Goal: Task Accomplishment & Management: Manage account settings

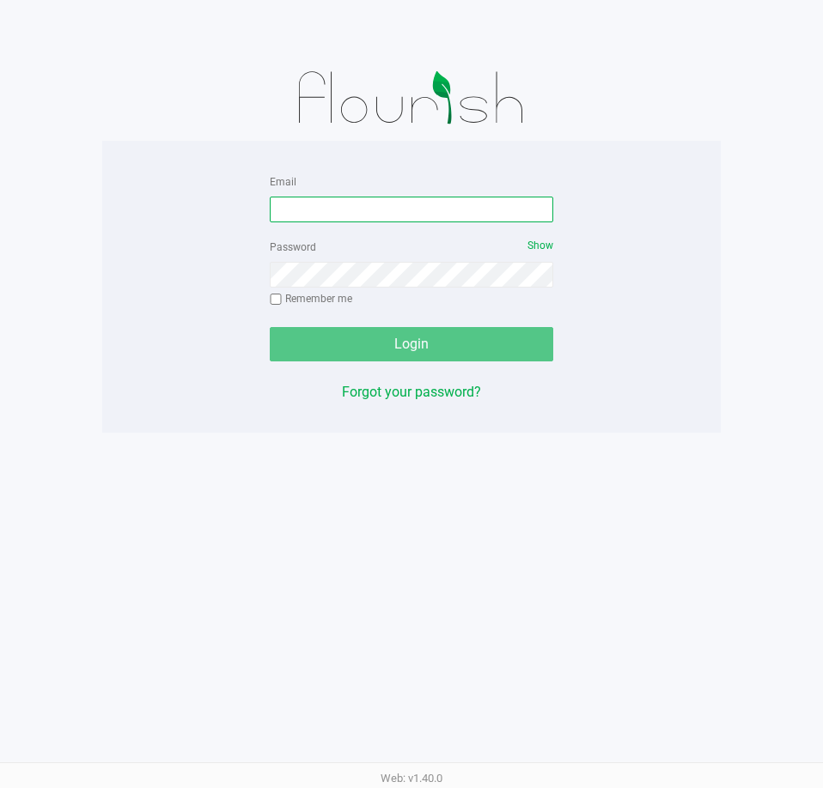
click at [433, 211] on input "Email" at bounding box center [411, 210] width 283 height 26
type input "[EMAIL_ADDRESS][DOMAIN_NAME]"
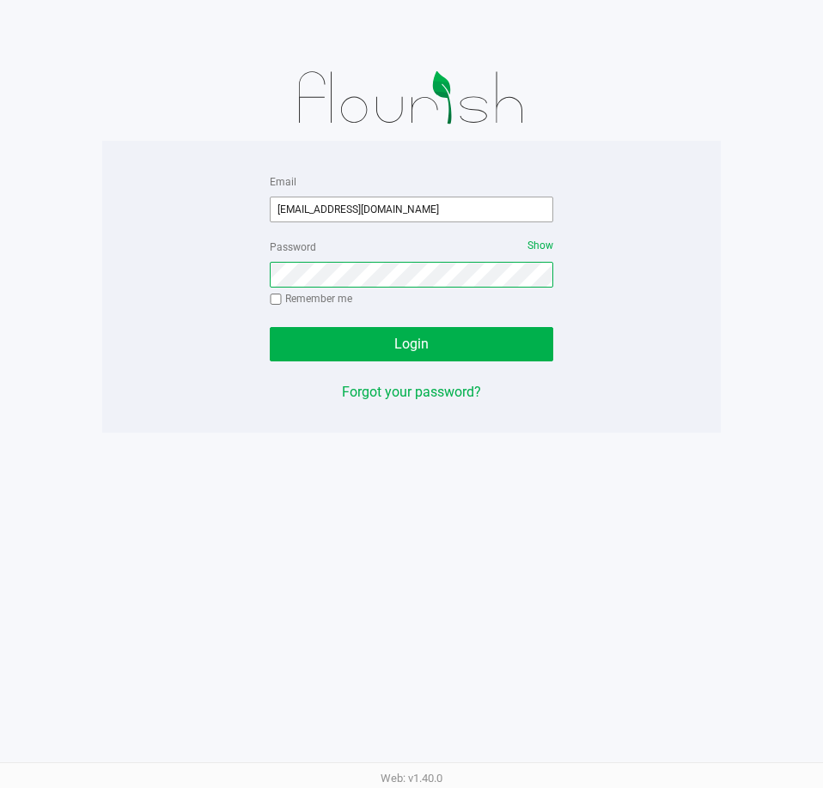
click at [270, 327] on button "Login" at bounding box center [411, 344] width 283 height 34
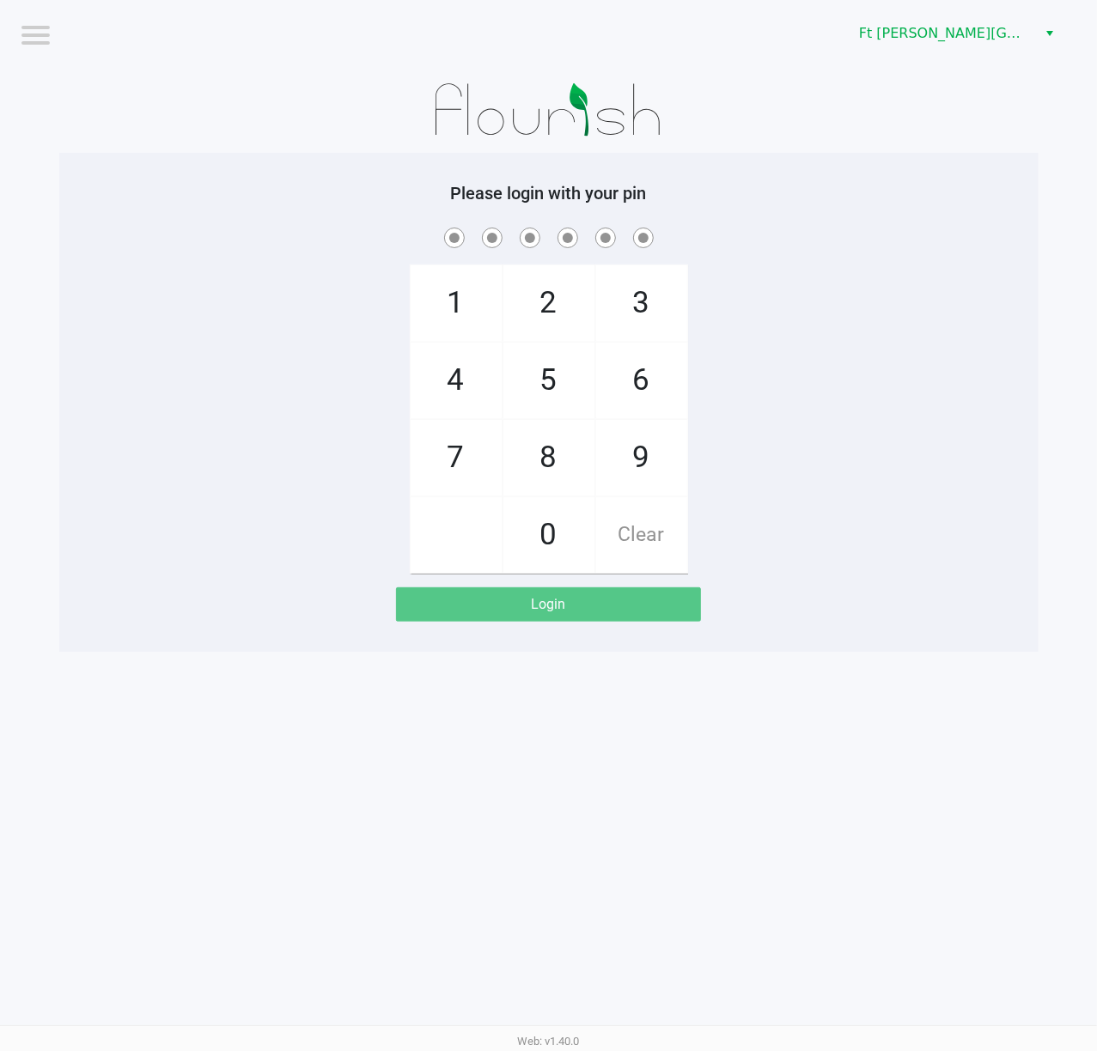
click at [138, 70] on div at bounding box center [548, 110] width 979 height 86
checkbox input "true"
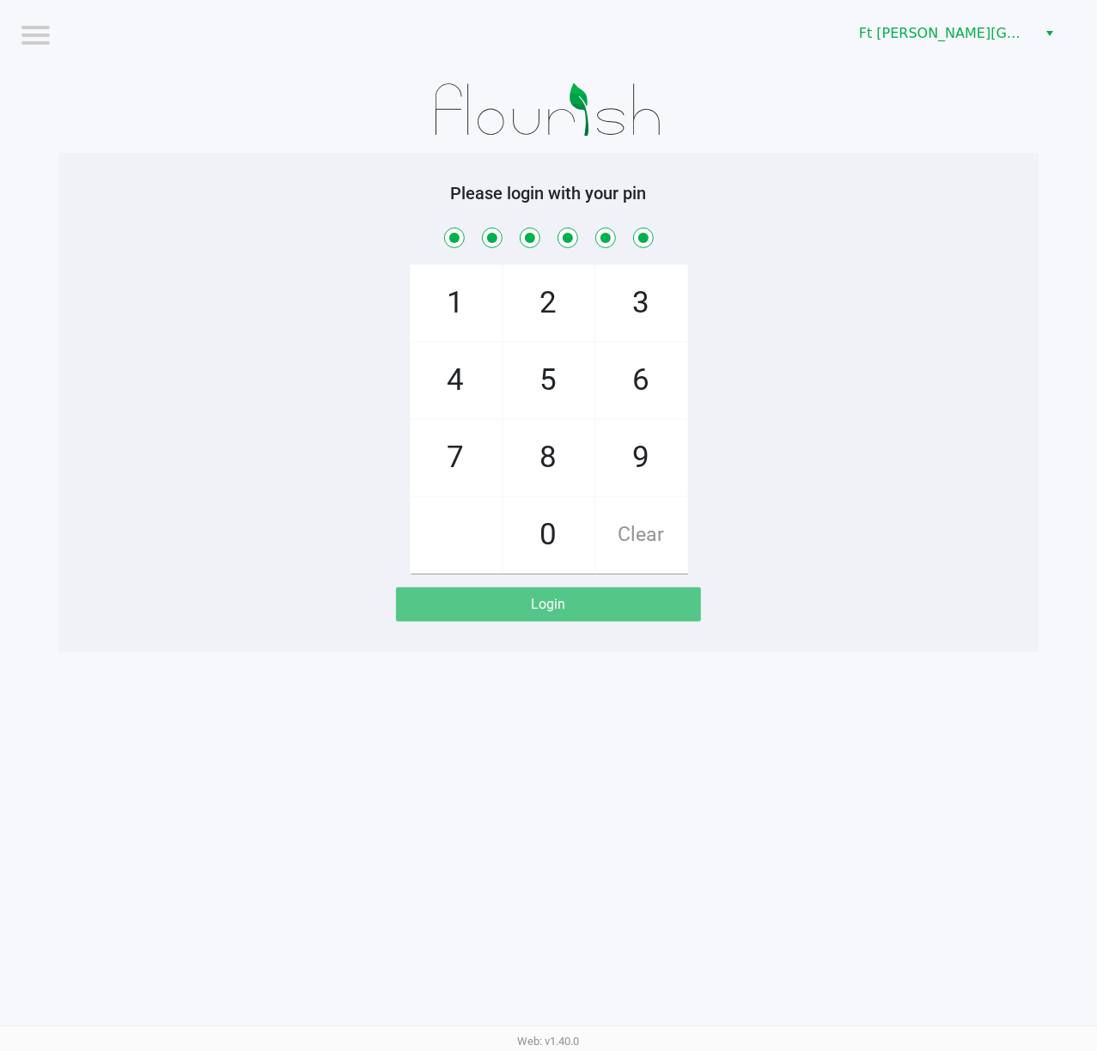
checkbox input "true"
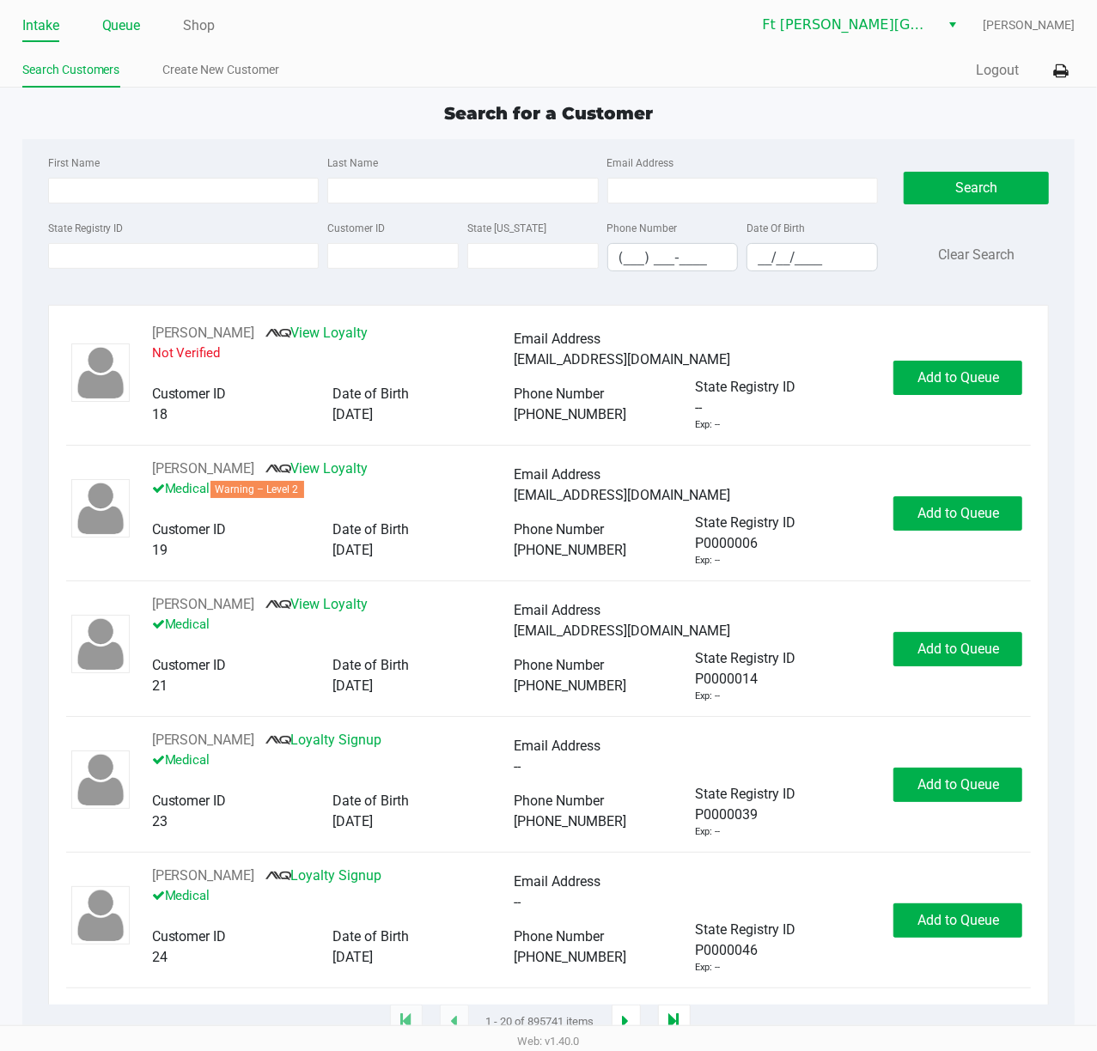
drag, startPoint x: 112, startPoint y: 27, endPoint x: 125, endPoint y: 38, distance: 16.5
click at [114, 27] on link "Queue" at bounding box center [121, 26] width 39 height 24
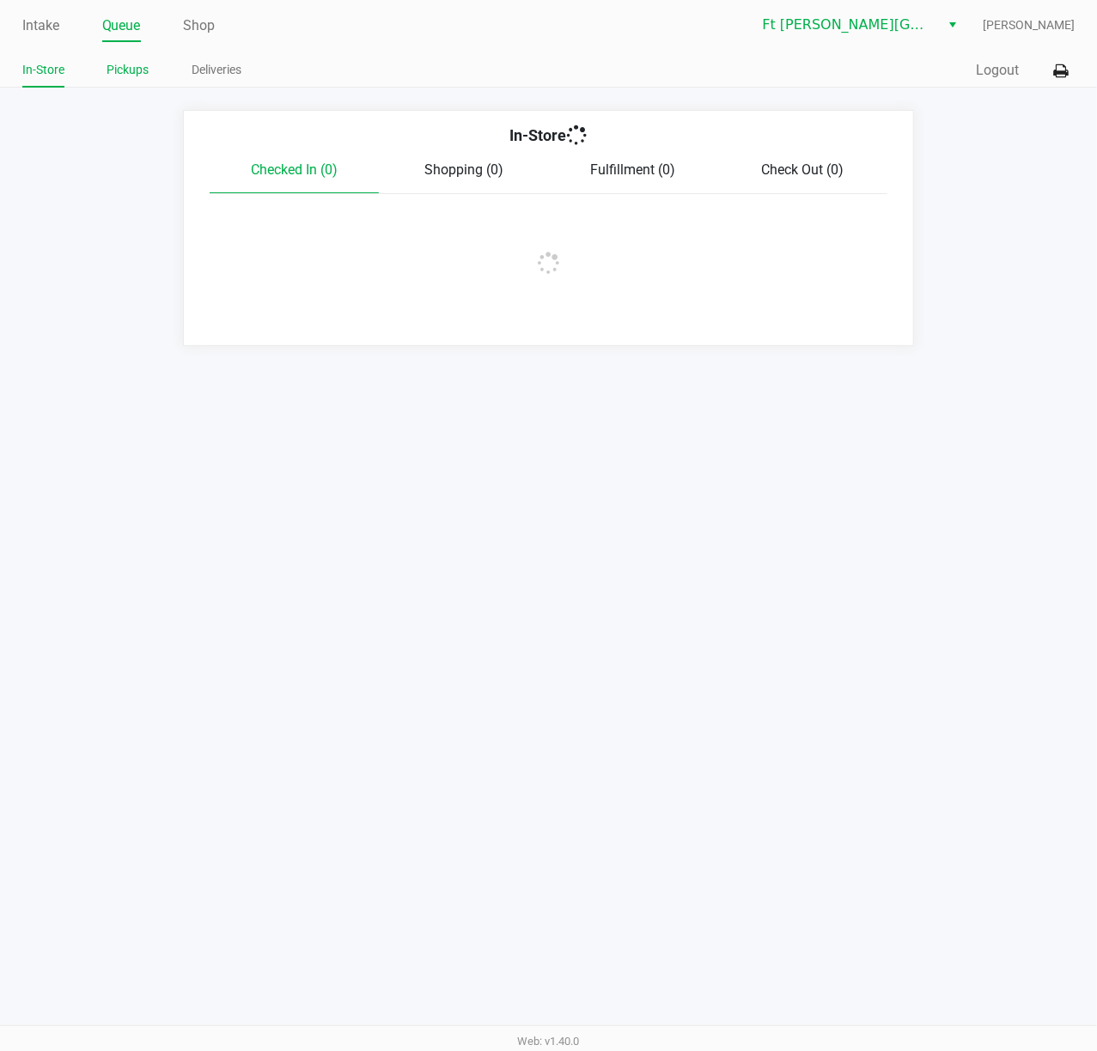
click at [125, 65] on link "Pickups" at bounding box center [128, 69] width 42 height 21
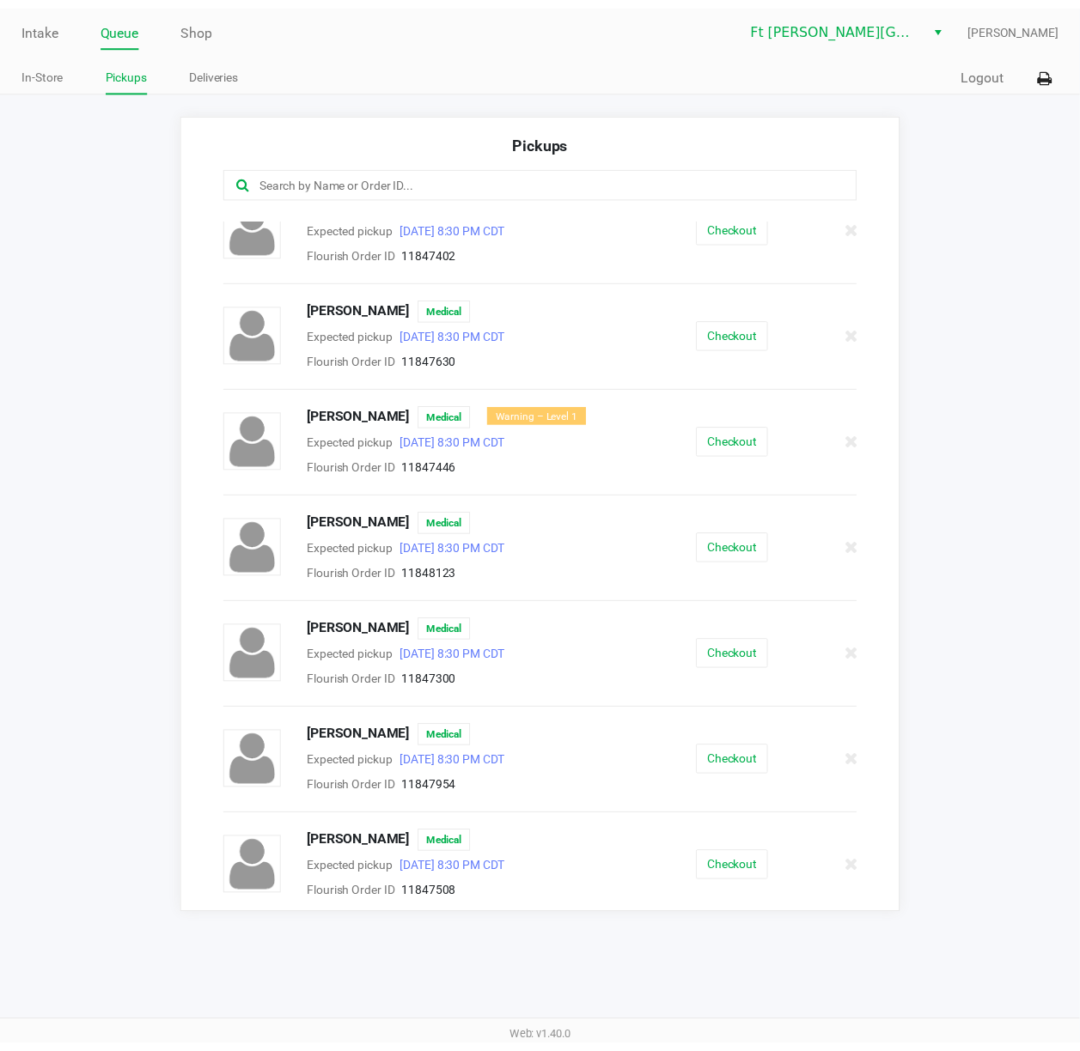
scroll to position [255, 0]
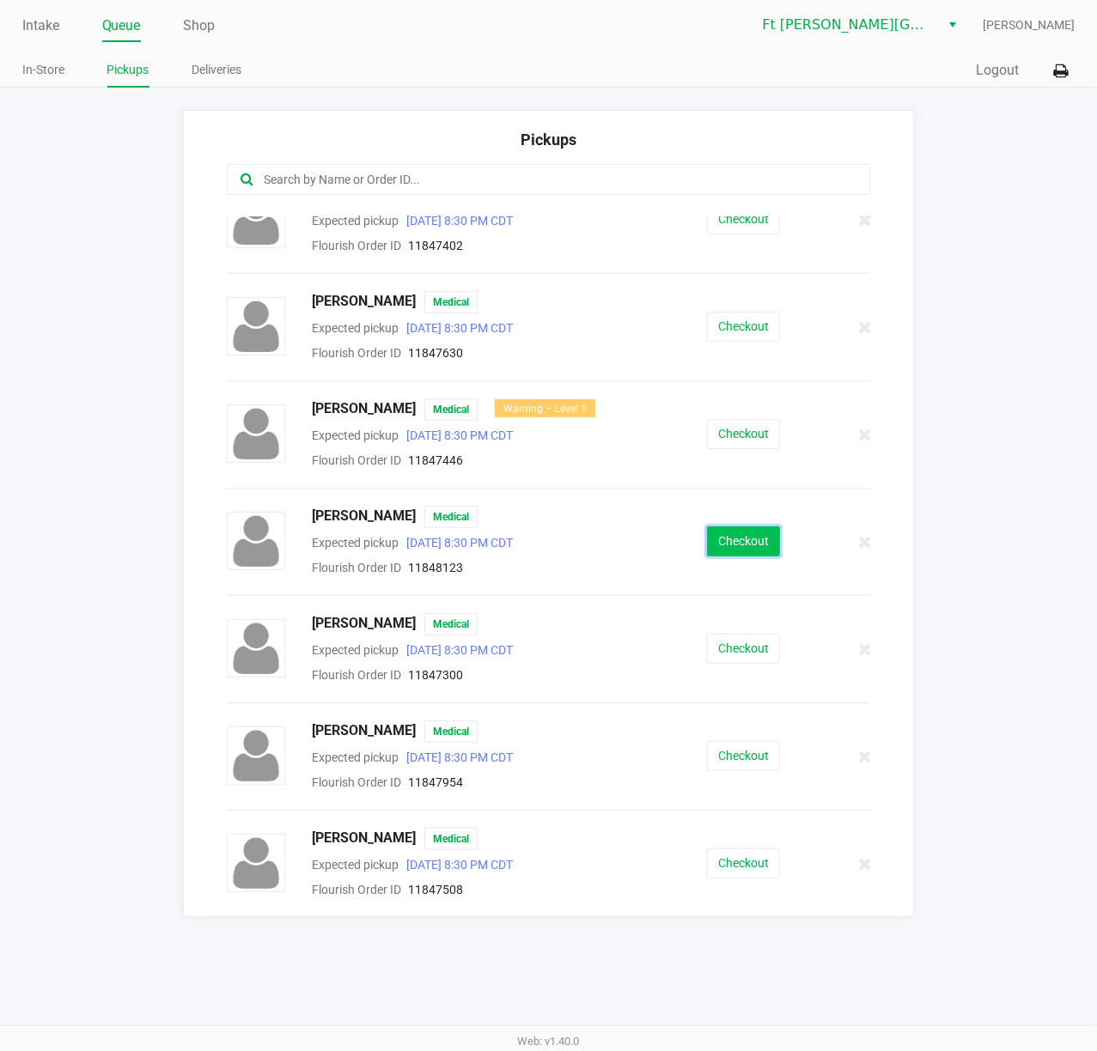
click at [730, 533] on button "Checkout" at bounding box center [743, 541] width 73 height 30
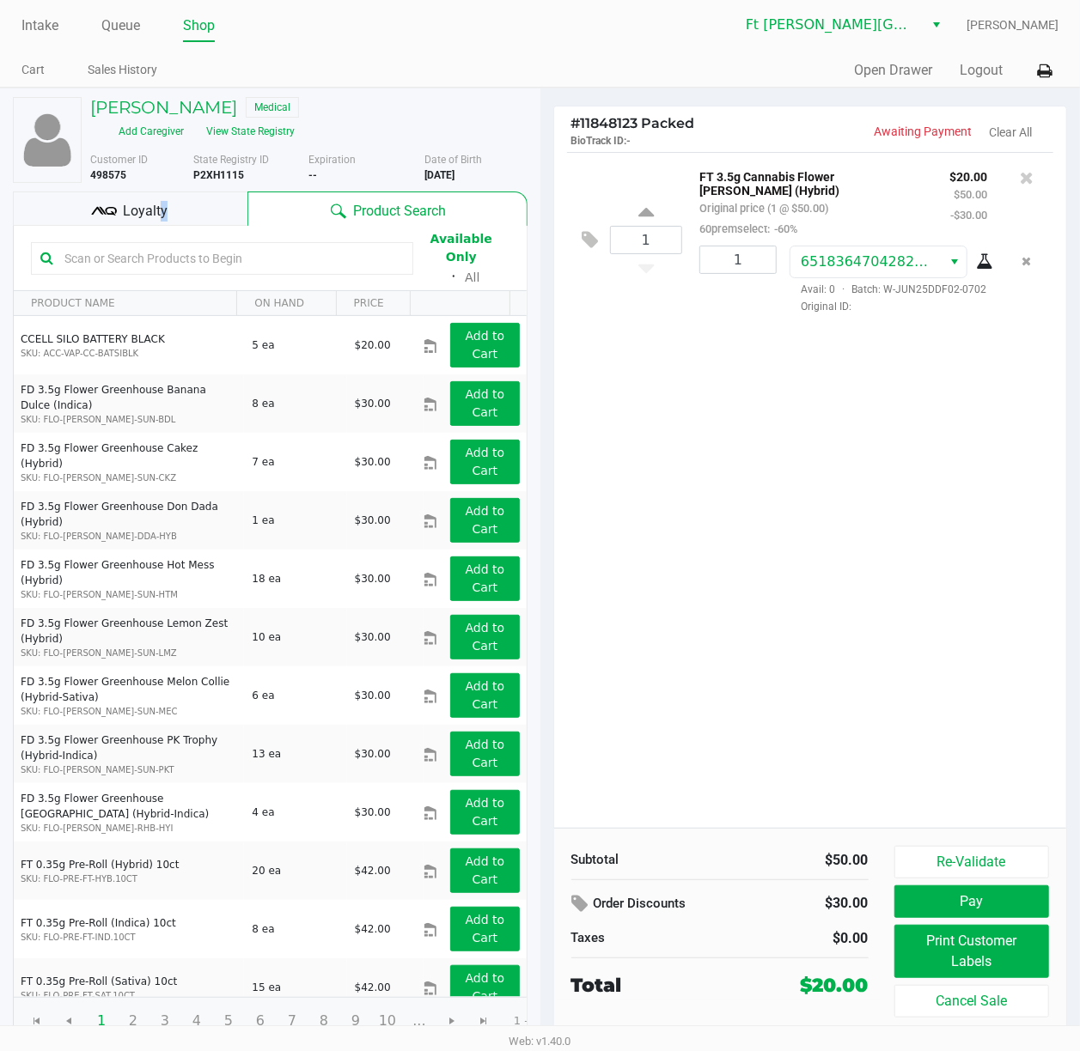
click at [160, 196] on div "Loyalty" at bounding box center [130, 209] width 234 height 34
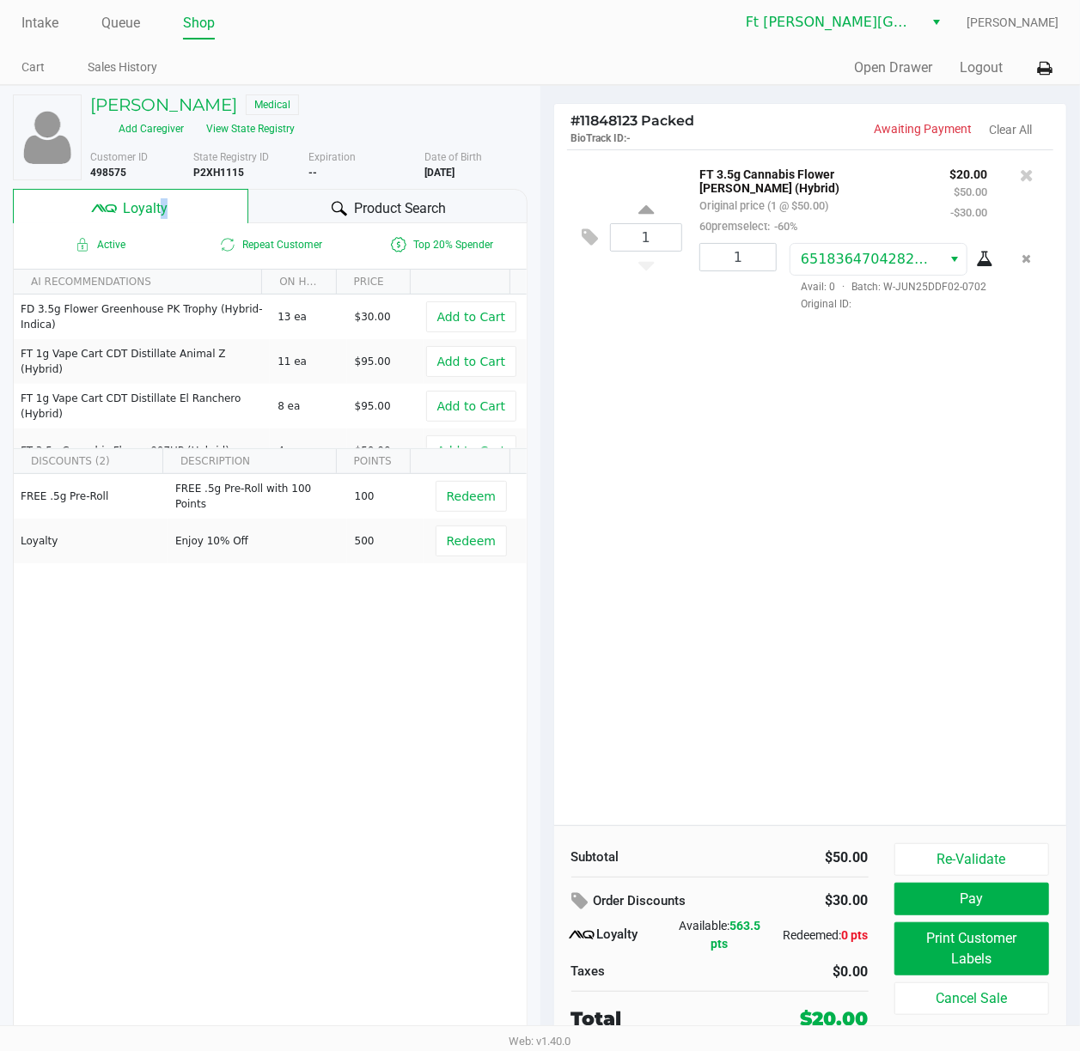
scroll to position [5, 0]
click at [822, 788] on button "Print Customer Labels" at bounding box center [971, 948] width 155 height 53
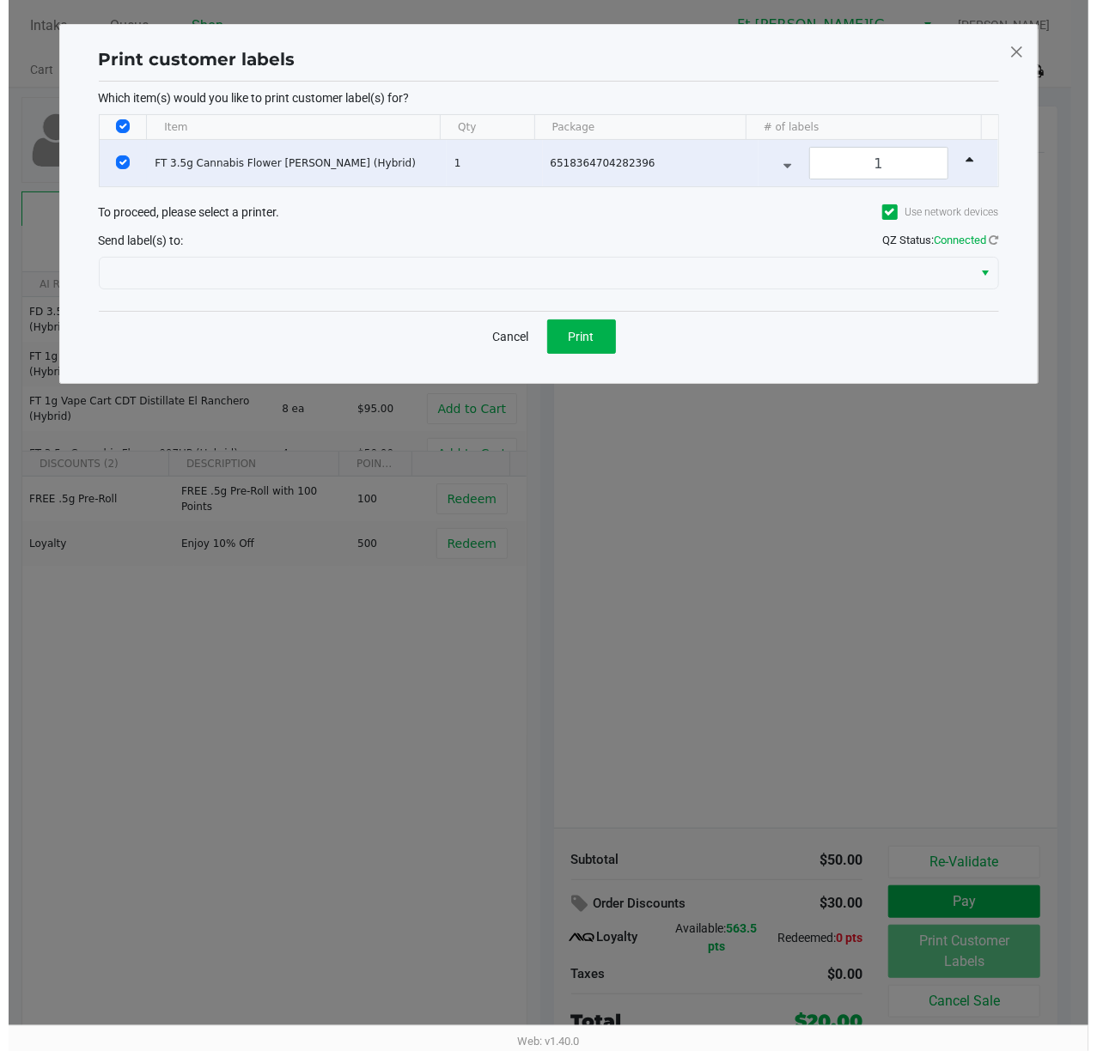
scroll to position [0, 0]
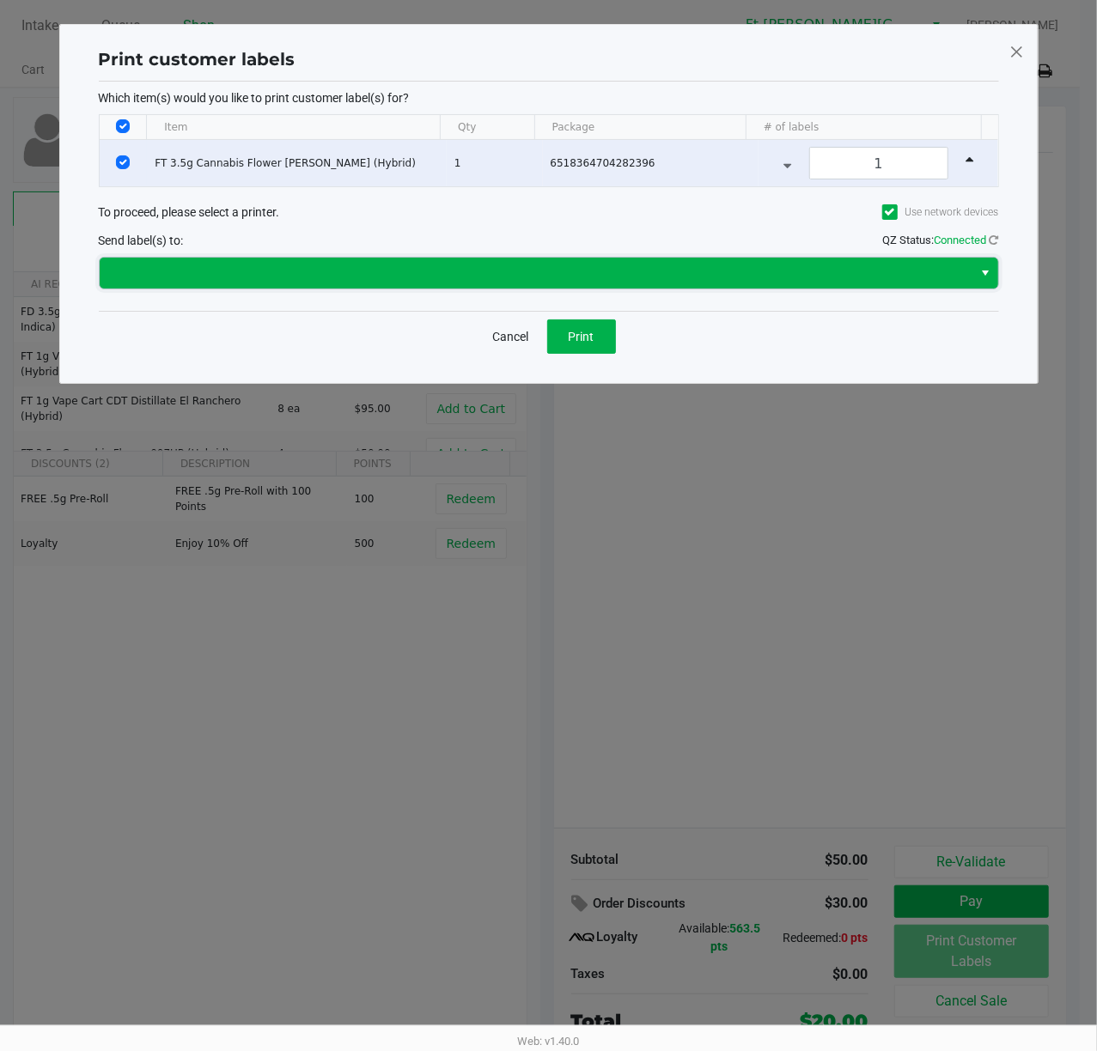
click at [654, 277] on span at bounding box center [536, 273] width 853 height 21
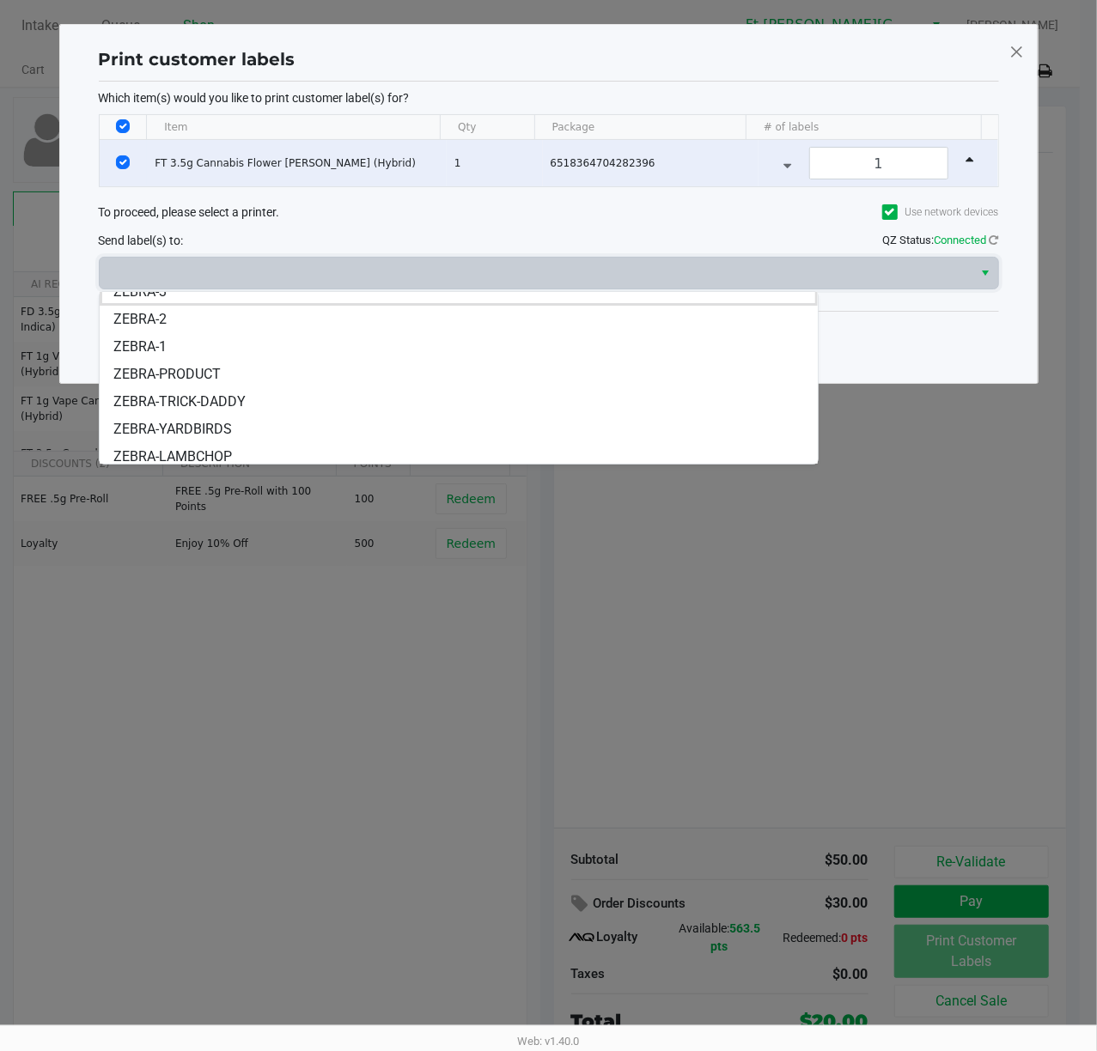
scroll to position [21, 0]
click at [196, 438] on li "ZEBRA-LAMBCHOP" at bounding box center [459, 449] width 718 height 27
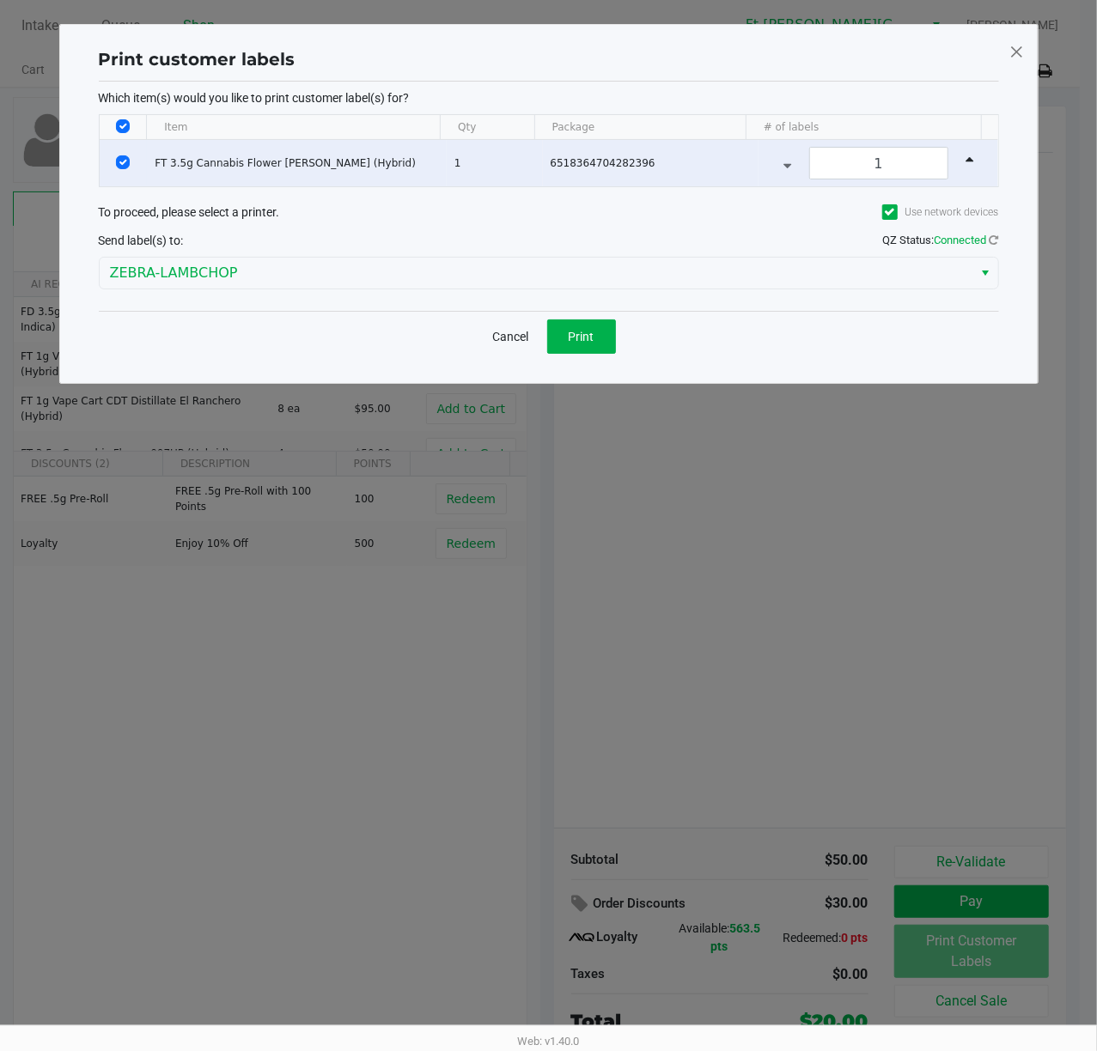
click at [196, 438] on ngb-modal-window "Print customer labels Which item(s) would you like to print customer label(s) f…" at bounding box center [548, 525] width 1097 height 1051
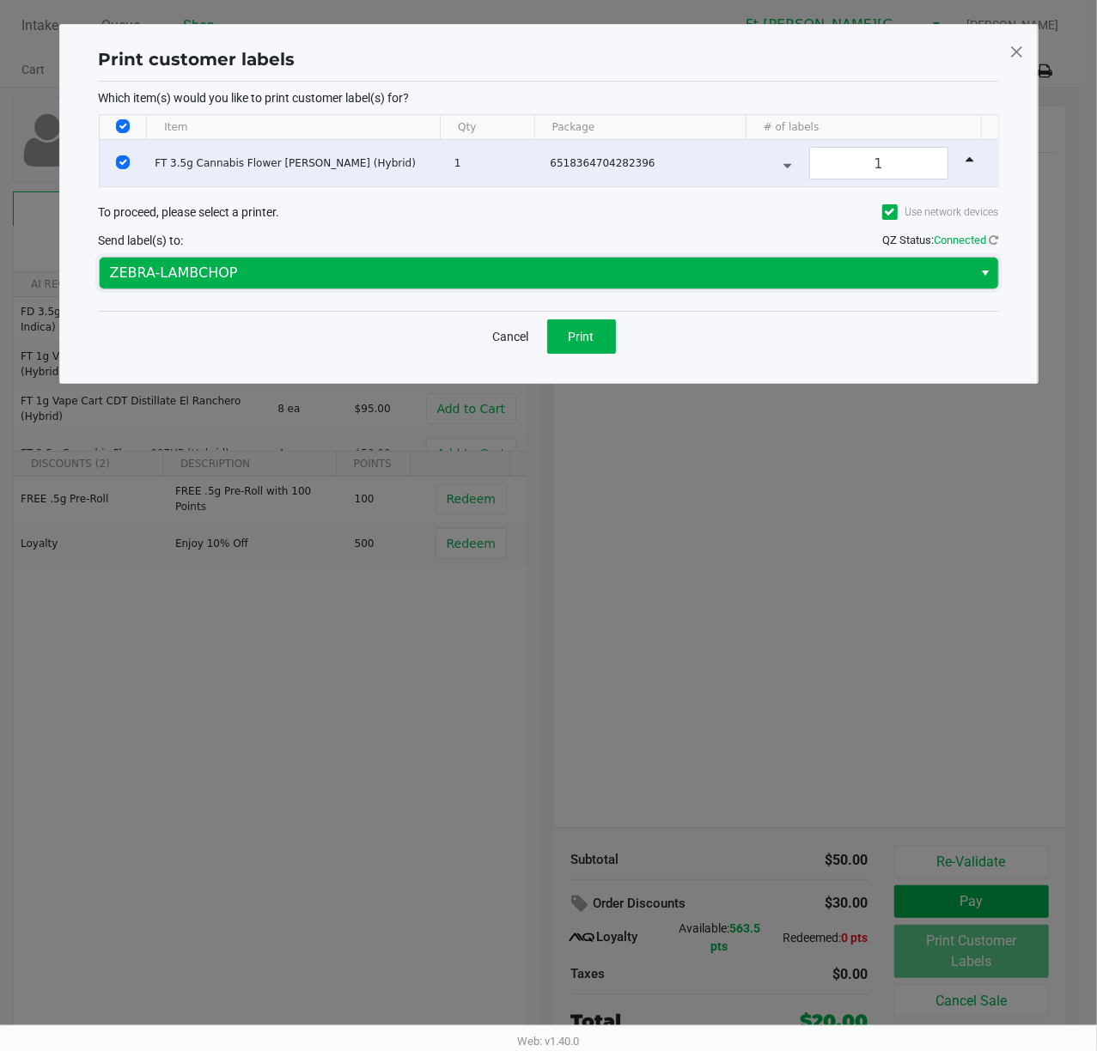
click at [462, 282] on span "ZEBRA-LAMBCHOP" at bounding box center [536, 273] width 853 height 21
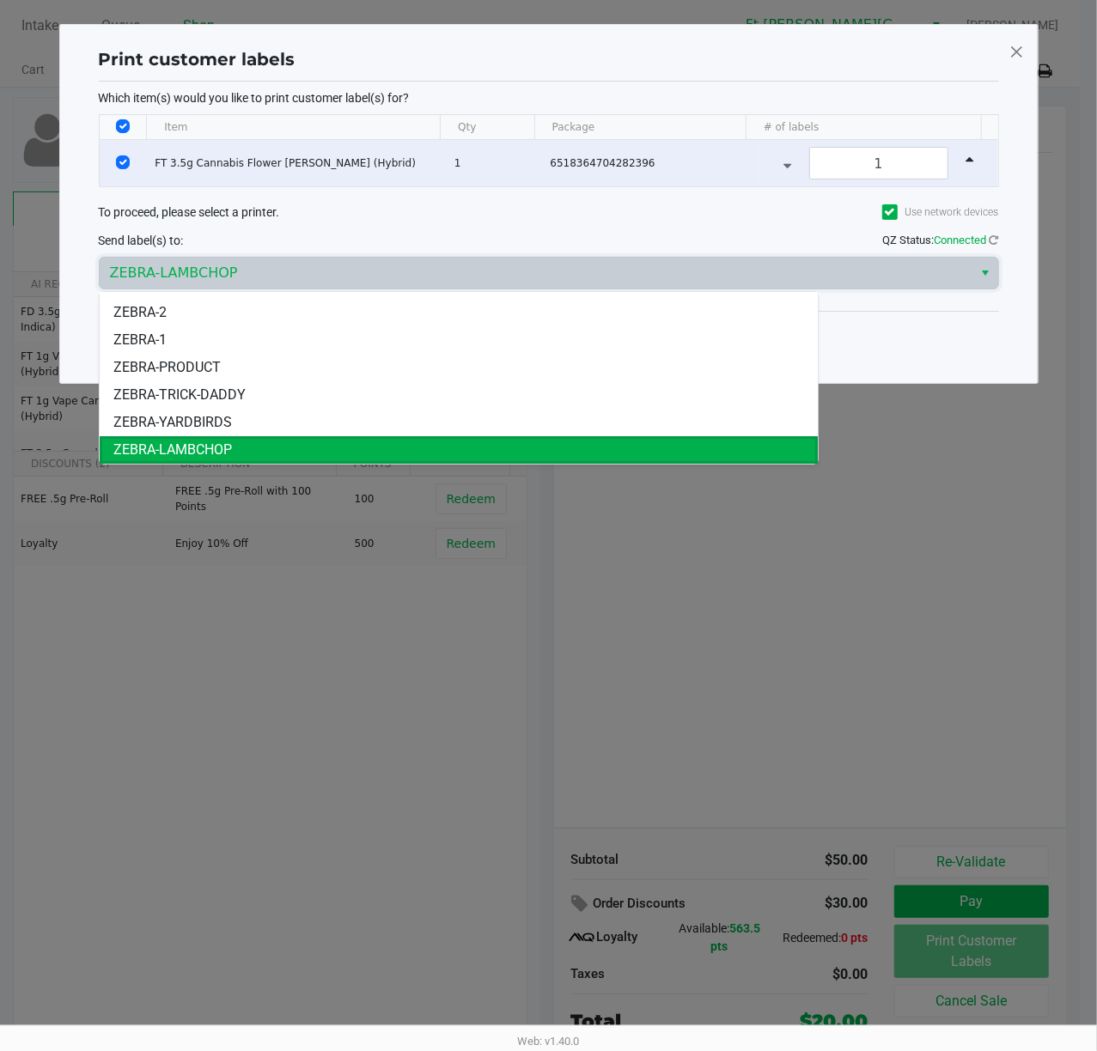
click at [225, 421] on span "ZEBRA-YARDBIRDS" at bounding box center [172, 422] width 119 height 21
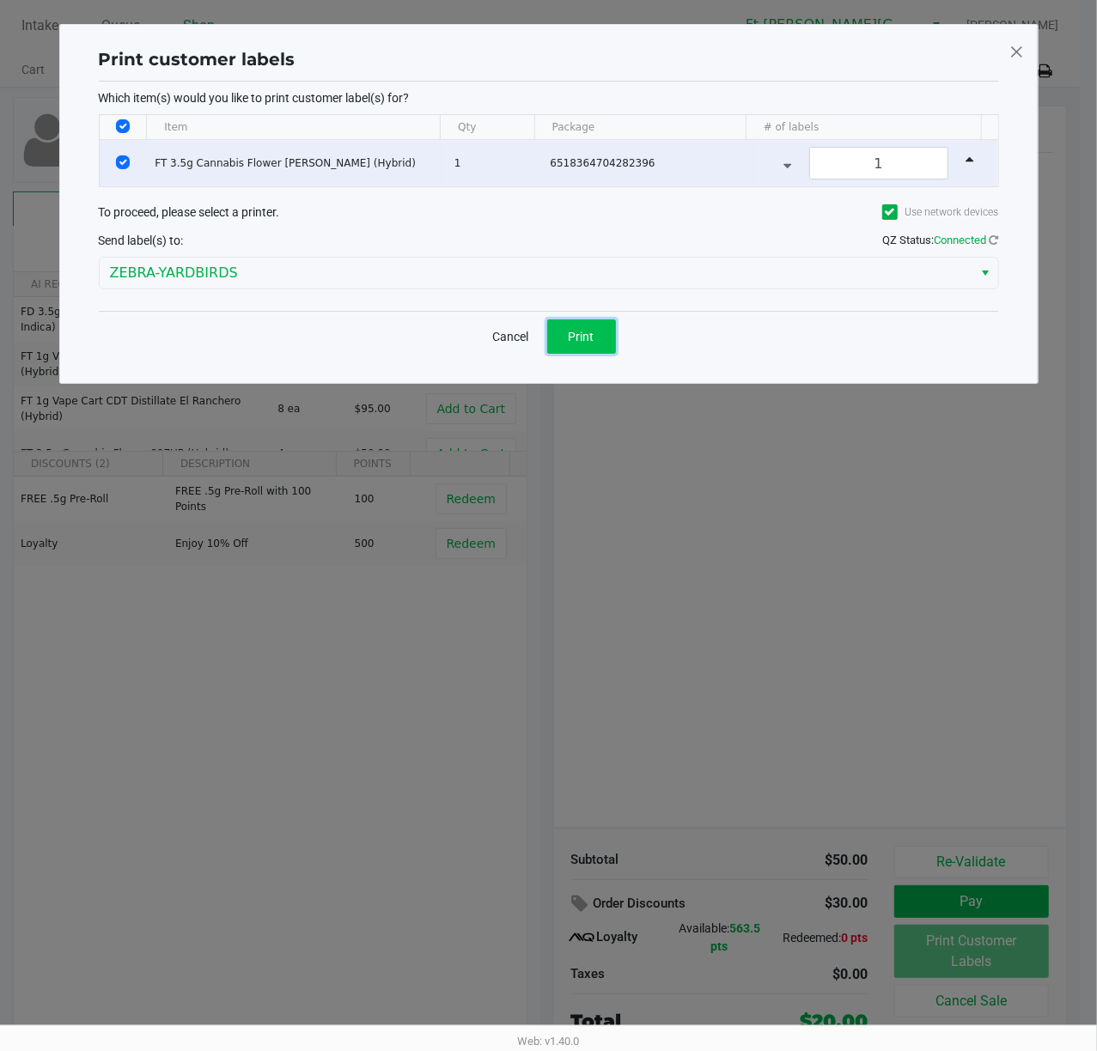
click at [582, 338] on span "Print" at bounding box center [582, 337] width 26 height 14
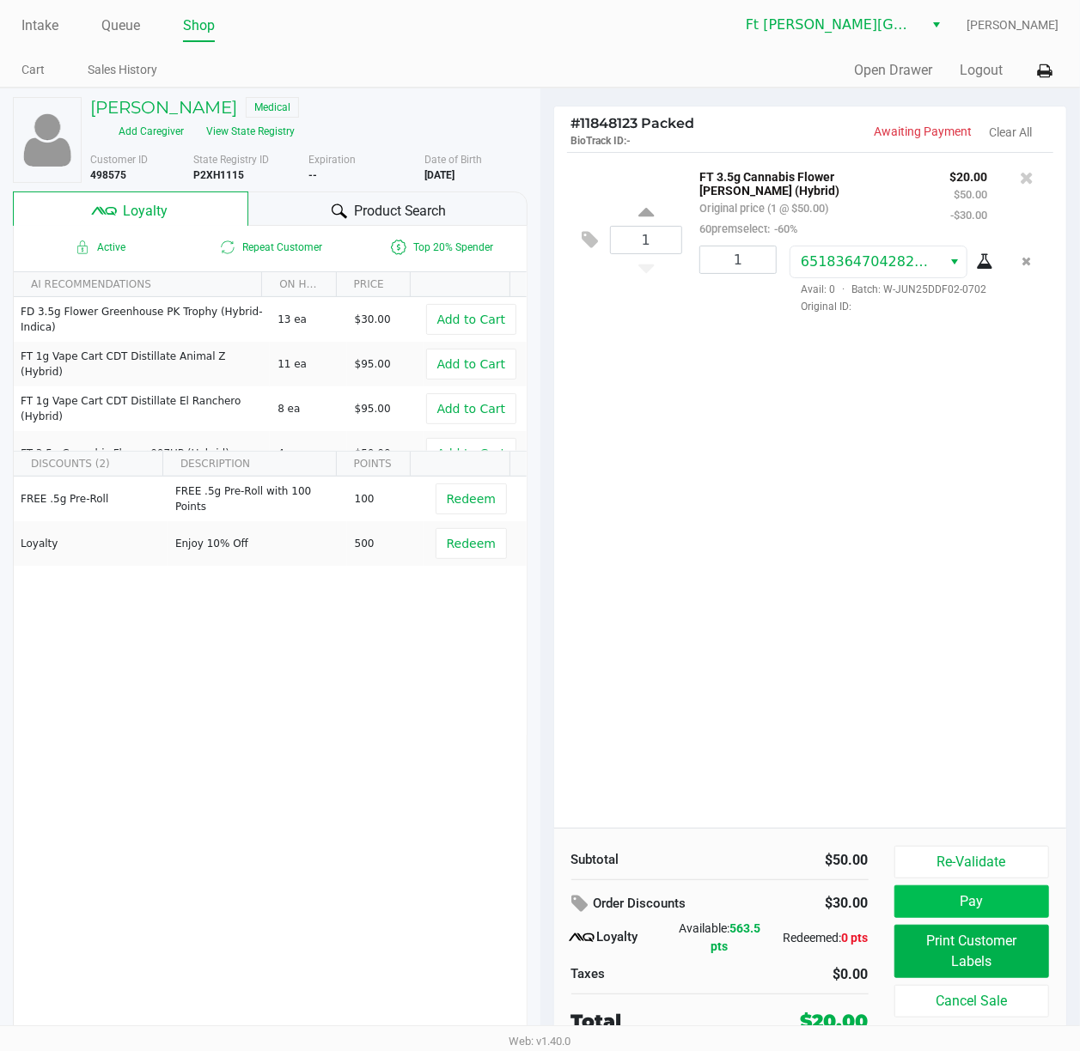
click at [822, 788] on button "Pay" at bounding box center [971, 901] width 155 height 33
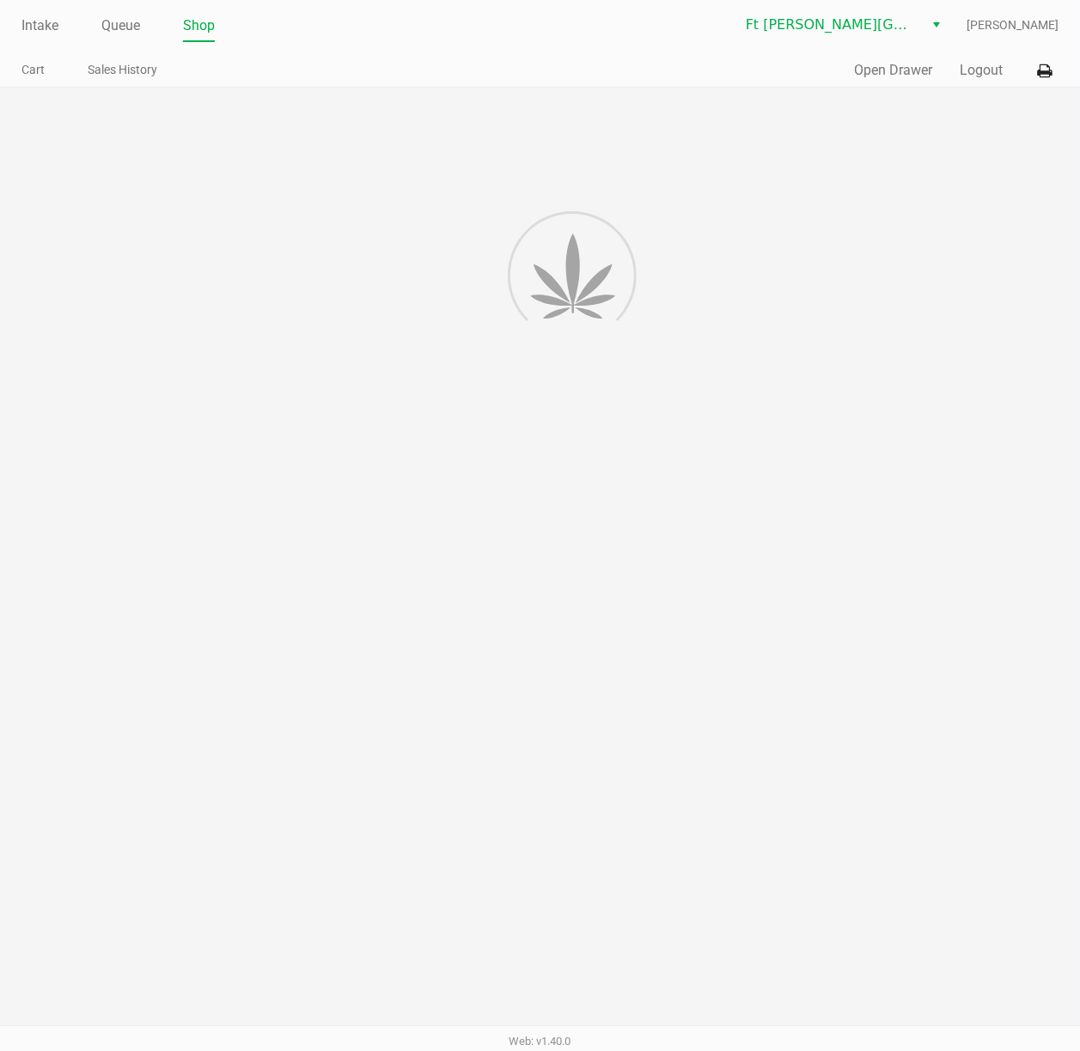
click at [822, 788] on div at bounding box center [540, 571] width 1080 height 966
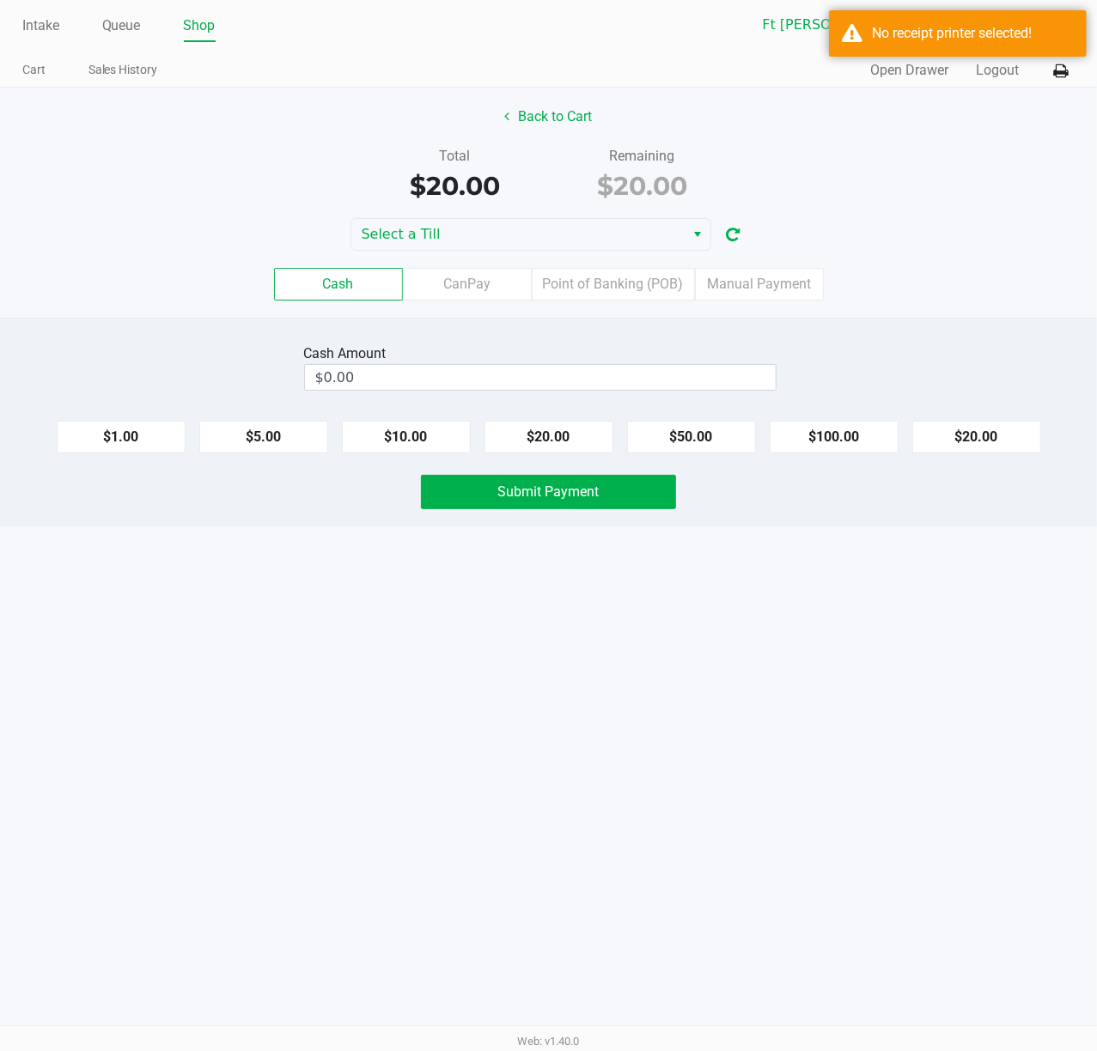
click at [180, 520] on div "Cash Amount $0.00 $1.00 $5.00 $10.00 $20.00 $50.00 $100.00 $20.00 Submit Payment" at bounding box center [548, 422] width 1097 height 209
click at [430, 200] on div "$20.00" at bounding box center [454, 186] width 161 height 39
click at [822, 103] on div "Back to Cart" at bounding box center [548, 116] width 1123 height 33
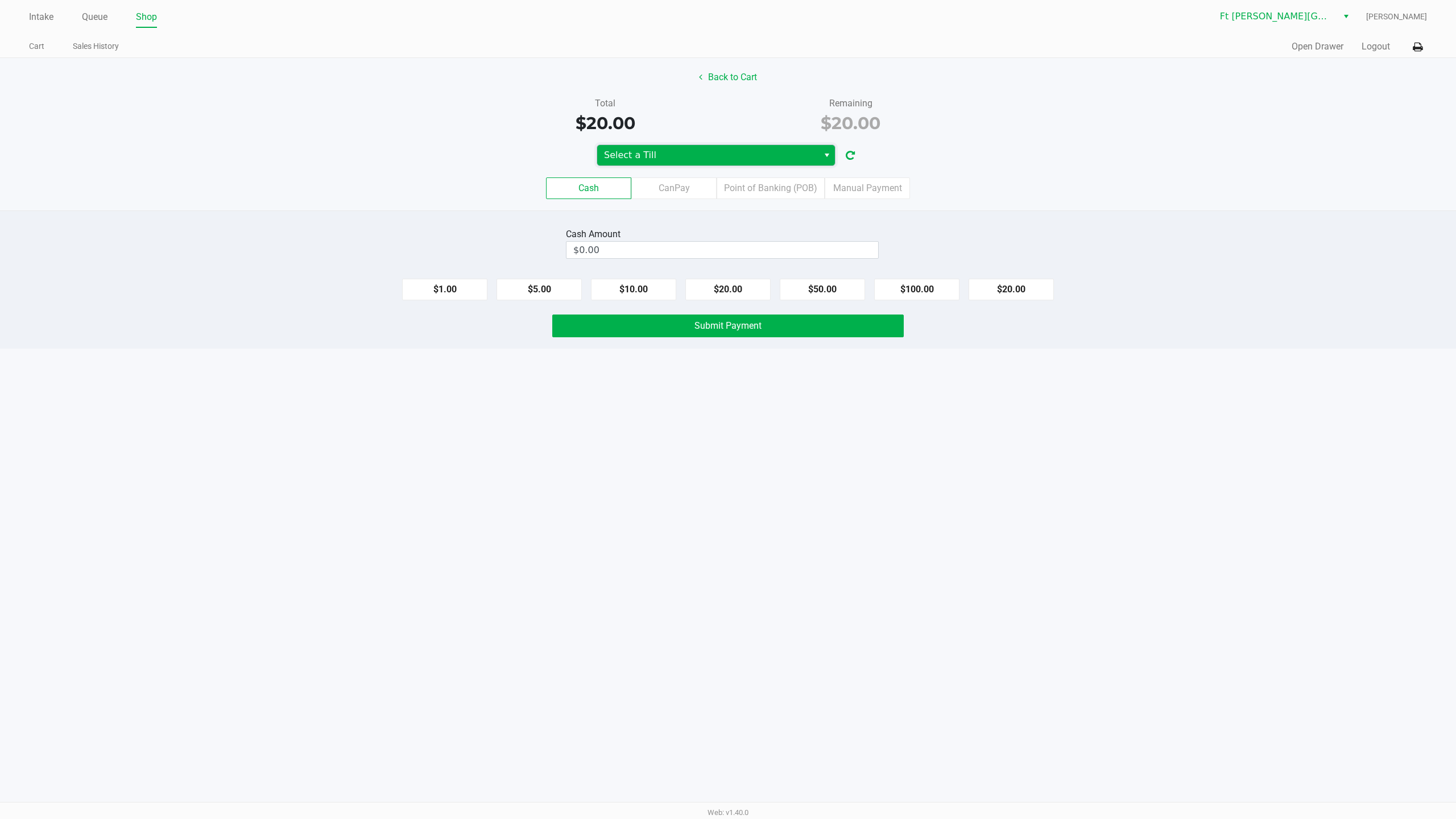
click at [544, 160] on span "Select a Till" at bounding box center [707, 155] width 207 height 14
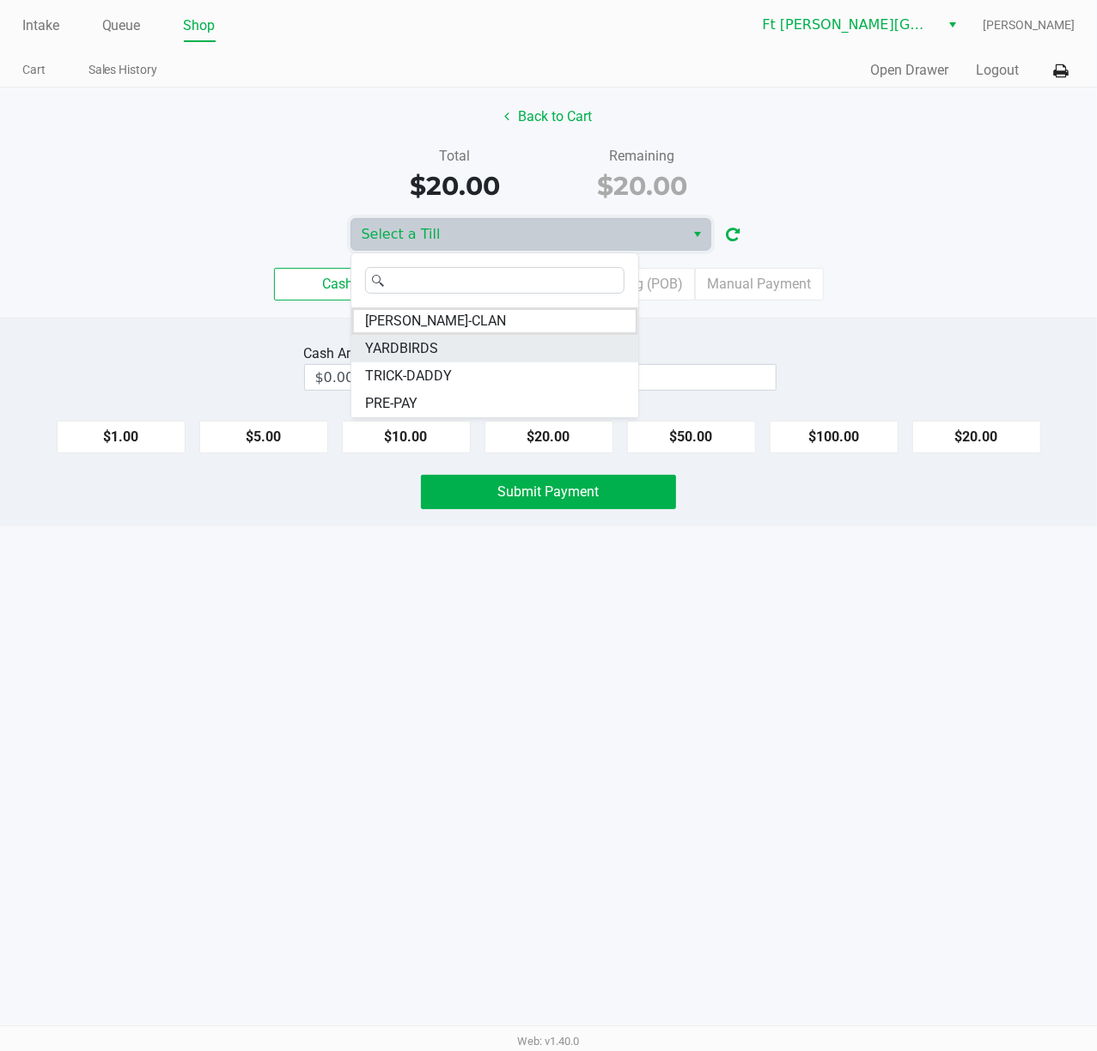
click at [428, 345] on span "YARDBIRDS" at bounding box center [401, 348] width 73 height 21
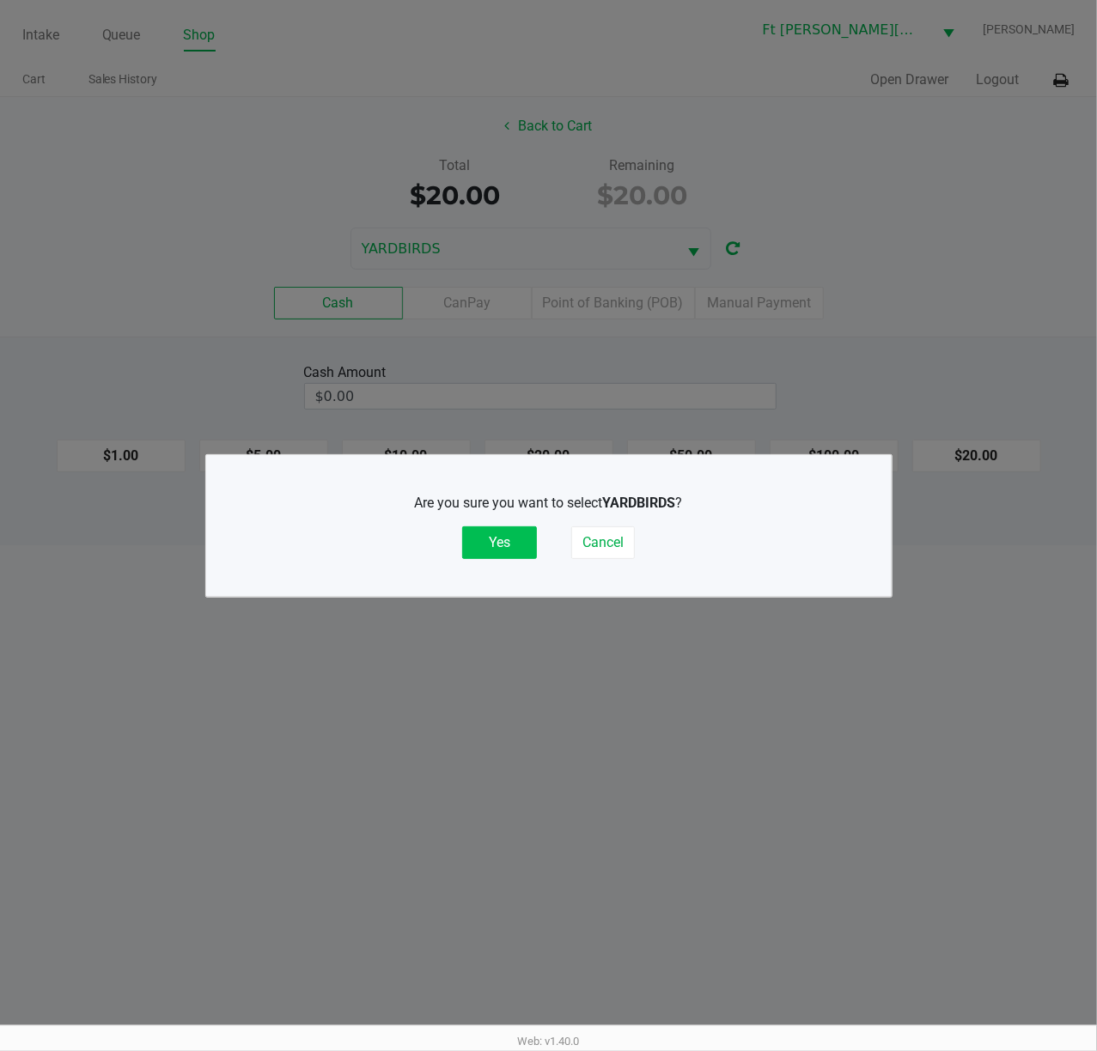
click at [503, 551] on button "Yes" at bounding box center [499, 542] width 75 height 33
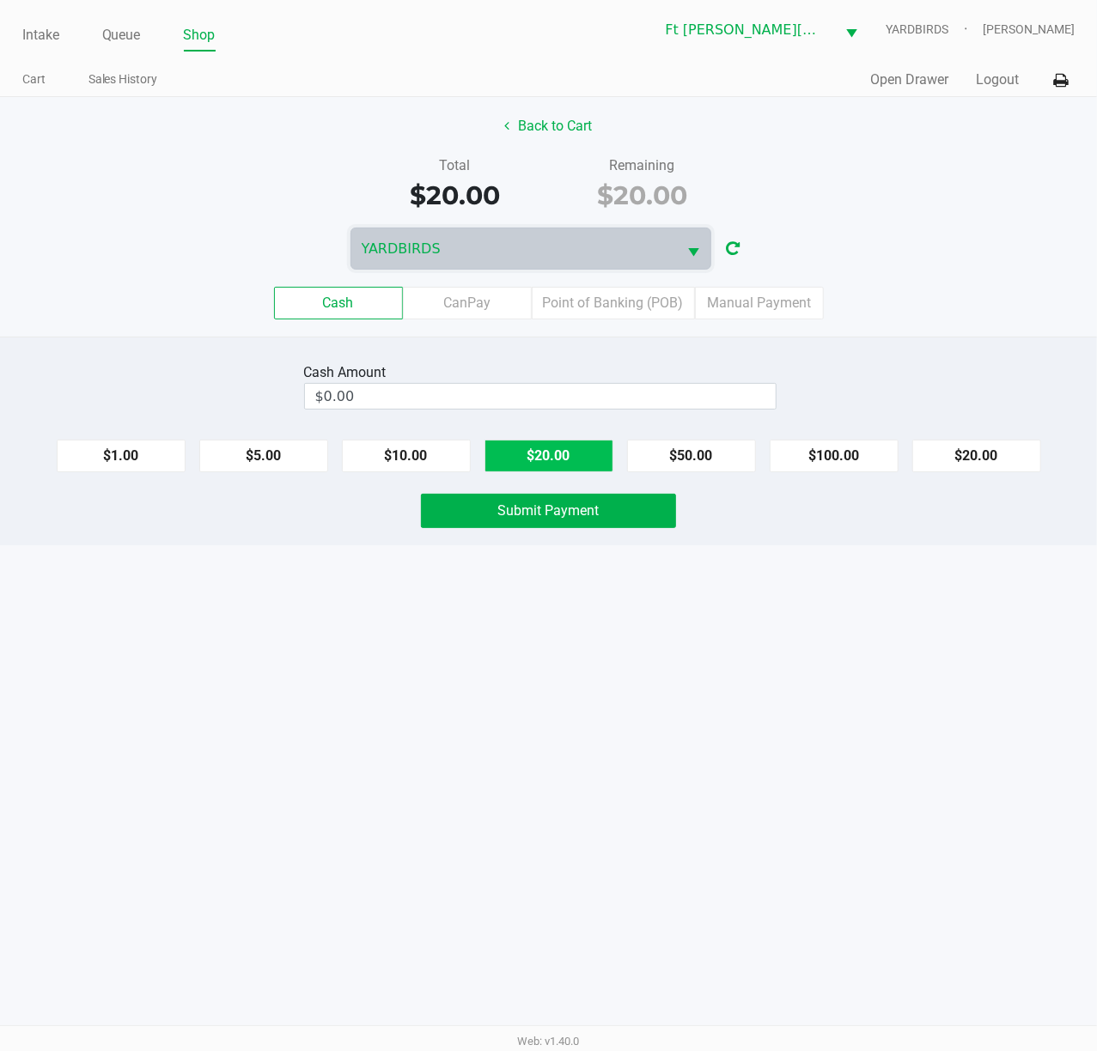
click at [545, 462] on button "$20.00" at bounding box center [548, 456] width 129 height 33
type input "$20.00"
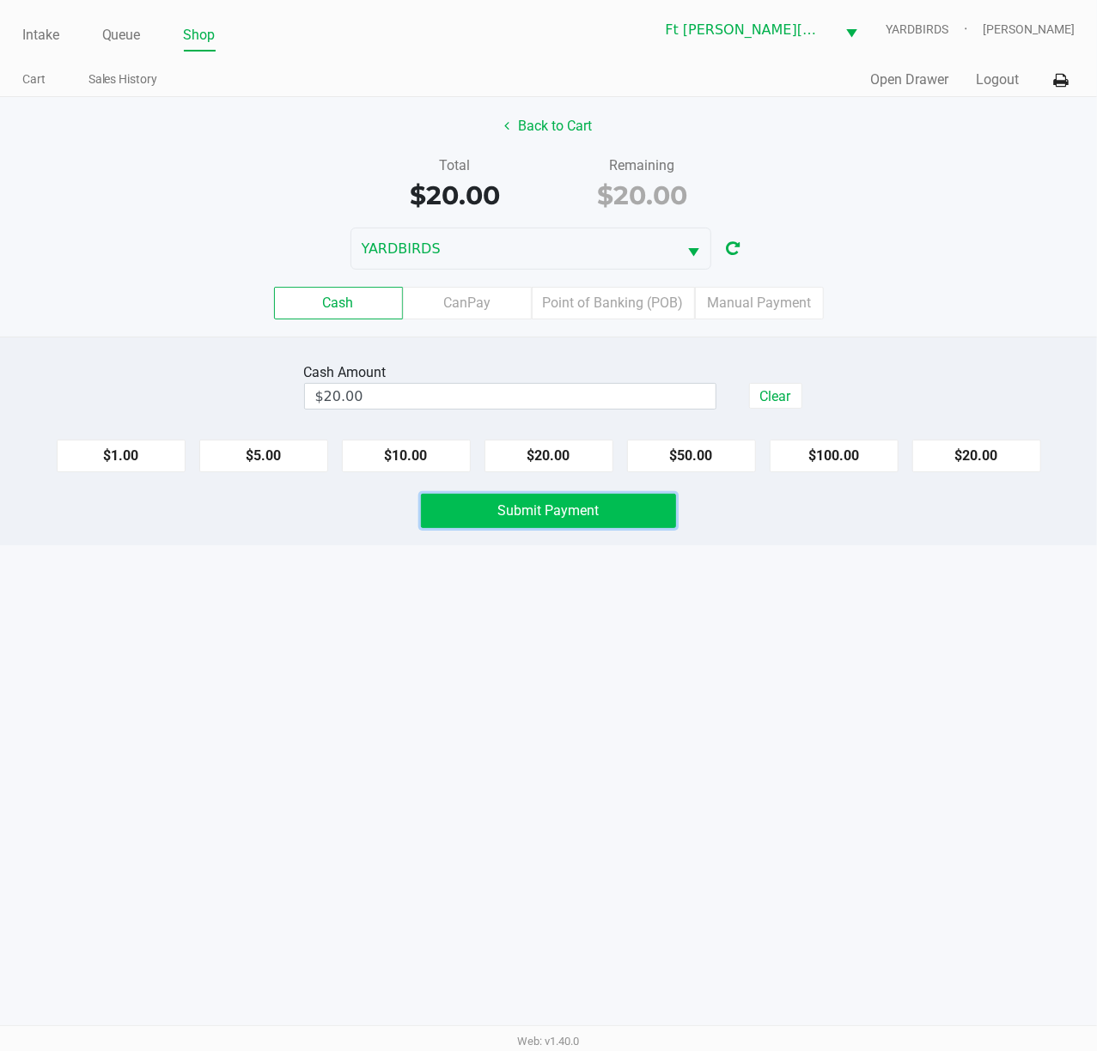
click at [554, 507] on span "Submit Payment" at bounding box center [548, 510] width 101 height 16
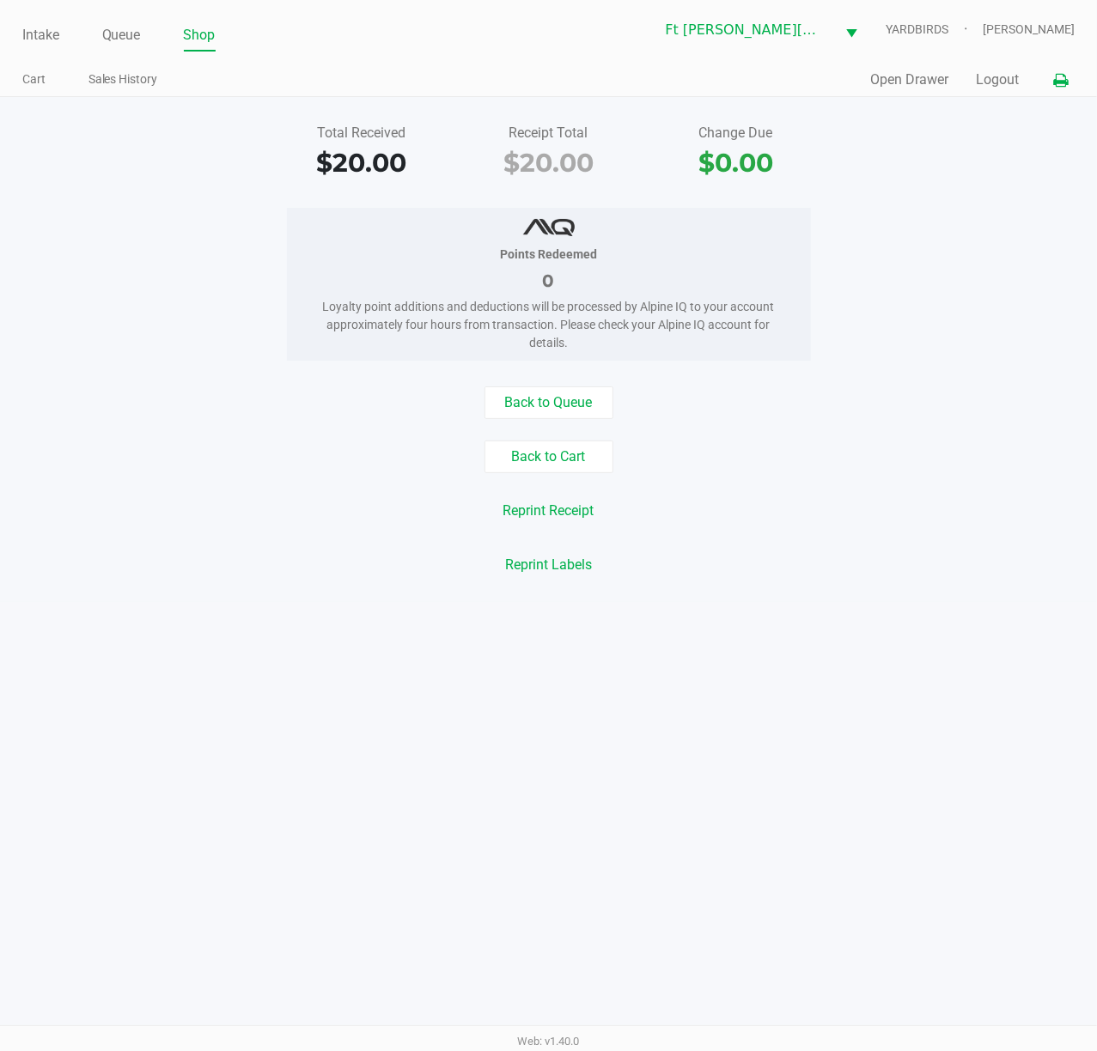
click at [822, 80] on icon at bounding box center [1060, 81] width 15 height 12
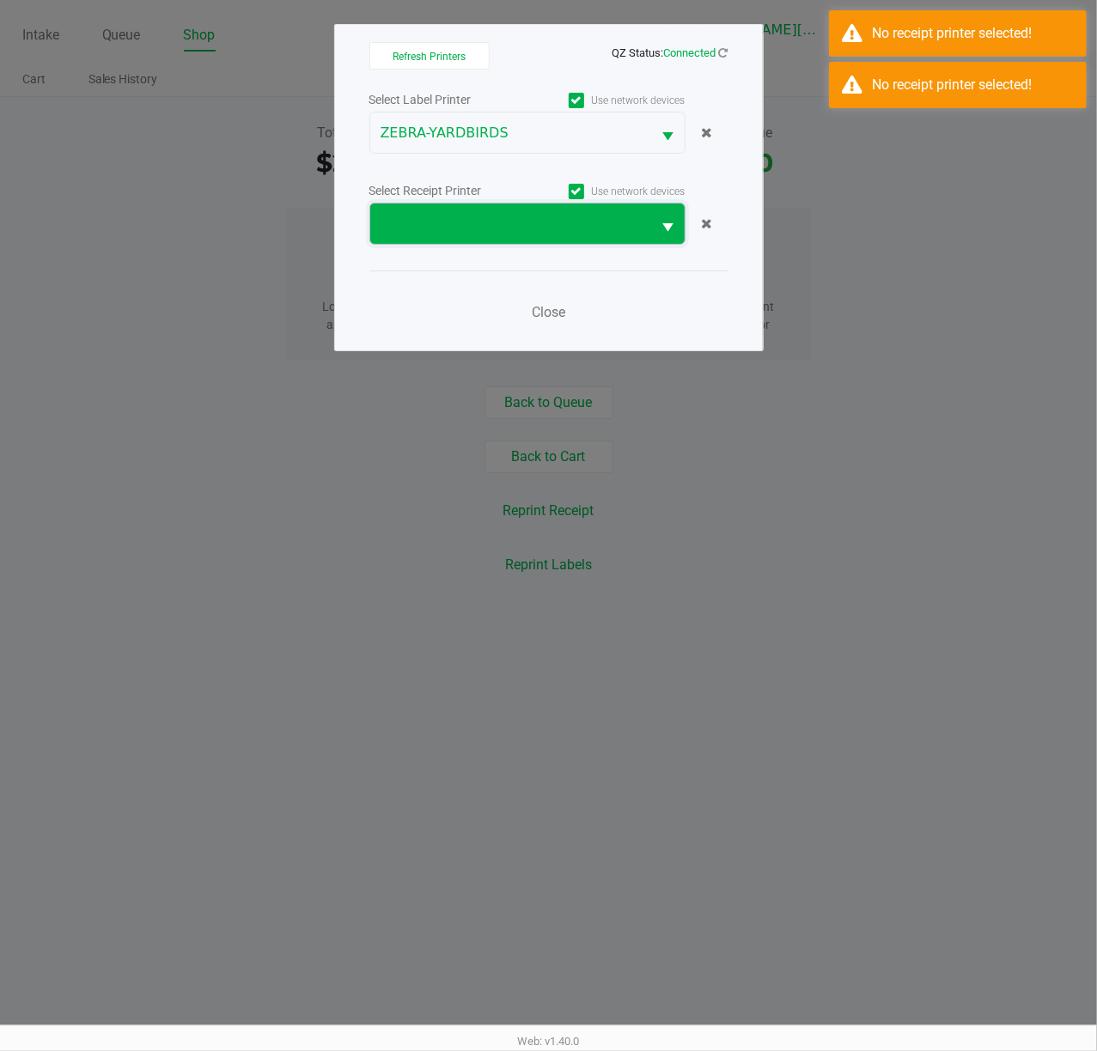
click at [457, 218] on span at bounding box center [510, 224] width 261 height 21
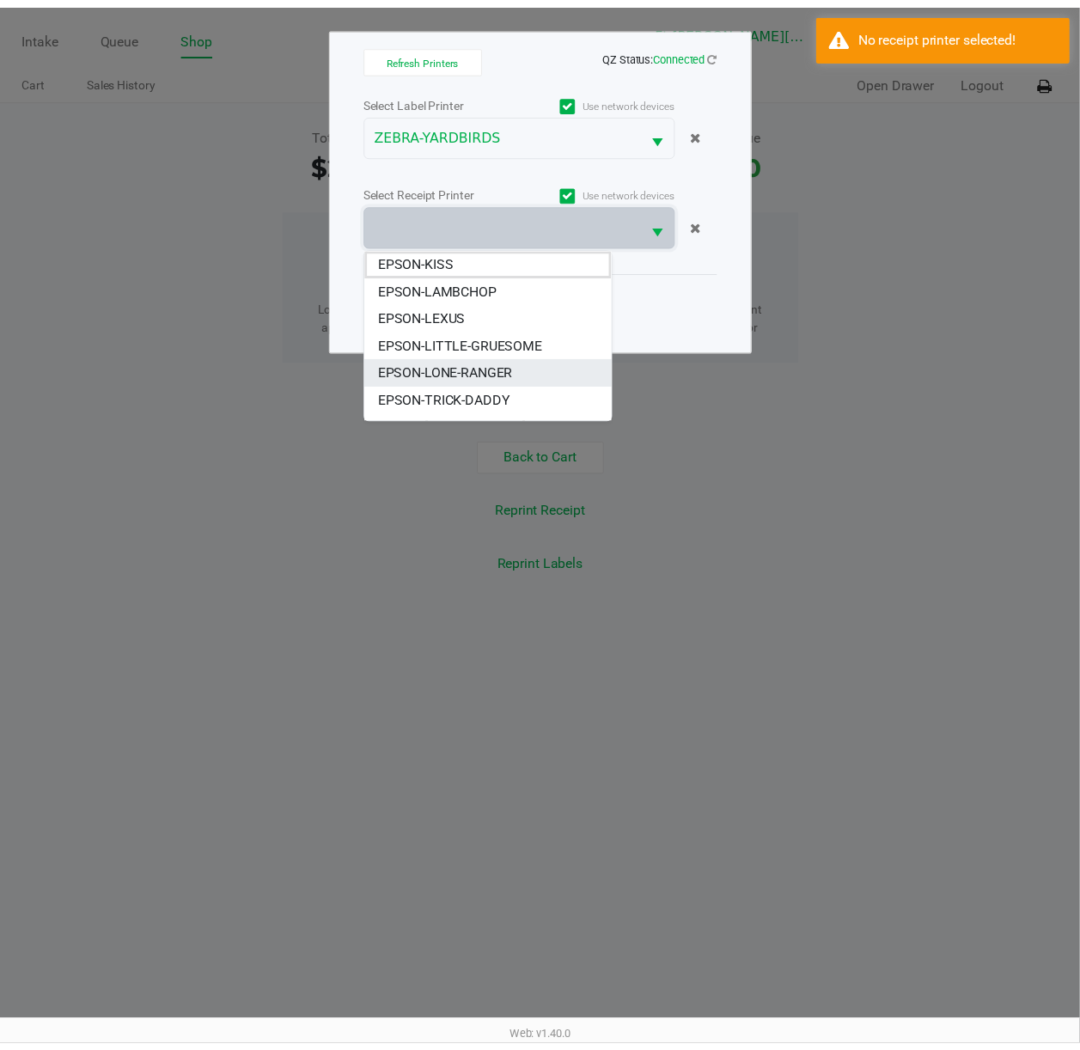
scroll to position [48, 0]
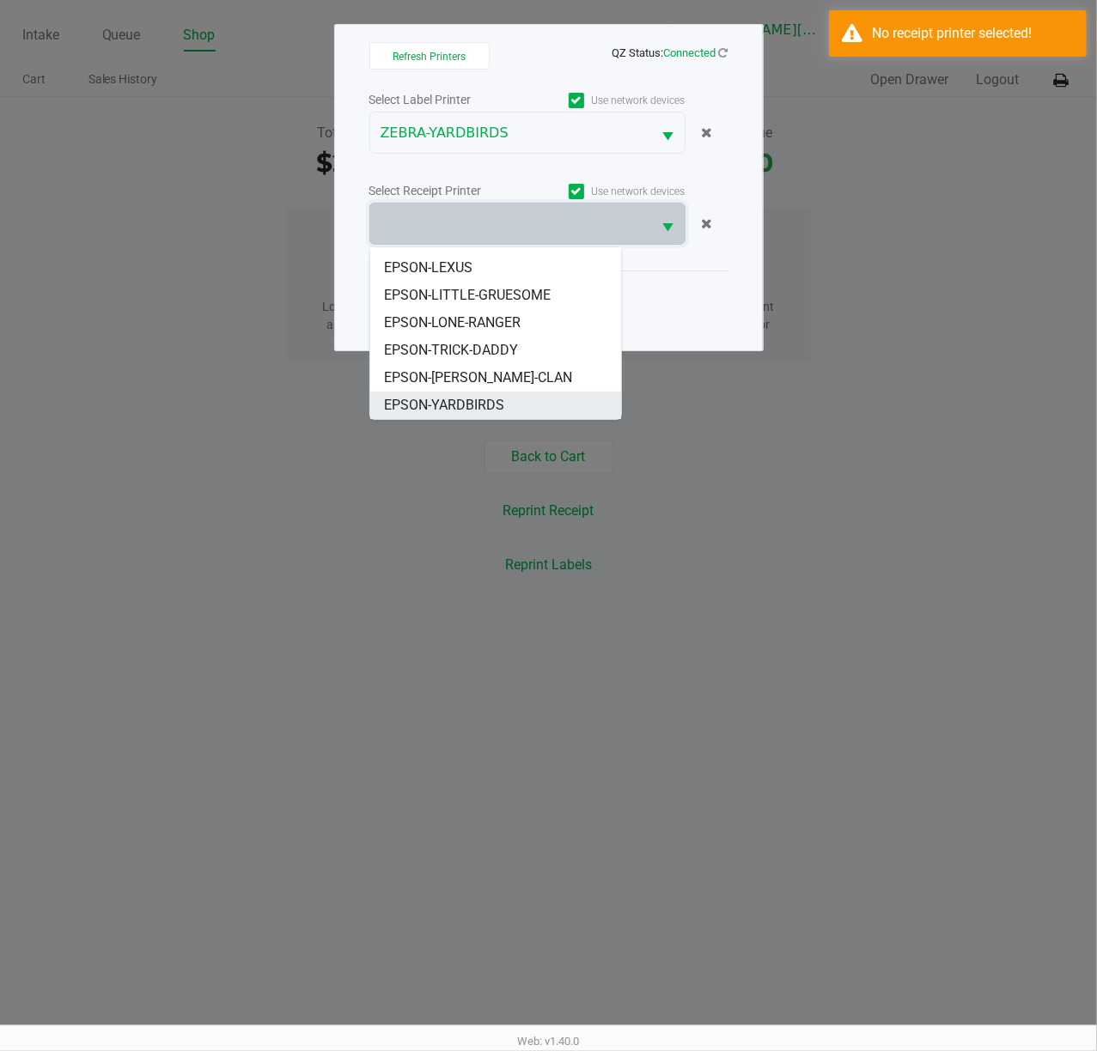
click at [447, 409] on span "EPSON-YARDBIRDS" at bounding box center [444, 405] width 120 height 21
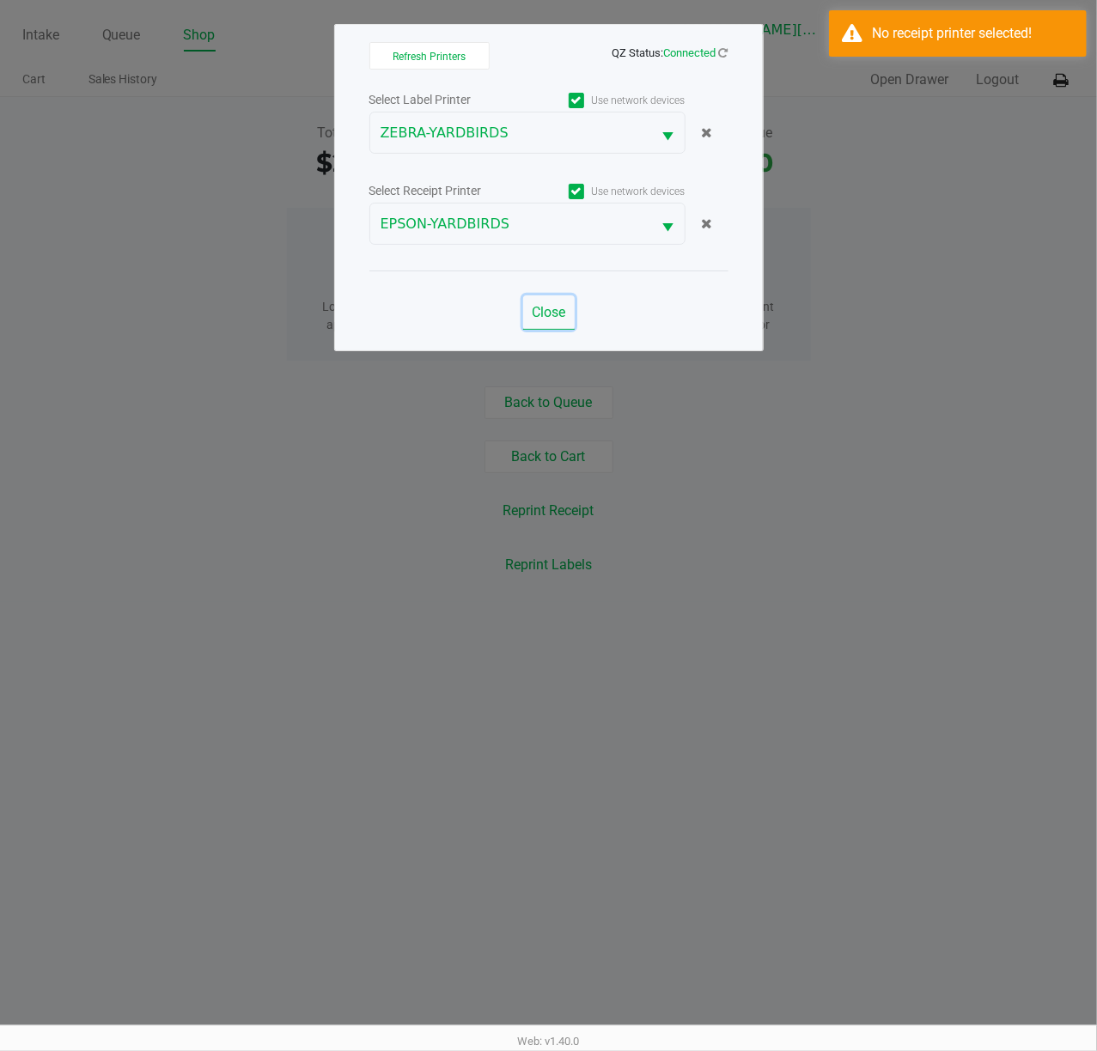
click at [551, 313] on span "Close" at bounding box center [548, 312] width 33 height 16
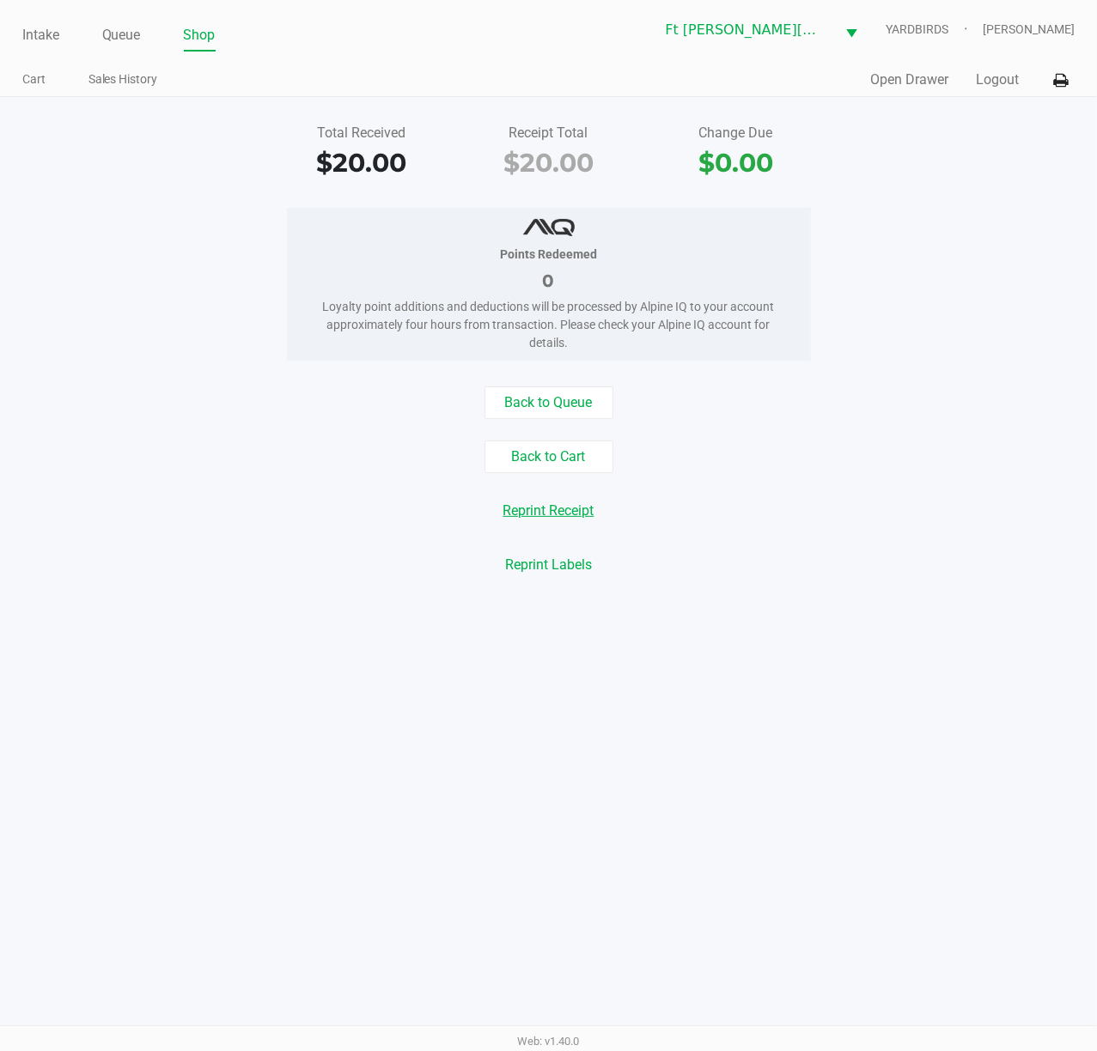
click at [502, 517] on button "Reprint Receipt" at bounding box center [548, 511] width 113 height 33
click at [822, 82] on button "Open Drawer" at bounding box center [909, 80] width 78 height 21
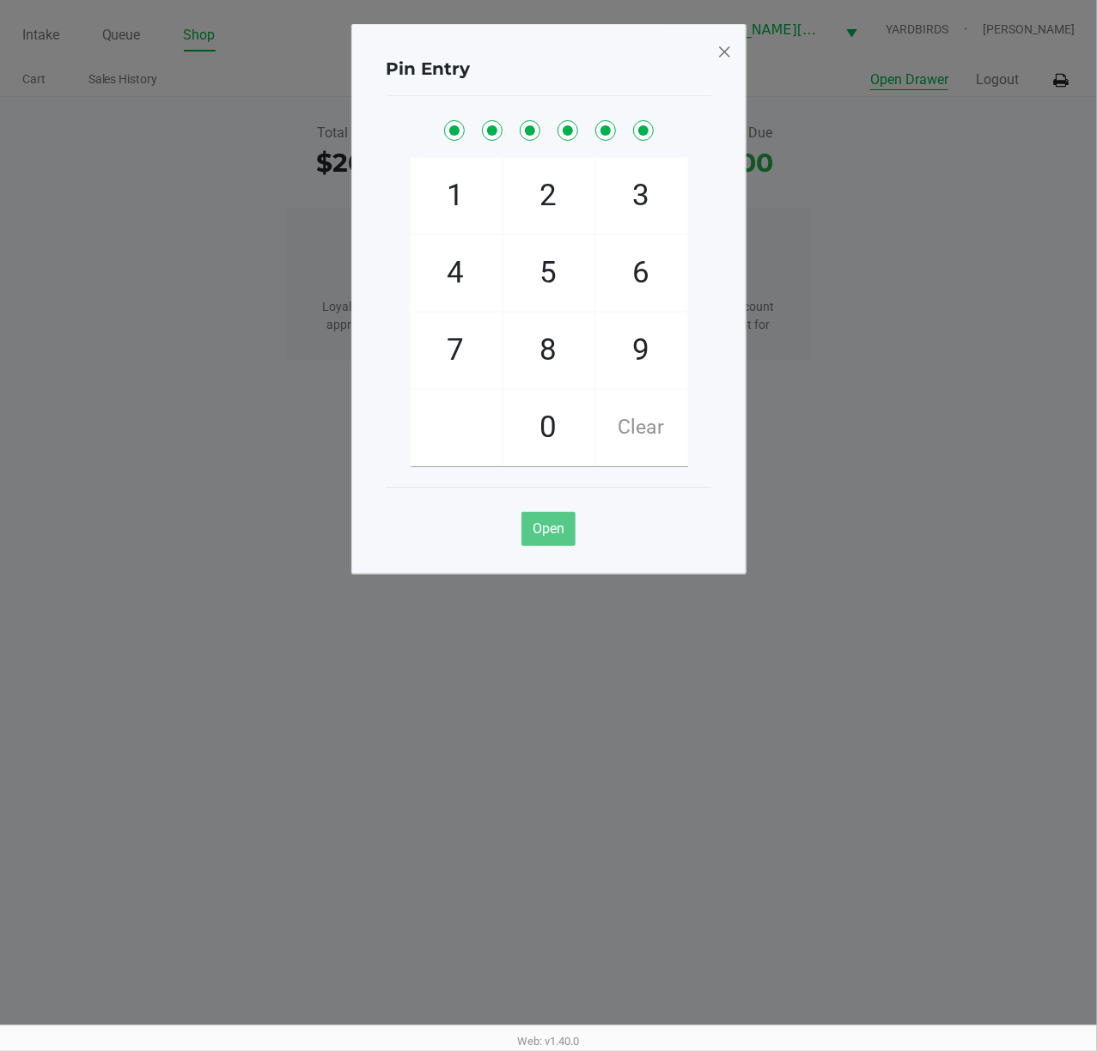
checkbox input "true"
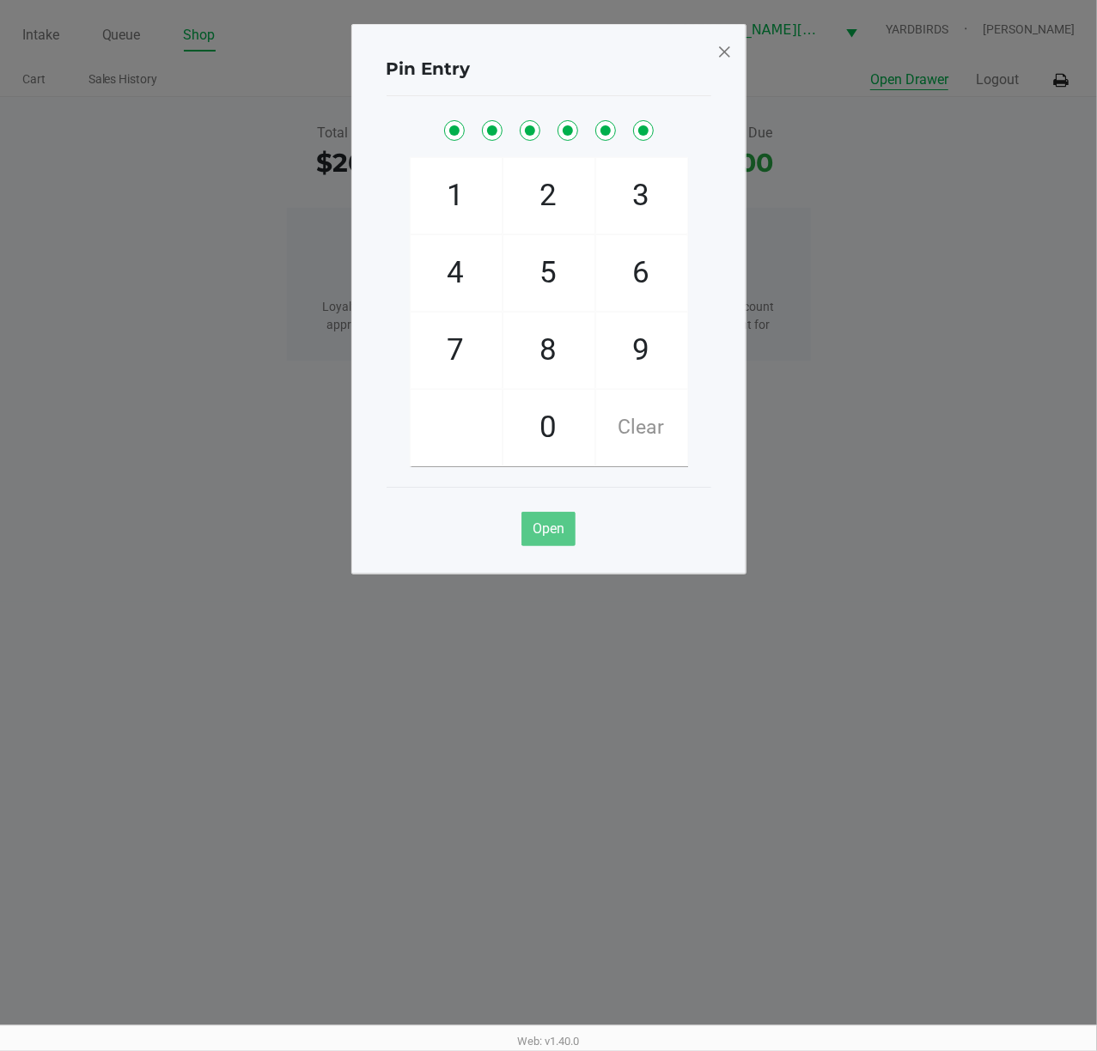
checkbox input "true"
click at [722, 48] on span at bounding box center [723, 51] width 15 height 27
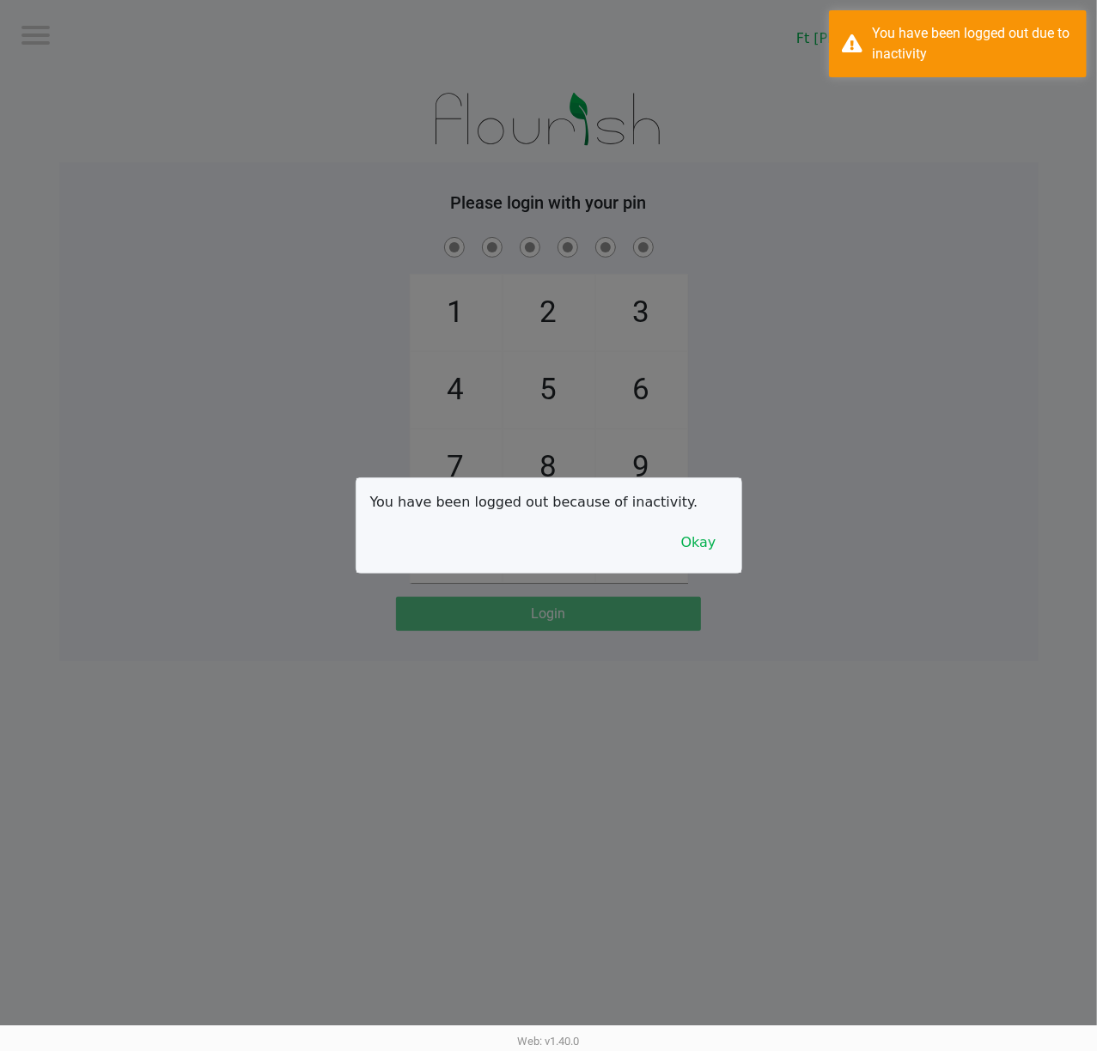
click at [113, 65] on div at bounding box center [548, 525] width 1097 height 1051
checkbox input "true"
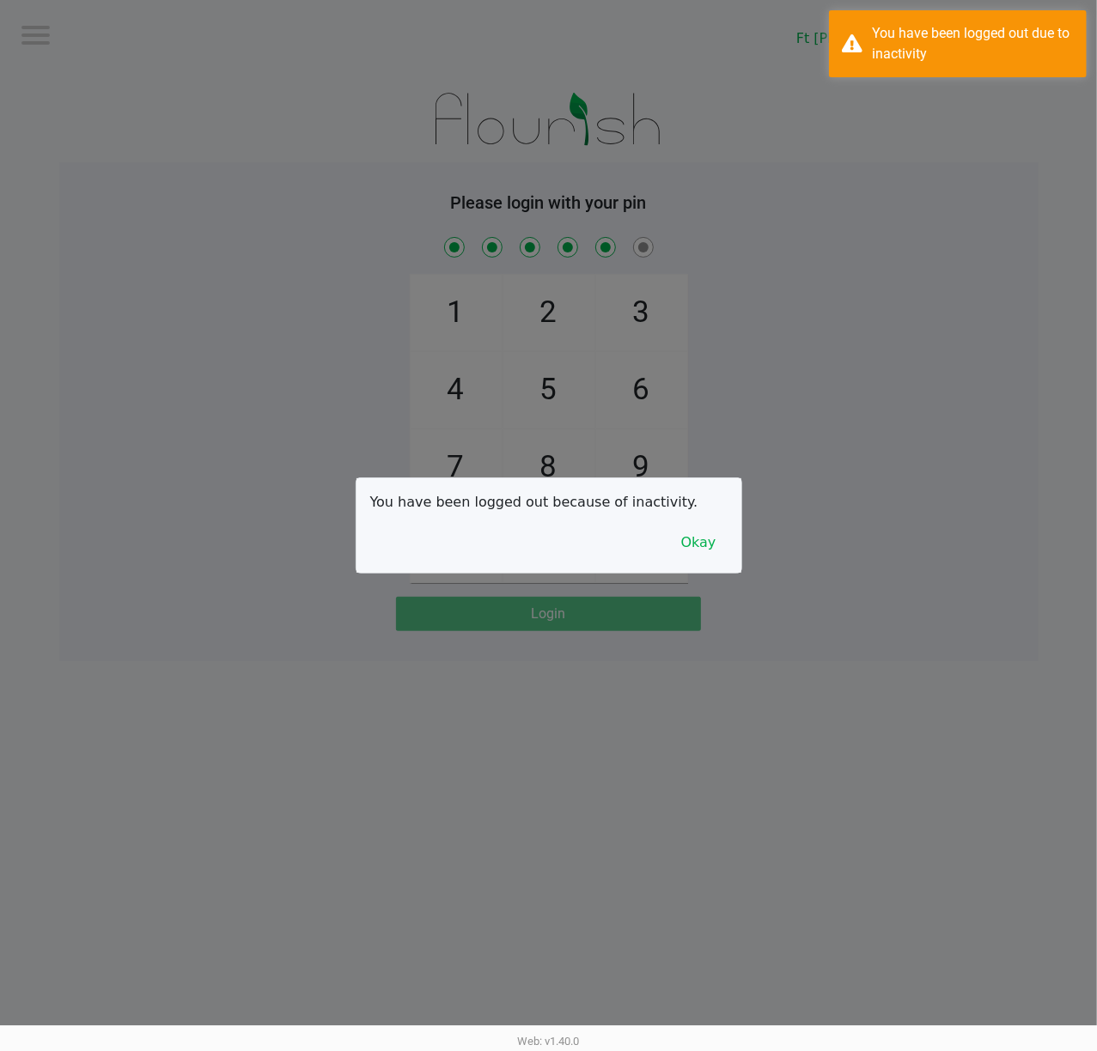
checkbox input "true"
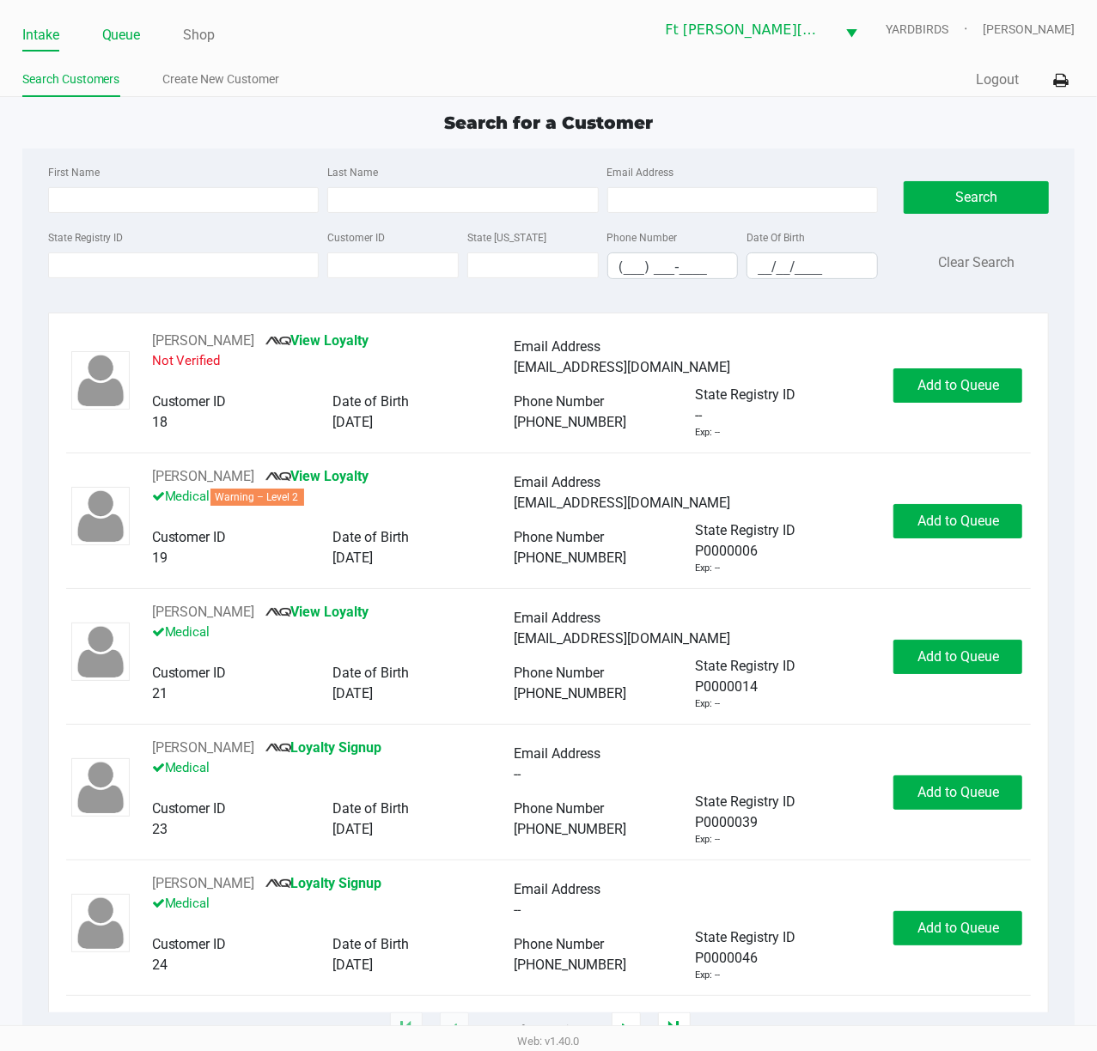
click at [141, 32] on link "Queue" at bounding box center [121, 35] width 39 height 24
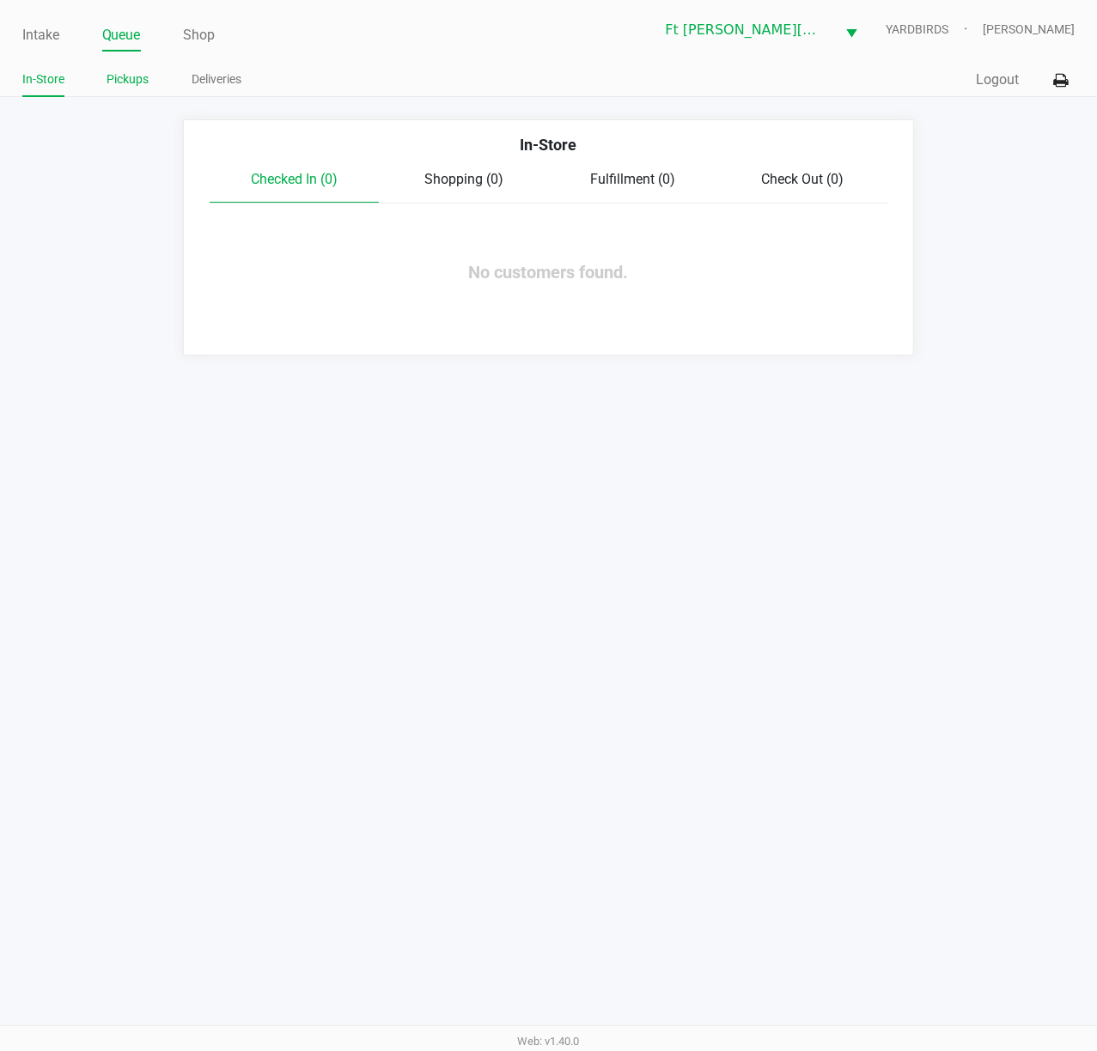
click at [131, 79] on link "Pickups" at bounding box center [128, 79] width 42 height 21
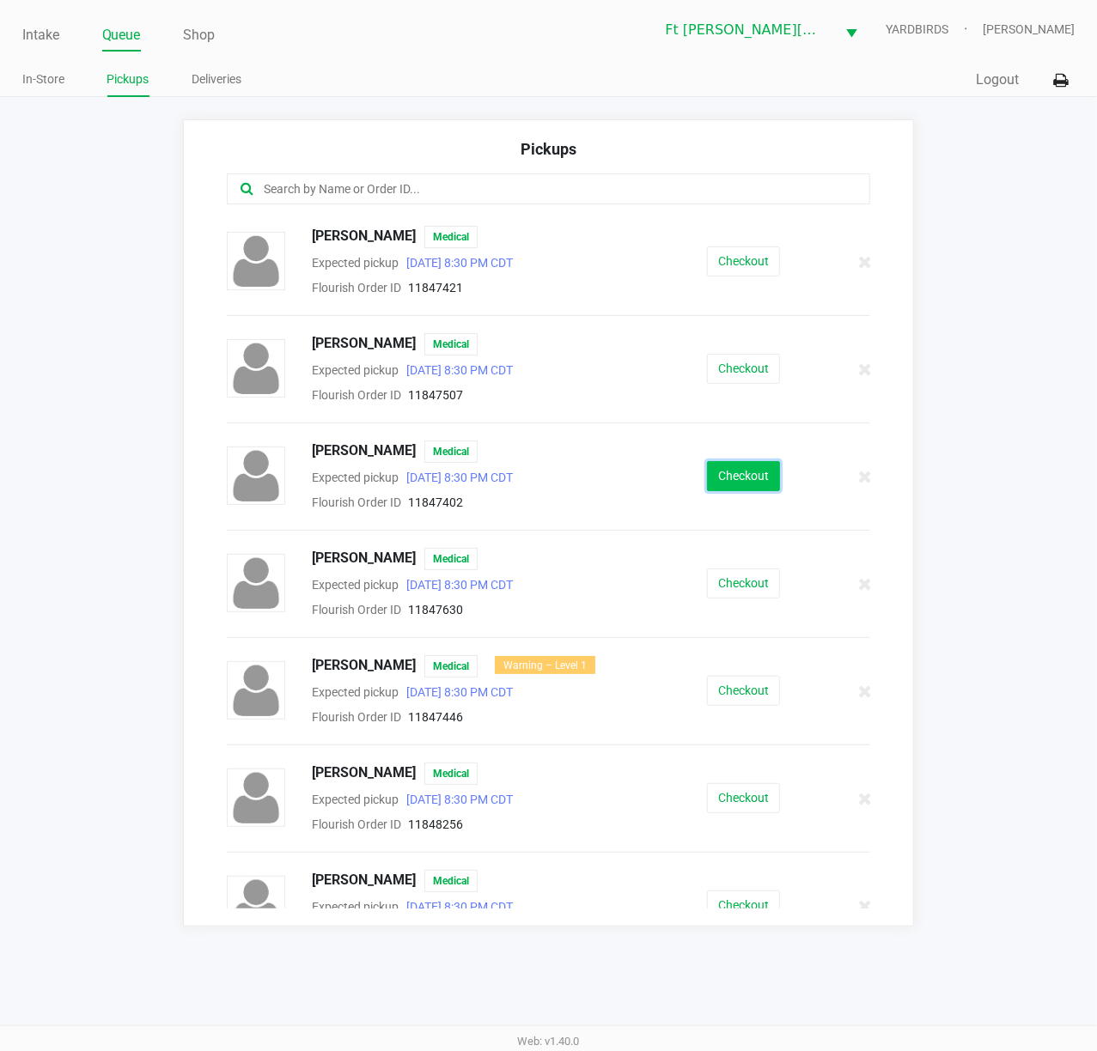
click at [715, 476] on button "Checkout" at bounding box center [743, 476] width 73 height 30
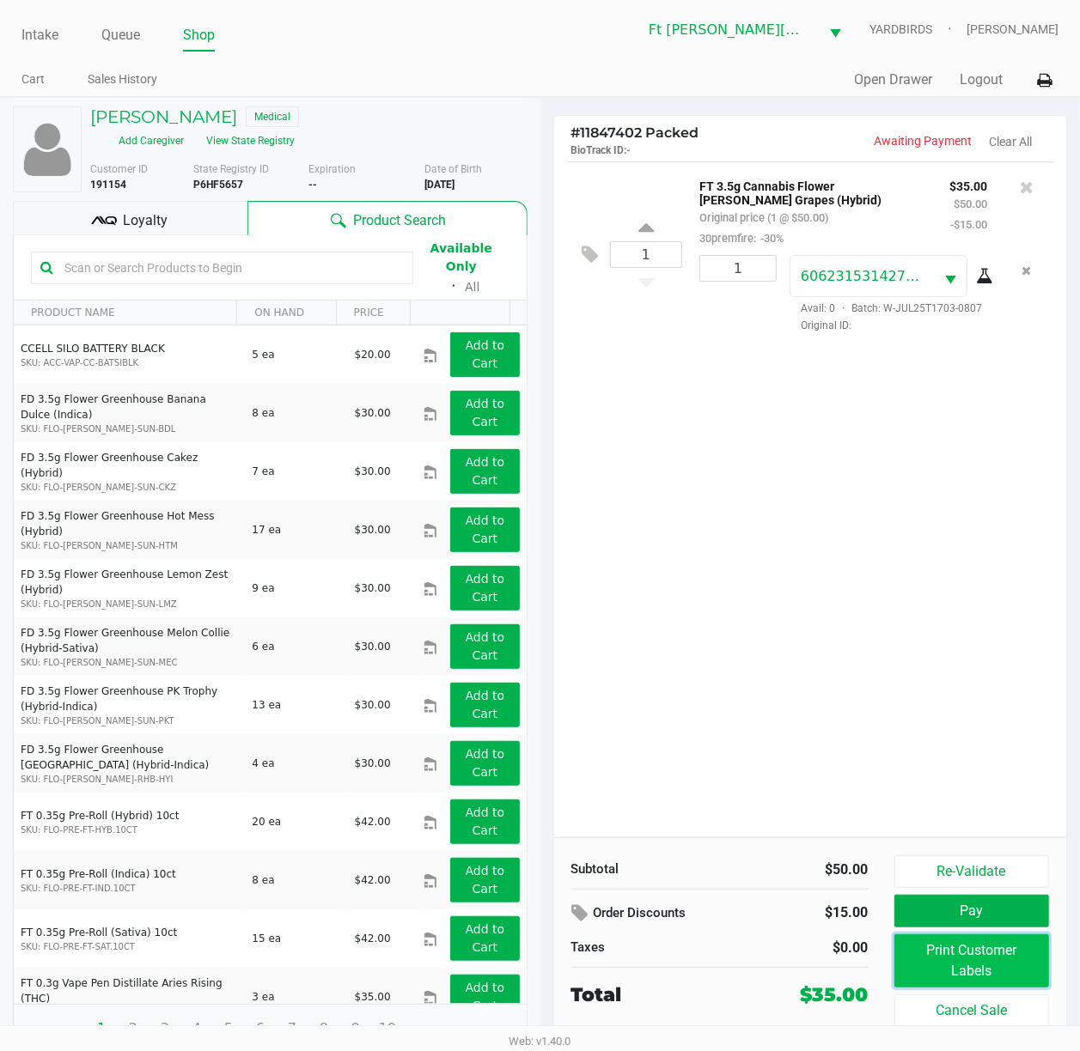
click at [822, 788] on button "Print Customer Labels" at bounding box center [971, 960] width 155 height 53
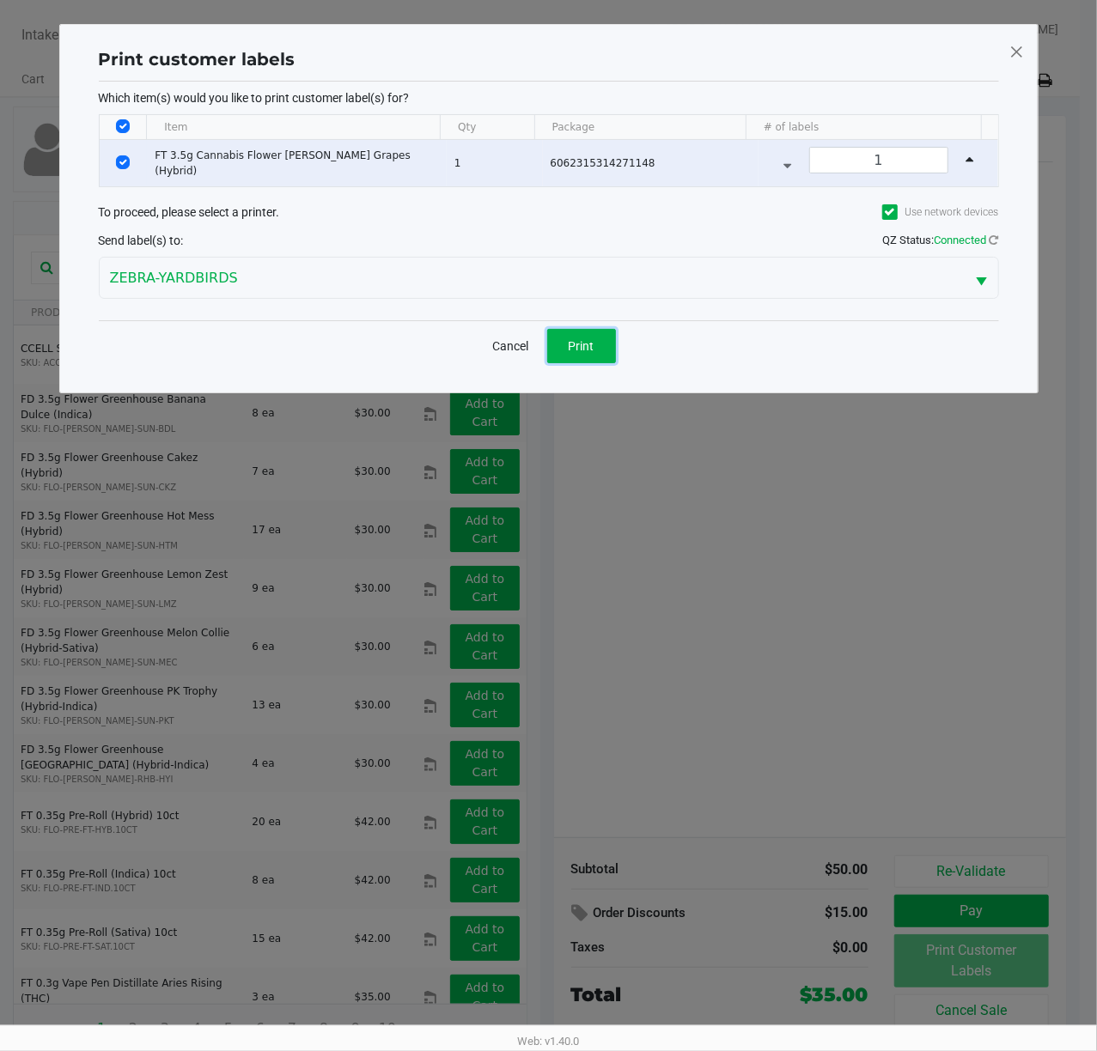
click at [579, 341] on button "Print" at bounding box center [581, 346] width 69 height 34
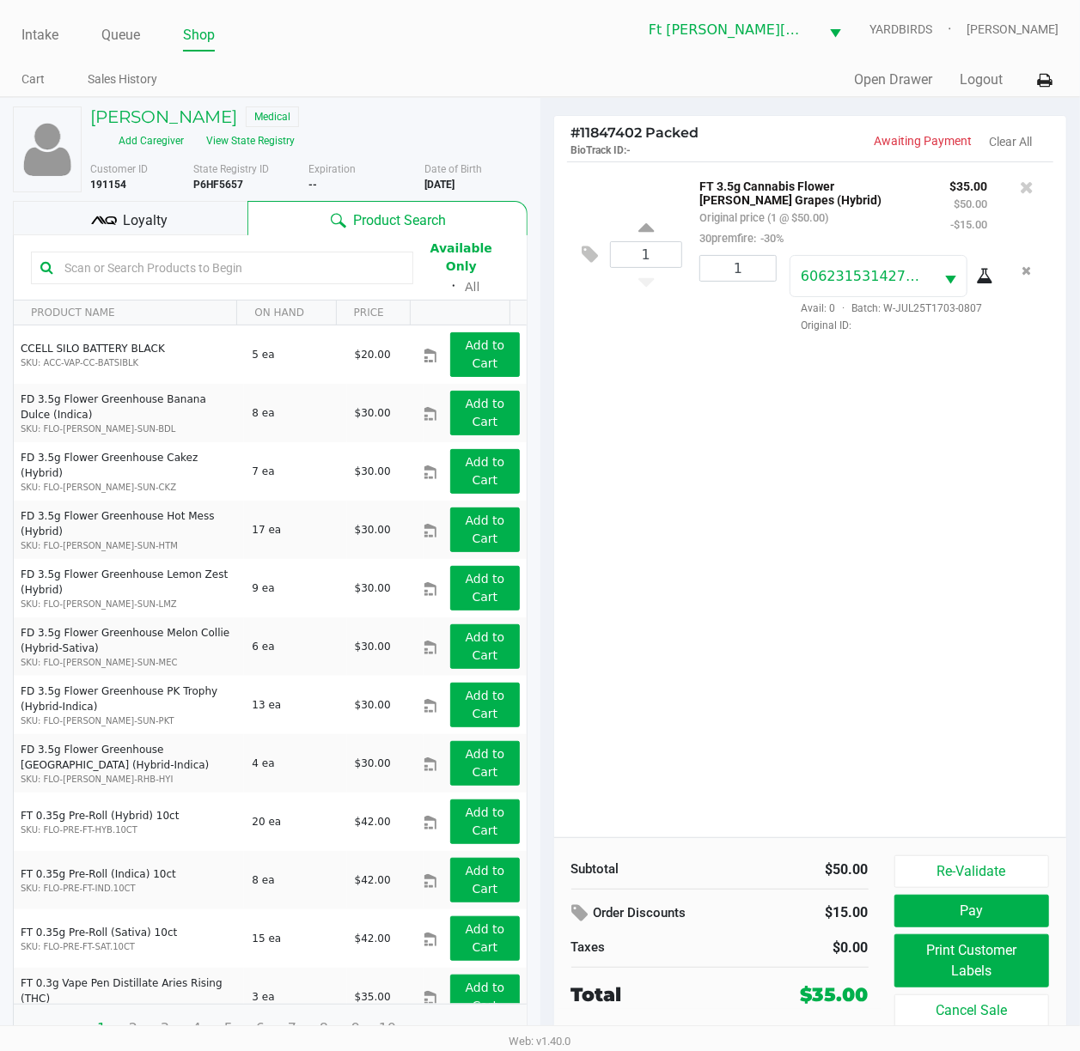
click at [555, 493] on div "1 FT 3.5g Cannabis Flower Gaspar's Grapes (Hybrid) Original price (1 @ $50.00) …" at bounding box center [810, 499] width 513 height 676
click at [557, 495] on div "1 FT 3.5g Cannabis Flower Gaspar's Grapes (Hybrid) Original price (1 @ $50.00) …" at bounding box center [810, 499] width 513 height 676
click at [822, 788] on button "Pay" at bounding box center [971, 911] width 155 height 33
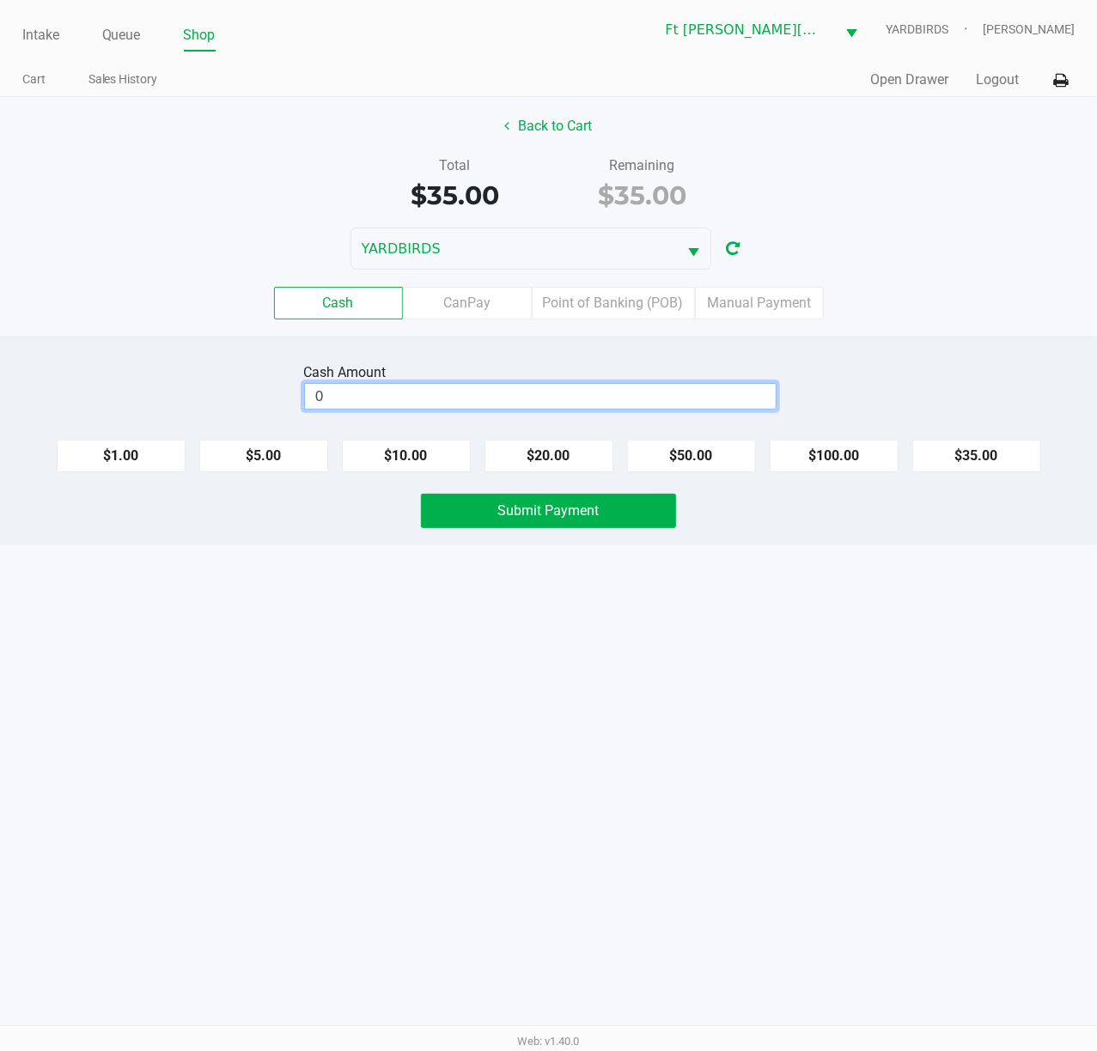
click at [689, 399] on input "0" at bounding box center [540, 396] width 471 height 25
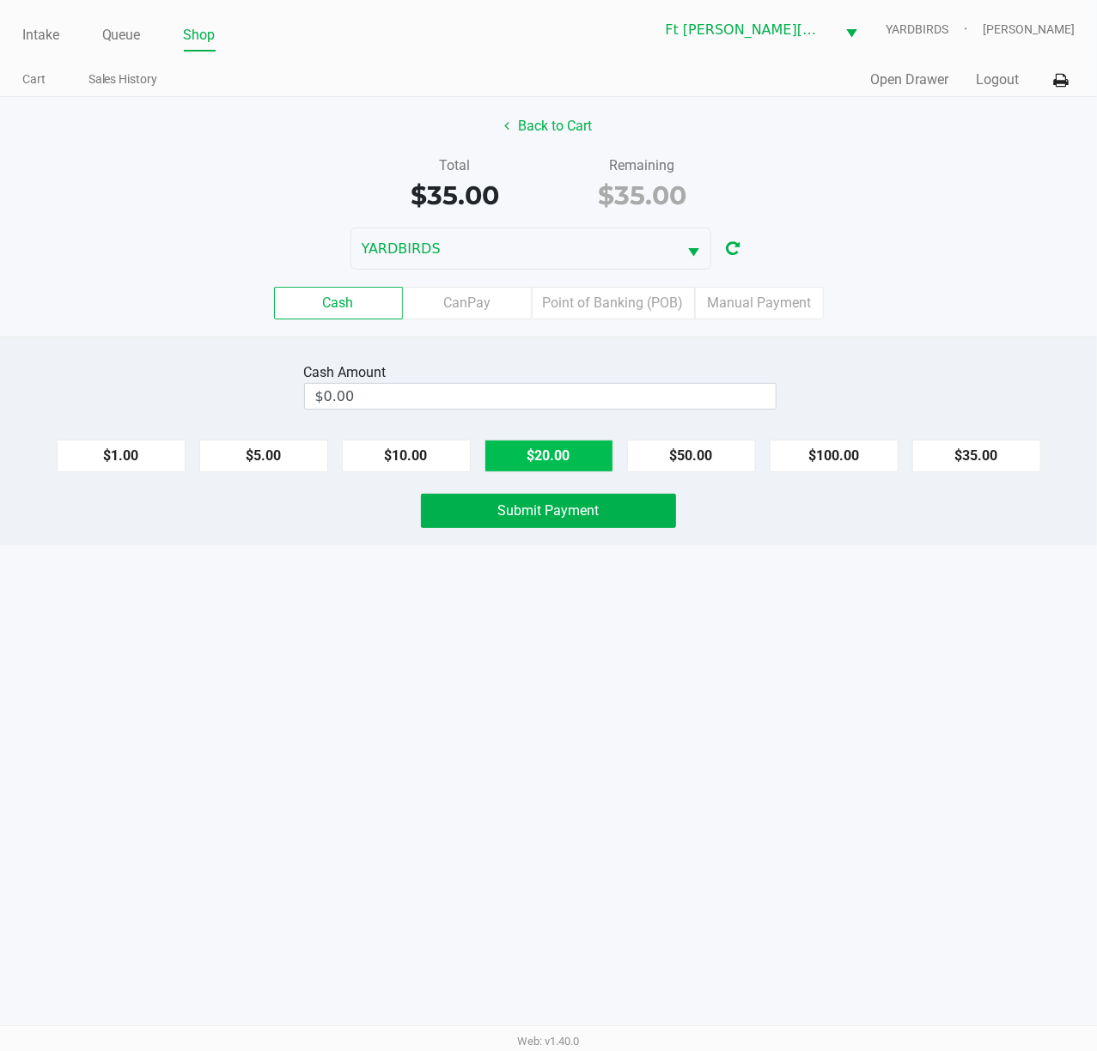
click at [582, 455] on button "$20.00" at bounding box center [548, 456] width 129 height 33
type input "$40.00"
drag, startPoint x: 574, startPoint y: 512, endPoint x: 560, endPoint y: 503, distance: 16.2
click at [572, 512] on span "Submit Payment" at bounding box center [548, 510] width 101 height 16
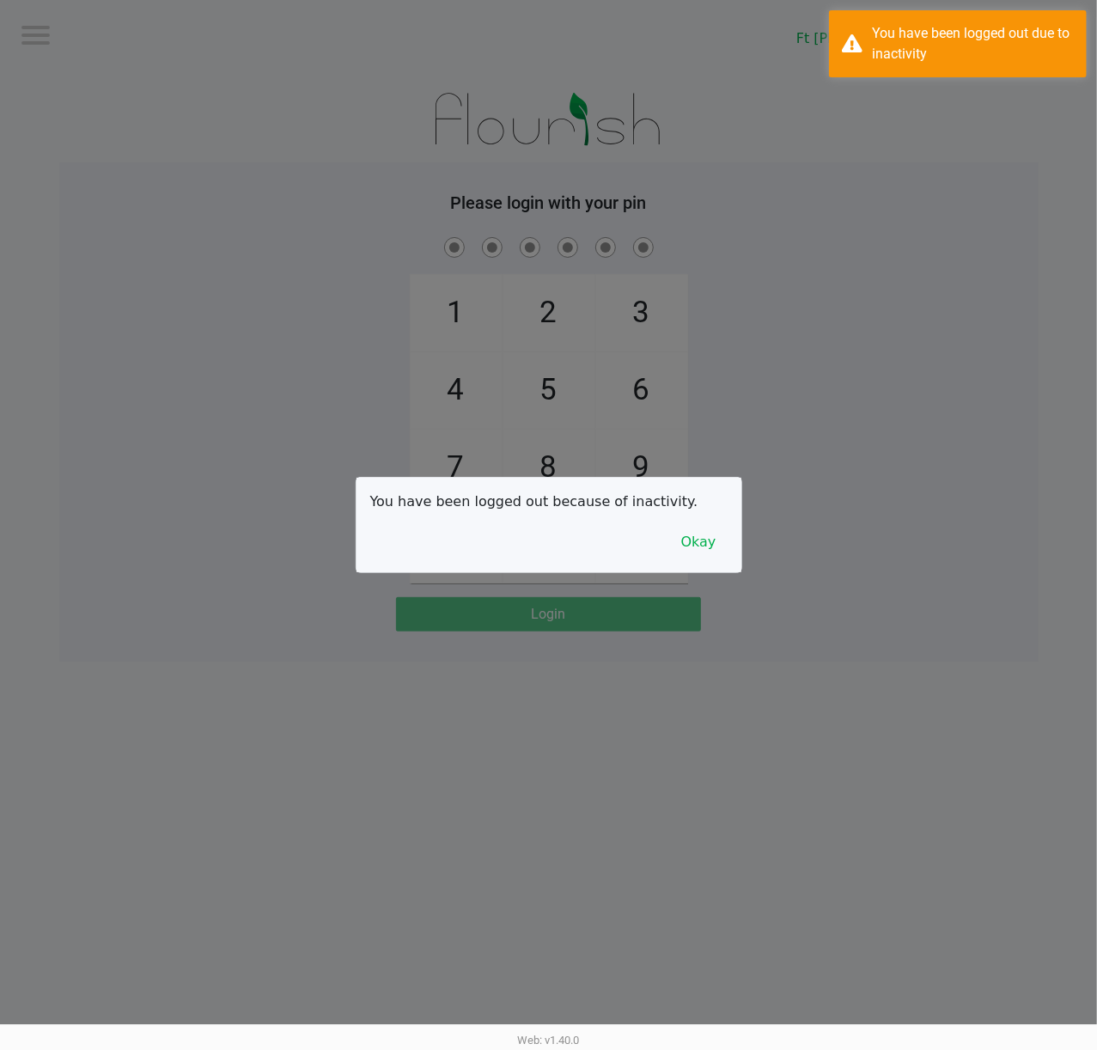
drag, startPoint x: 204, startPoint y: 76, endPoint x: 91, endPoint y: 138, distance: 129.1
click at [200, 76] on div at bounding box center [548, 525] width 1097 height 1050
checkbox input "true"
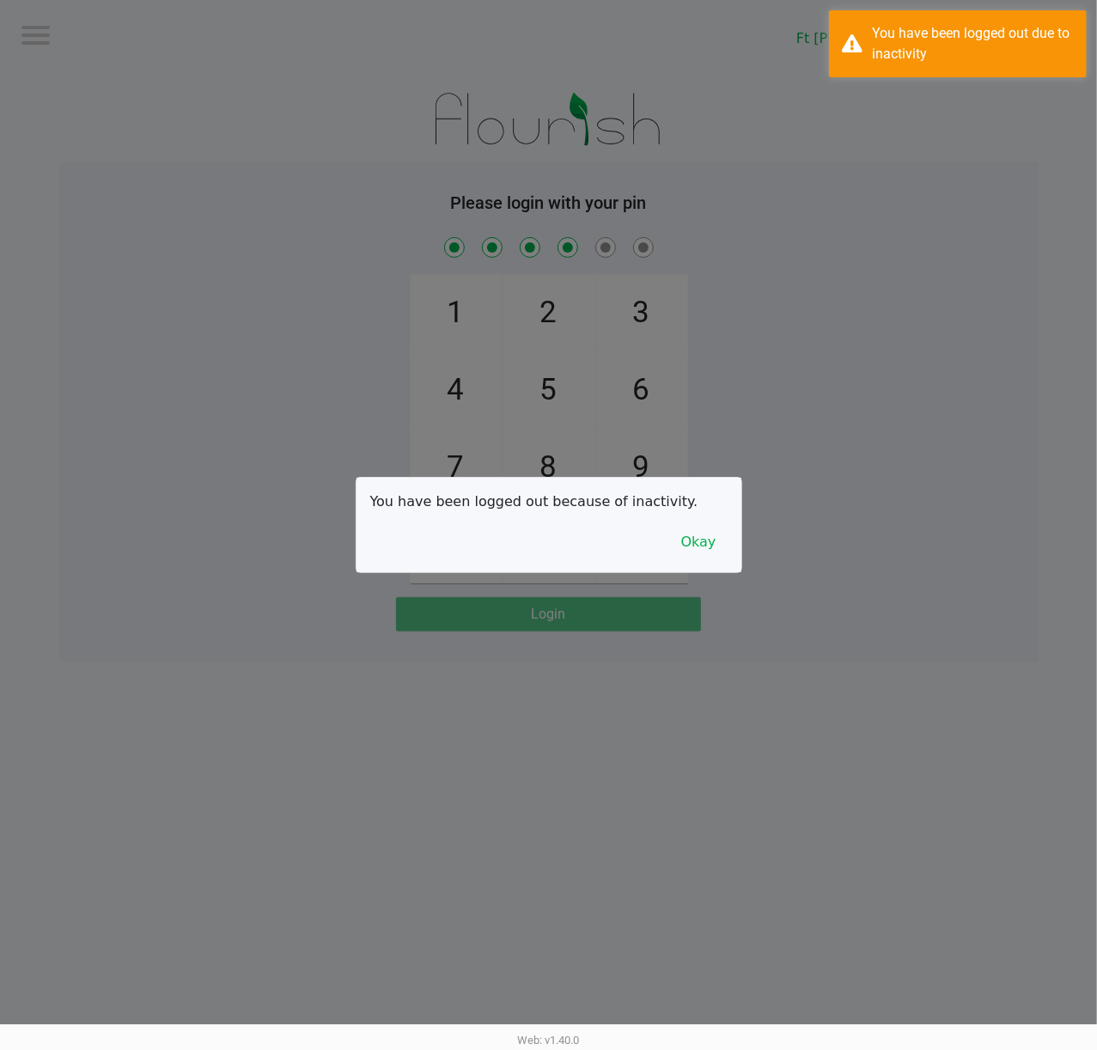
checkbox input "true"
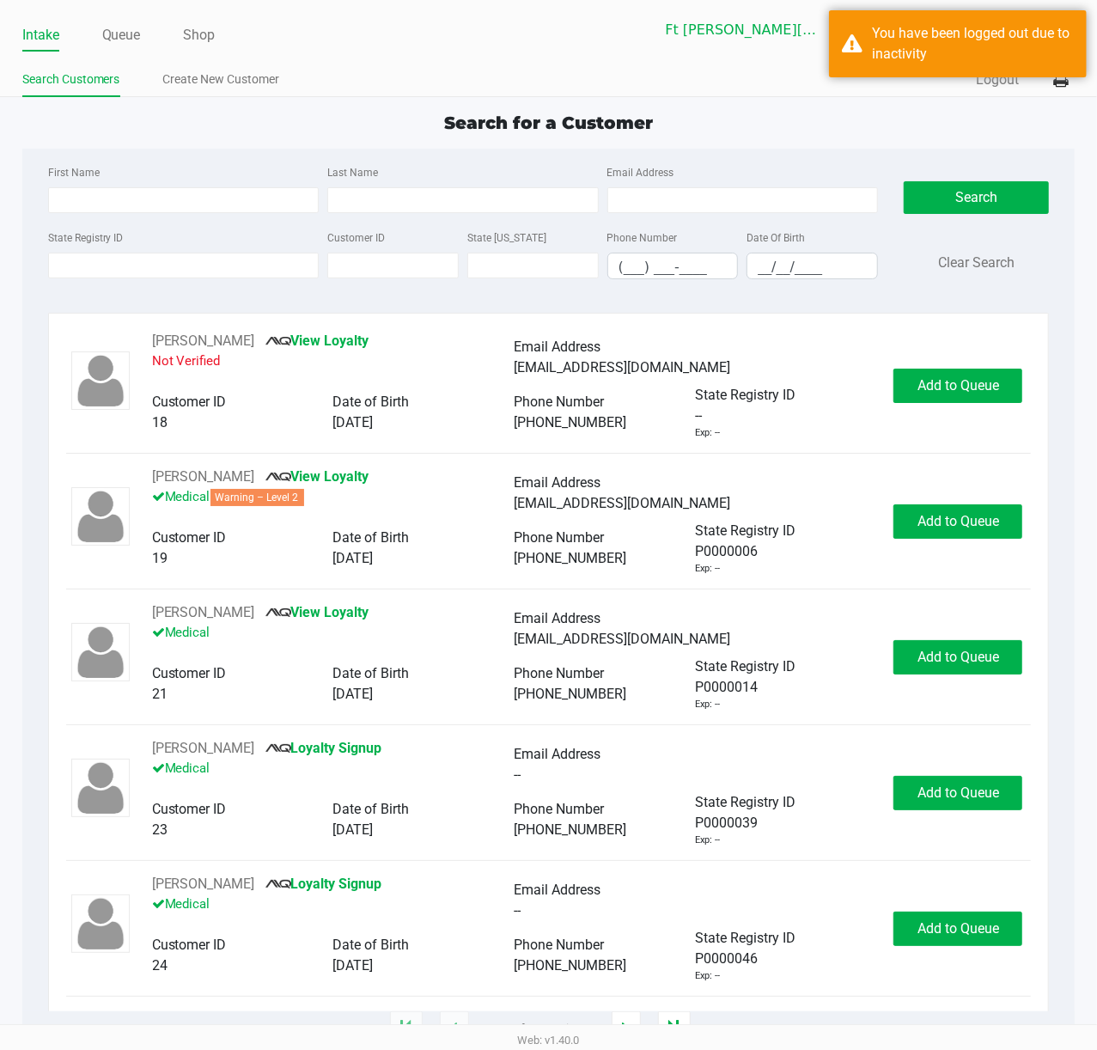
drag, startPoint x: 77, startPoint y: 132, endPoint x: 125, endPoint y: 65, distance: 82.5
click at [120, 39] on link "Queue" at bounding box center [121, 35] width 39 height 24
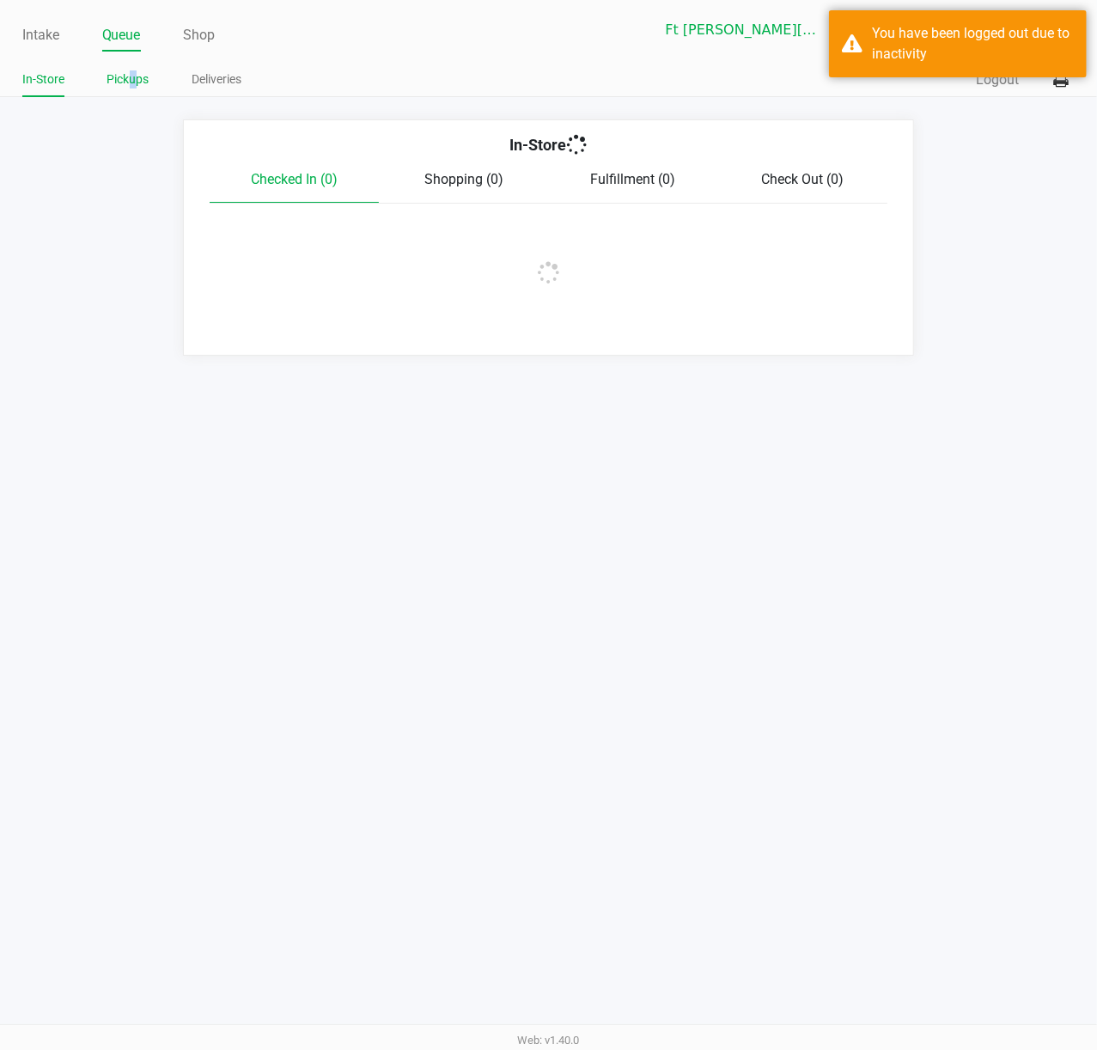
click at [132, 76] on link "Pickups" at bounding box center [128, 79] width 42 height 21
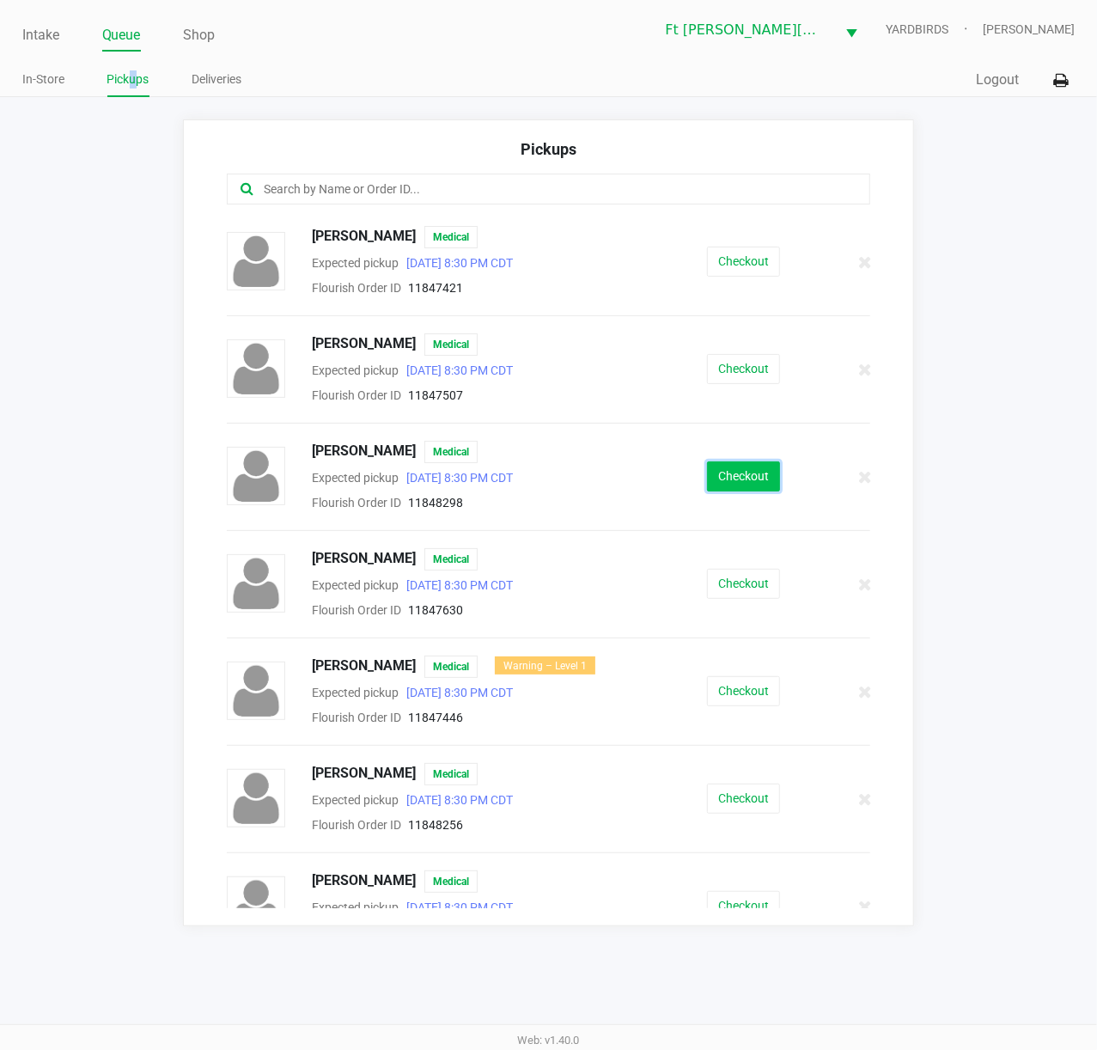
click at [759, 467] on button "Checkout" at bounding box center [743, 476] width 73 height 30
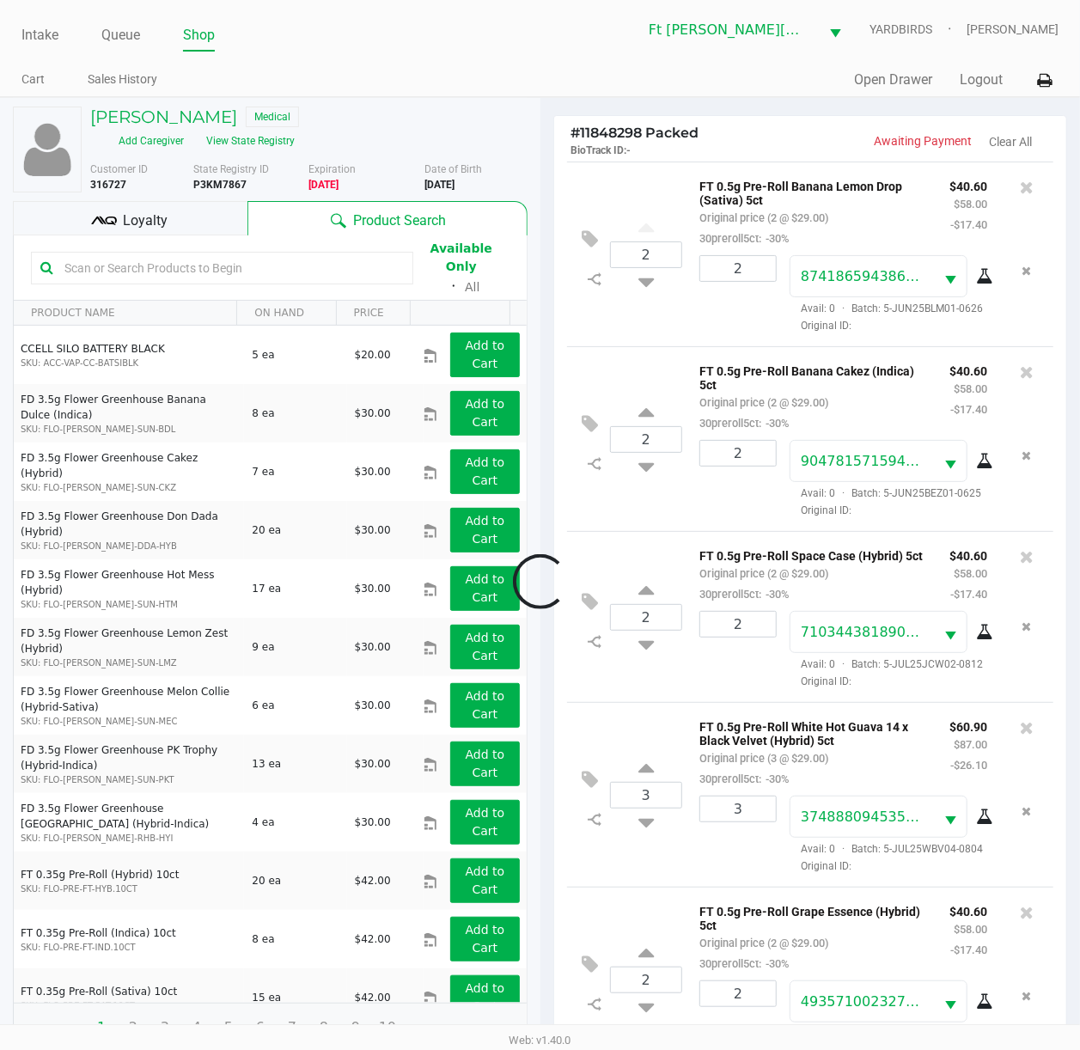
scroll to position [783, 0]
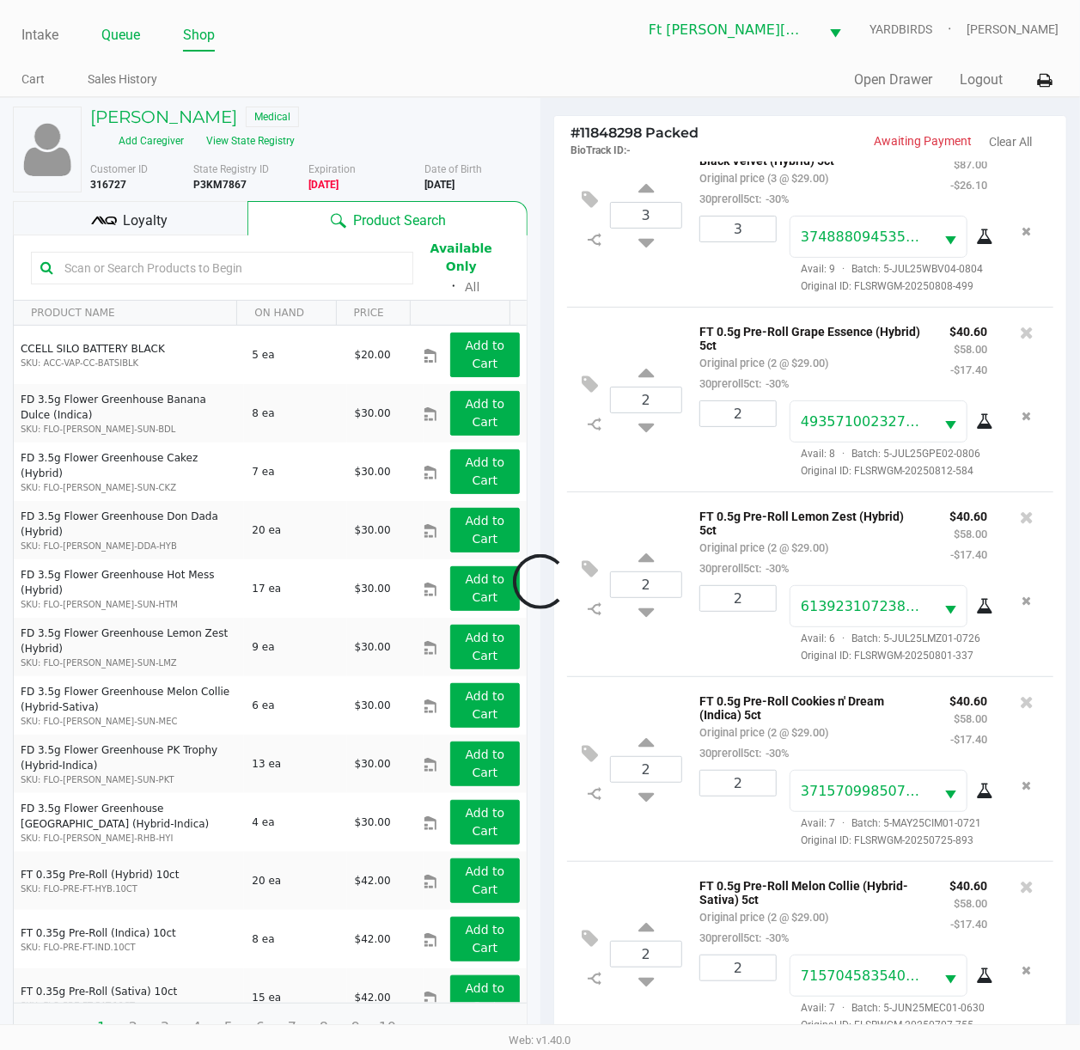
click at [128, 43] on link "Queue" at bounding box center [120, 35] width 39 height 24
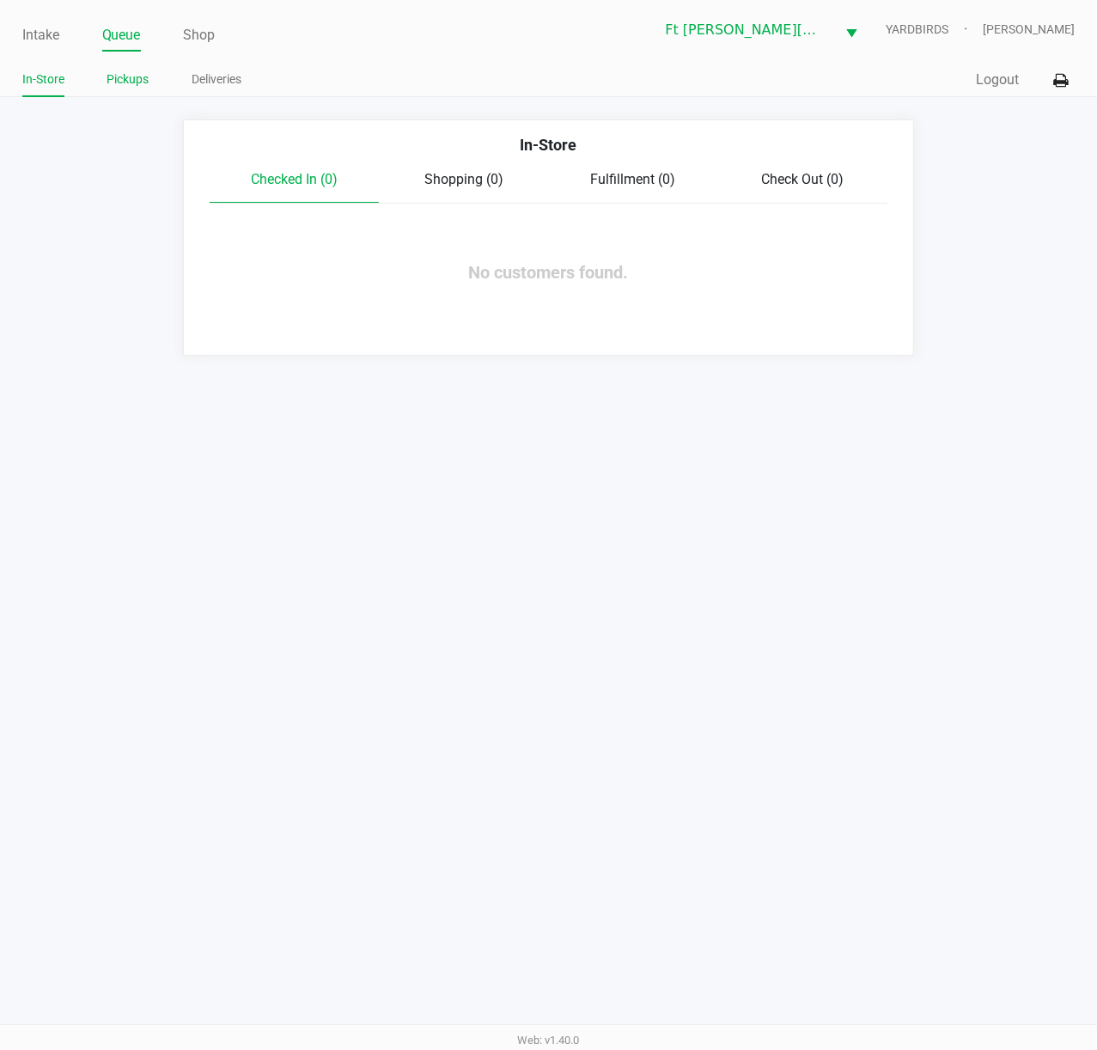
click at [132, 79] on link "Pickups" at bounding box center [128, 79] width 42 height 21
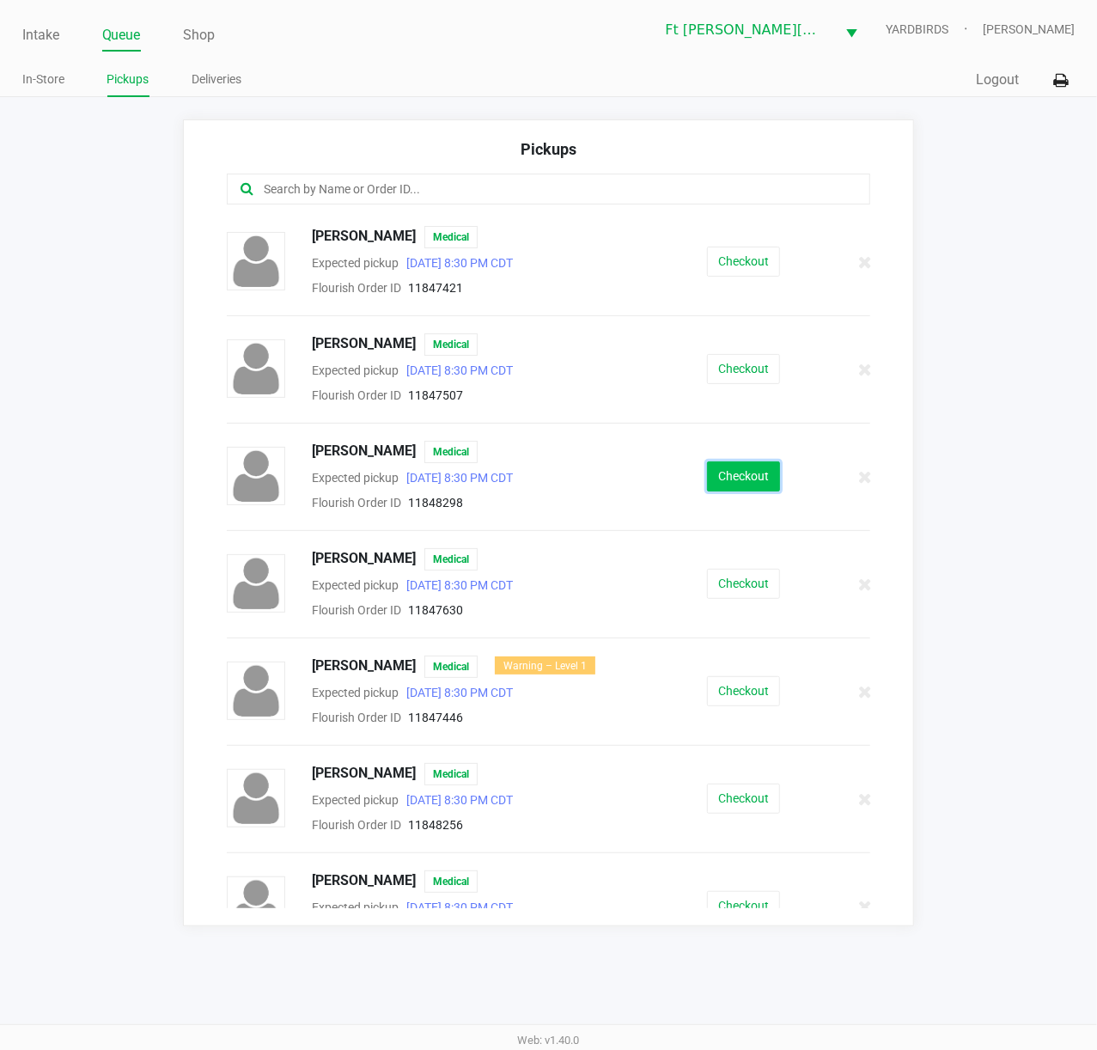
click at [726, 465] on button "Checkout" at bounding box center [743, 476] width 73 height 30
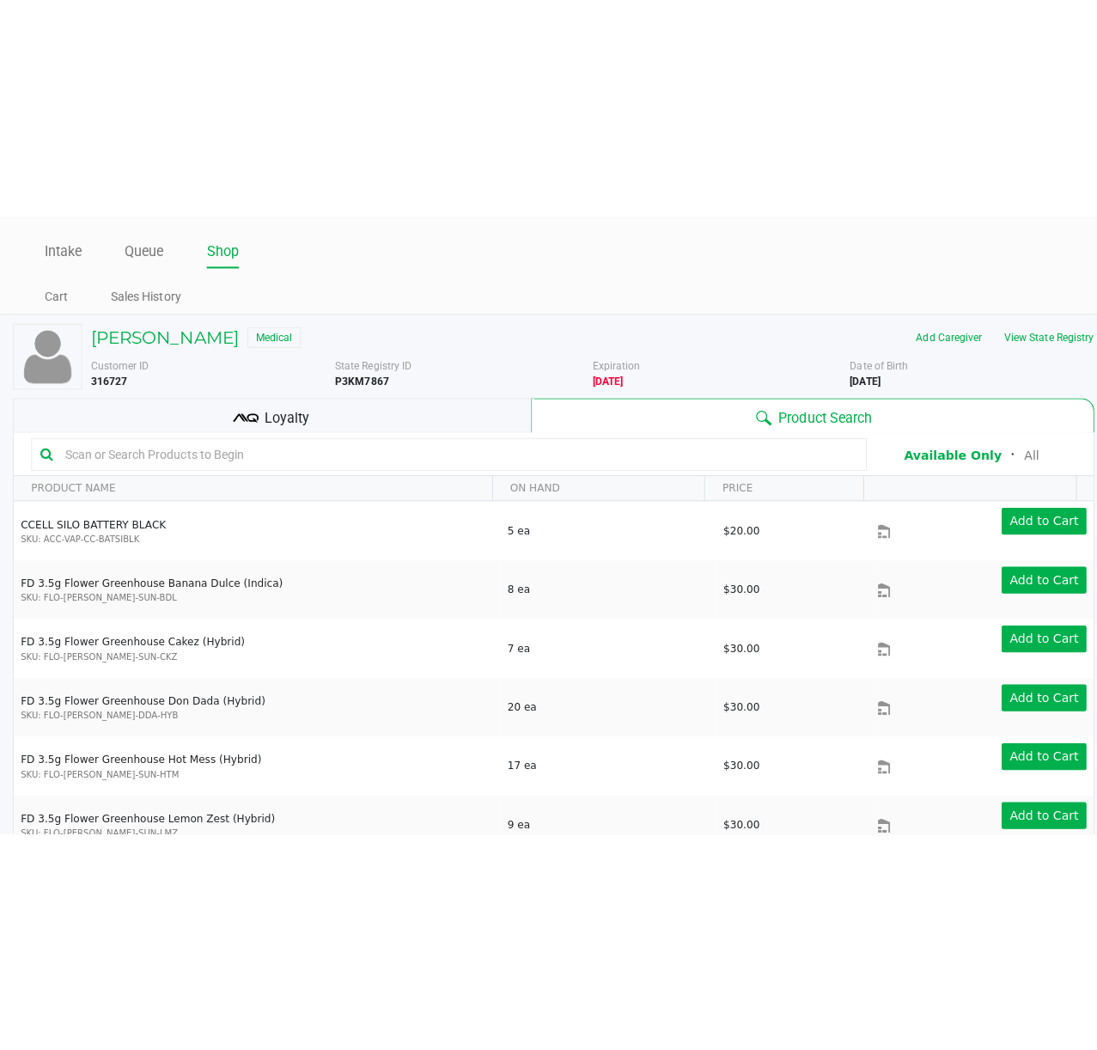
scroll to position [458, 0]
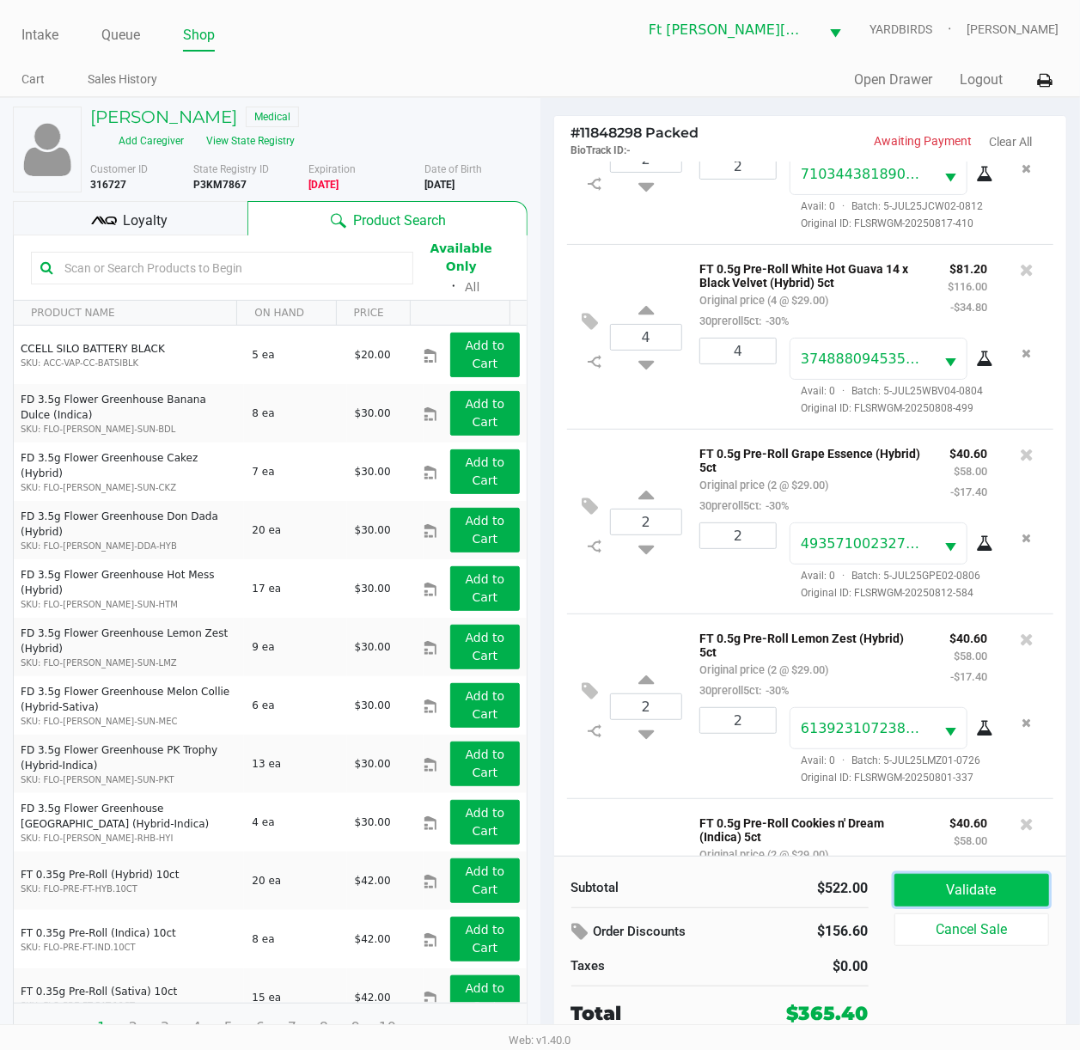
click at [822, 788] on button "Validate" at bounding box center [971, 889] width 155 height 33
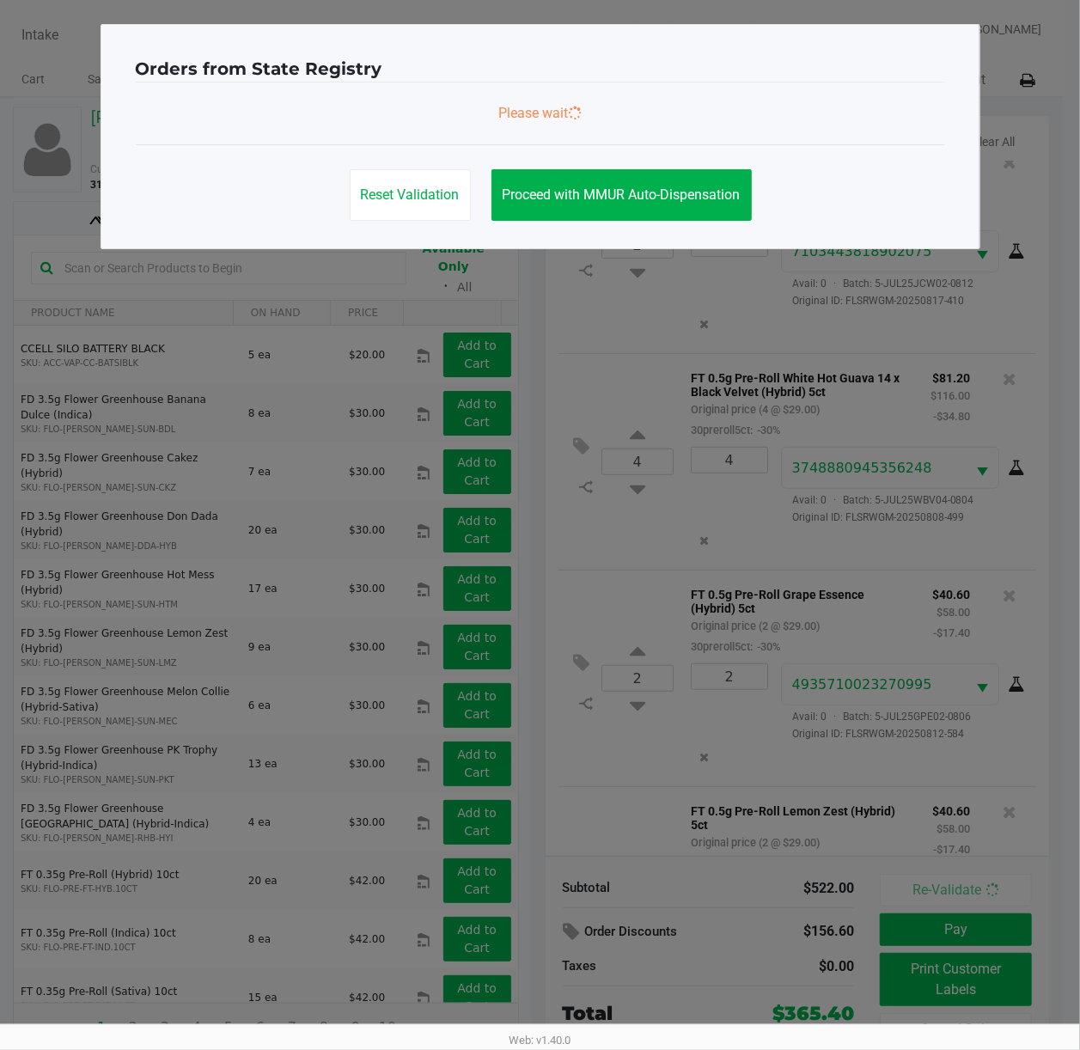
scroll to position [1097, 0]
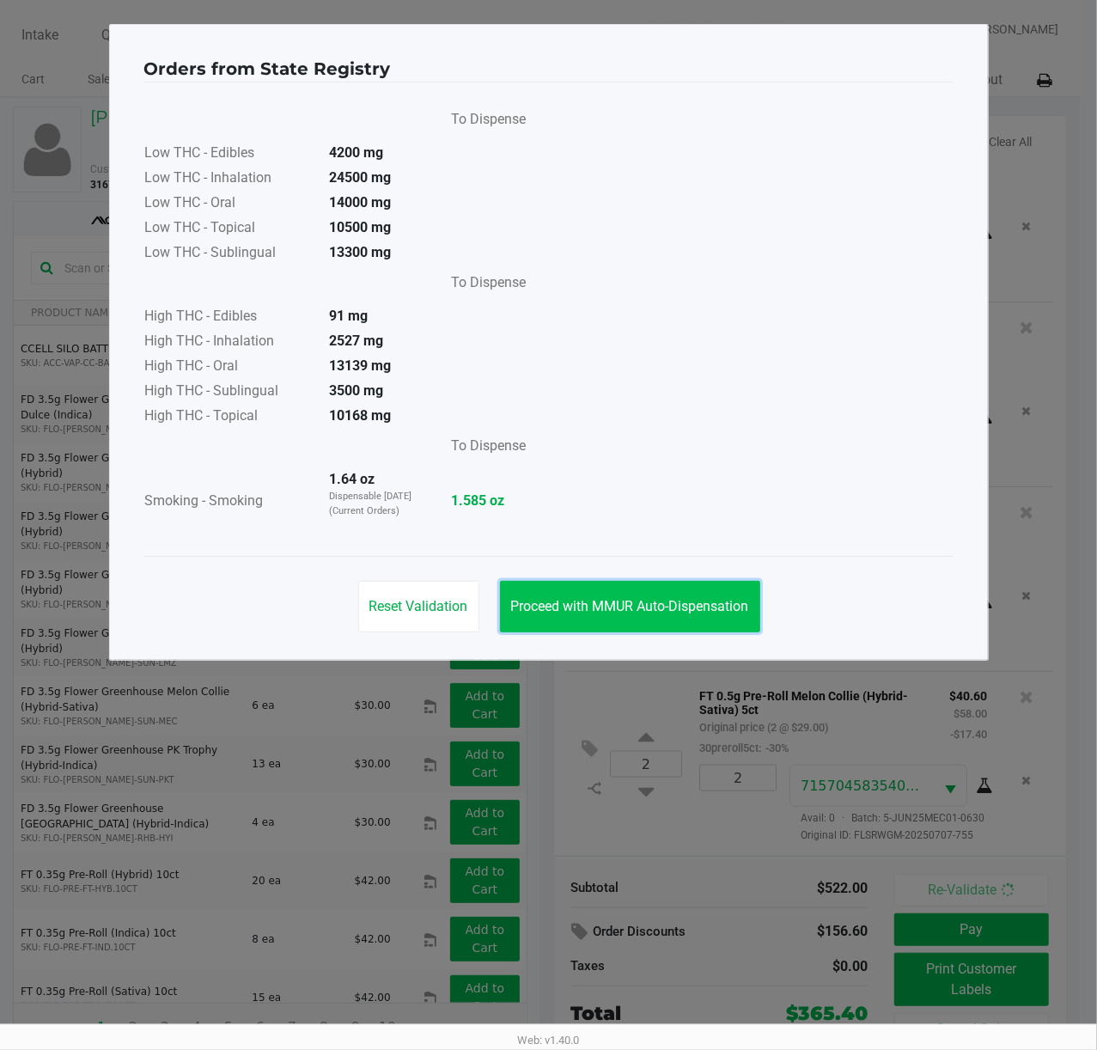
click at [561, 587] on button "Proceed with MMUR Auto-Dispensation" at bounding box center [630, 607] width 260 height 52
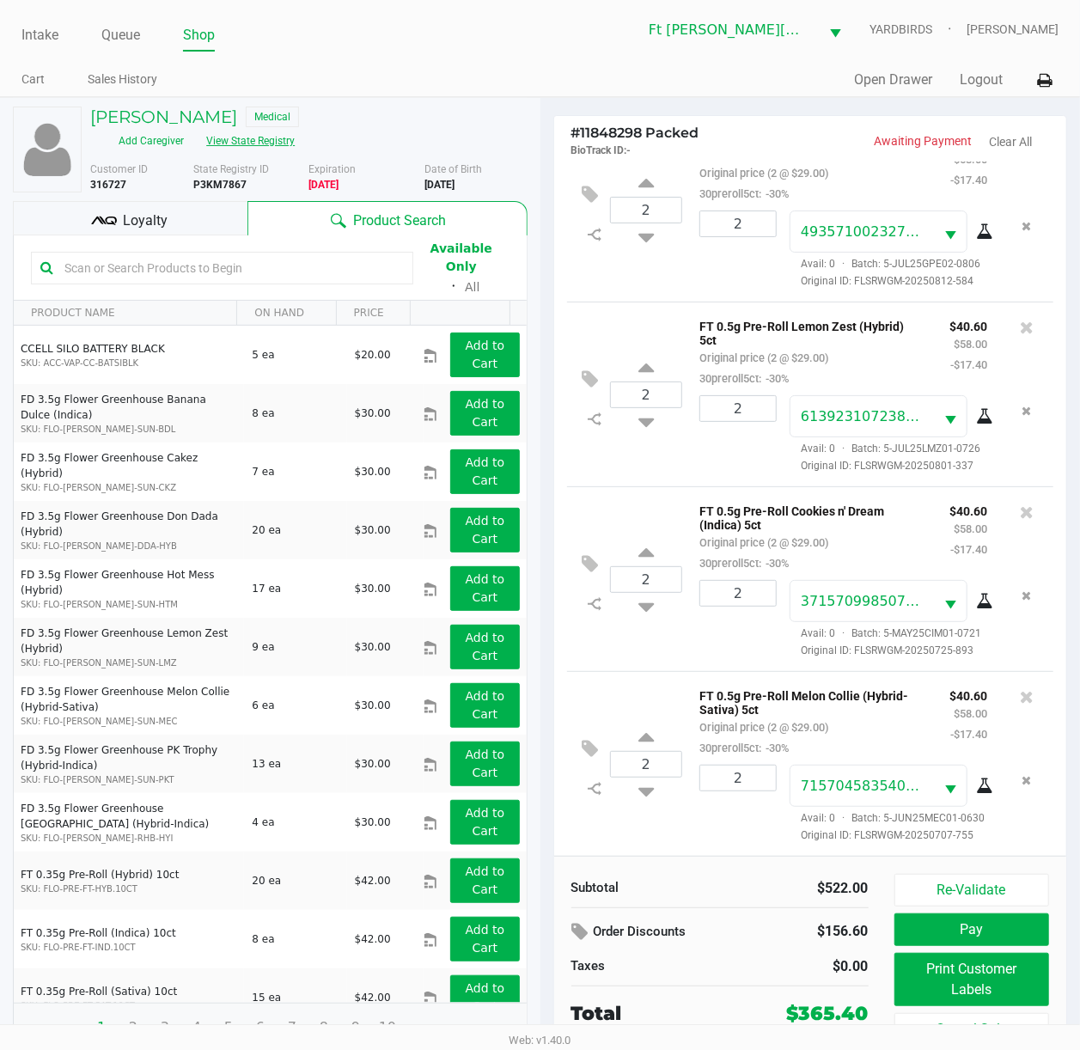
click at [278, 135] on button "View State Registry" at bounding box center [245, 140] width 100 height 27
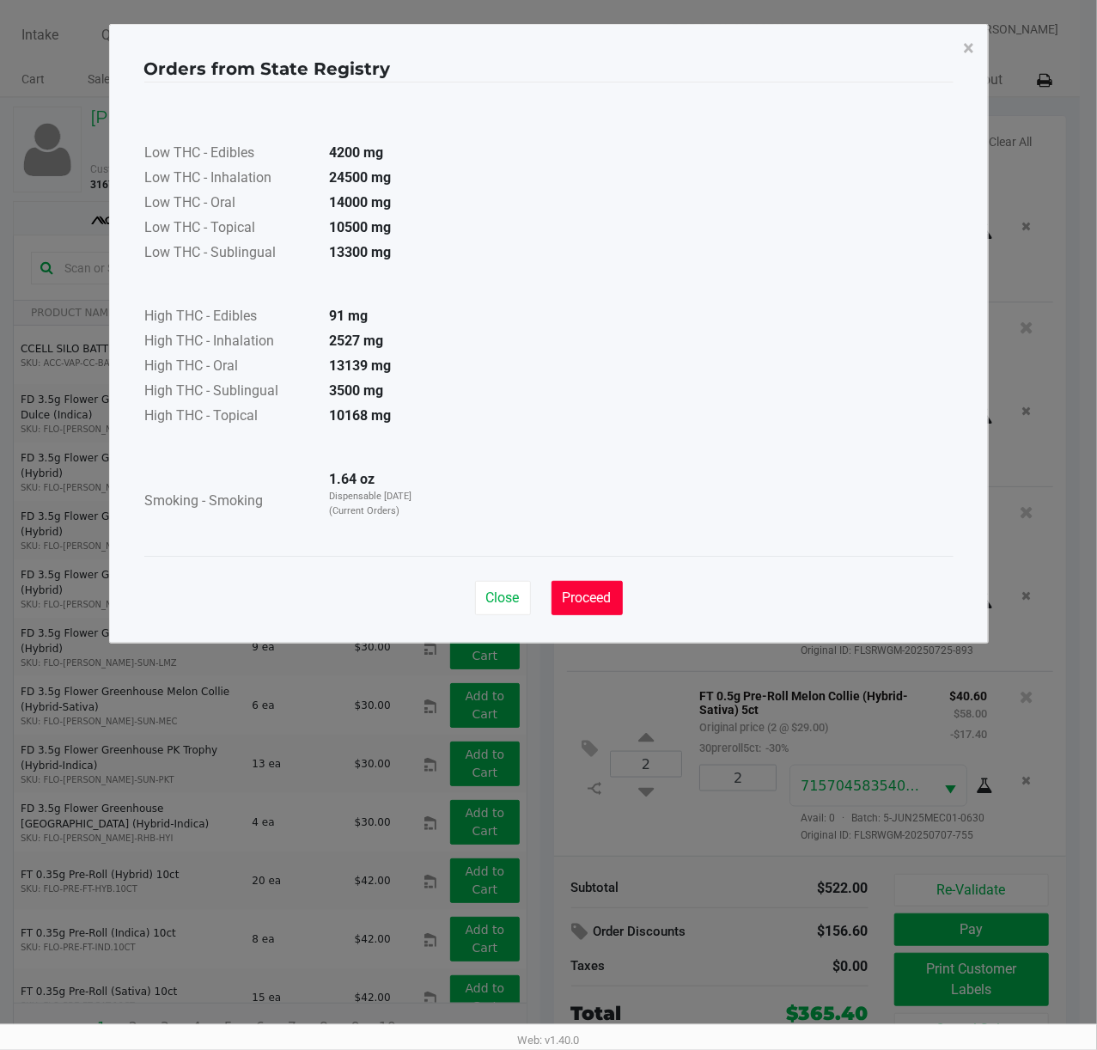
click at [612, 606] on button "Proceed" at bounding box center [586, 598] width 71 height 34
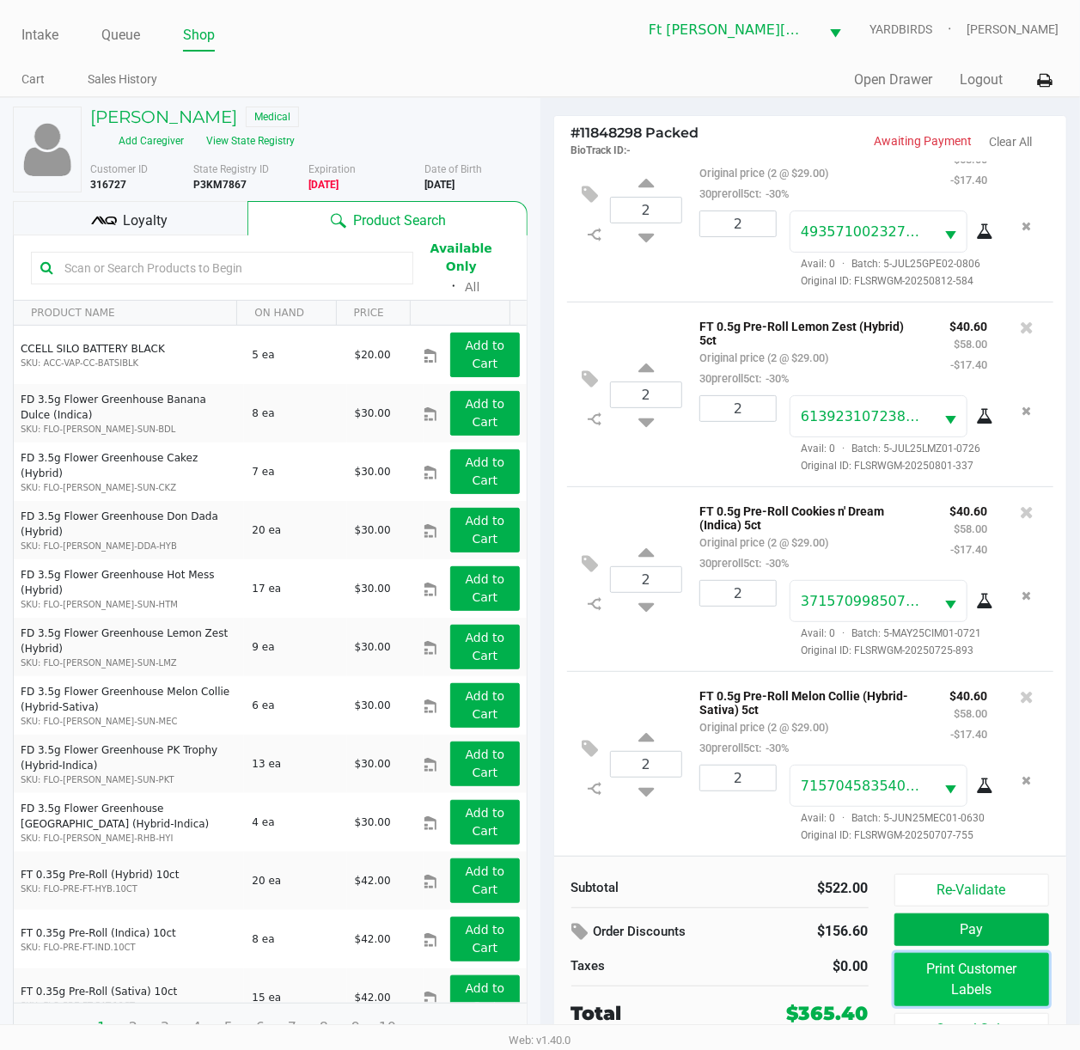
click at [822, 788] on button "Print Customer Labels" at bounding box center [971, 978] width 155 height 53
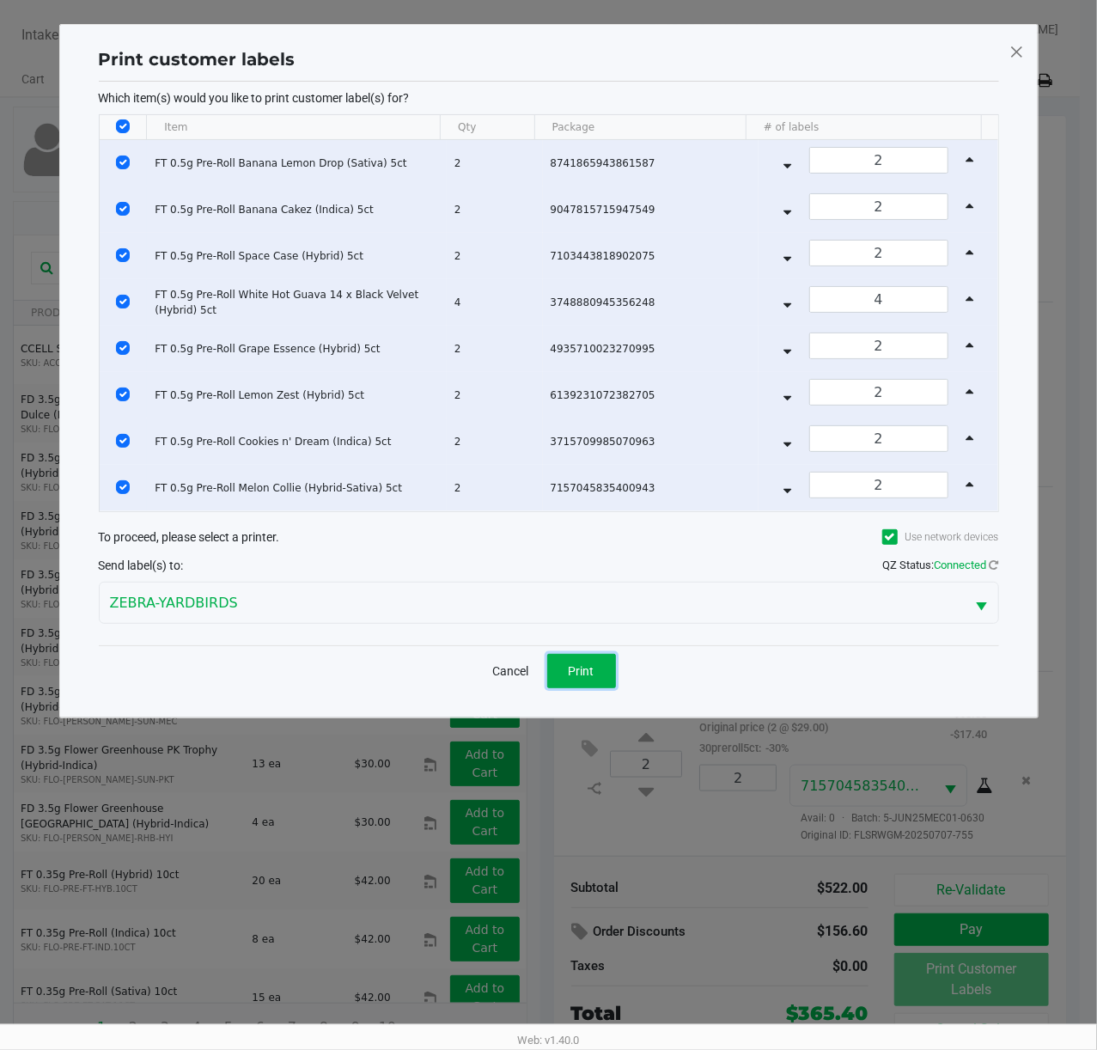
click at [584, 668] on span "Print" at bounding box center [582, 671] width 26 height 14
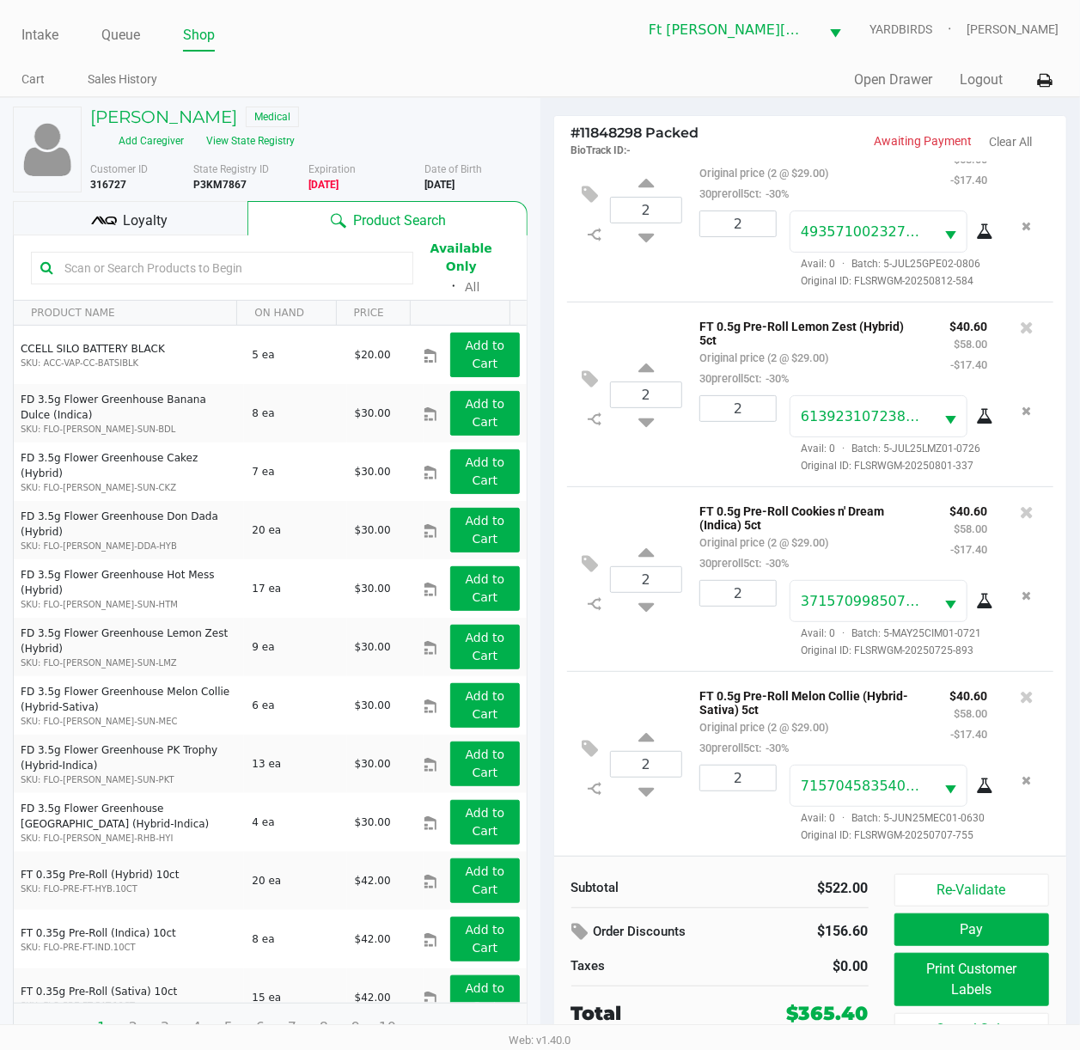
click at [304, 258] on input "text" at bounding box center [231, 268] width 346 height 26
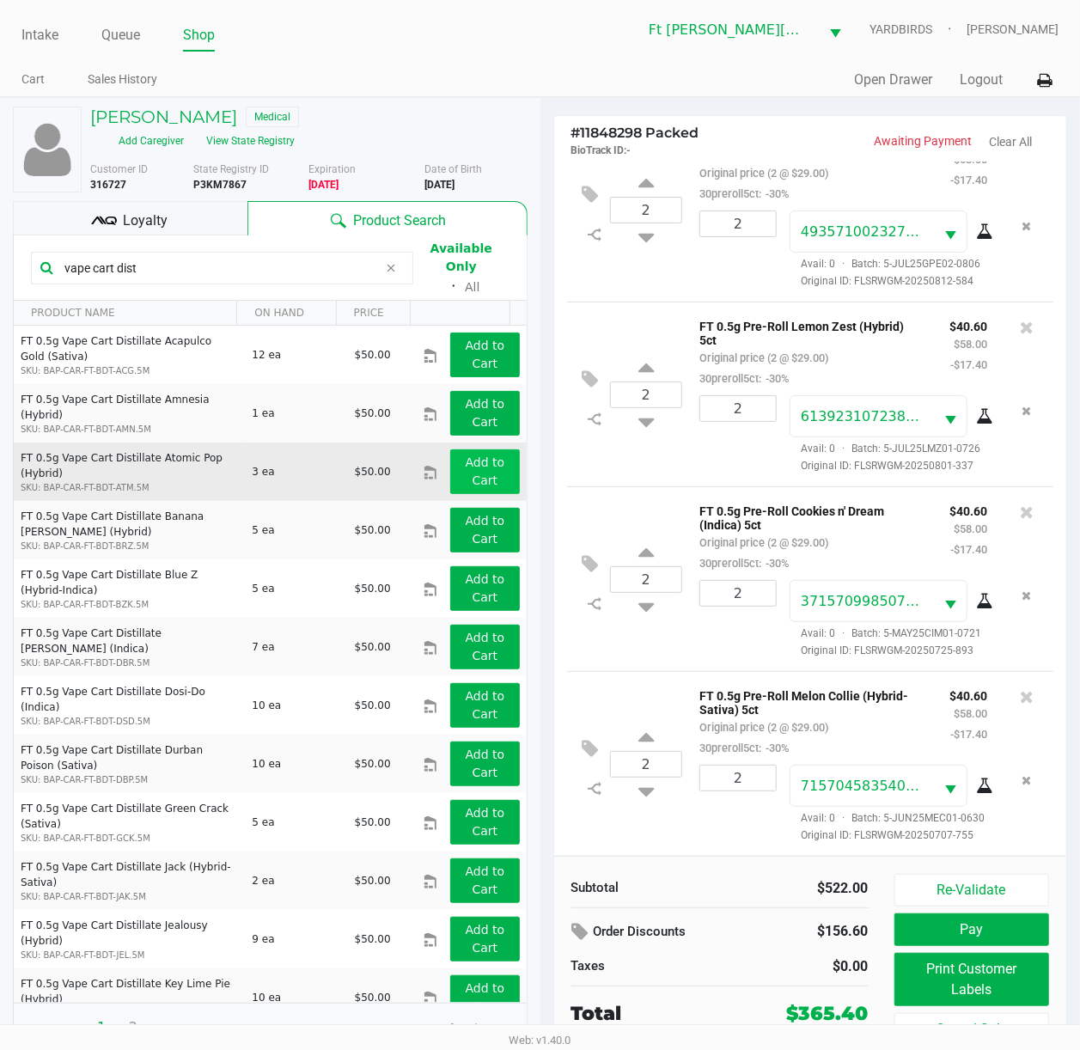
type input "vape cart dist"
click at [467, 455] on app-button-loader "Add to Cart" at bounding box center [485, 471] width 40 height 32
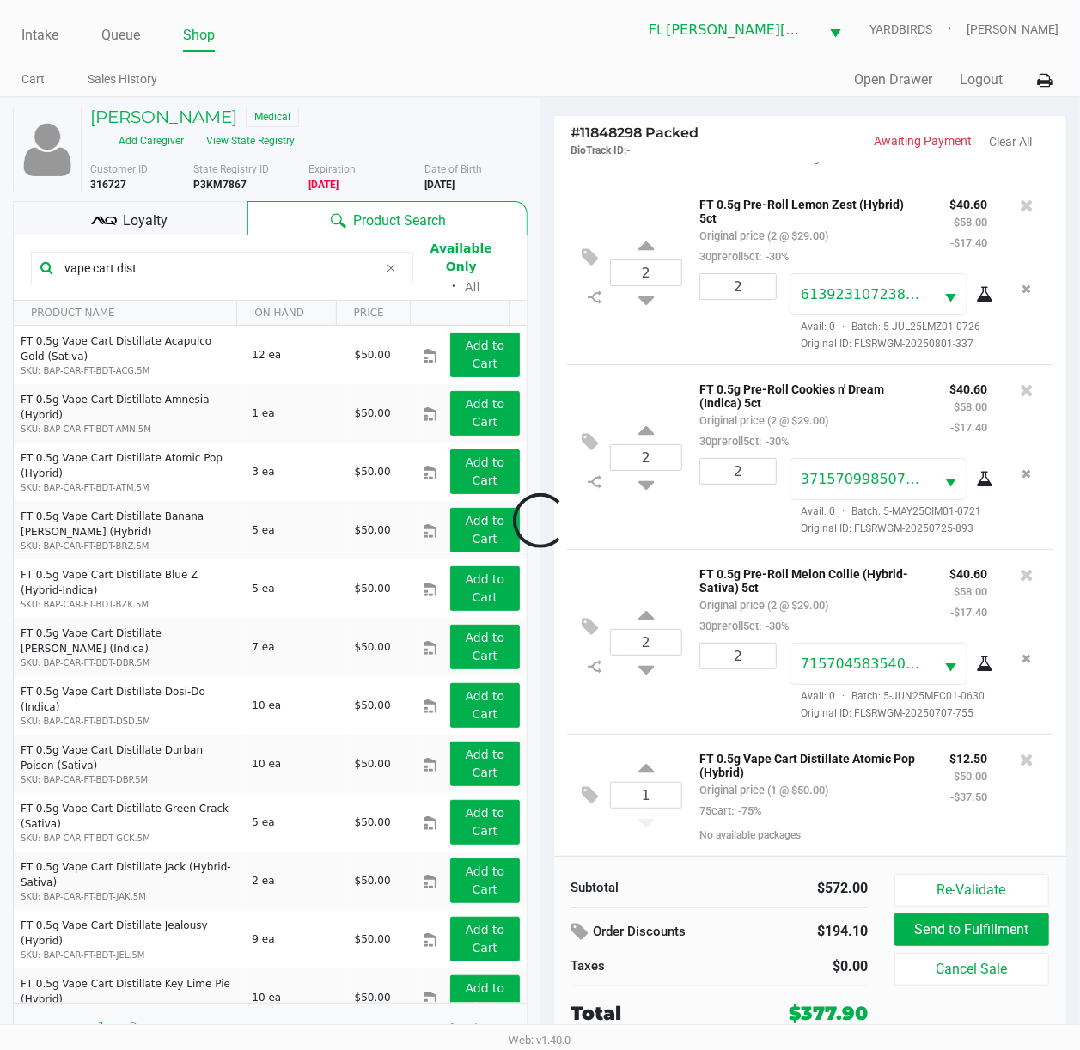
scroll to position [1220, 0]
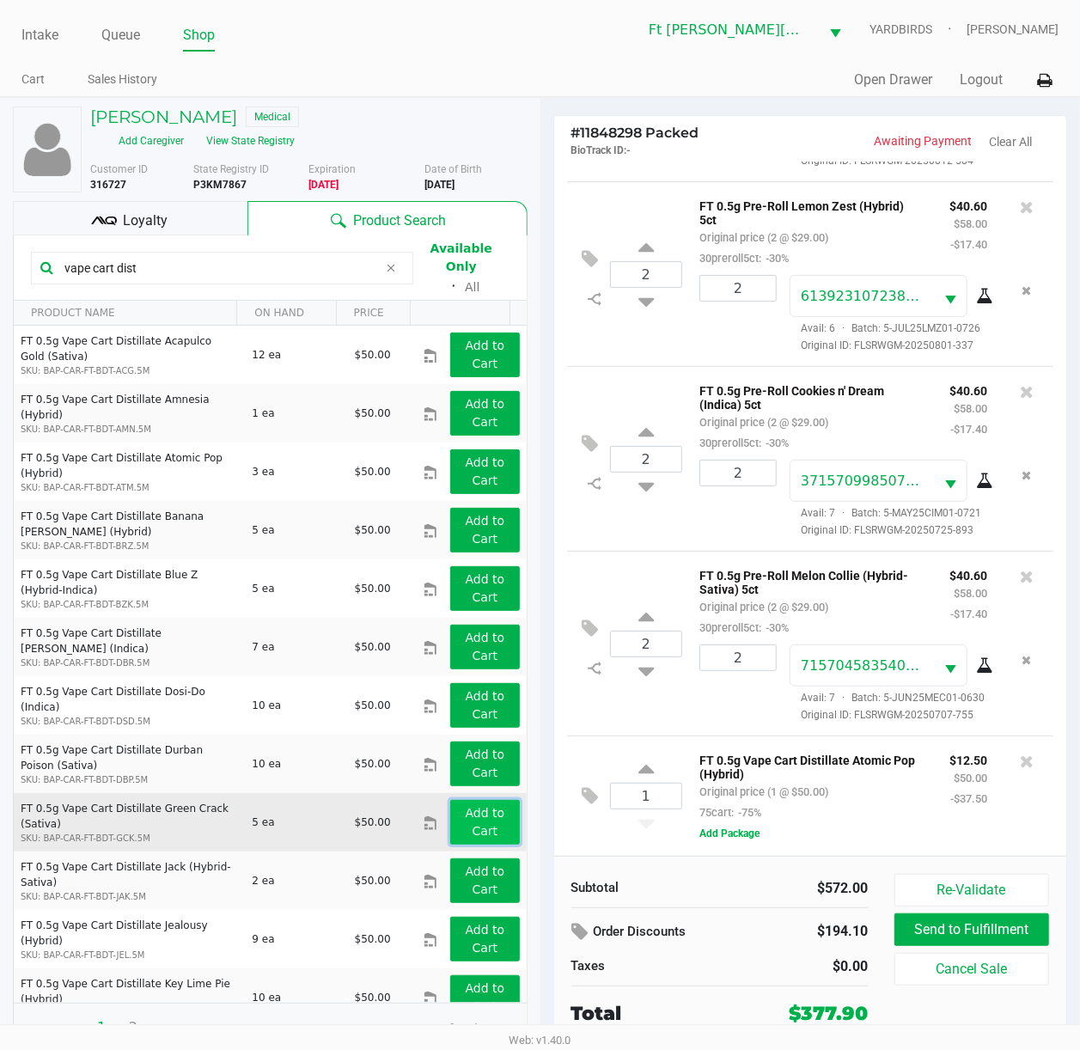
click at [465, 788] on app-button-loader "Add to Cart" at bounding box center [485, 822] width 40 height 32
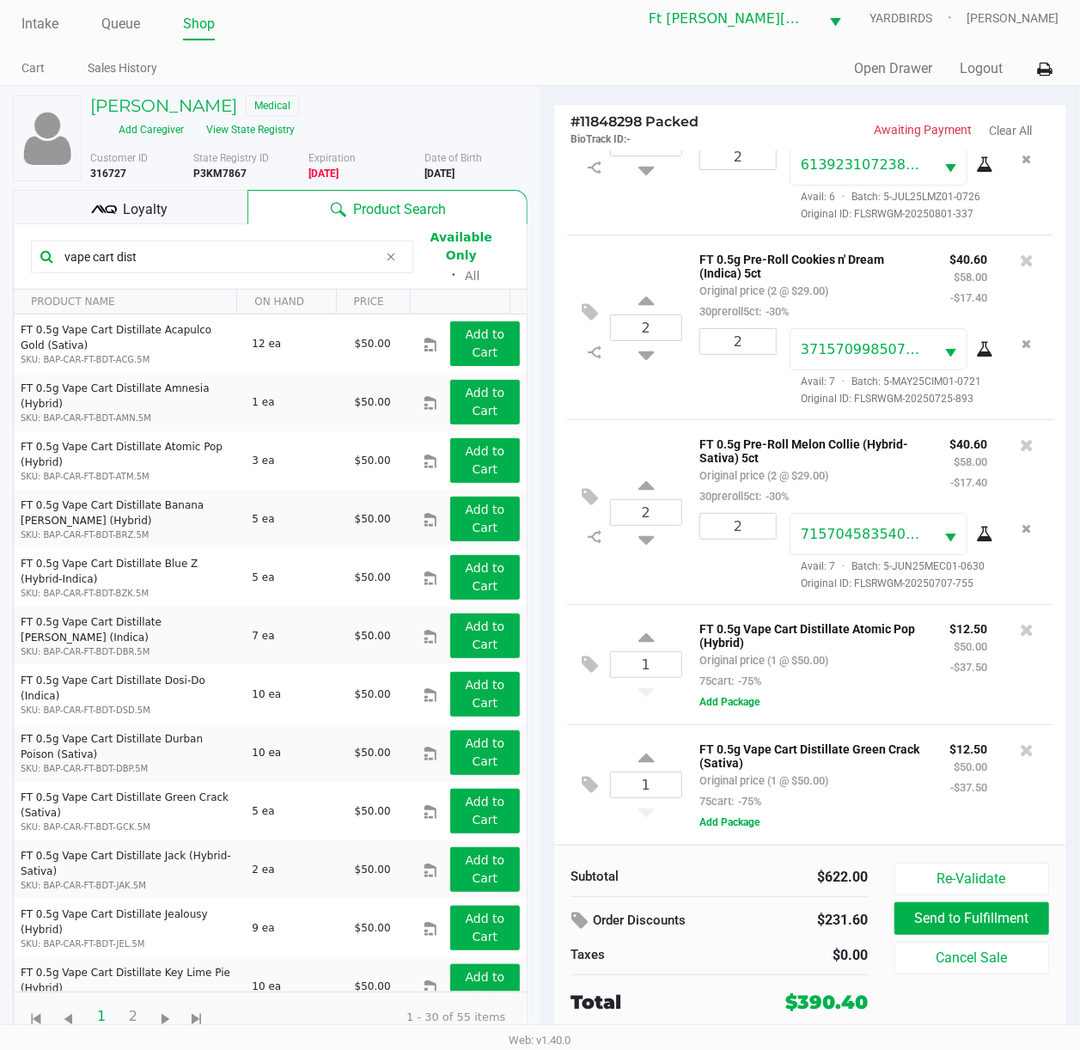
scroll to position [14, 0]
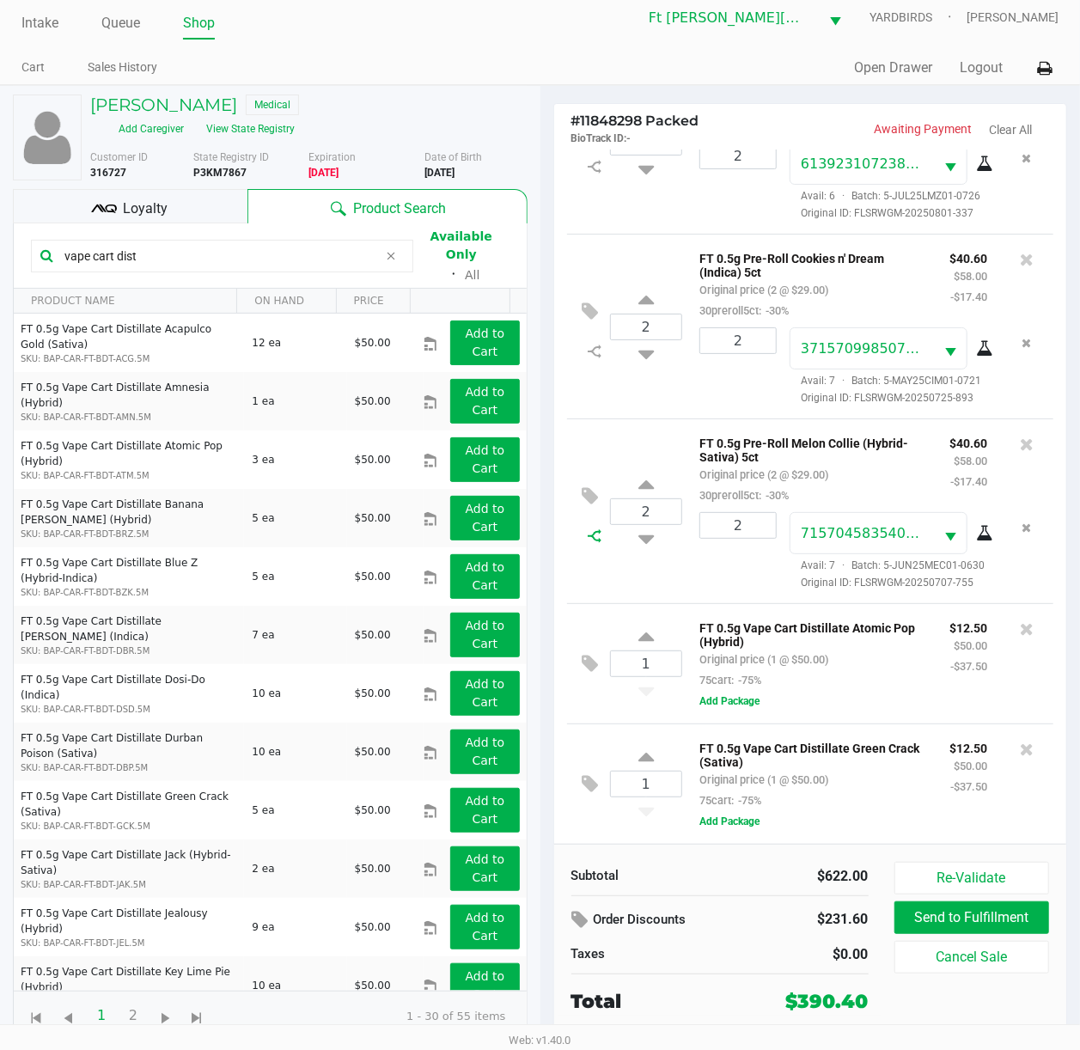
click at [596, 529] on icon at bounding box center [594, 536] width 14 height 14
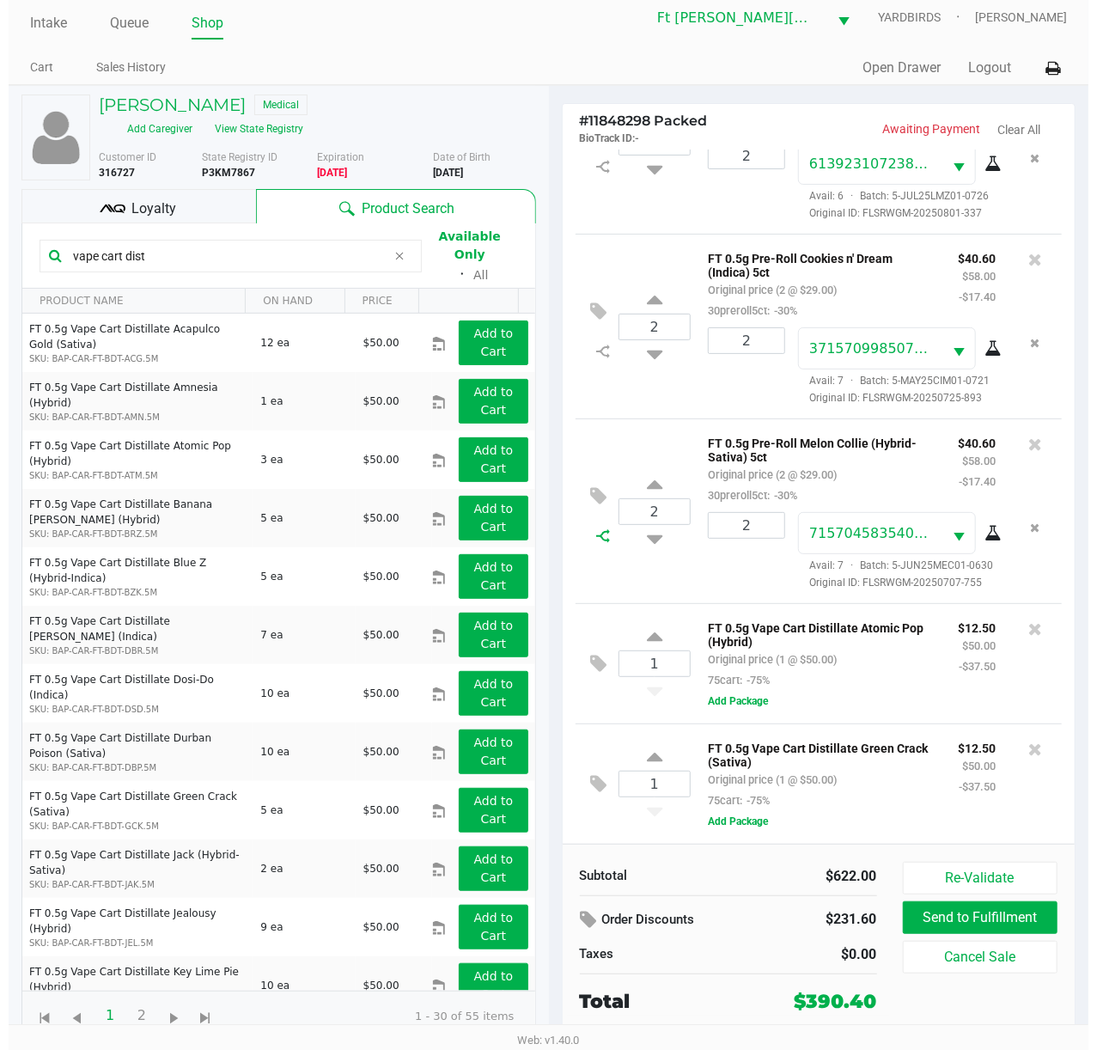
scroll to position [0, 0]
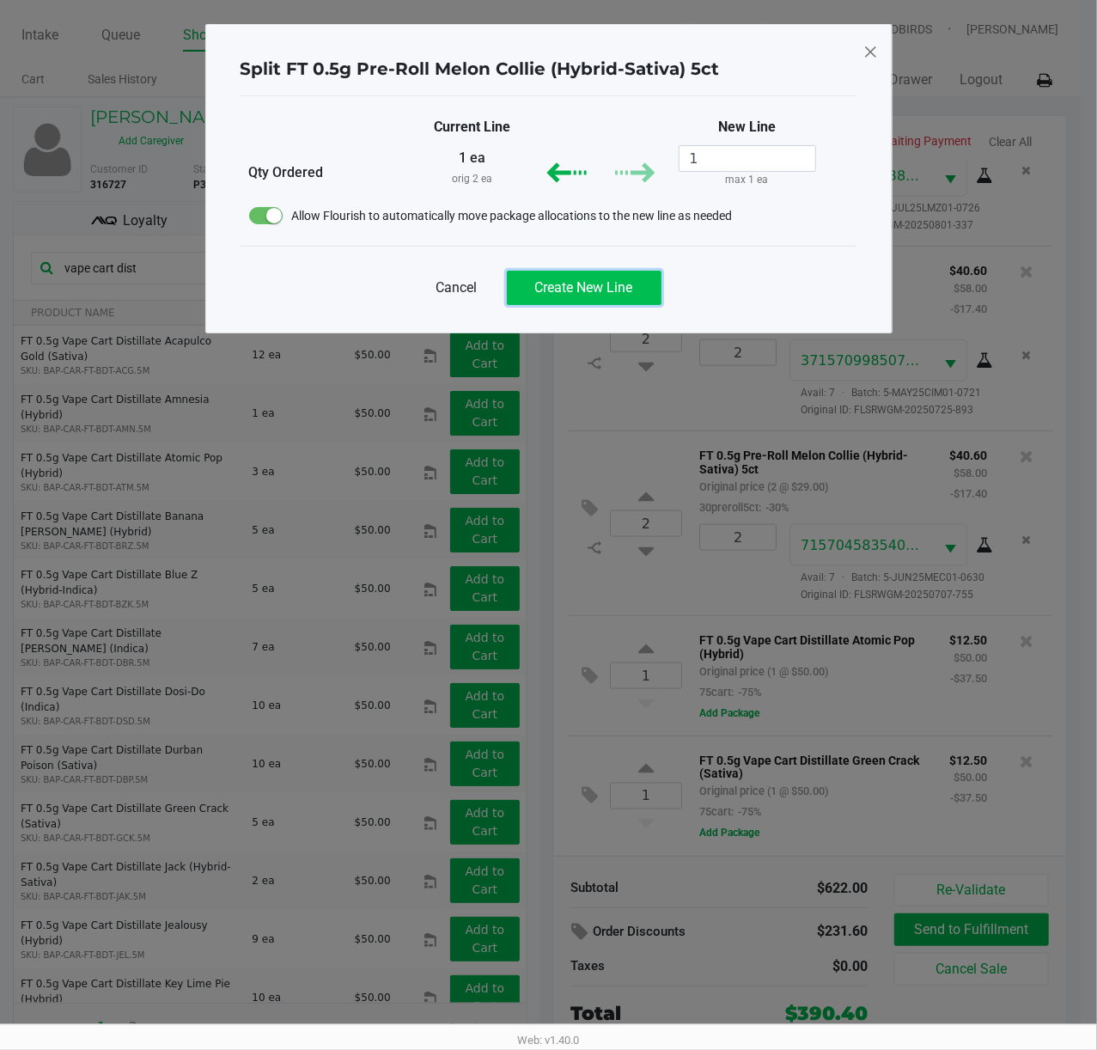
click at [616, 286] on span "Create New Line" at bounding box center [584, 287] width 98 height 16
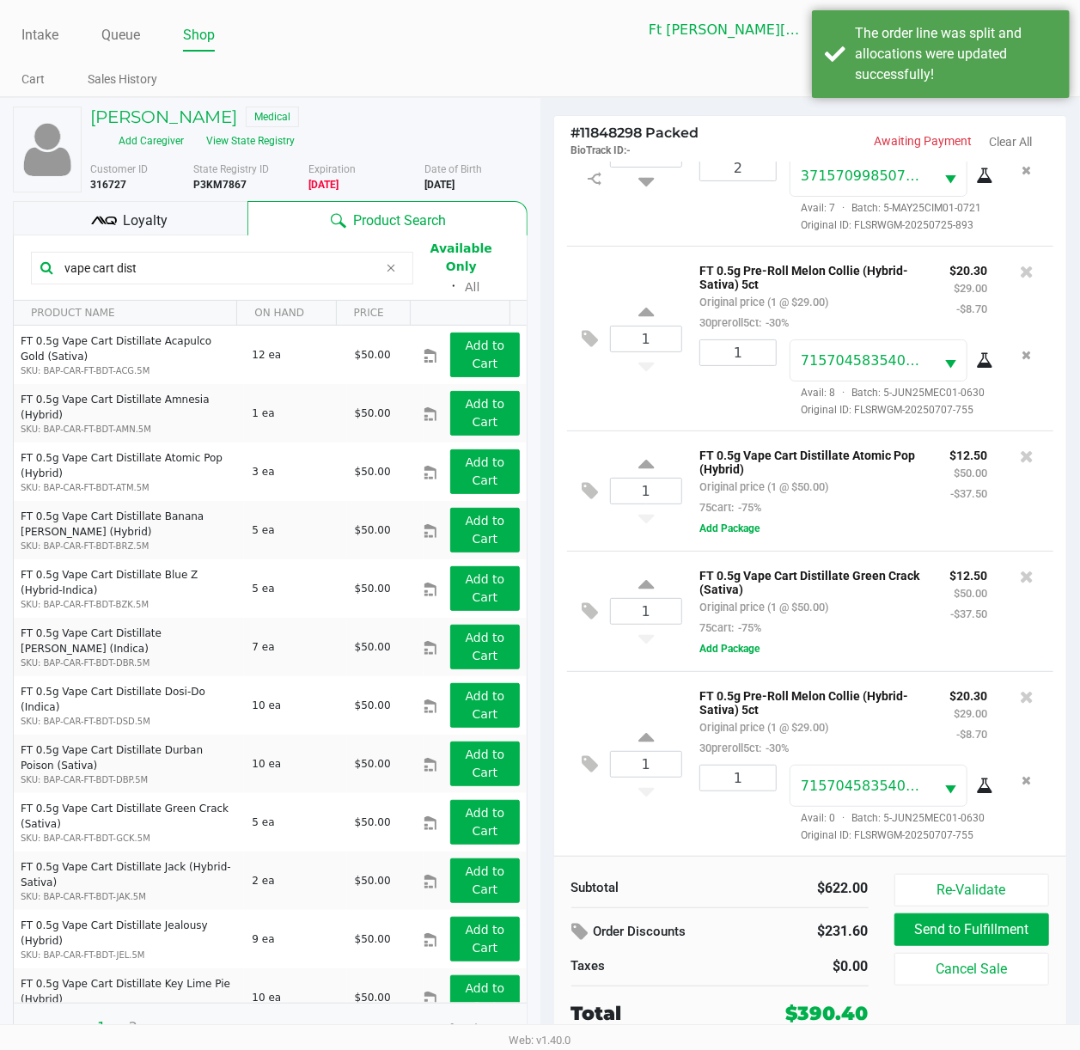
scroll to position [1567, 0]
click at [613, 751] on input "1" at bounding box center [646, 763] width 71 height 25
click at [585, 754] on icon at bounding box center [590, 764] width 16 height 20
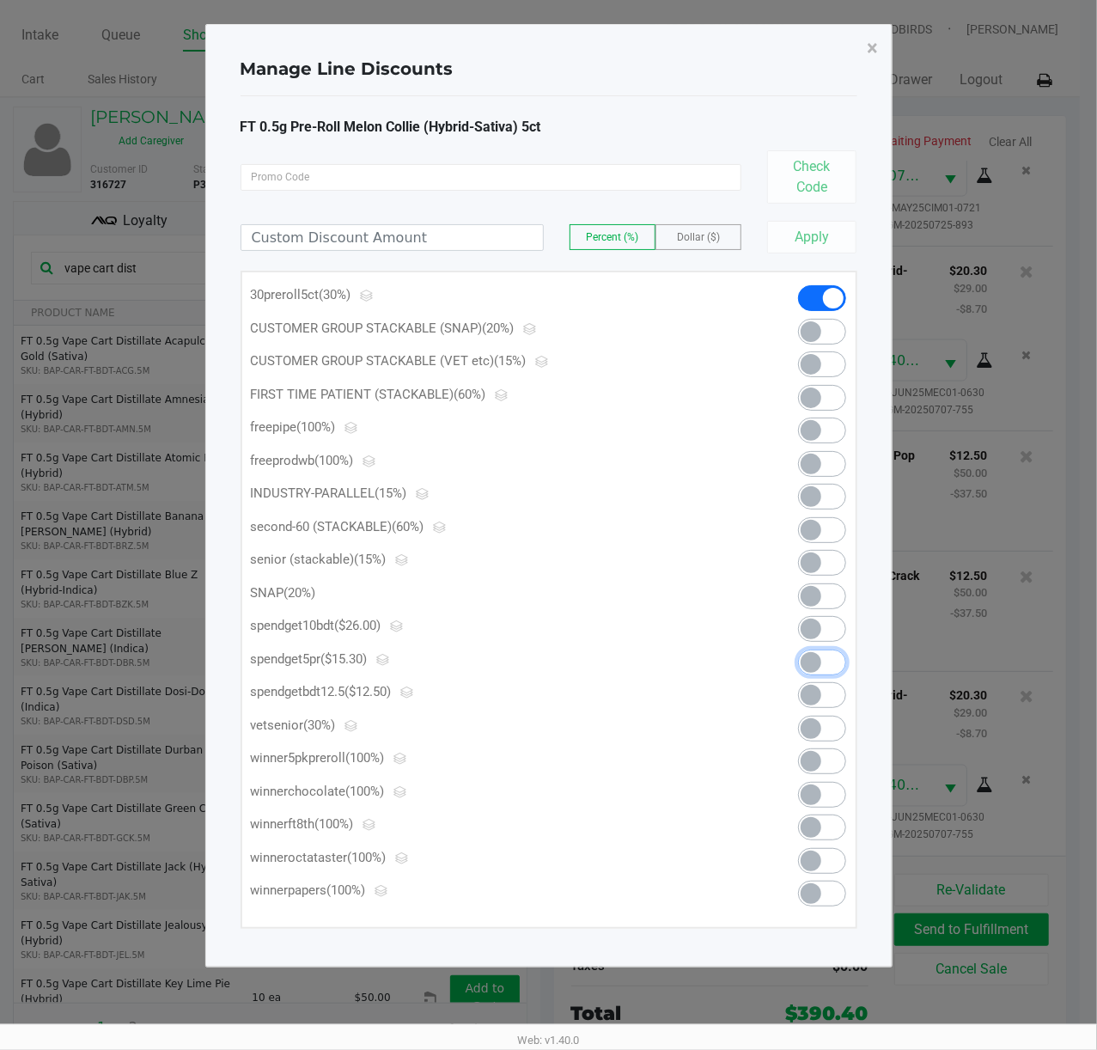
click at [822, 661] on span at bounding box center [822, 662] width 48 height 26
click at [822, 45] on span "×" at bounding box center [872, 48] width 11 height 24
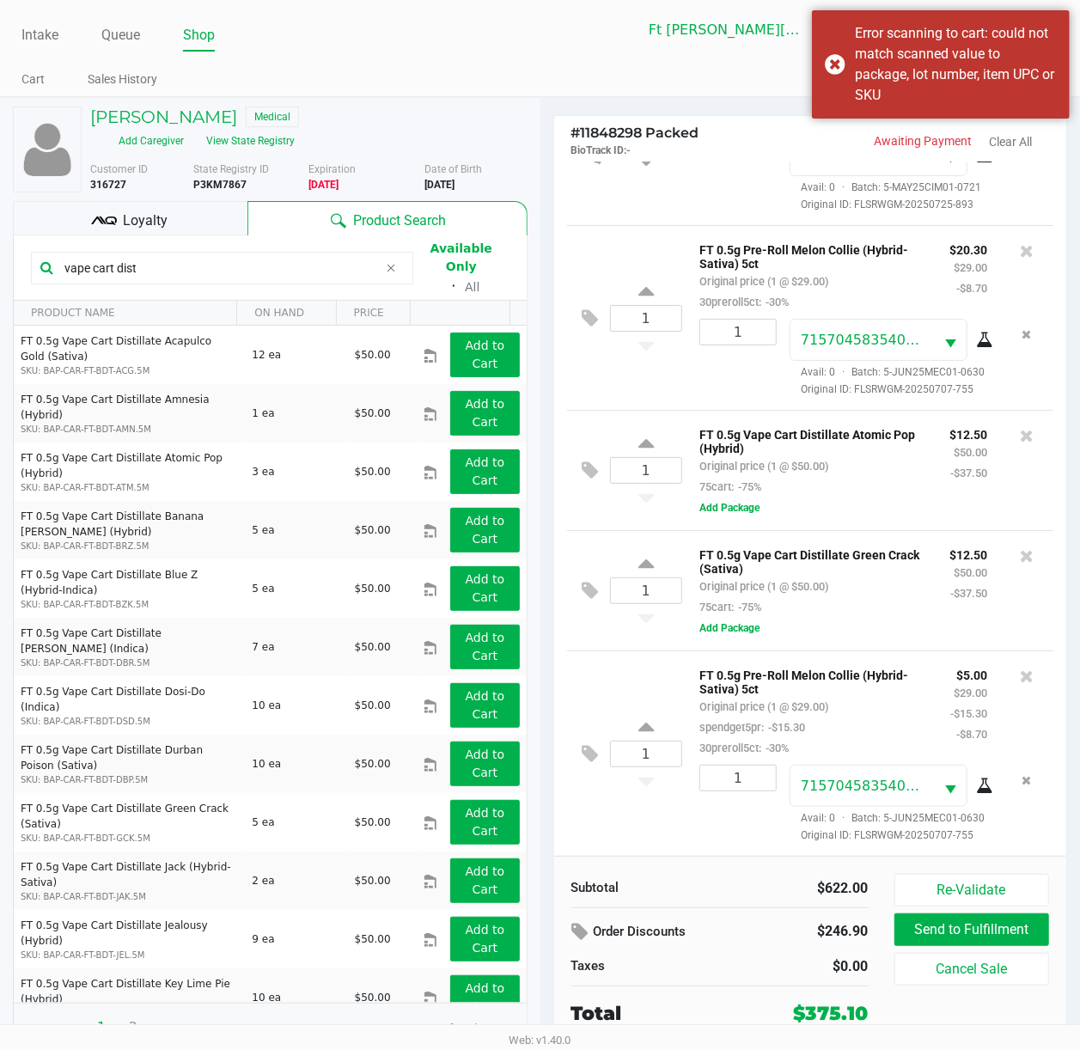
click at [678, 677] on div "1 FT 0.5g Pre-Roll Melon Collie (Hybrid-Sativa) 5ct Original price (1 @ $29.00)…" at bounding box center [810, 752] width 487 height 205
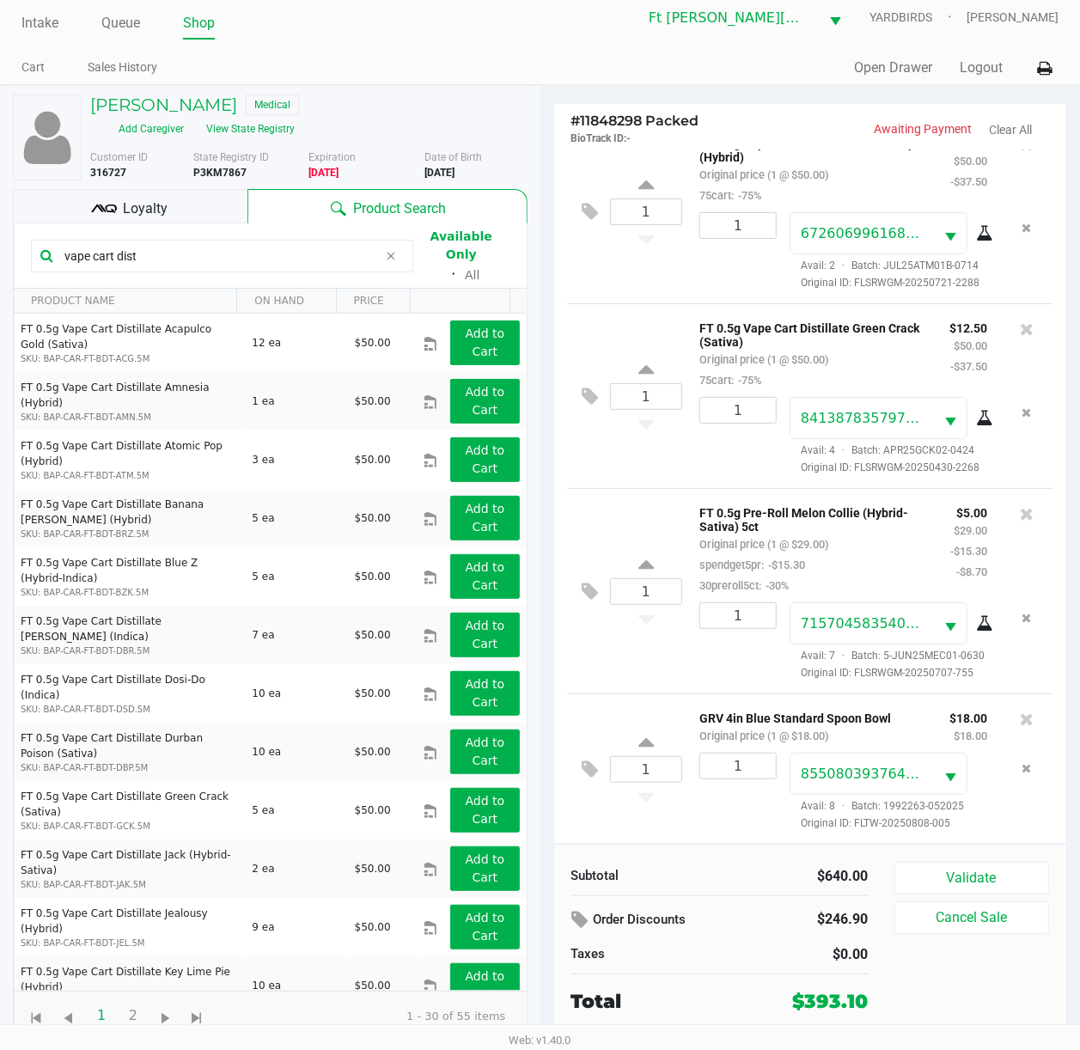
scroll to position [1941, 0]
click at [584, 761] on icon at bounding box center [590, 769] width 16 height 20
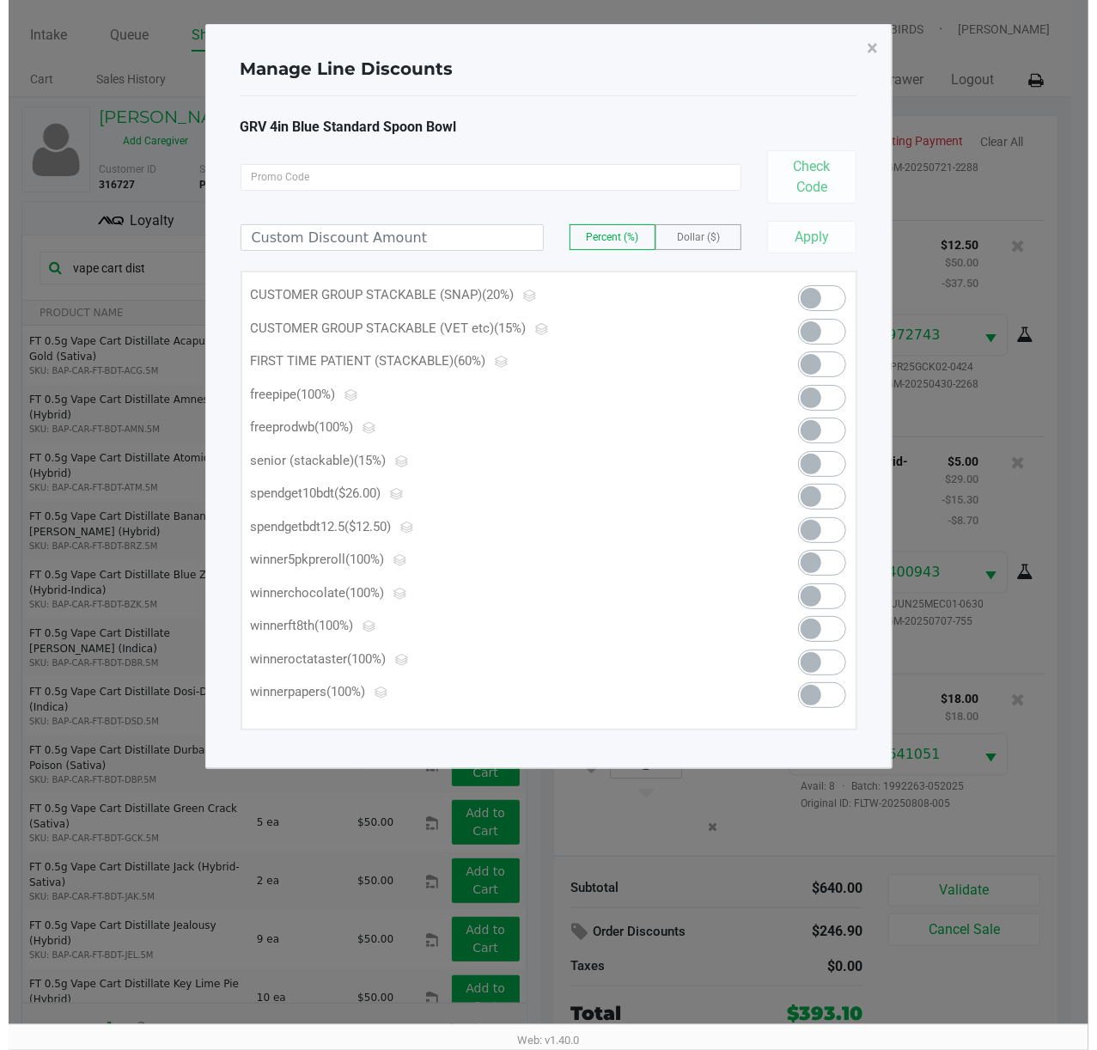
scroll to position [0, 0]
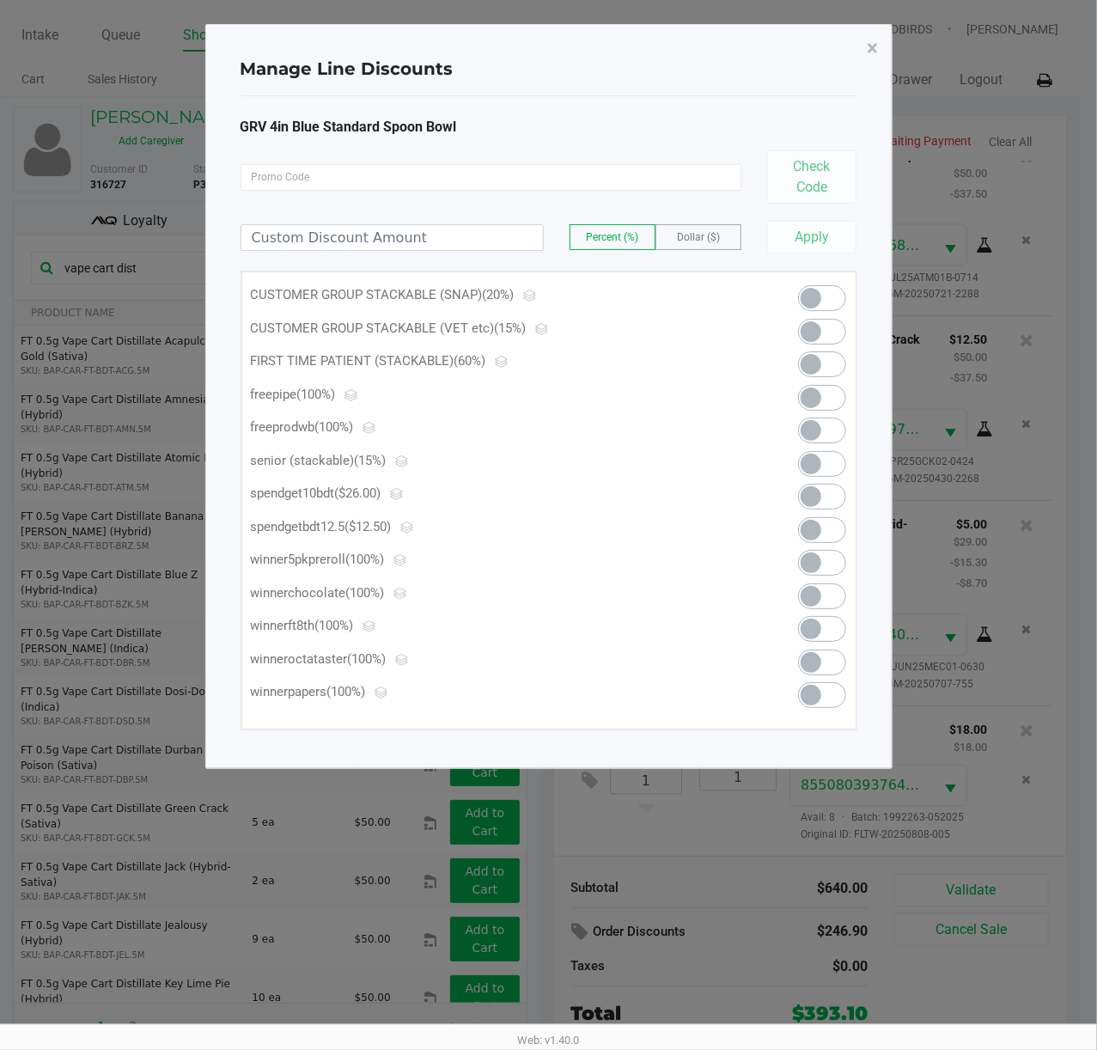
click at [822, 395] on span at bounding box center [822, 398] width 48 height 26
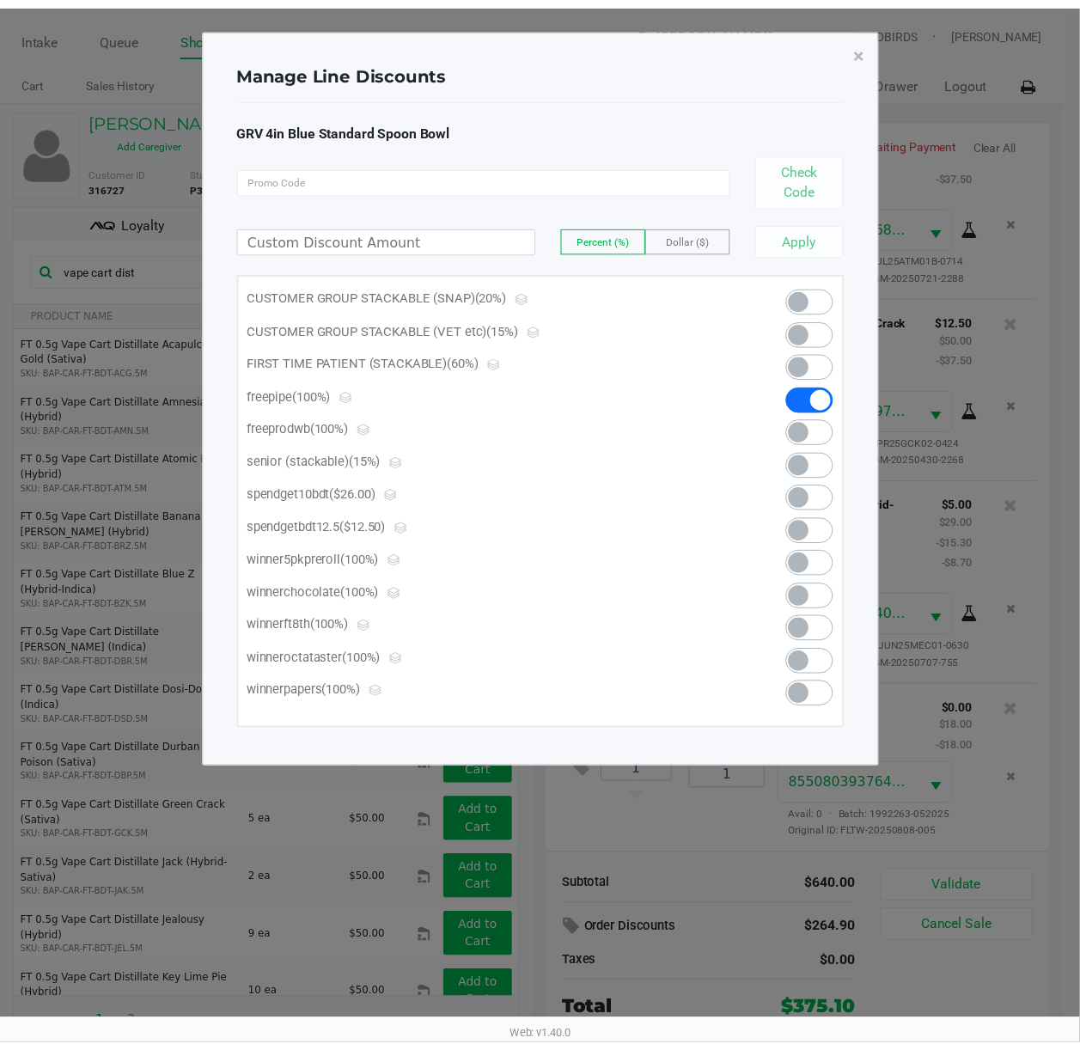
scroll to position [1942, 0]
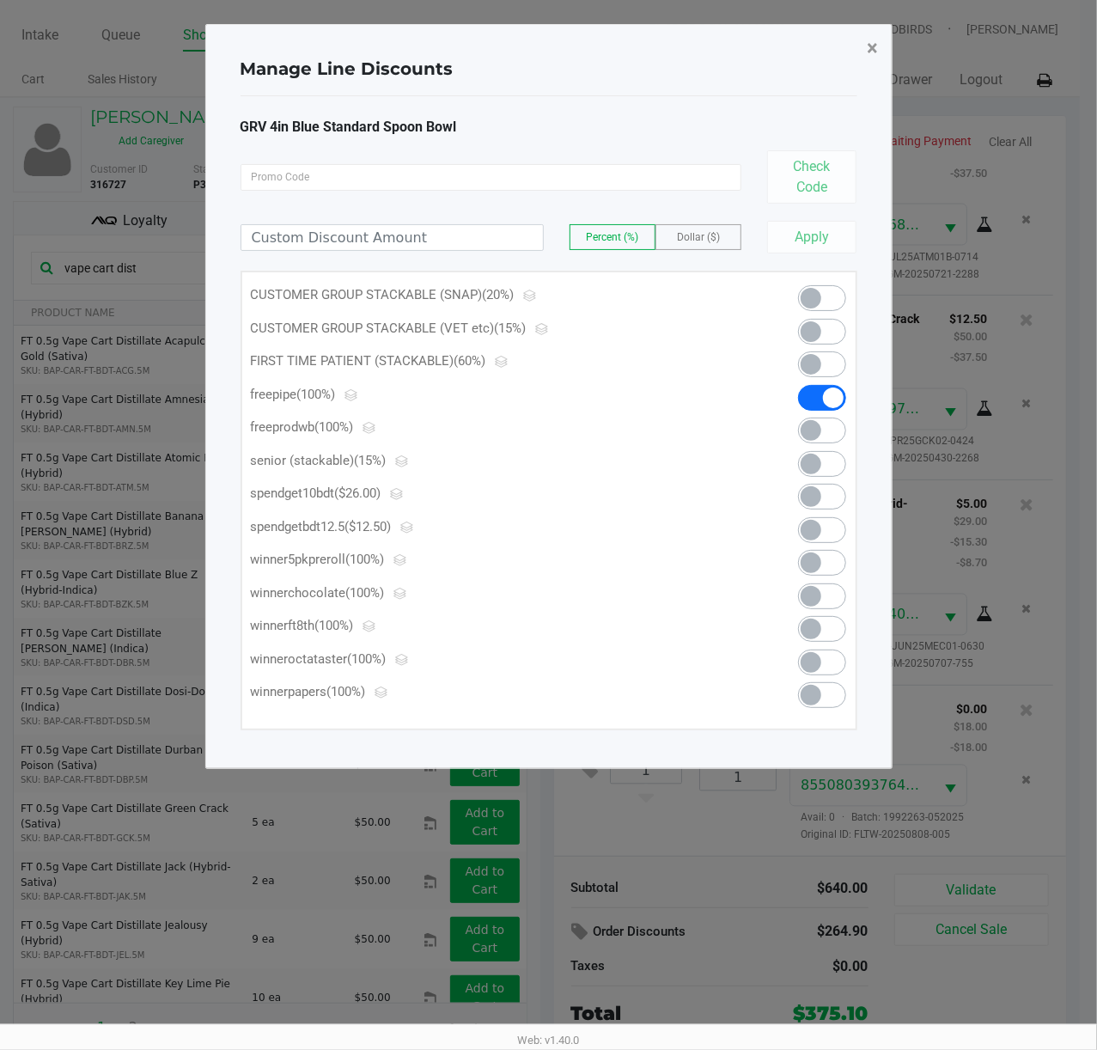
click at [822, 43] on span "×" at bounding box center [872, 48] width 11 height 24
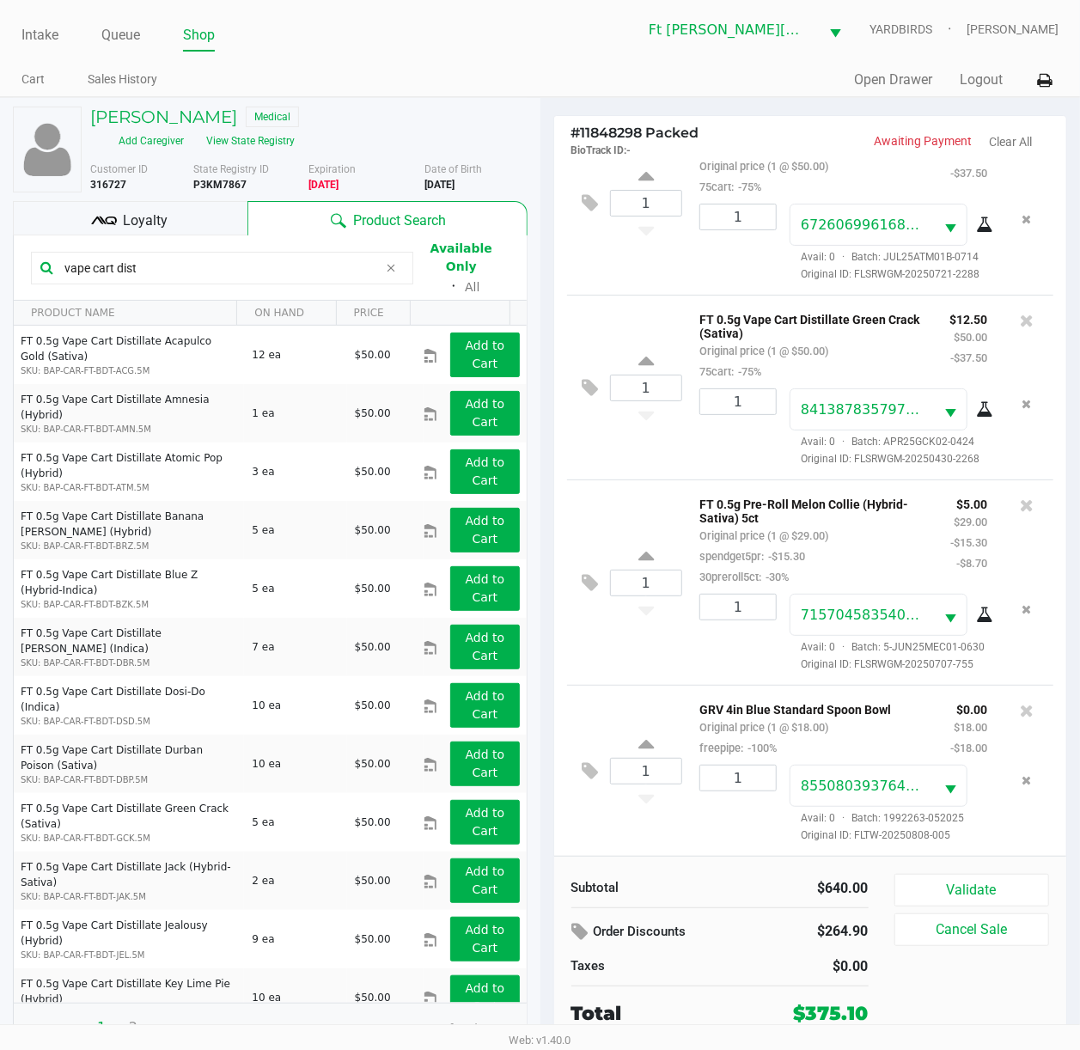
click at [128, 221] on span "Loyalty" at bounding box center [145, 220] width 45 height 21
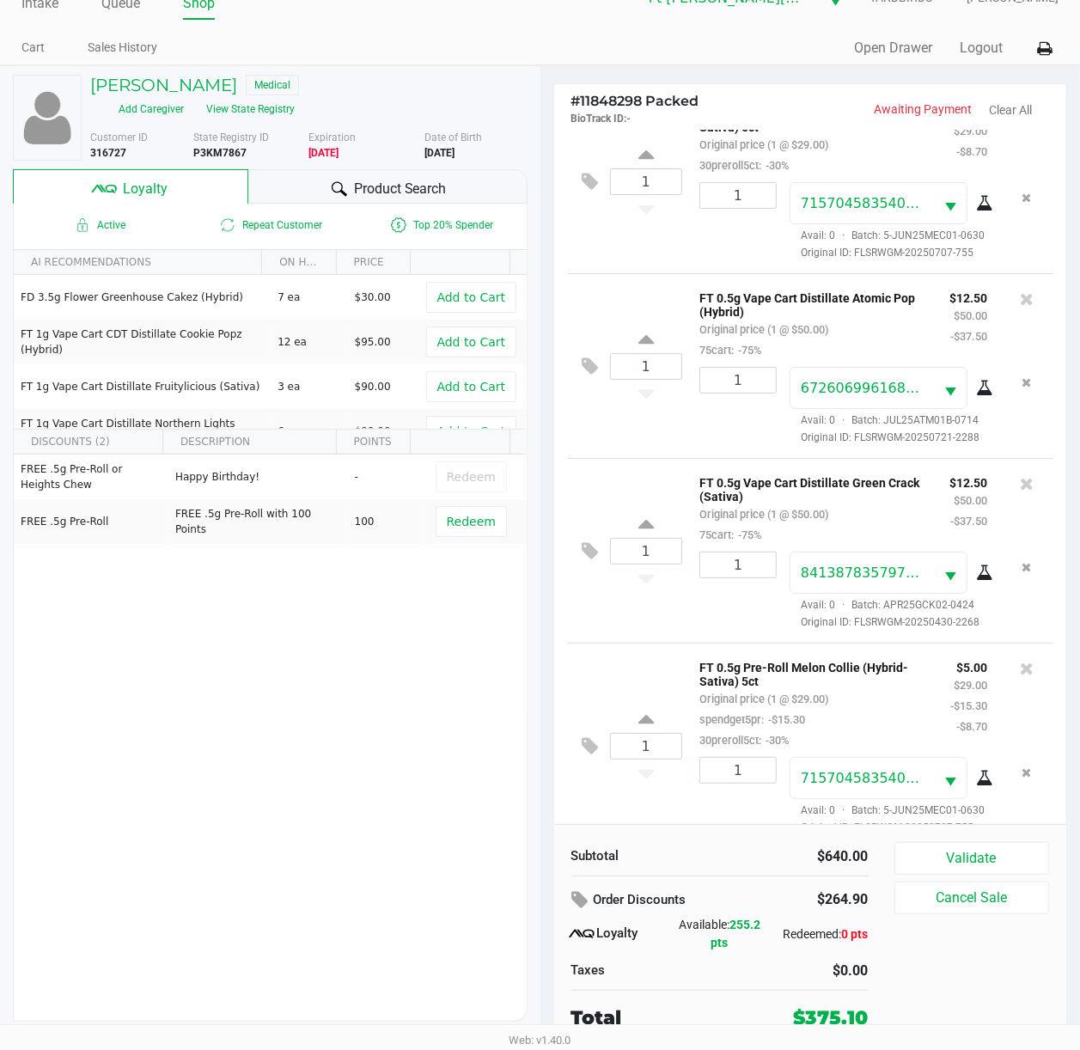
scroll to position [1828, 0]
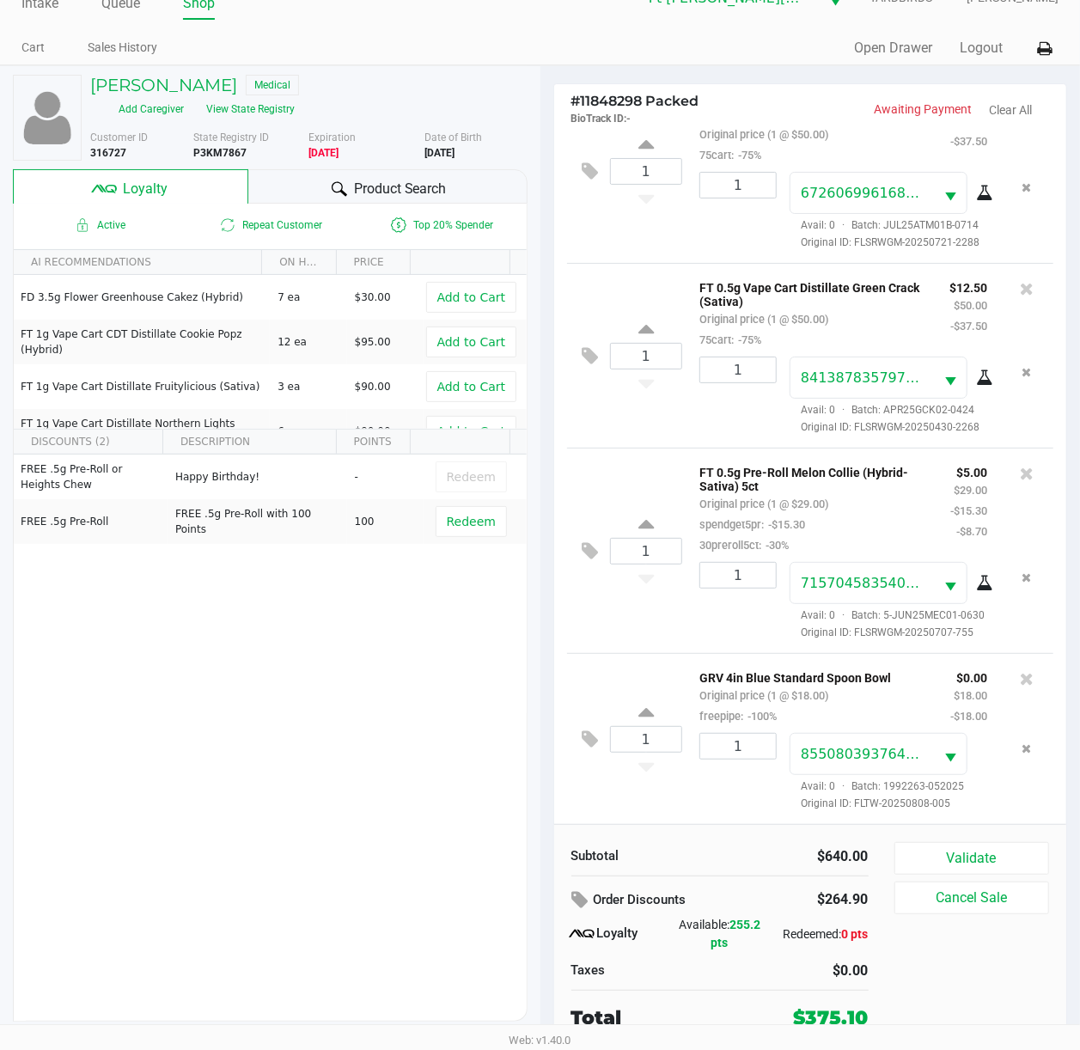
click at [372, 197] on span "Product Search" at bounding box center [400, 189] width 93 height 21
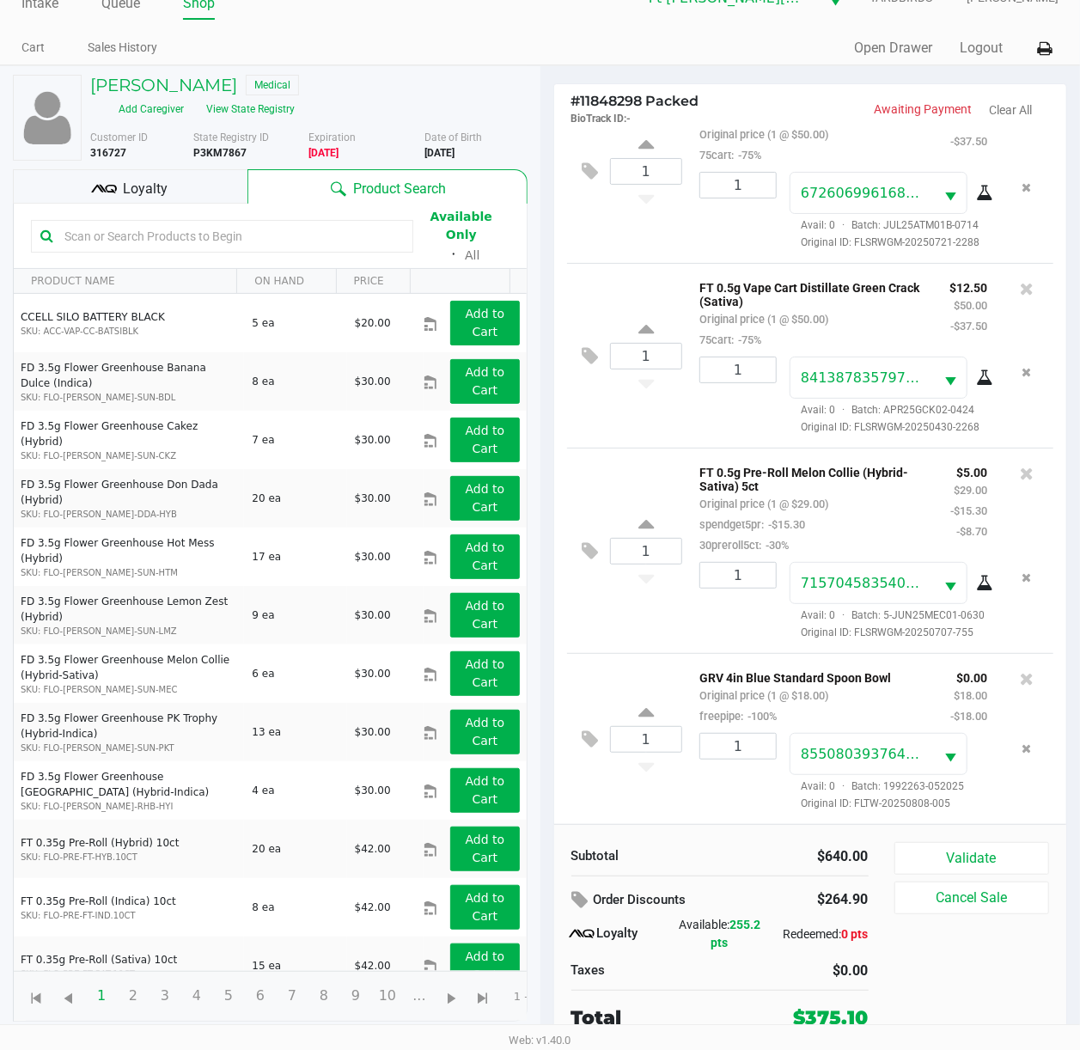
click at [255, 223] on input "text" at bounding box center [231, 236] width 346 height 26
type input "5"
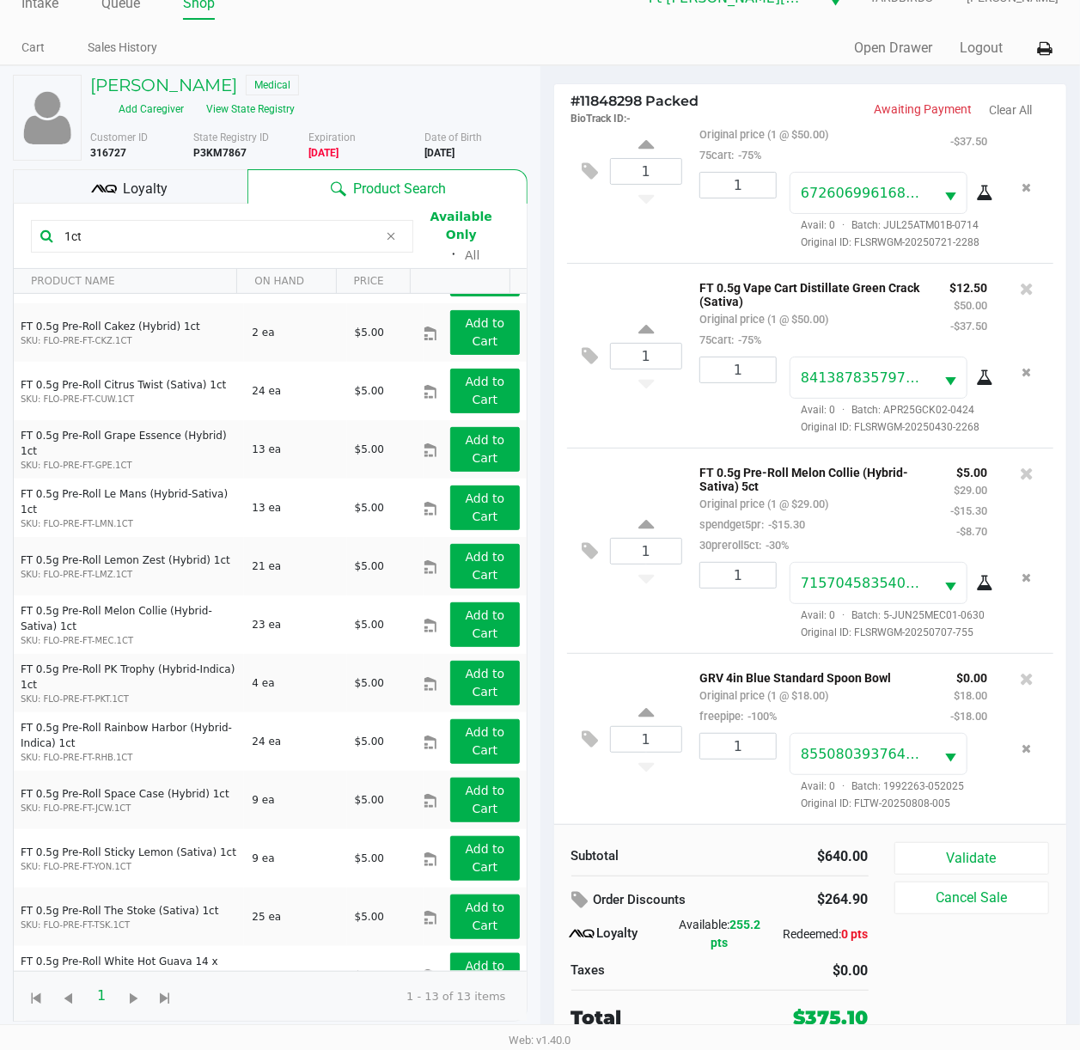
scroll to position [76, 0]
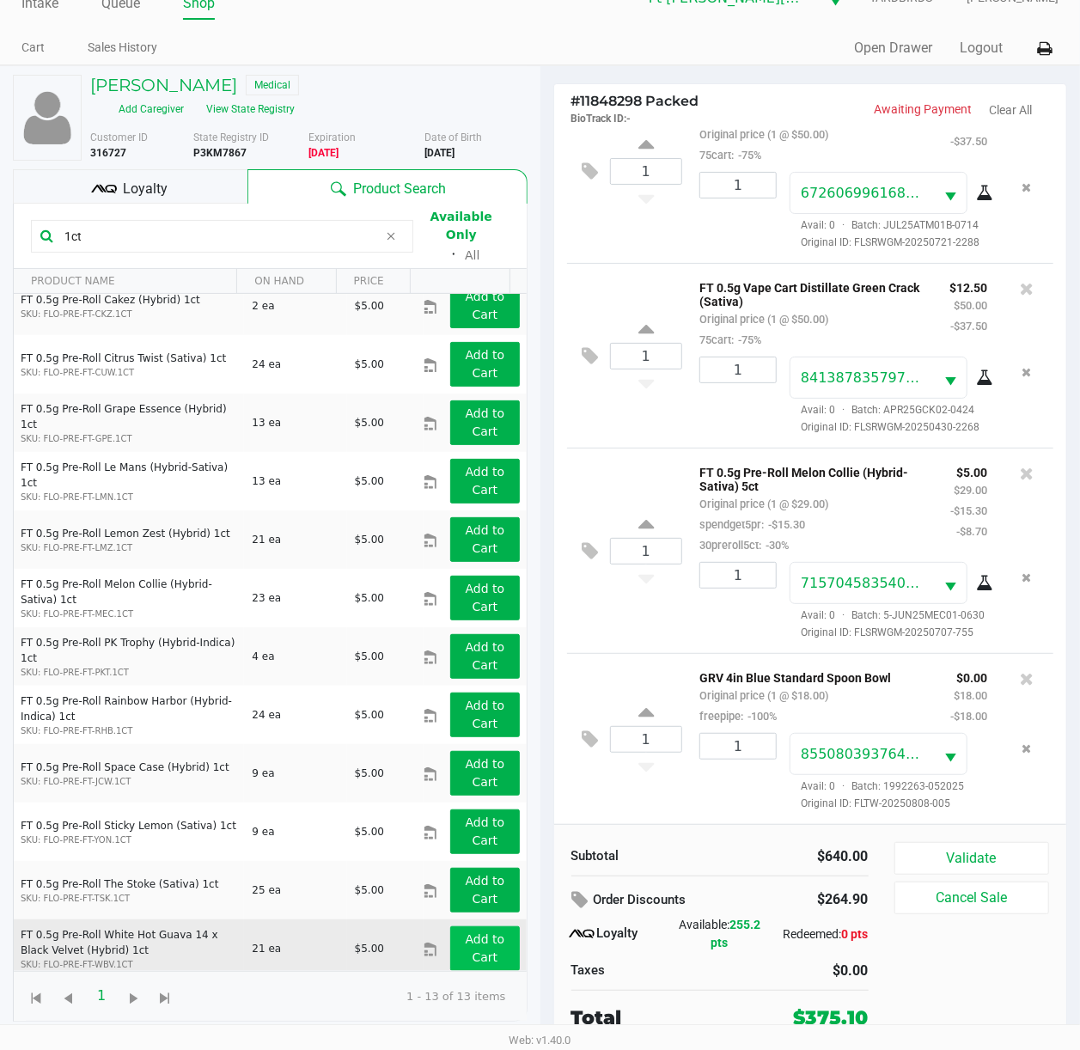
type input "1ct"
click at [474, 788] on app-button-loader "Add to Cart" at bounding box center [485, 948] width 40 height 32
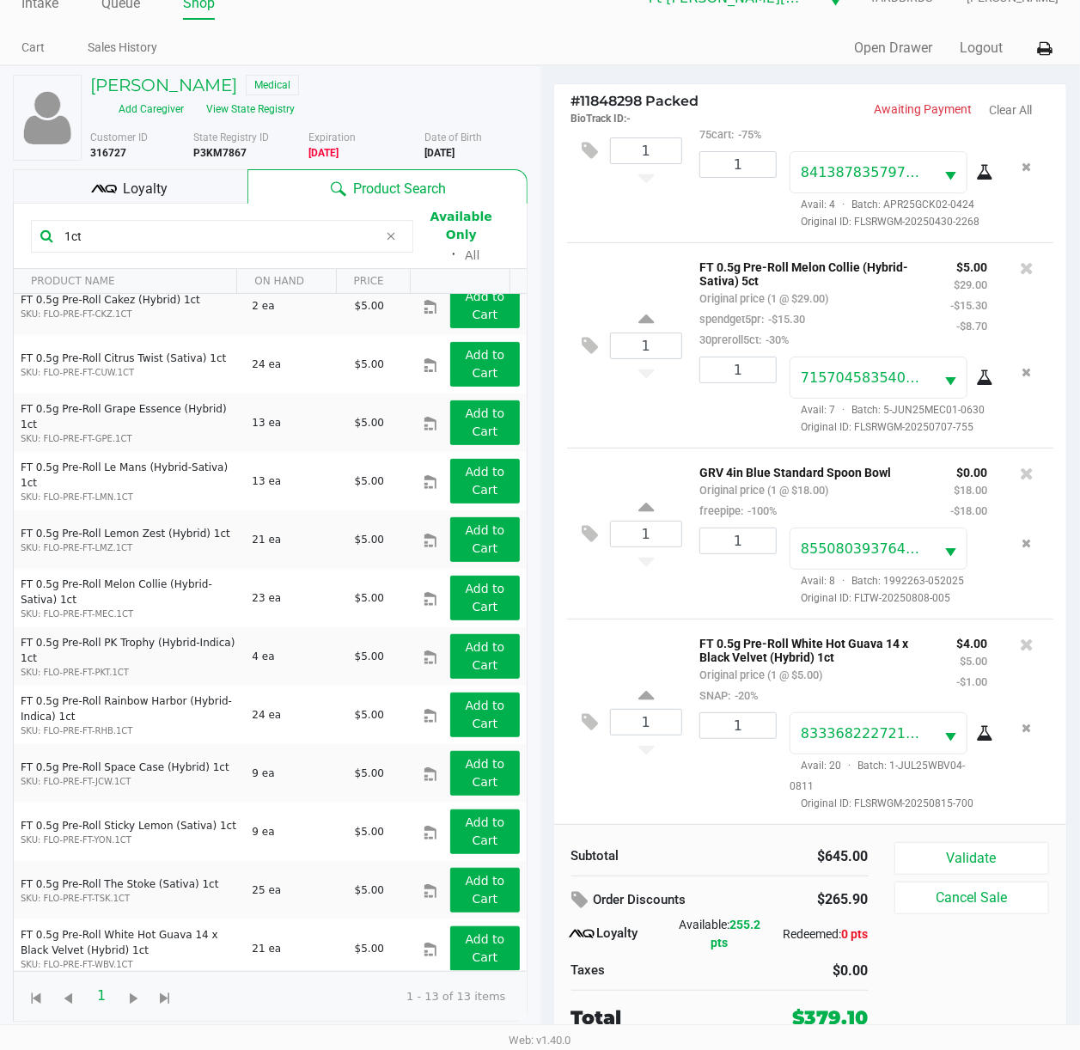
scroll to position [2186, 0]
click at [160, 196] on span "Loyalty" at bounding box center [145, 189] width 45 height 21
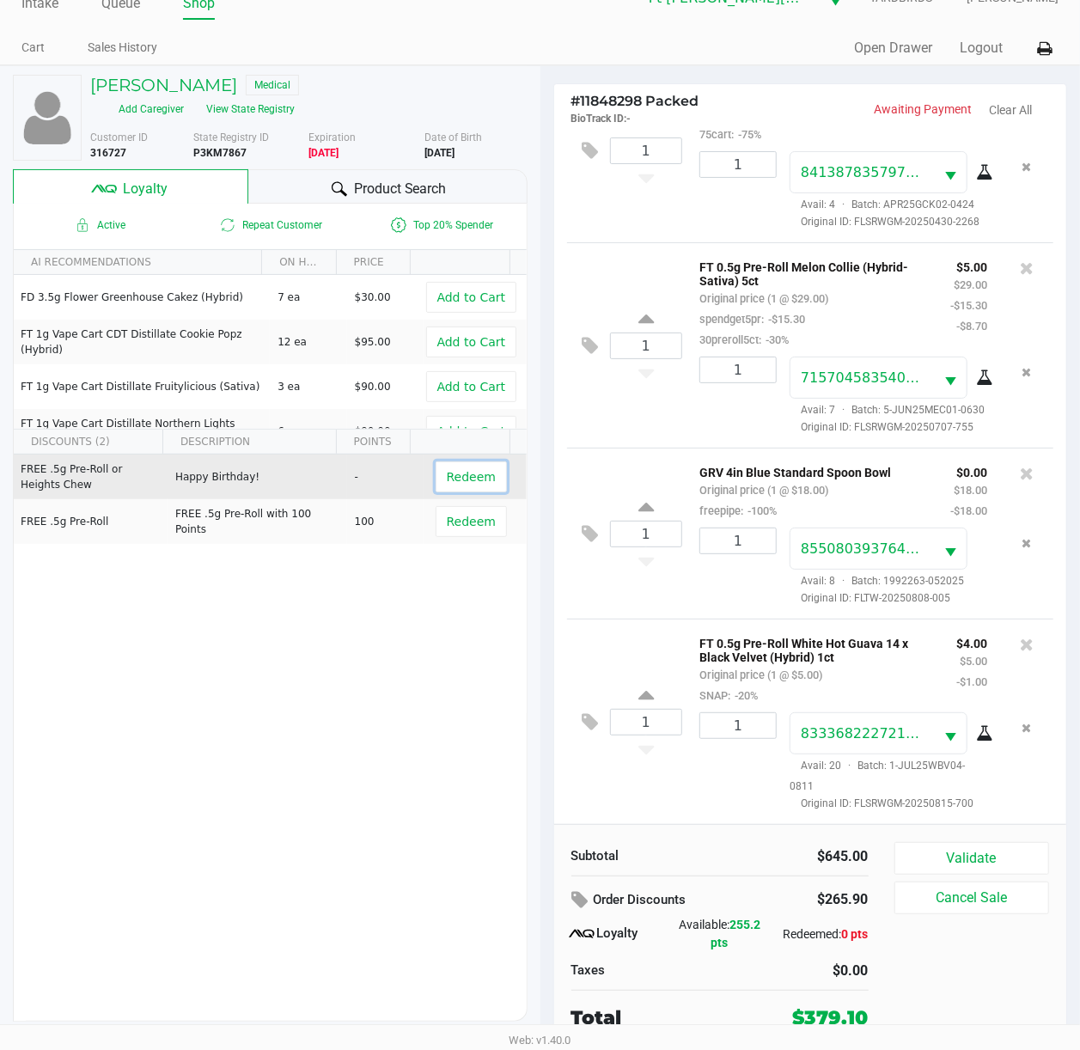
click at [451, 470] on span "Redeem" at bounding box center [471, 477] width 49 height 14
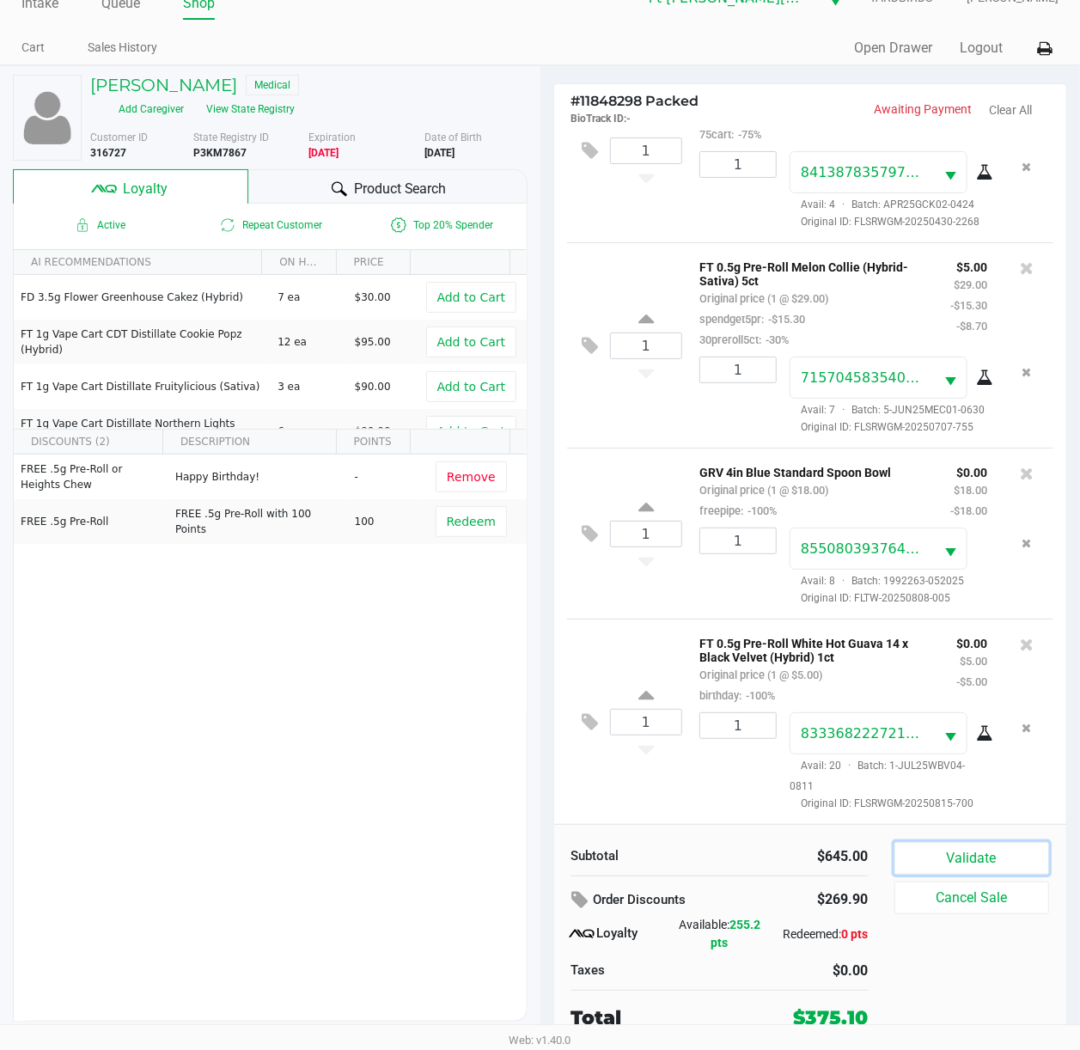
click at [822, 788] on button "Validate" at bounding box center [971, 858] width 155 height 33
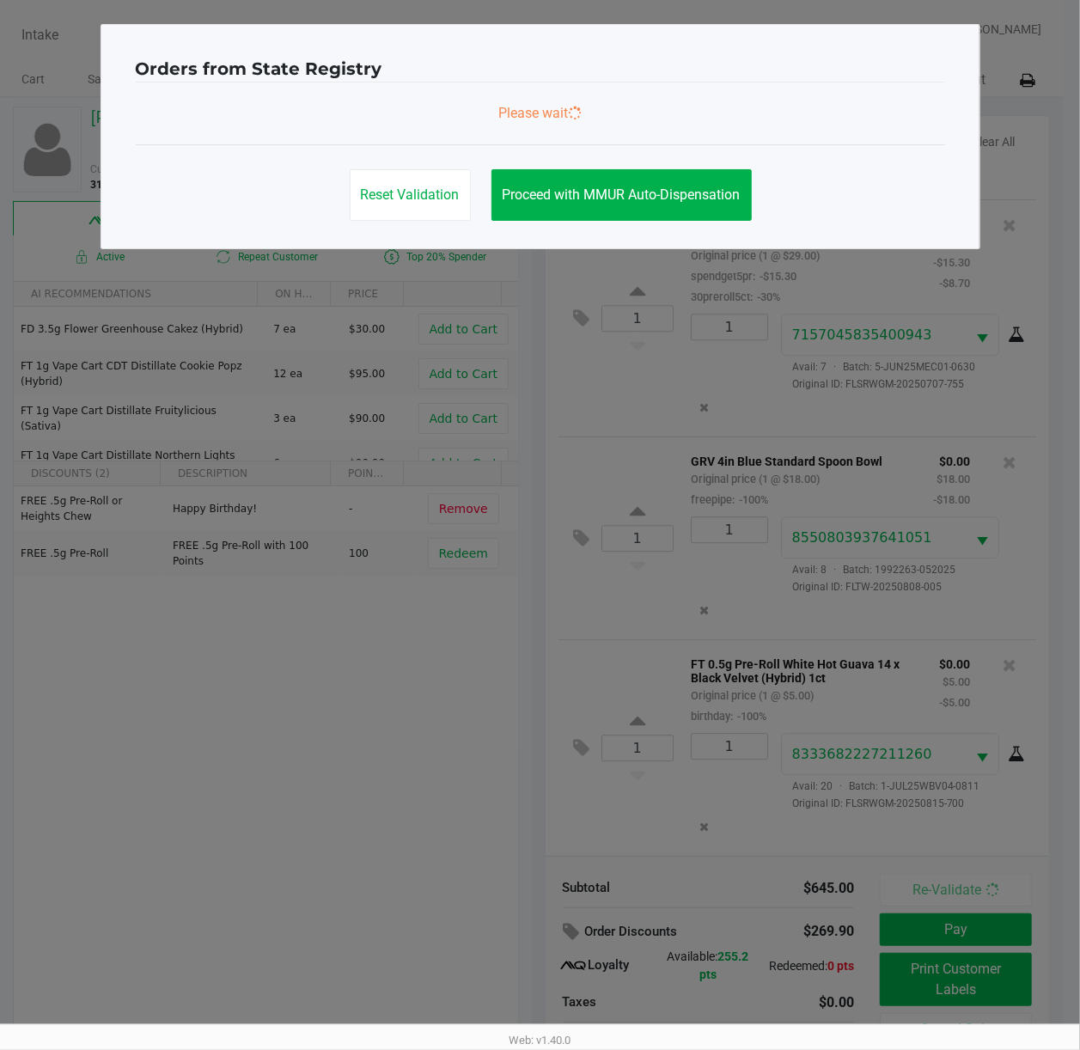
scroll to position [0, 0]
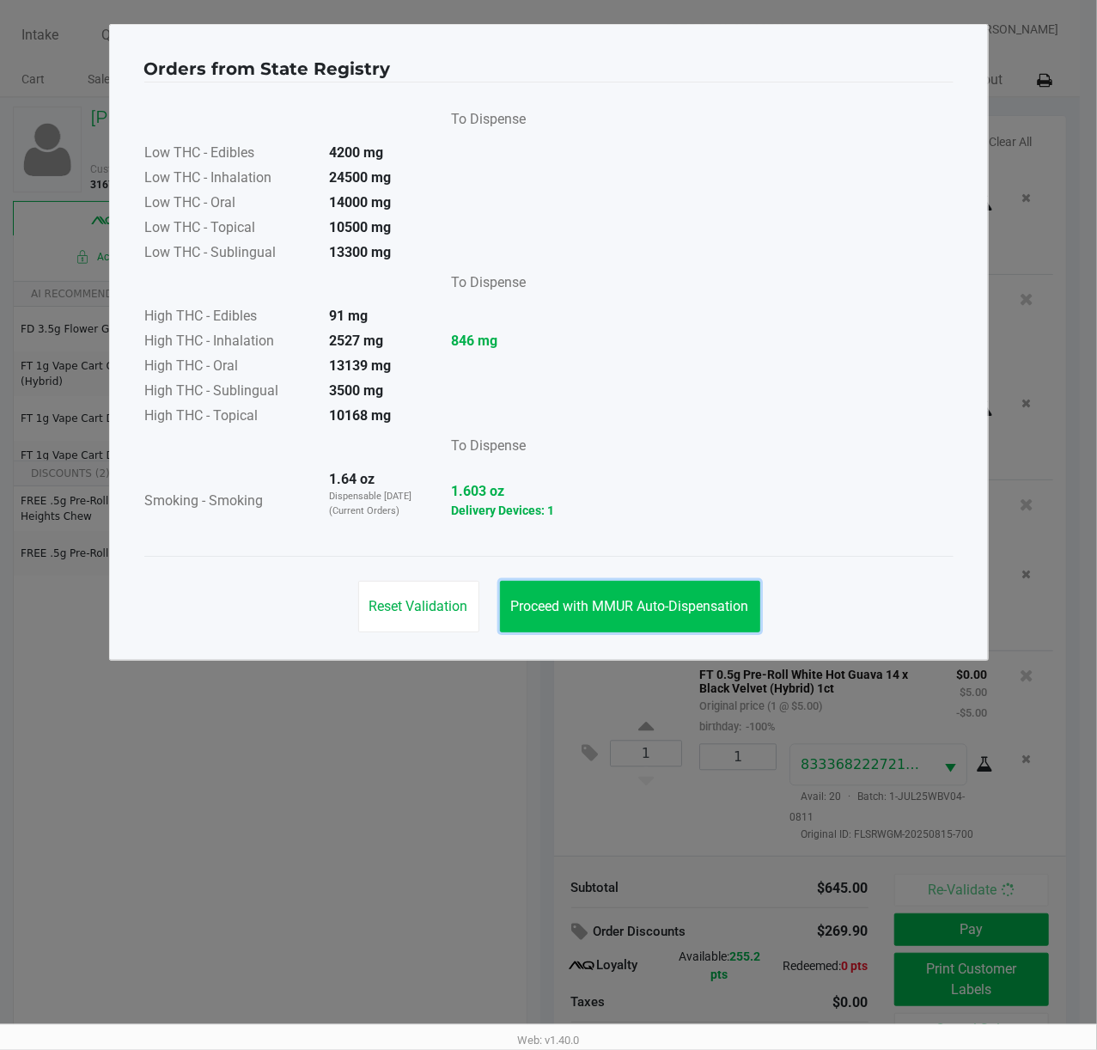
click at [582, 595] on button "Proceed with MMUR Auto-Dispensation" at bounding box center [630, 607] width 260 height 52
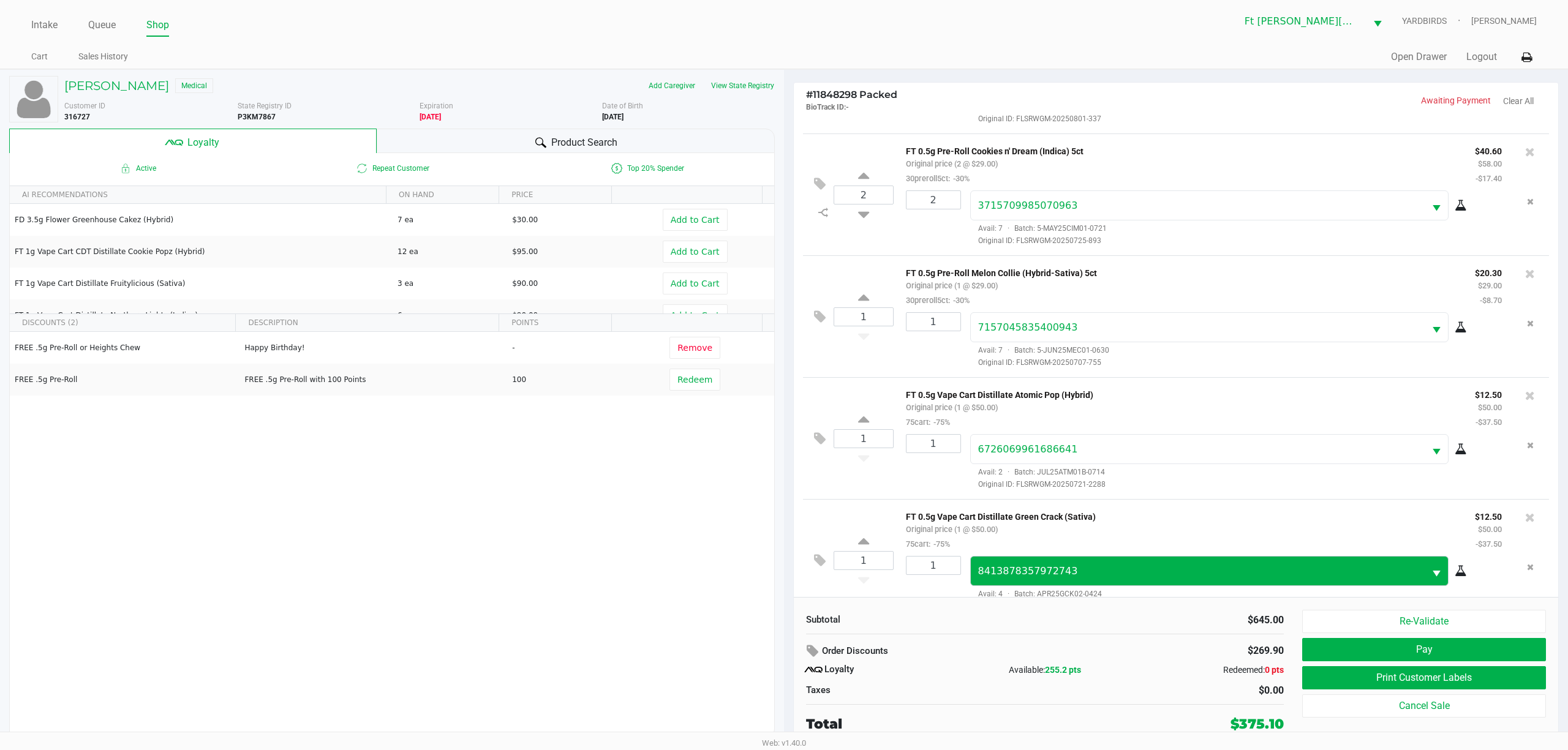
scroll to position [1135, 0]
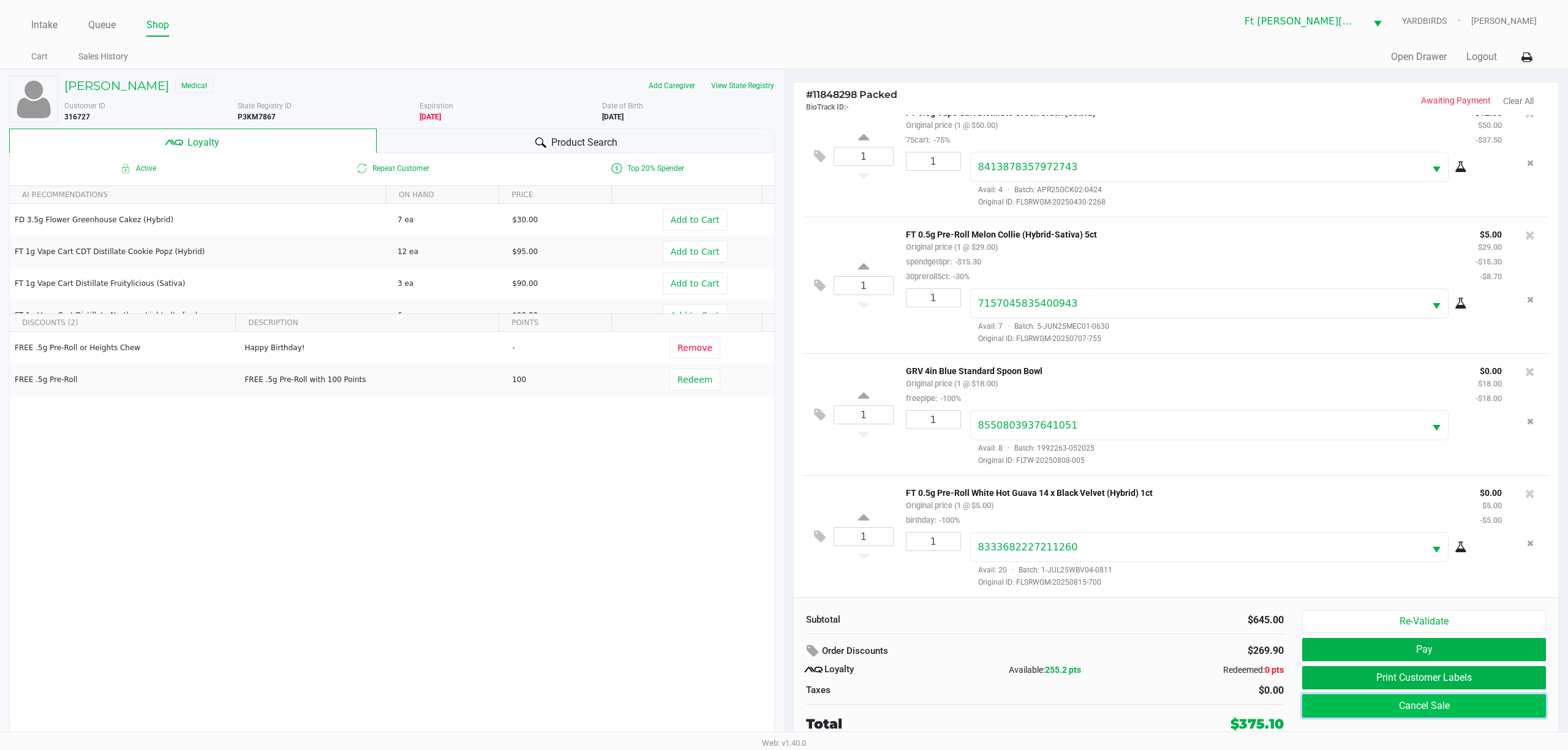
click at [586, 562] on button "Cancel Sale" at bounding box center [1424, 706] width 244 height 24
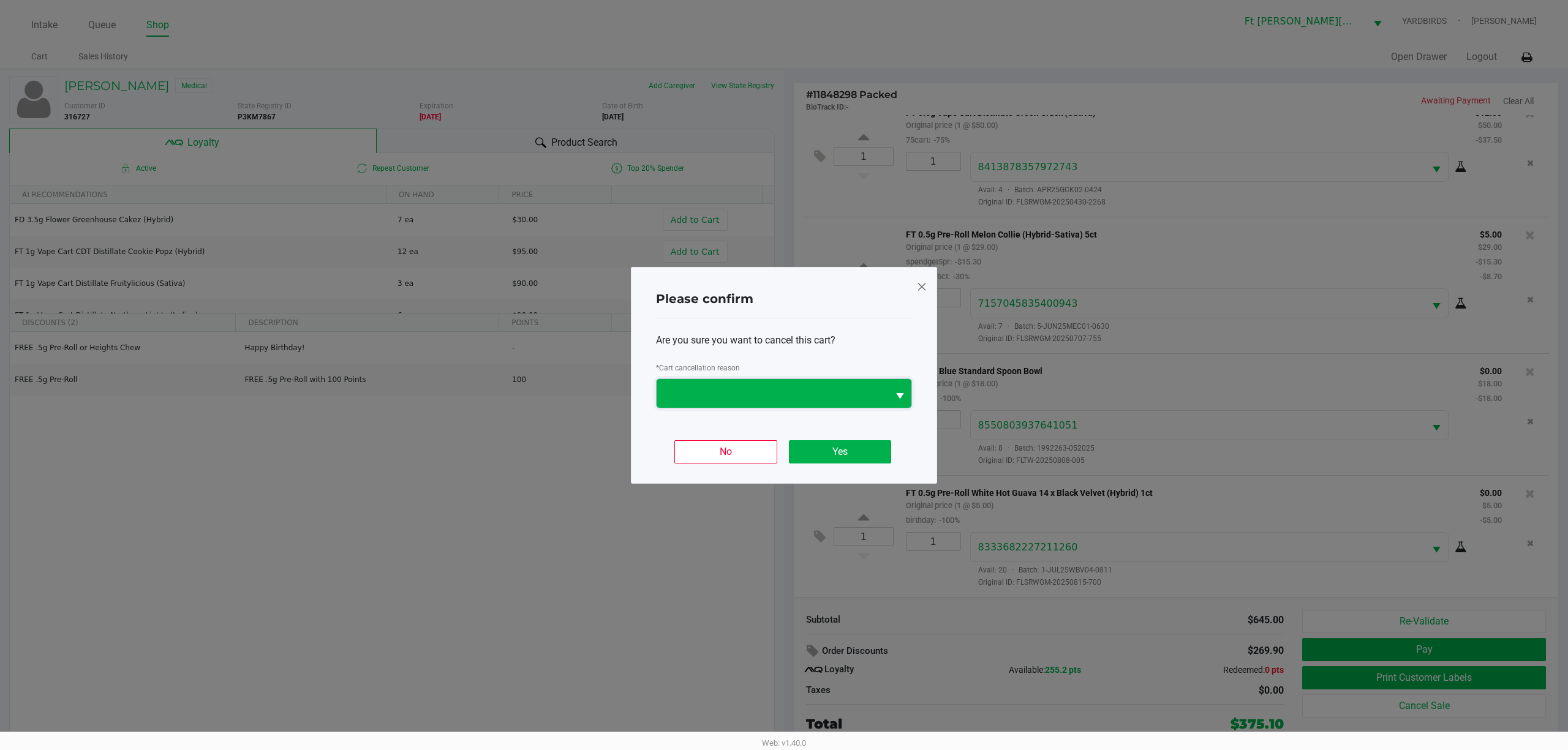
click at [586, 397] on span at bounding box center [772, 393] width 217 height 15
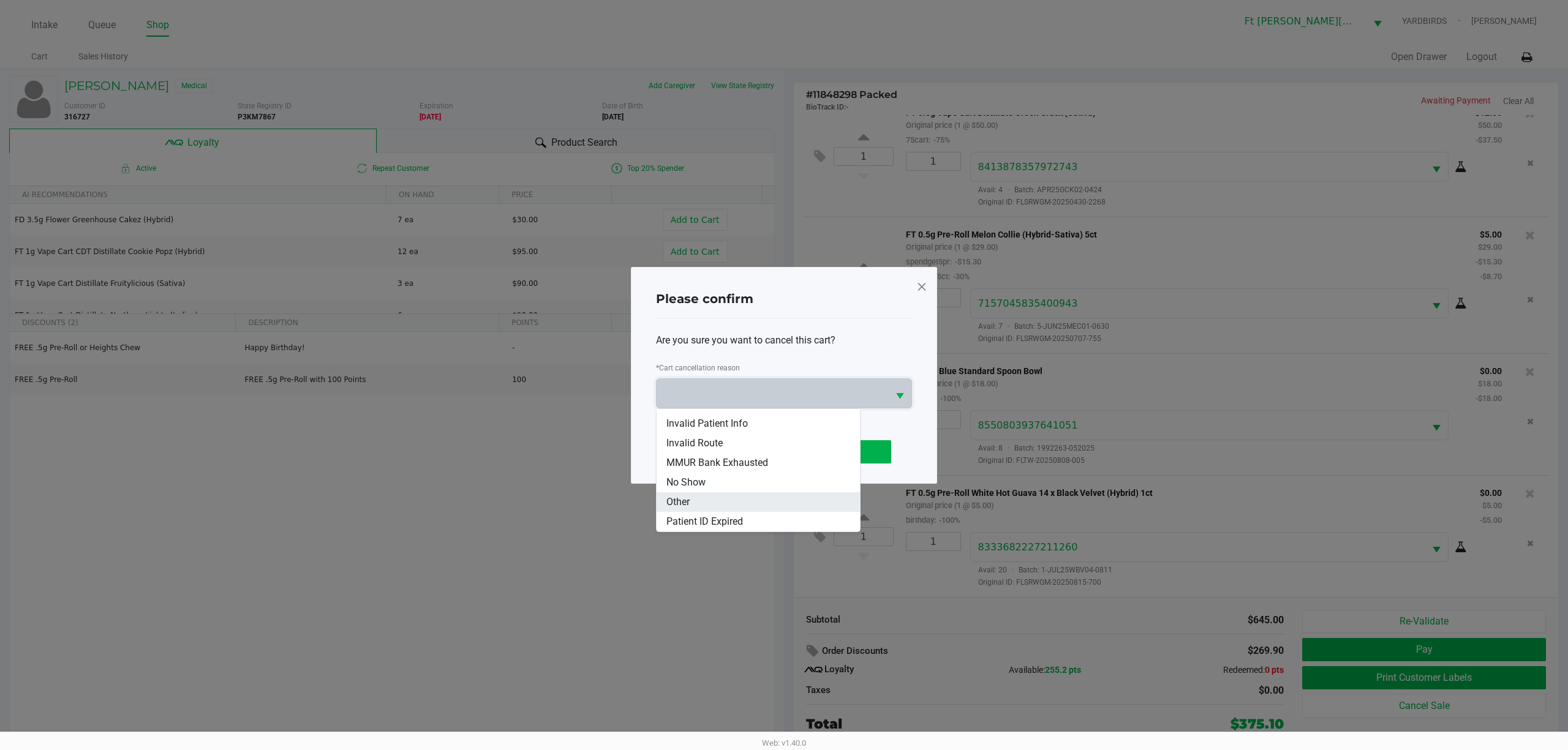
scroll to position [54, 0]
click at [586, 284] on span at bounding box center [921, 286] width 11 height 19
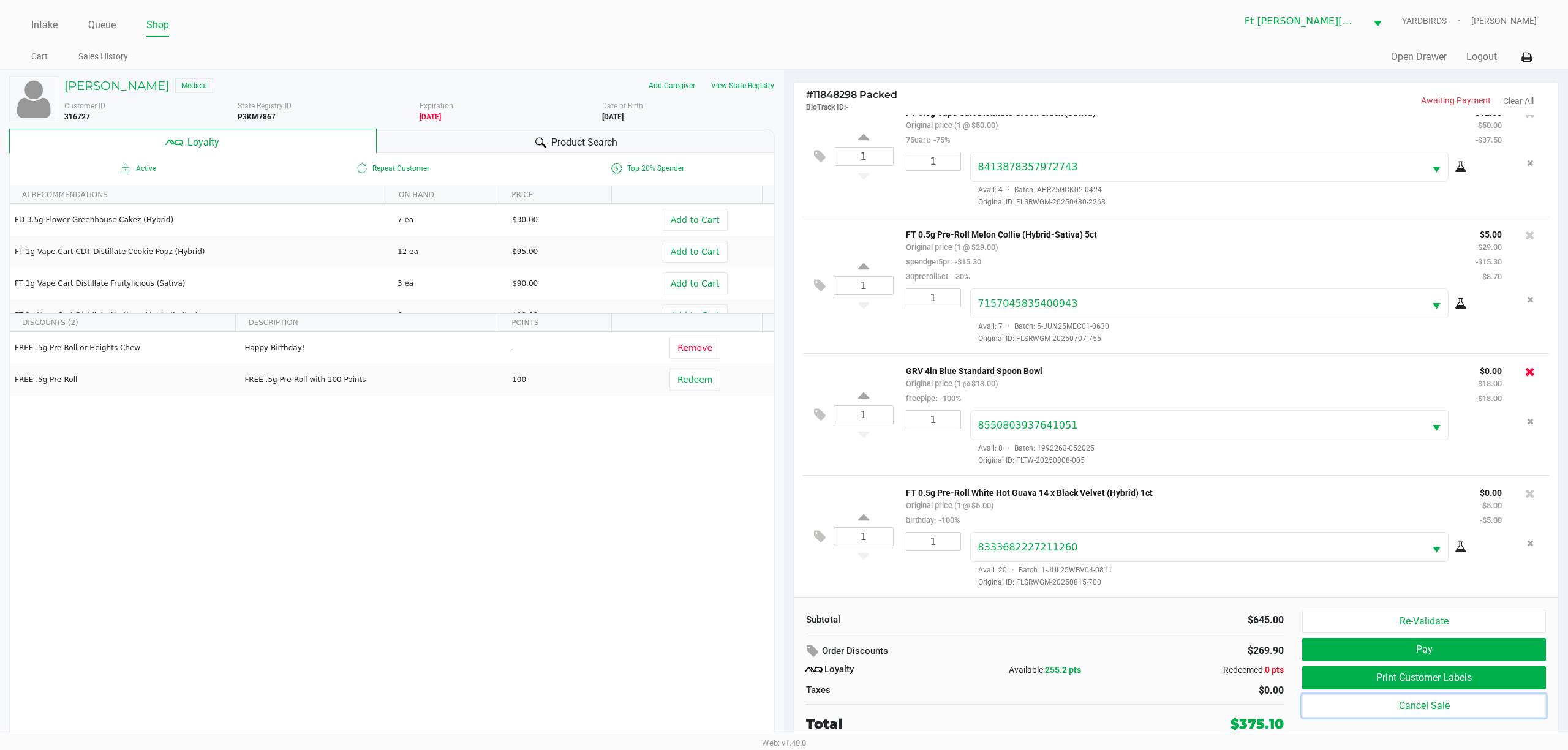
scroll to position [1054, 0]
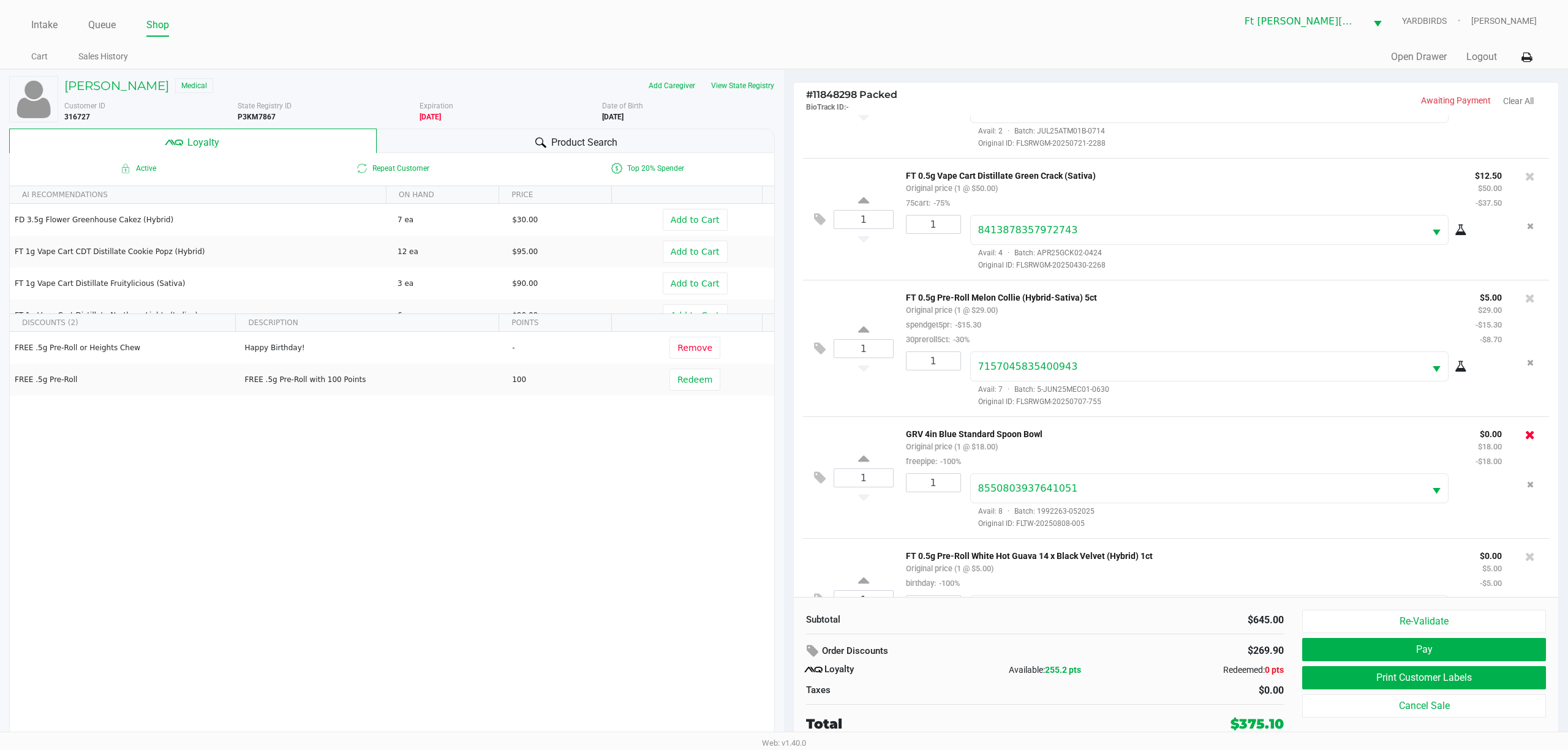
click at [586, 441] on icon at bounding box center [1530, 434] width 10 height 12
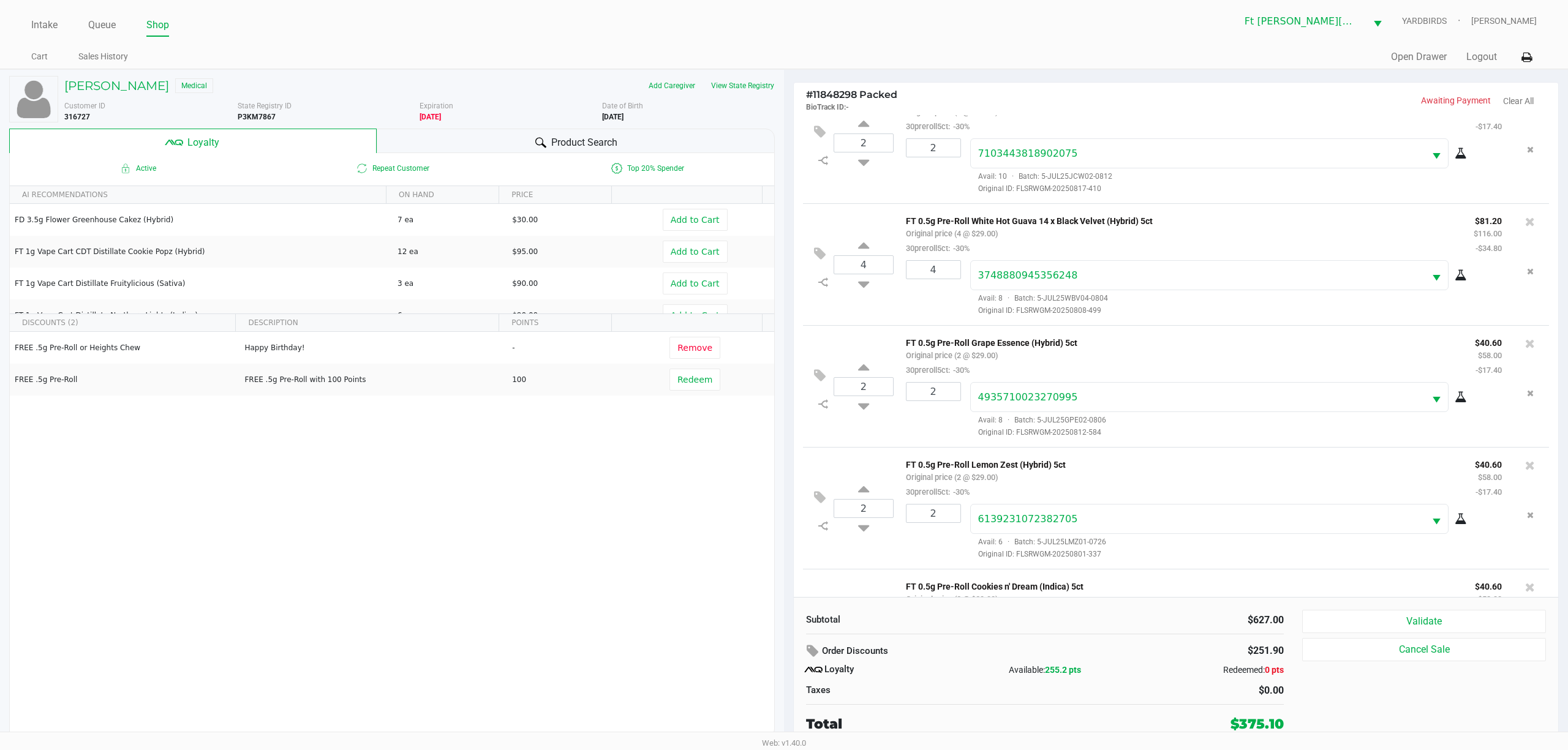
scroll to position [0, 0]
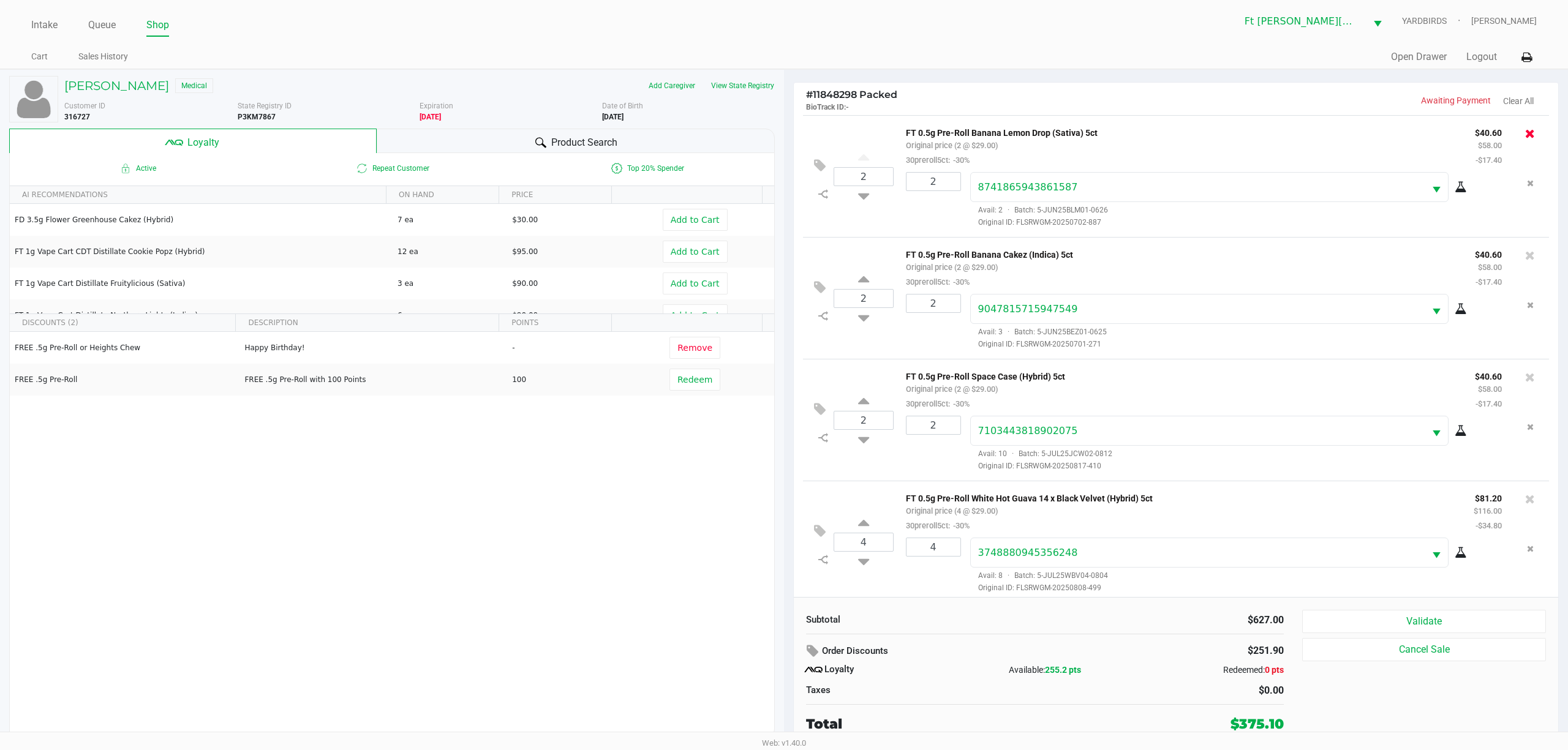
click at [586, 131] on icon at bounding box center [1530, 133] width 10 height 12
click at [586, 135] on div at bounding box center [1529, 133] width 19 height 17
click at [586, 133] on icon at bounding box center [1530, 133] width 10 height 12
click at [586, 137] on icon at bounding box center [1530, 133] width 10 height 12
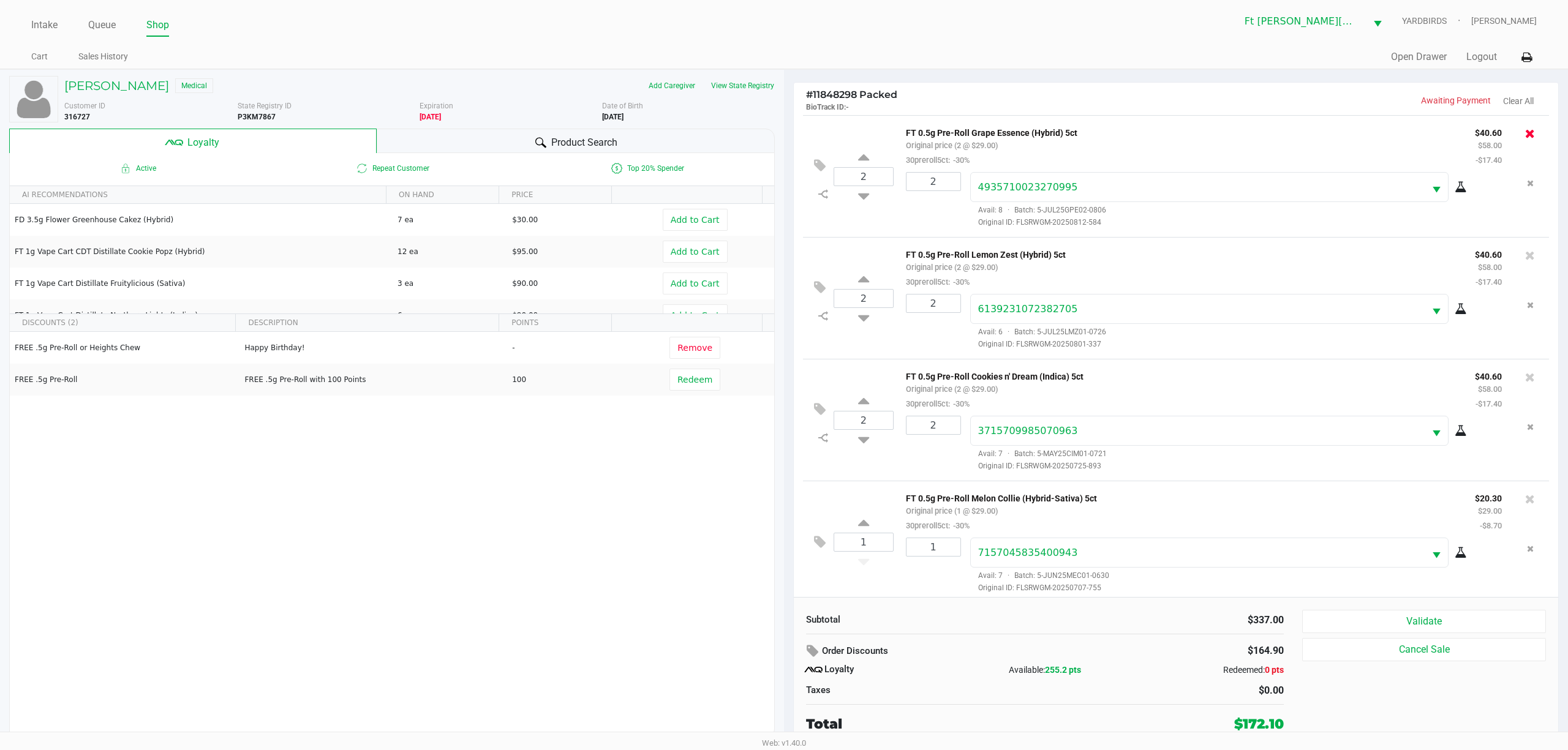
click at [586, 133] on icon at bounding box center [1530, 133] width 10 height 12
click at [586, 131] on icon at bounding box center [1530, 133] width 10 height 12
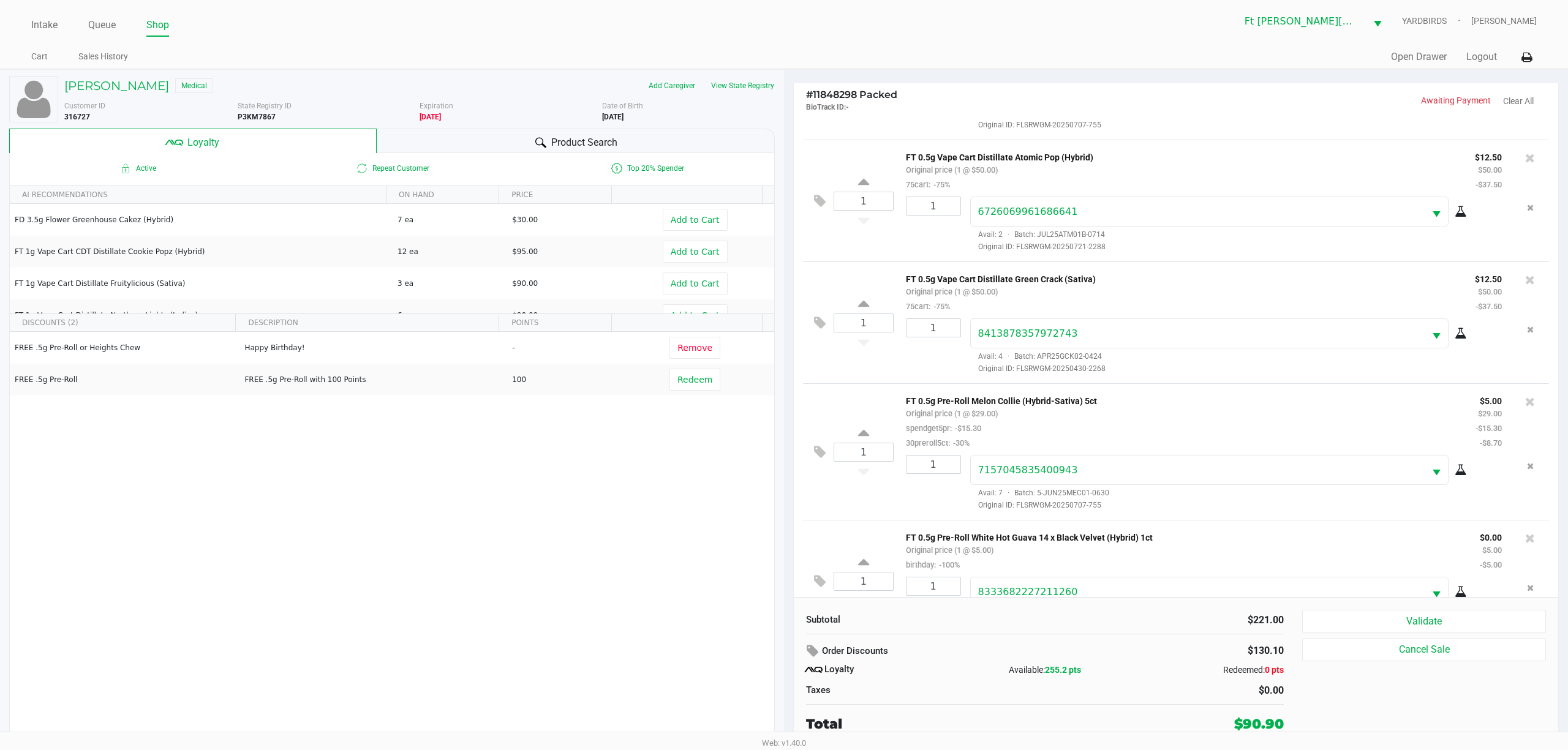
scroll to position [109, 0]
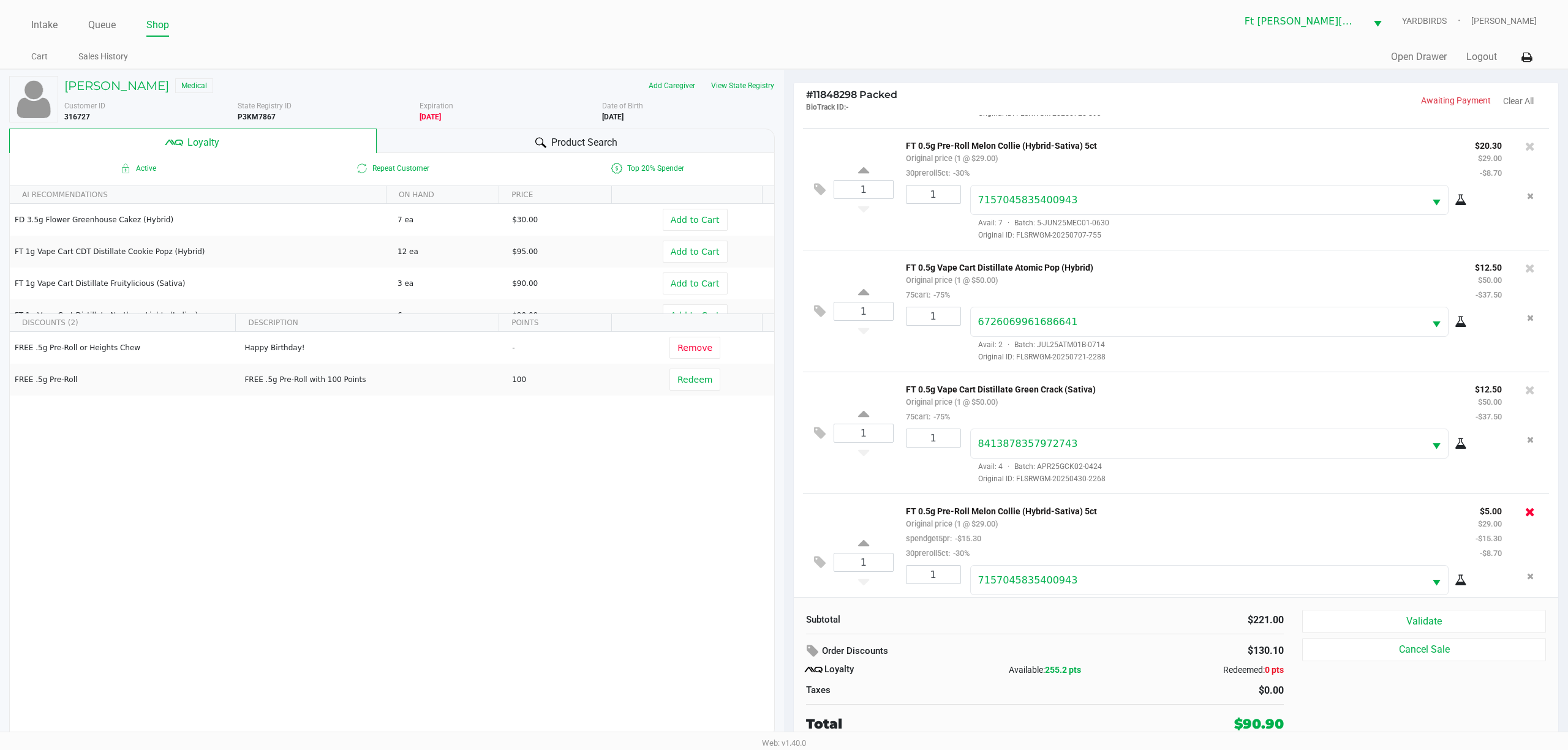
click at [586, 518] on icon at bounding box center [1530, 511] width 10 height 12
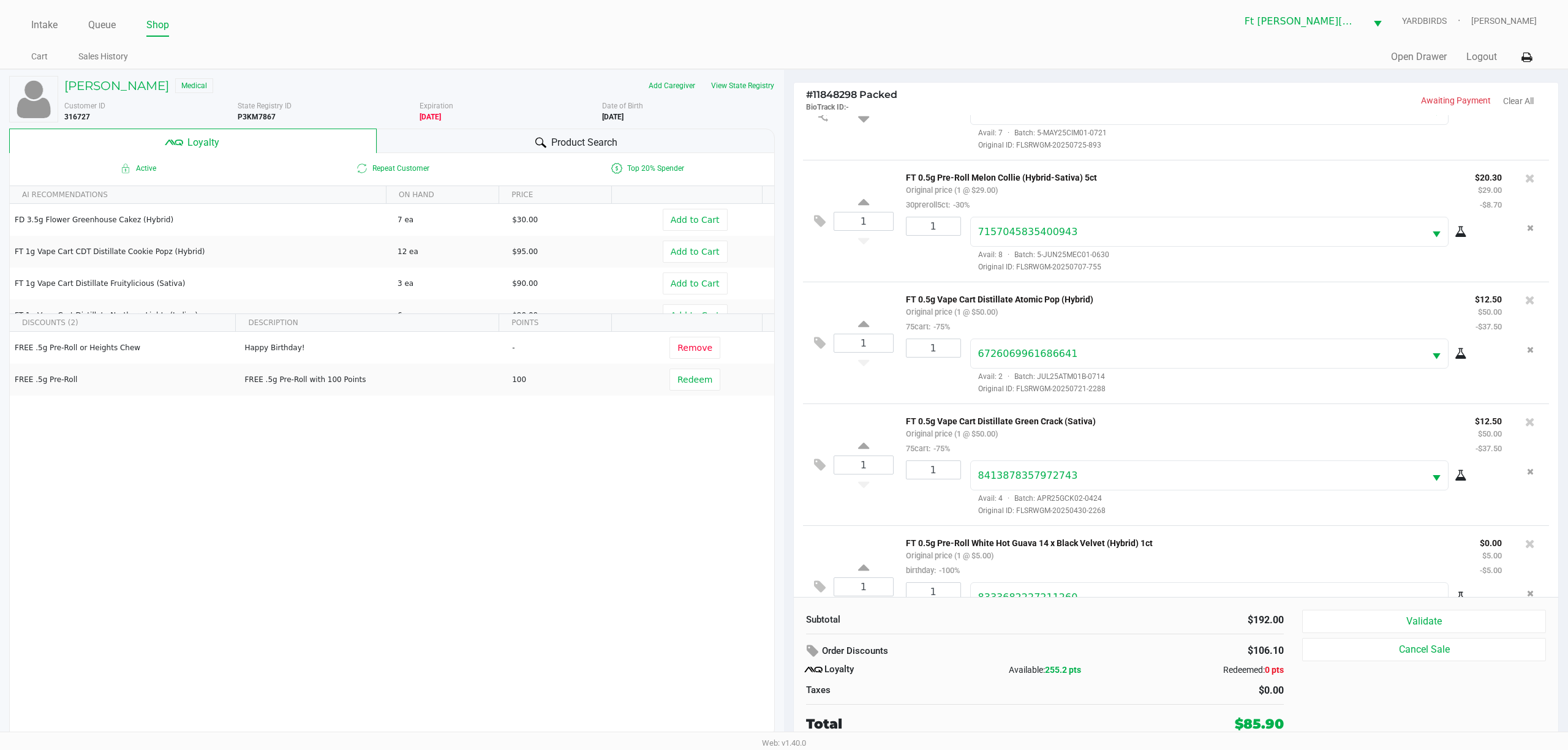
scroll to position [53, 0]
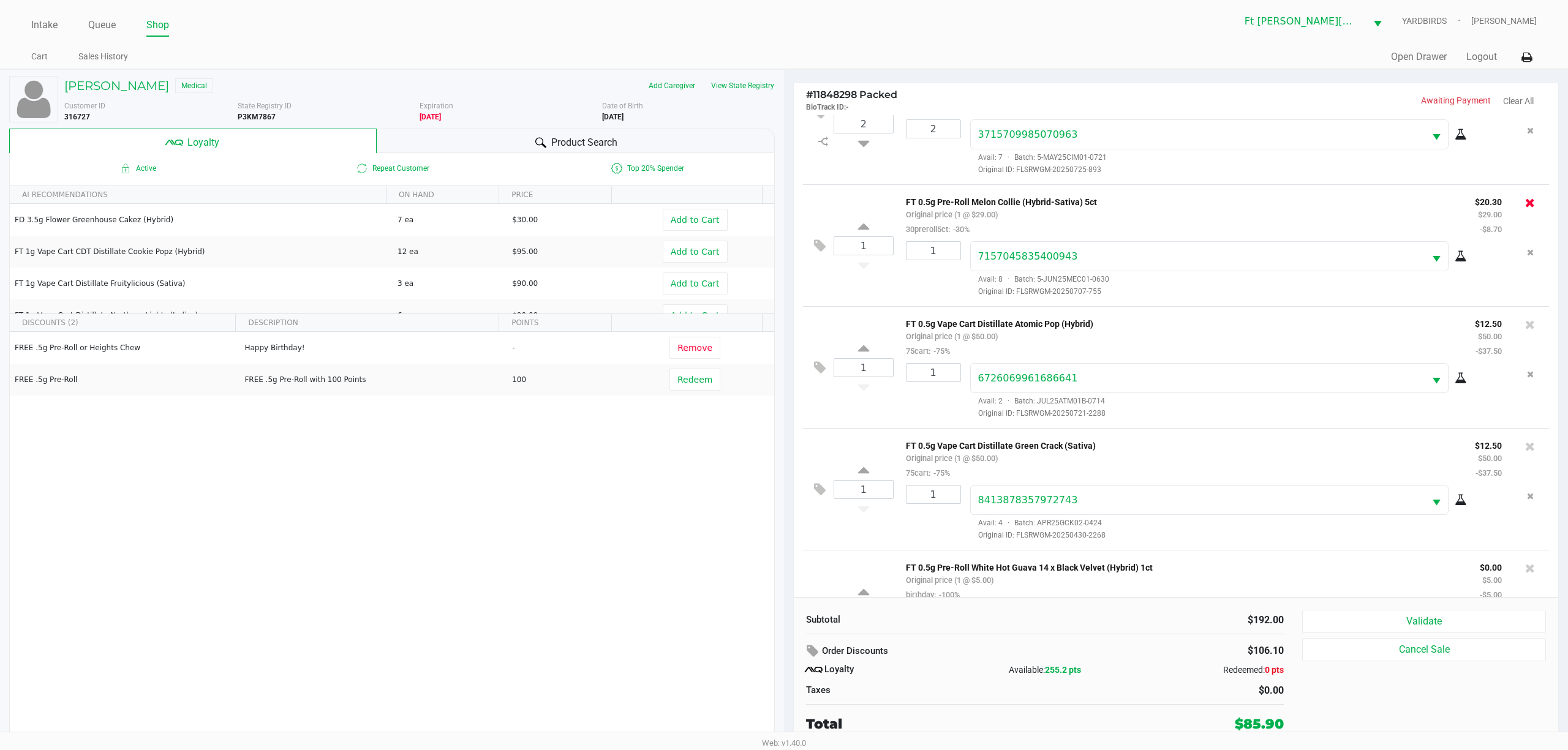
click at [586, 202] on icon at bounding box center [1530, 202] width 10 height 12
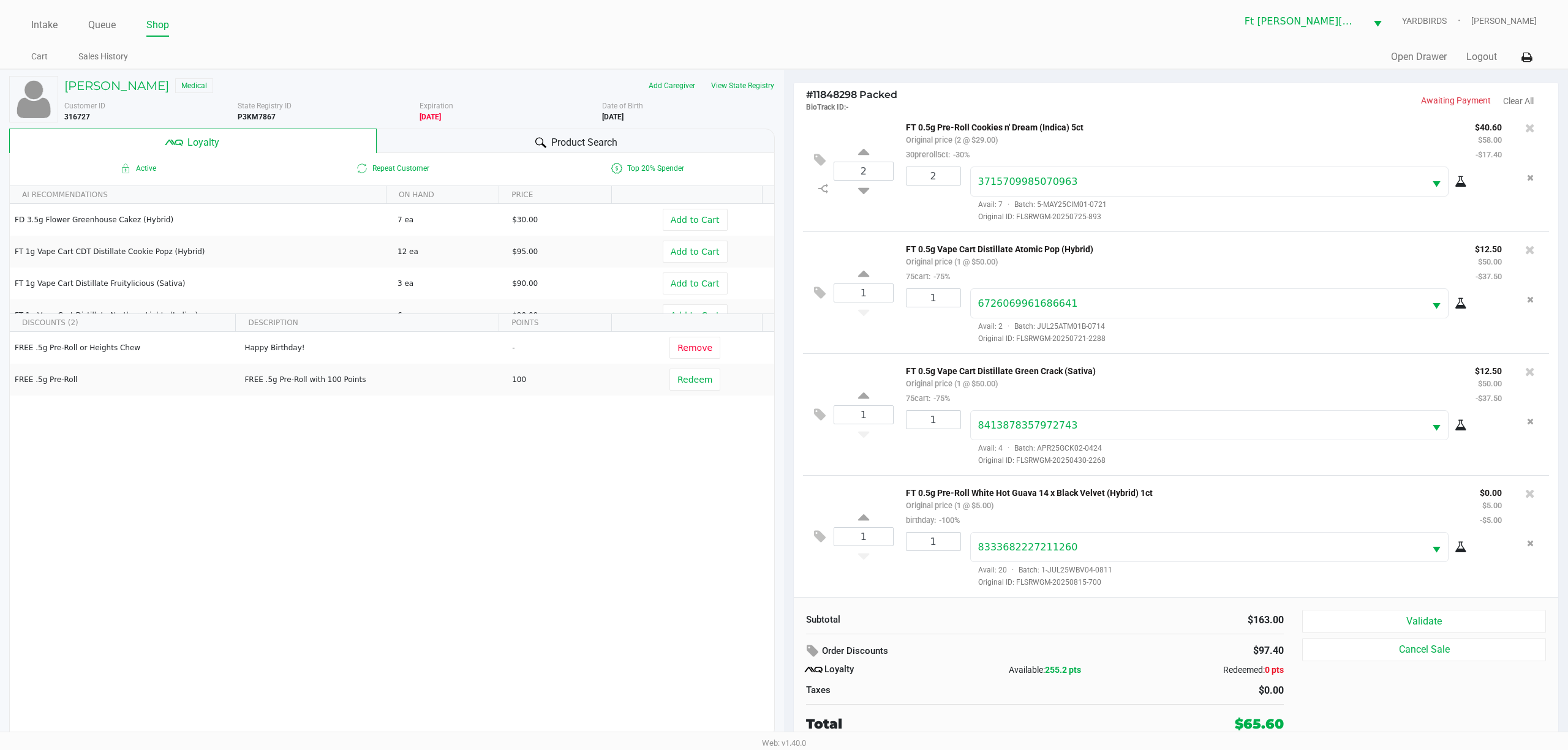
scroll to position [0, 0]
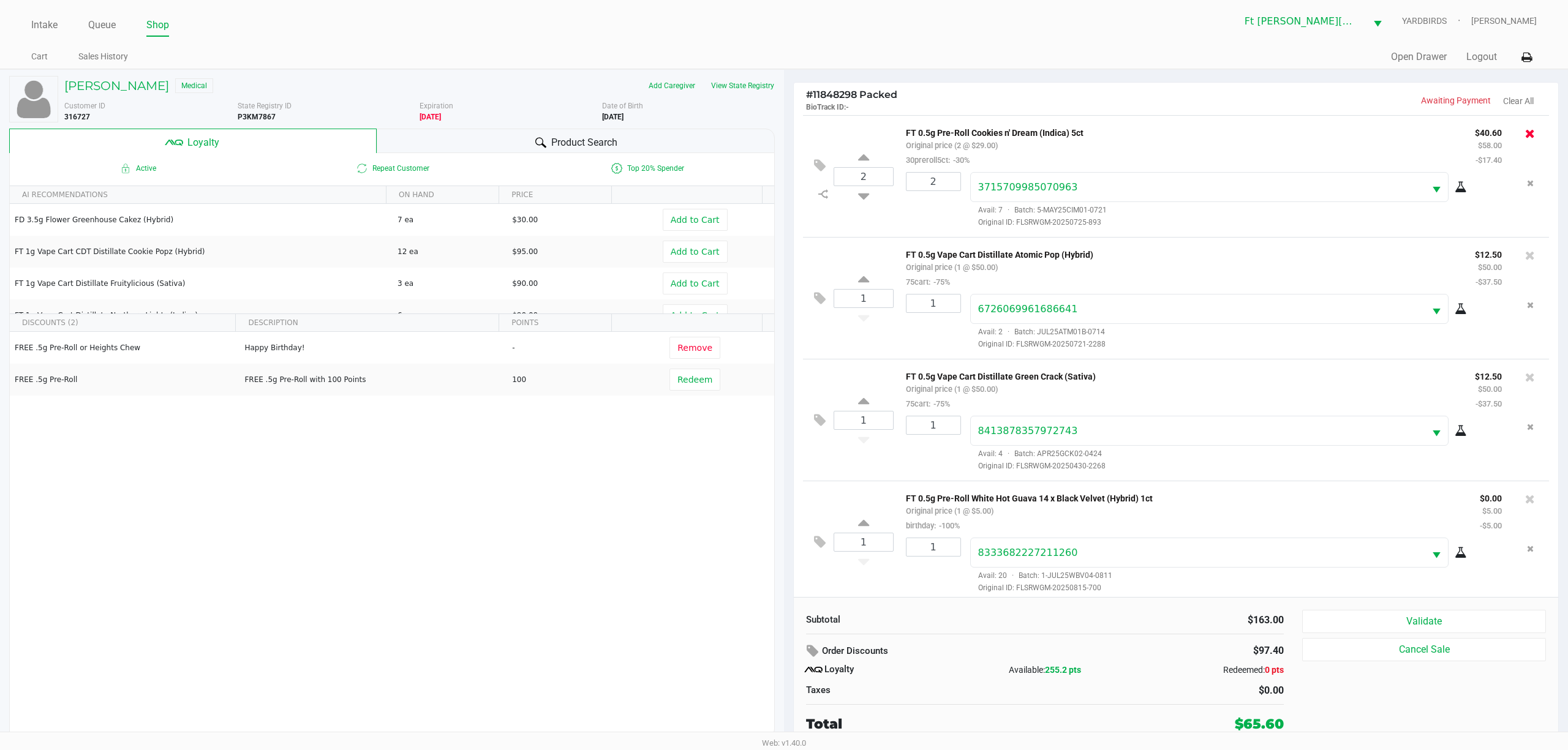
click at [586, 133] on icon at bounding box center [1530, 133] width 10 height 12
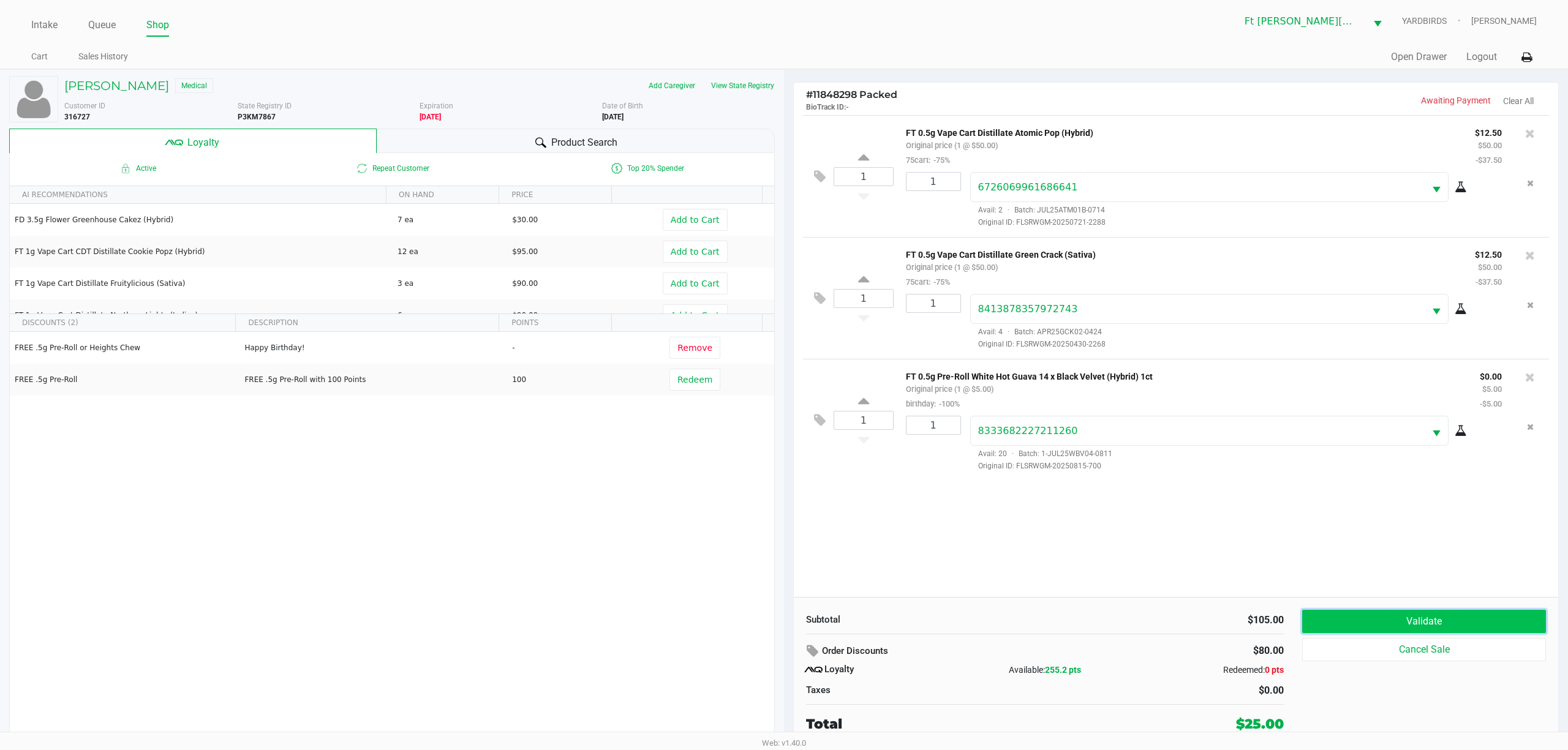
click at [586, 562] on button "Validate" at bounding box center [1424, 621] width 244 height 24
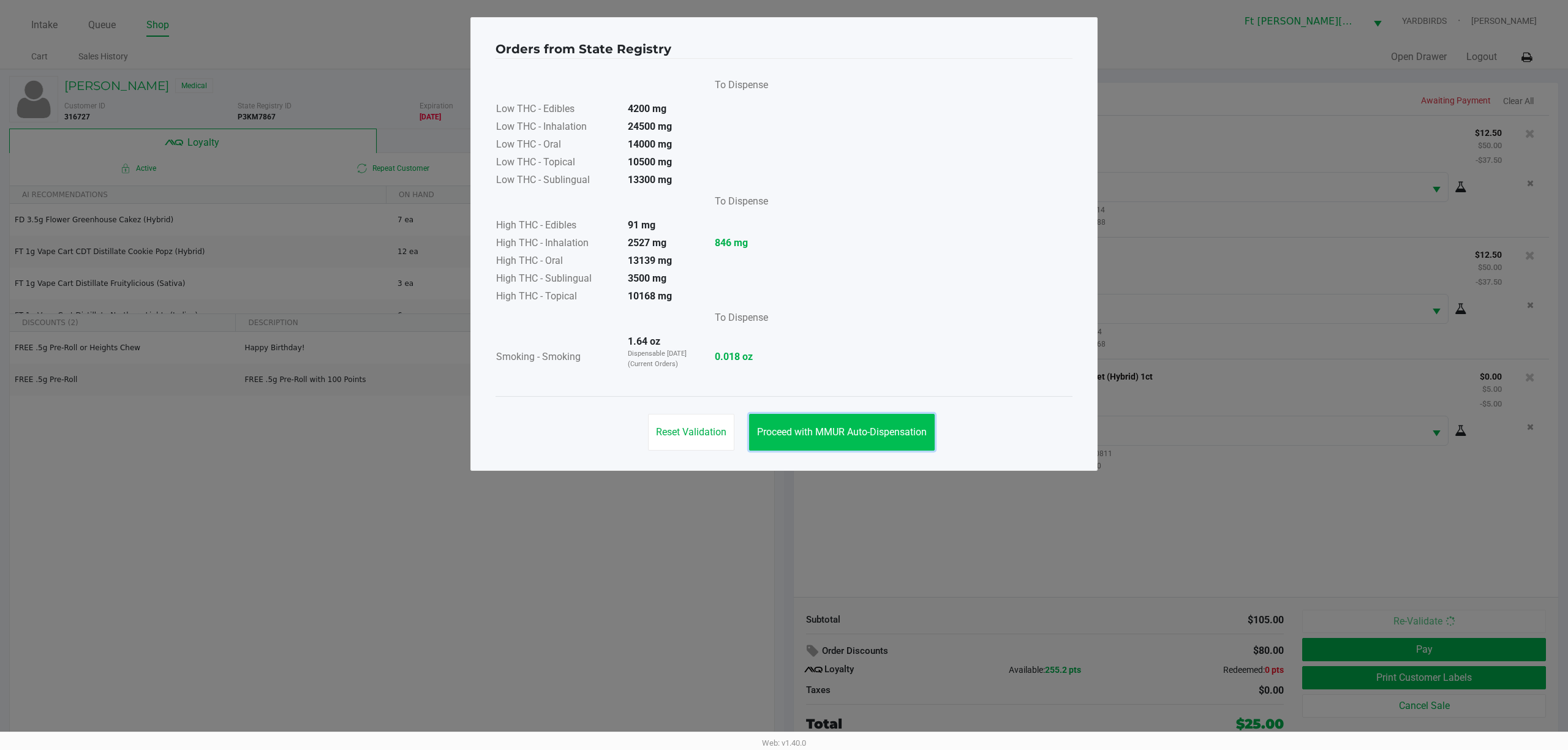
click at [586, 416] on button "Proceed with MMUR Auto-Dispensation" at bounding box center [841, 433] width 185 height 37
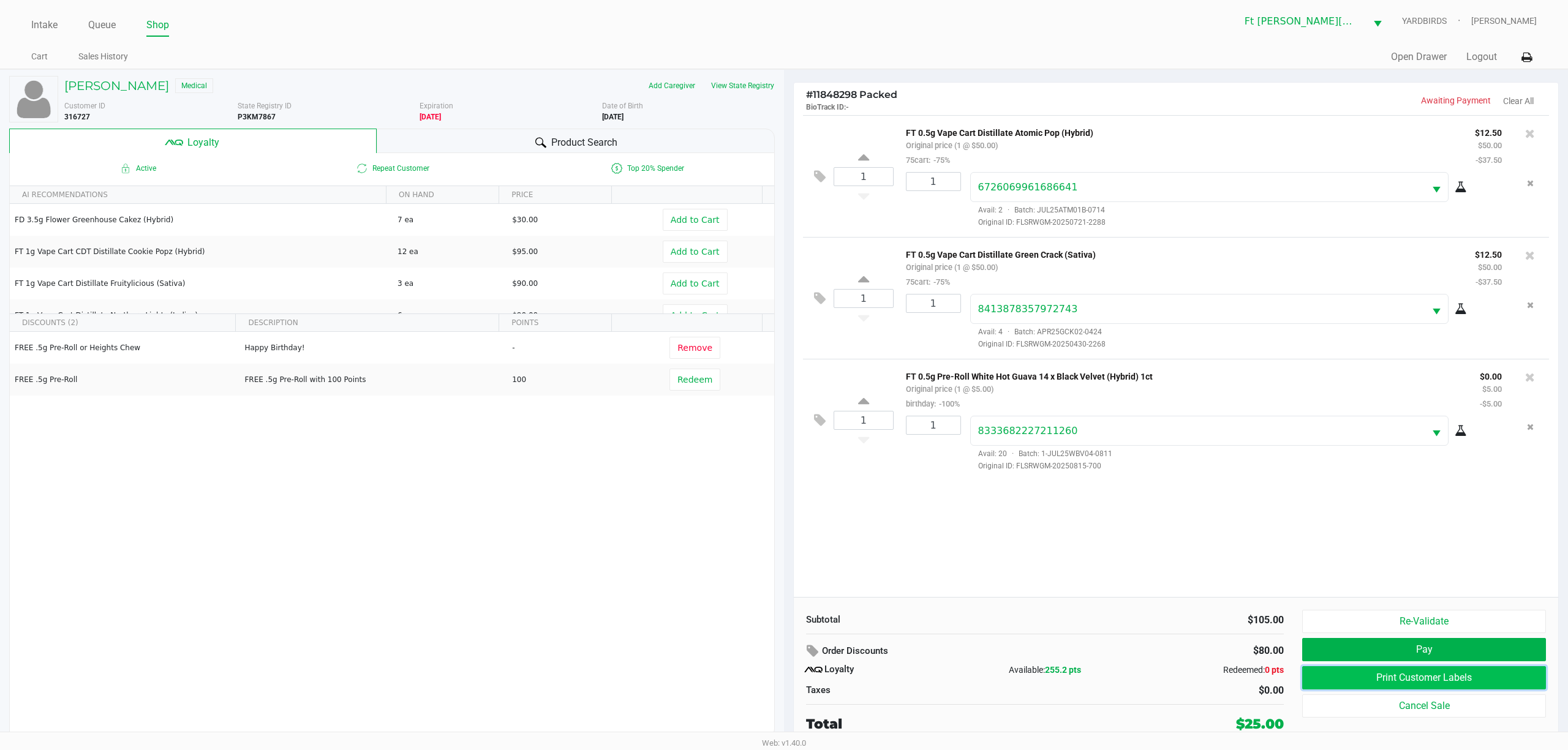
click at [586, 562] on button "Print Customer Labels" at bounding box center [1424, 677] width 244 height 24
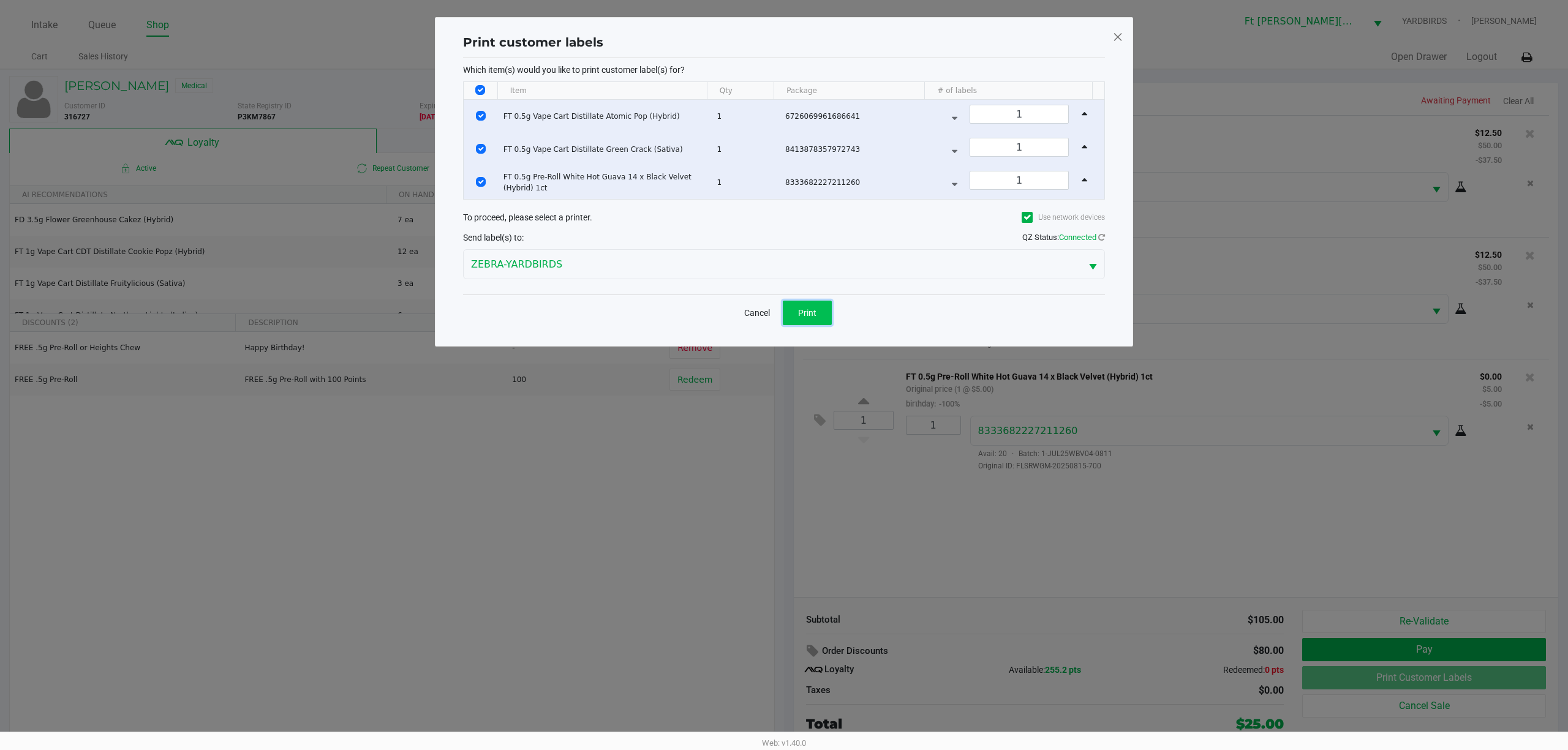
click at [586, 312] on span "Print" at bounding box center [807, 313] width 19 height 10
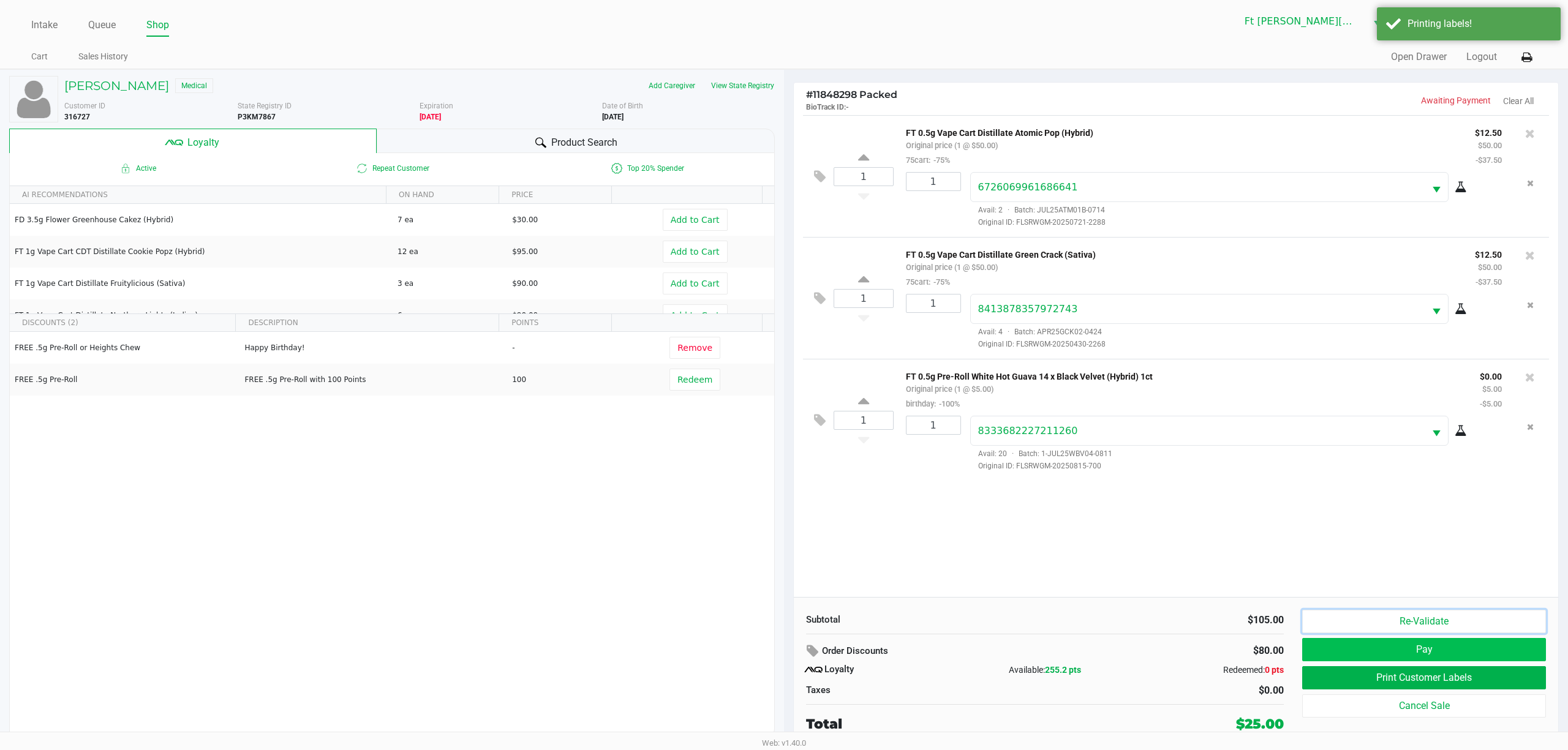
drag, startPoint x: 1447, startPoint y: 627, endPoint x: 1448, endPoint y: 642, distance: 15.0
click at [586, 562] on div "Re-Validate Pay Print Customer Labels Cancel Sale" at bounding box center [1428, 672] width 253 height 124
click at [586, 562] on button "Pay" at bounding box center [1424, 649] width 244 height 24
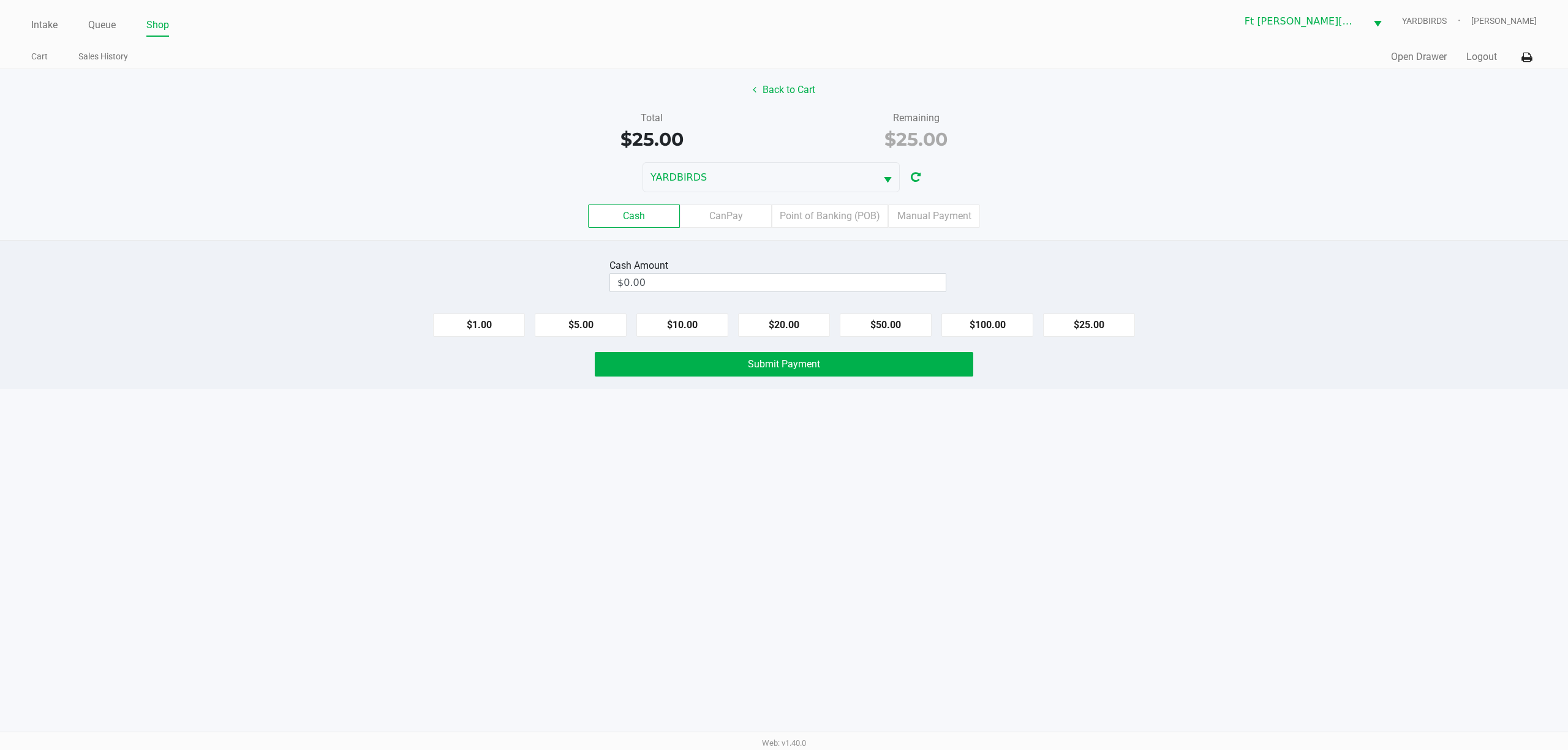
click at [586, 232] on div "Cash CanPay Point of Banking (POB) Manual Payment" at bounding box center [784, 216] width 1586 height 48
click at [586, 207] on label "Point of Banking (POB)" at bounding box center [829, 216] width 116 height 24
click at [0, 0] on 7 "Point of Banking (POB)" at bounding box center [0, 0] width 0 height 0
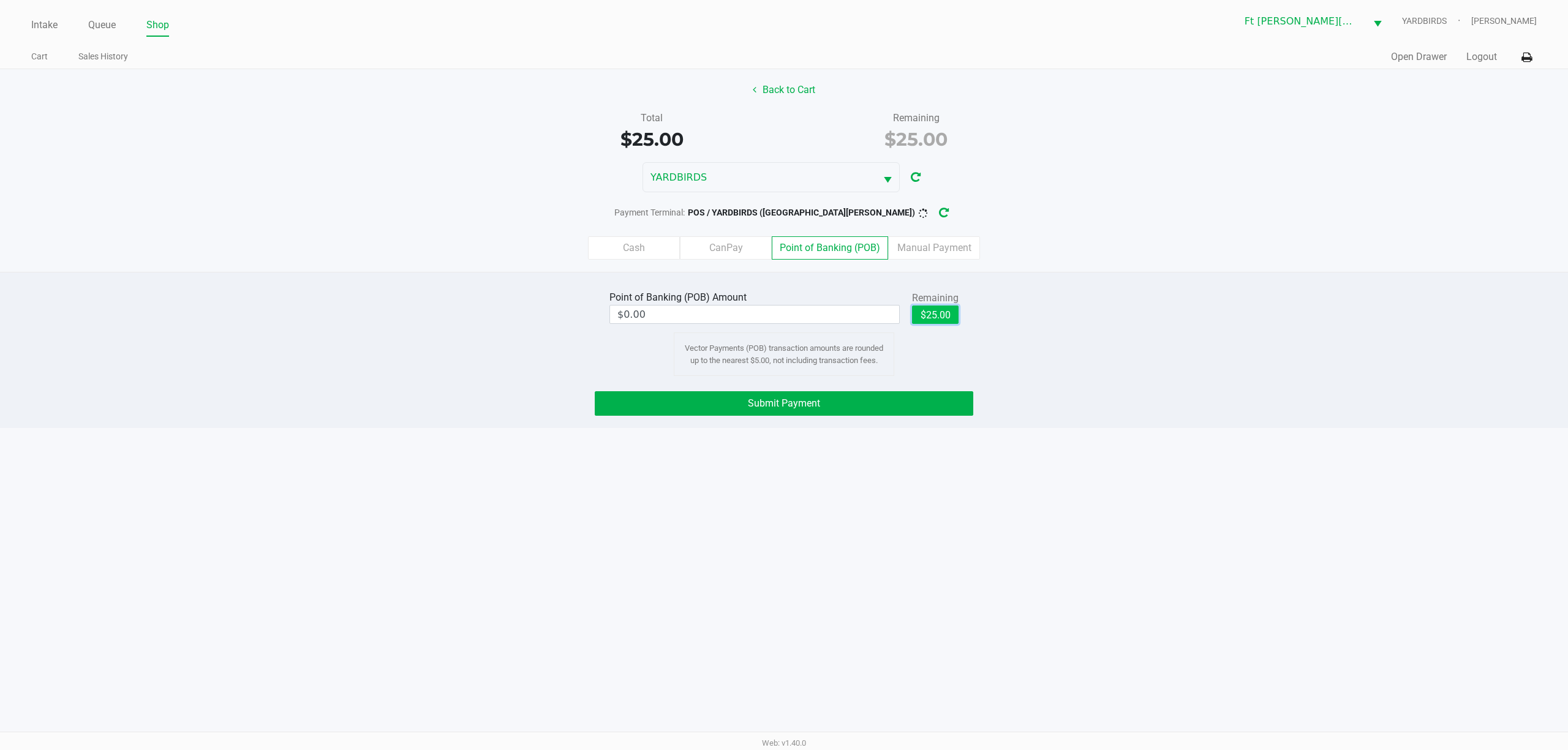
click at [586, 316] on button "$25.00" at bounding box center [935, 315] width 46 height 19
type input "$25.00"
click at [586, 410] on button "Submit Payment" at bounding box center [784, 404] width 379 height 24
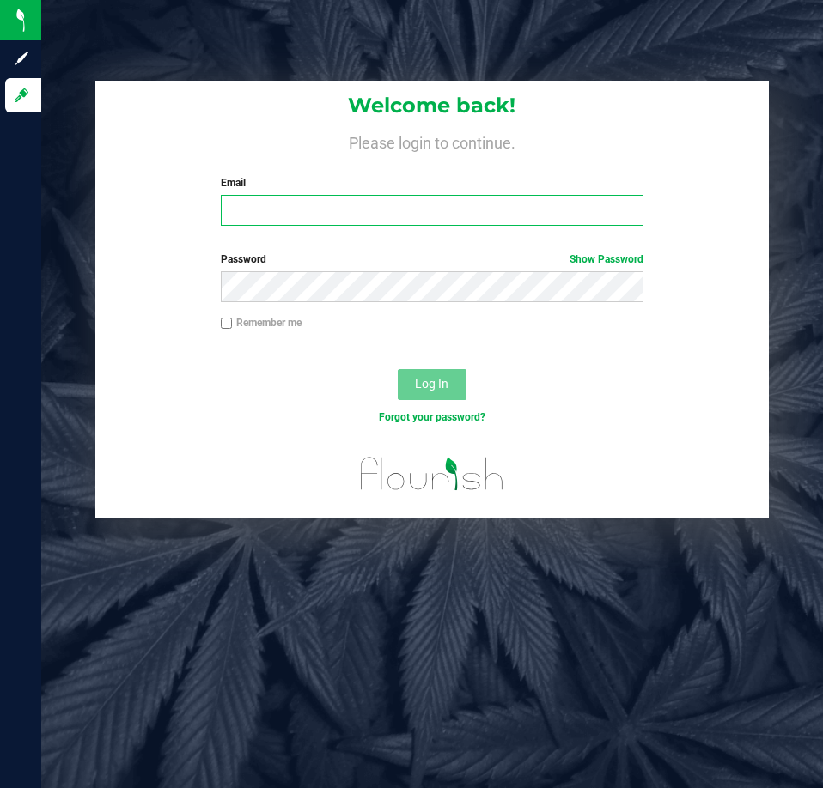
click at [264, 222] on input "Email" at bounding box center [432, 210] width 423 height 31
type input "[EMAIL_ADDRESS][DOMAIN_NAME]"
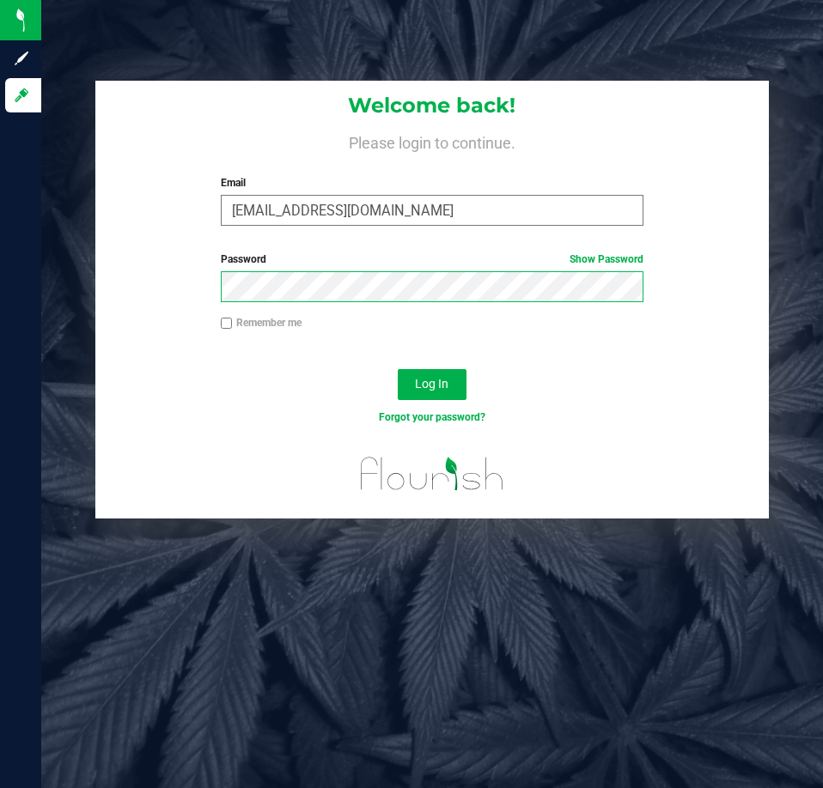
click at [398, 369] on button "Log In" at bounding box center [432, 384] width 69 height 31
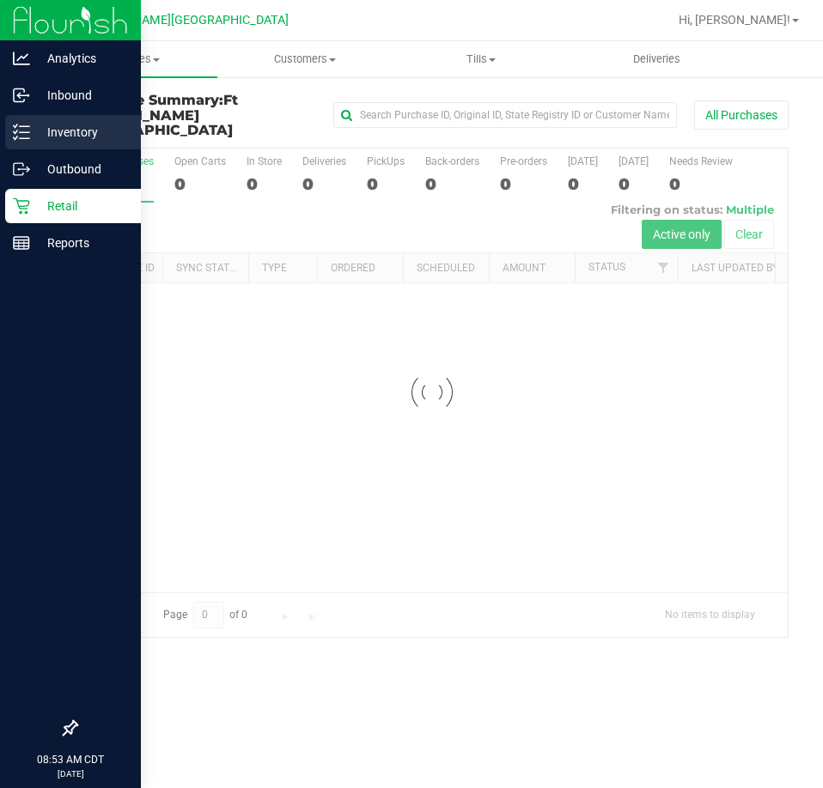
click at [13, 132] on icon at bounding box center [21, 132] width 17 height 17
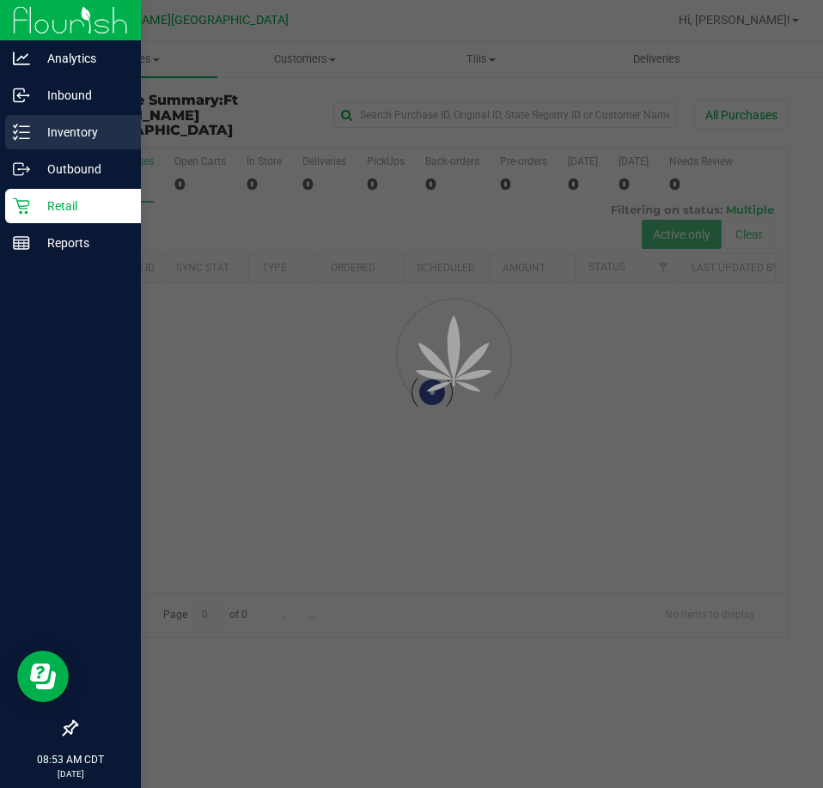
click at [12, 132] on div "Inventory" at bounding box center [73, 132] width 136 height 34
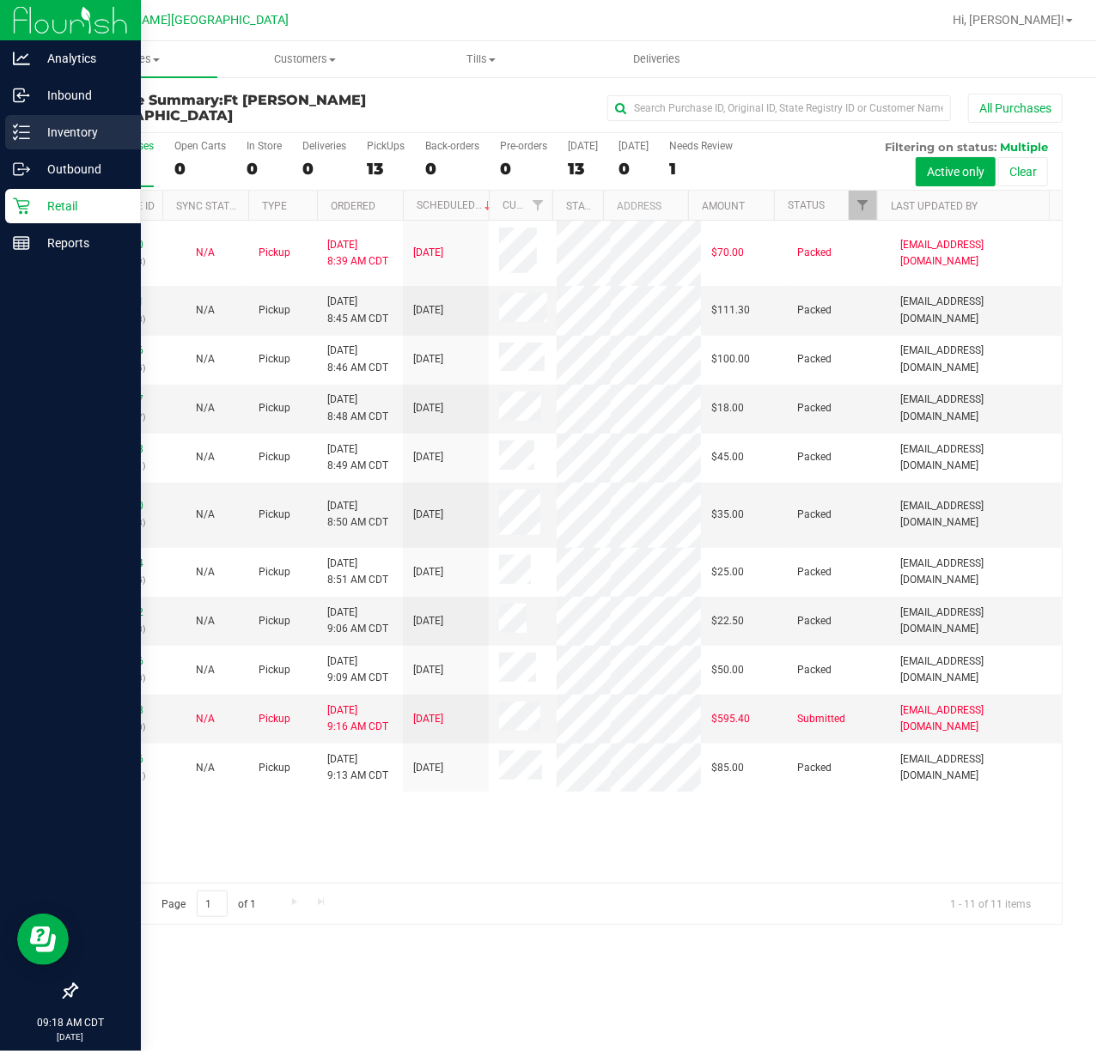
click at [36, 132] on p "Inventory" at bounding box center [81, 132] width 103 height 21
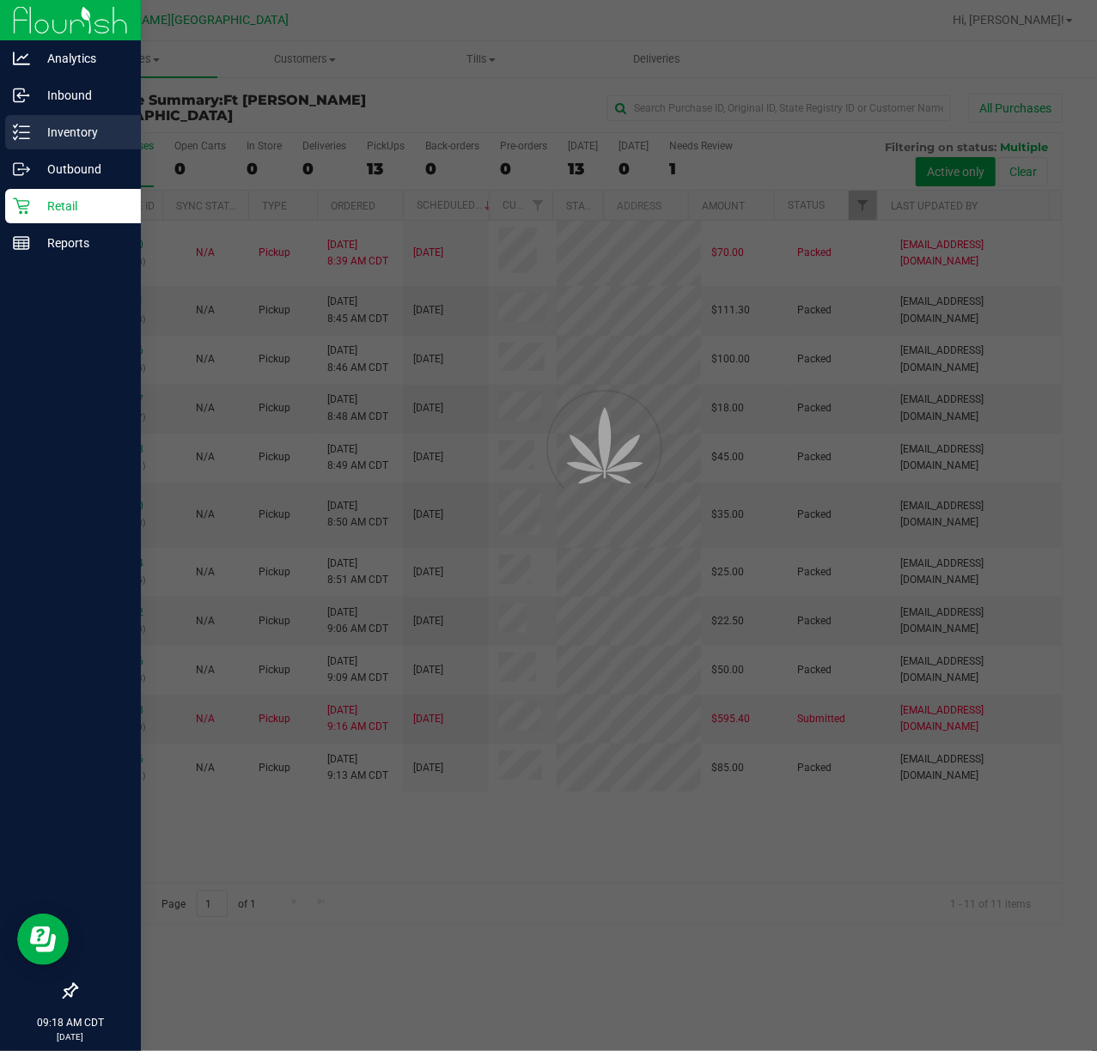
drag, startPoint x: 36, startPoint y: 132, endPoint x: 14, endPoint y: 141, distance: 23.9
click at [36, 131] on p "Inventory" at bounding box center [81, 132] width 103 height 21
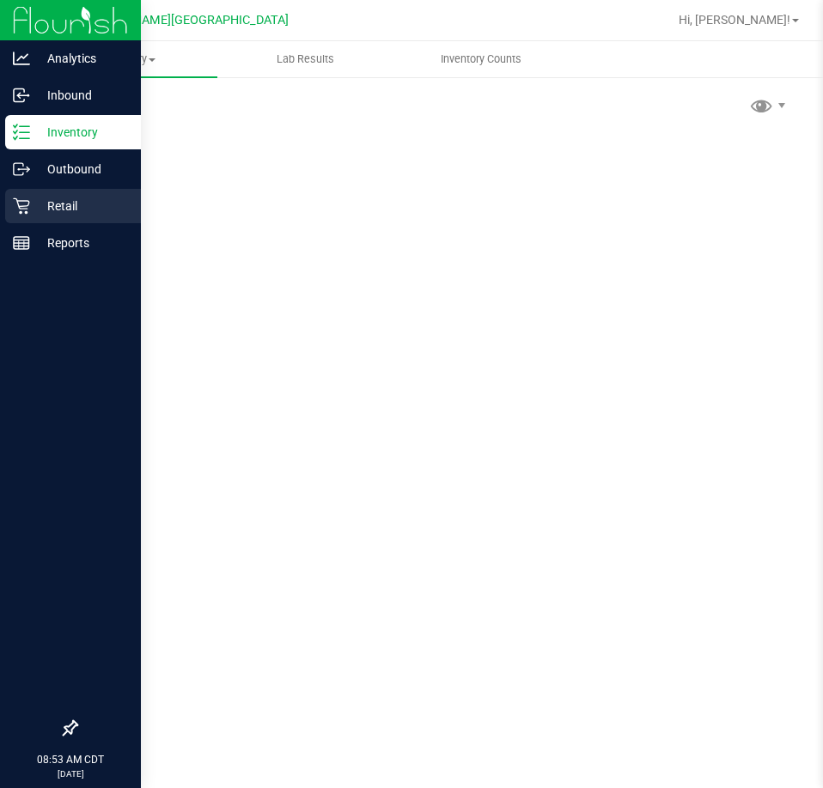
click at [27, 208] on icon at bounding box center [21, 206] width 17 height 17
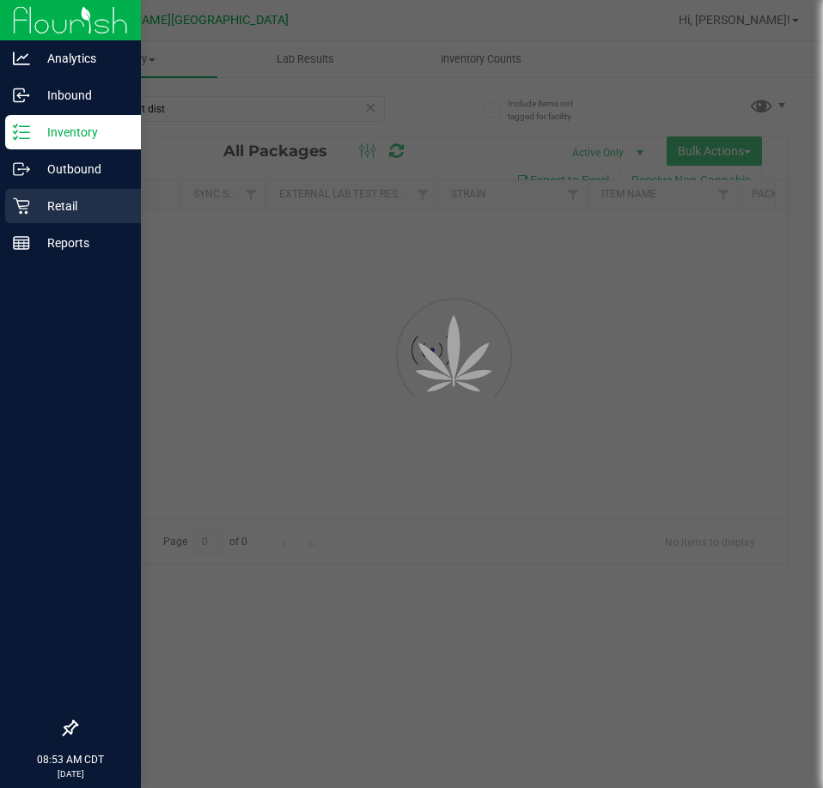
click at [28, 208] on icon at bounding box center [21, 206] width 17 height 17
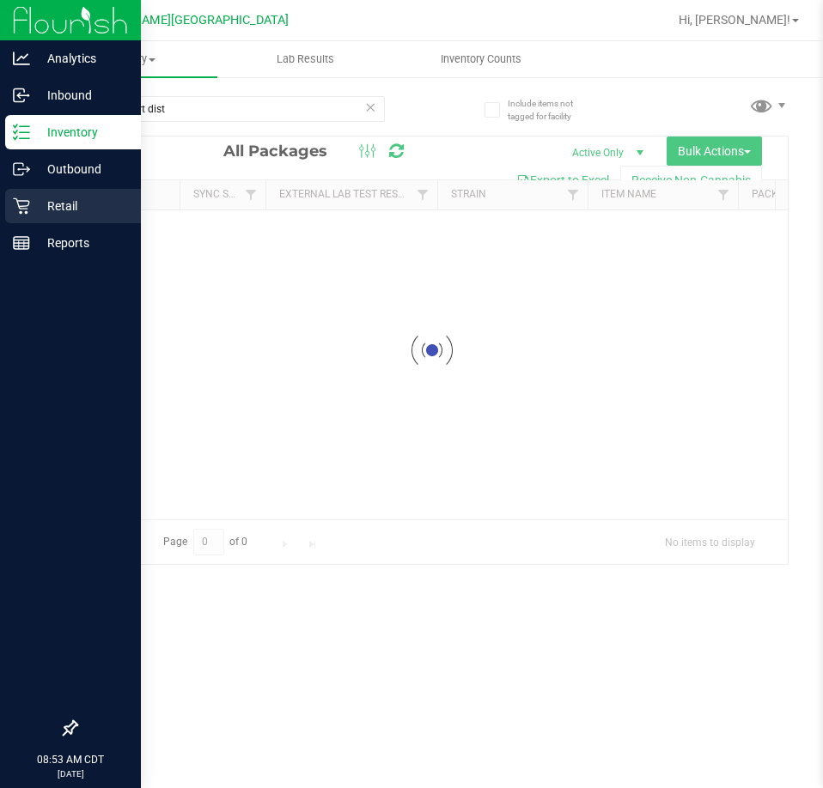
click at [28, 208] on icon at bounding box center [21, 206] width 17 height 17
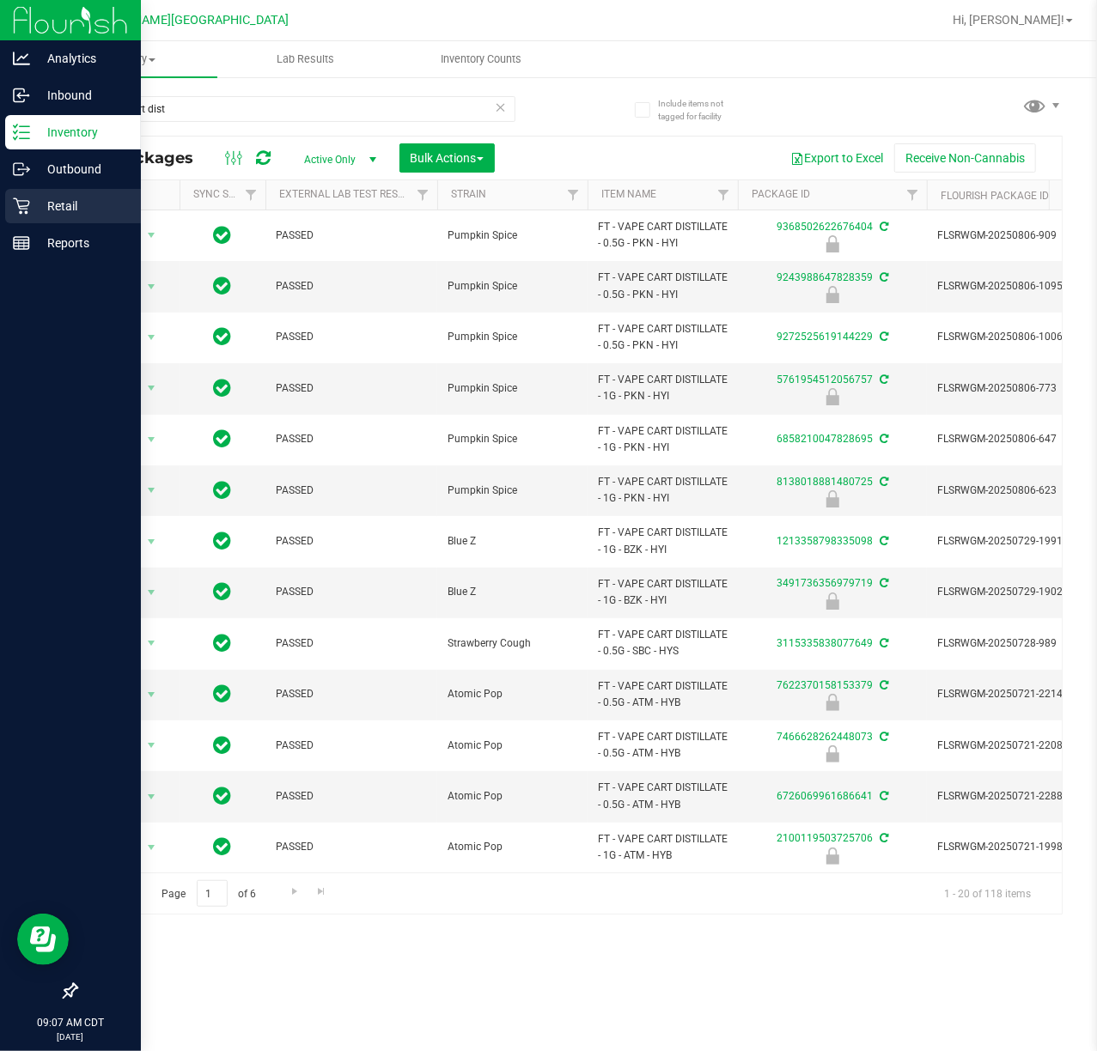
click at [5, 211] on div "Retail" at bounding box center [73, 206] width 136 height 34
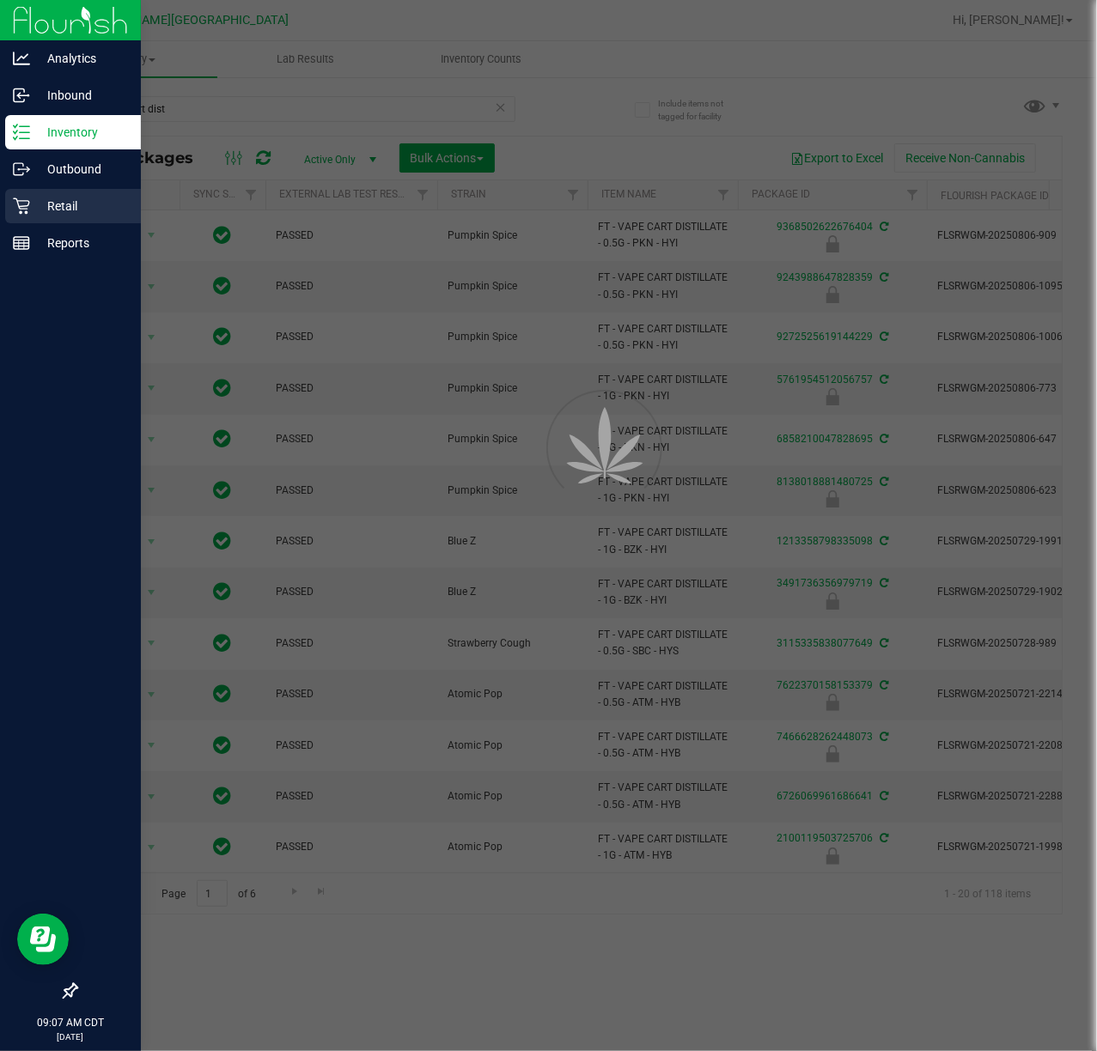
click at [15, 210] on icon at bounding box center [21, 206] width 17 height 17
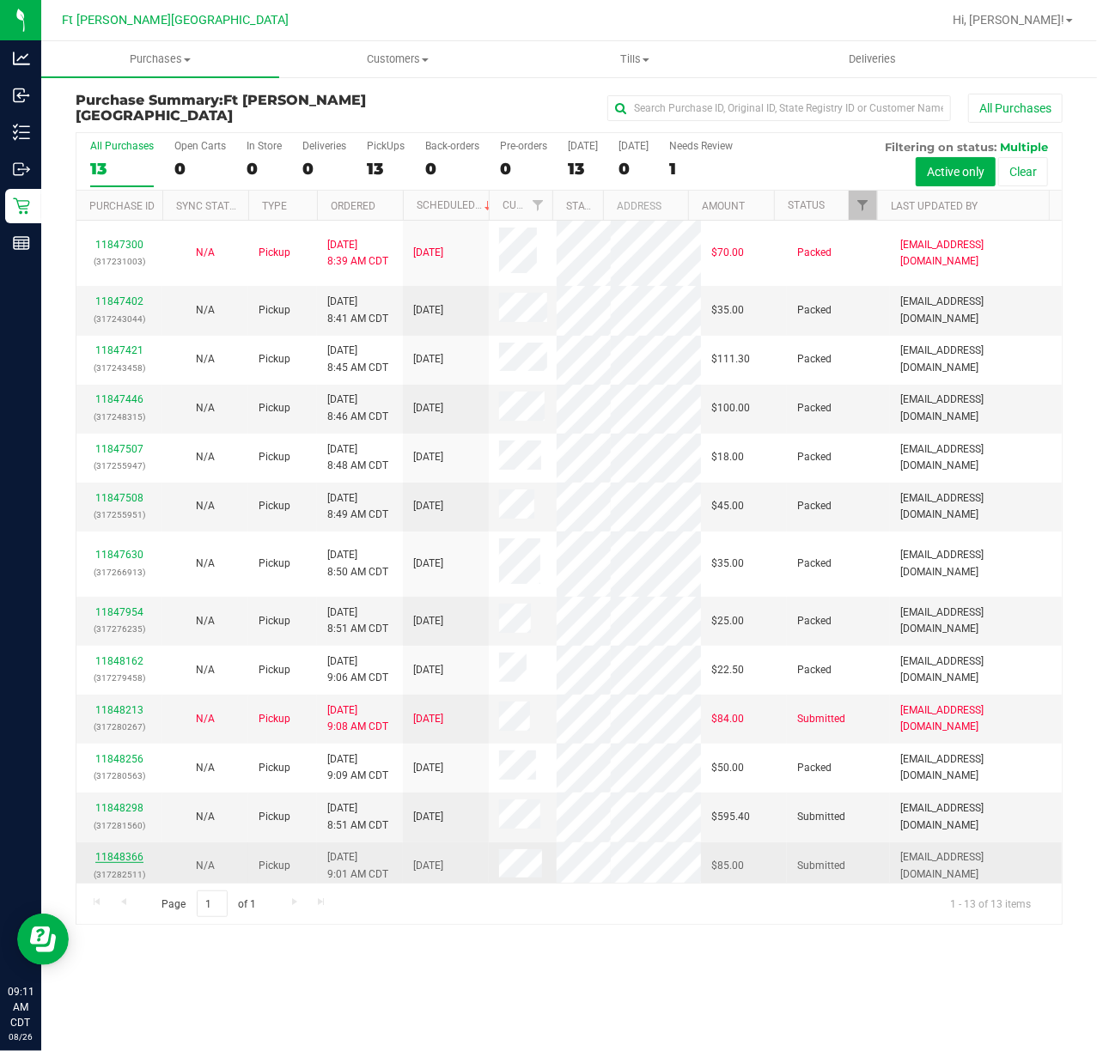
click at [121, 788] on link "11848366" at bounding box center [119, 857] width 48 height 12
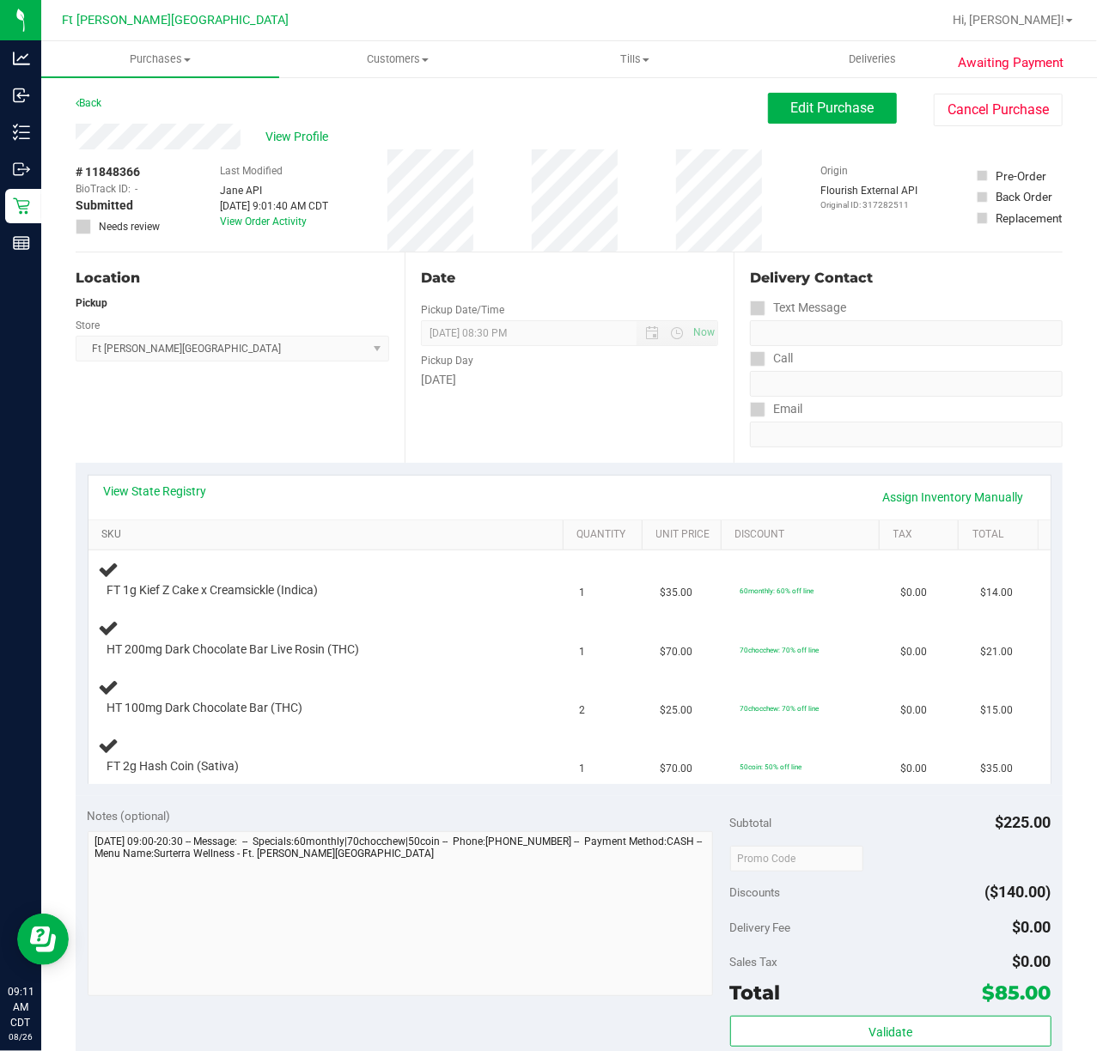
click at [120, 529] on link "SKU" at bounding box center [328, 535] width 455 height 14
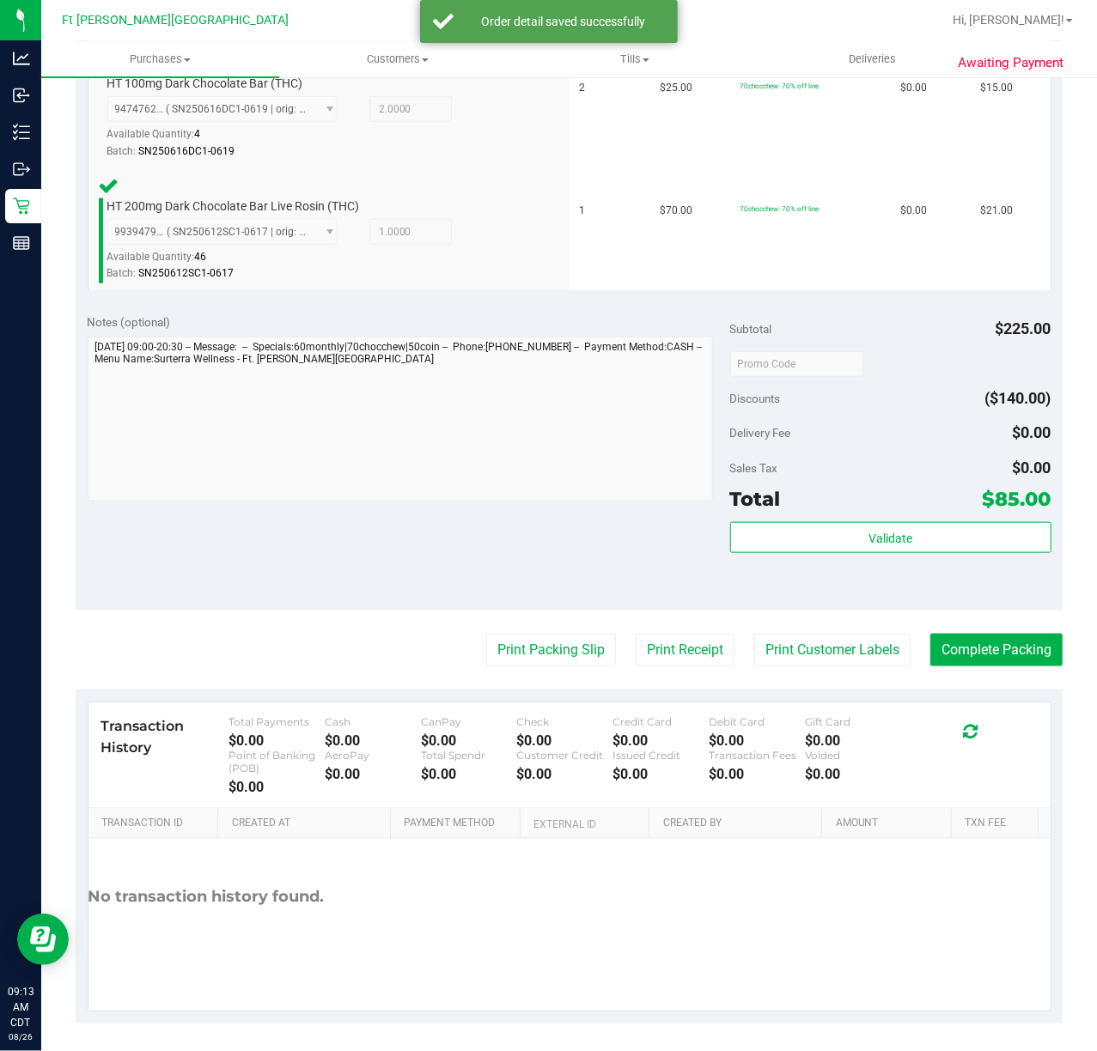
scroll to position [758, 0]
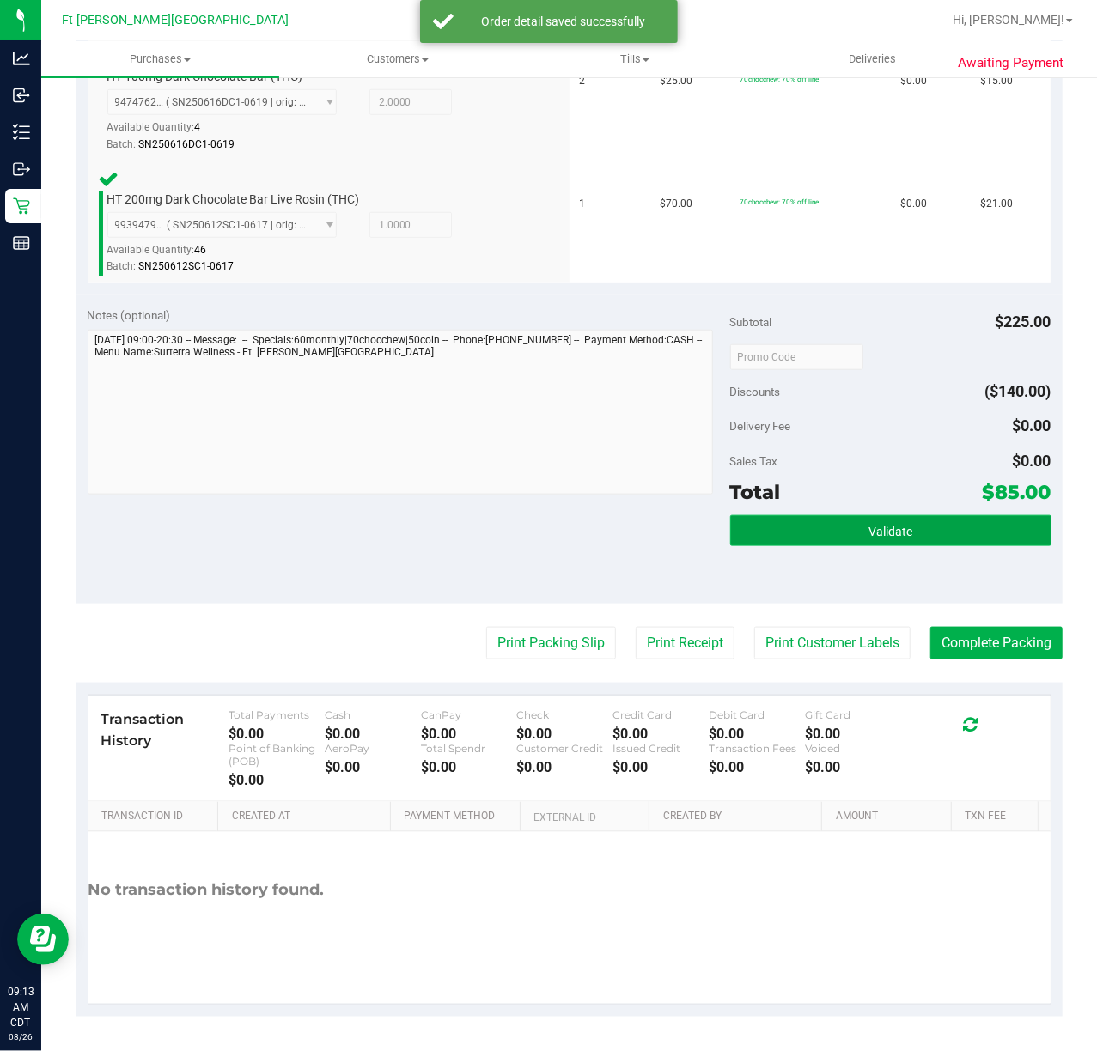
click at [822, 520] on button "Validate" at bounding box center [890, 530] width 321 height 31
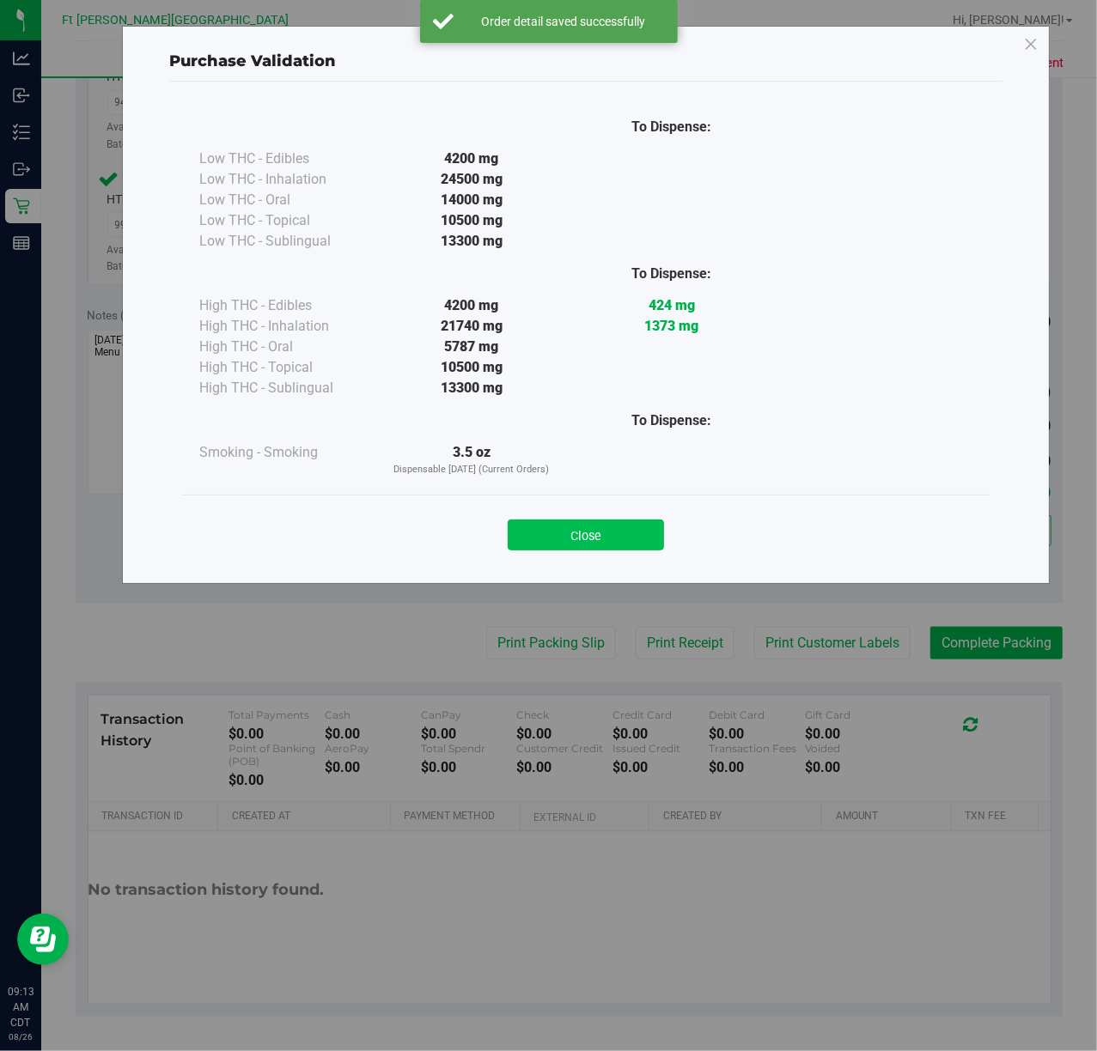
click at [588, 544] on button "Close" at bounding box center [586, 535] width 156 height 31
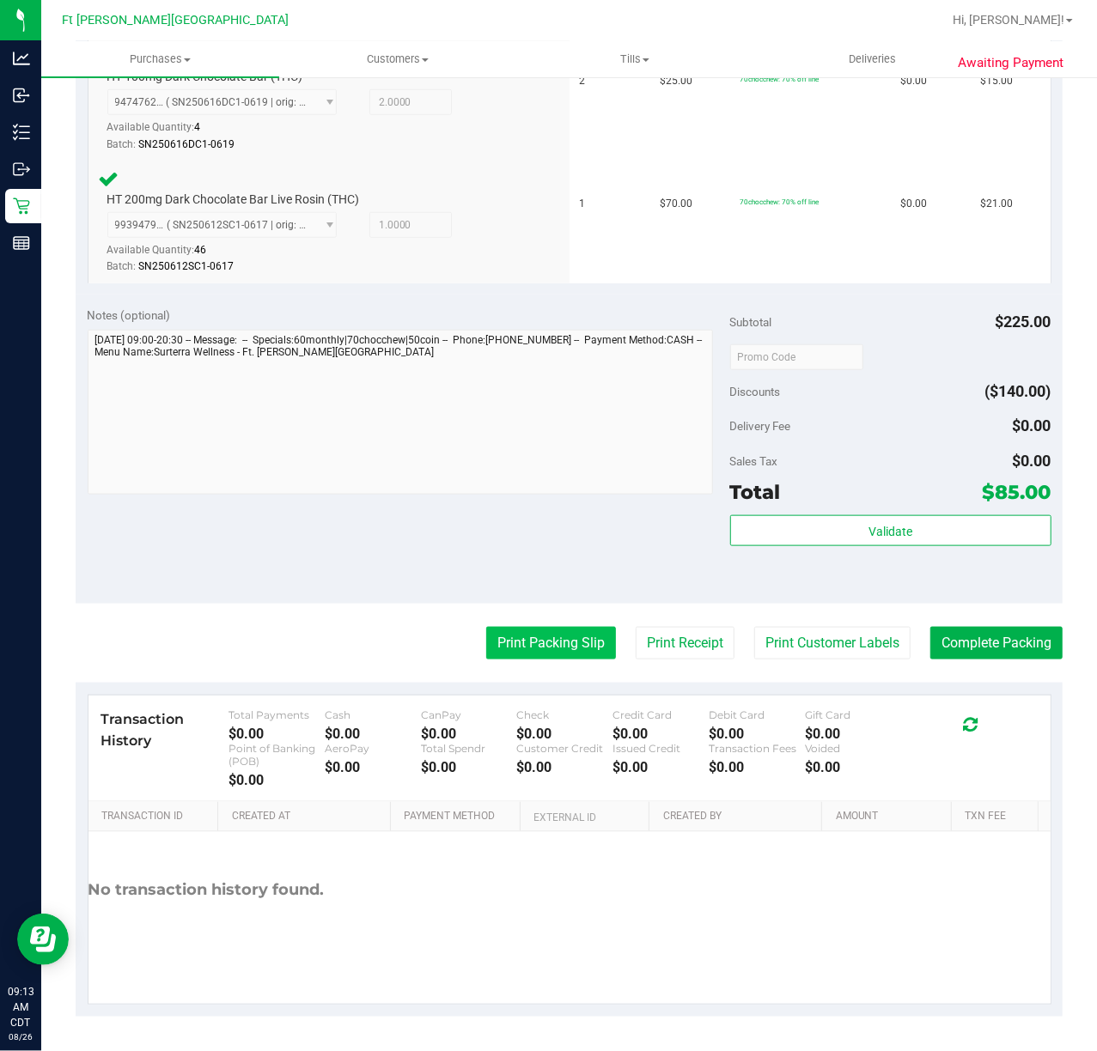
click at [502, 649] on button "Print Packing Slip" at bounding box center [551, 643] width 130 height 33
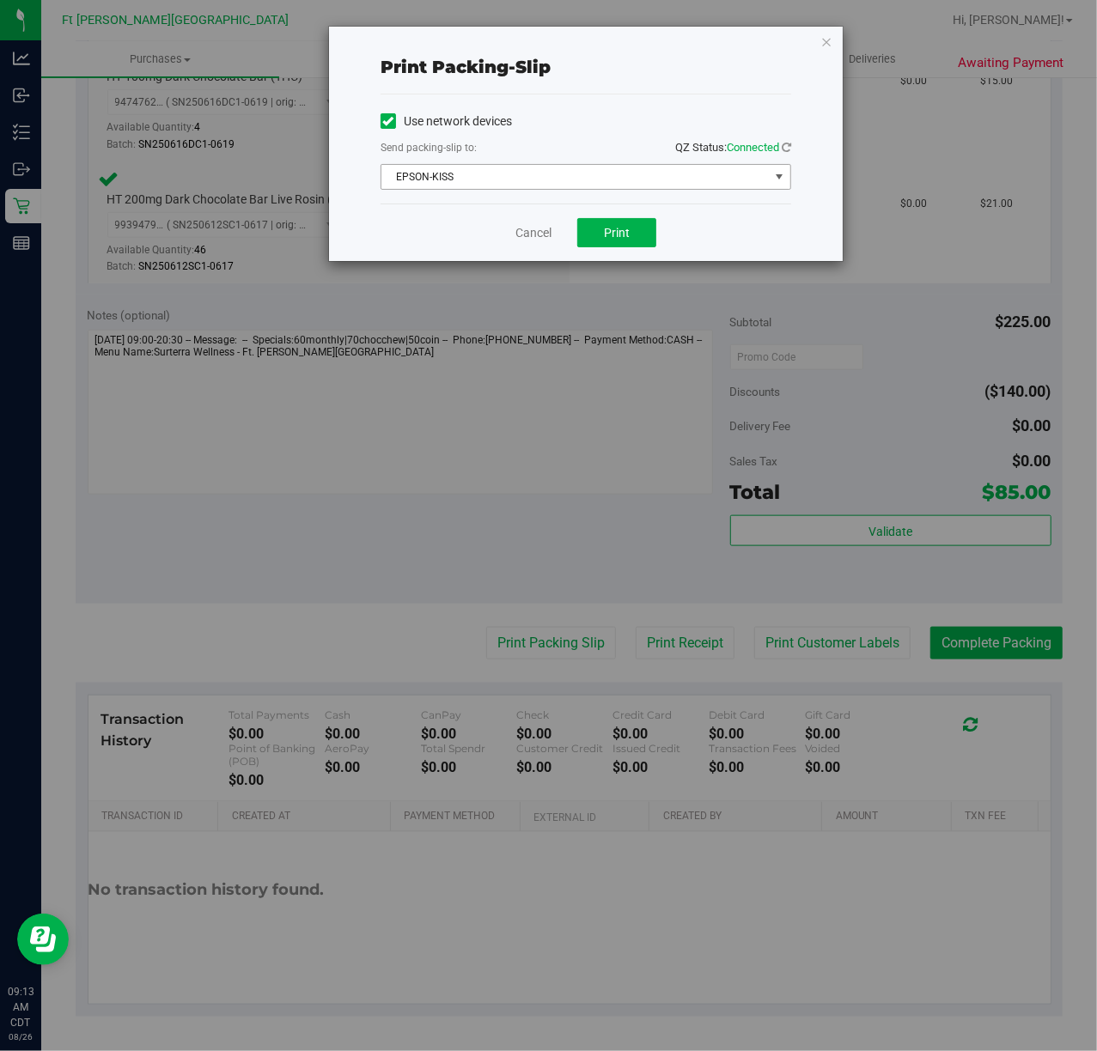
click at [627, 186] on span "EPSON-KISS" at bounding box center [574, 177] width 387 height 24
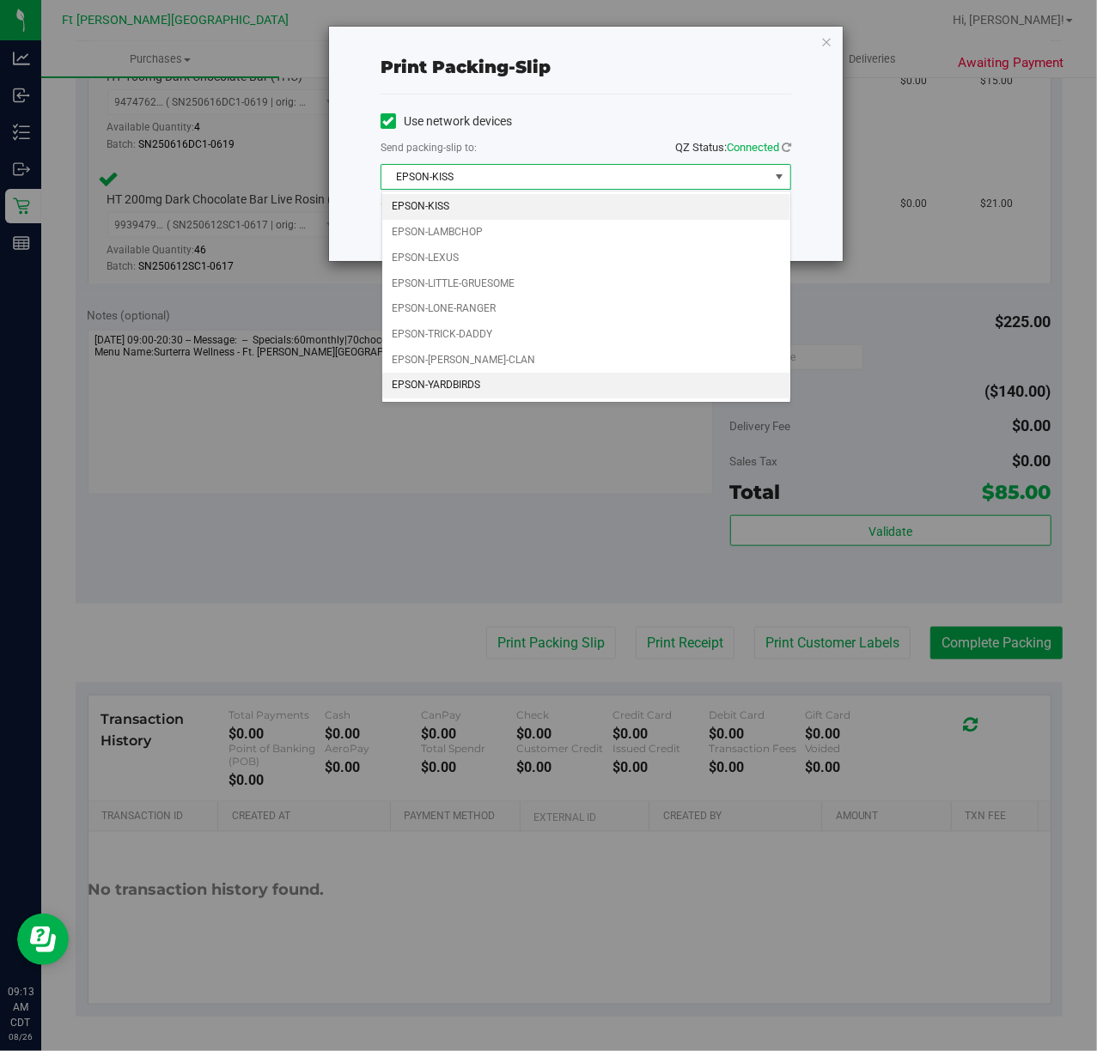
drag, startPoint x: 488, startPoint y: 399, endPoint x: 482, endPoint y: 390, distance: 10.5
click at [485, 397] on li "EPSON-YARDBIRDS" at bounding box center [586, 386] width 408 height 26
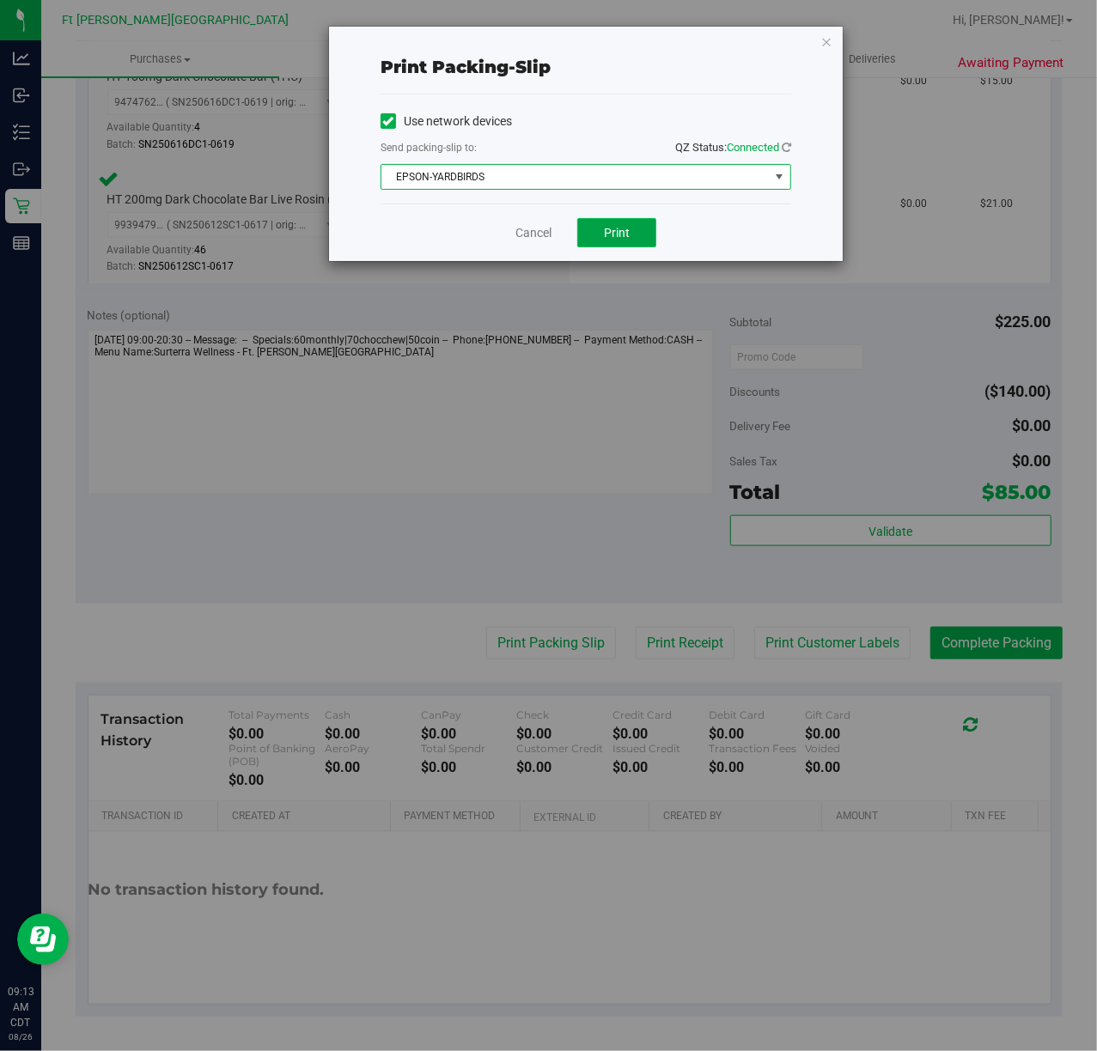
click at [629, 234] on span "Print" at bounding box center [617, 233] width 26 height 14
click at [526, 230] on link "Cancel" at bounding box center [533, 233] width 36 height 18
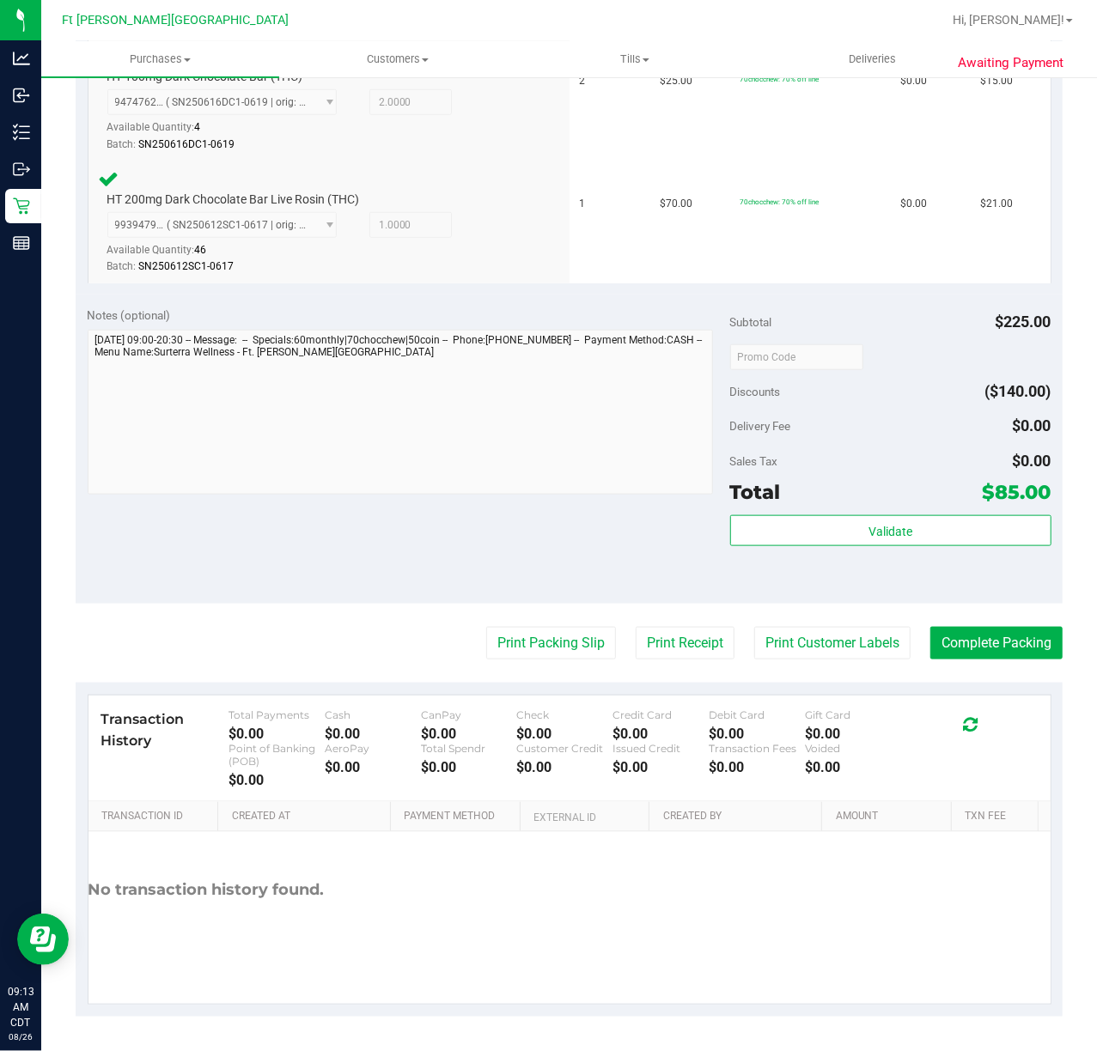
scroll to position [736, 0]
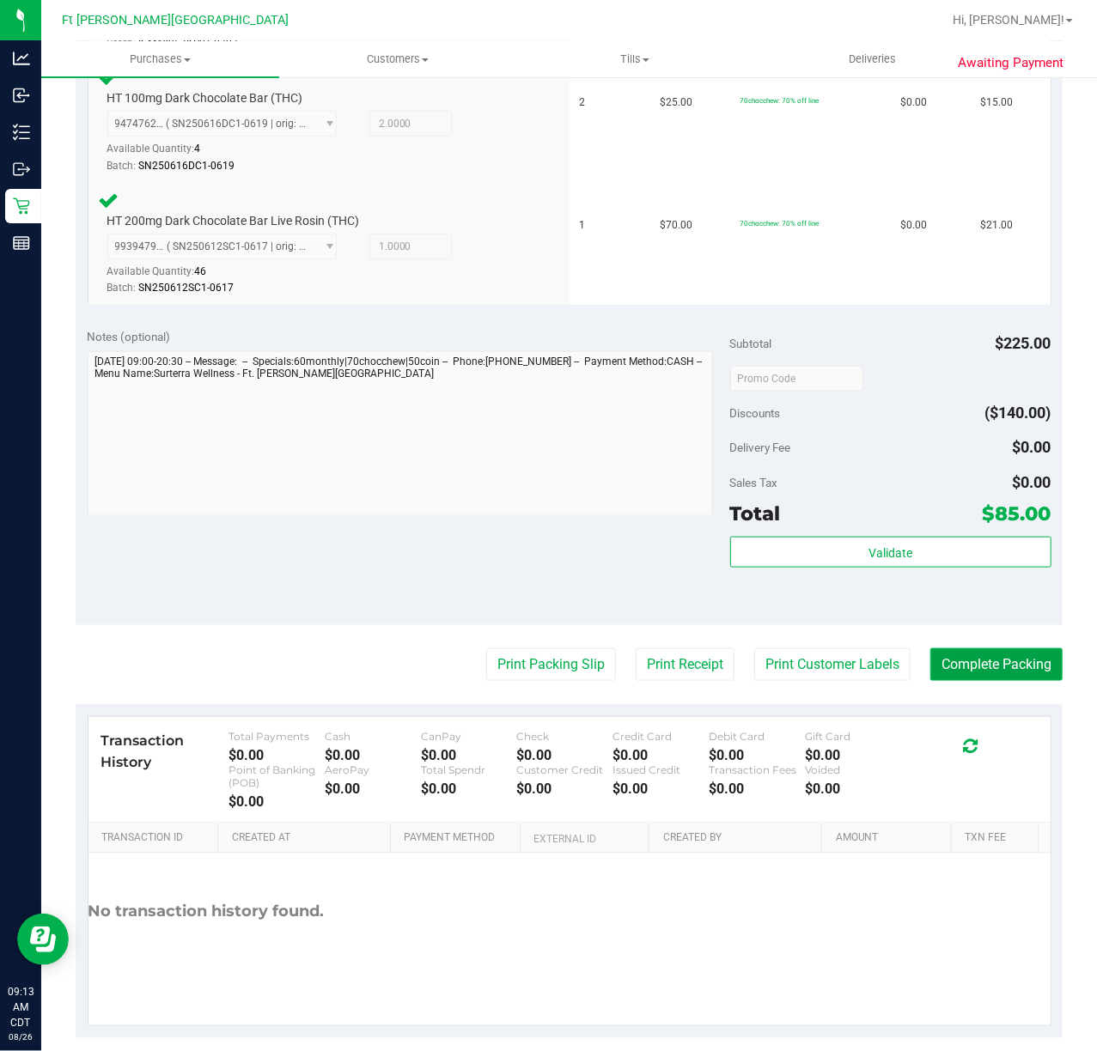
click at [822, 657] on button "Complete Packing" at bounding box center [996, 664] width 132 height 33
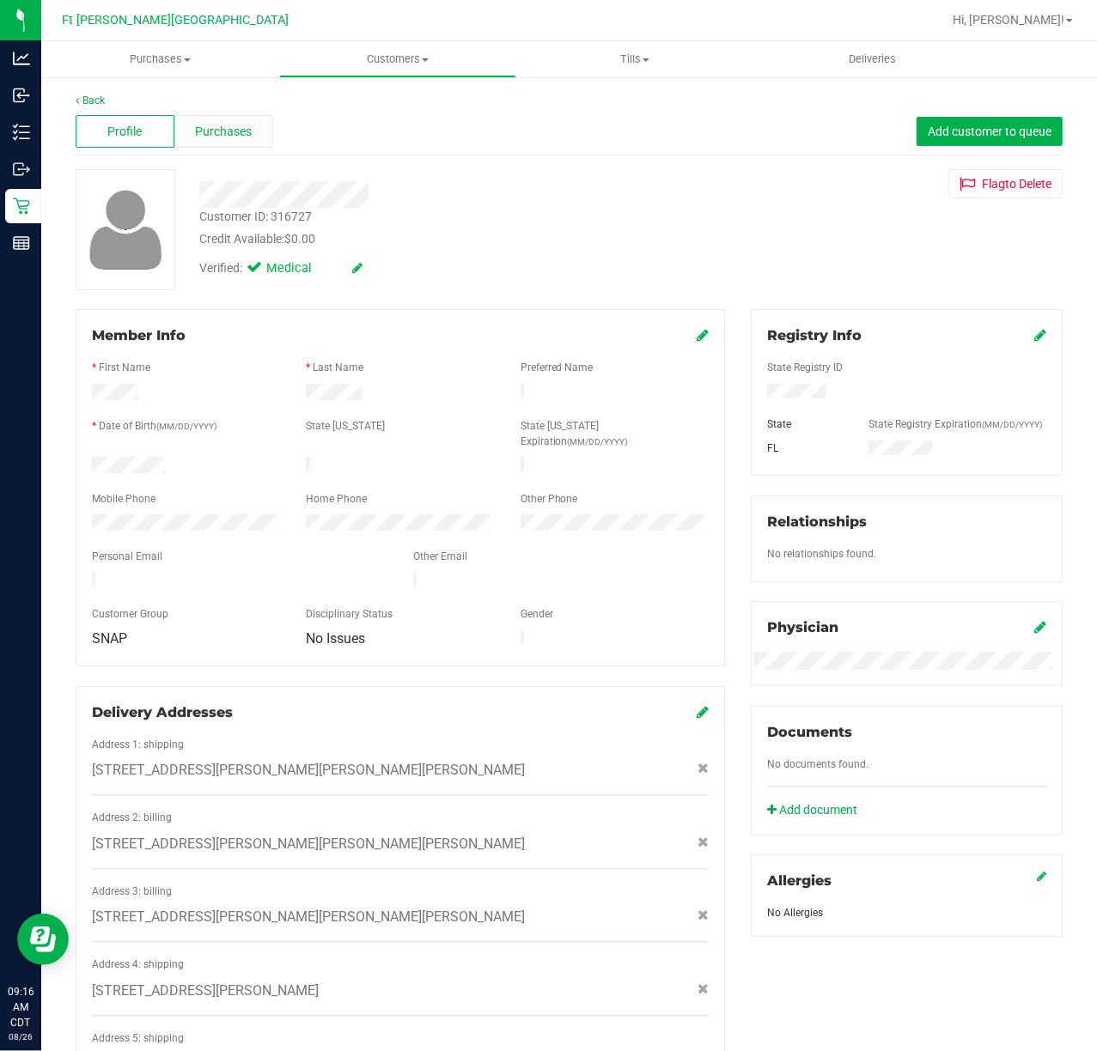
click at [251, 139] on div "Purchases" at bounding box center [223, 131] width 99 height 33
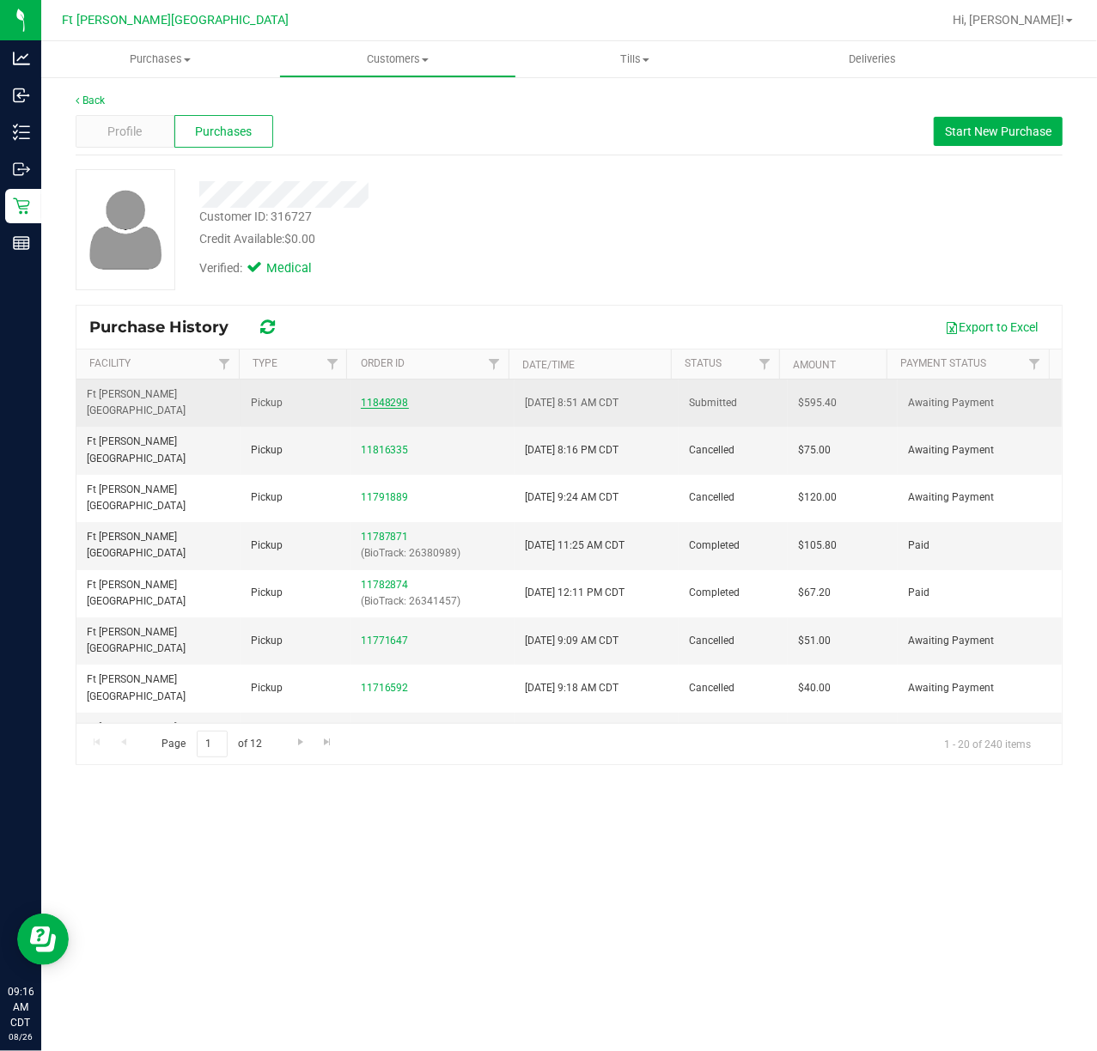
click at [382, 397] on link "11848298" at bounding box center [385, 403] width 48 height 12
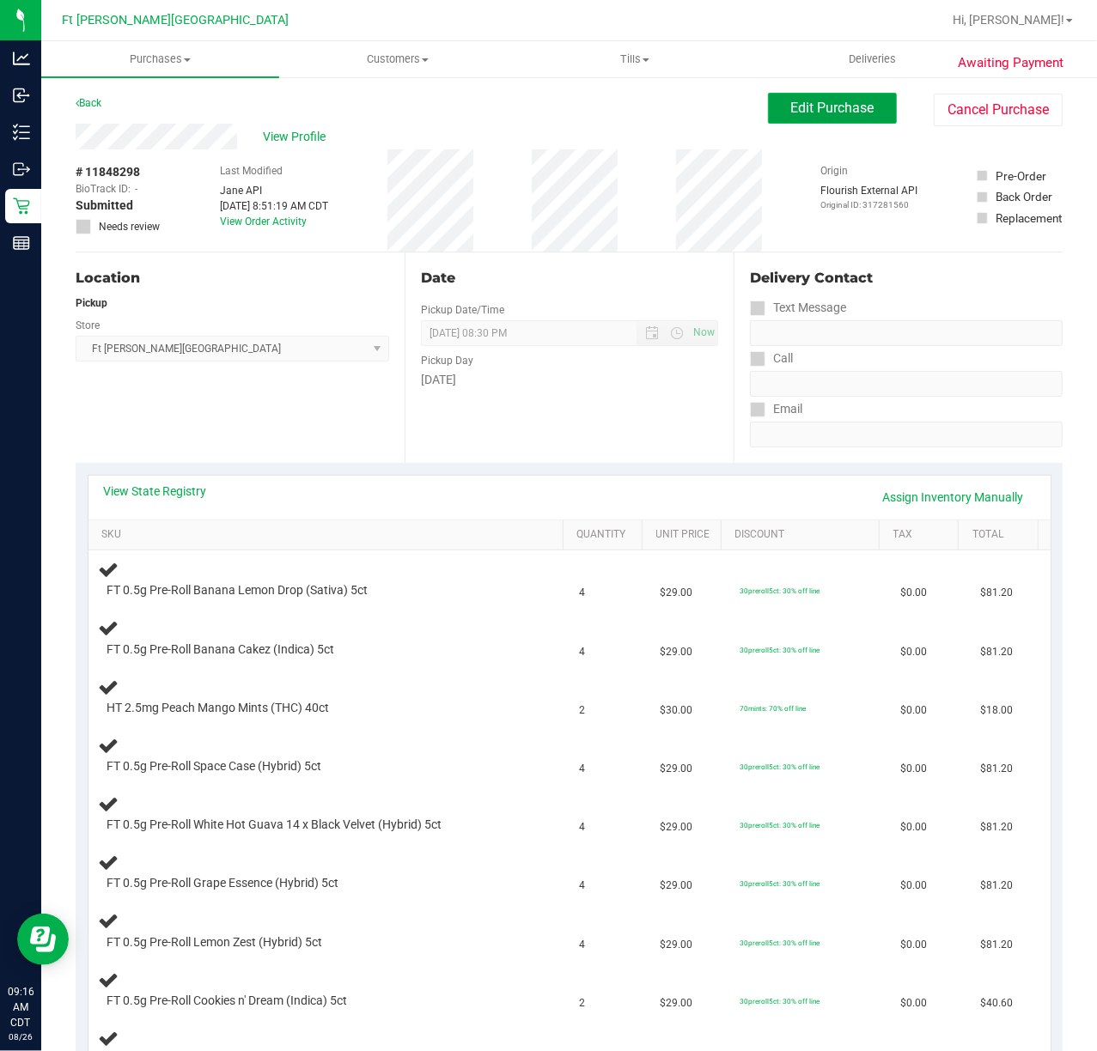
click at [812, 111] on span "Edit Purchase" at bounding box center [832, 108] width 83 height 16
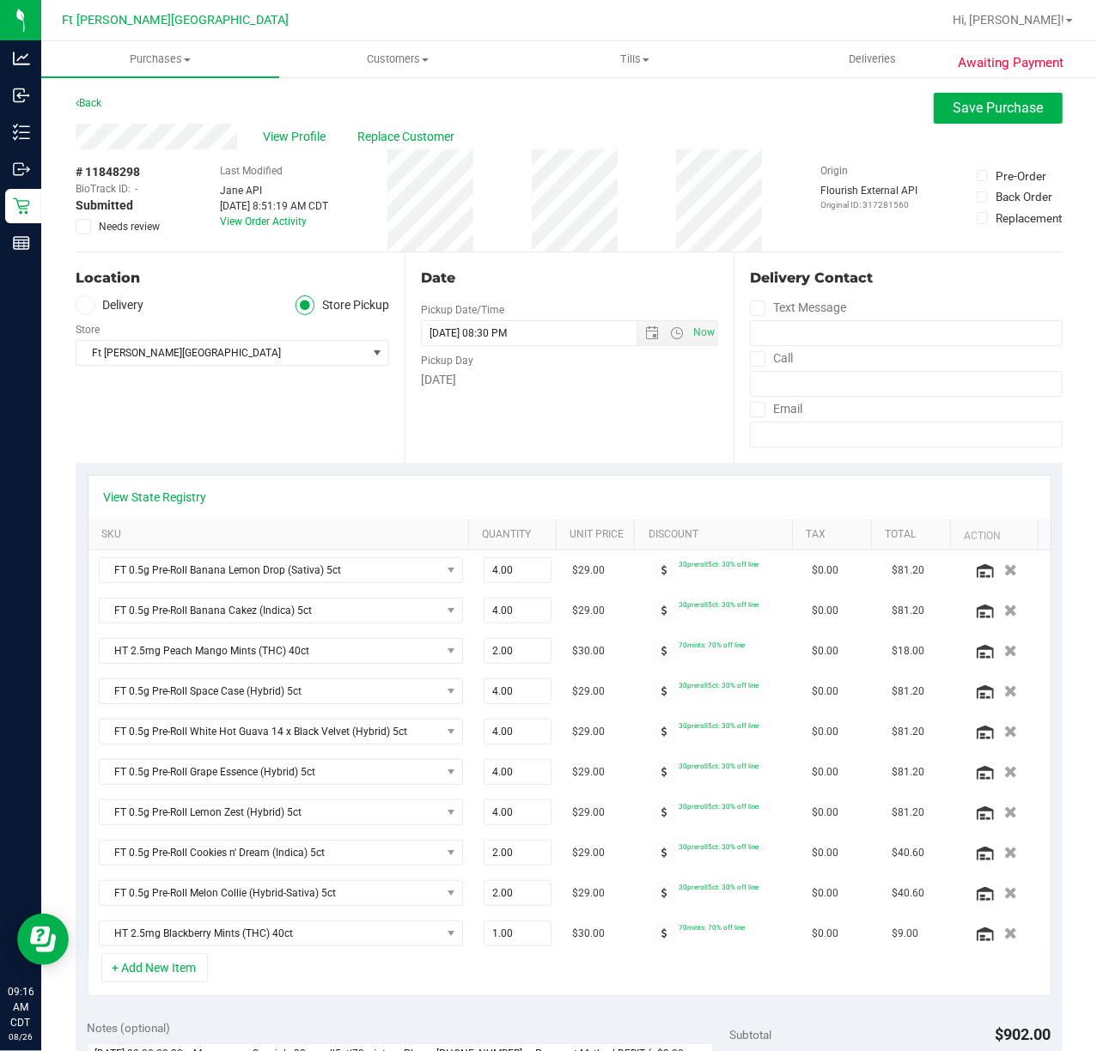
click at [82, 227] on icon at bounding box center [83, 227] width 11 height 0
click at [0, 0] on input "Needs review" at bounding box center [0, 0] width 0 height 0
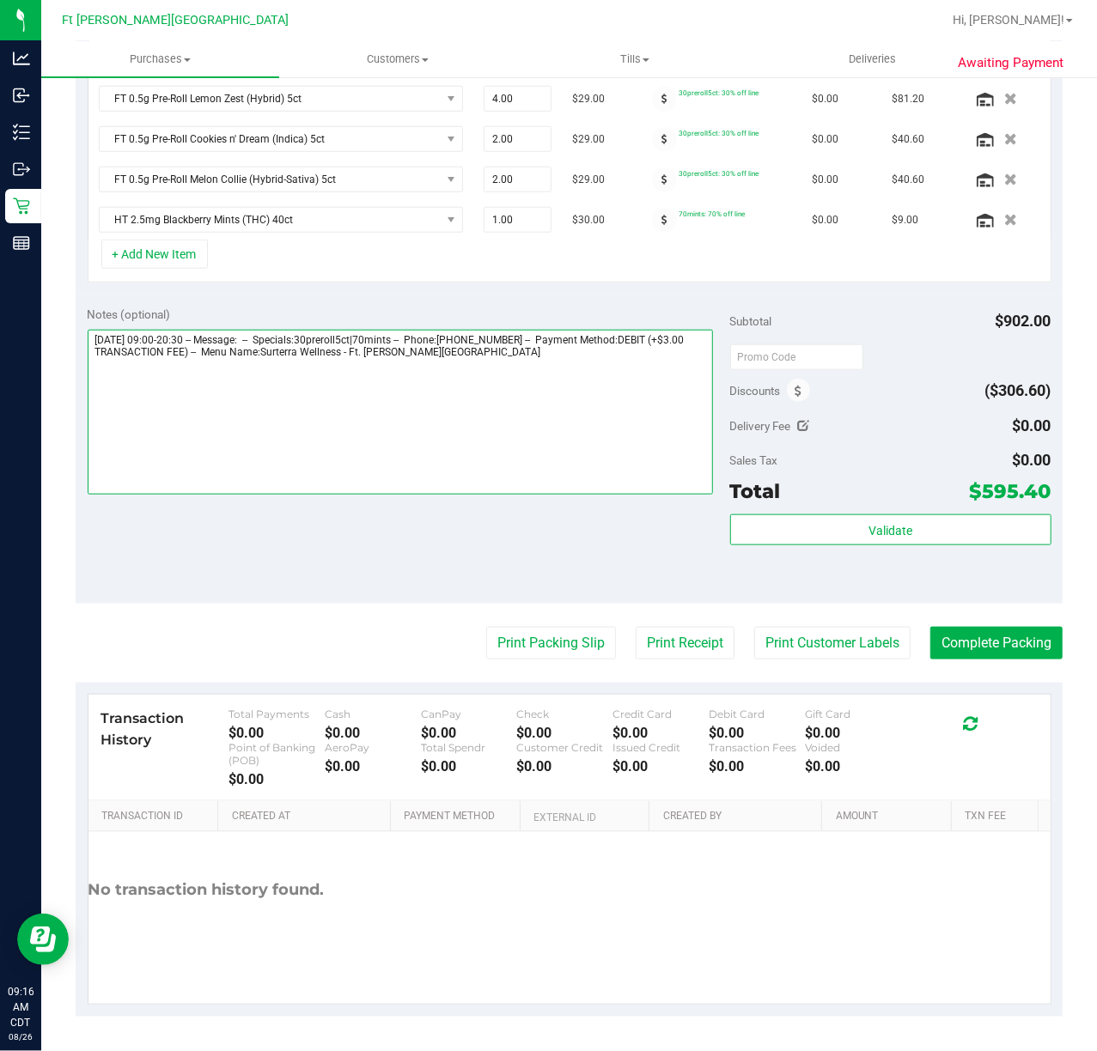
click at [599, 417] on textarea at bounding box center [400, 412] width 625 height 165
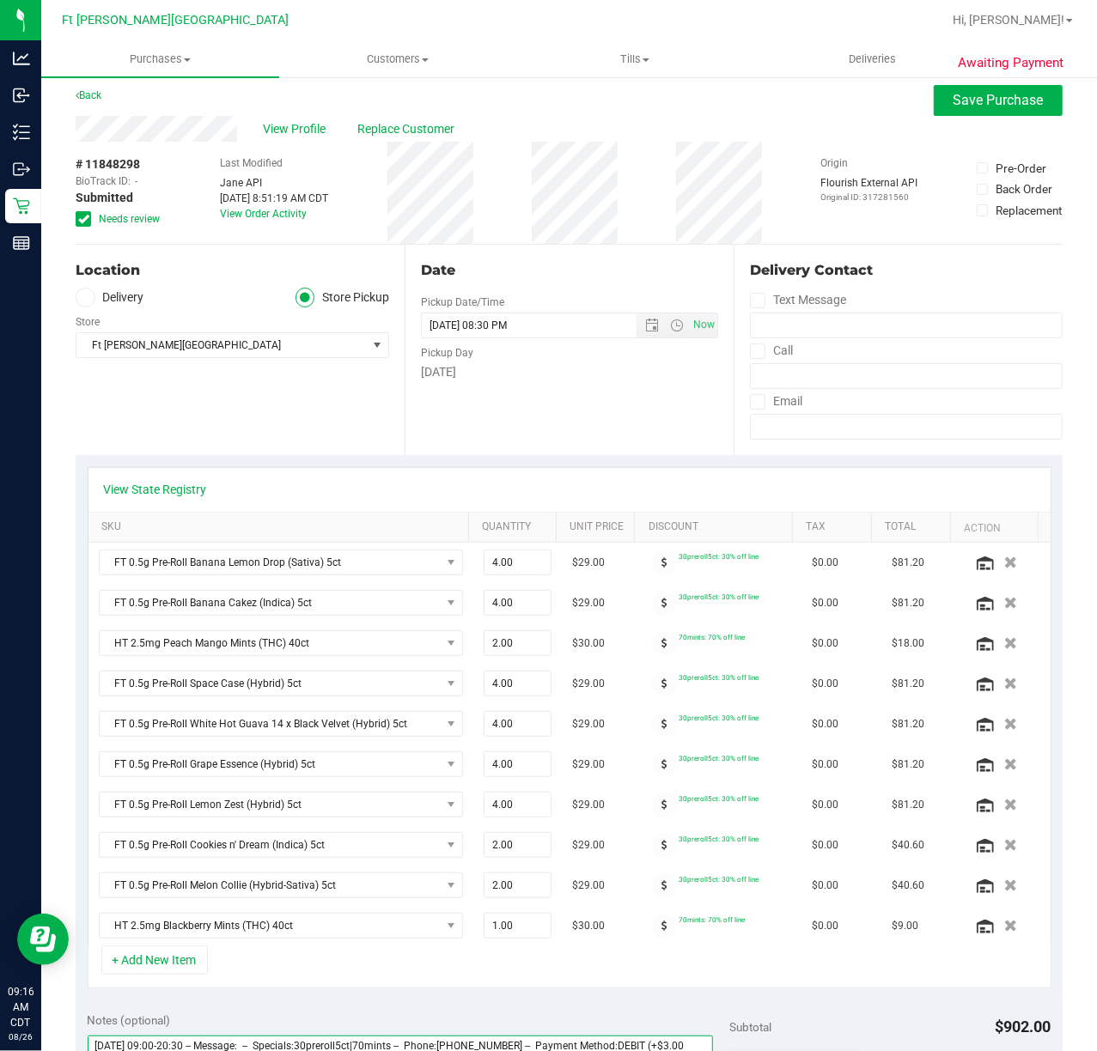
scroll to position [0, 0]
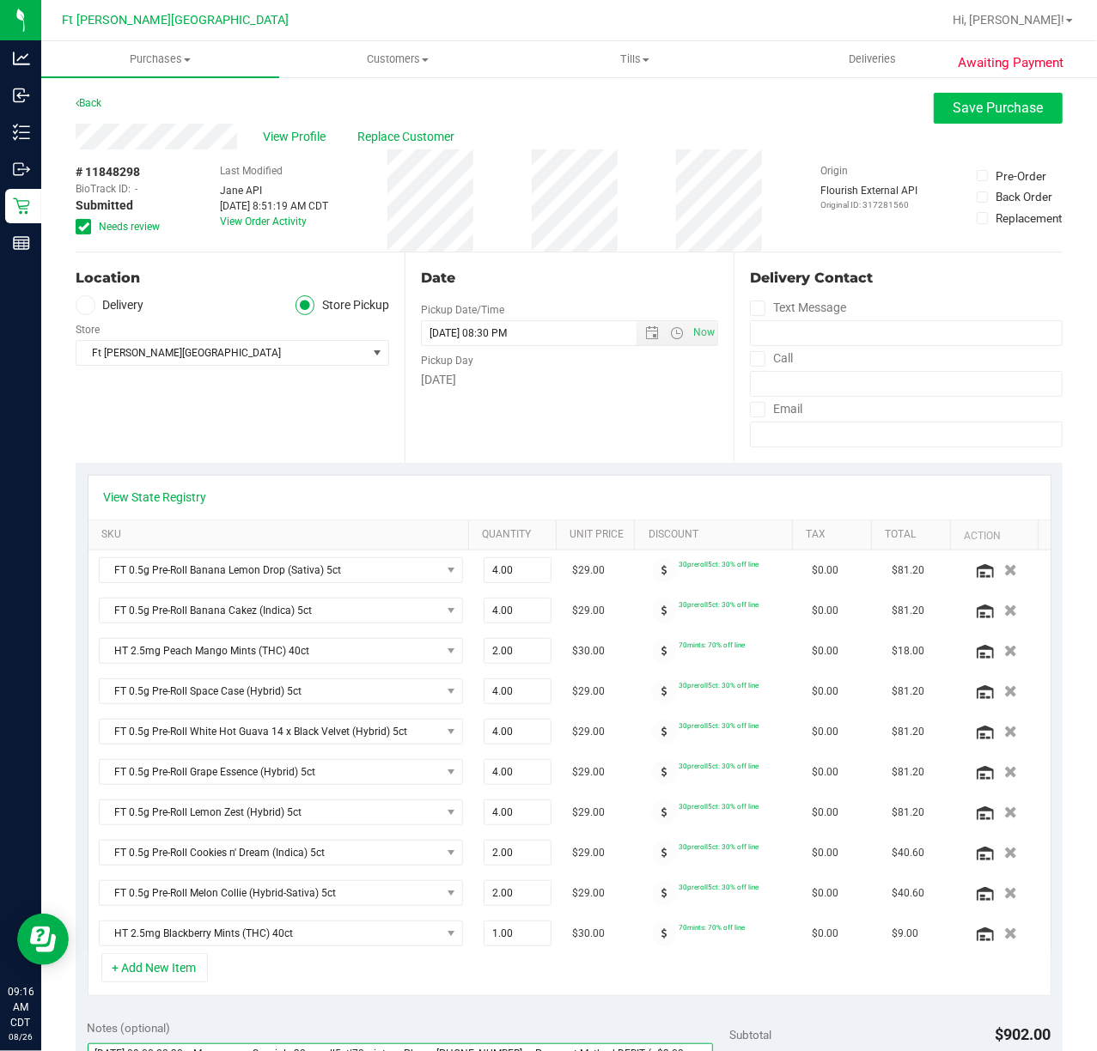
type textarea "Tuesday 08/26/2025 09:00-20:30 -- Message: -- Specials:30preroll5ct|70mints -- …"
click at [822, 115] on span "Save Purchase" at bounding box center [998, 108] width 90 height 16
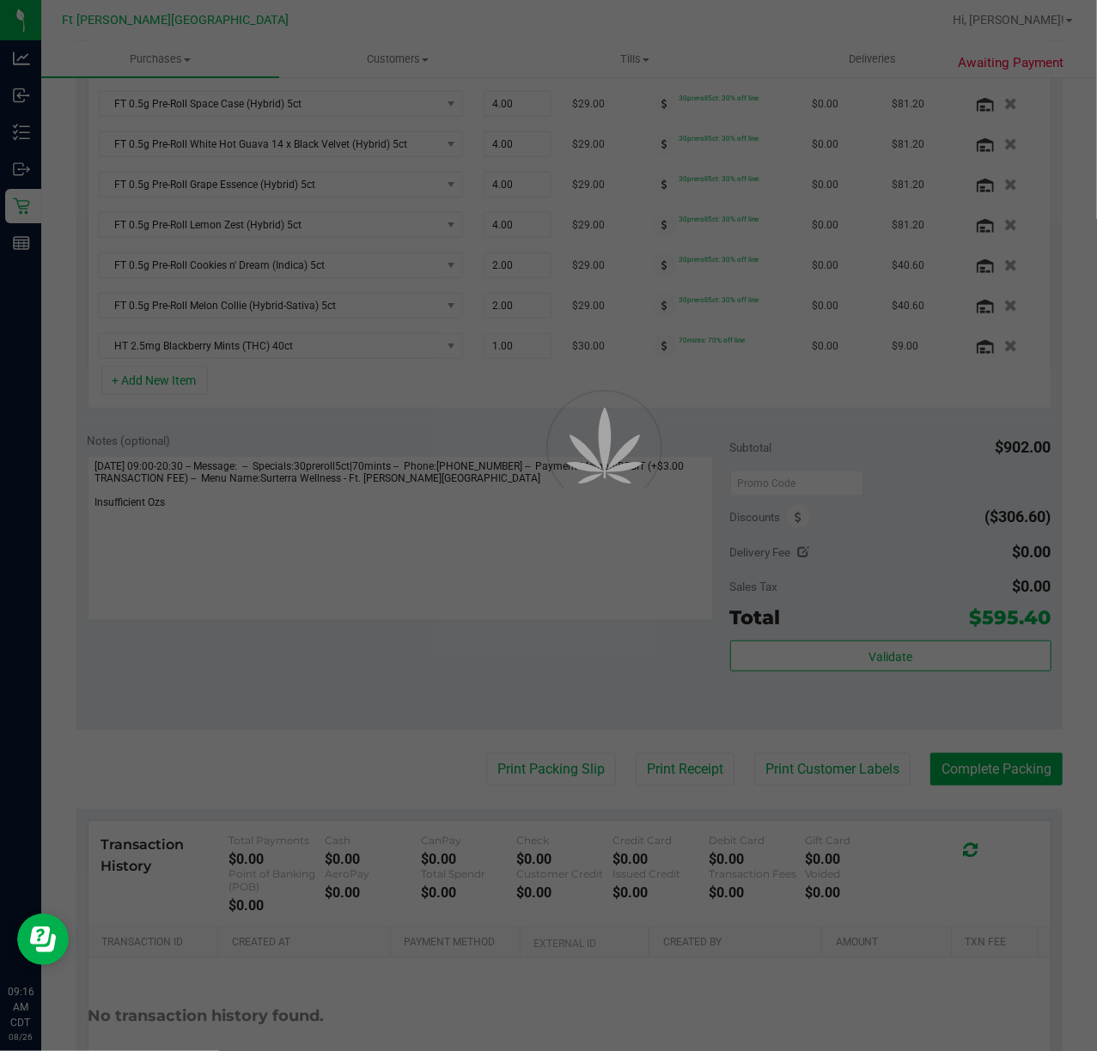
scroll to position [25, 0]
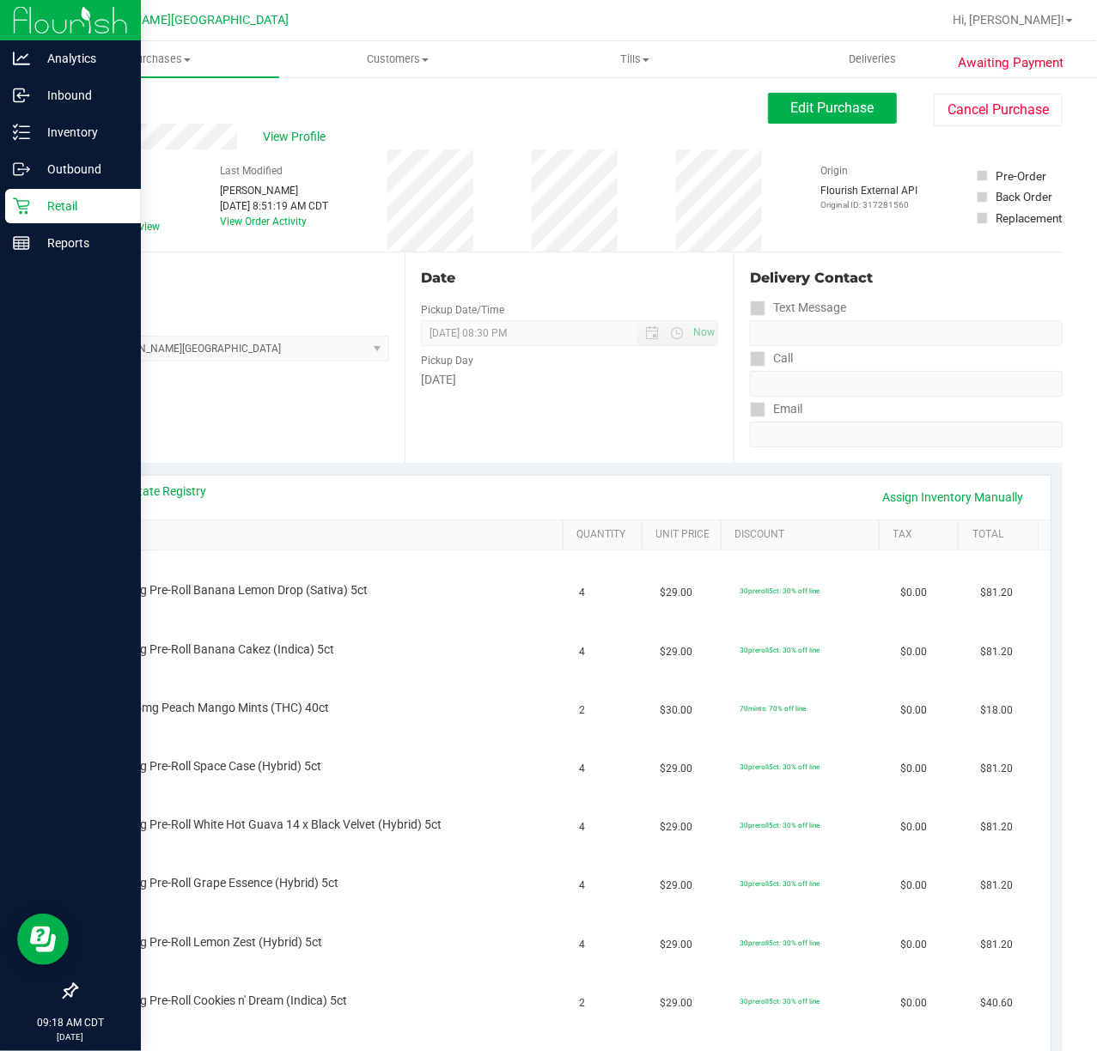
click at [57, 208] on p "Retail" at bounding box center [81, 206] width 103 height 21
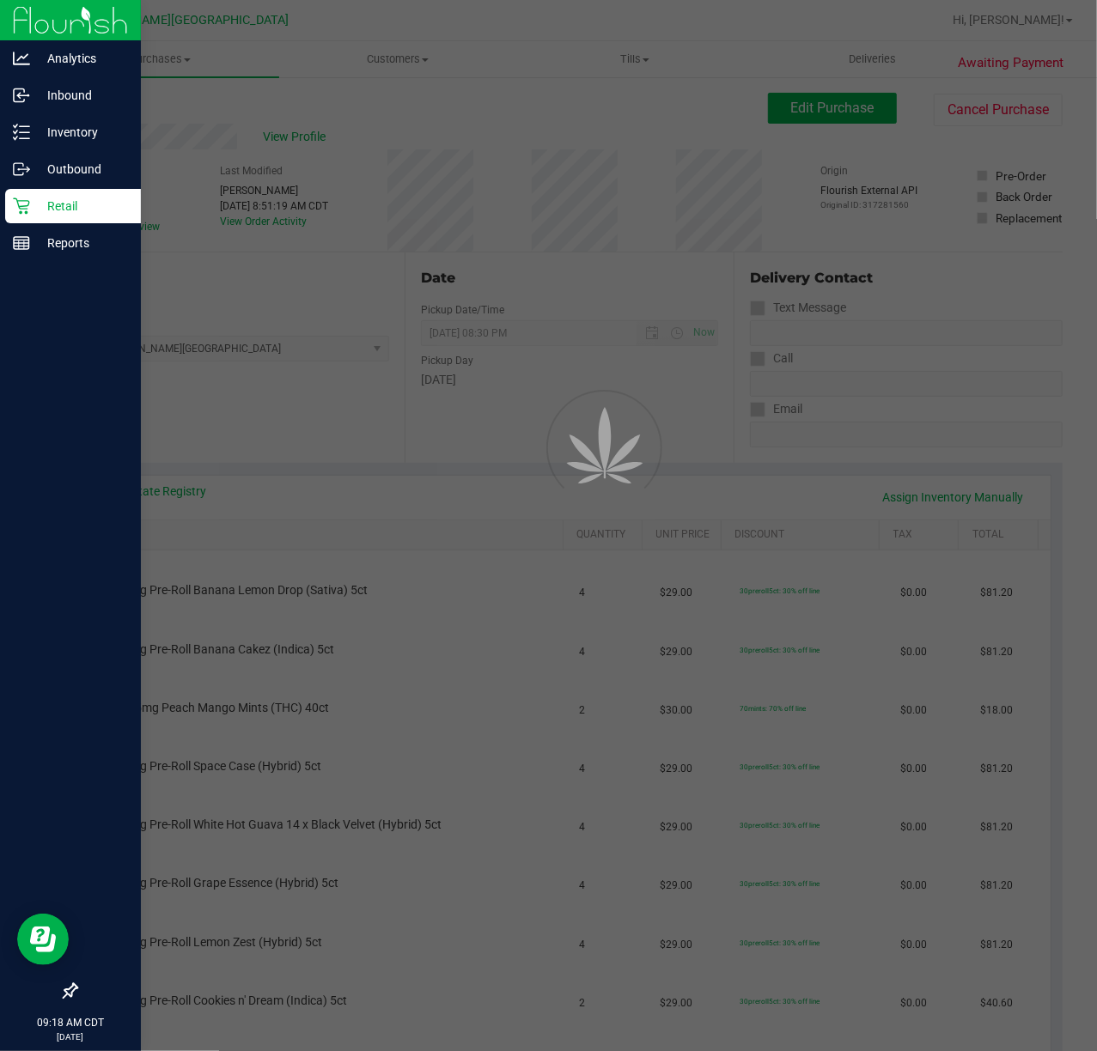
click at [58, 208] on p "Retail" at bounding box center [81, 206] width 103 height 21
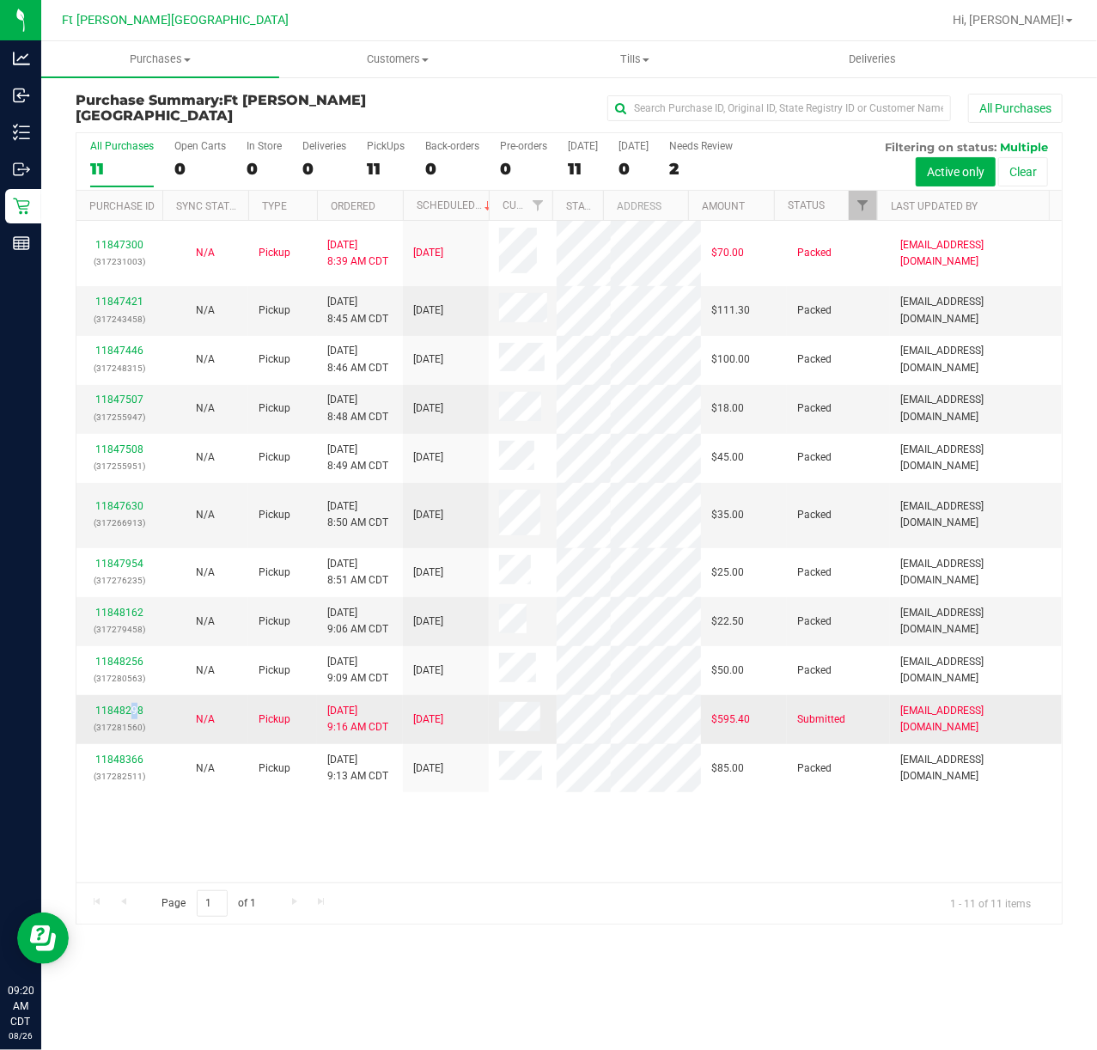
click at [135, 695] on td "11848298 (317281560)" at bounding box center [119, 719] width 86 height 49
click at [139, 704] on link "11848298" at bounding box center [119, 710] width 48 height 12
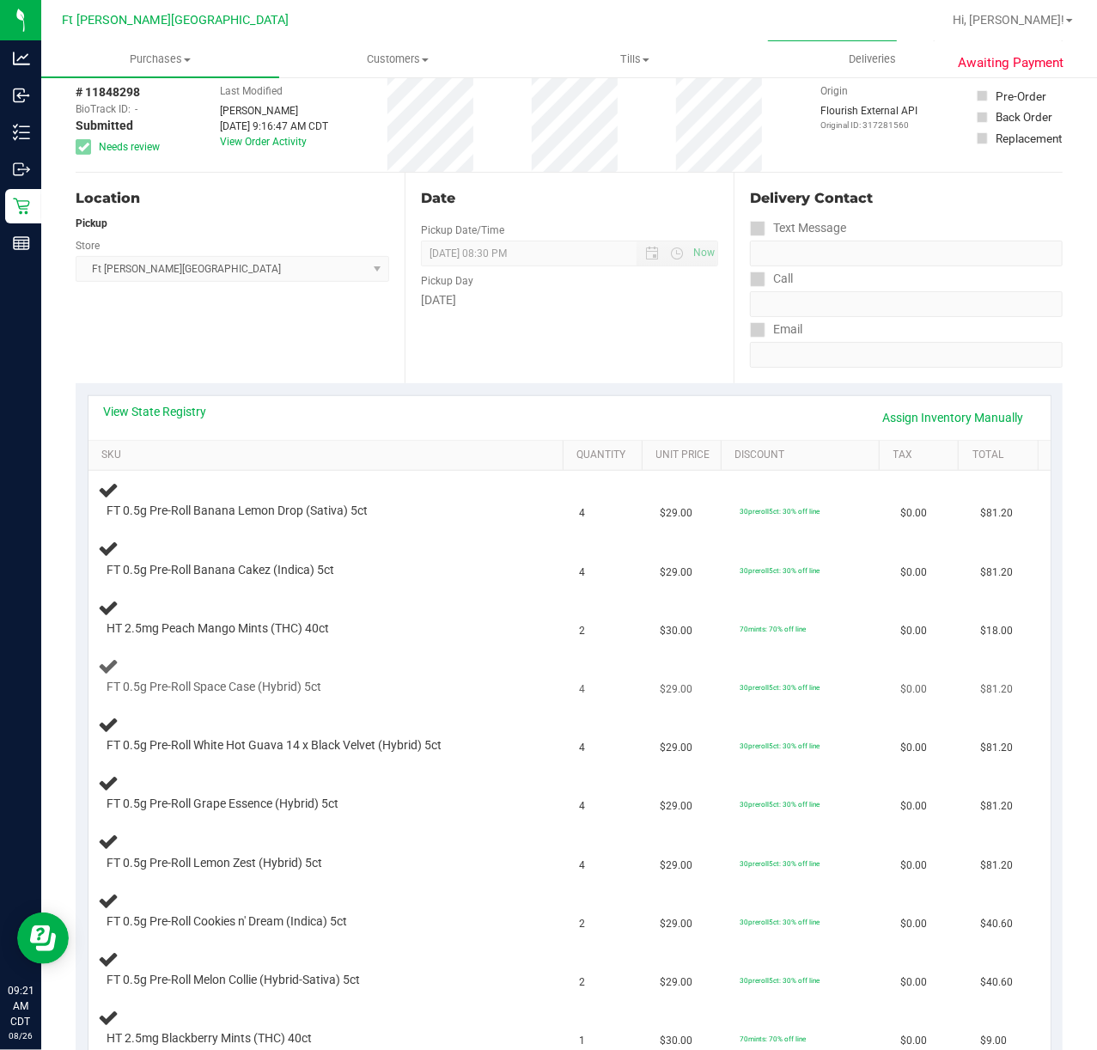
scroll to position [114, 0]
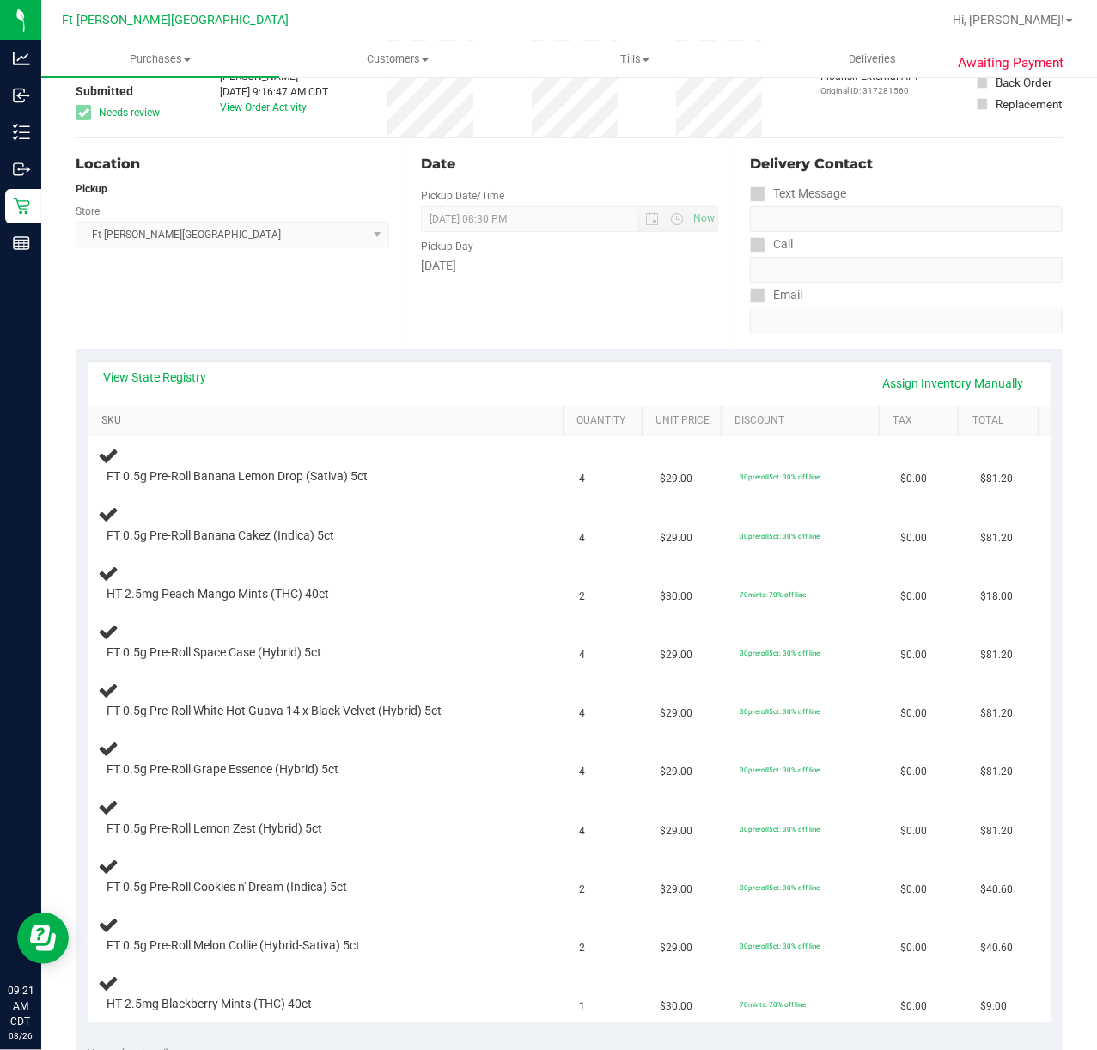
click at [131, 420] on link "SKU" at bounding box center [328, 421] width 455 height 14
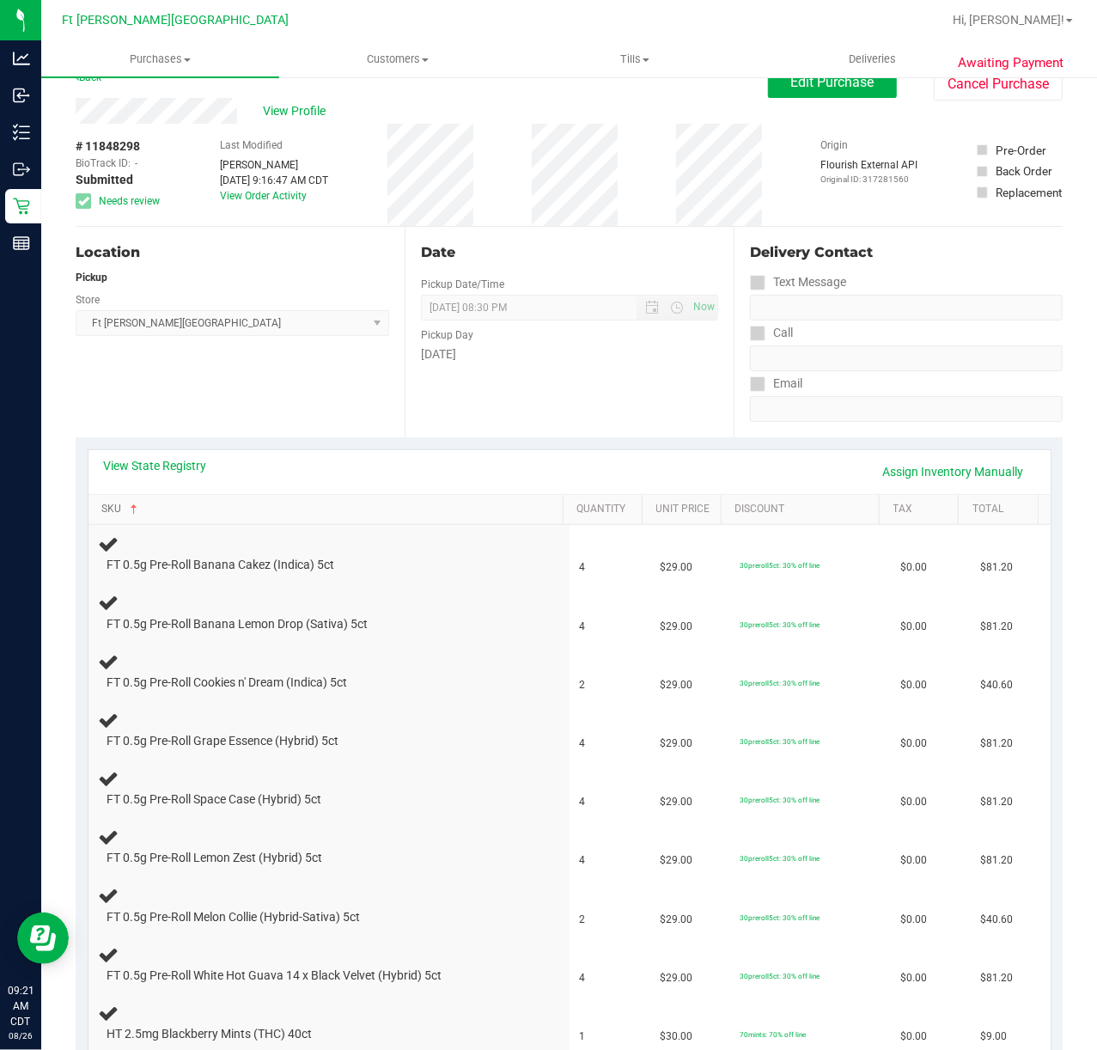
scroll to position [0, 0]
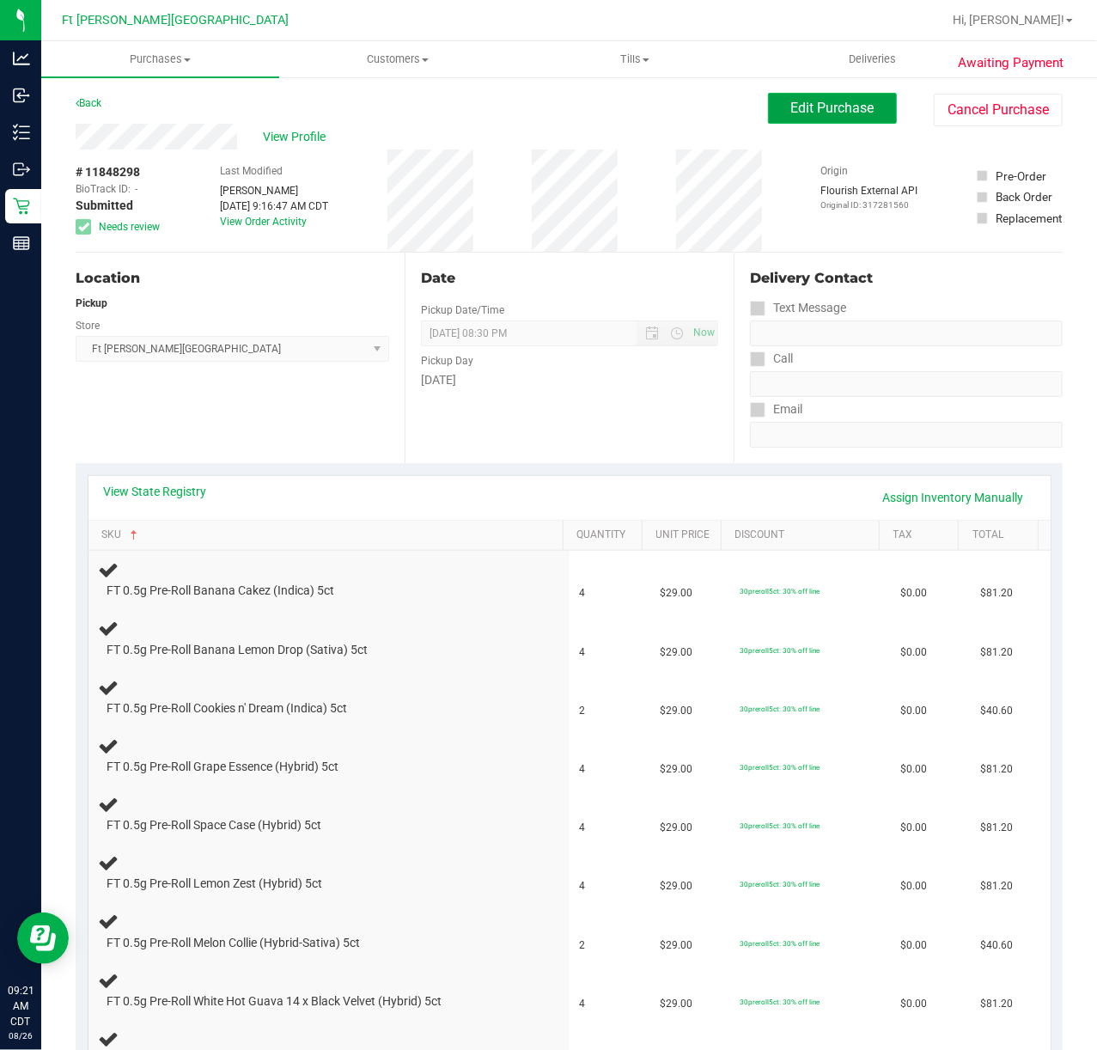
click at [822, 112] on span "Edit Purchase" at bounding box center [832, 108] width 83 height 16
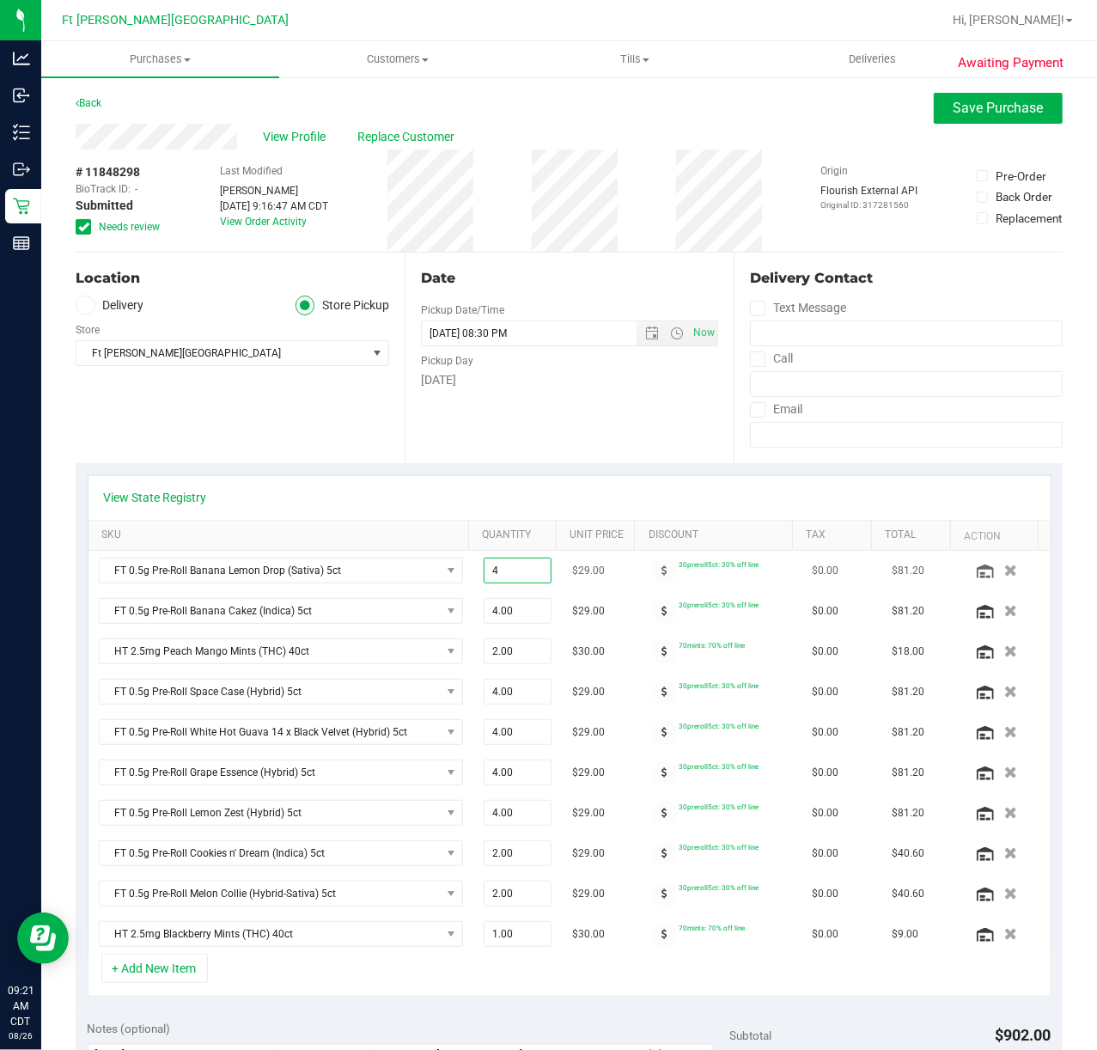
click at [496, 571] on span "4.00 4" at bounding box center [518, 570] width 68 height 26
click at [496, 571] on input "4" at bounding box center [517, 570] width 66 height 24
type input "2"
type input "2.00"
click at [492, 612] on span "4.00 4" at bounding box center [518, 611] width 68 height 26
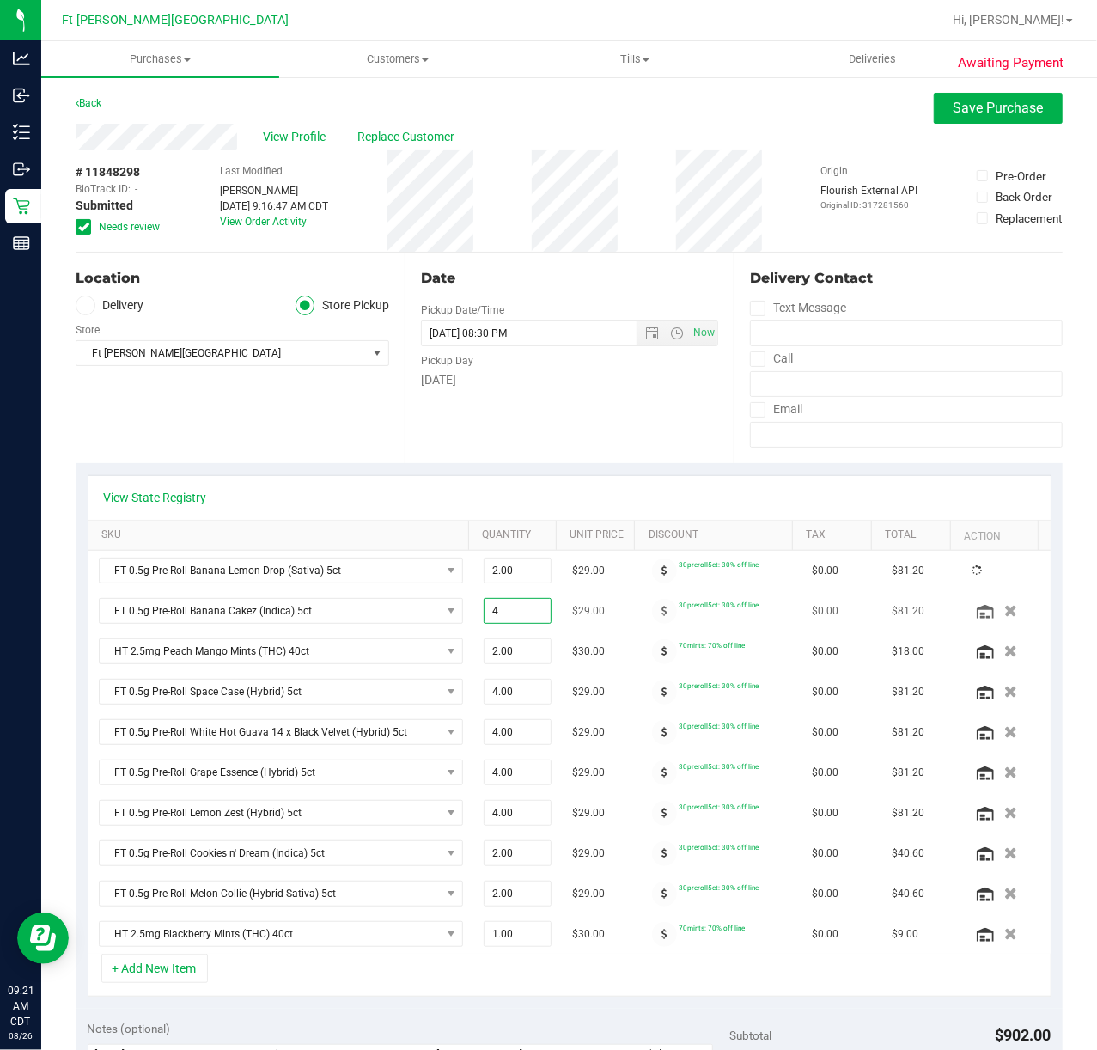
click at [493, 612] on input "4" at bounding box center [517, 611] width 66 height 24
type input "2"
type input "2.00"
click at [491, 691] on span "4.00 4" at bounding box center [518, 691] width 68 height 26
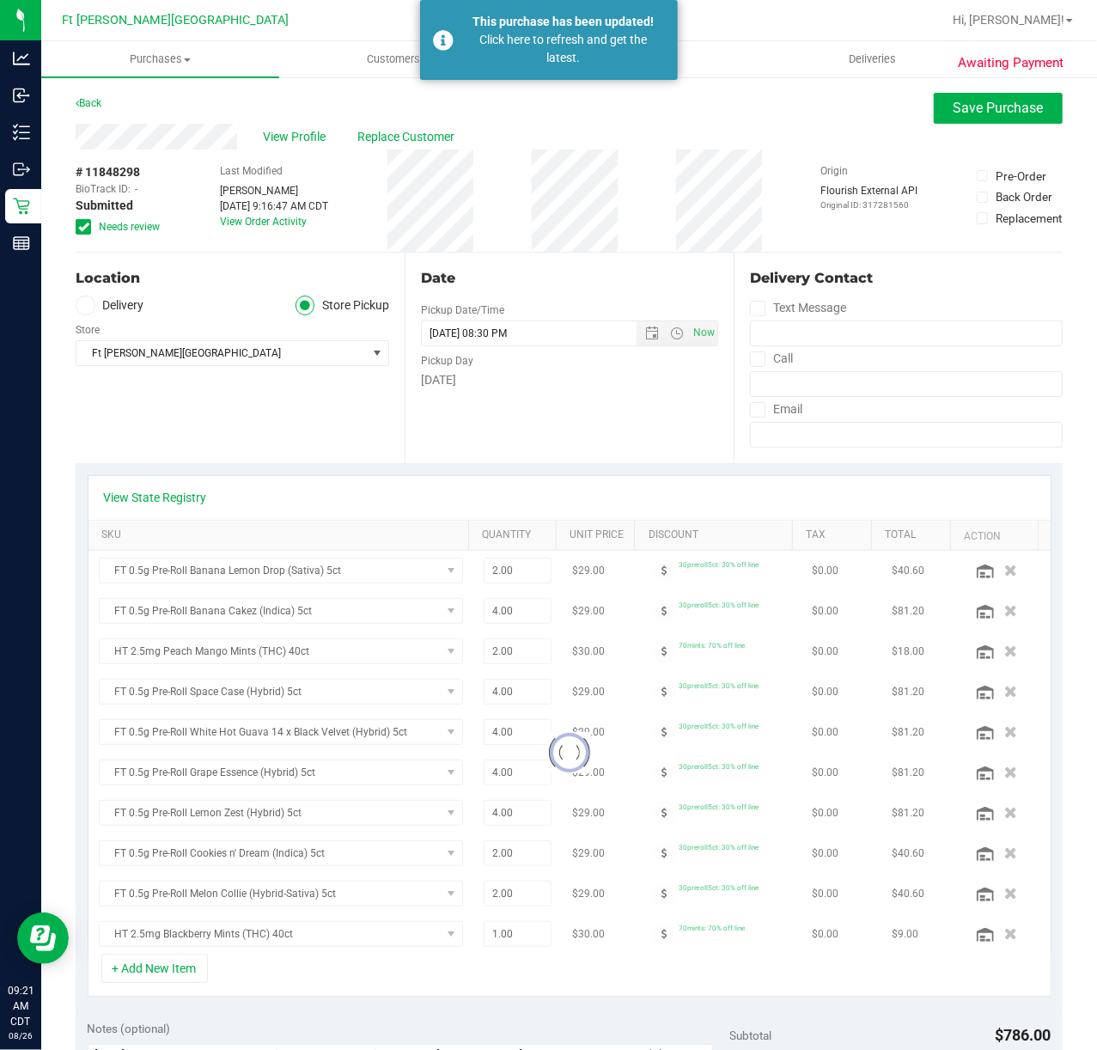
click at [499, 696] on div at bounding box center [569, 752] width 962 height 403
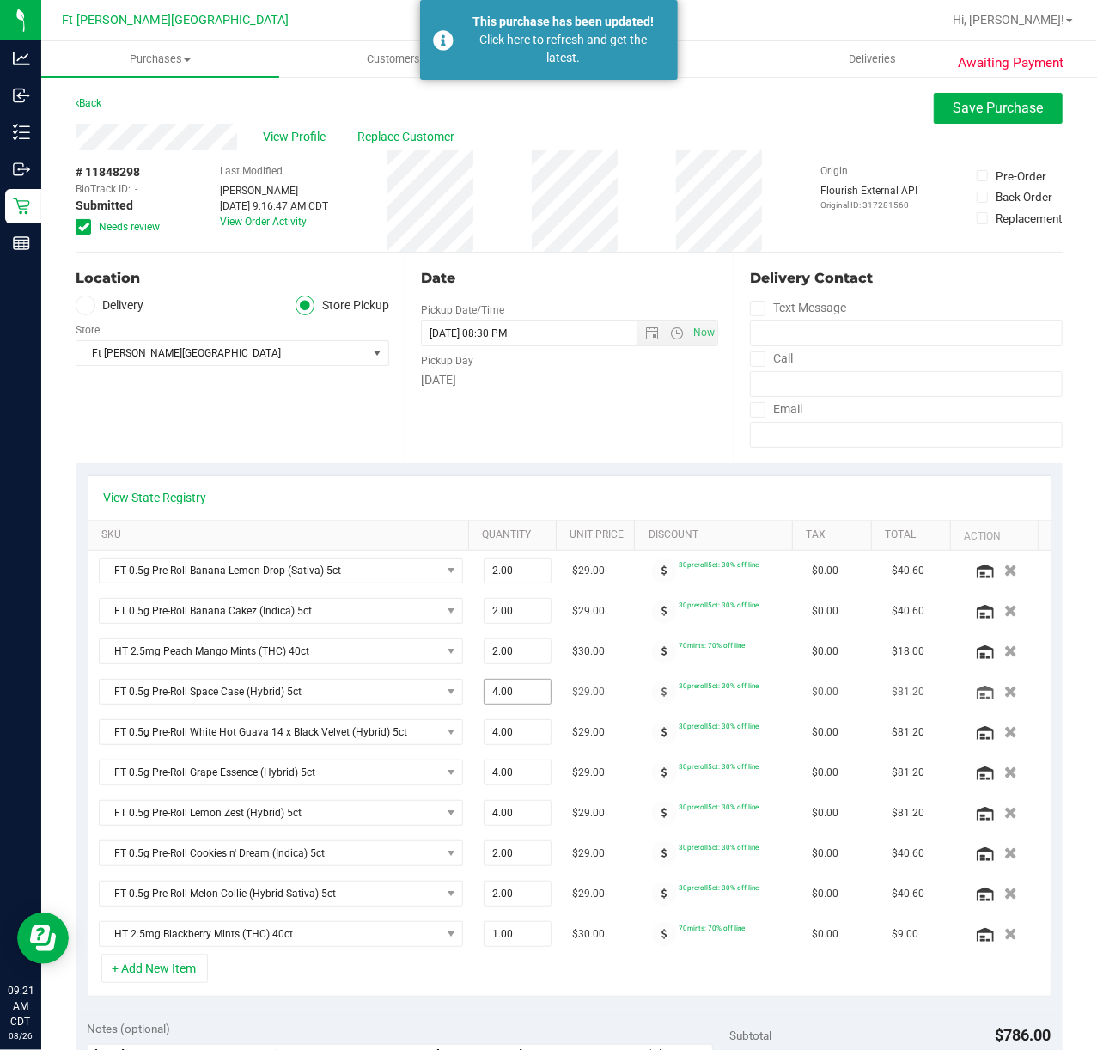
click at [500, 692] on span "4.00 4" at bounding box center [518, 691] width 68 height 26
click at [500, 692] on input "4" at bounding box center [517, 691] width 66 height 24
type input "2"
type input "2.00"
click at [505, 729] on span "4.00 4" at bounding box center [518, 732] width 68 height 26
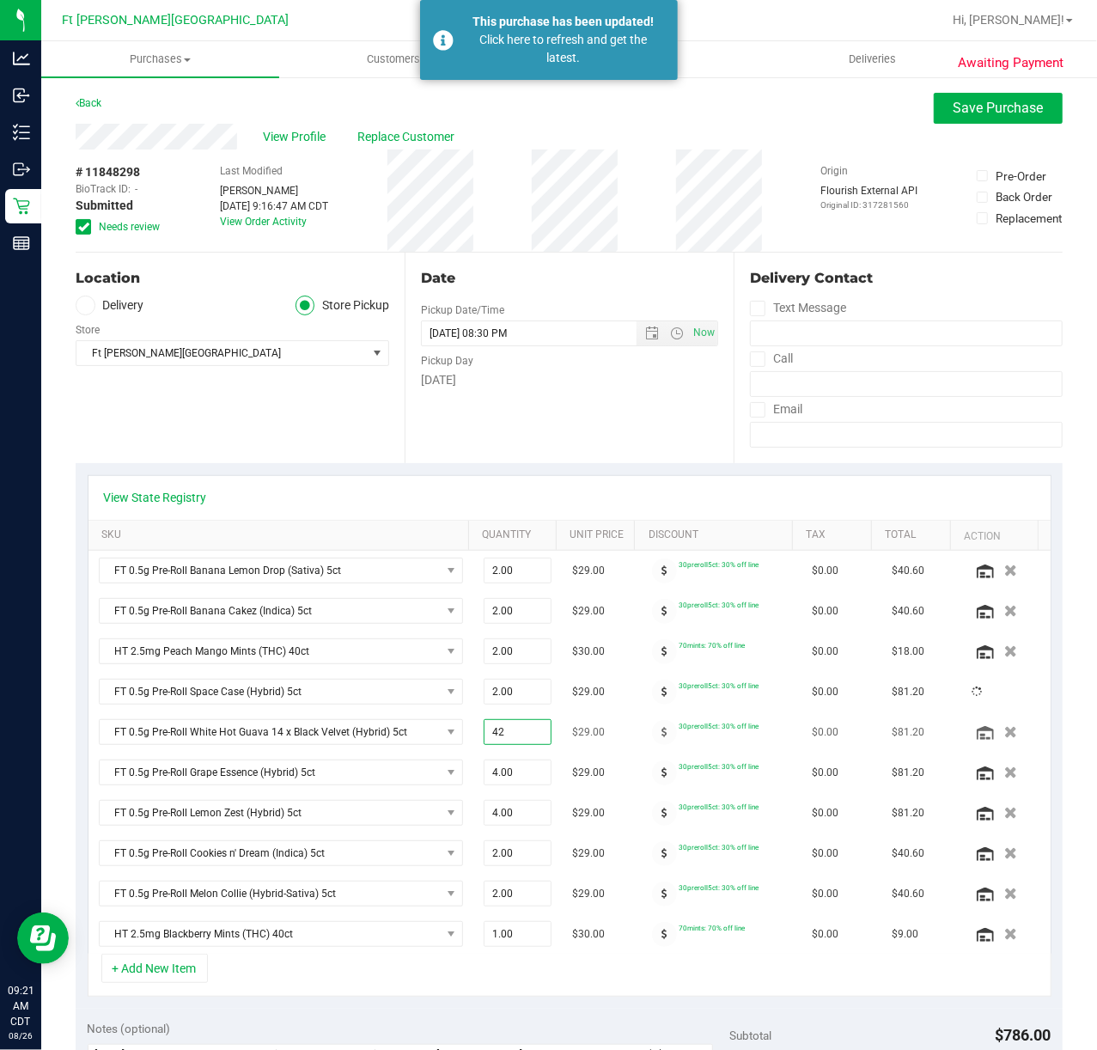
type input "422"
click at [502, 733] on span "4.00 4" at bounding box center [518, 732] width 68 height 26
click at [502, 733] on input "4" at bounding box center [517, 732] width 66 height 24
type input "2"
type input "2.00"
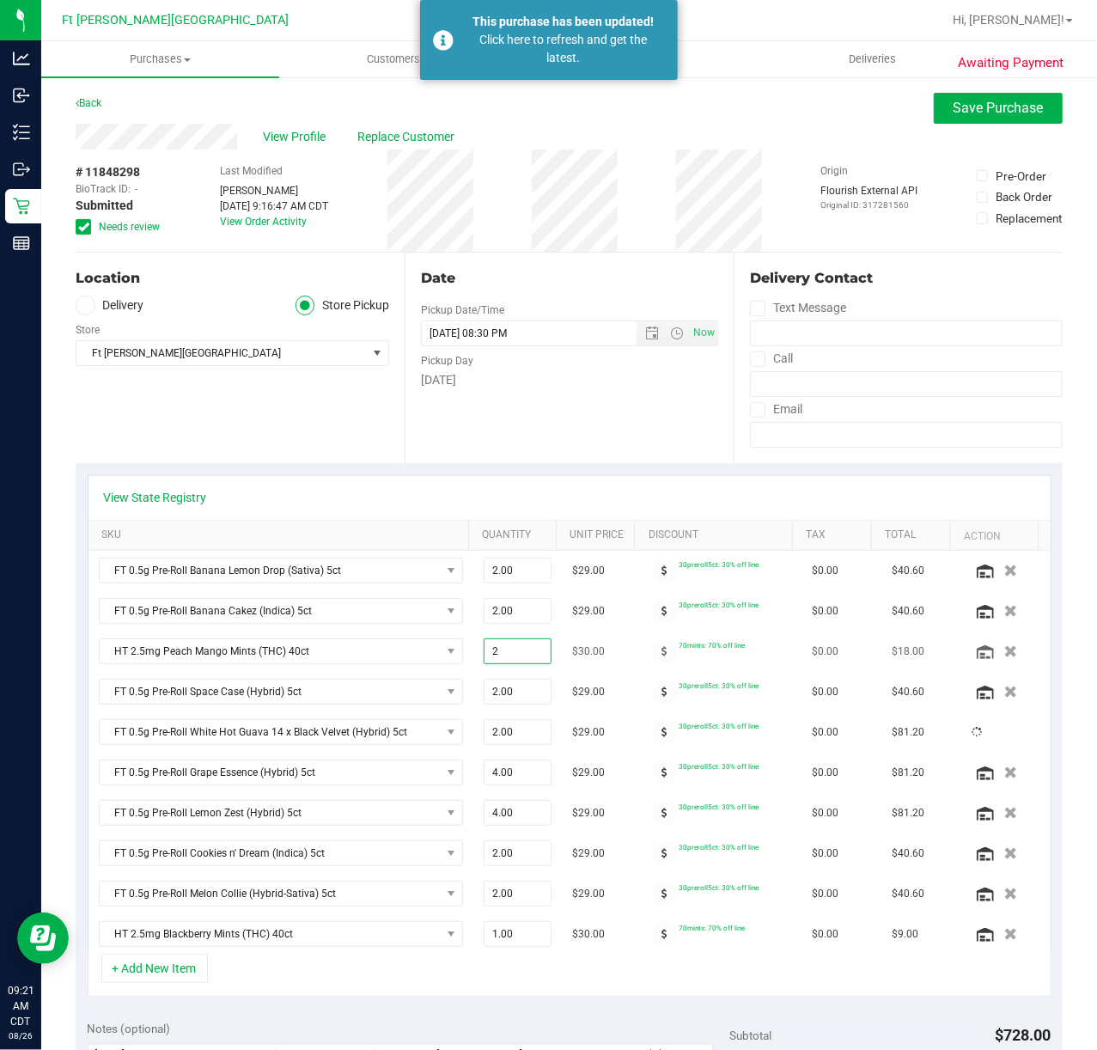
click at [495, 656] on span "2.00 2" at bounding box center [518, 651] width 68 height 26
click at [495, 656] on input "2" at bounding box center [517, 651] width 66 height 24
type input "4"
click at [502, 774] on span "4.00 4" at bounding box center [518, 772] width 68 height 26
click at [503, 775] on input "4" at bounding box center [517, 772] width 66 height 24
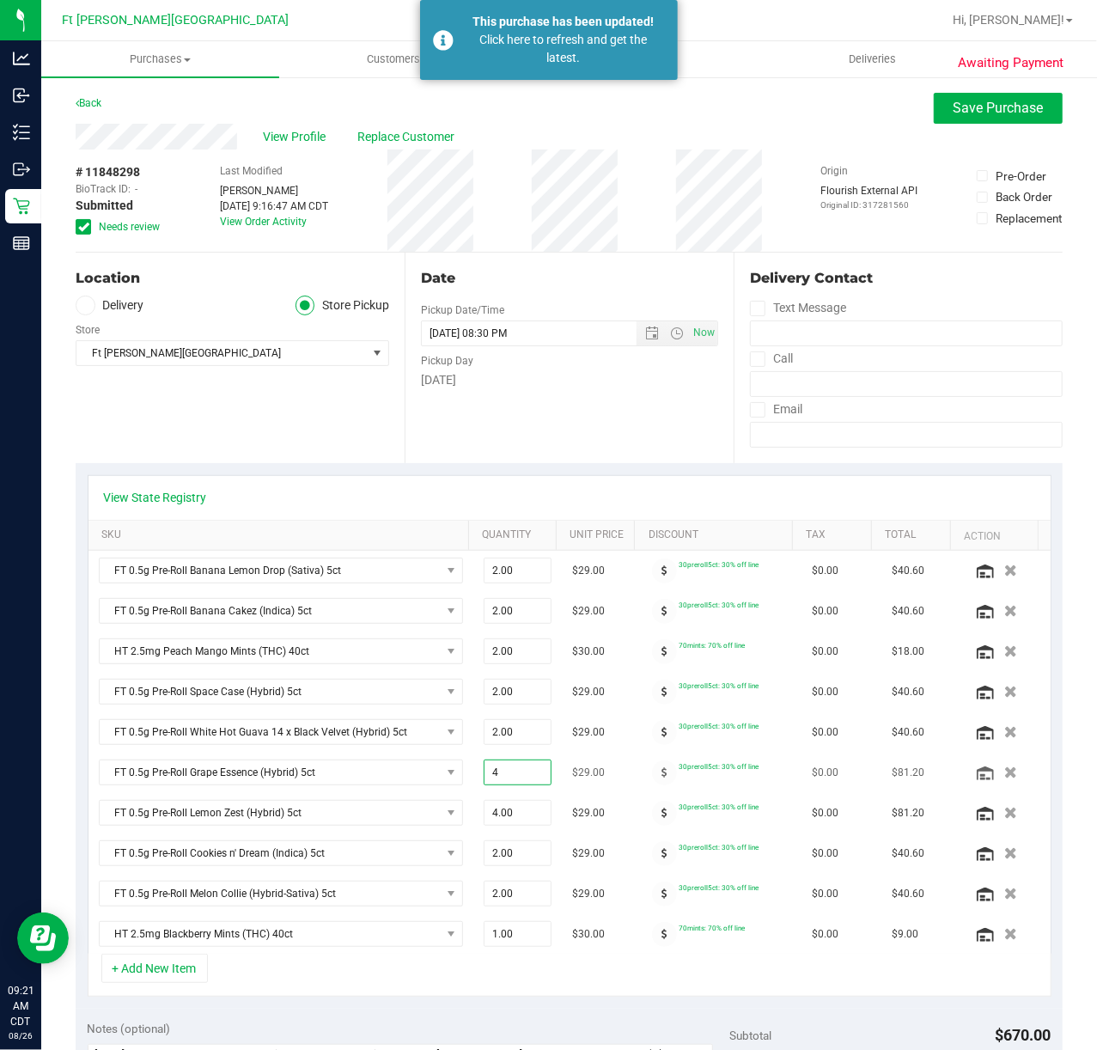
type input "2"
type input "2.00"
click at [495, 788] on span "4.00 4" at bounding box center [518, 813] width 68 height 26
click at [495, 788] on input "4" at bounding box center [517, 812] width 66 height 24
type input "2"
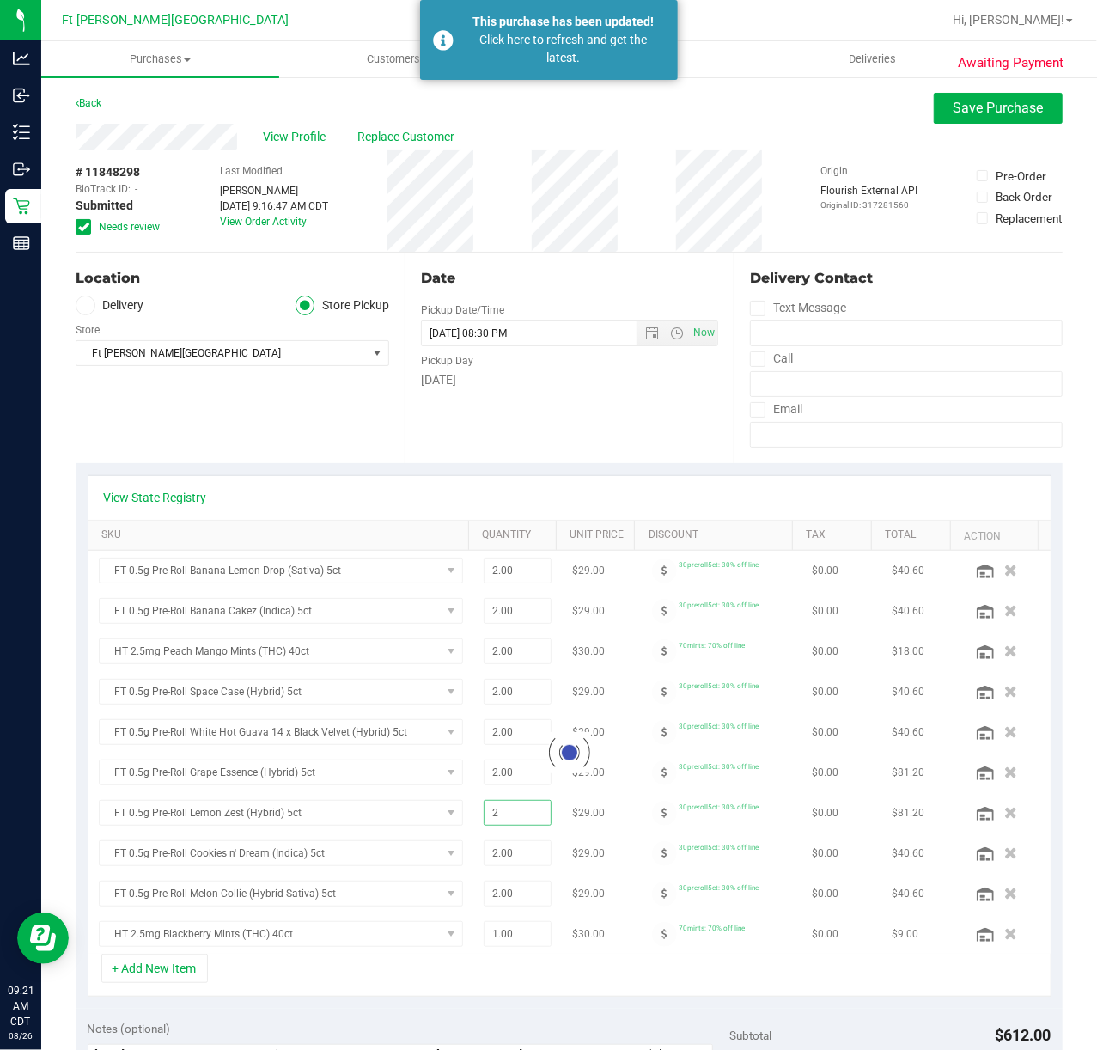
click at [550, 788] on div "+ Add New Item" at bounding box center [570, 974] width 964 height 43
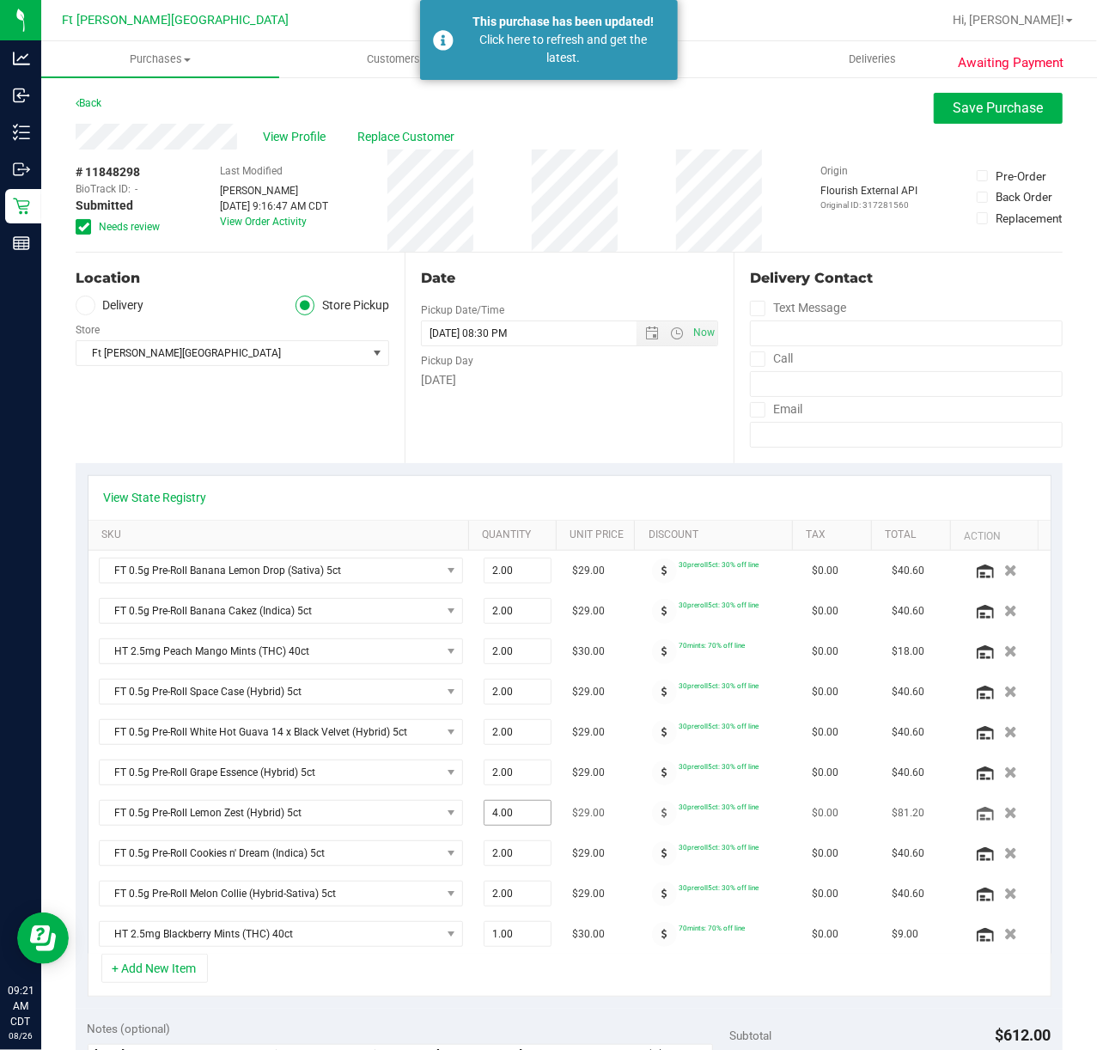
click at [496, 788] on span "4.00 4" at bounding box center [518, 813] width 68 height 26
click at [496, 788] on input "4" at bounding box center [517, 812] width 66 height 24
type input "2"
type input "2.00"
click at [534, 788] on div "+ Add New Item" at bounding box center [570, 974] width 964 height 43
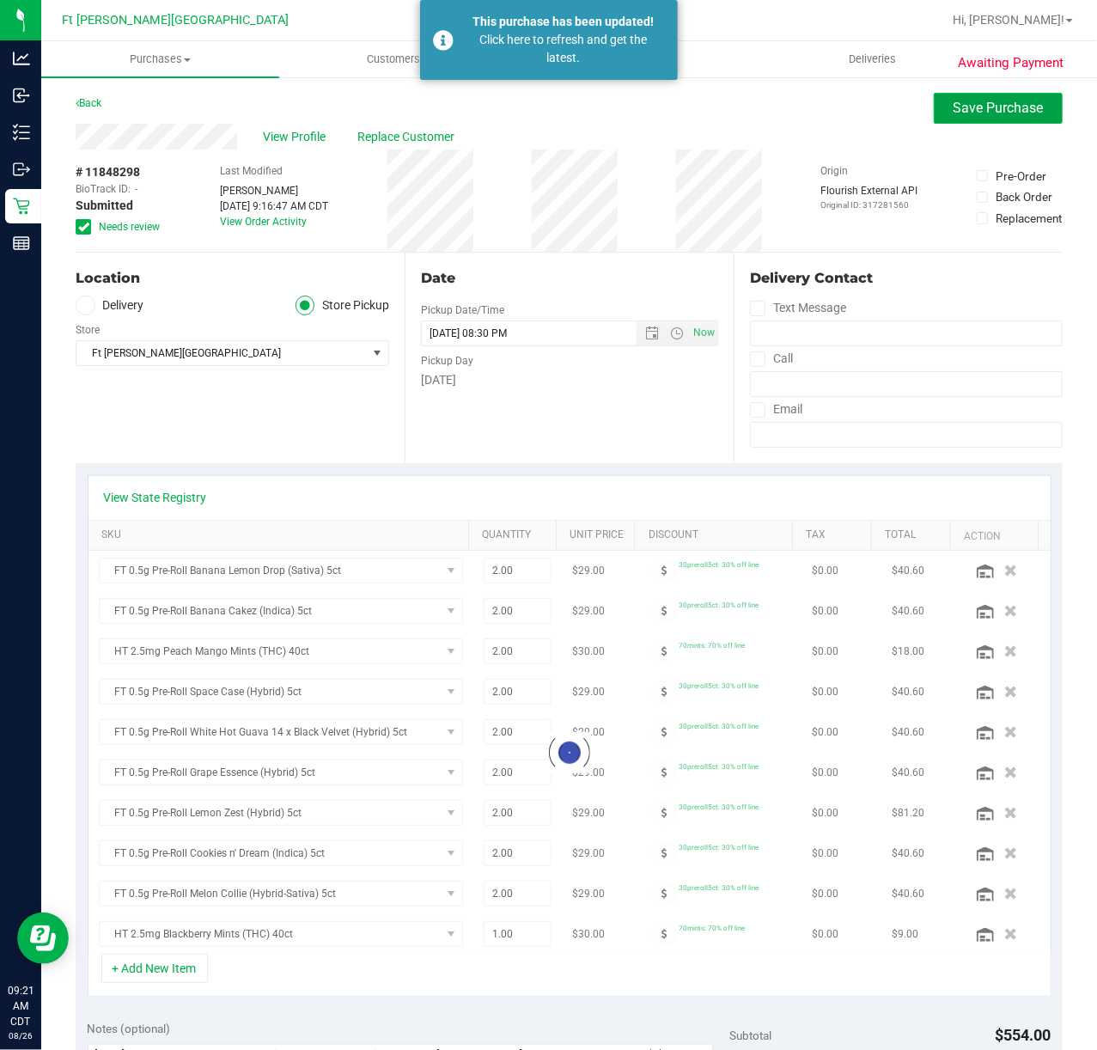
click at [822, 104] on span "Save Purchase" at bounding box center [998, 108] width 90 height 16
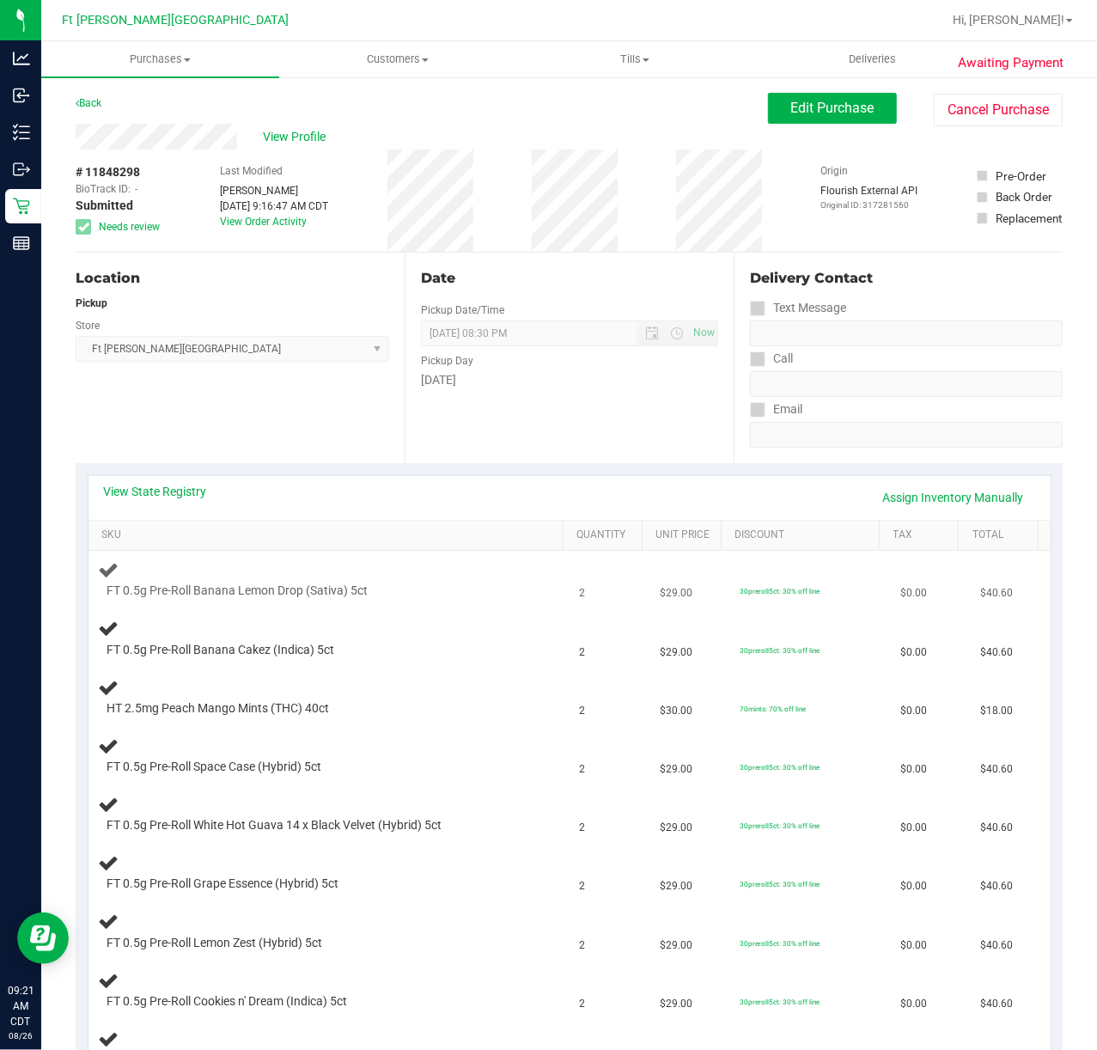
scroll to position [114, 0]
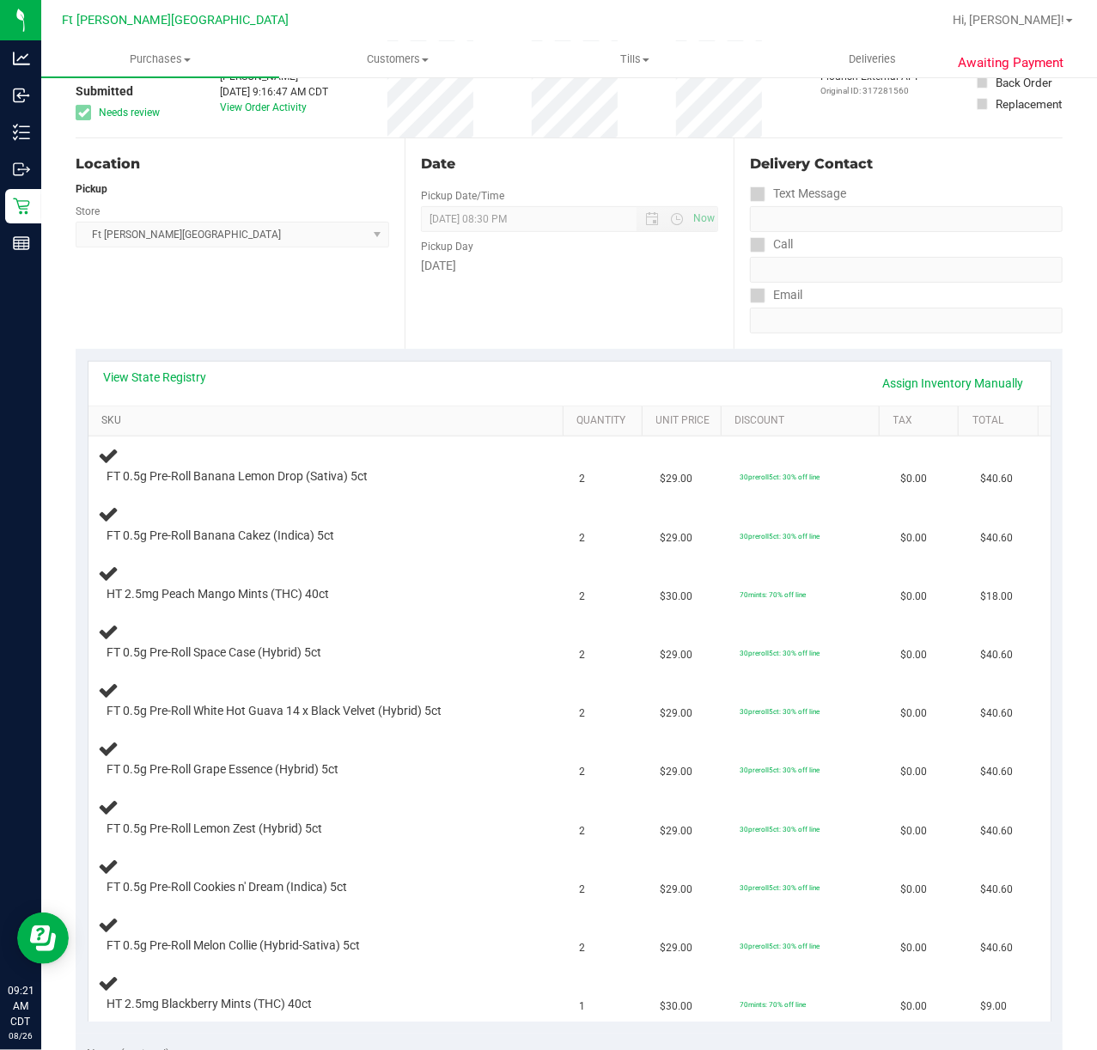
click at [111, 417] on link "SKU" at bounding box center [328, 421] width 455 height 14
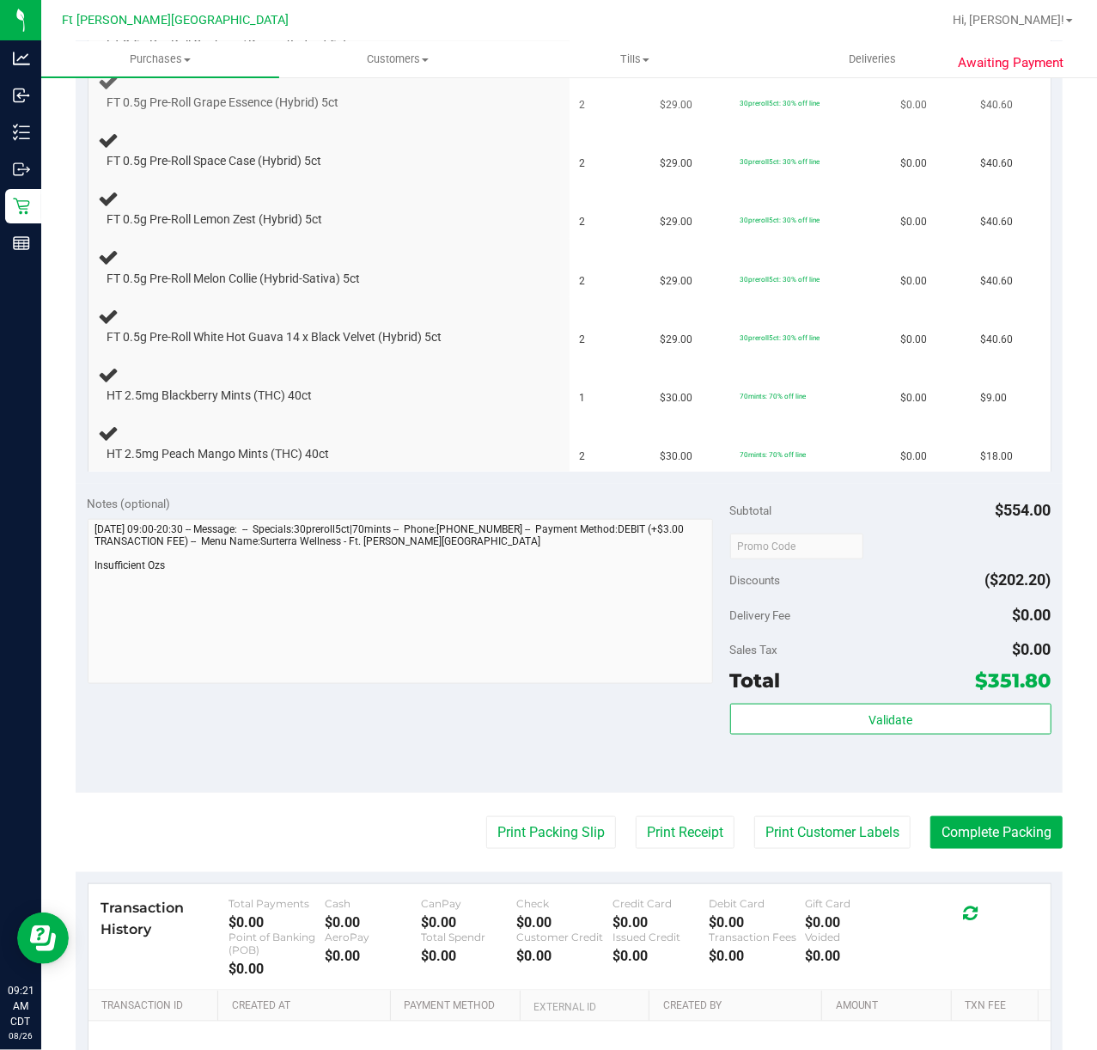
scroll to position [680, 0]
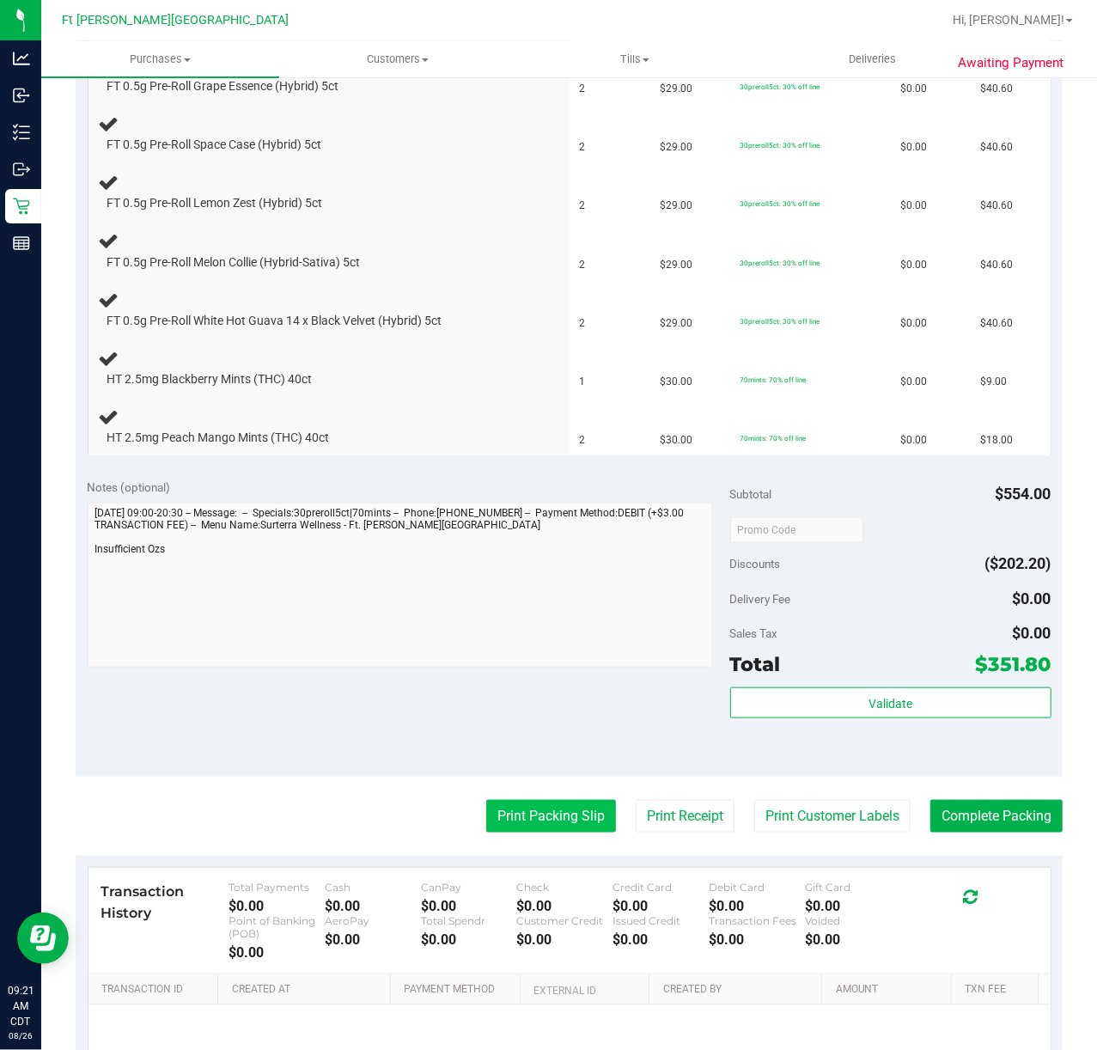
click at [526, 788] on button "Print Packing Slip" at bounding box center [551, 816] width 130 height 33
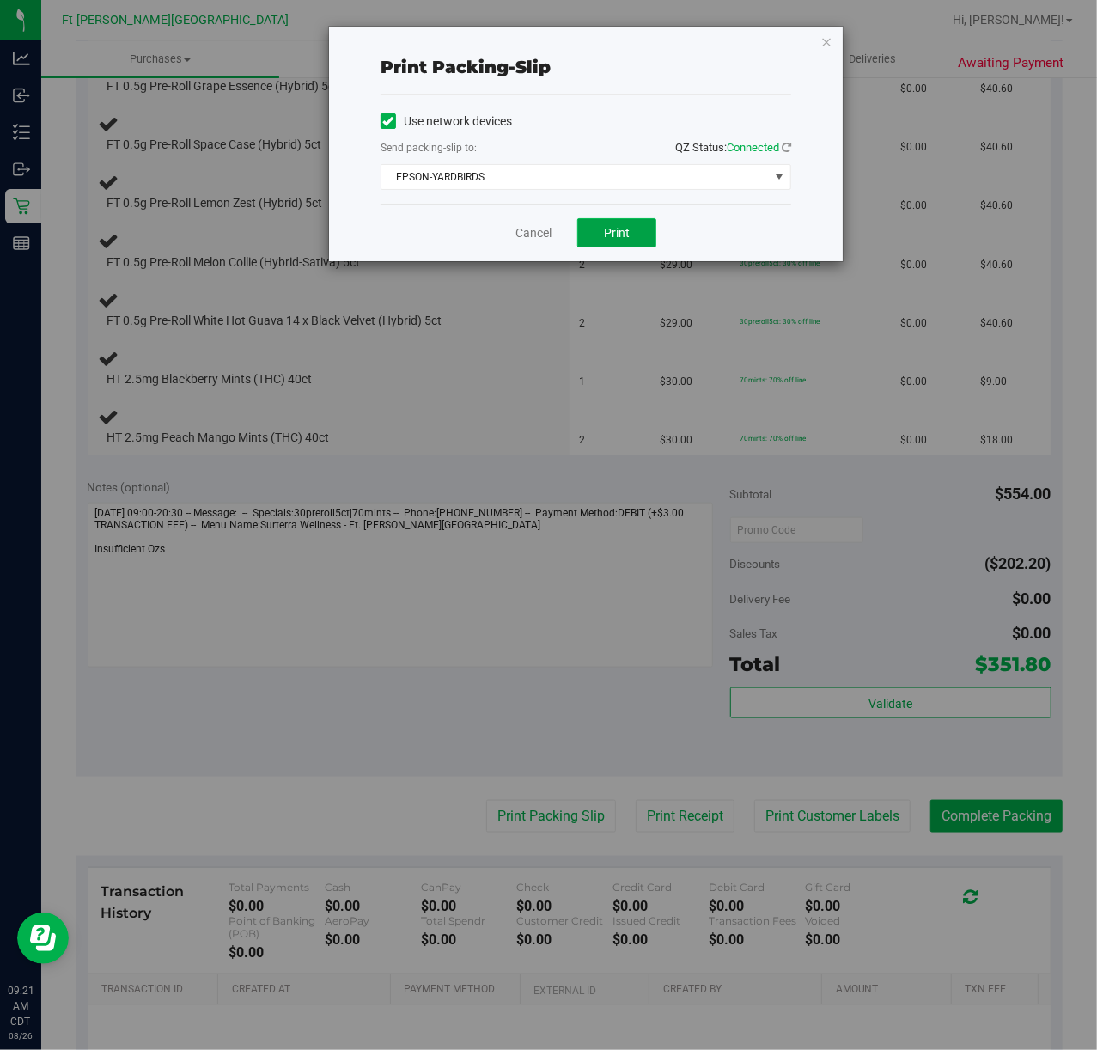
click at [632, 244] on button "Print" at bounding box center [616, 232] width 79 height 29
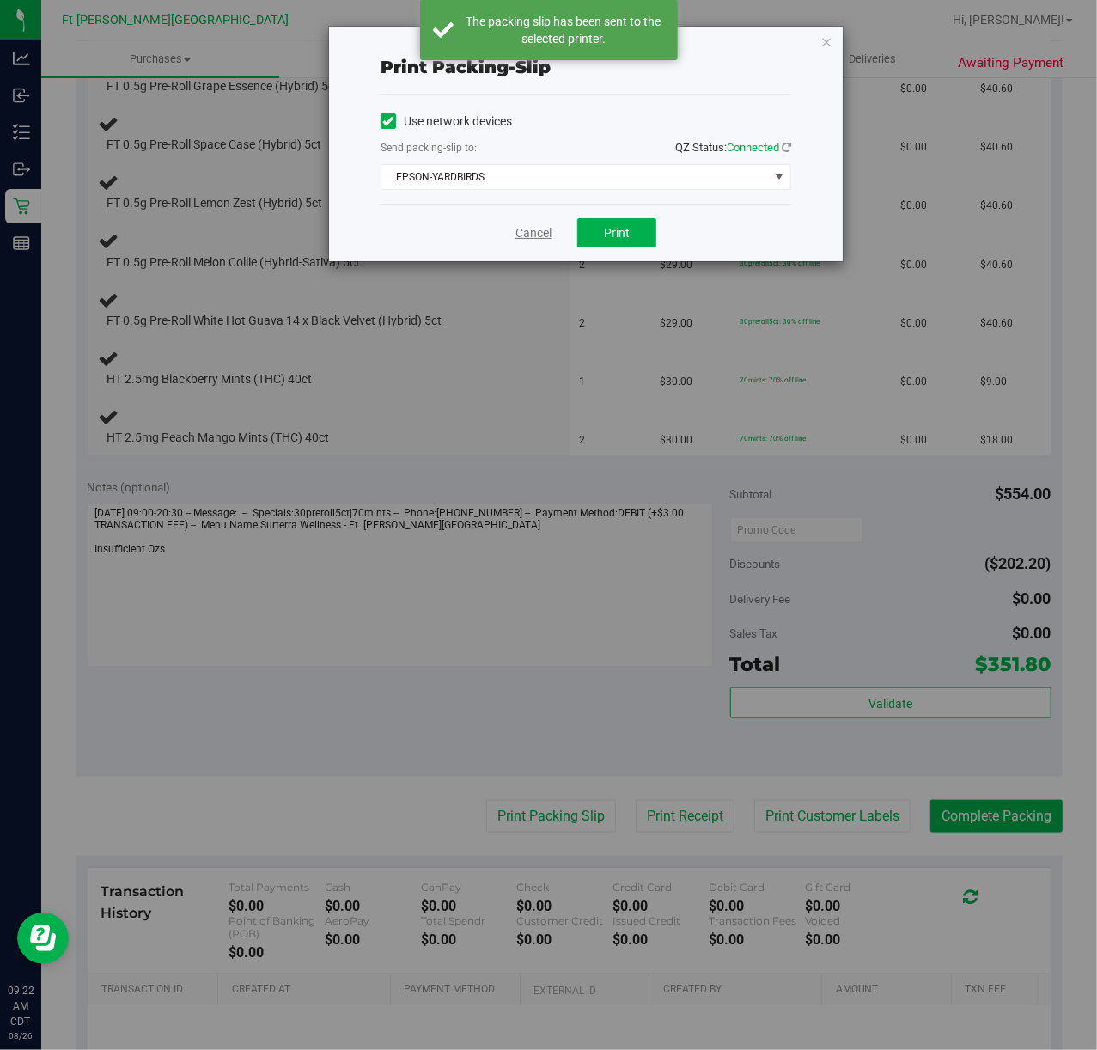
click at [538, 228] on link "Cancel" at bounding box center [533, 233] width 36 height 18
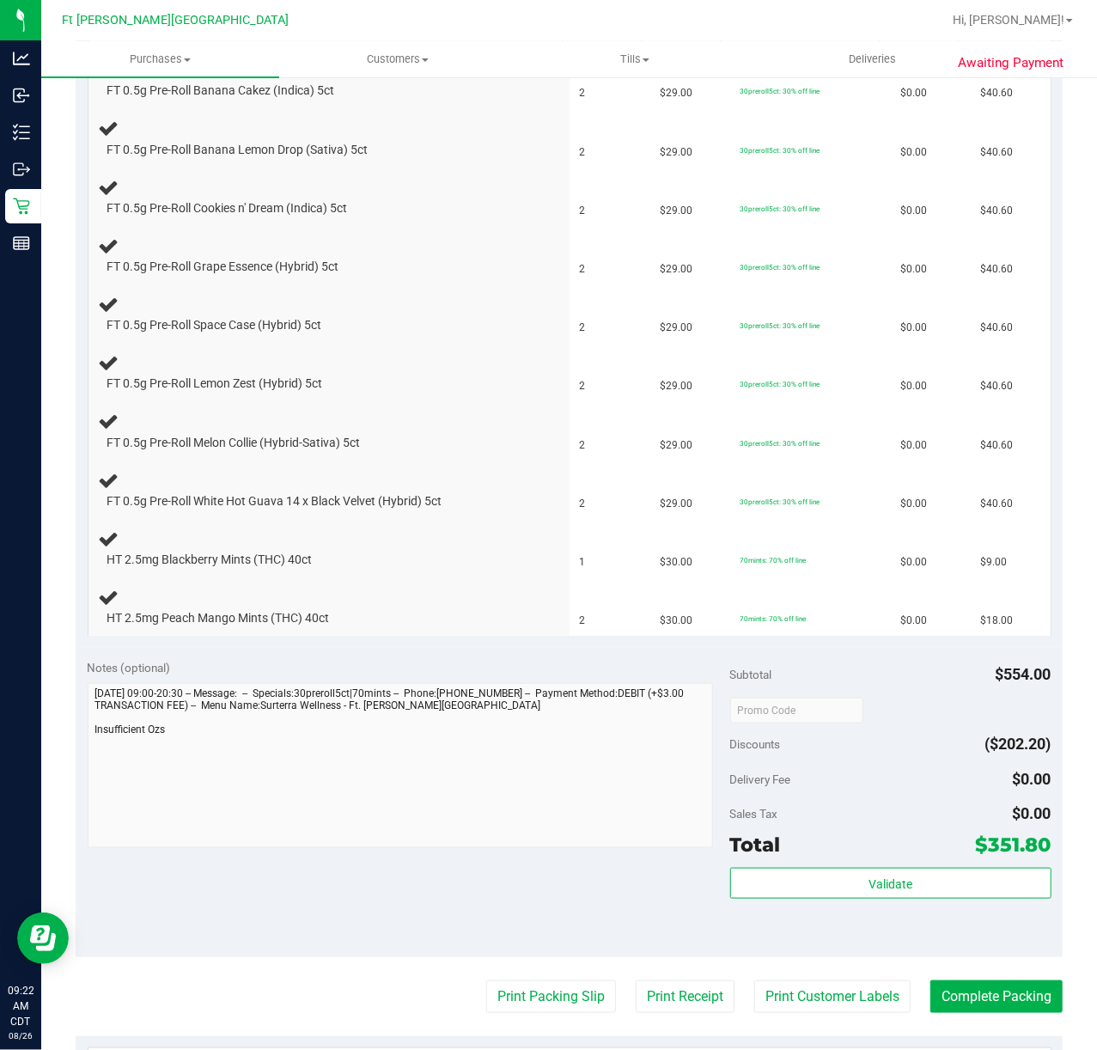
scroll to position [222, 0]
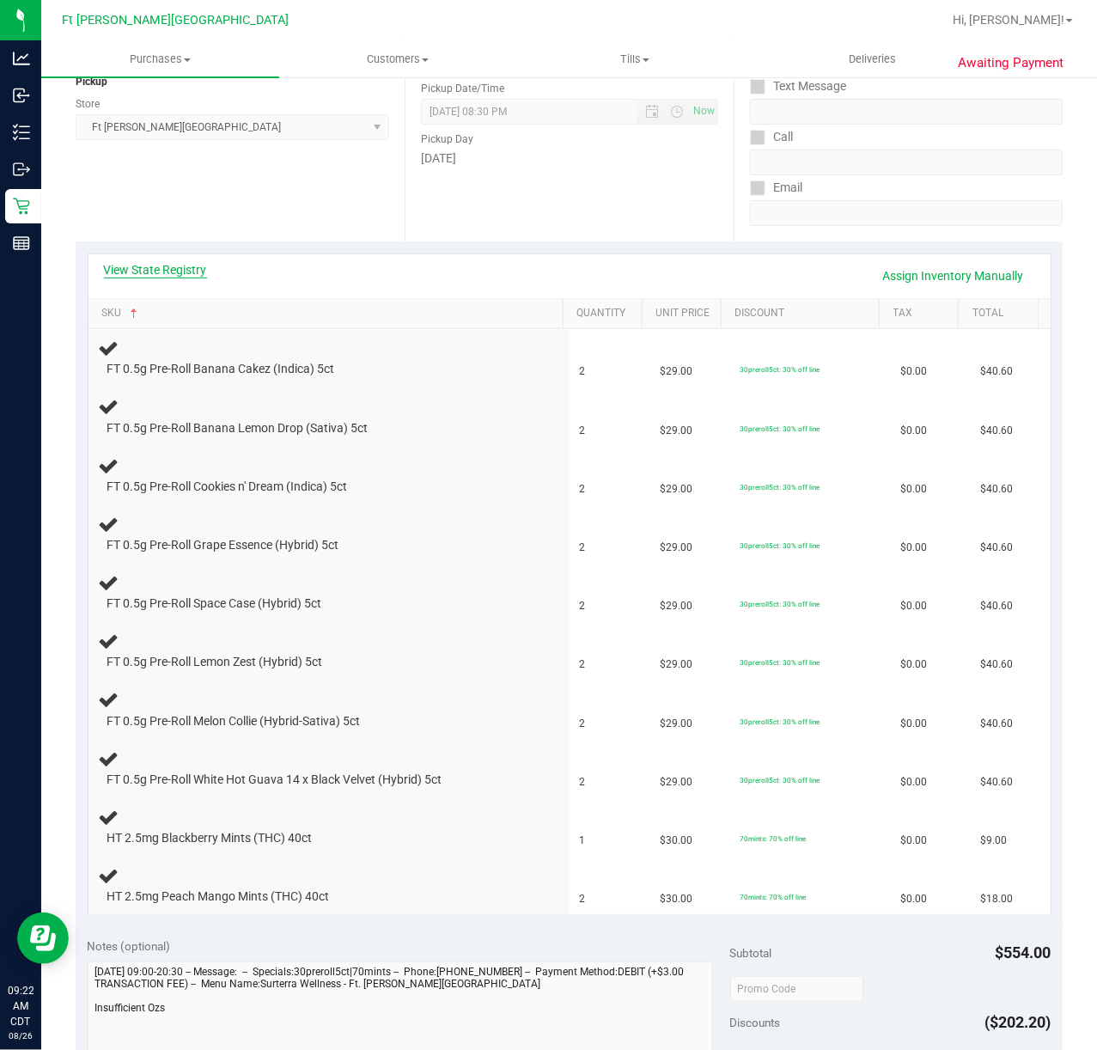
click at [149, 268] on link "View State Registry" at bounding box center [155, 269] width 103 height 17
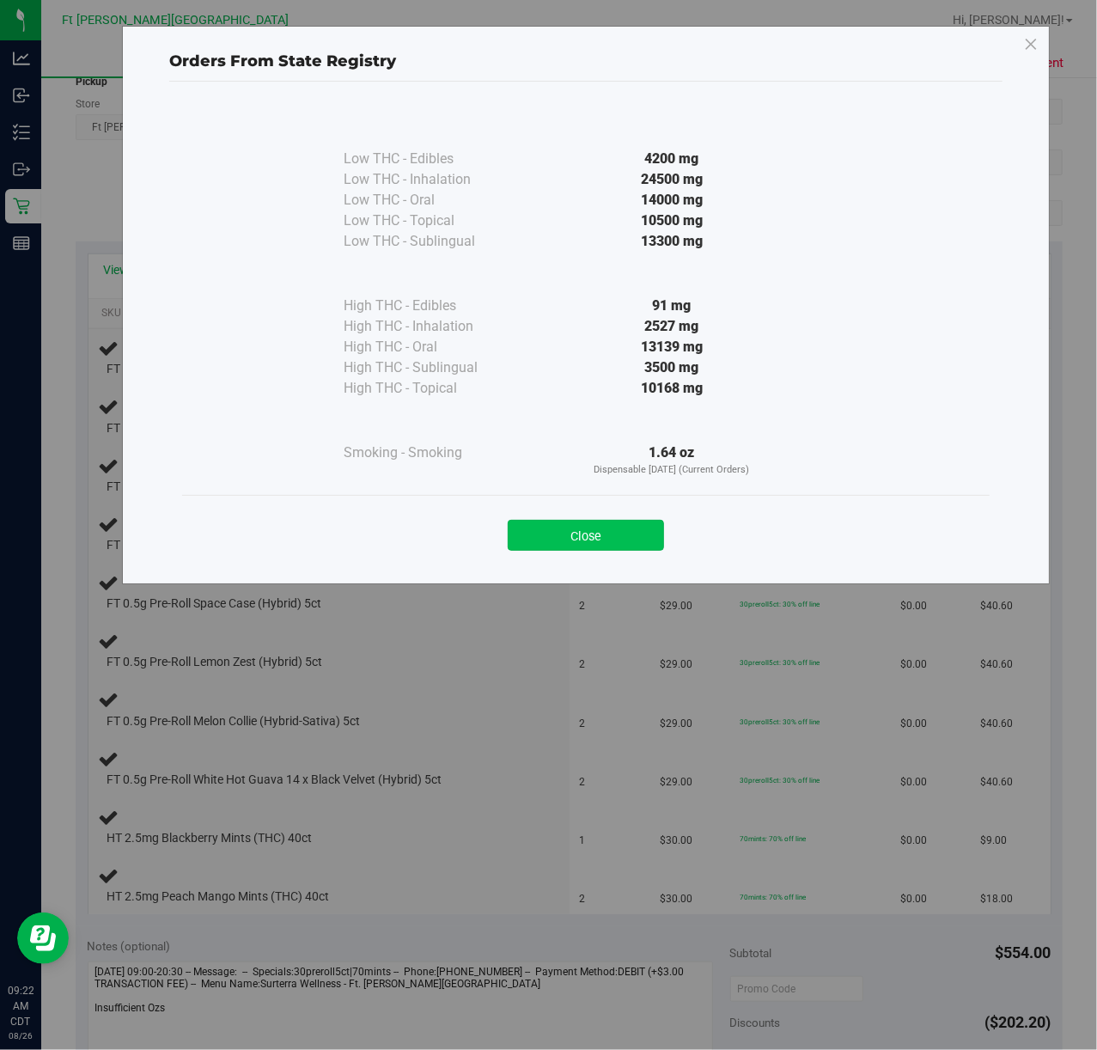
click at [599, 520] on button "Close" at bounding box center [586, 535] width 156 height 31
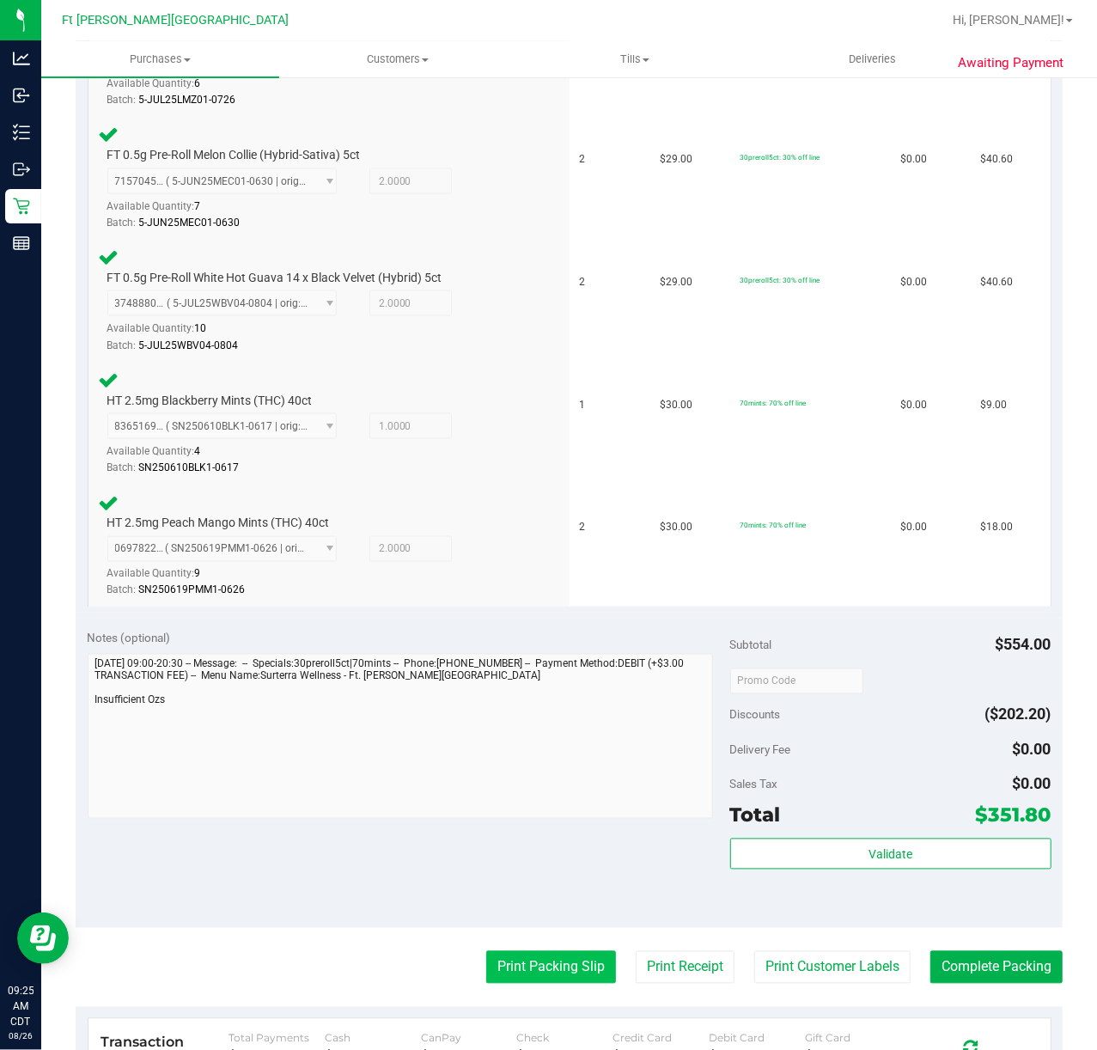
scroll to position [1482, 0]
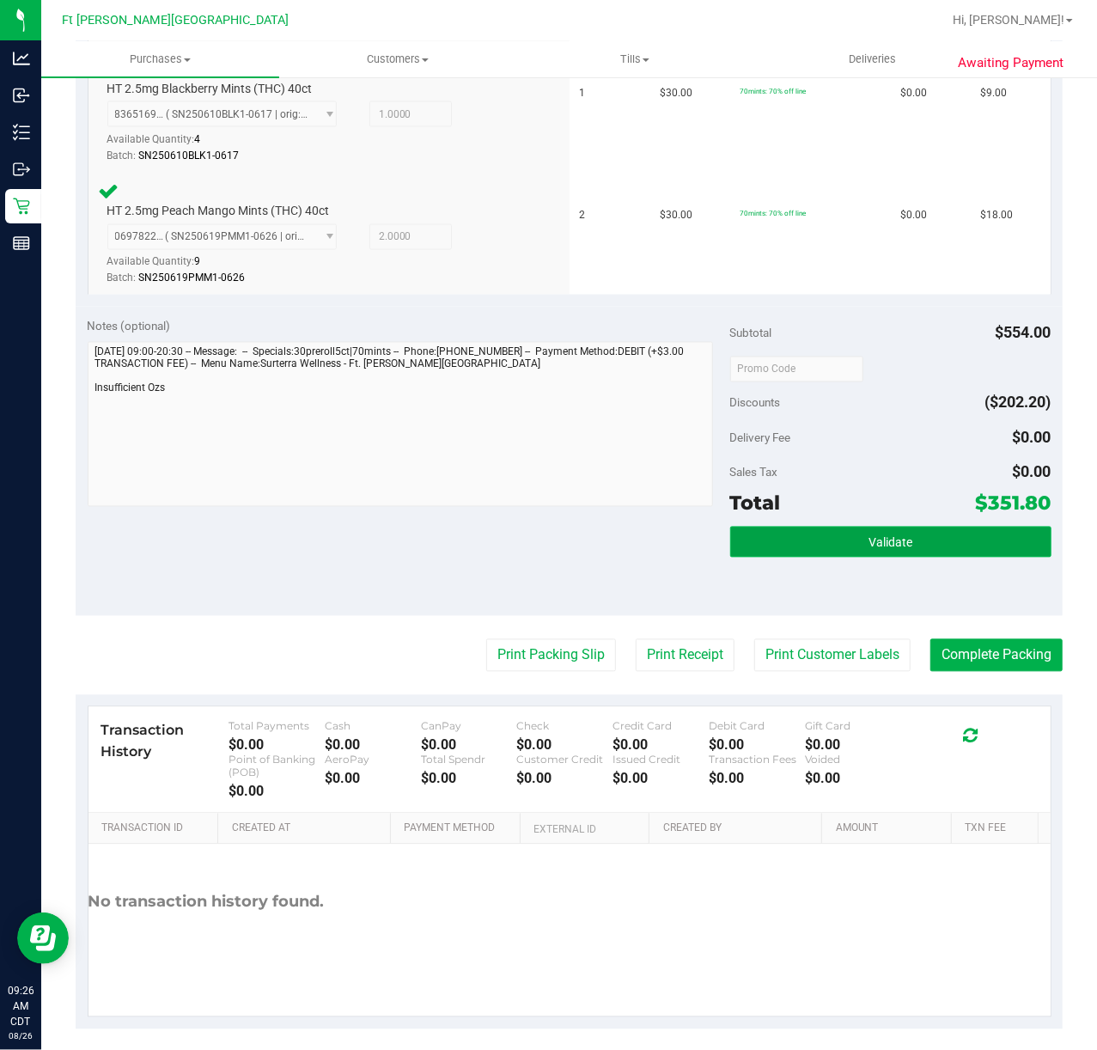
click at [807, 531] on button "Validate" at bounding box center [890, 541] width 321 height 31
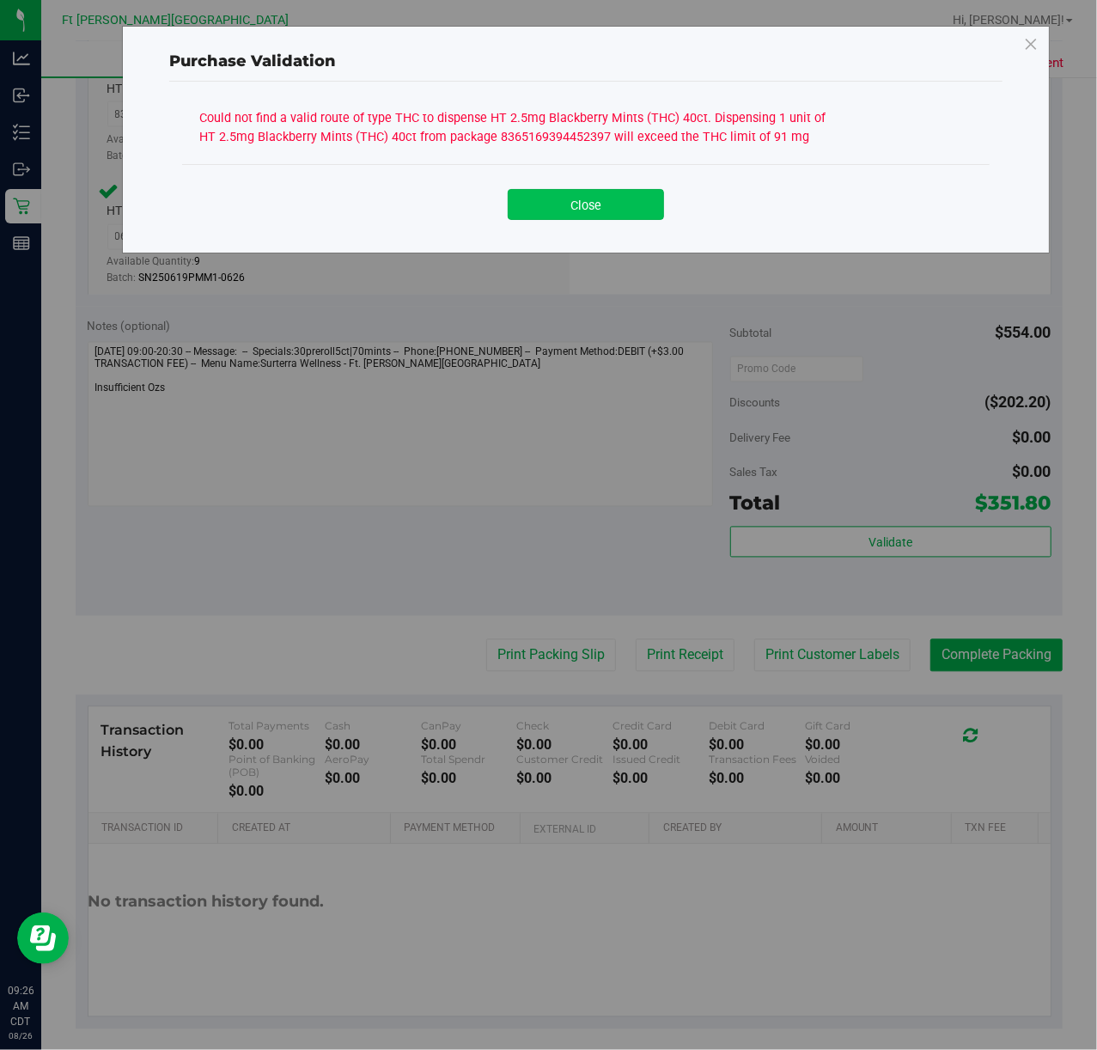
click at [606, 215] on button "Close" at bounding box center [586, 204] width 156 height 31
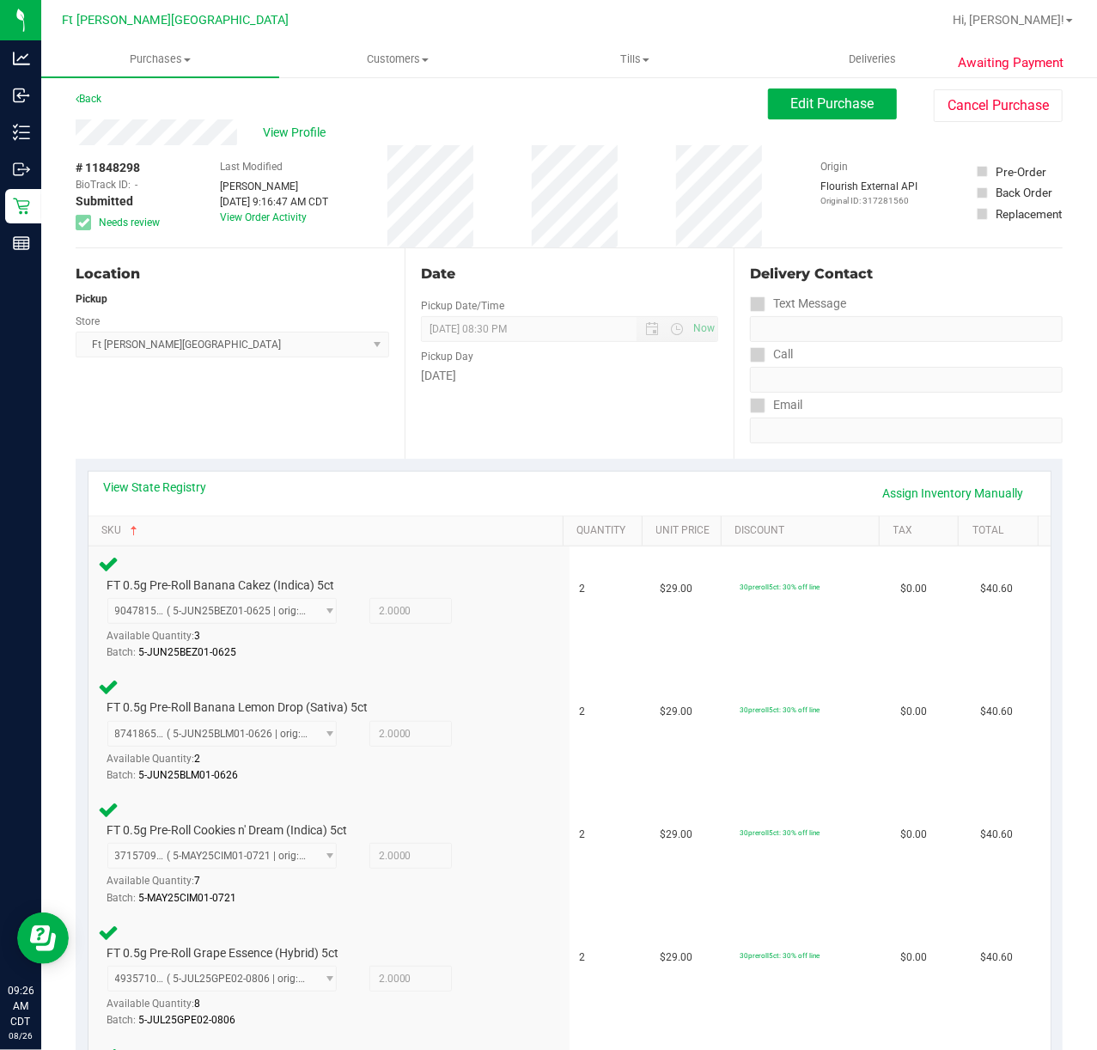
scroll to position [0, 0]
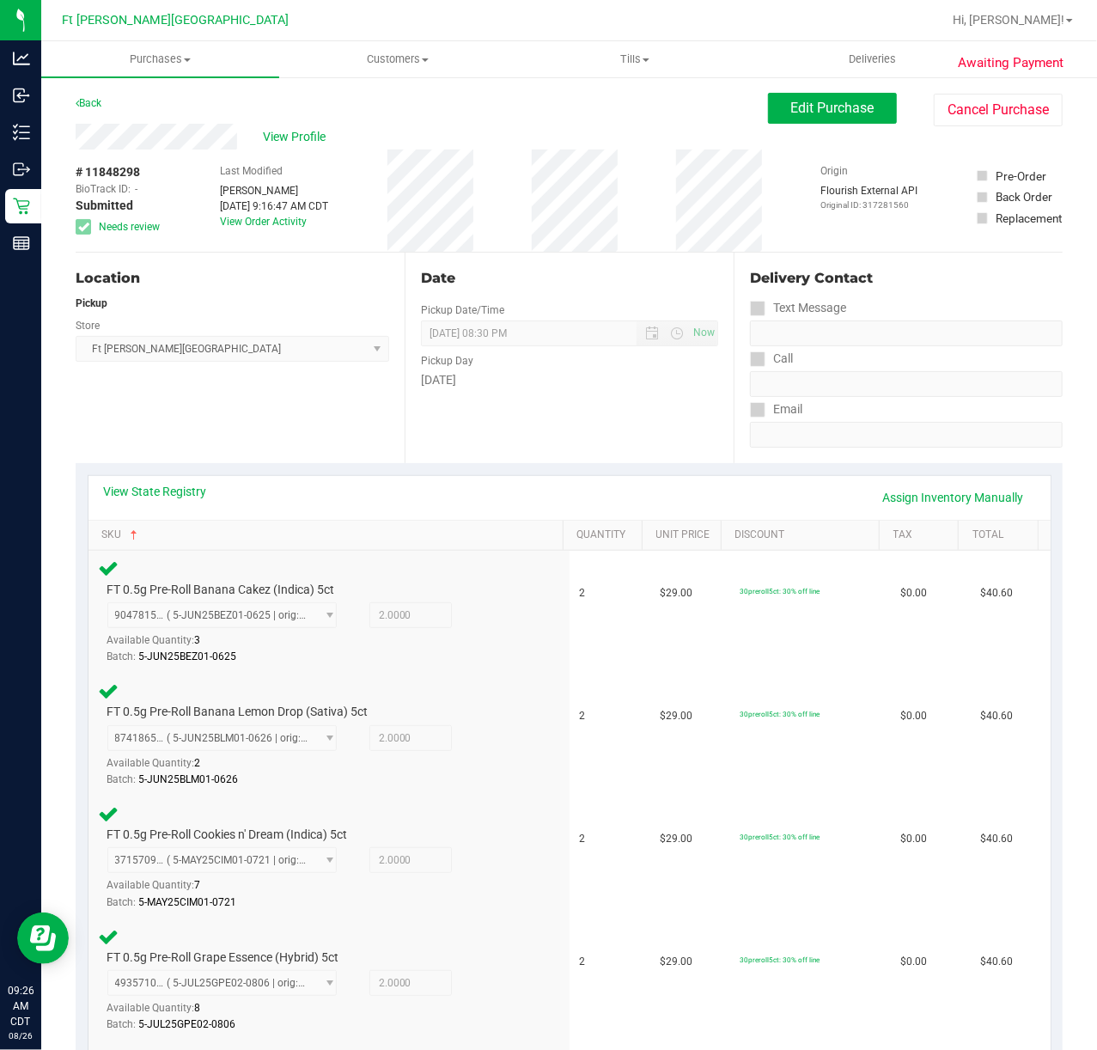
click at [128, 481] on div "View State Registry Assign Inventory Manually" at bounding box center [569, 498] width 962 height 44
click at [136, 498] on link "View State Registry" at bounding box center [155, 491] width 103 height 17
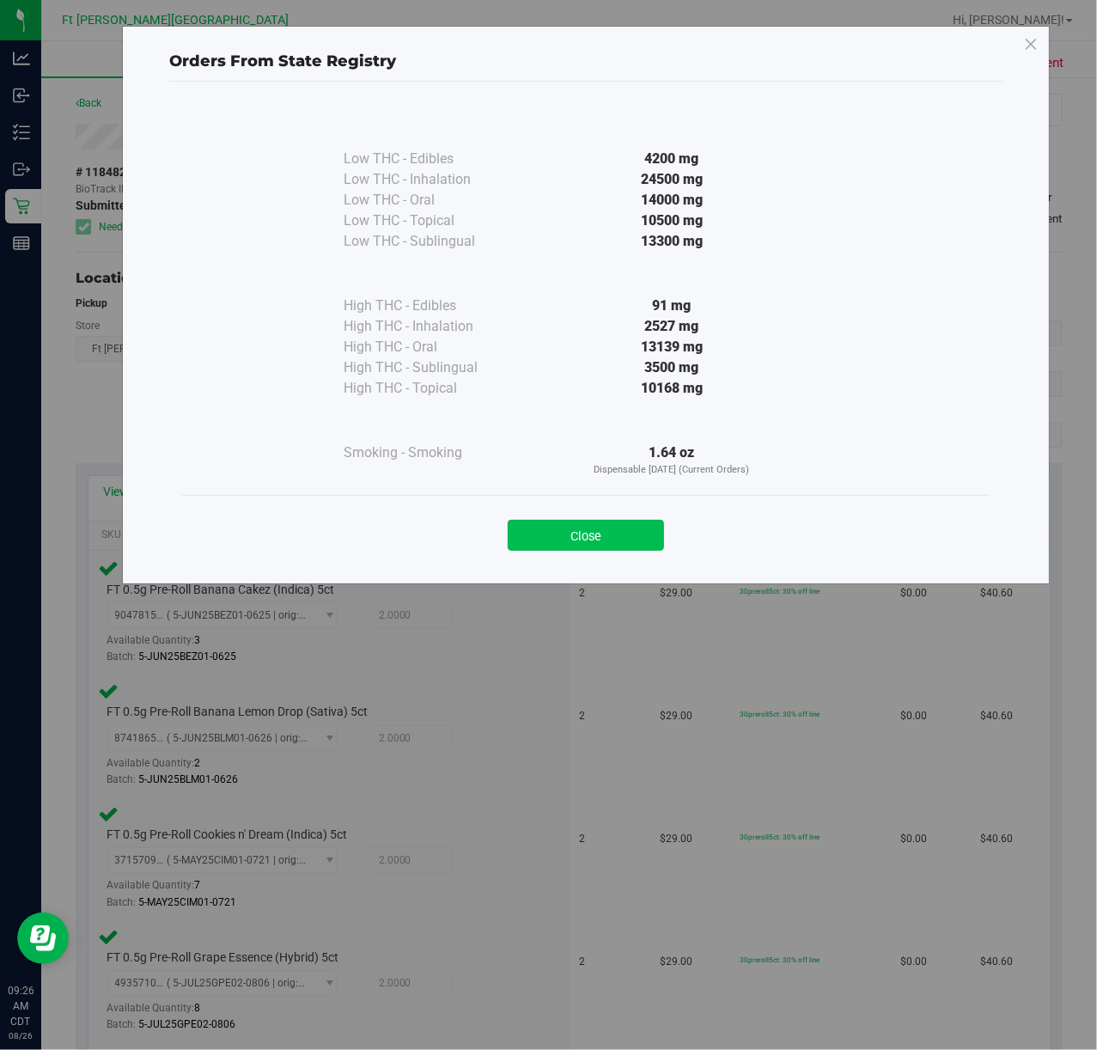
click at [615, 537] on button "Close" at bounding box center [586, 535] width 156 height 31
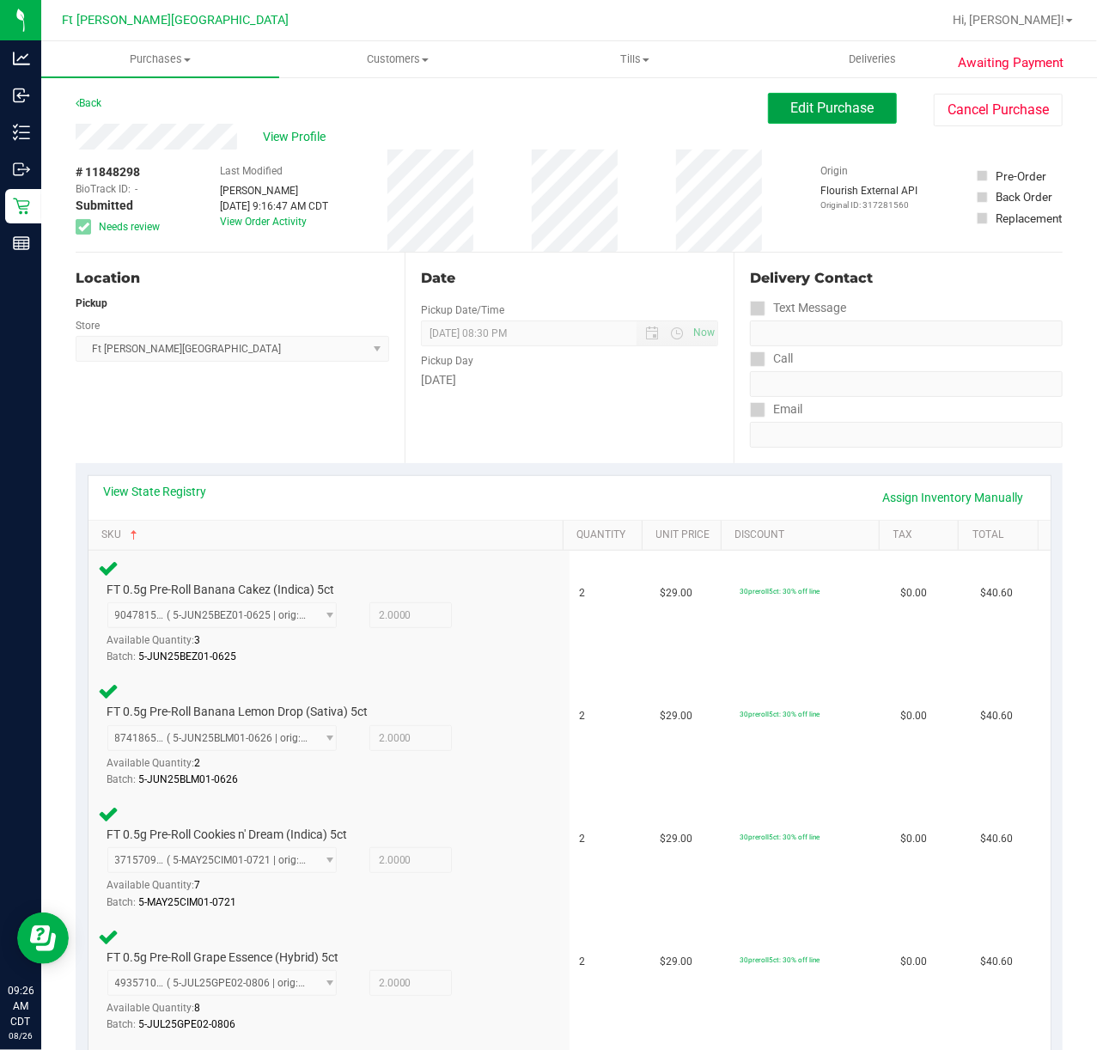
click at [822, 106] on span "Edit Purchase" at bounding box center [832, 108] width 83 height 16
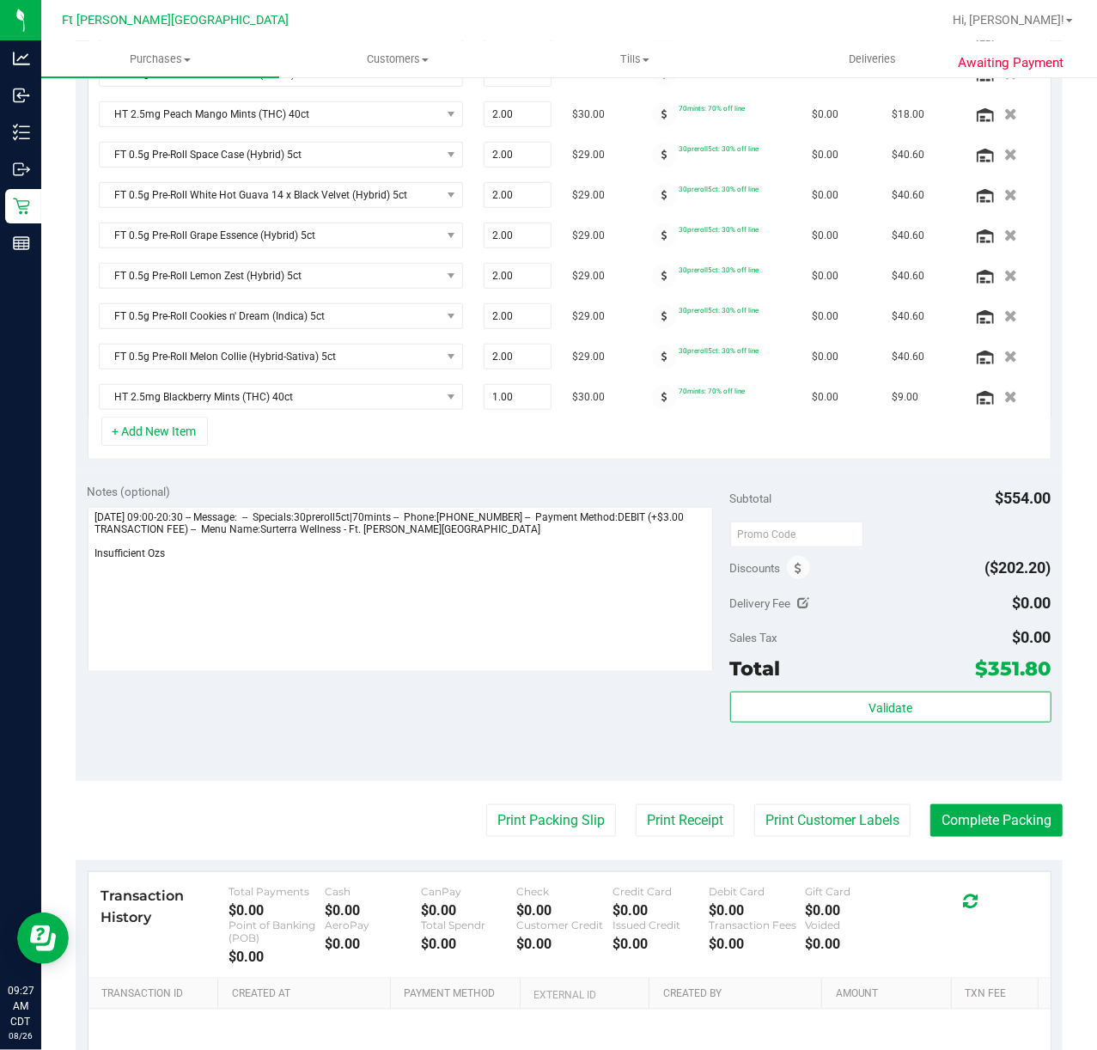
scroll to position [268, 0]
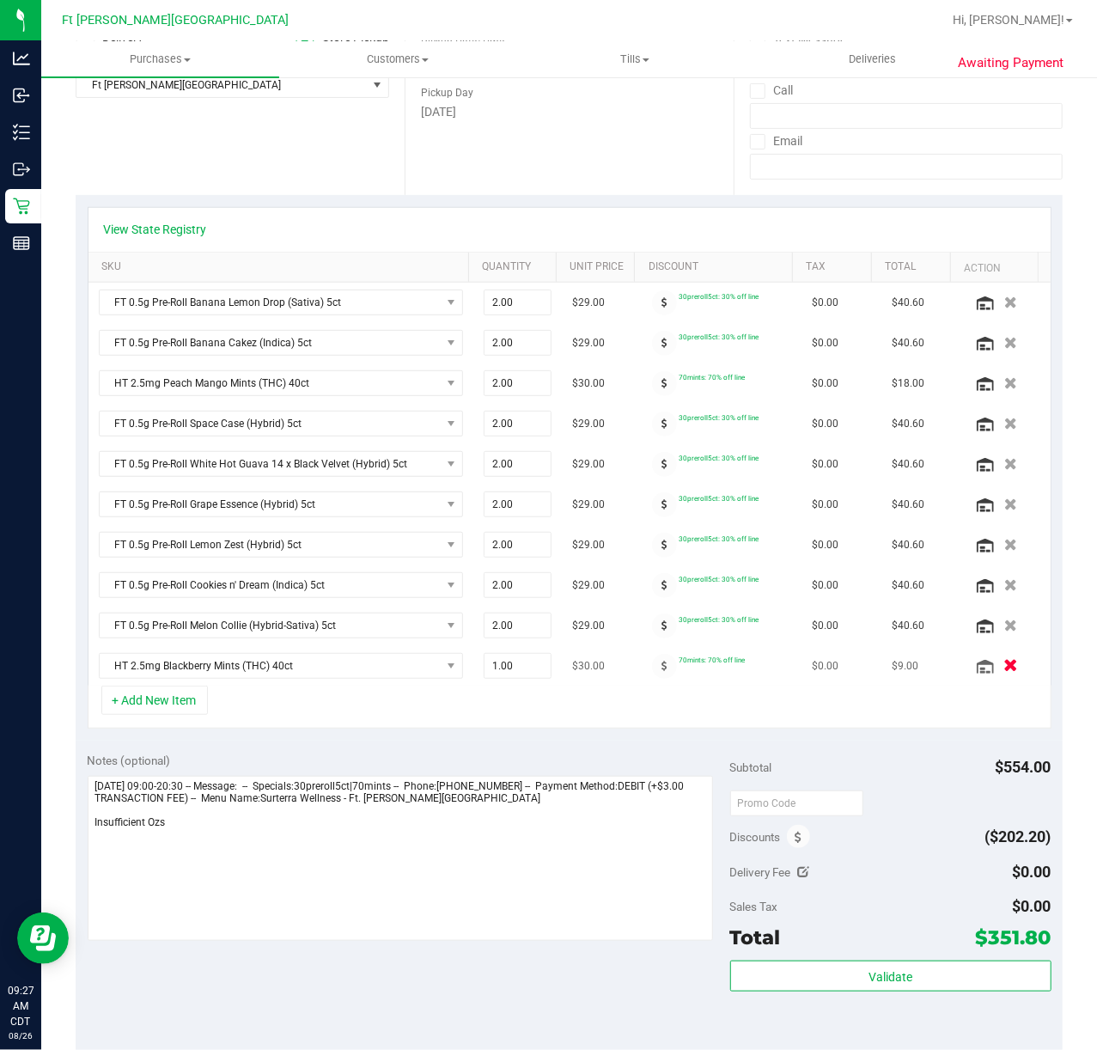
click at [822, 674] on button "button" at bounding box center [1010, 665] width 29 height 18
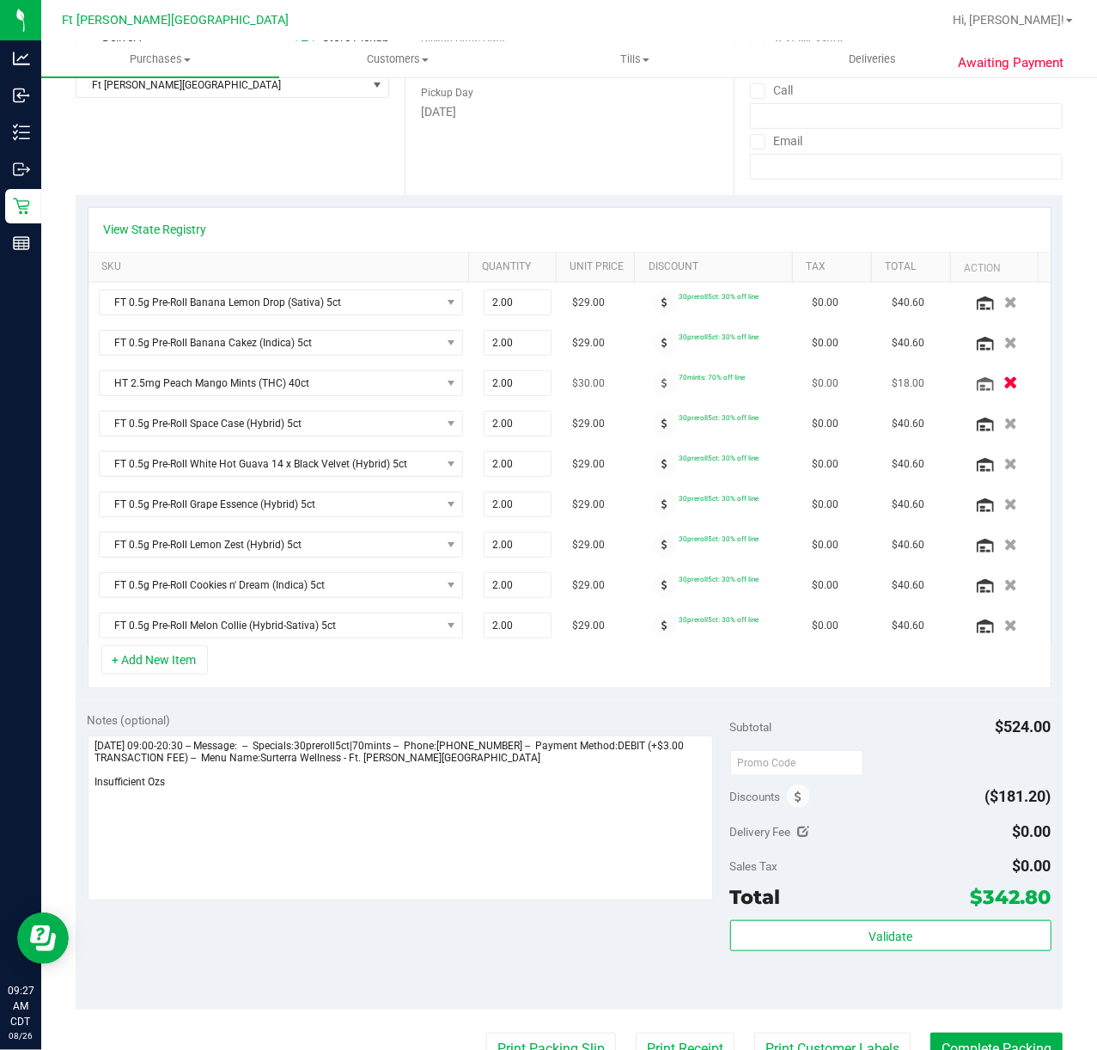
click at [822, 382] on icon "button" at bounding box center [1010, 383] width 15 height 13
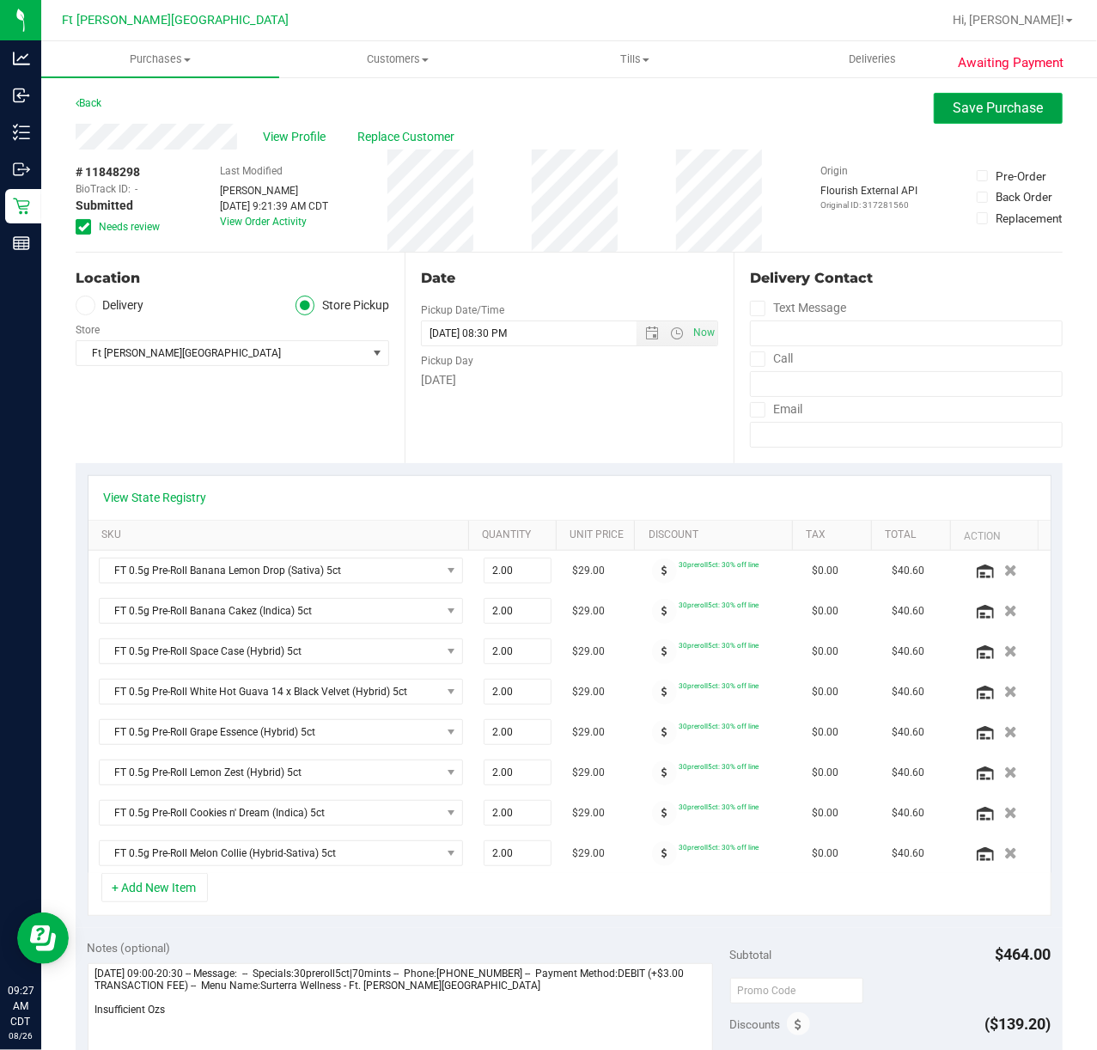
click at [822, 96] on button "Save Purchase" at bounding box center [998, 108] width 129 height 31
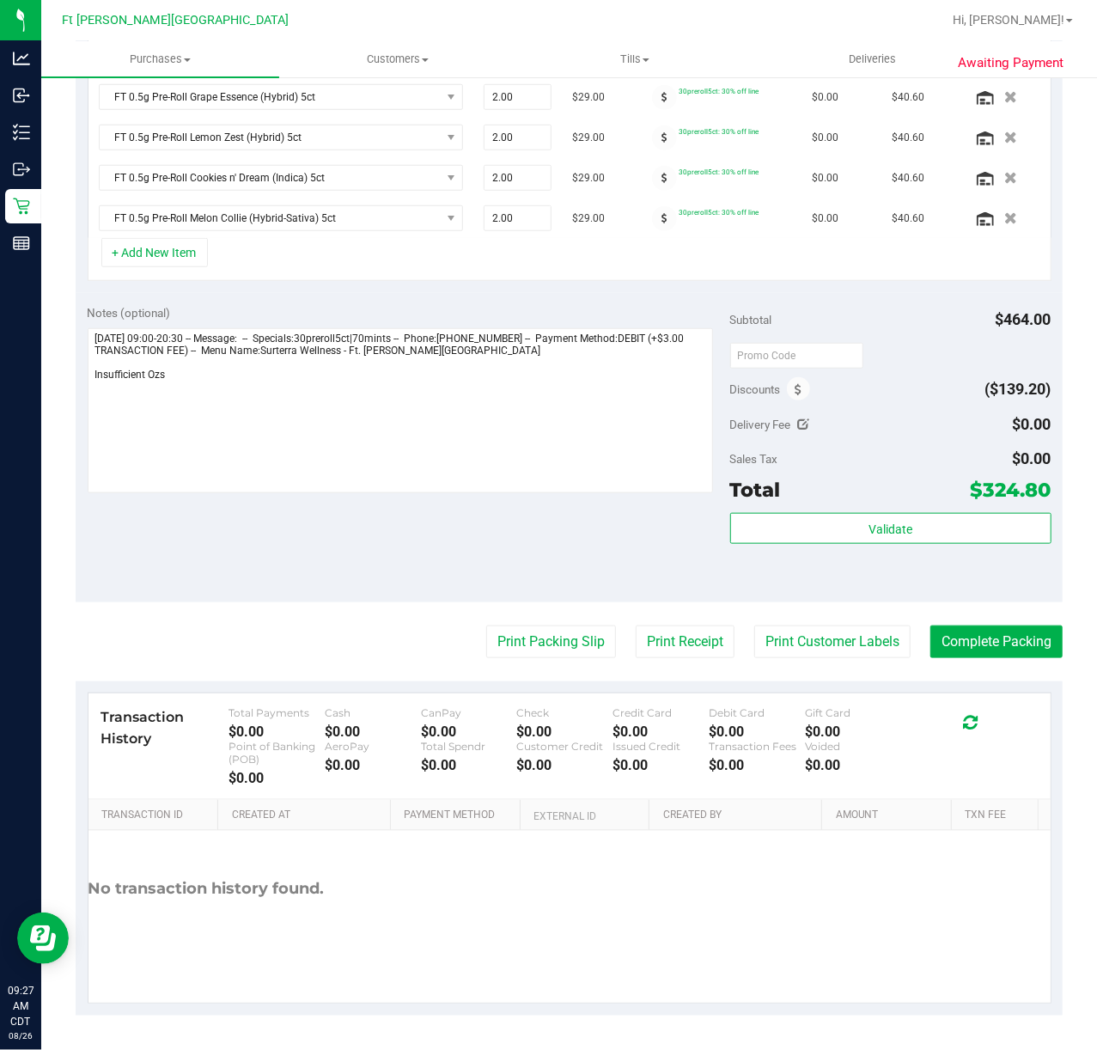
scroll to position [630, 0]
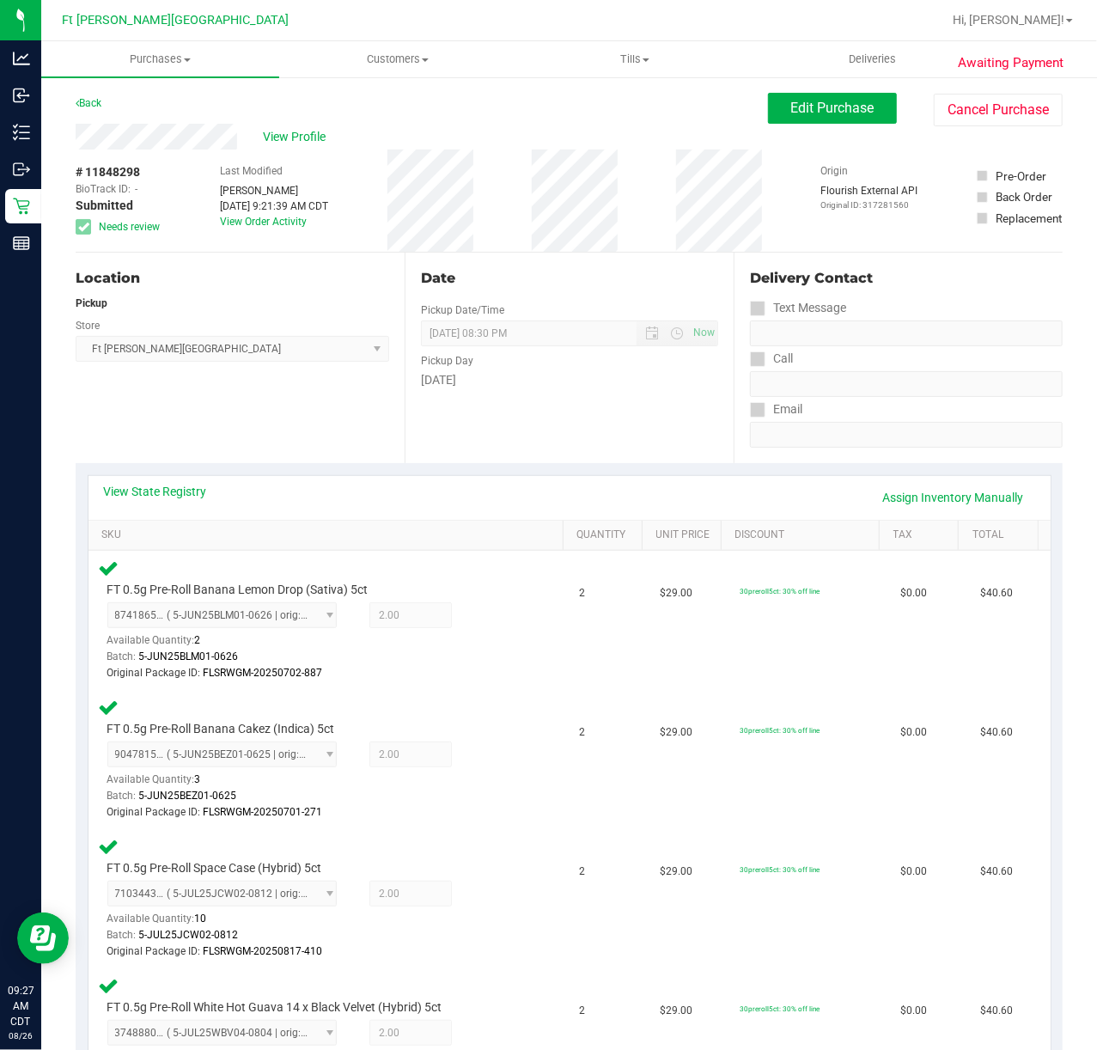
scroll to position [952, 0]
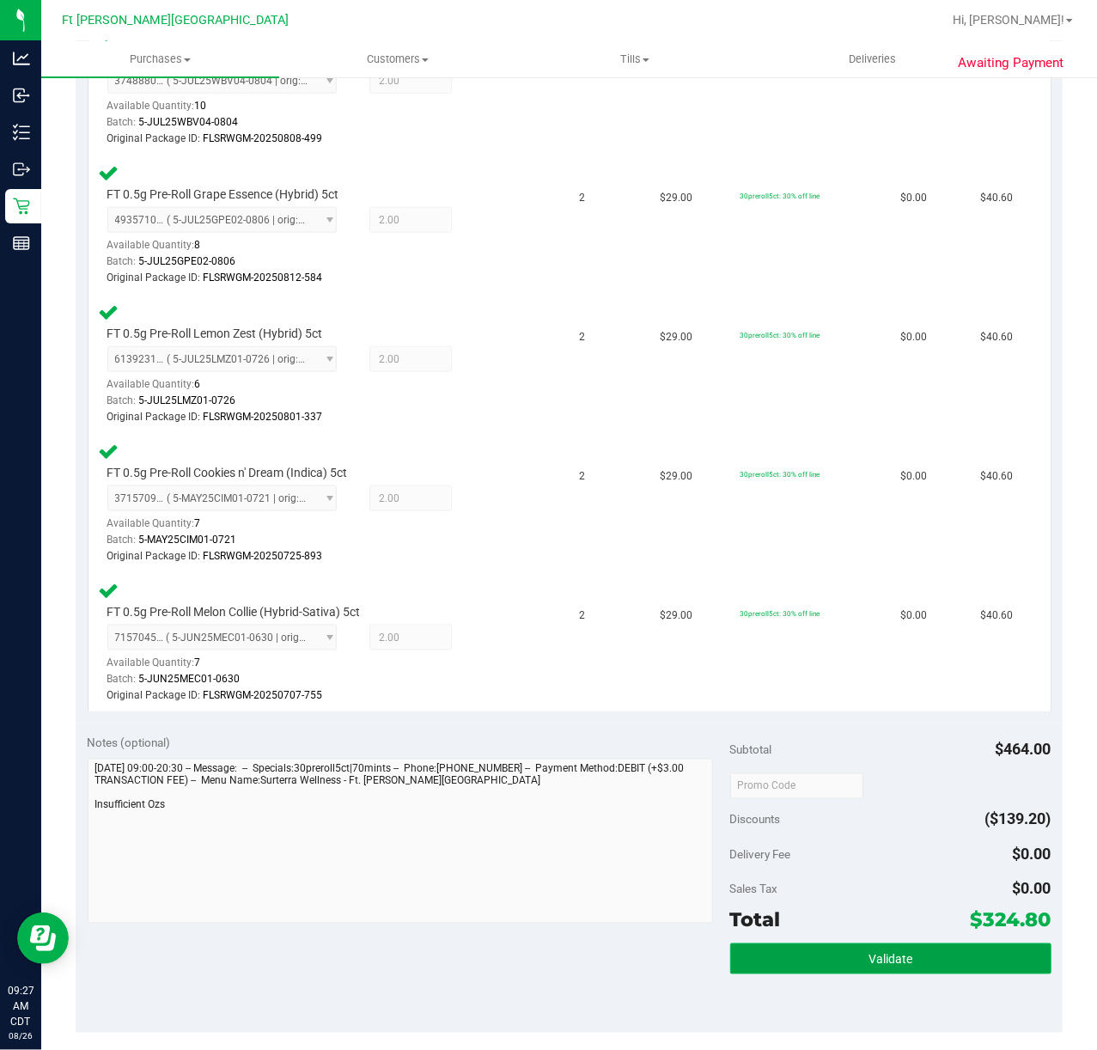
click at [822, 788] on button "Validate" at bounding box center [890, 958] width 321 height 31
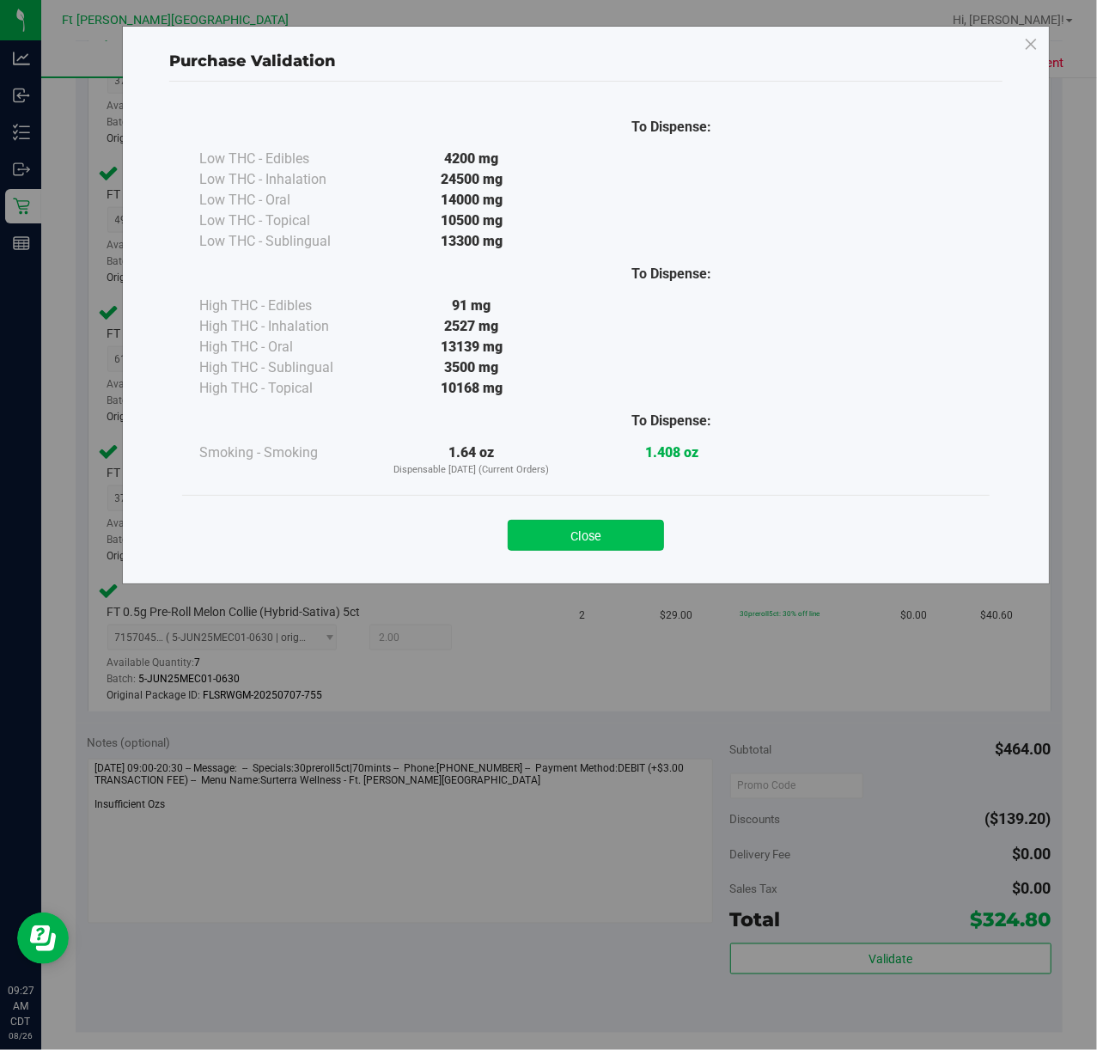
click at [644, 524] on button "Close" at bounding box center [586, 535] width 156 height 31
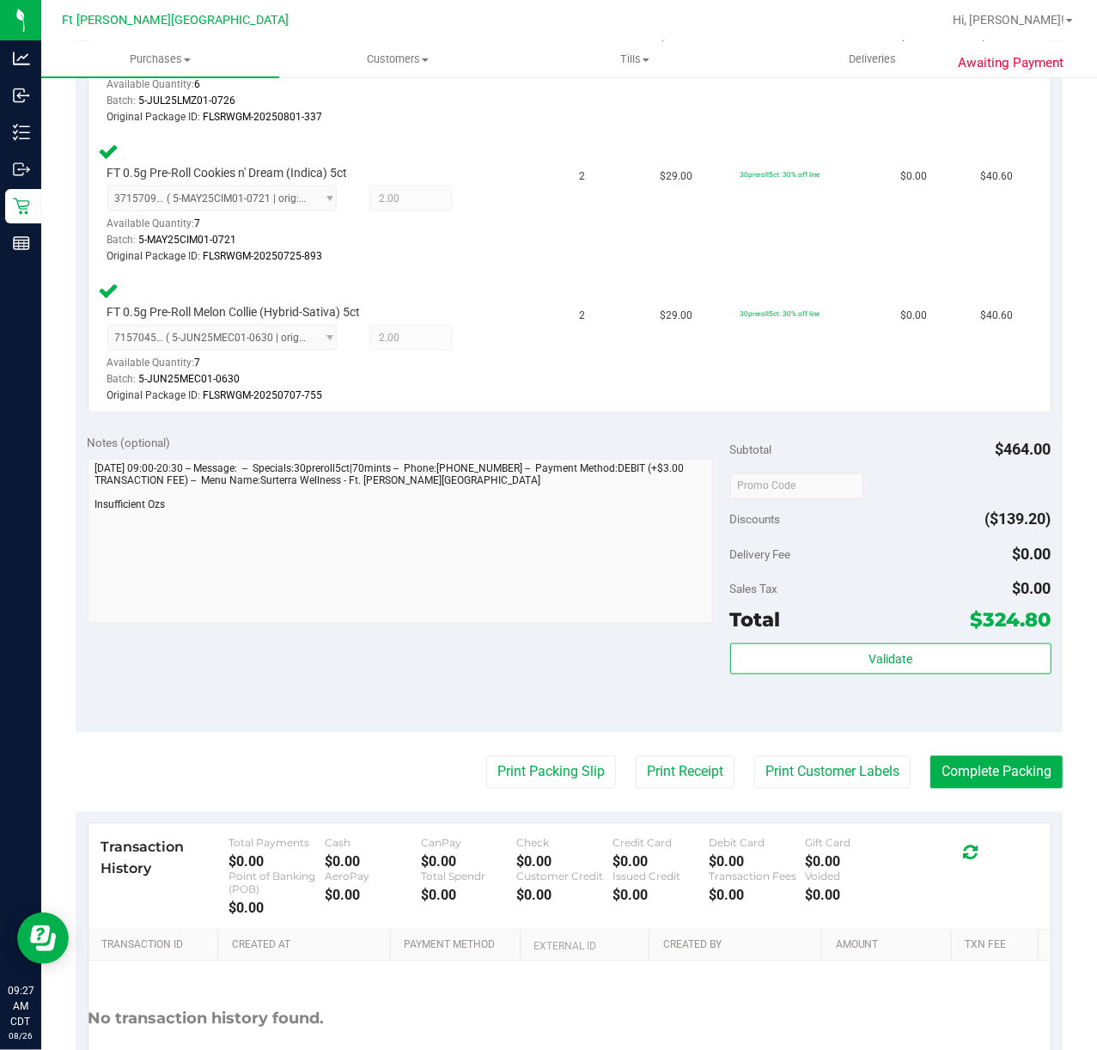
scroll to position [1381, 0]
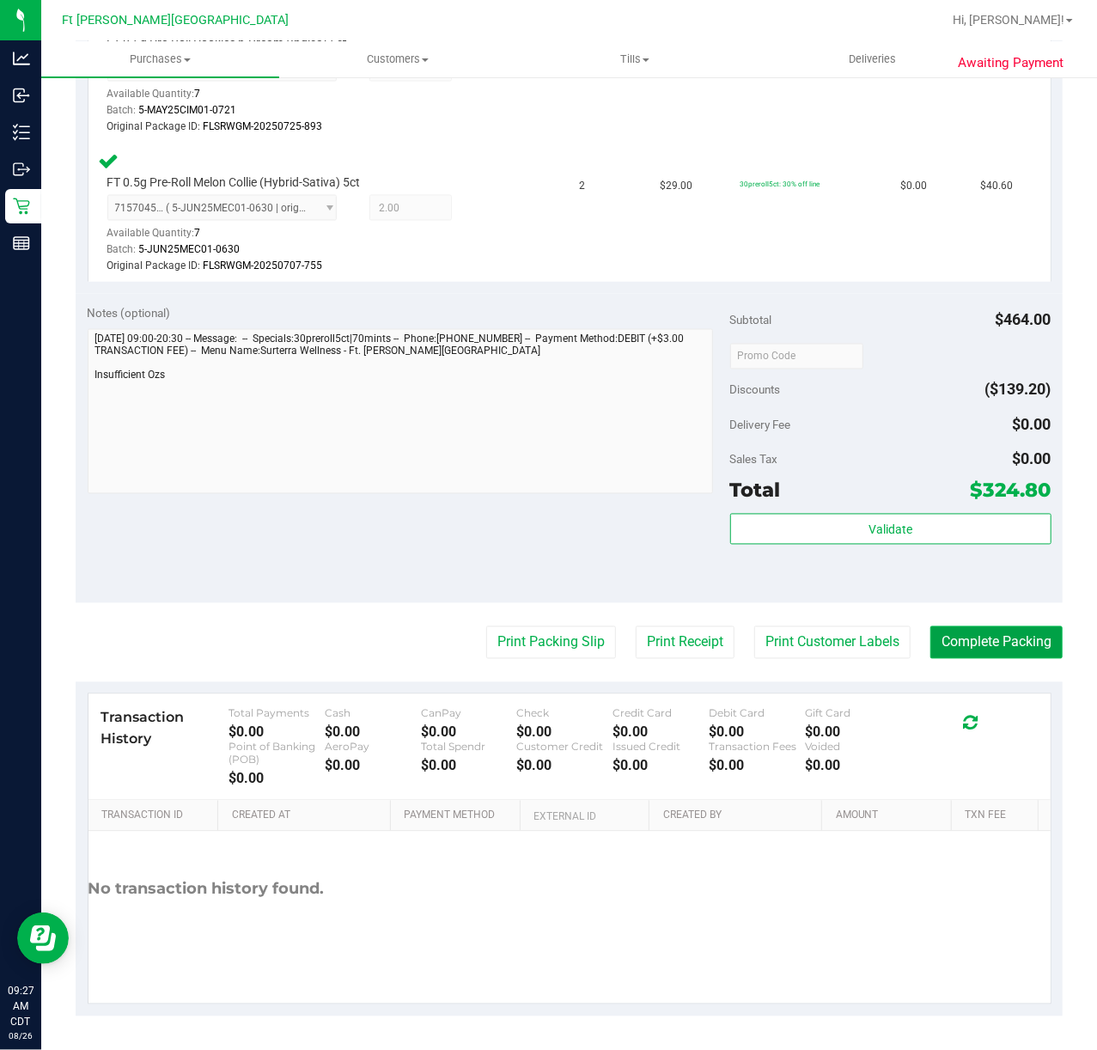
click at [822, 644] on button "Complete Packing" at bounding box center [996, 642] width 132 height 33
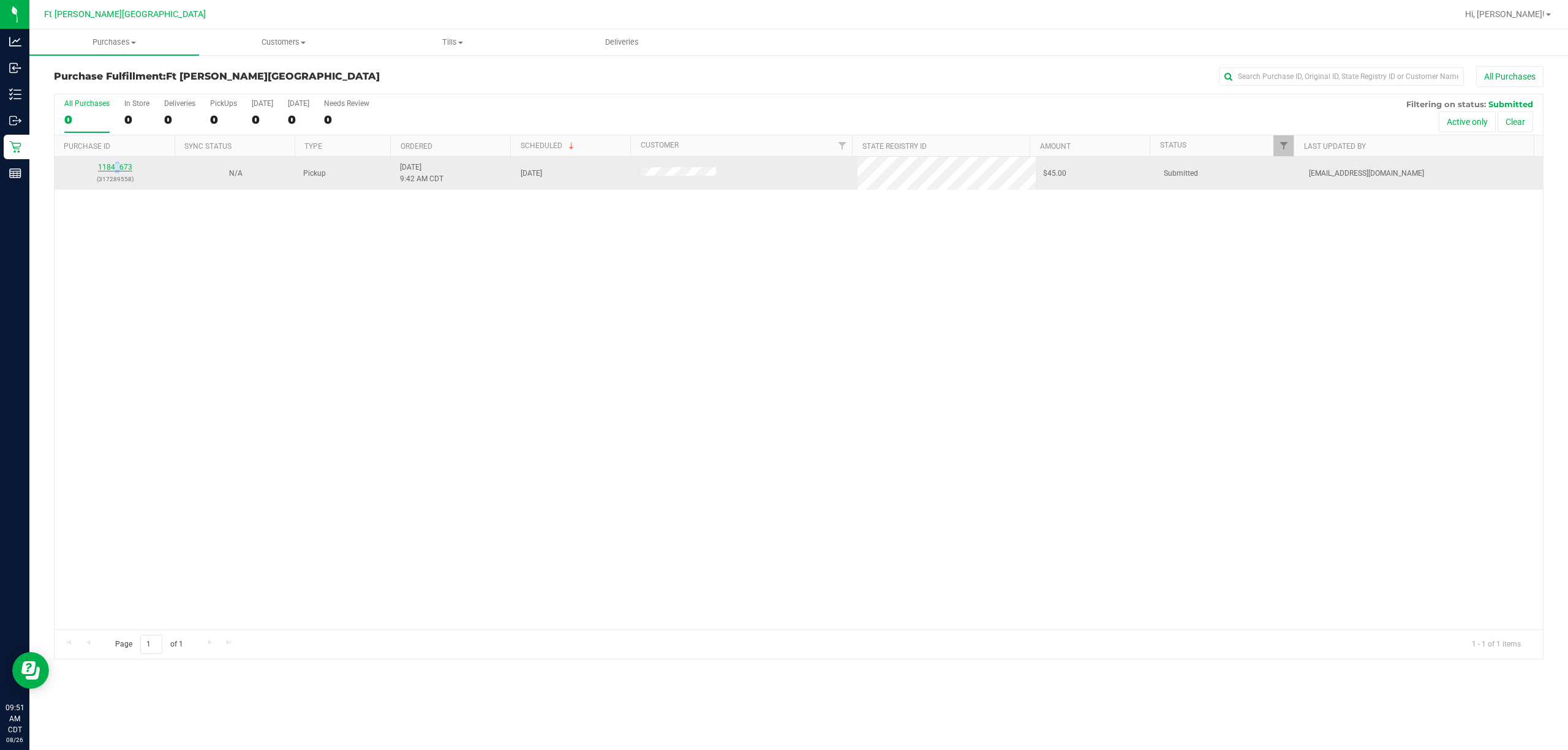
click at [116, 163] on div "11848673 (317289558)" at bounding box center [115, 173] width 106 height 24
click at [121, 172] on div "11848673 (317289558)" at bounding box center [115, 173] width 106 height 24
click at [103, 168] on link "11848673" at bounding box center [115, 167] width 34 height 9
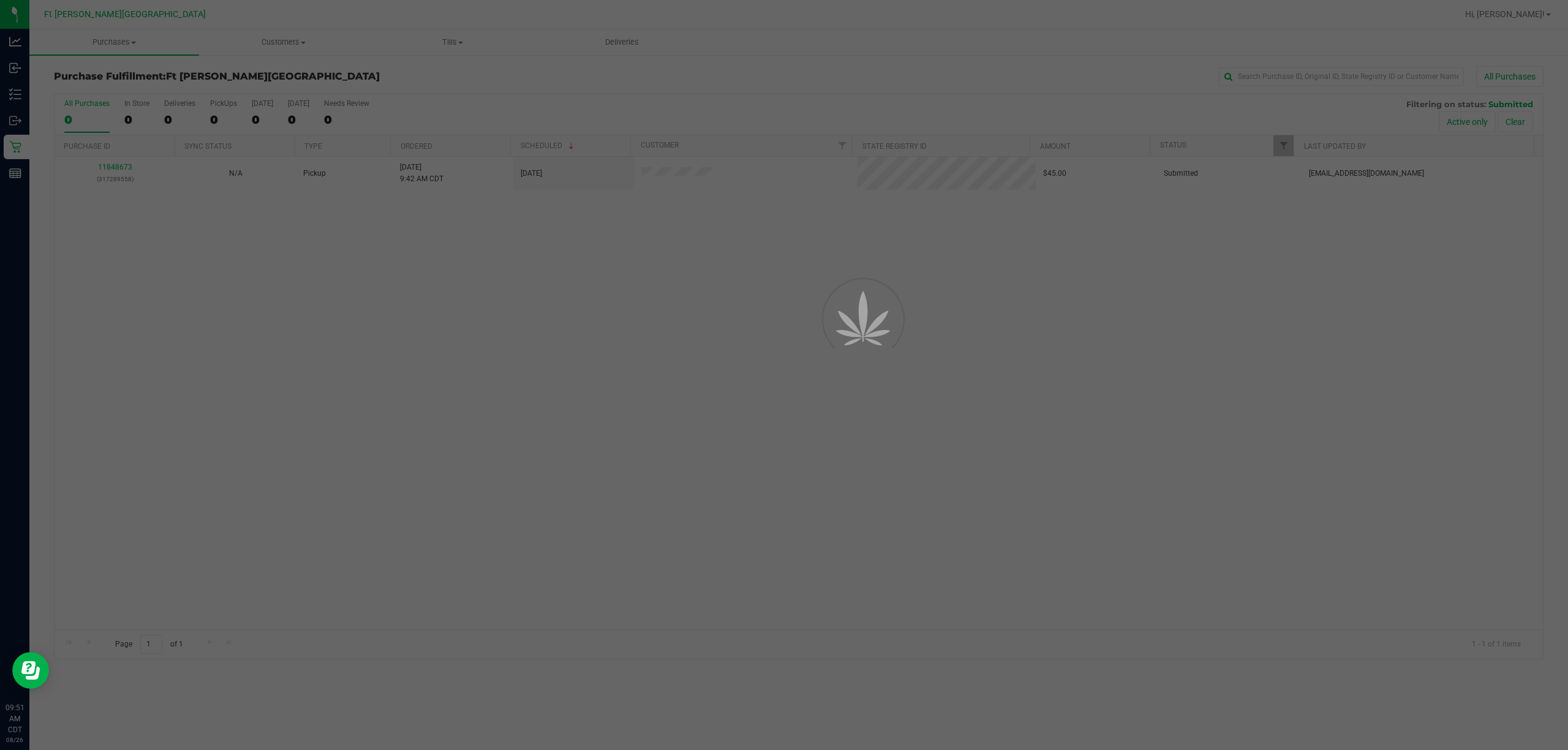
click at [106, 169] on div at bounding box center [784, 375] width 1568 height 750
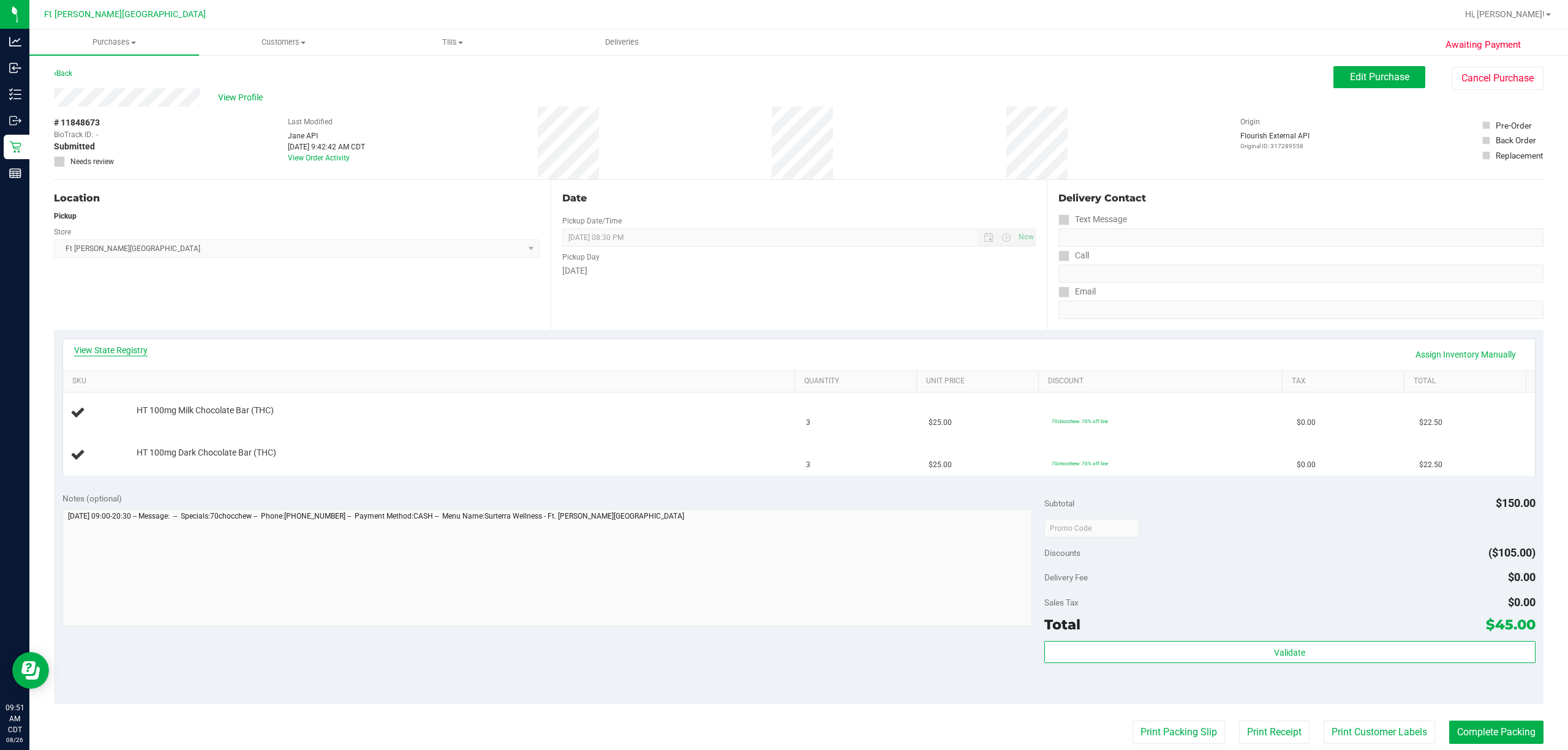
click at [111, 351] on link "View State Registry" at bounding box center [111, 350] width 73 height 12
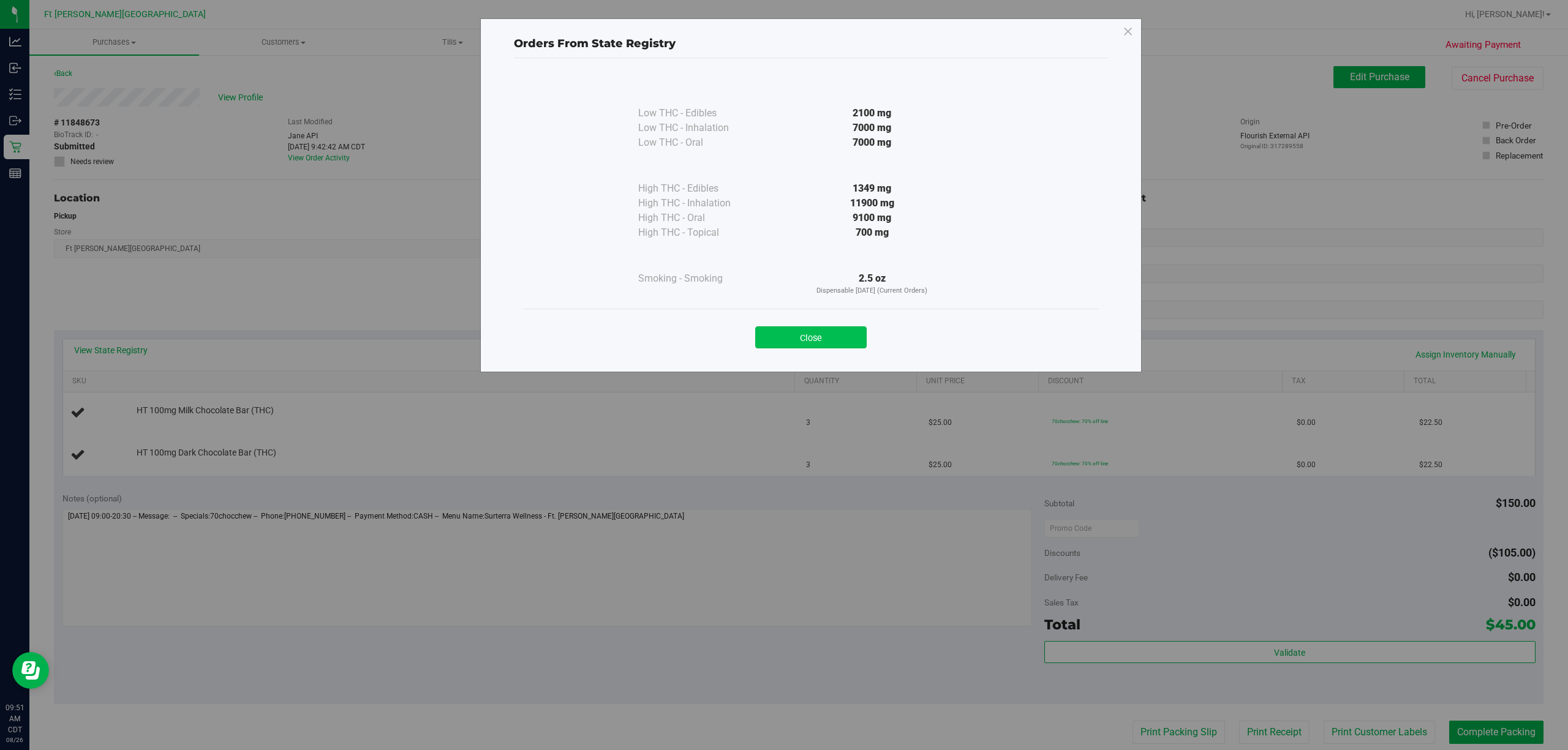
click at [586, 344] on button "Close" at bounding box center [811, 337] width 111 height 22
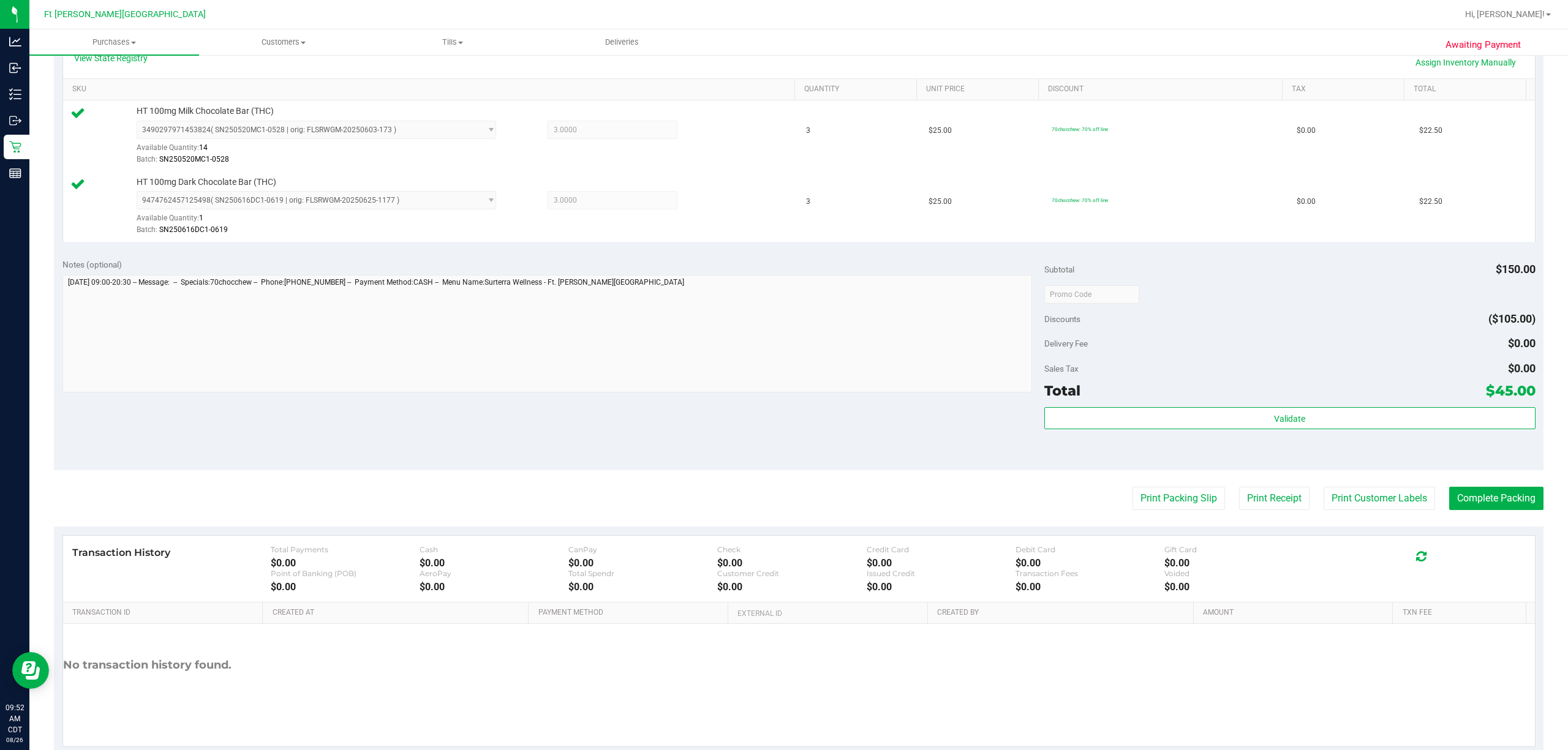
scroll to position [324, 0]
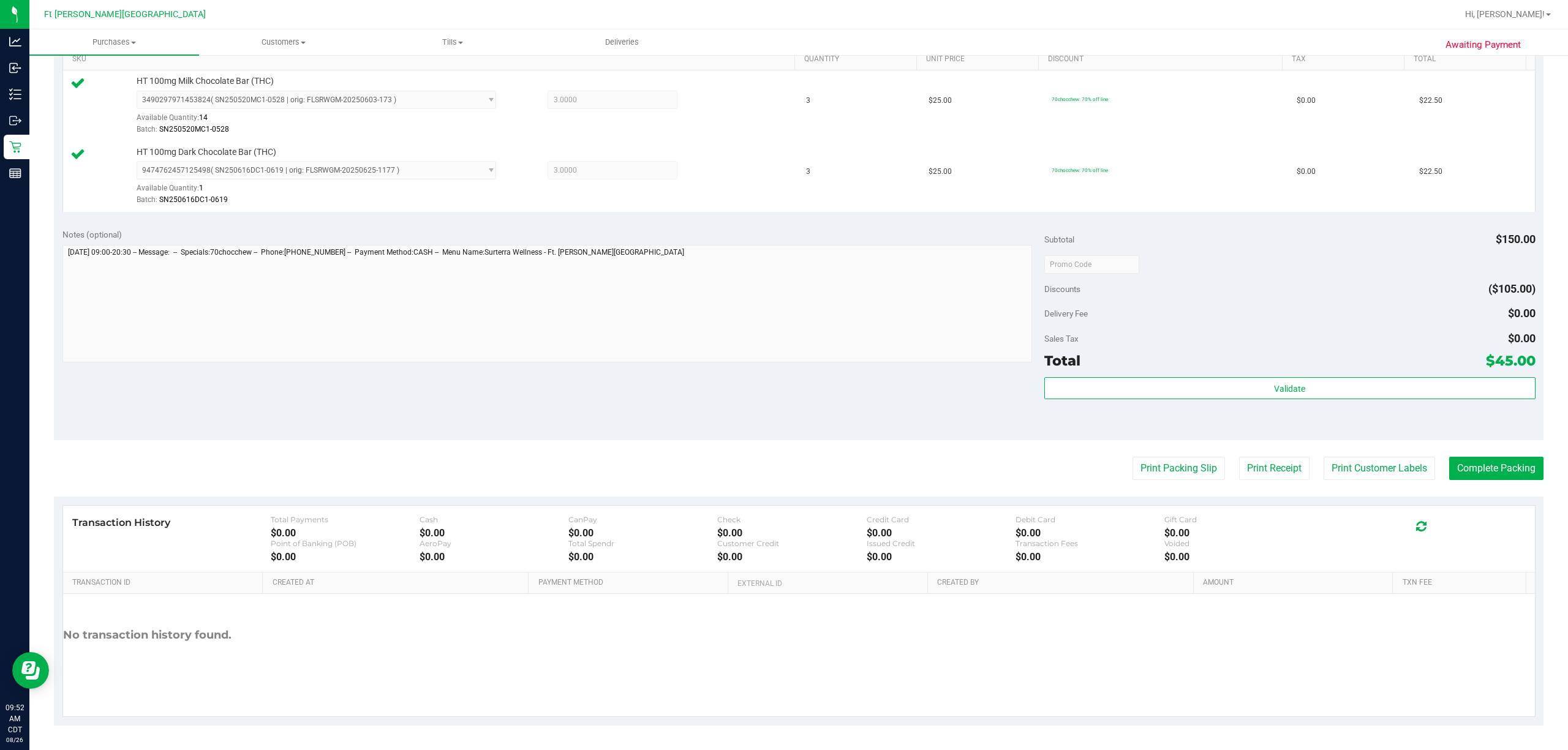
click at [586, 372] on div "Subtotal $150.00 Discounts ($105.00) Delivery Fee $0.00 Sales Tax $0.00 Total $…" at bounding box center [1289, 330] width 491 height 204
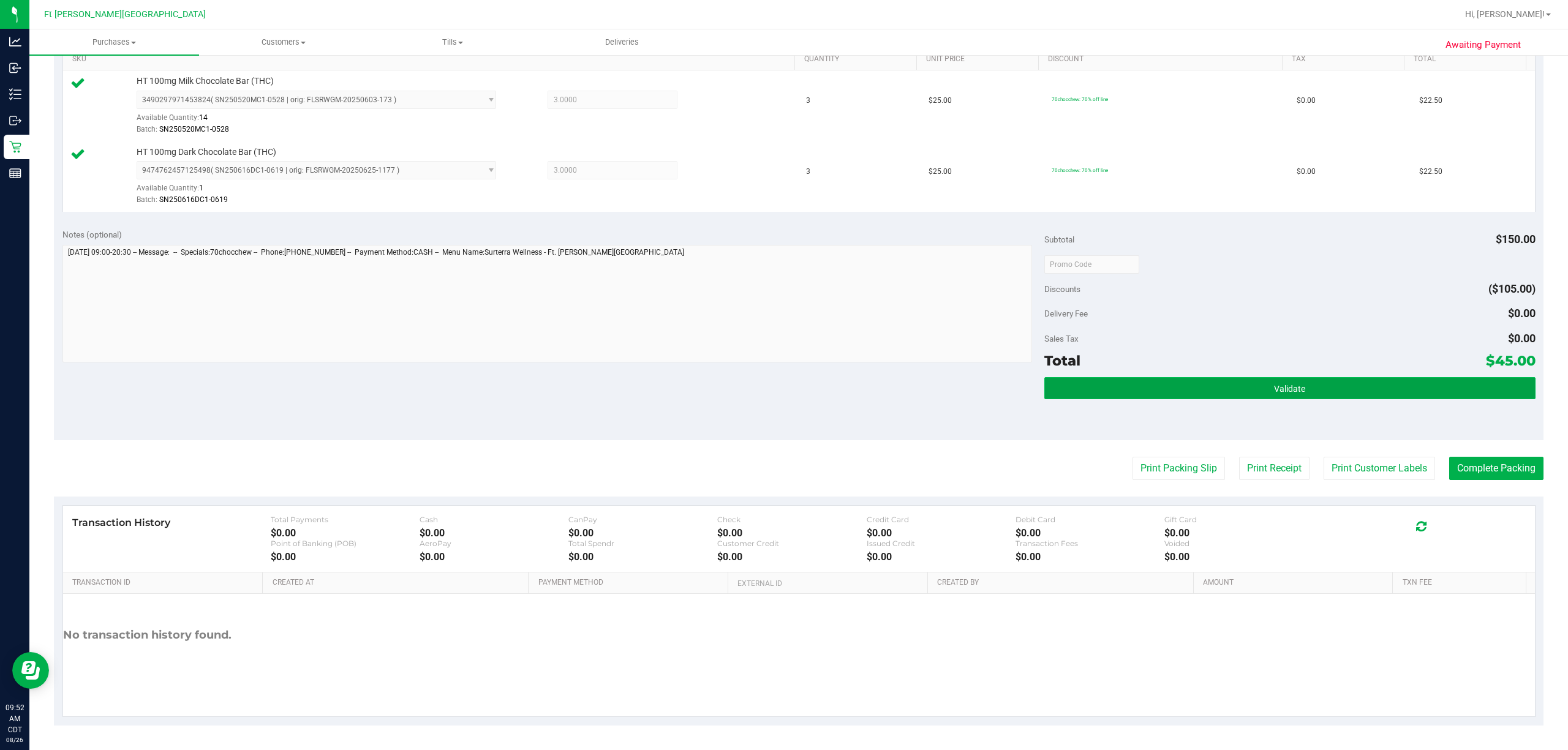
click at [586, 389] on button "Validate" at bounding box center [1289, 388] width 491 height 22
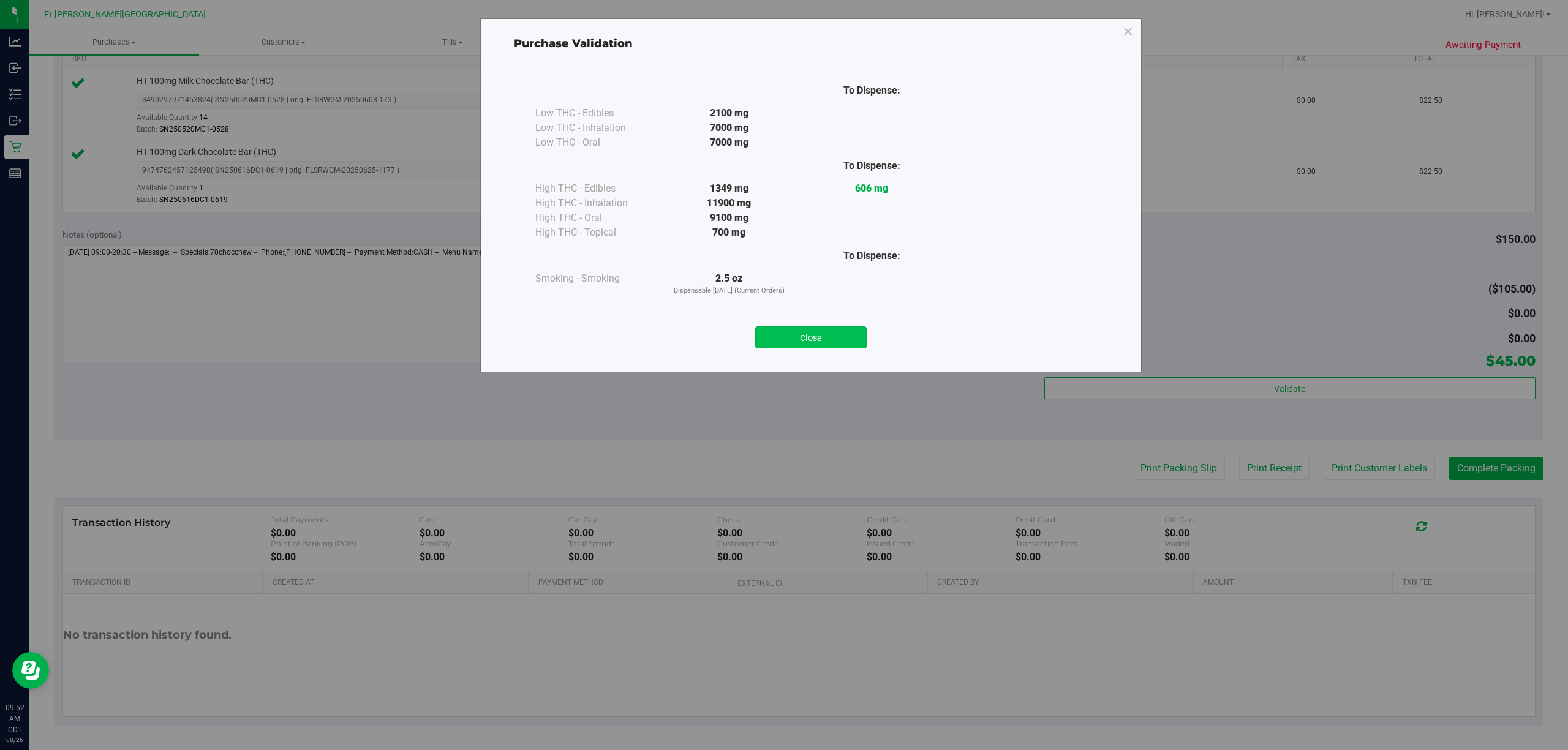
click at [586, 332] on button "Close" at bounding box center [811, 337] width 111 height 22
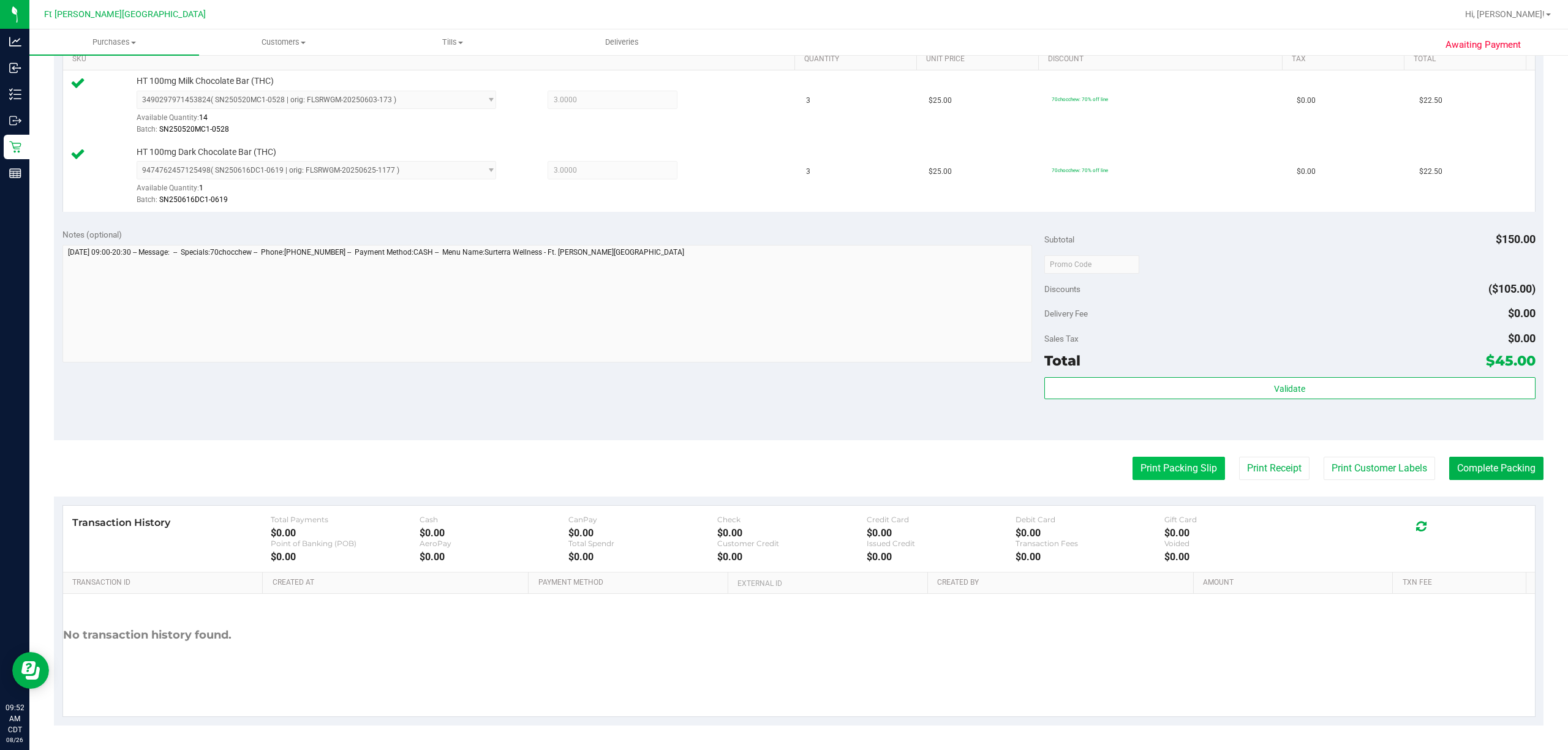
click at [586, 471] on button "Print Packing Slip" at bounding box center [1179, 468] width 93 height 24
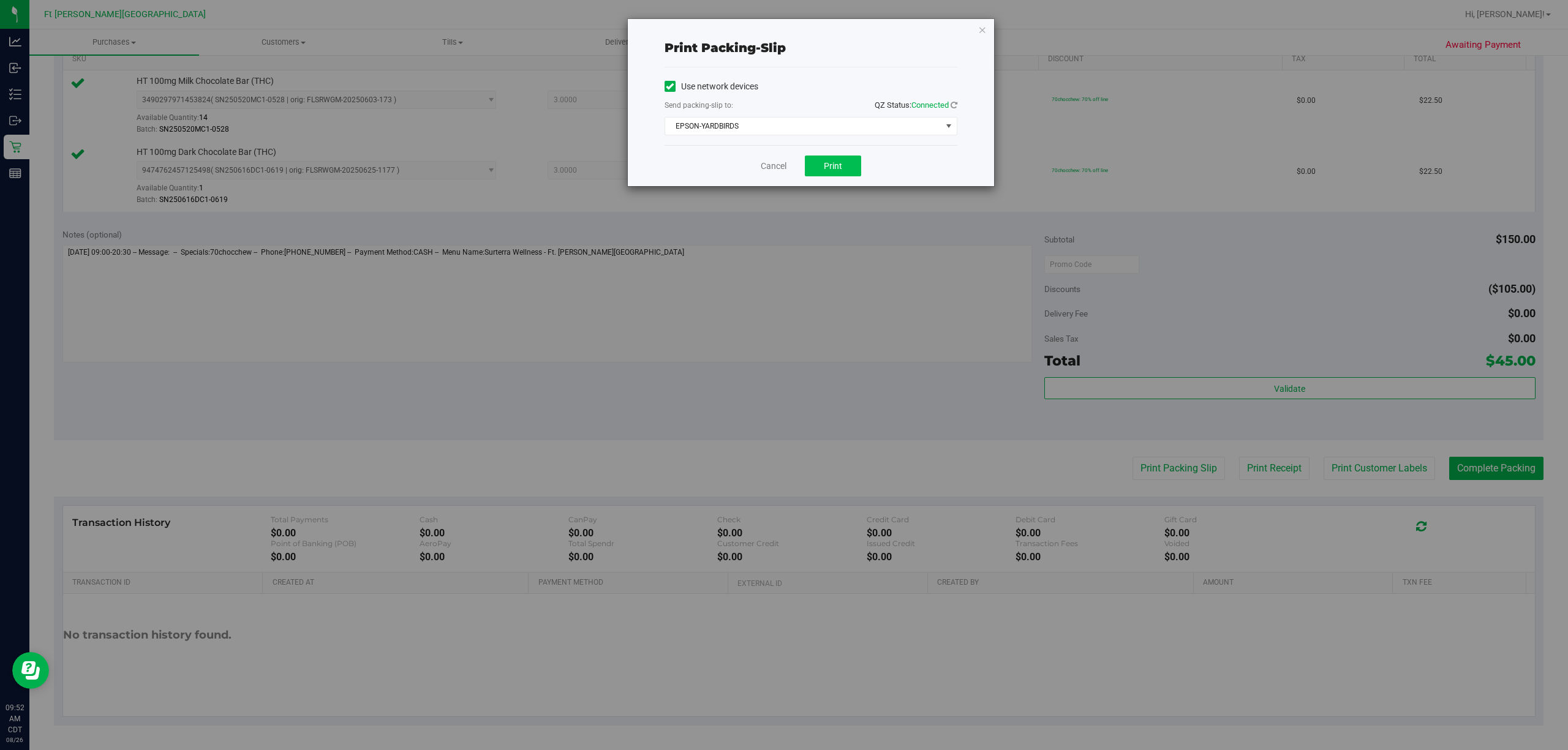
click at [586, 155] on div "Cancel Print" at bounding box center [811, 166] width 293 height 41
click at [586, 161] on span "Print" at bounding box center [833, 166] width 19 height 10
click at [586, 163] on link "Cancel" at bounding box center [774, 166] width 26 height 13
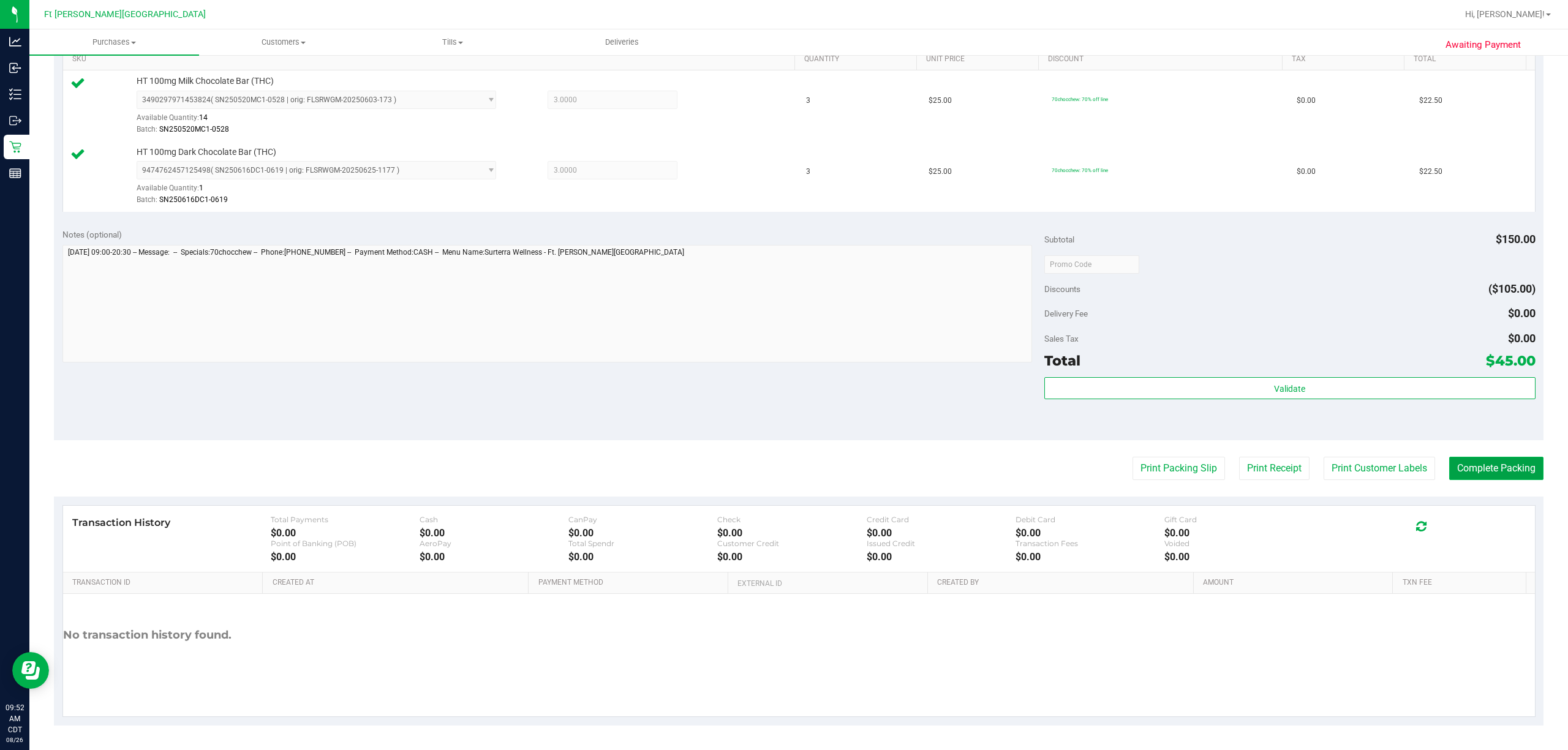
click at [586, 466] on button "Complete Packing" at bounding box center [1496, 468] width 94 height 24
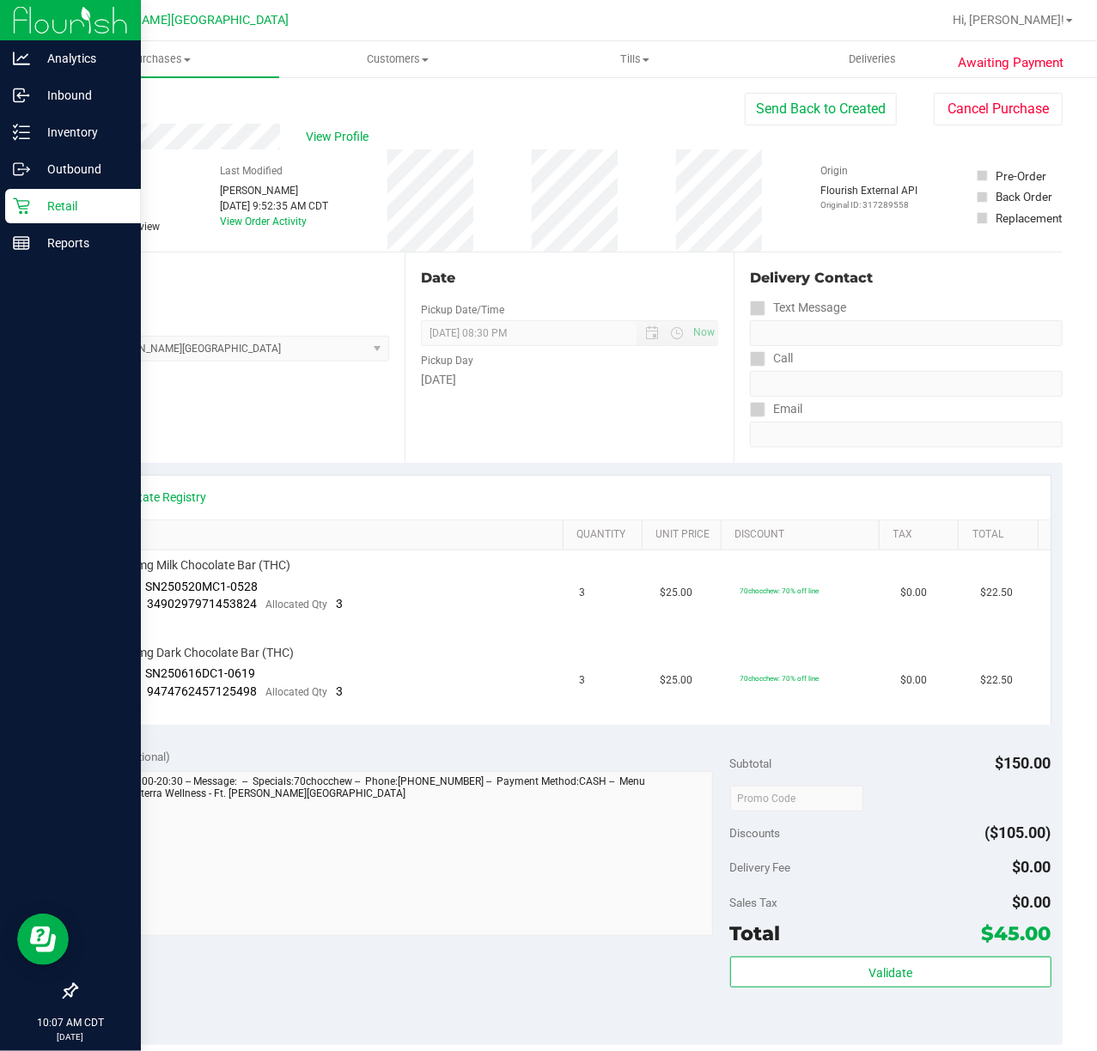
click at [41, 208] on p "Retail" at bounding box center [81, 206] width 103 height 21
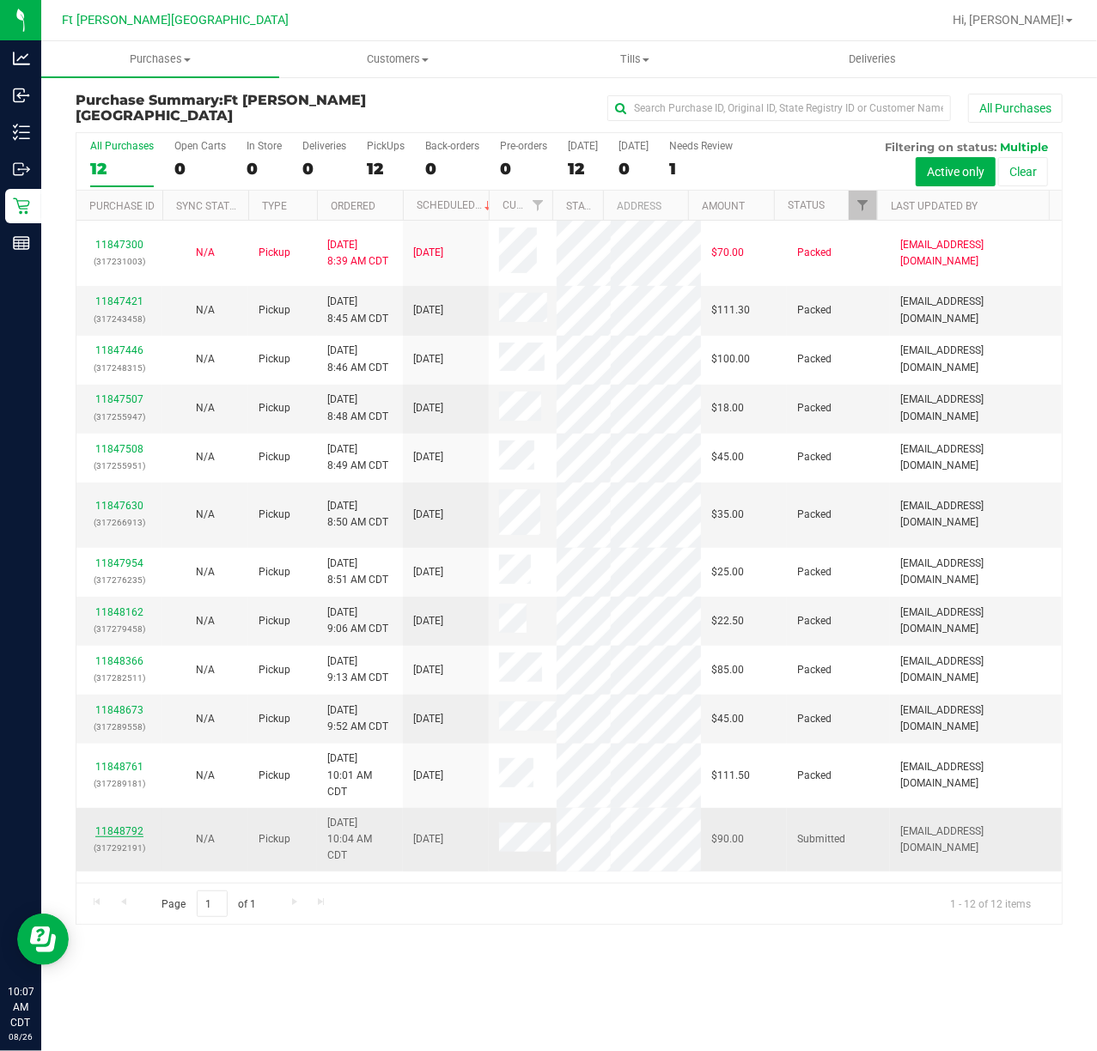
click at [121, 788] on link "11848792" at bounding box center [119, 831] width 48 height 12
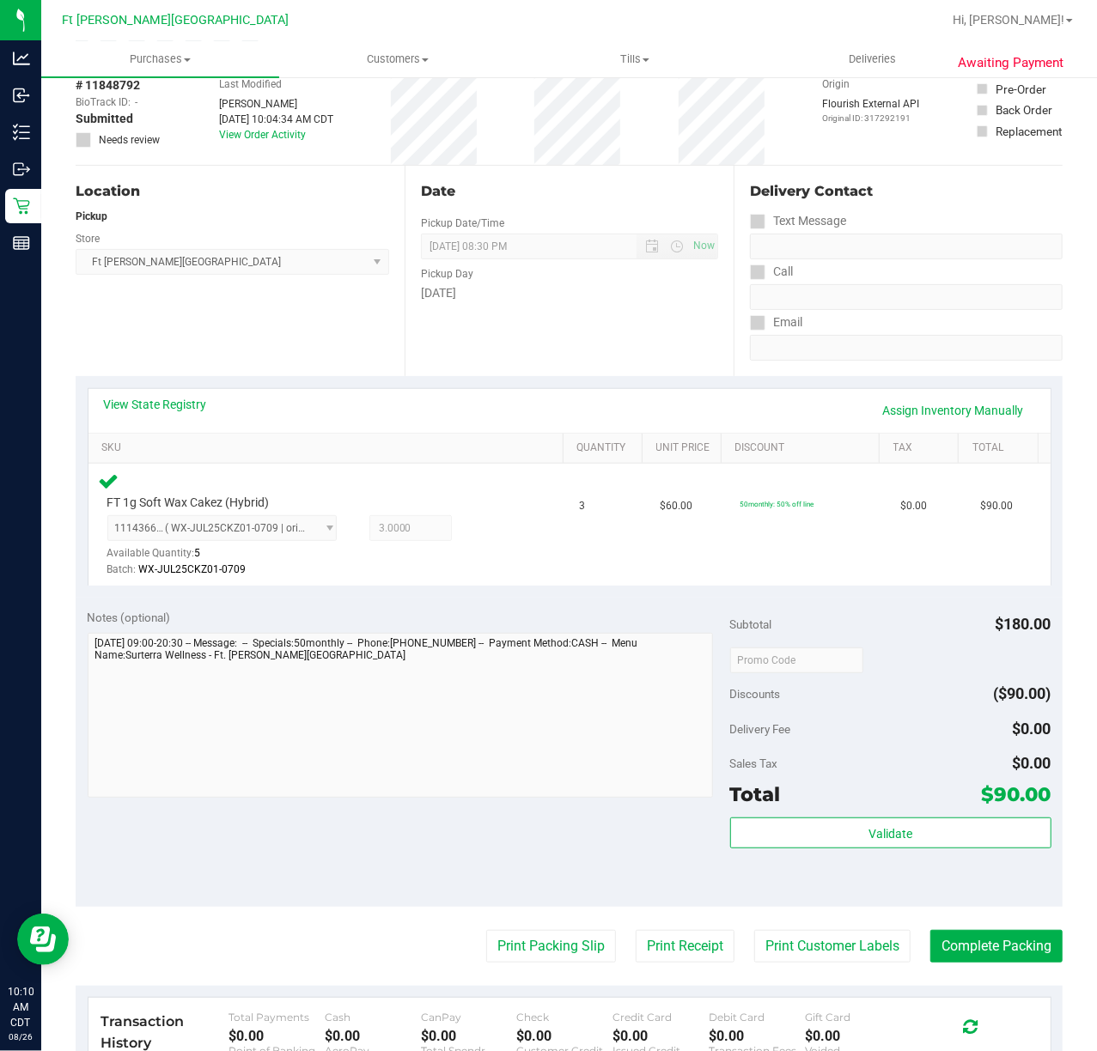
scroll to position [228, 0]
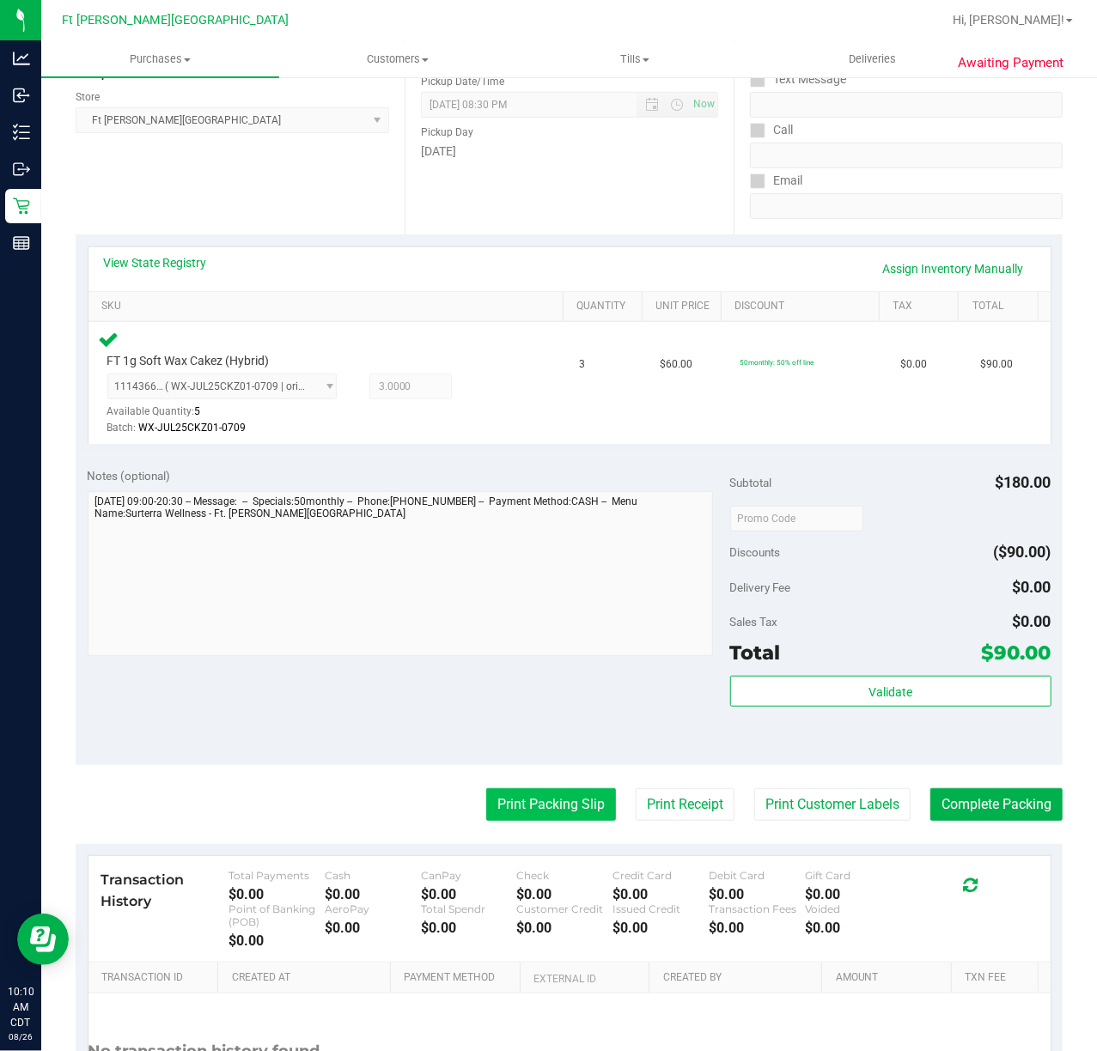
click at [548, 788] on button "Print Packing Slip" at bounding box center [551, 804] width 130 height 33
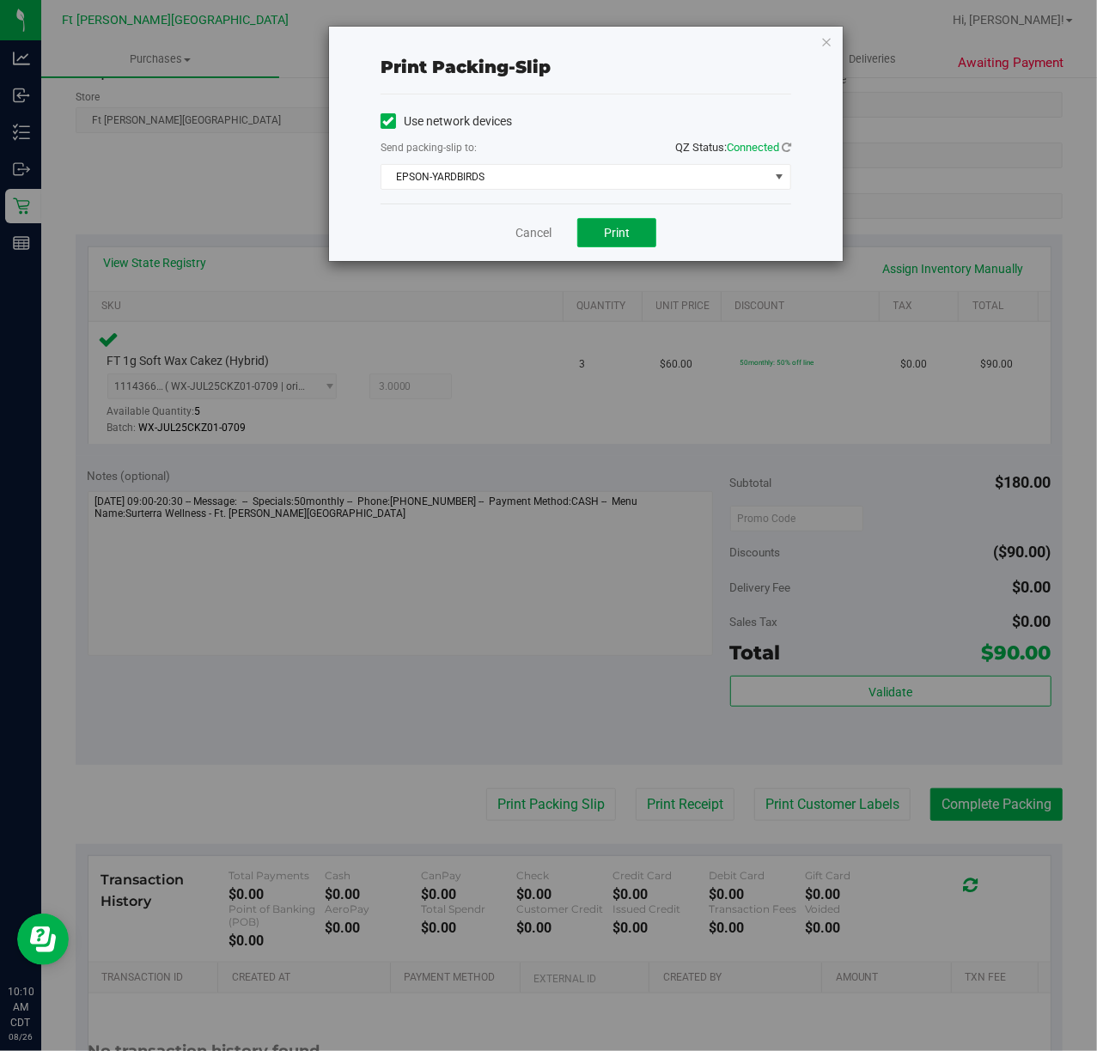
click at [615, 232] on span "Print" at bounding box center [617, 233] width 26 height 14
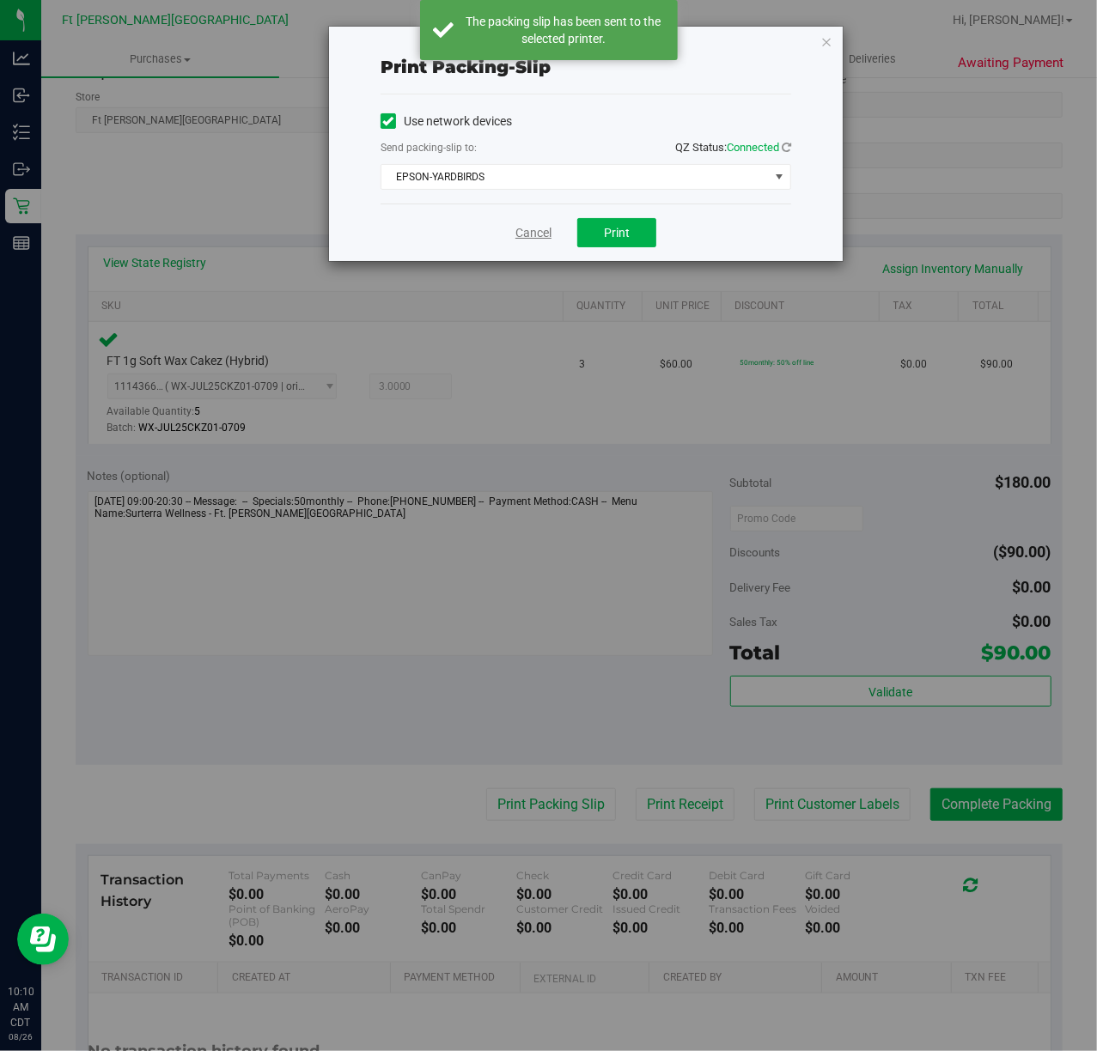
click at [537, 228] on link "Cancel" at bounding box center [533, 233] width 36 height 18
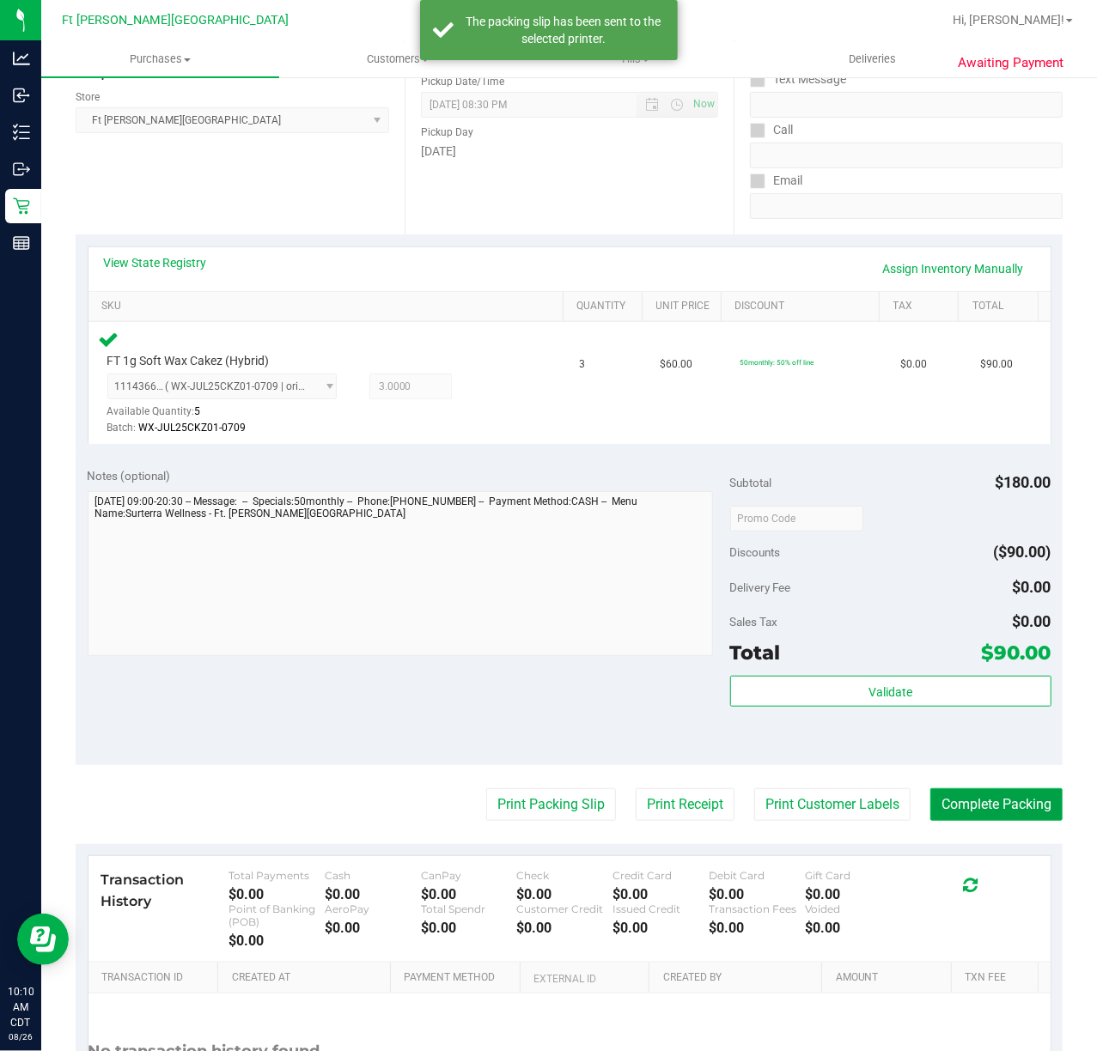
click at [822, 788] on button "Complete Packing" at bounding box center [996, 804] width 132 height 33
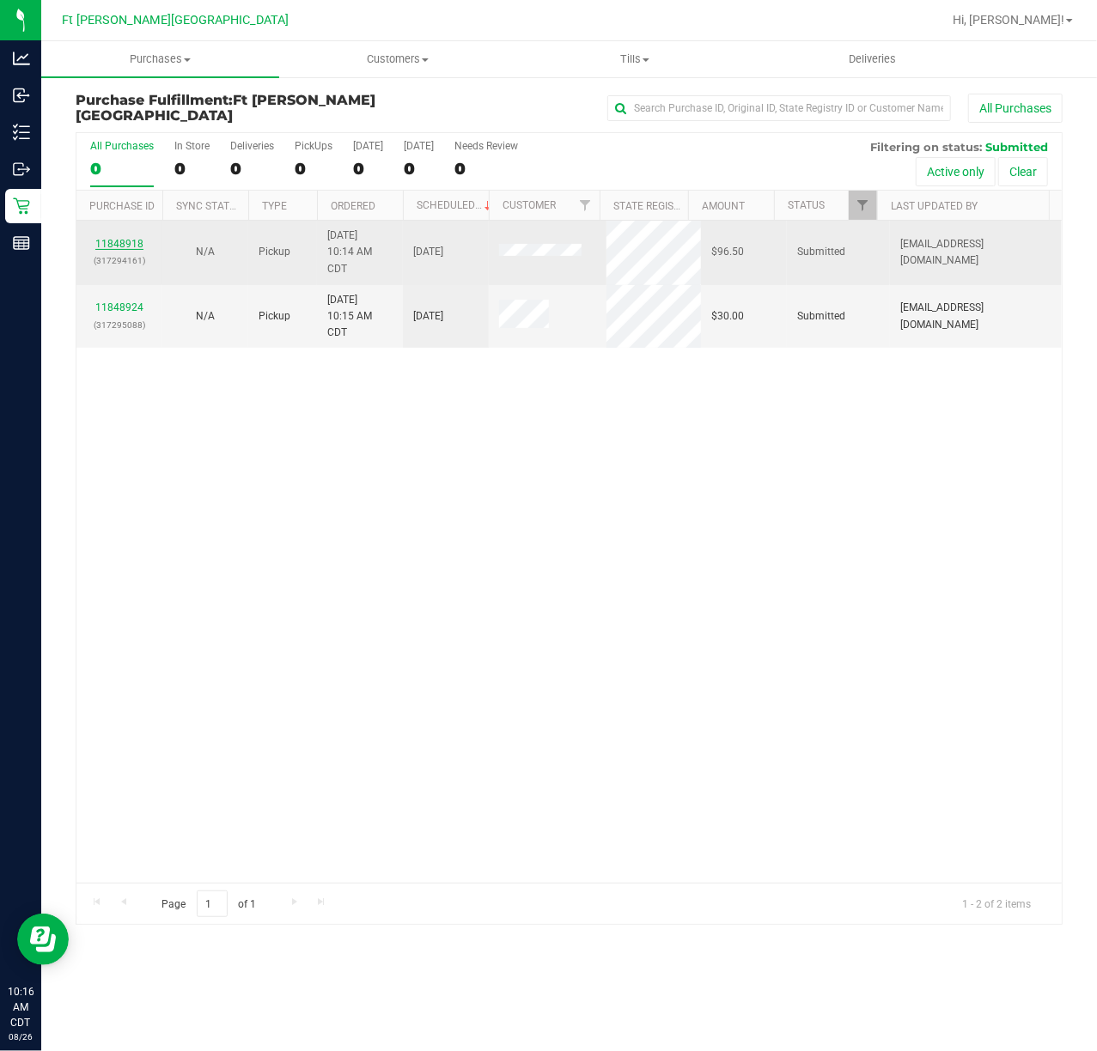
click at [111, 242] on link "11848918" at bounding box center [119, 244] width 48 height 12
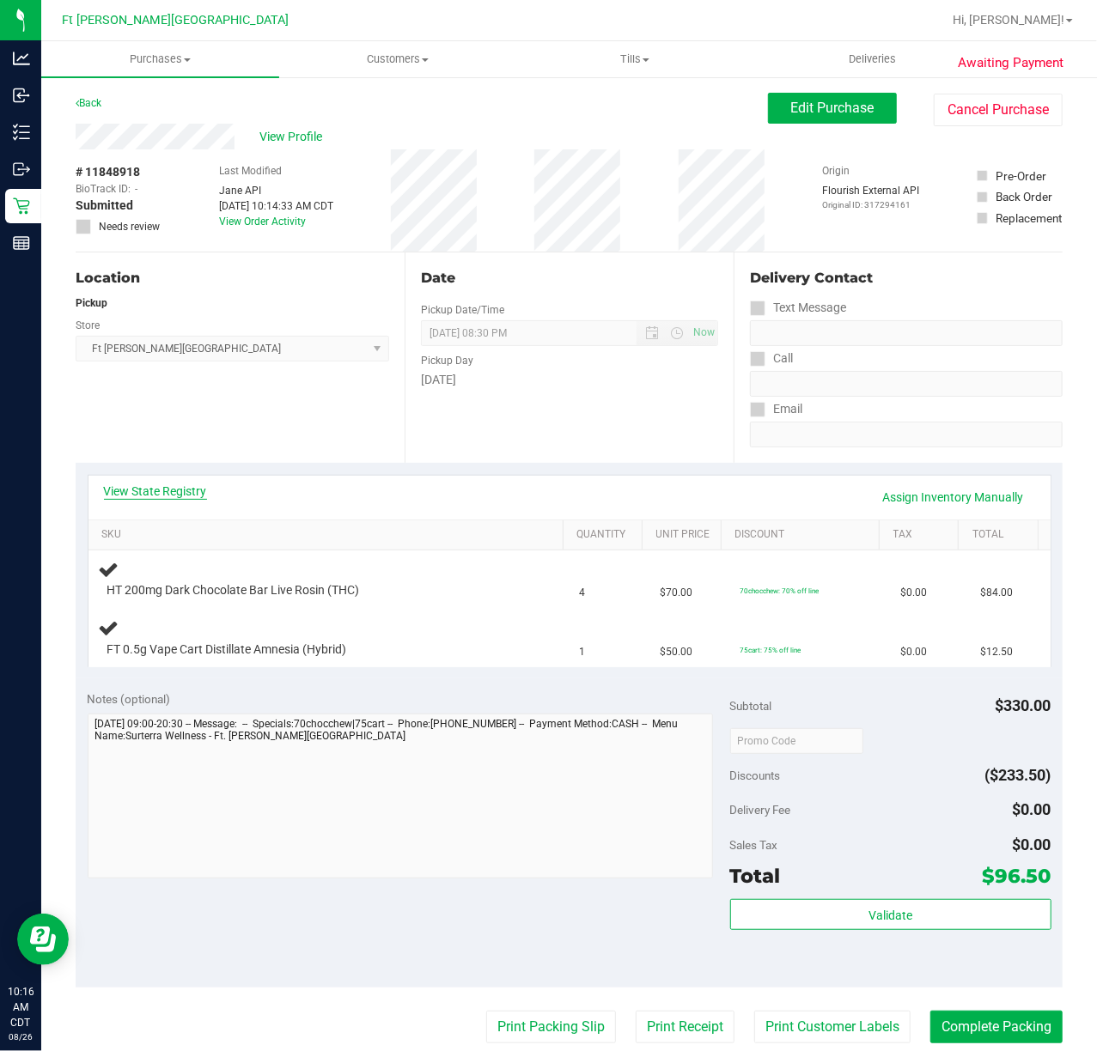
click at [144, 499] on link "View State Registry" at bounding box center [155, 491] width 103 height 17
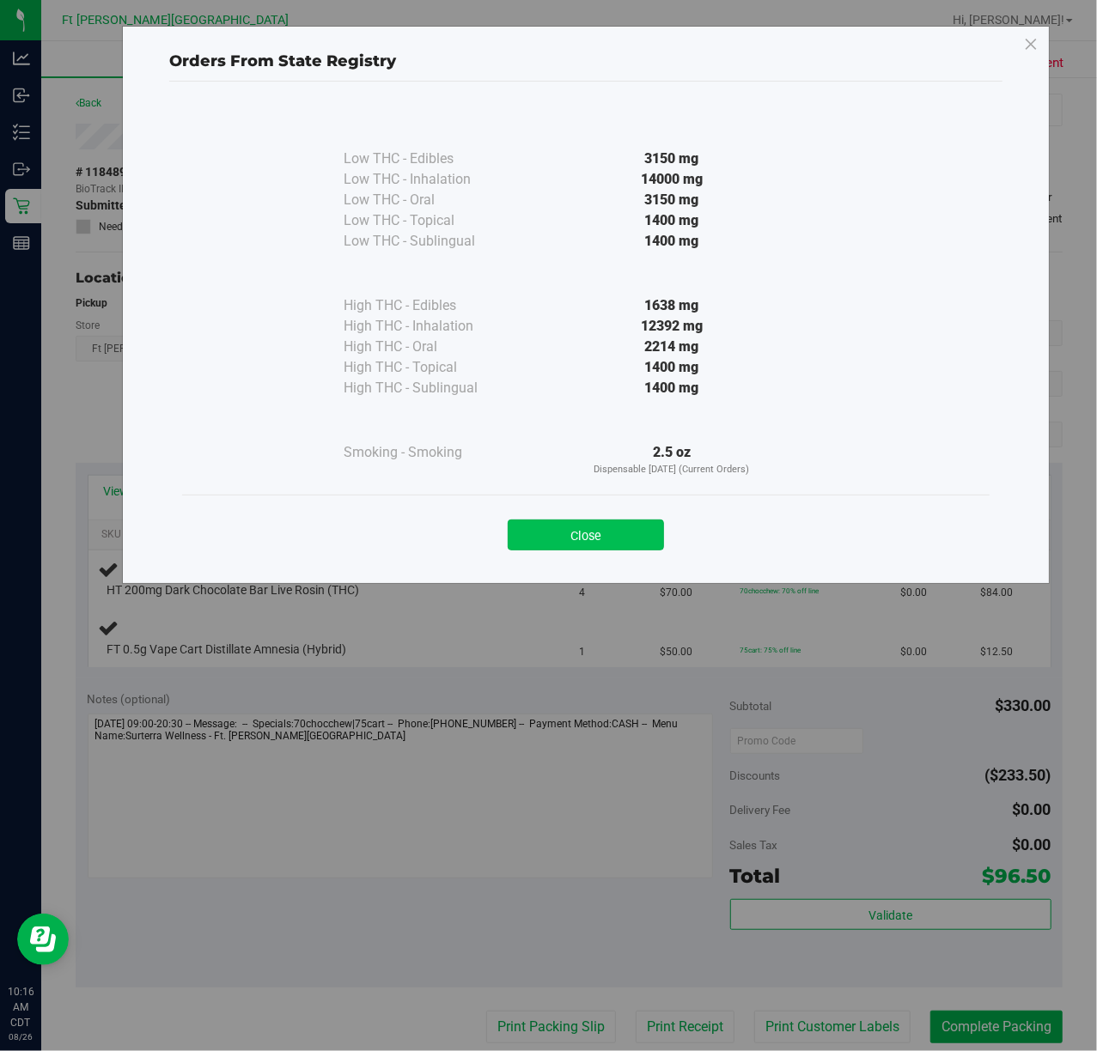
click at [649, 544] on button "Close" at bounding box center [586, 535] width 156 height 31
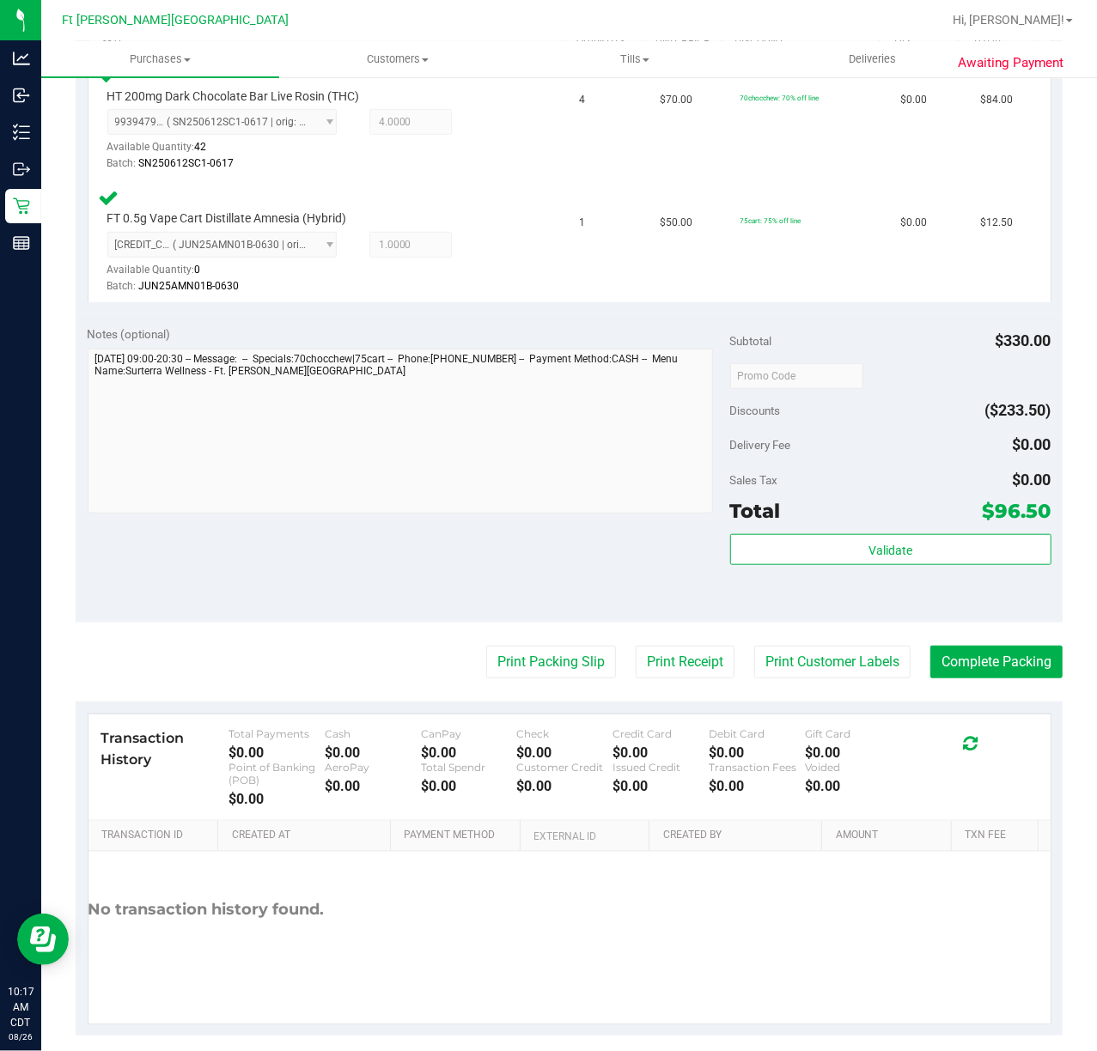
scroll to position [507, 0]
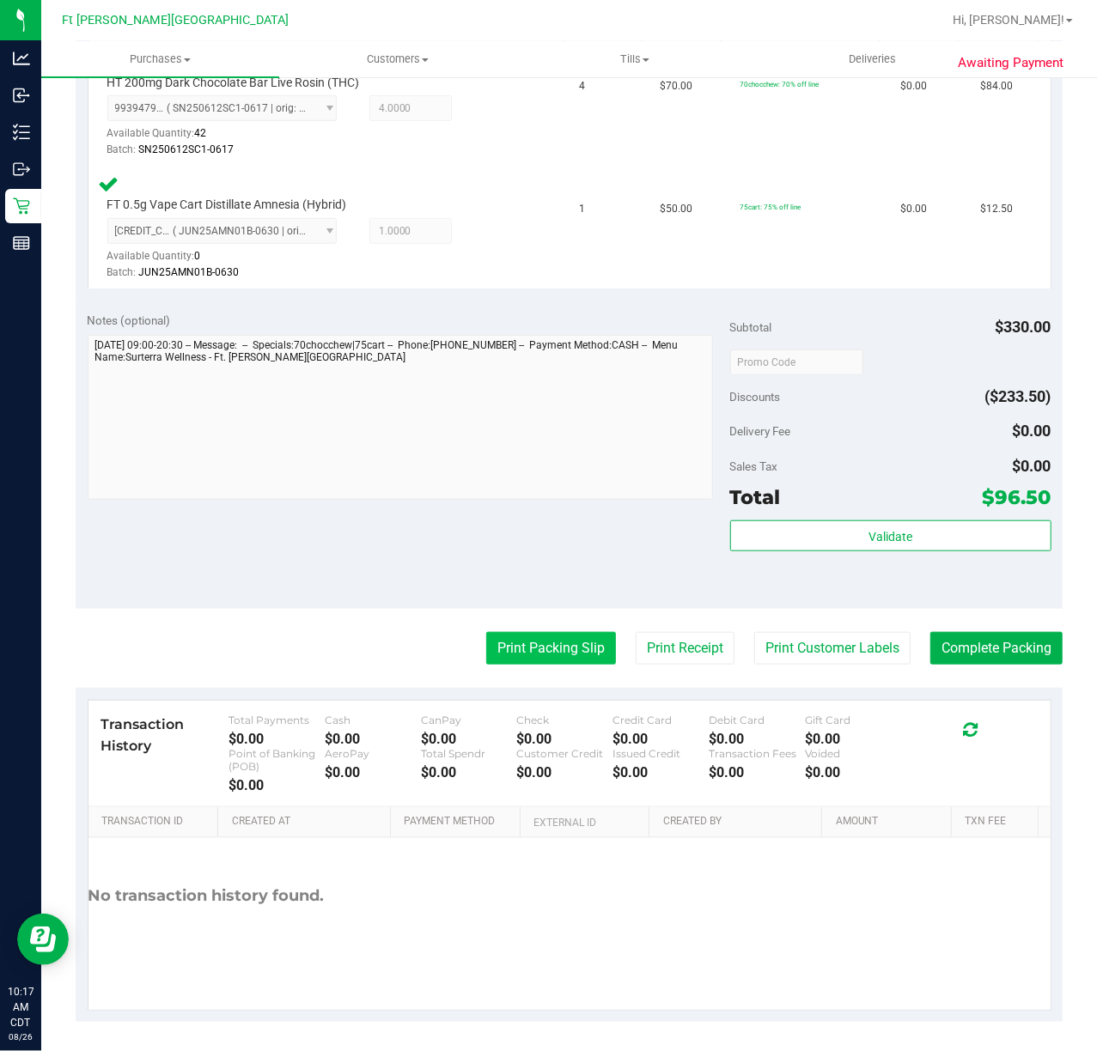
click at [574, 639] on button "Print Packing Slip" at bounding box center [551, 648] width 130 height 33
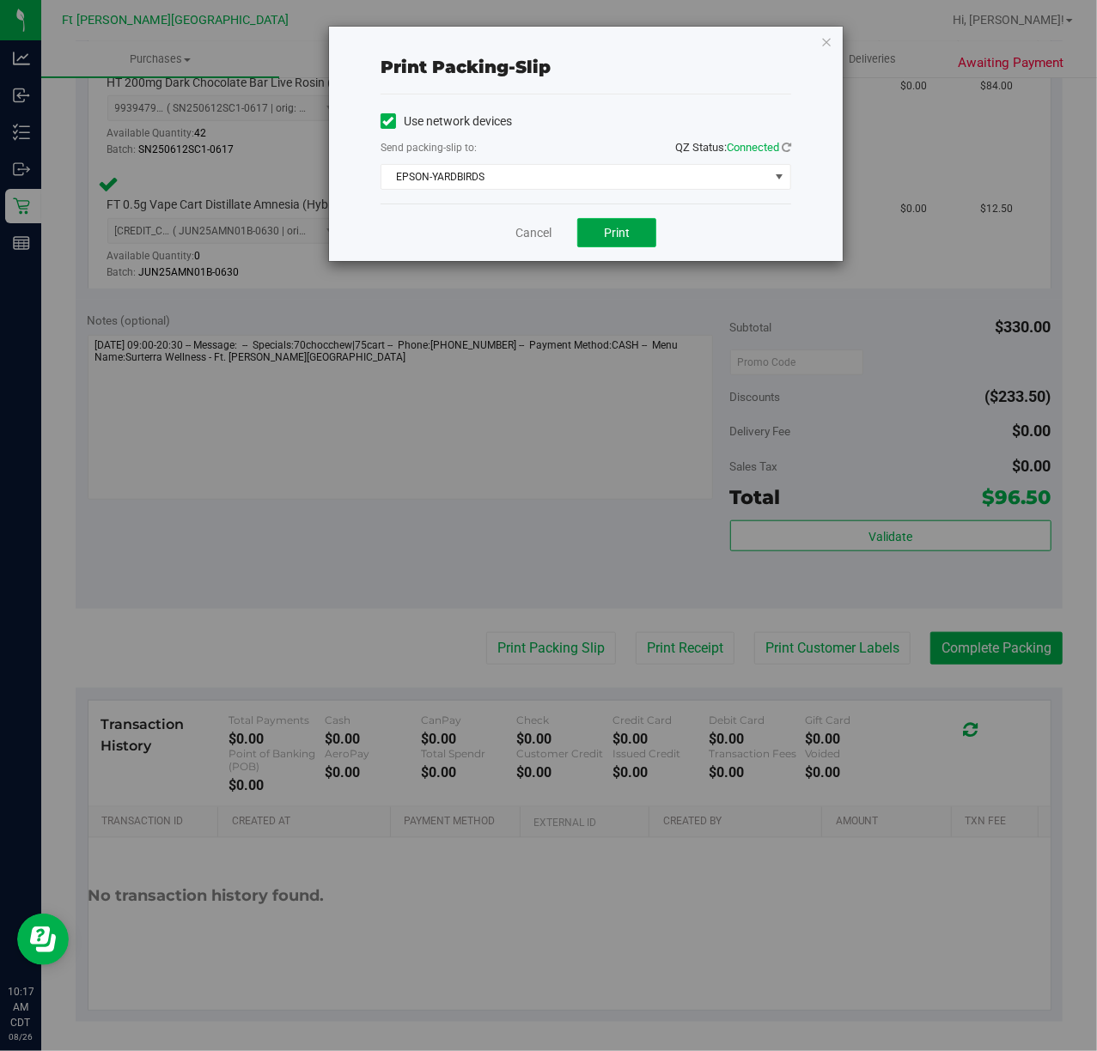
click at [629, 230] on span "Print" at bounding box center [617, 233] width 26 height 14
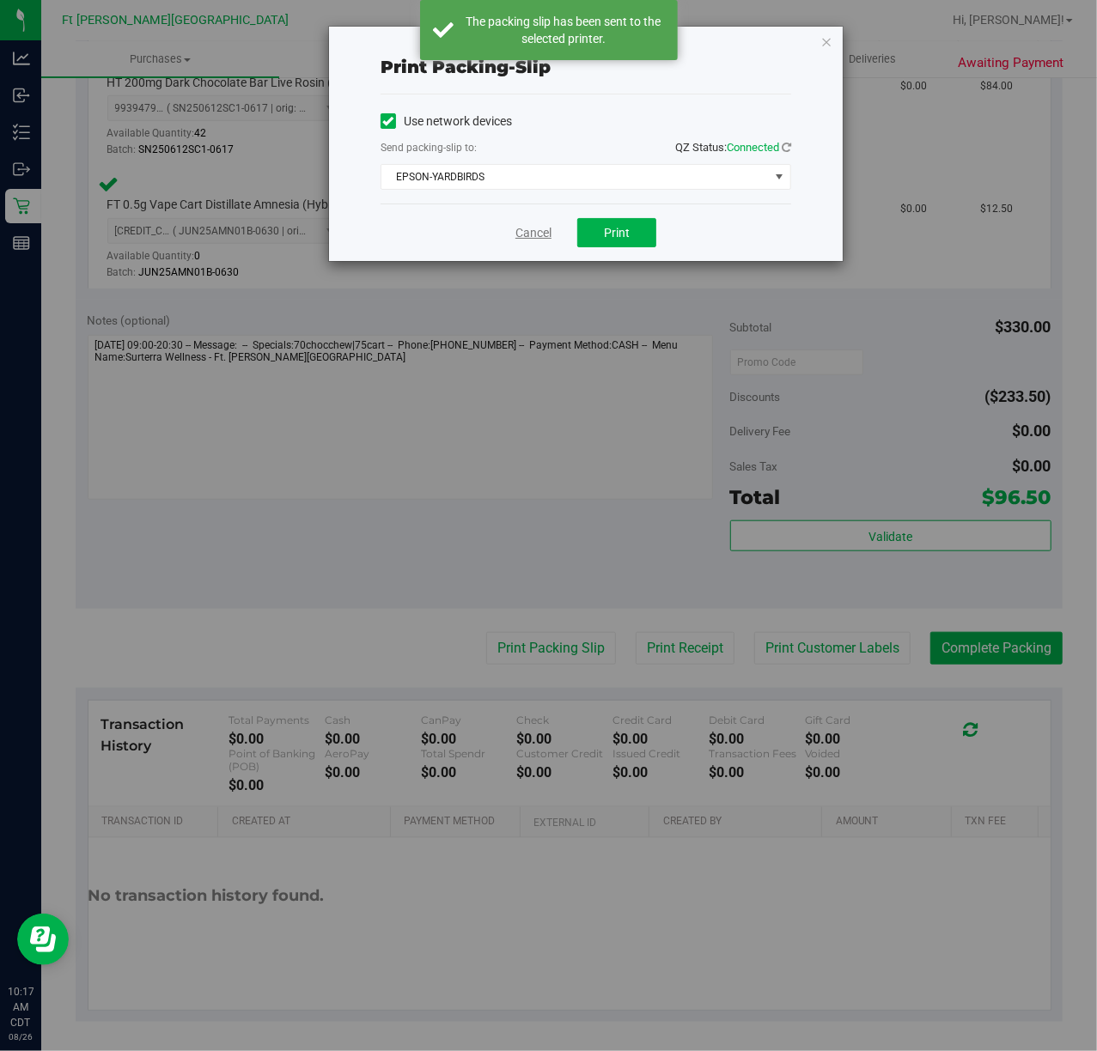
click at [539, 232] on link "Cancel" at bounding box center [533, 233] width 36 height 18
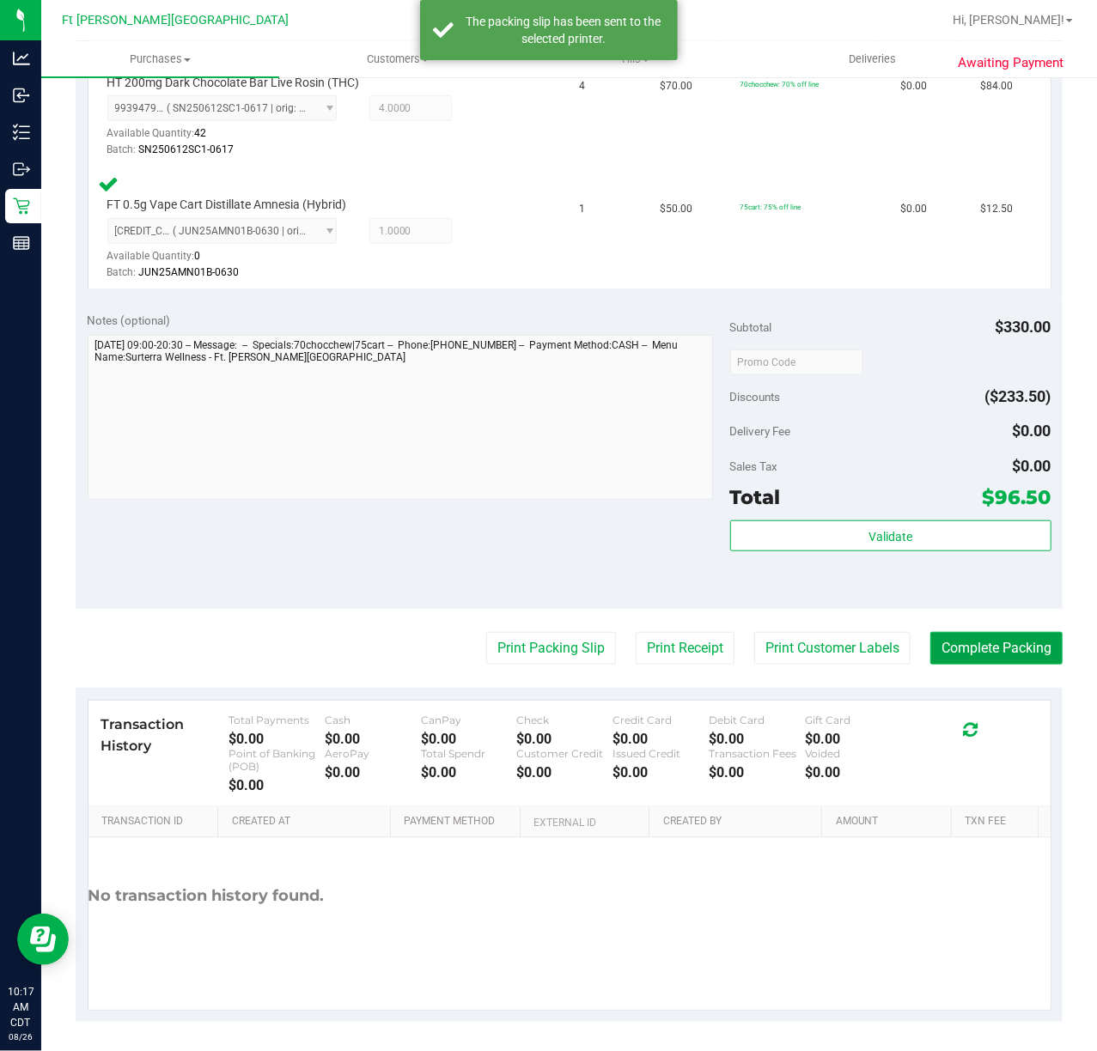
click at [822, 640] on button "Complete Packing" at bounding box center [996, 648] width 132 height 33
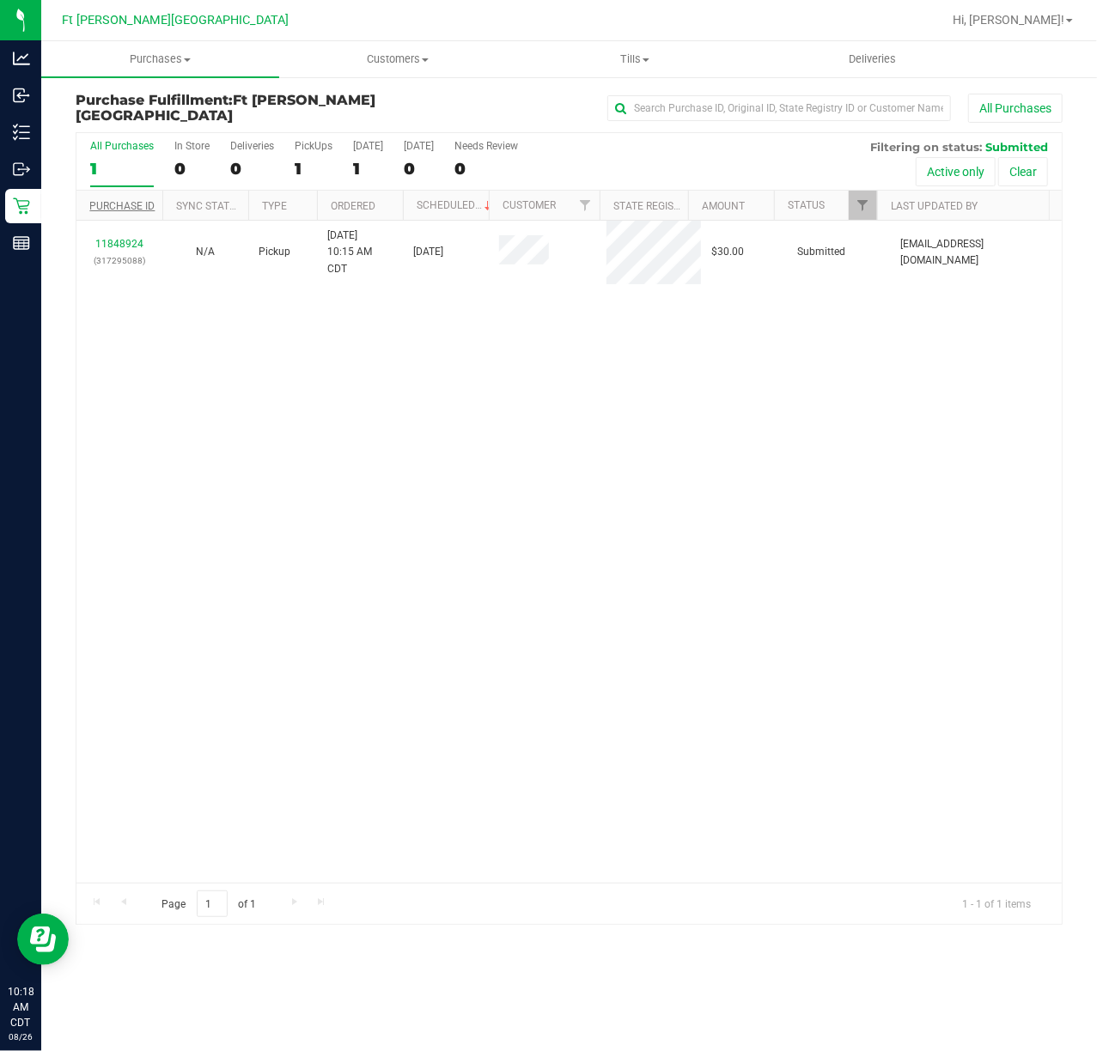
click at [106, 207] on link "Purchase ID" at bounding box center [121, 206] width 65 height 12
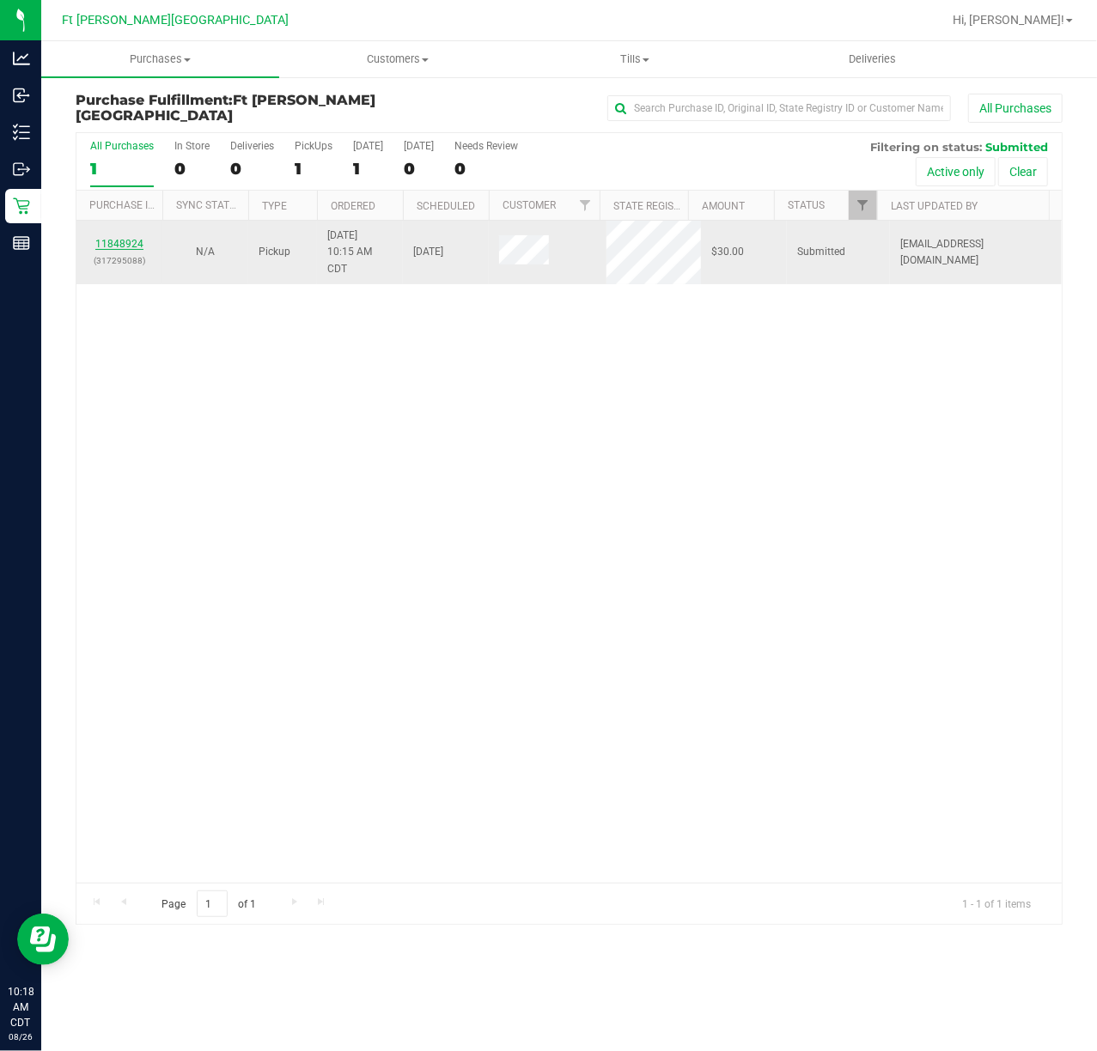
click at [139, 242] on link "11848924" at bounding box center [119, 244] width 48 height 12
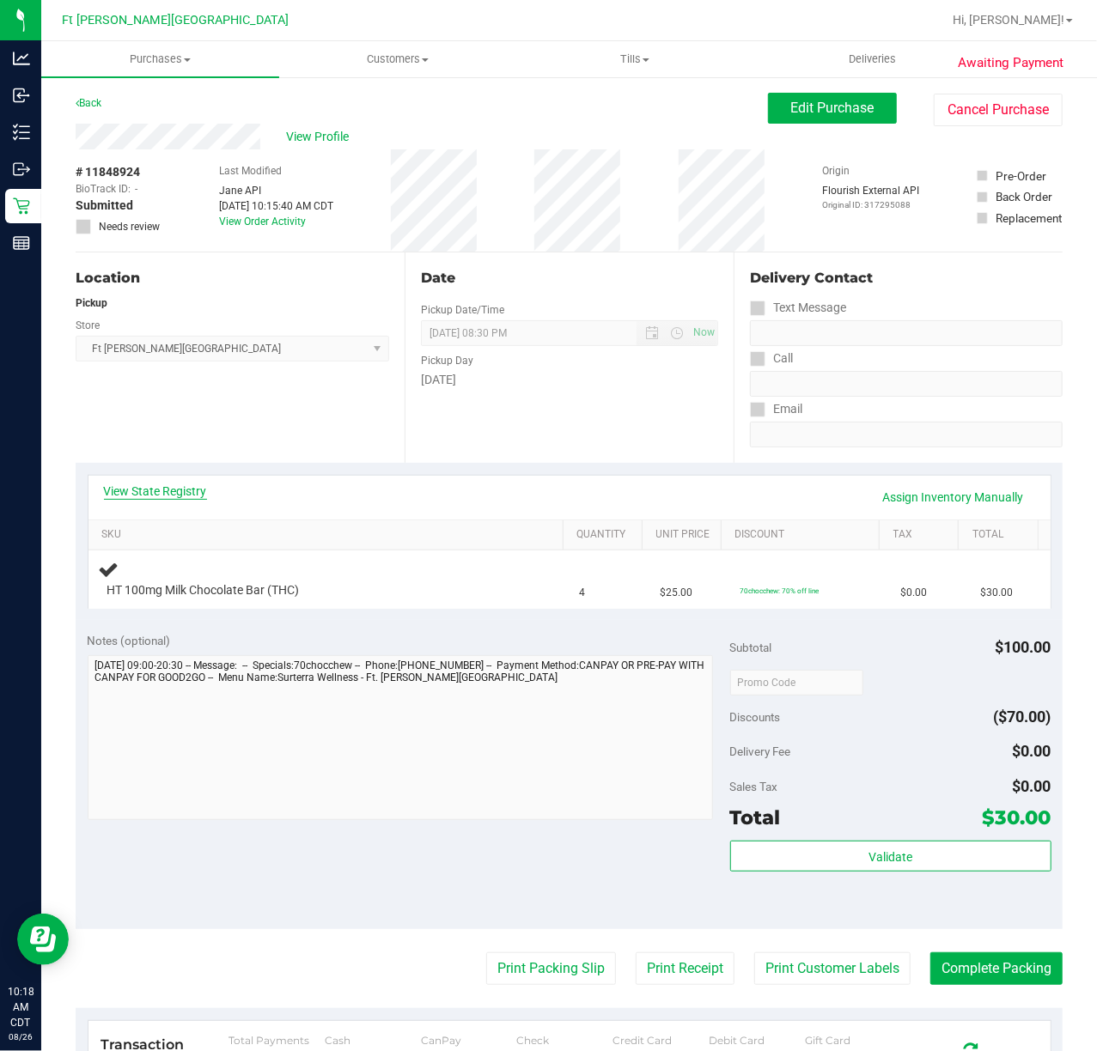
click at [148, 483] on link "View State Registry" at bounding box center [155, 491] width 103 height 17
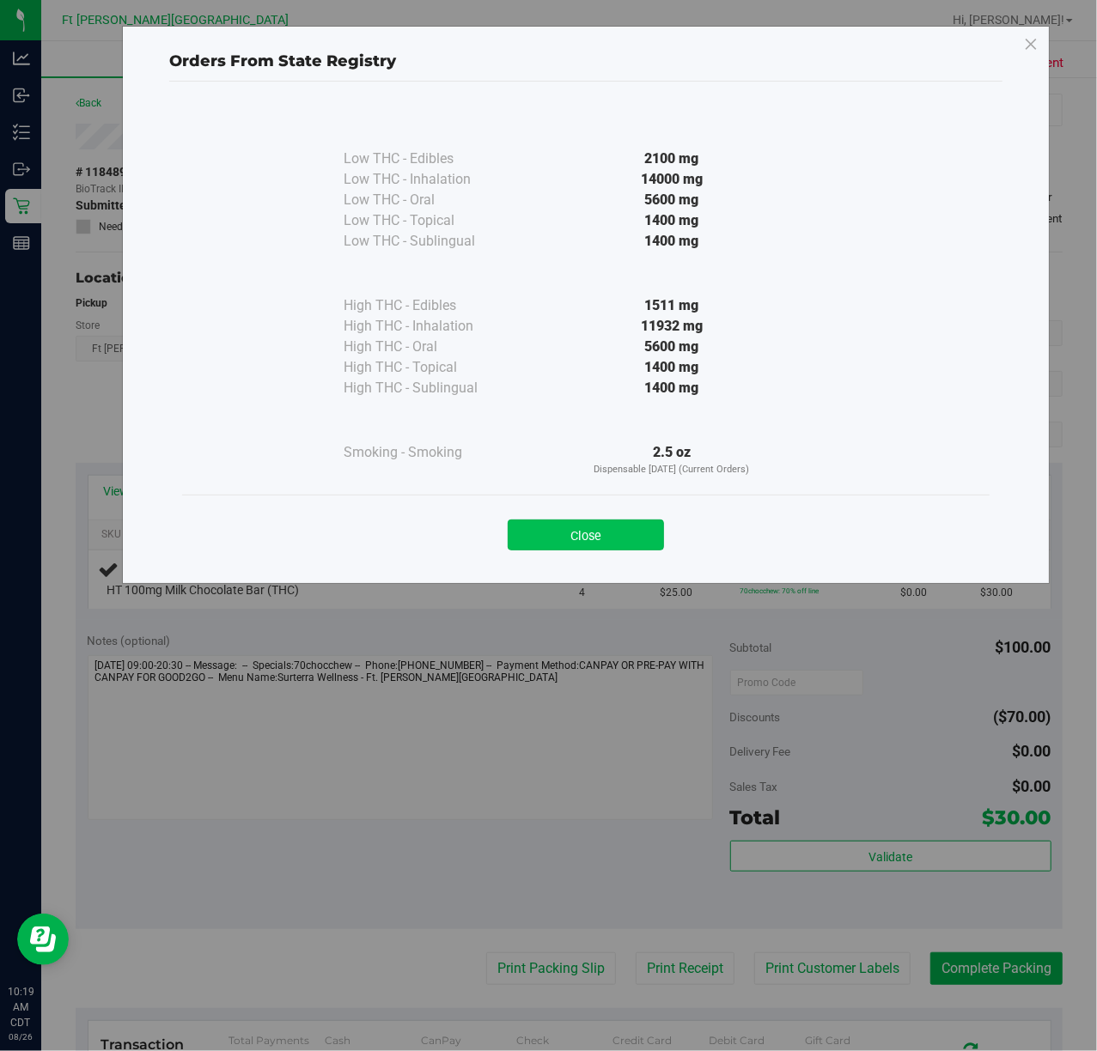
click at [602, 539] on button "Close" at bounding box center [586, 535] width 156 height 31
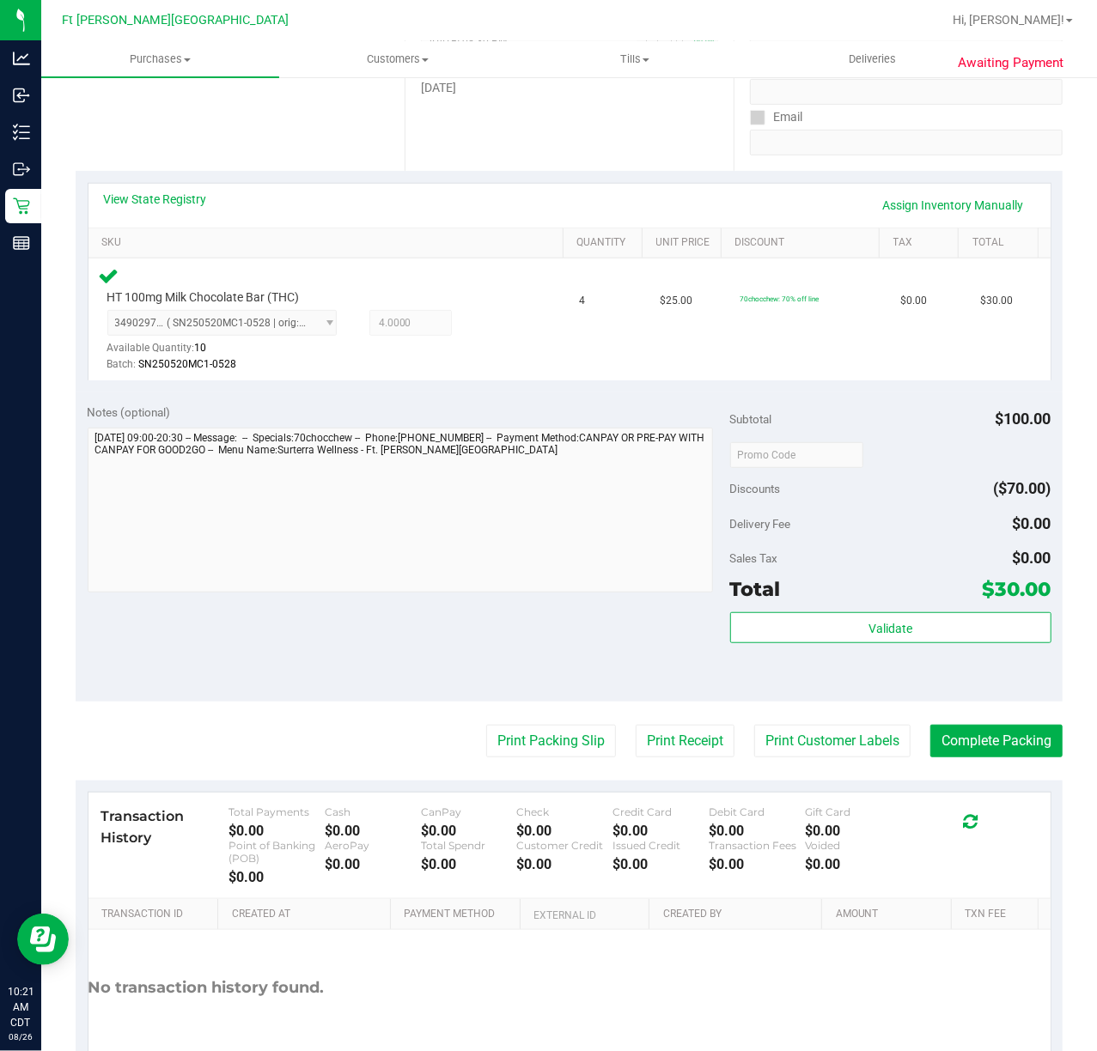
scroll to position [278, 0]
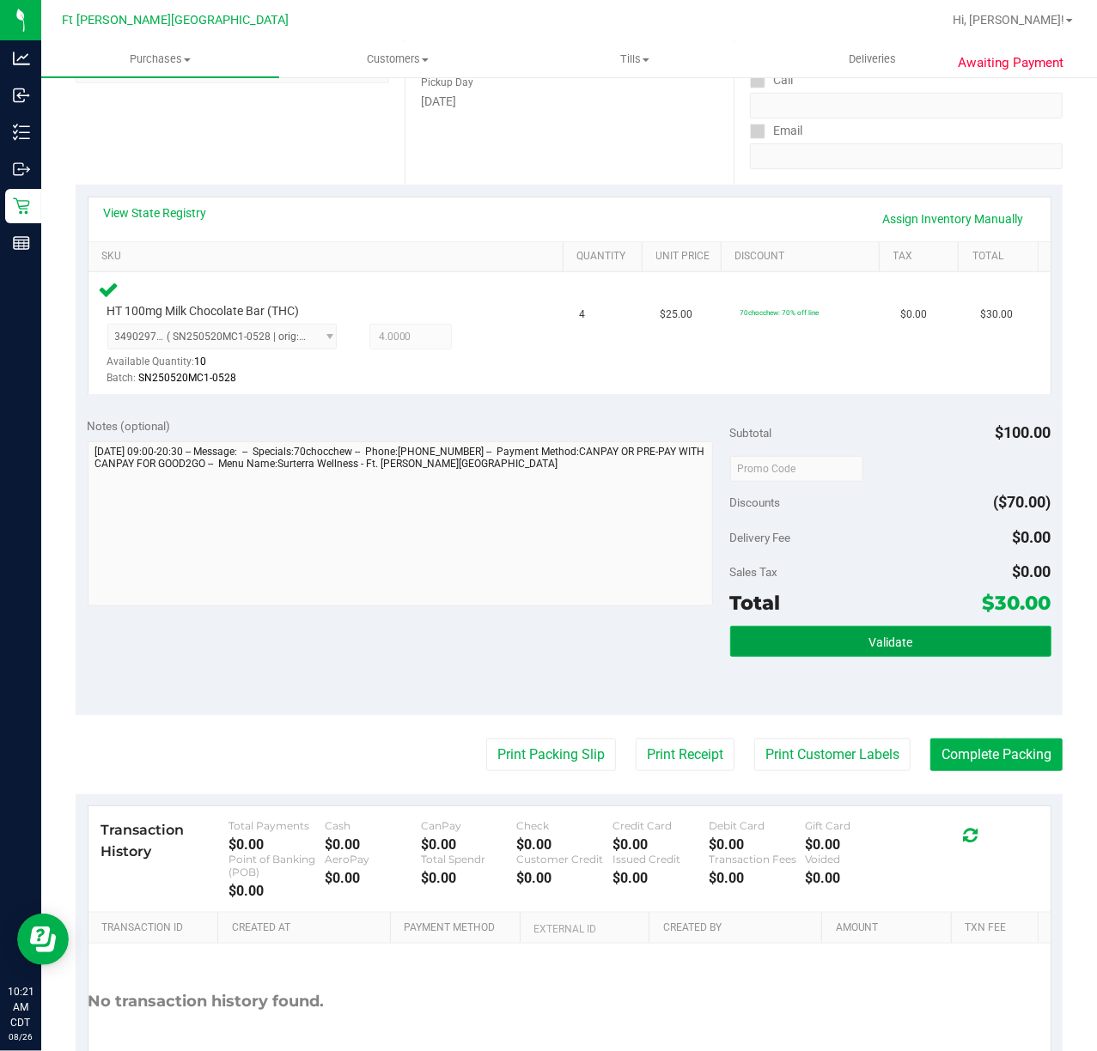
click at [822, 657] on button "Validate" at bounding box center [890, 641] width 321 height 31
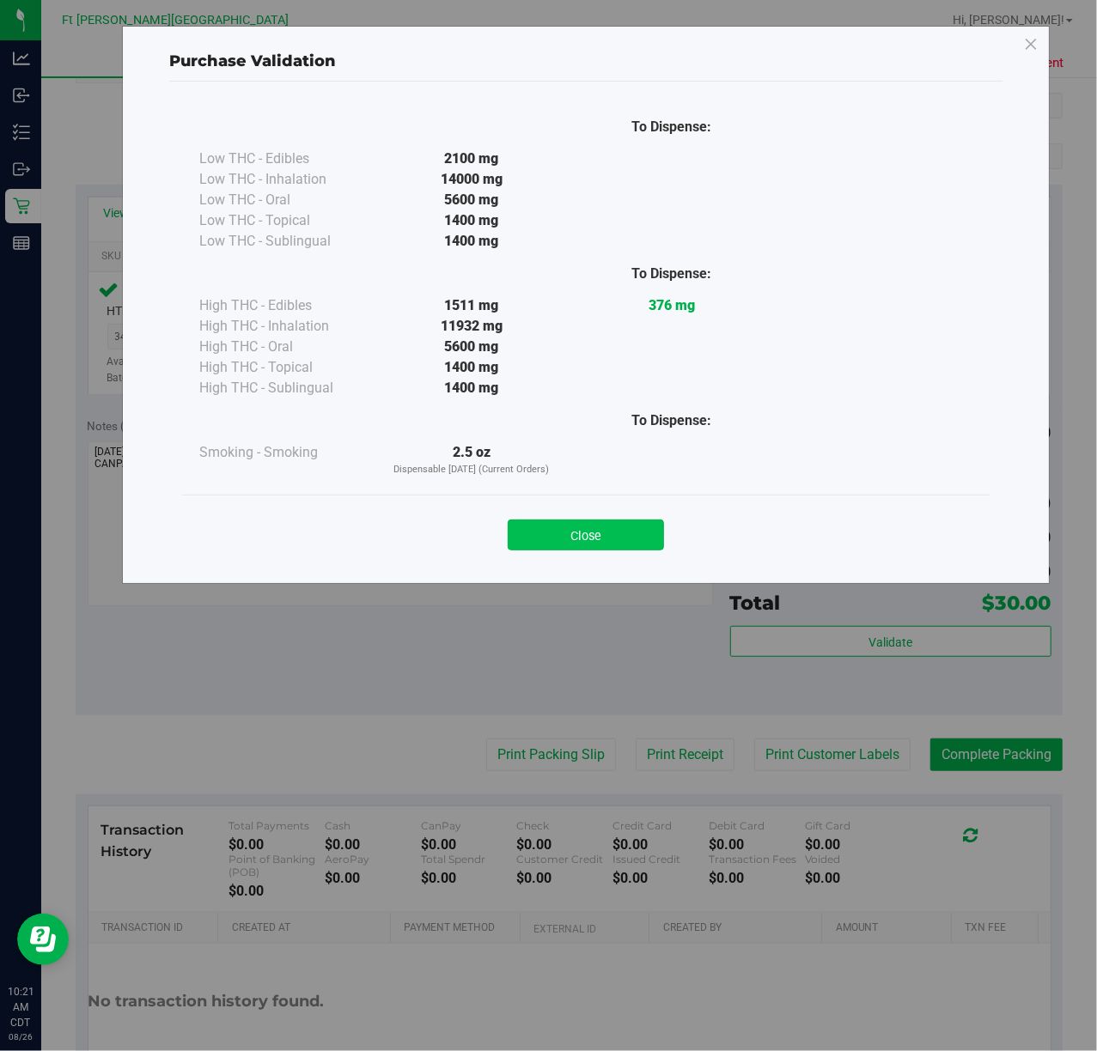
click at [599, 547] on button "Close" at bounding box center [586, 535] width 156 height 31
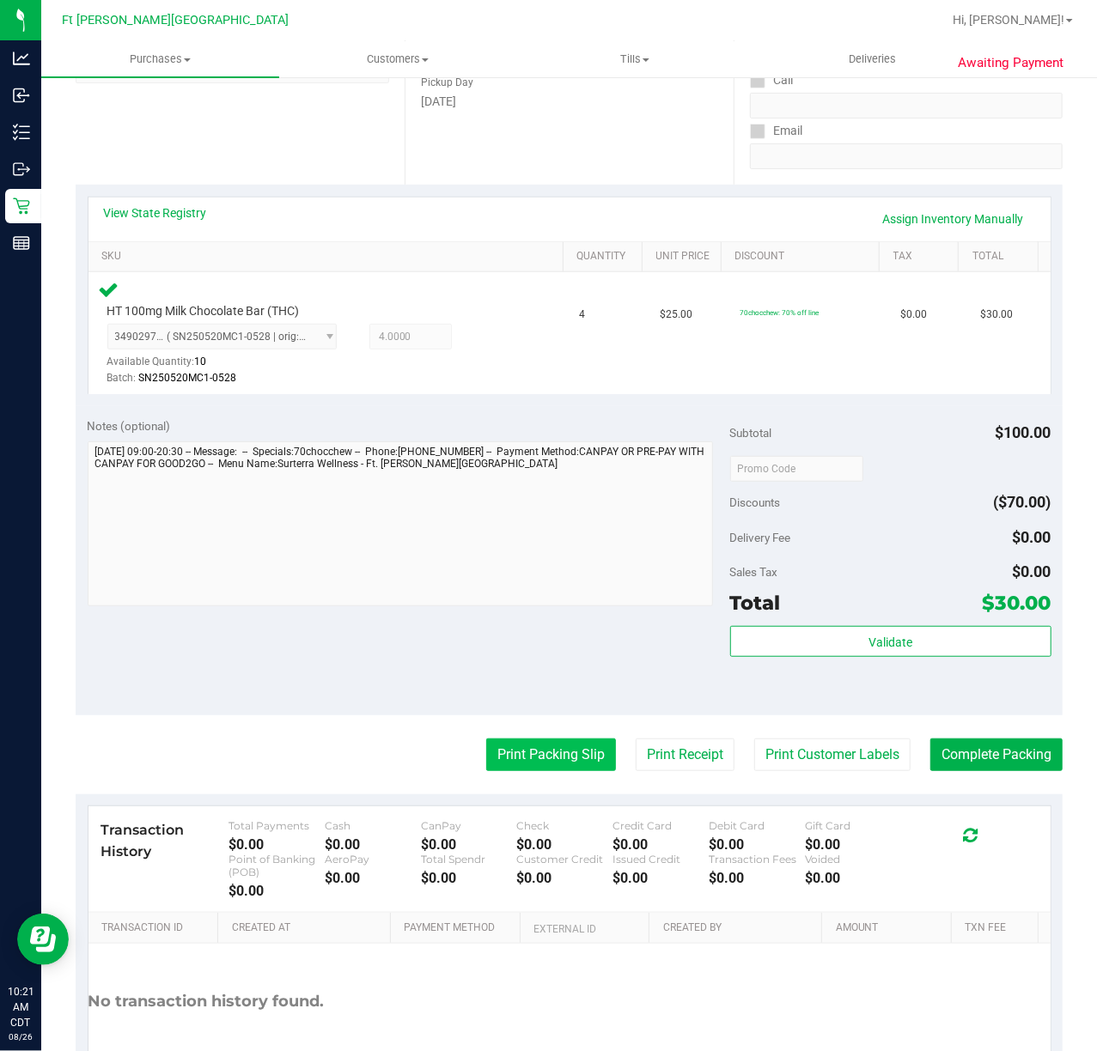
click at [538, 756] on button "Print Packing Slip" at bounding box center [551, 755] width 130 height 33
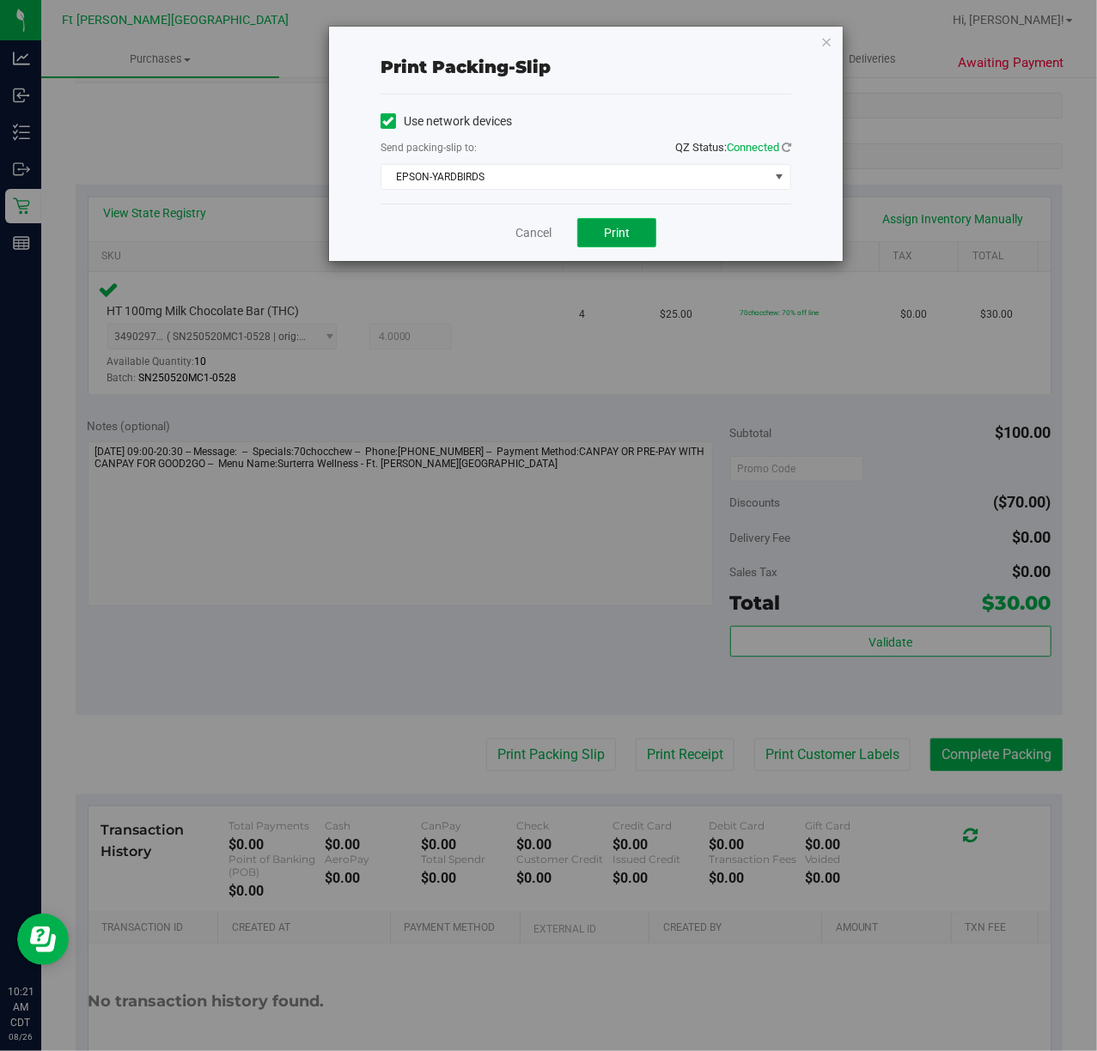
click at [643, 238] on button "Print" at bounding box center [616, 232] width 79 height 29
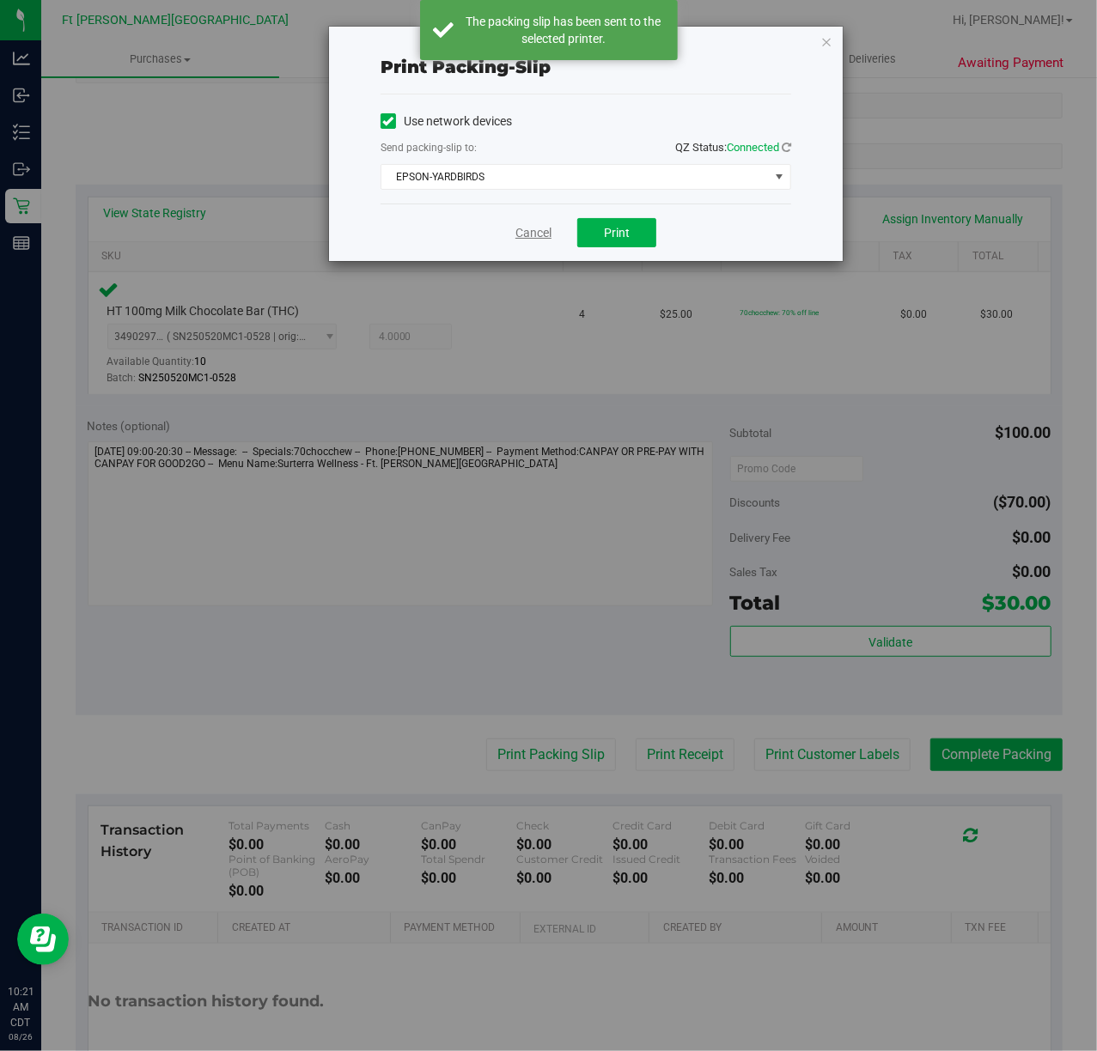
click at [520, 234] on link "Cancel" at bounding box center [533, 233] width 36 height 18
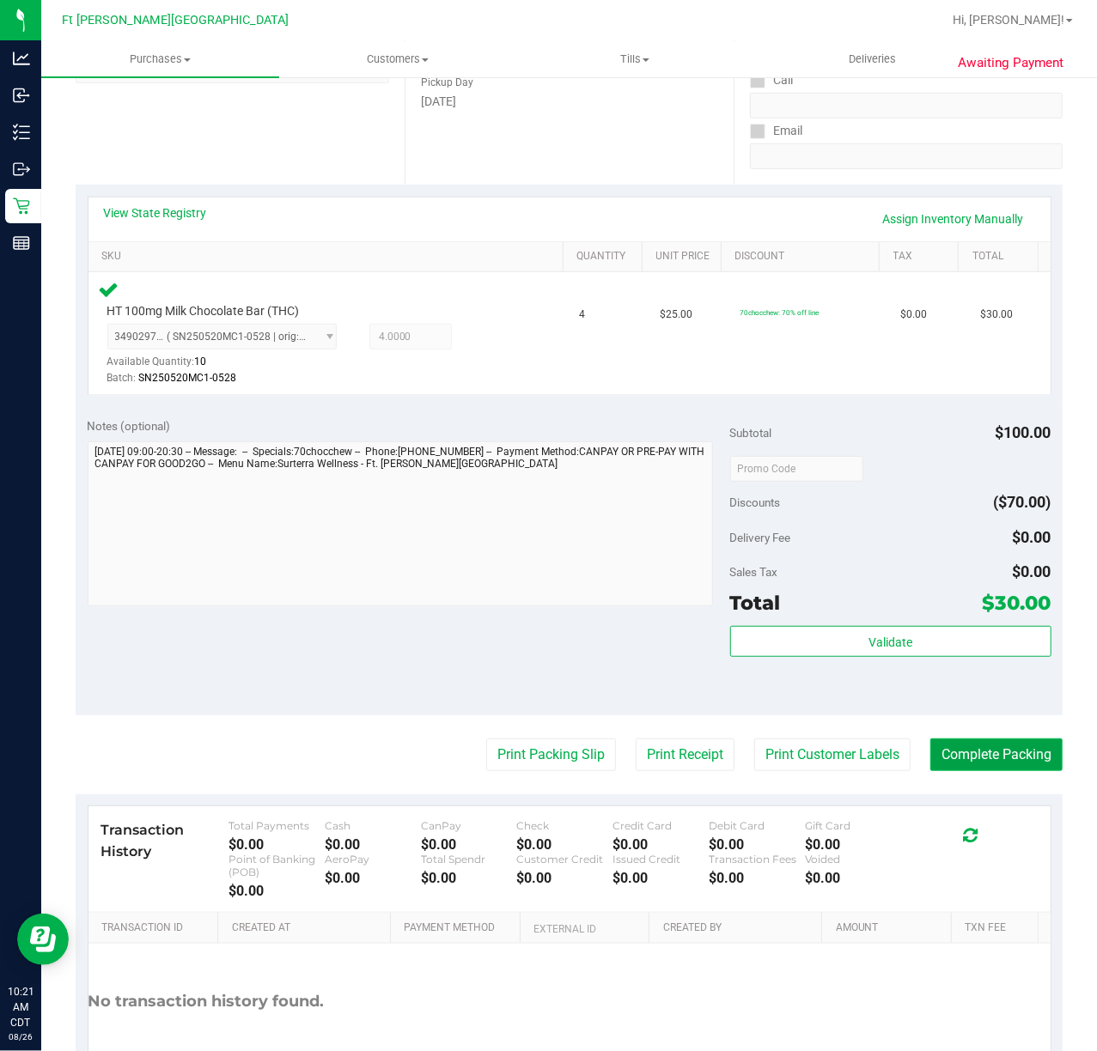
click at [822, 751] on button "Complete Packing" at bounding box center [996, 755] width 132 height 33
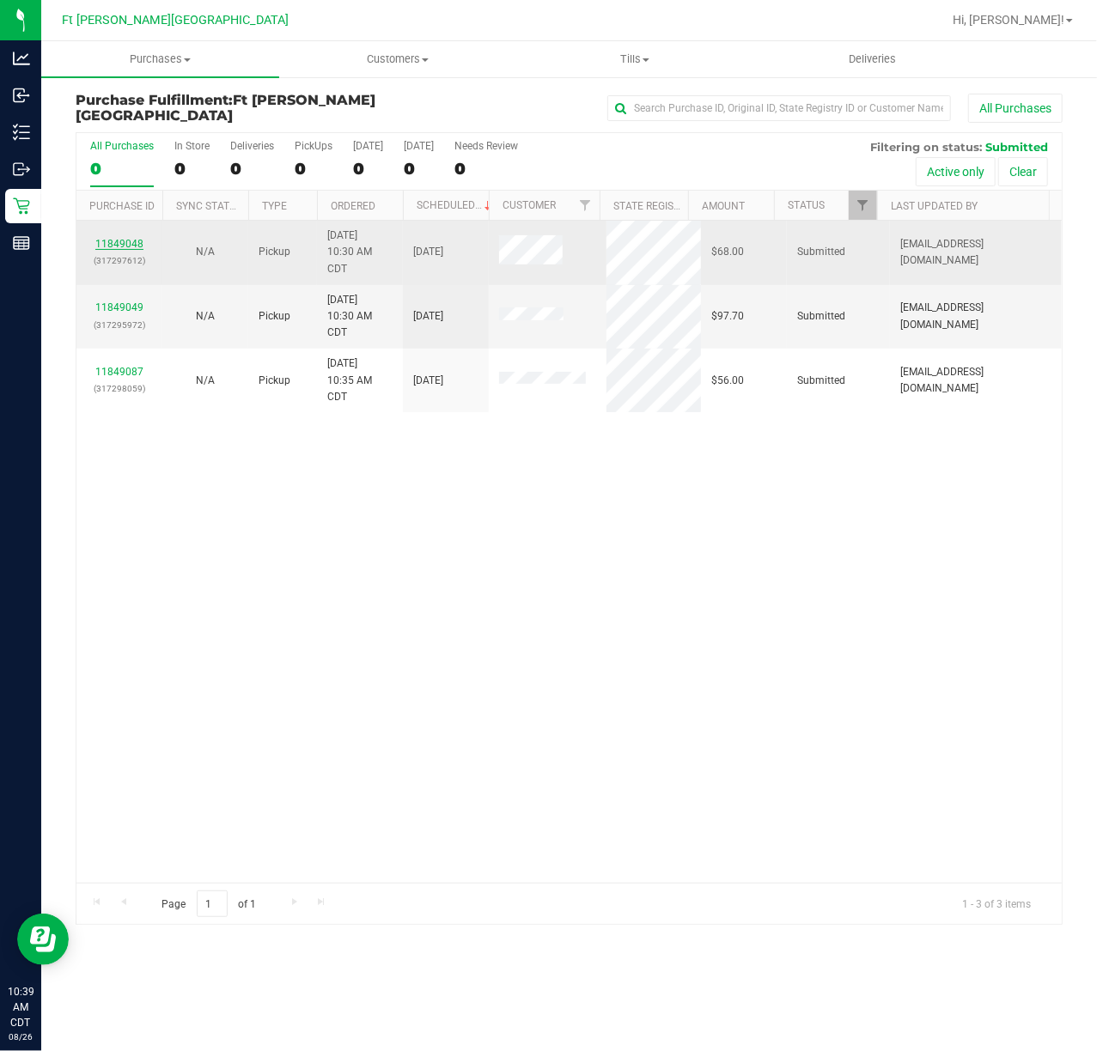
click at [128, 238] on link "11849048" at bounding box center [119, 244] width 48 height 12
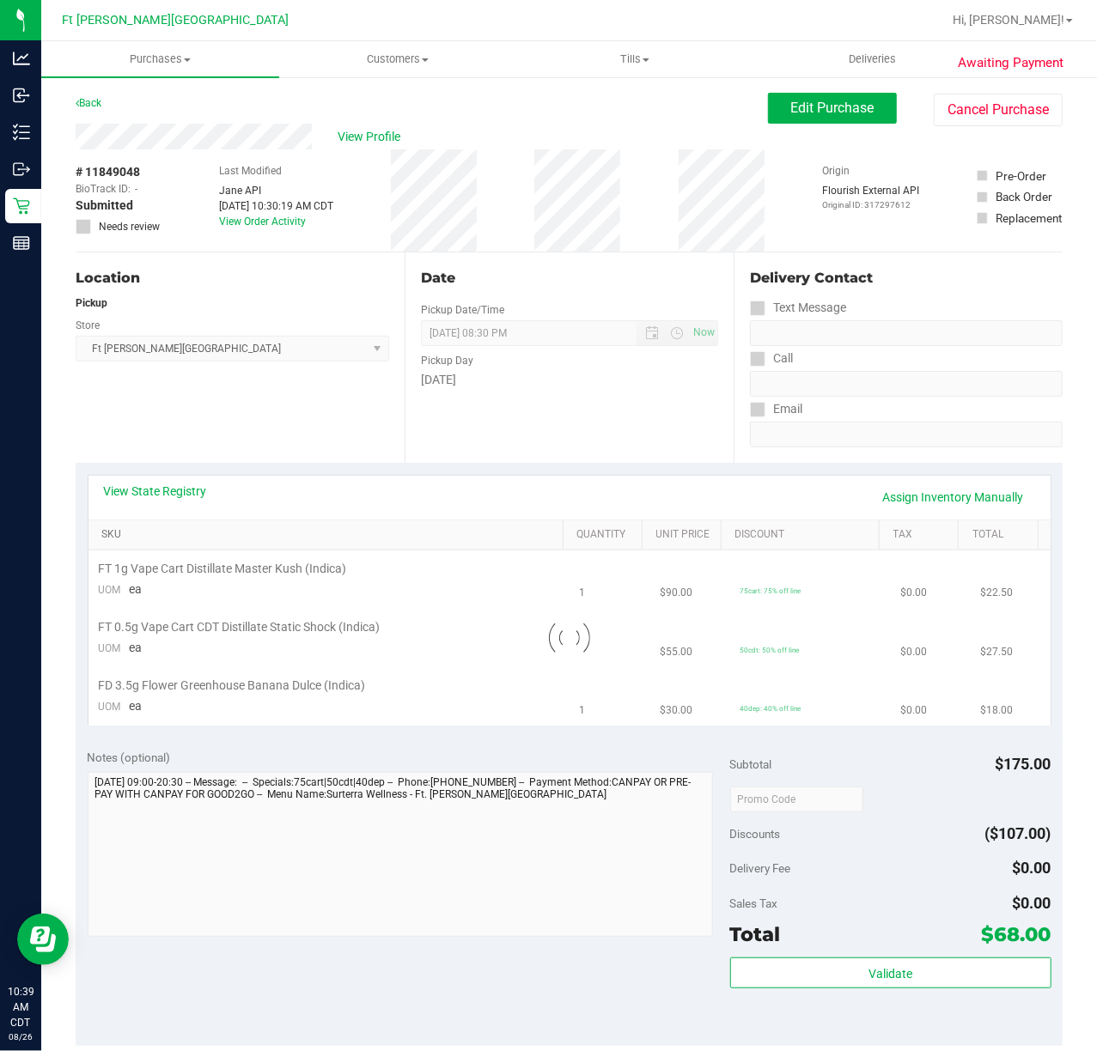
click at [127, 533] on link "SKU" at bounding box center [328, 535] width 455 height 14
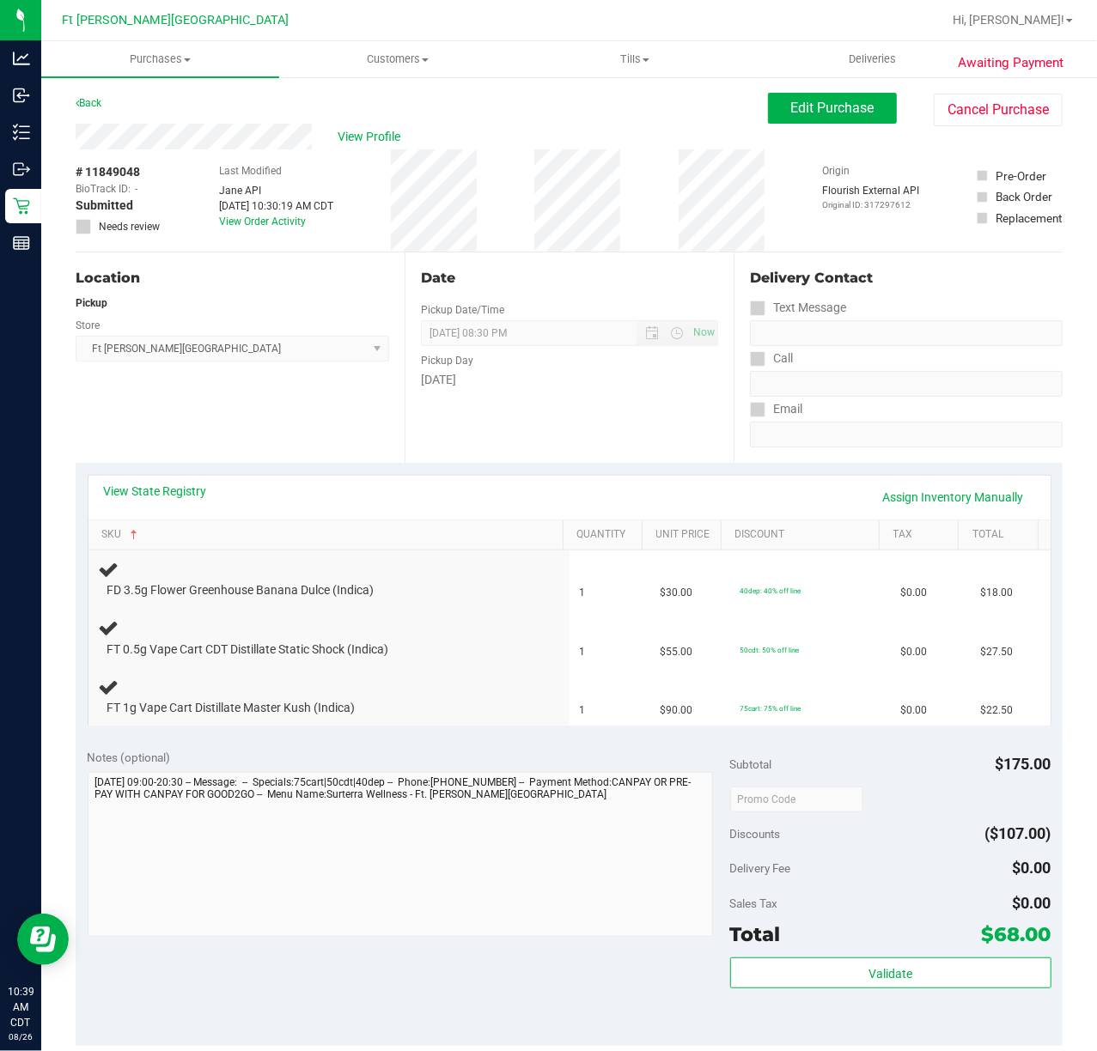
click at [153, 503] on div "View State Registry Assign Inventory Manually" at bounding box center [569, 497] width 931 height 29
click at [166, 498] on link "View State Registry" at bounding box center [155, 491] width 103 height 17
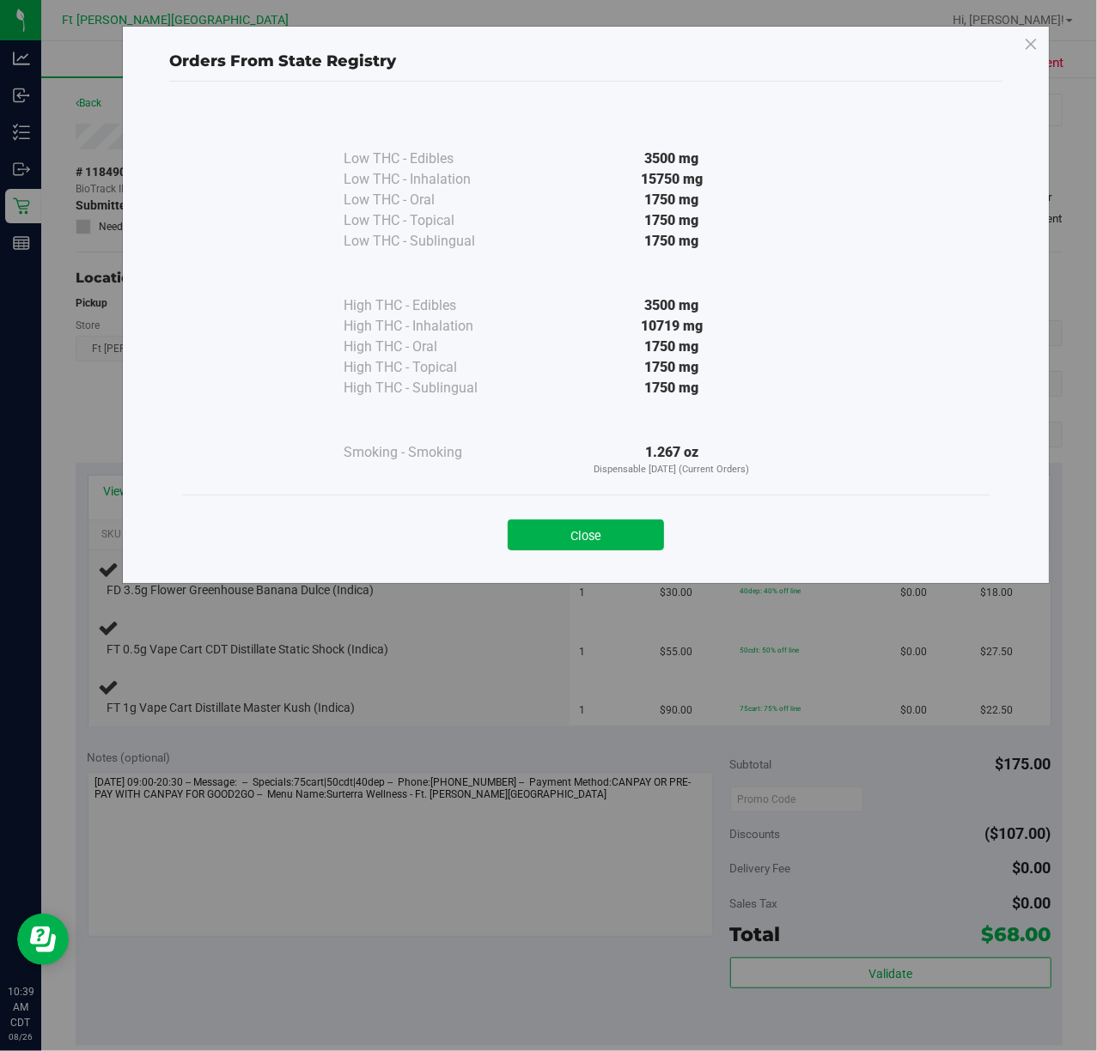
click at [632, 524] on button "Close" at bounding box center [586, 535] width 156 height 31
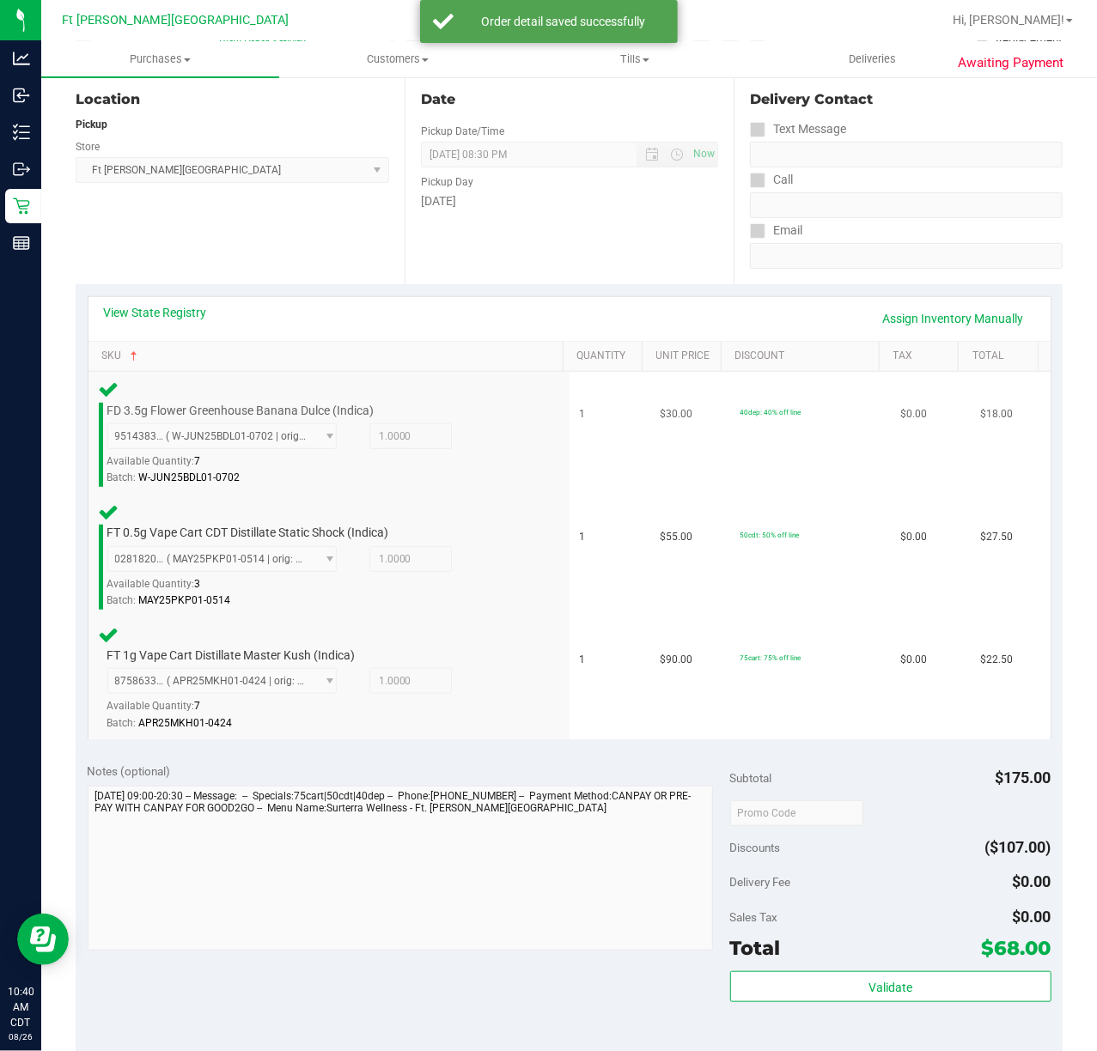
scroll to position [572, 0]
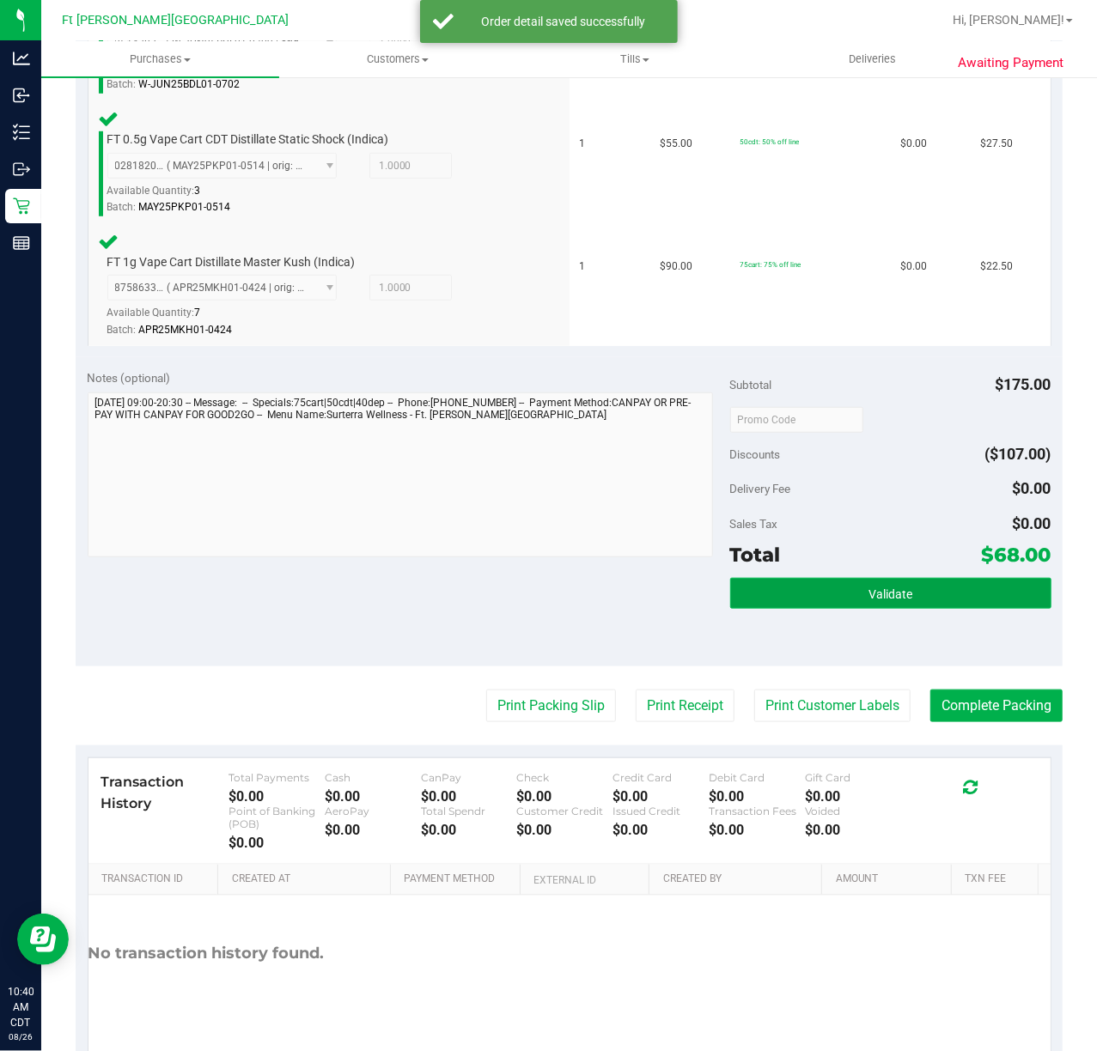
click at [822, 606] on button "Validate" at bounding box center [890, 593] width 321 height 31
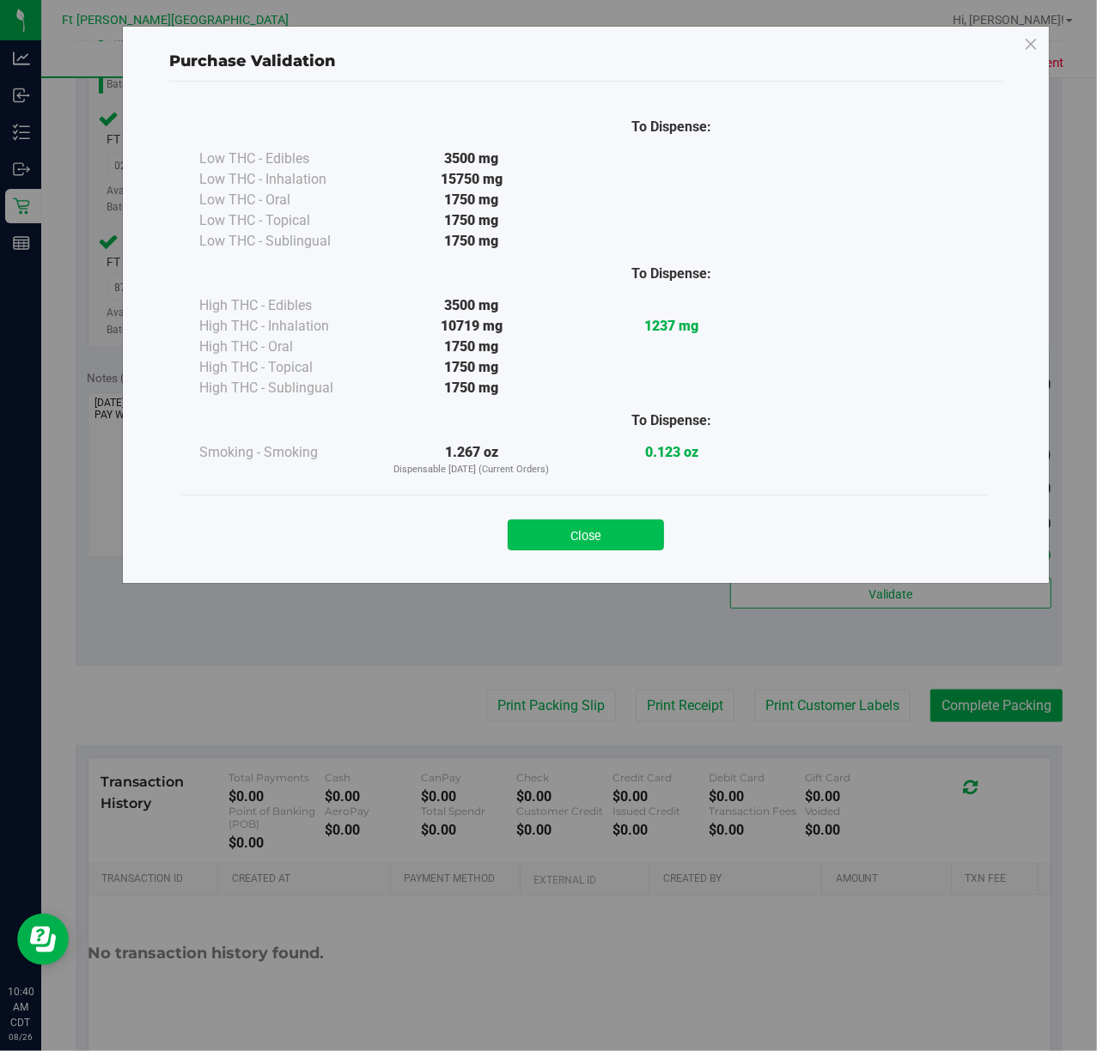
click at [660, 532] on button "Close" at bounding box center [586, 535] width 156 height 31
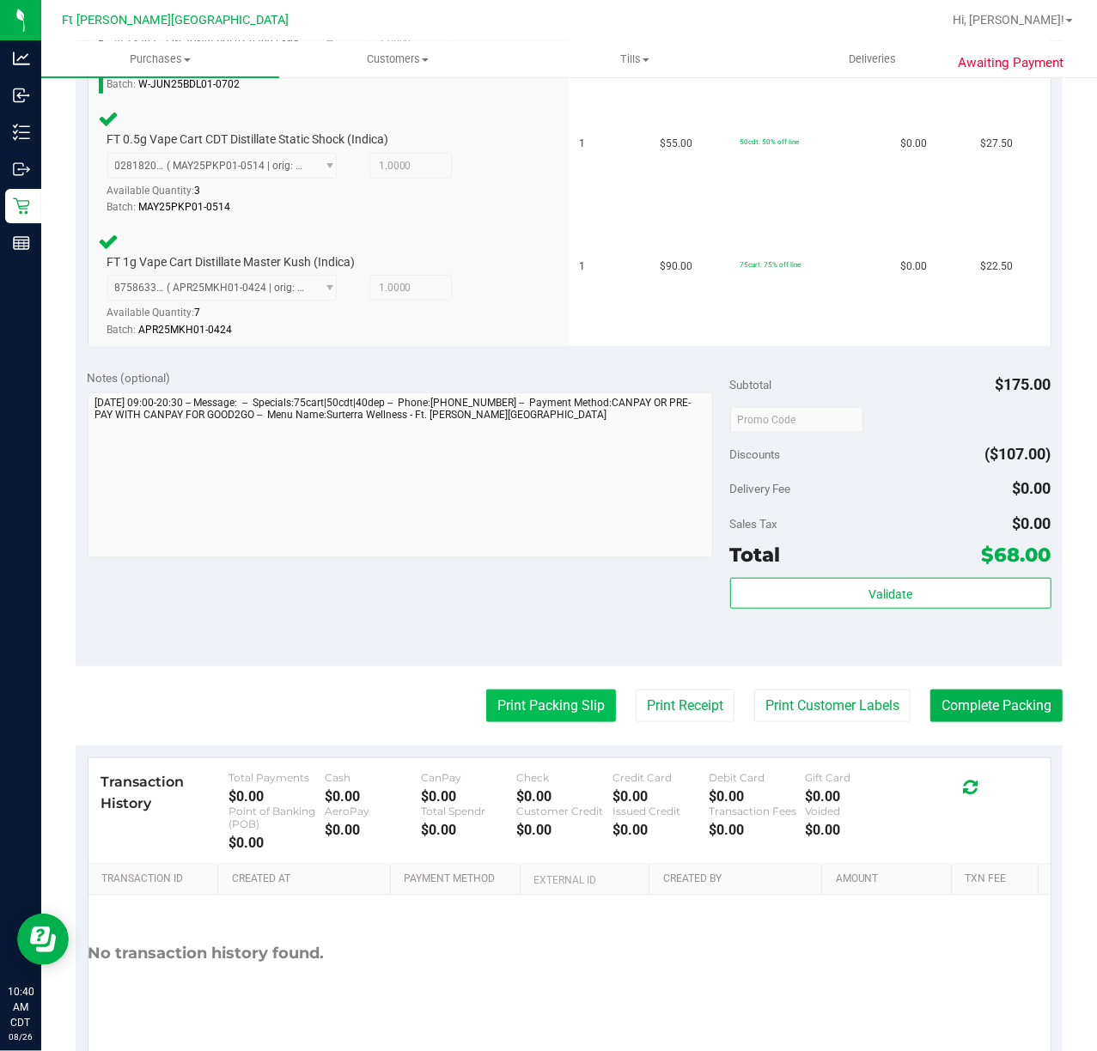
click at [571, 712] on button "Print Packing Slip" at bounding box center [551, 706] width 130 height 33
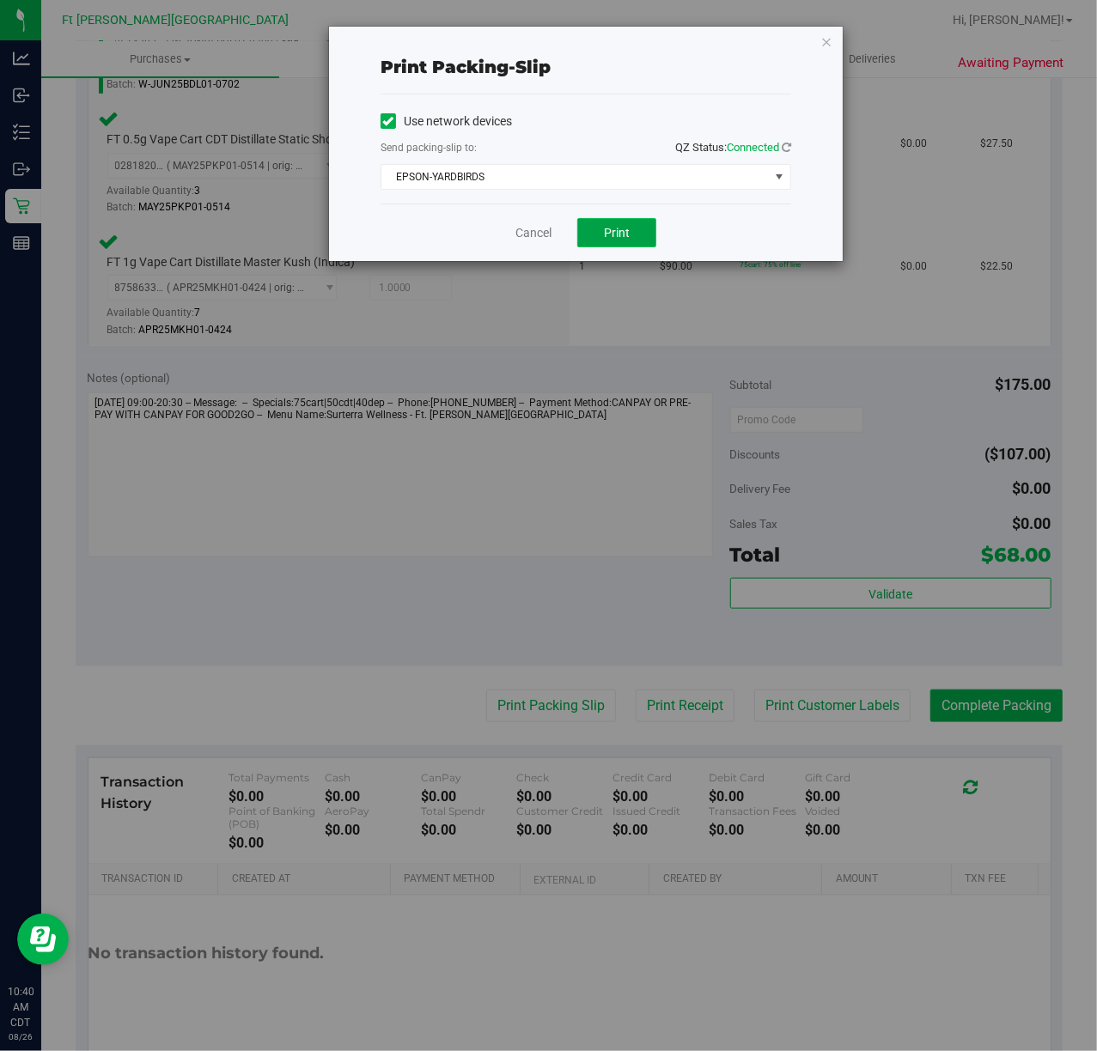
click at [632, 240] on button "Print" at bounding box center [616, 232] width 79 height 29
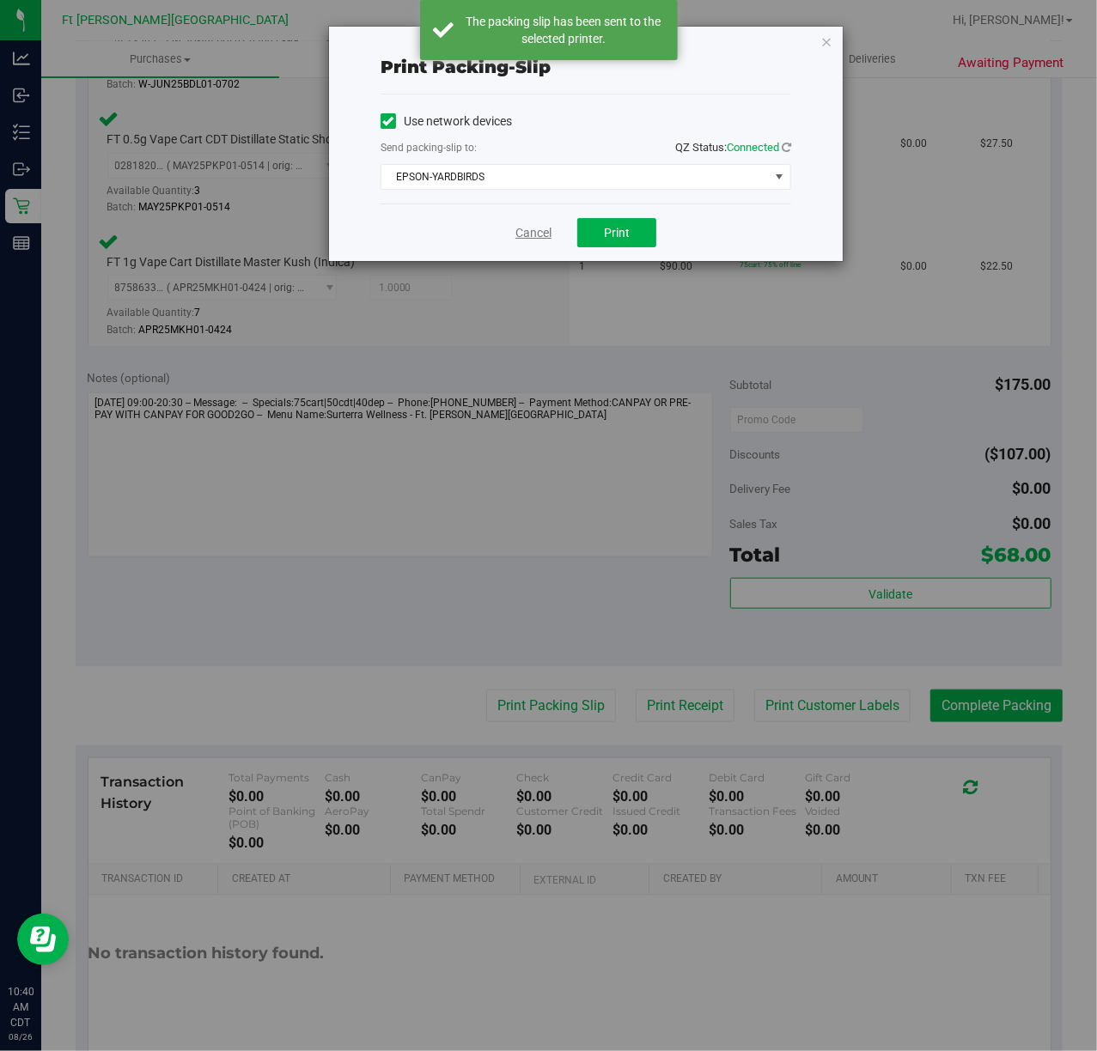
click at [540, 230] on link "Cancel" at bounding box center [533, 233] width 36 height 18
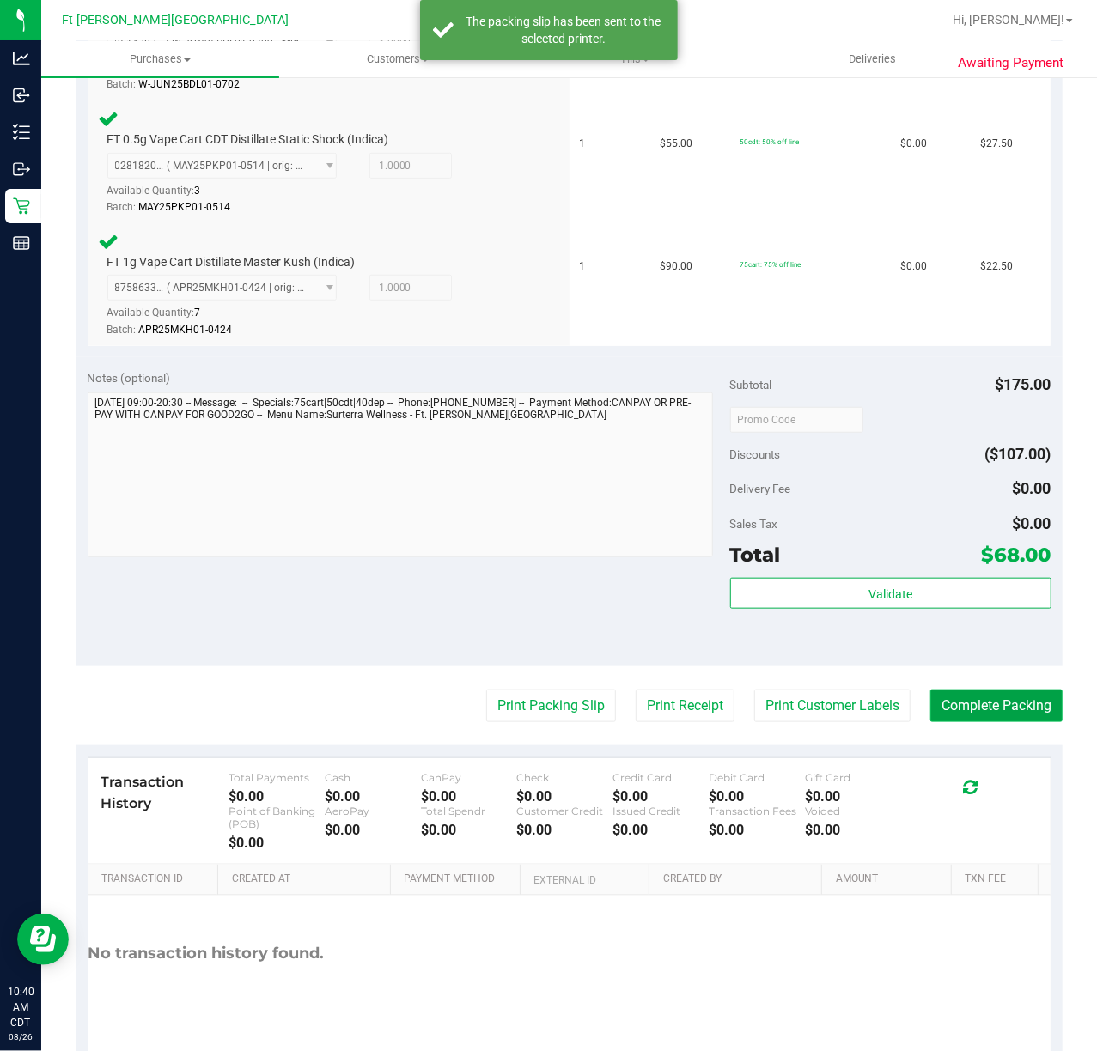
click at [822, 699] on button "Complete Packing" at bounding box center [996, 706] width 132 height 33
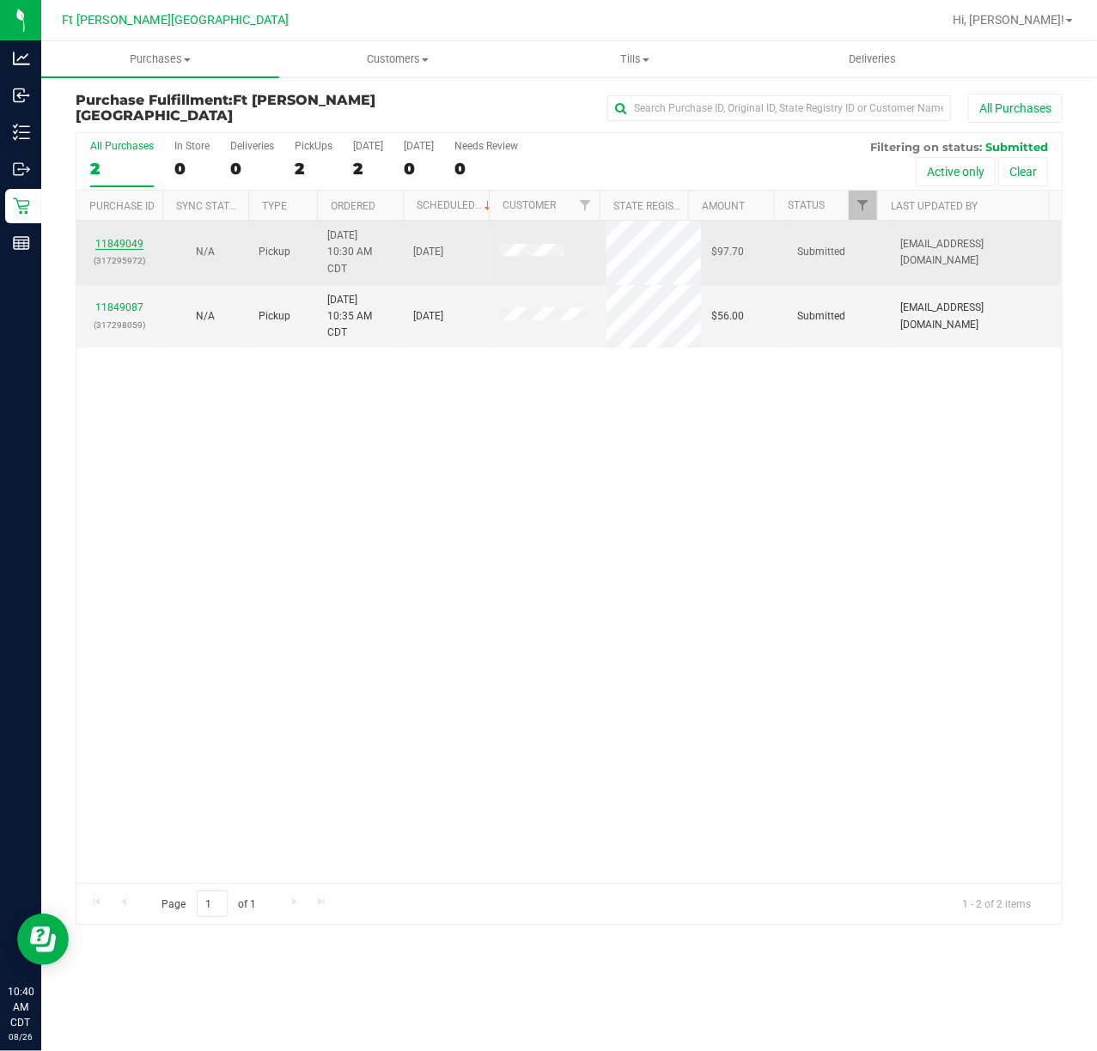
click at [125, 246] on link "11849049" at bounding box center [119, 244] width 48 height 12
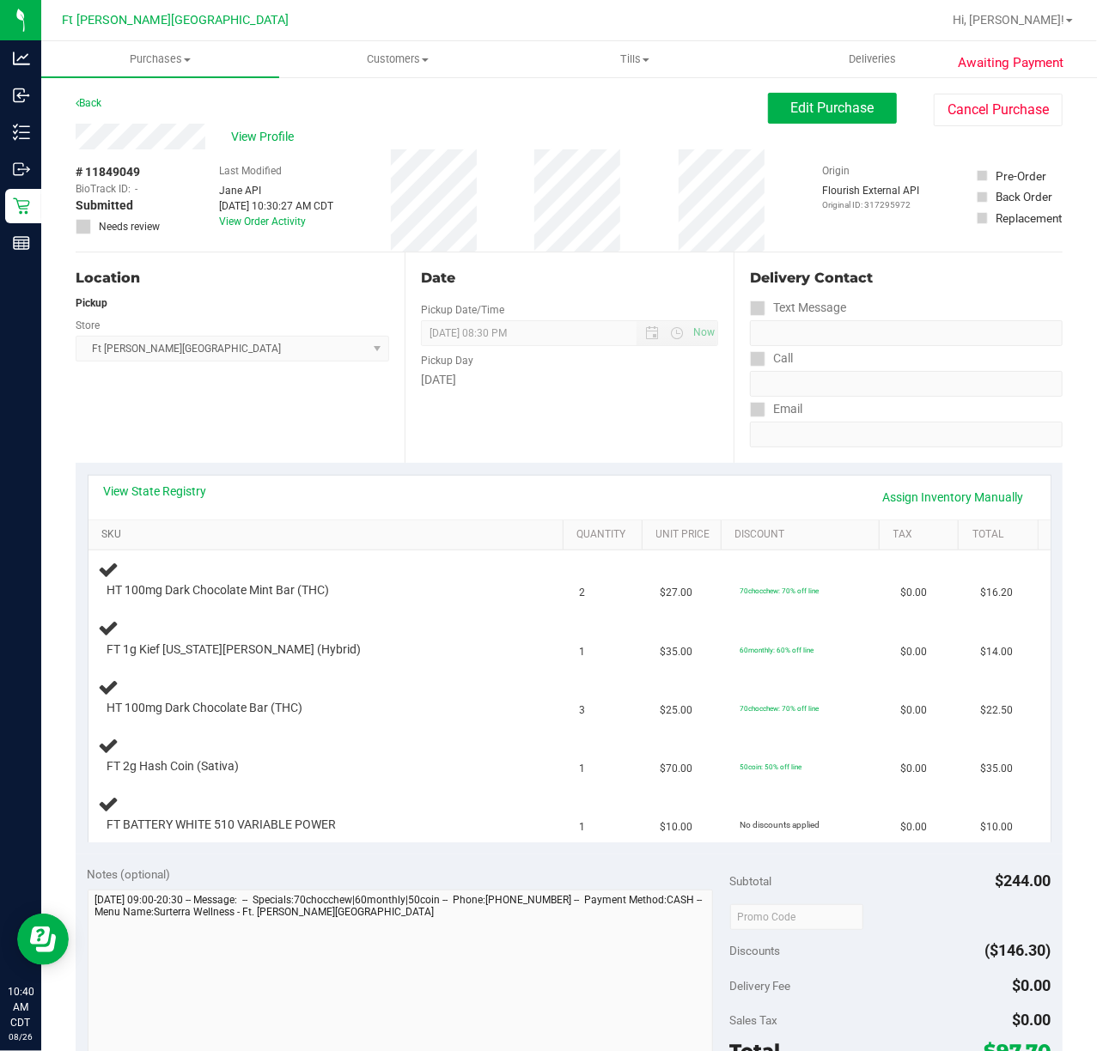
click at [107, 534] on link "SKU" at bounding box center [328, 535] width 455 height 14
click at [191, 493] on link "View State Registry" at bounding box center [155, 491] width 103 height 17
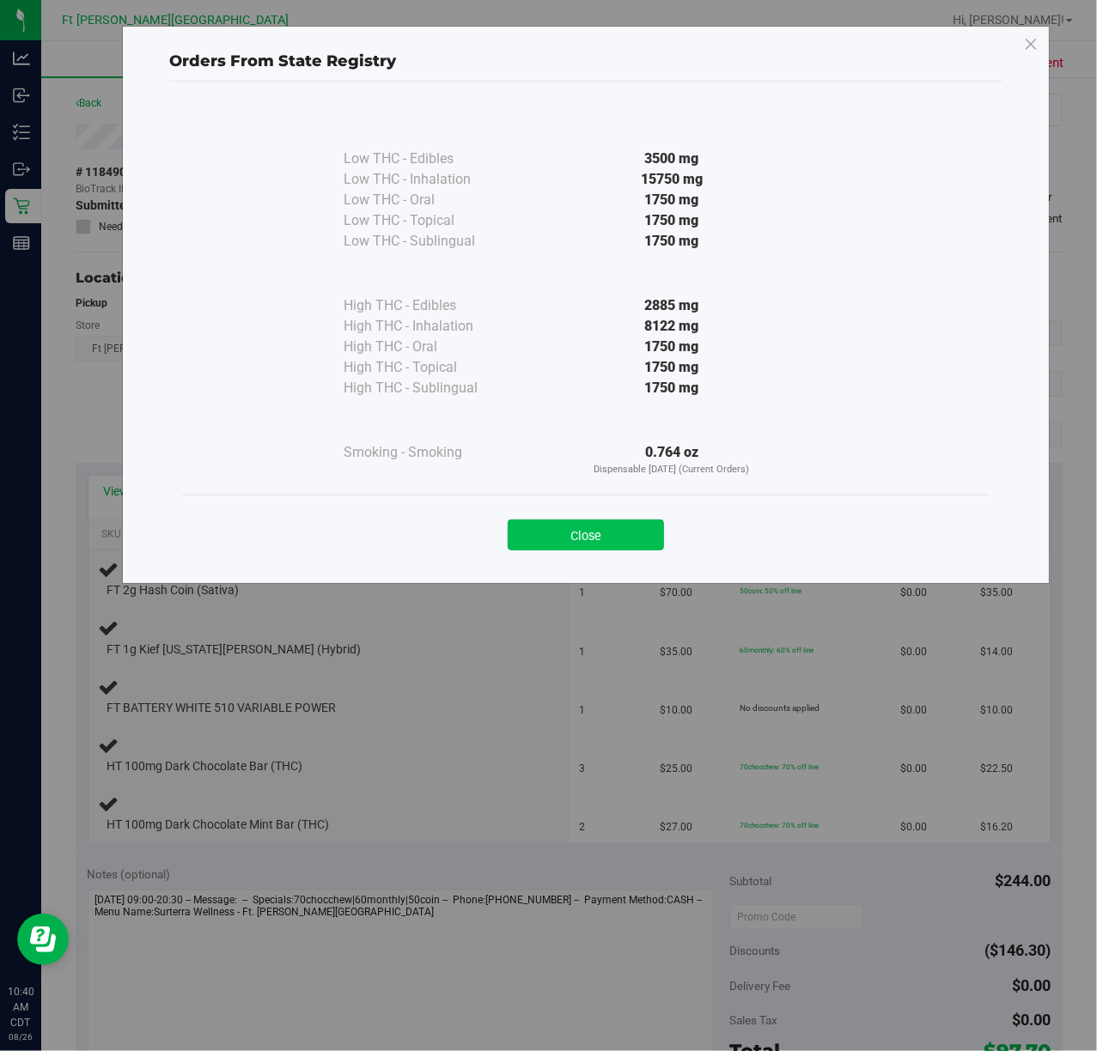
click at [587, 537] on button "Close" at bounding box center [586, 535] width 156 height 31
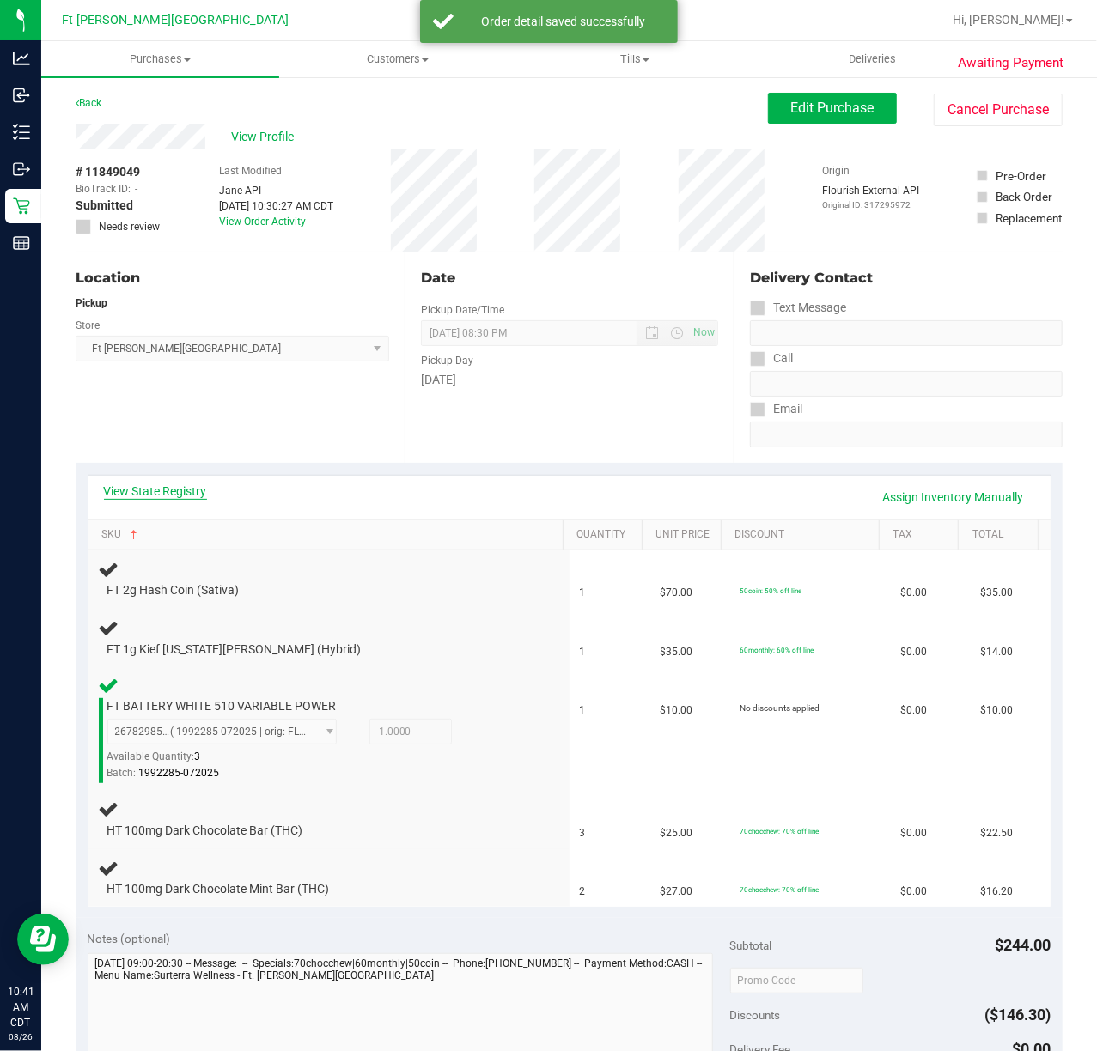
click at [176, 493] on link "View State Registry" at bounding box center [155, 491] width 103 height 17
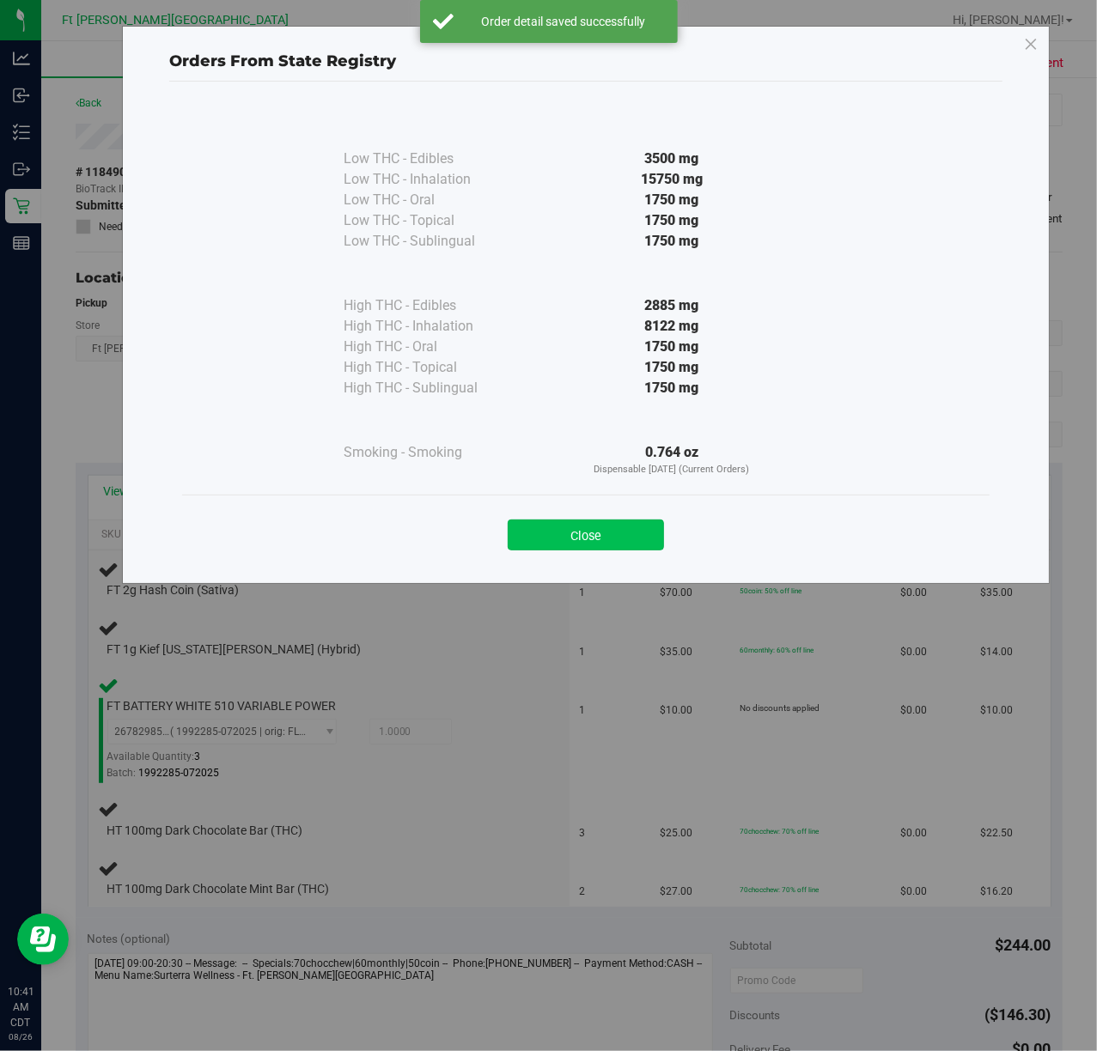
click at [591, 548] on button "Close" at bounding box center [586, 535] width 156 height 31
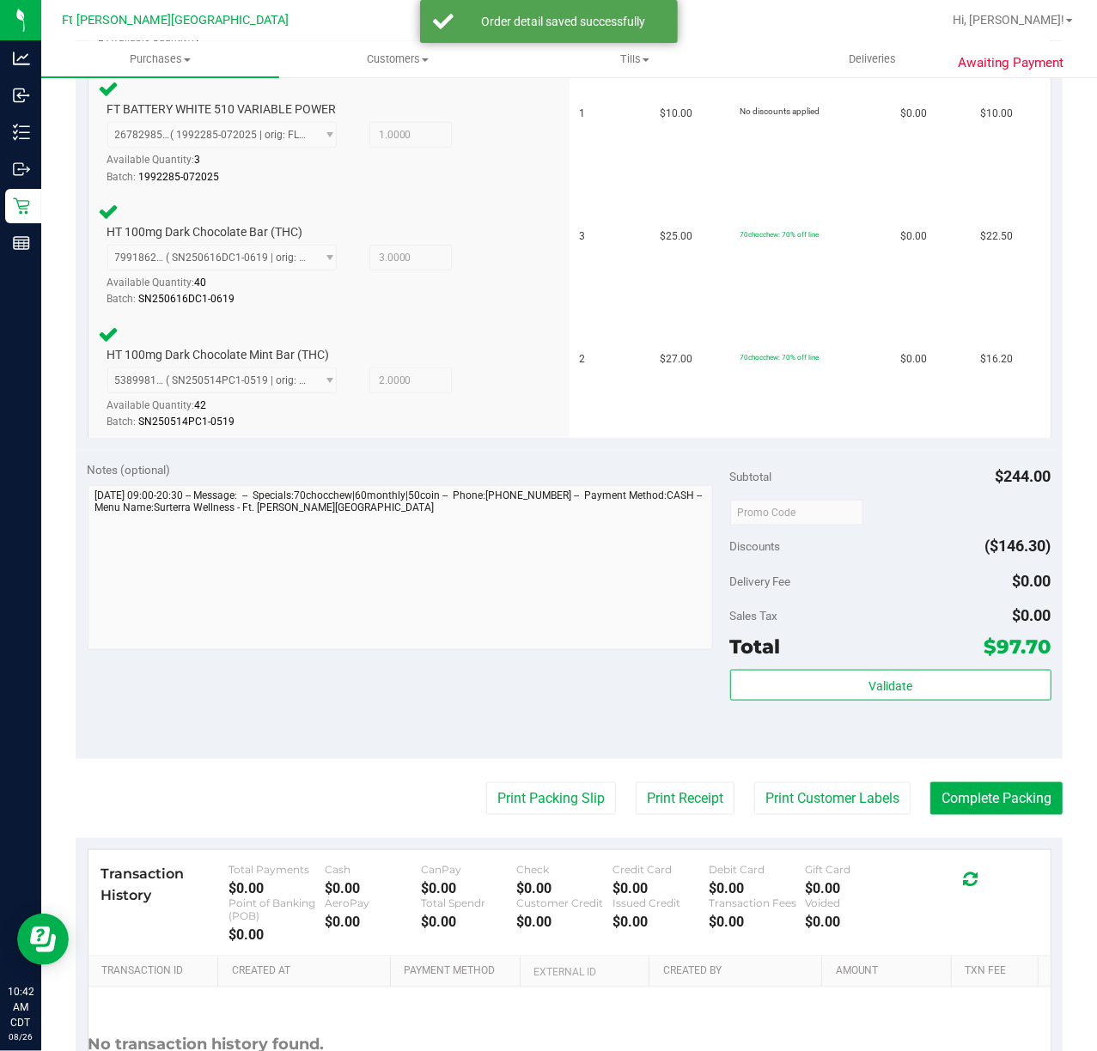
scroll to position [798, 0]
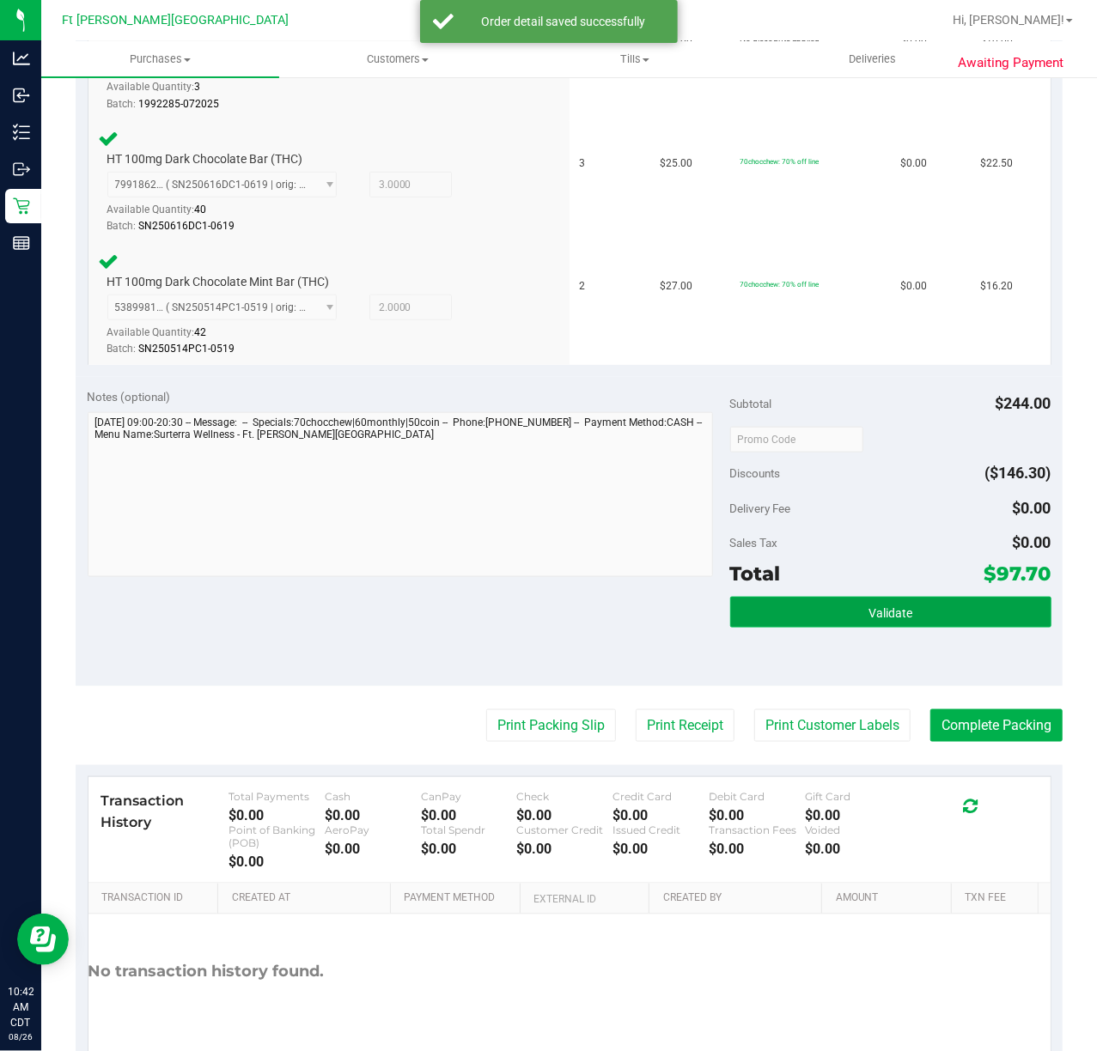
click at [822, 606] on button "Validate" at bounding box center [890, 612] width 321 height 31
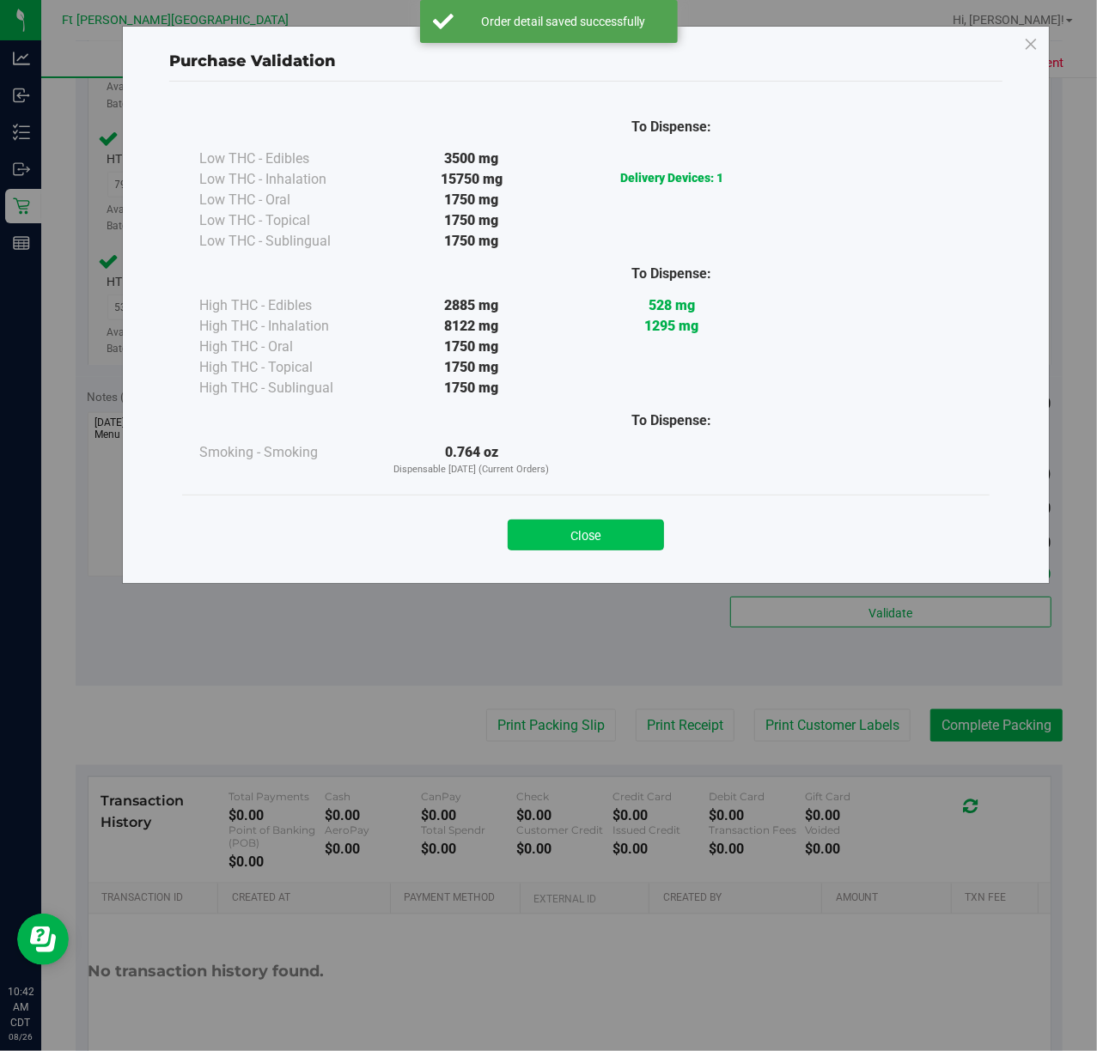
click at [601, 520] on button "Close" at bounding box center [586, 535] width 156 height 31
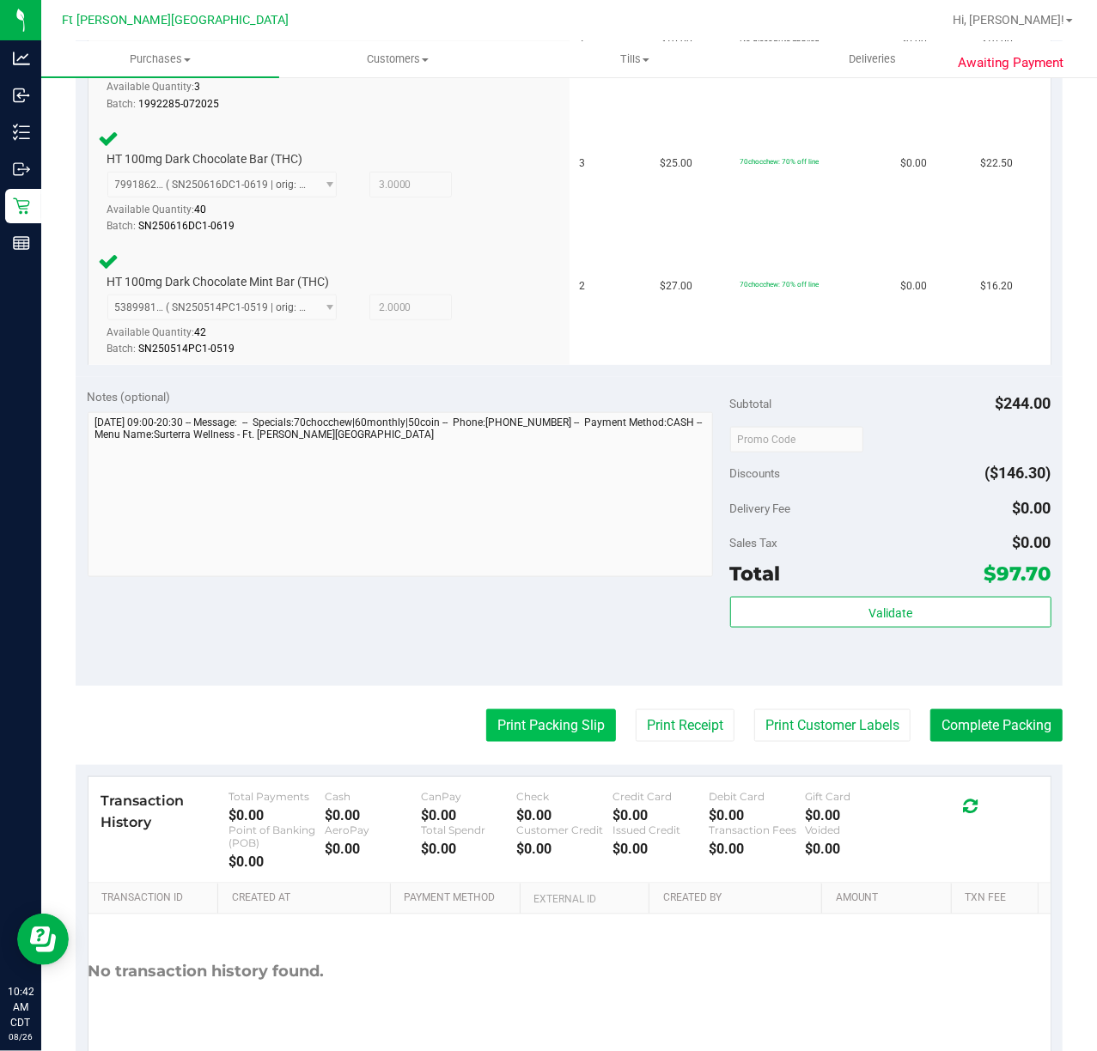
click at [563, 723] on button "Print Packing Slip" at bounding box center [551, 725] width 130 height 33
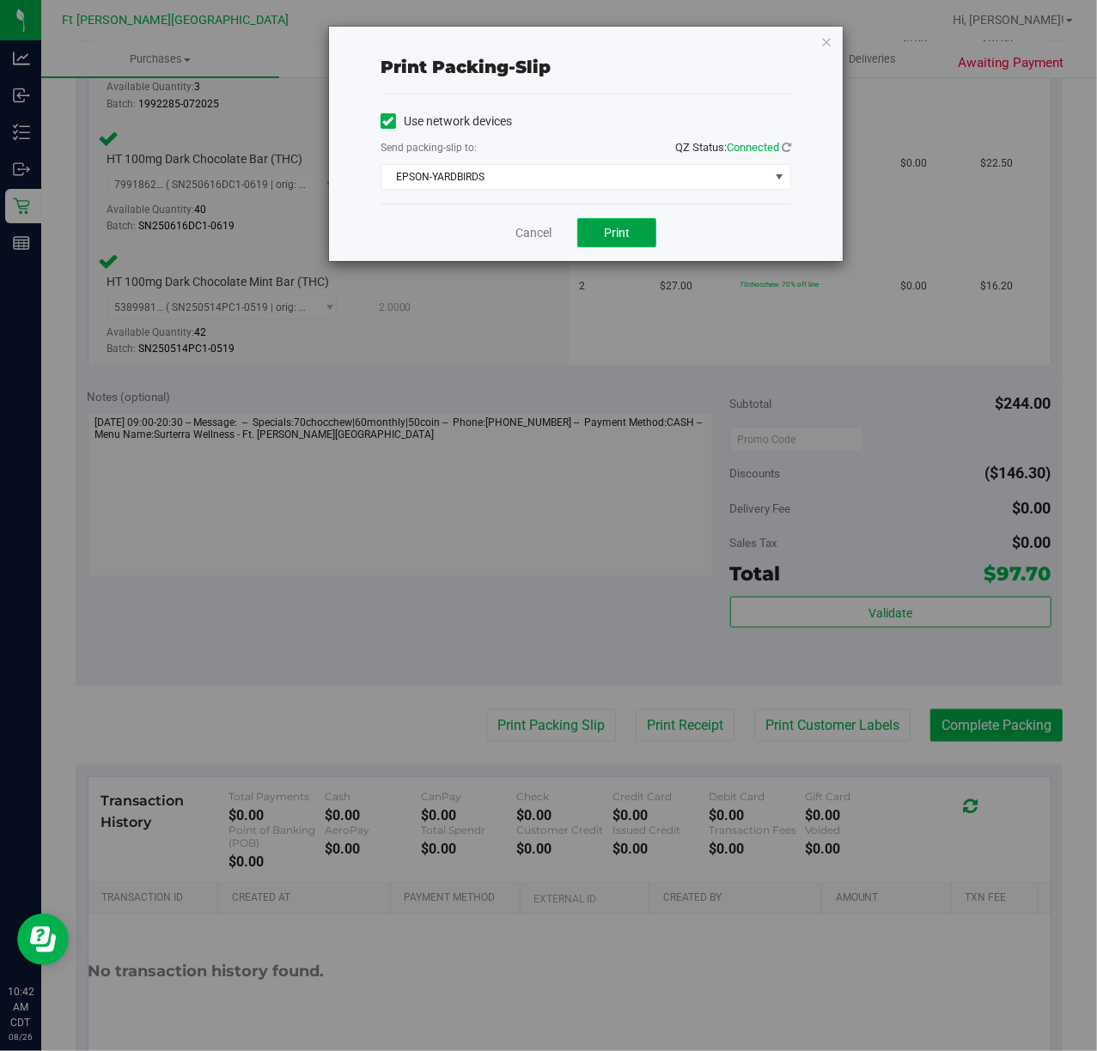
click at [627, 240] on span "Print" at bounding box center [617, 233] width 26 height 14
click at [522, 234] on link "Cancel" at bounding box center [533, 233] width 36 height 18
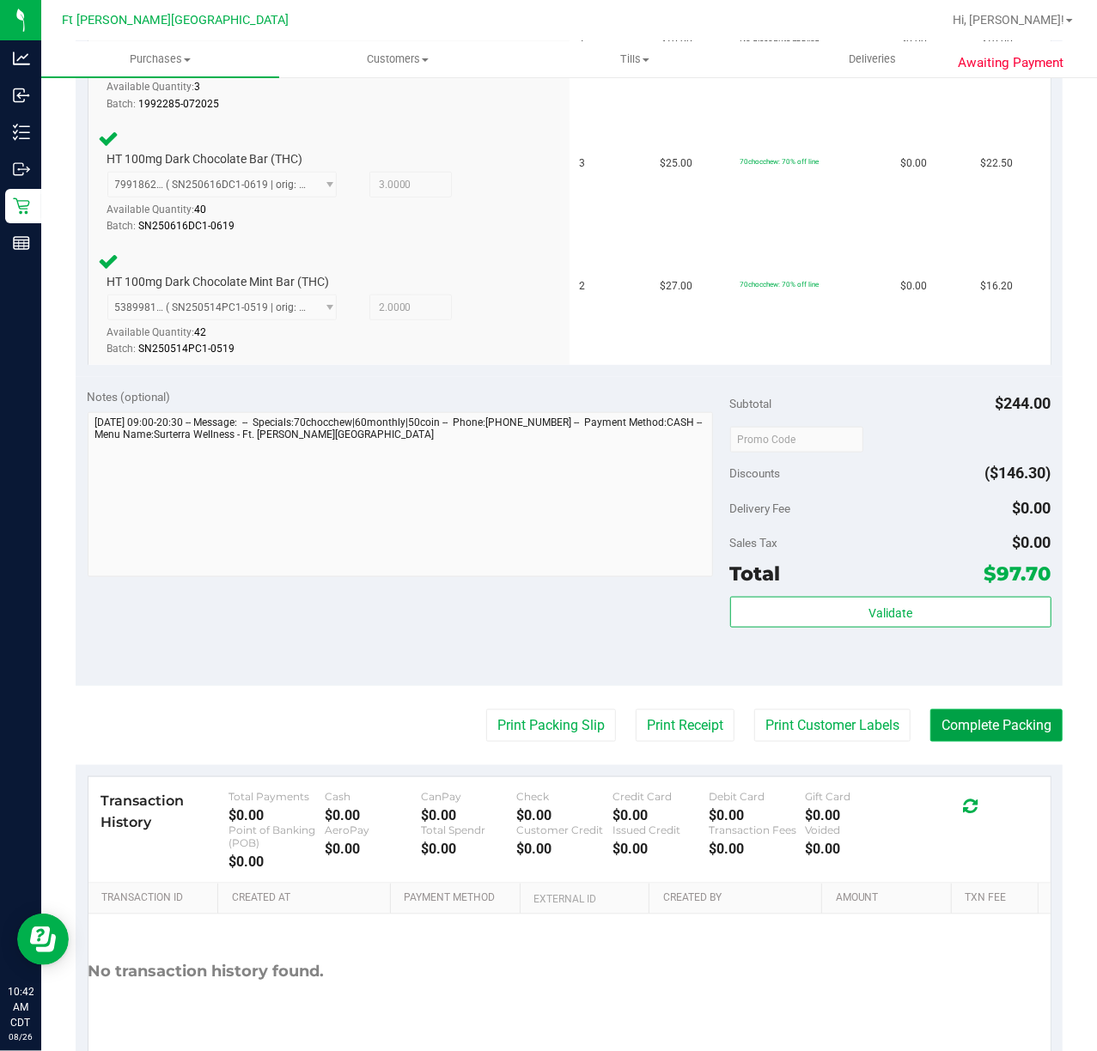
click at [822, 720] on button "Complete Packing" at bounding box center [996, 725] width 132 height 33
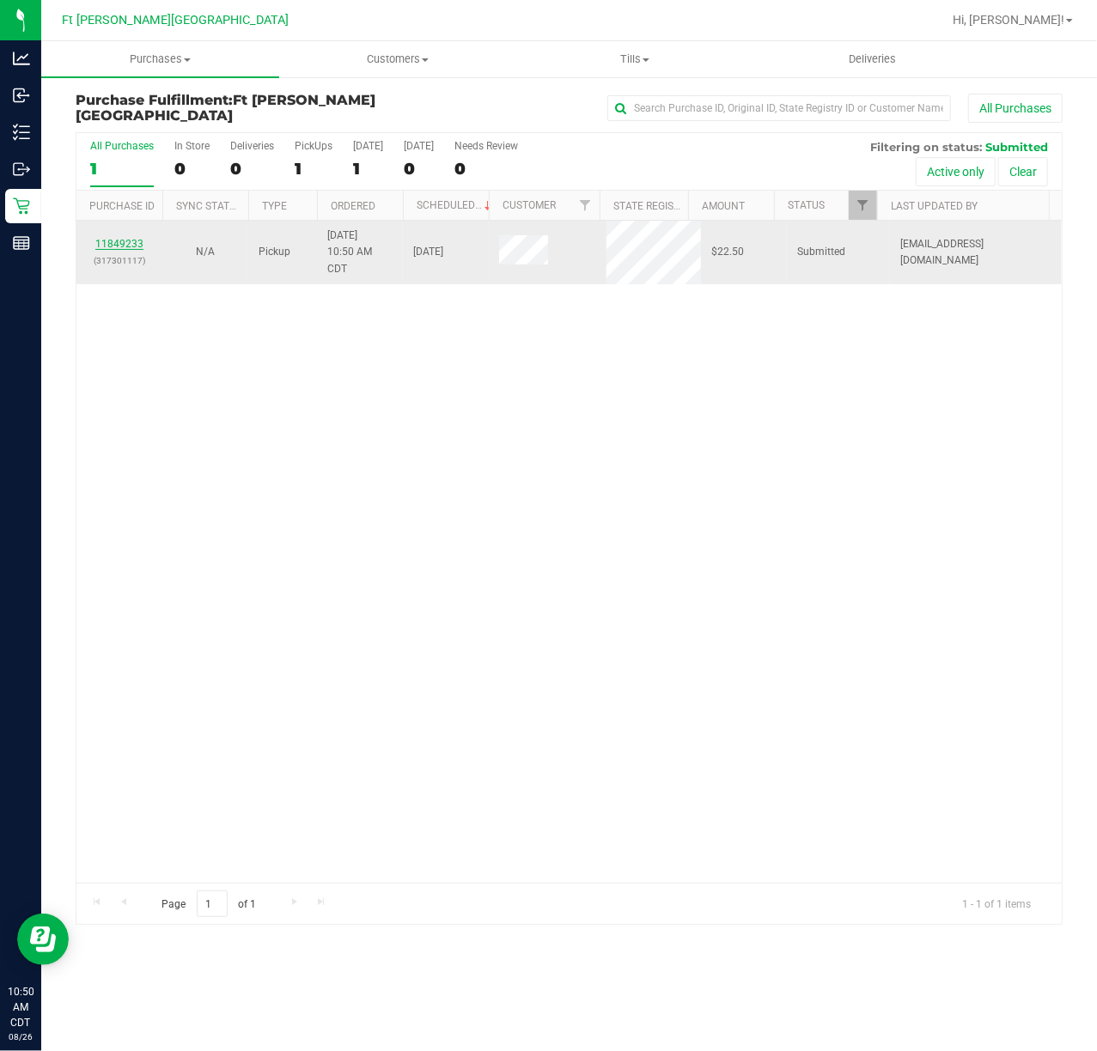
click at [137, 241] on link "11849233" at bounding box center [119, 244] width 48 height 12
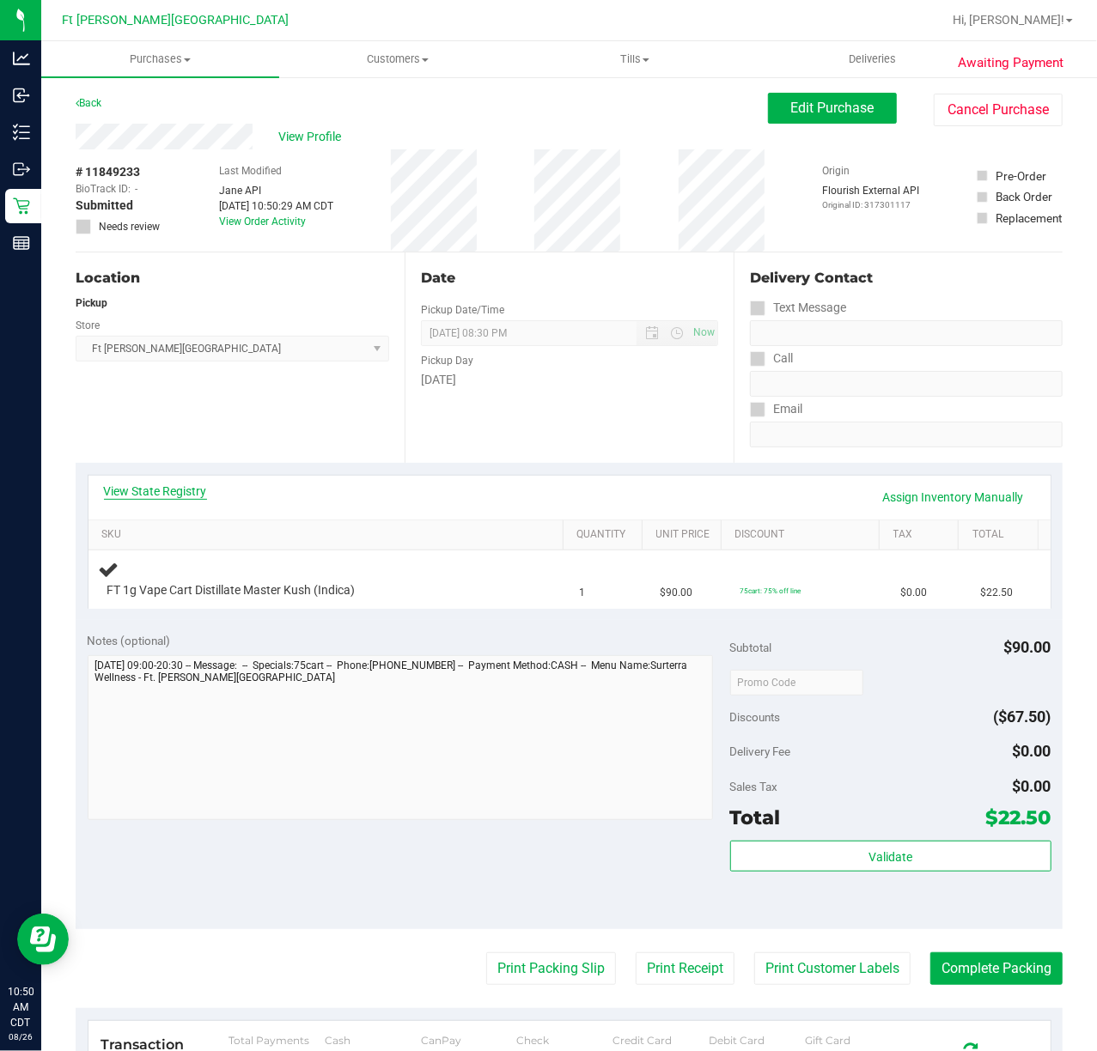
click at [149, 496] on link "View State Registry" at bounding box center [155, 491] width 103 height 17
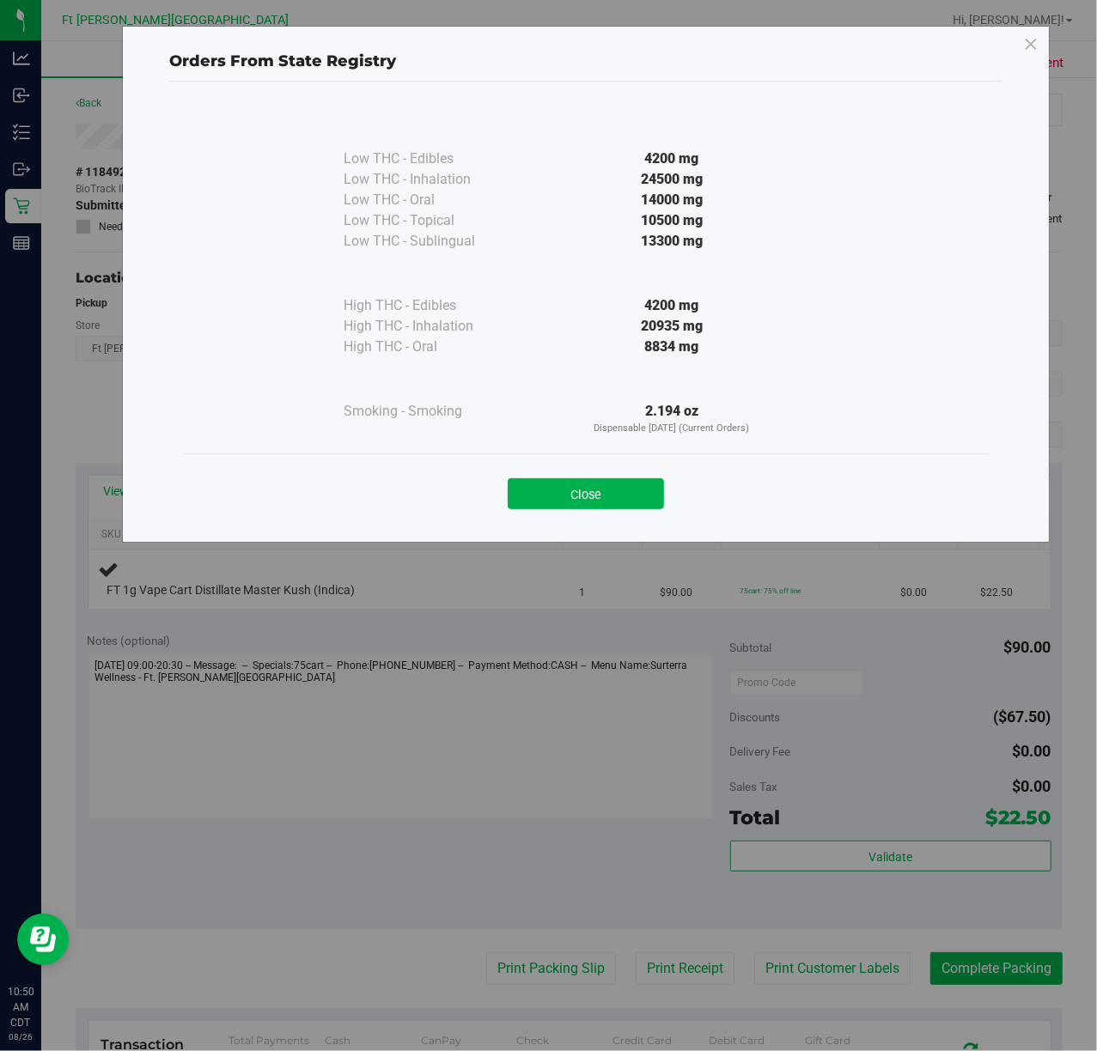
click at [633, 512] on div "Close" at bounding box center [585, 488] width 807 height 70
click at [634, 483] on button "Close" at bounding box center [586, 493] width 156 height 31
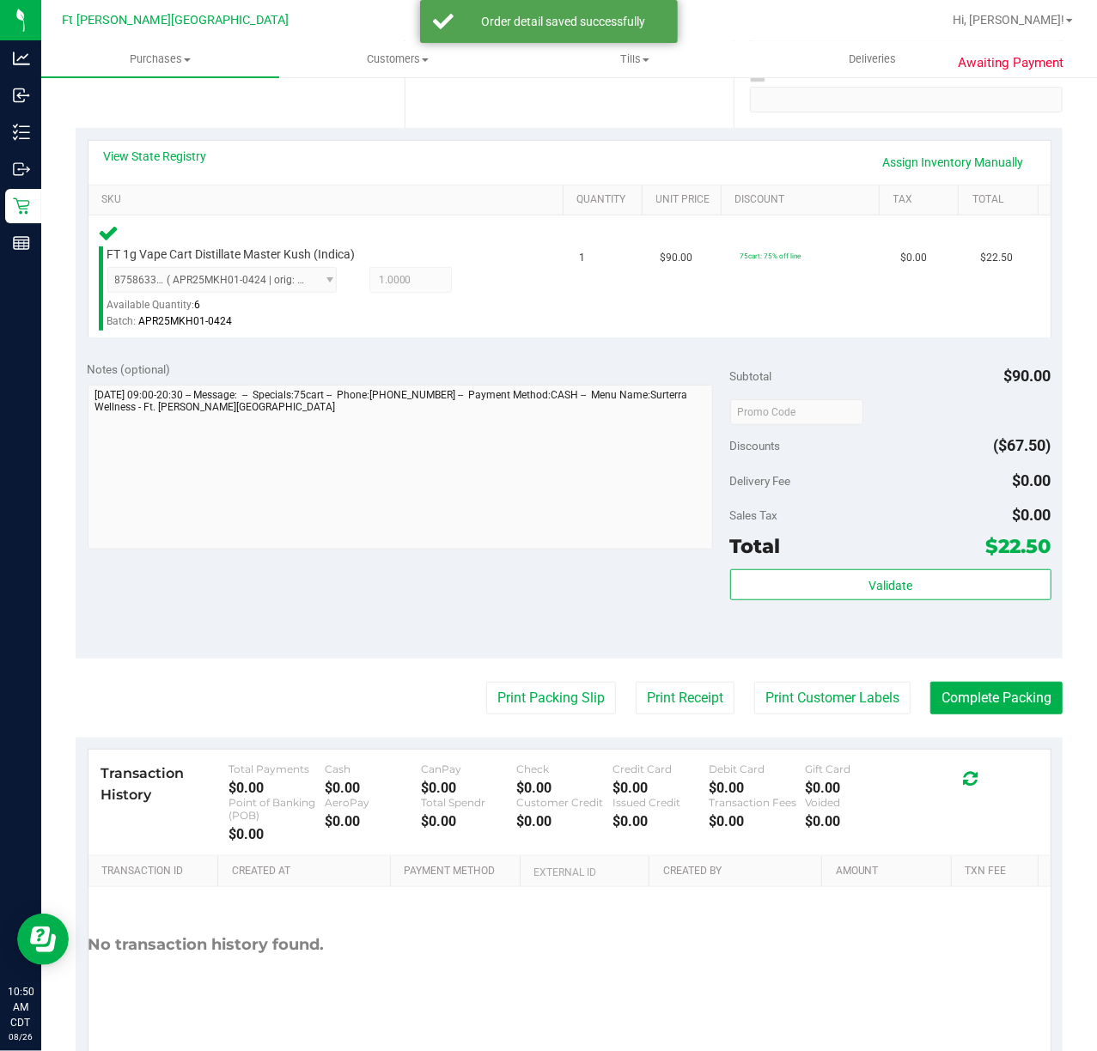
scroll to position [390, 0]
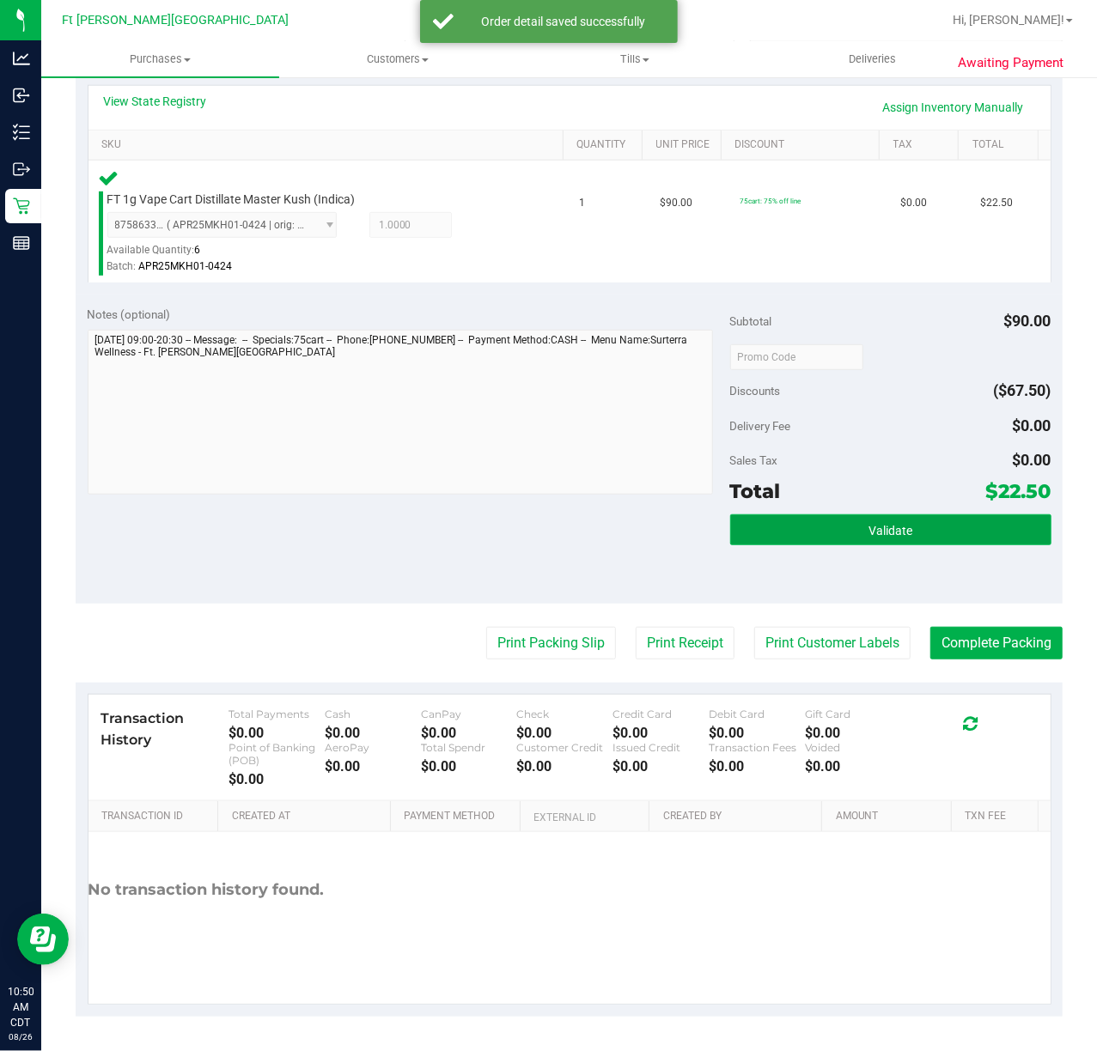
click at [822, 543] on button "Validate" at bounding box center [890, 529] width 321 height 31
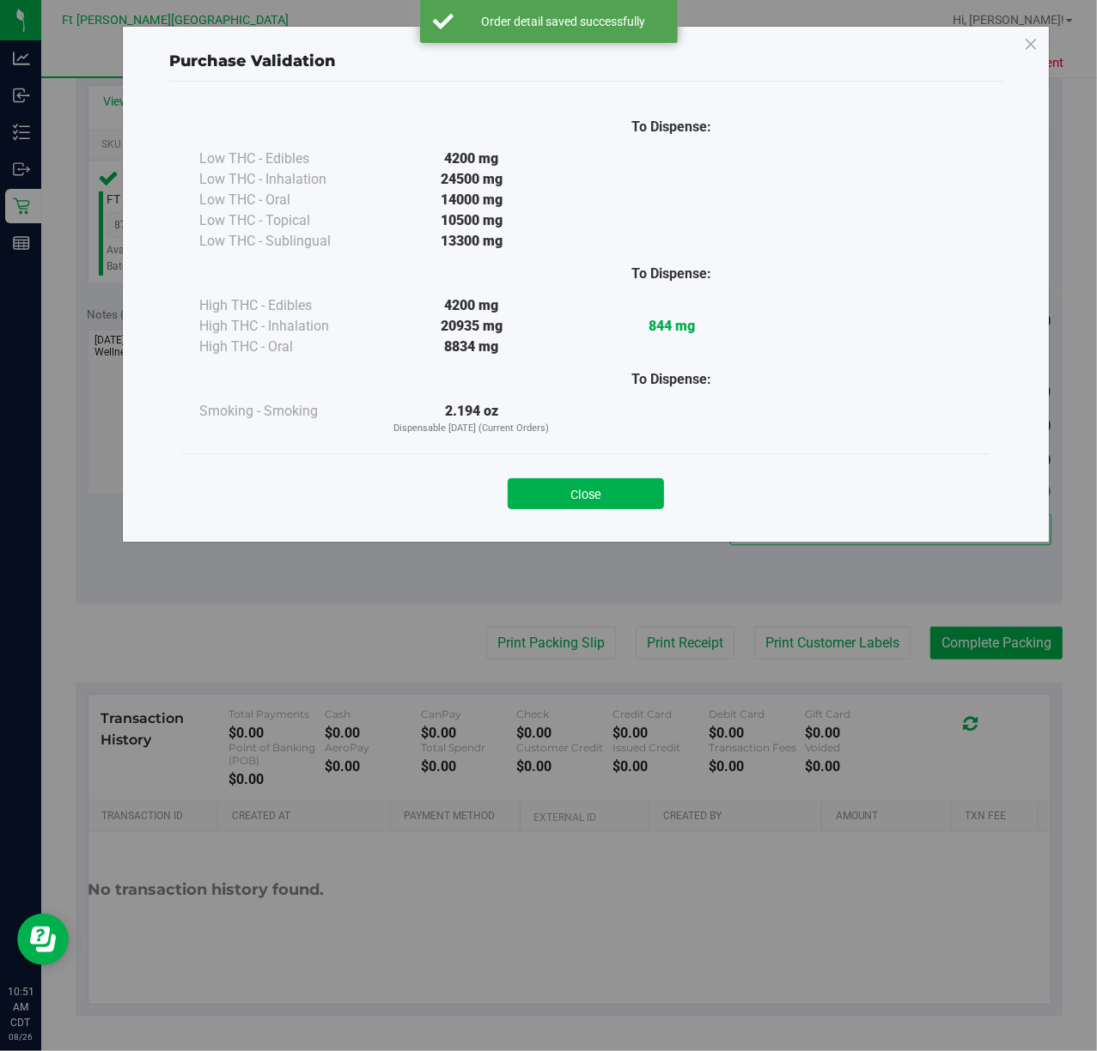
click at [619, 493] on button "Close" at bounding box center [586, 493] width 156 height 31
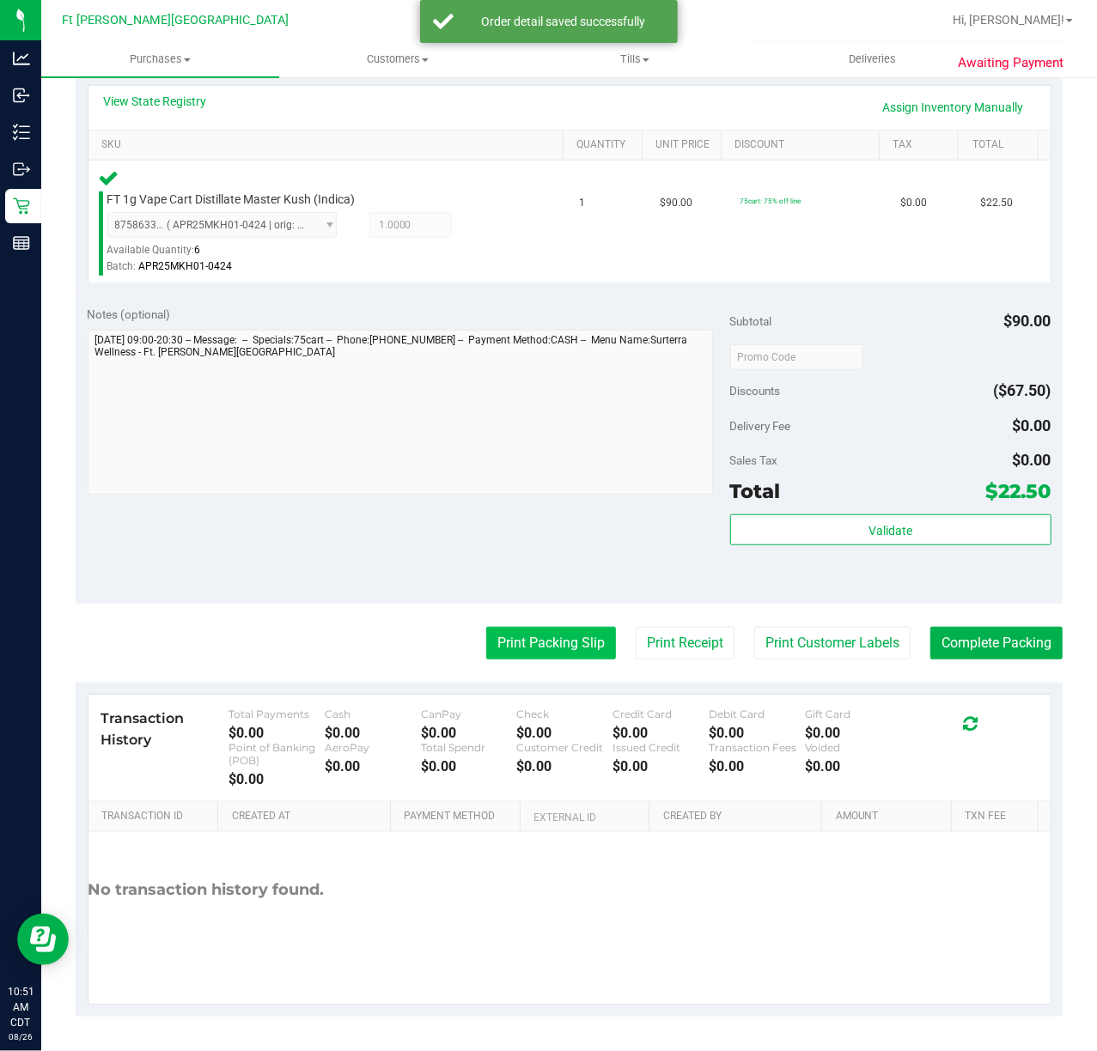
click at [568, 634] on button "Print Packing Slip" at bounding box center [551, 643] width 130 height 33
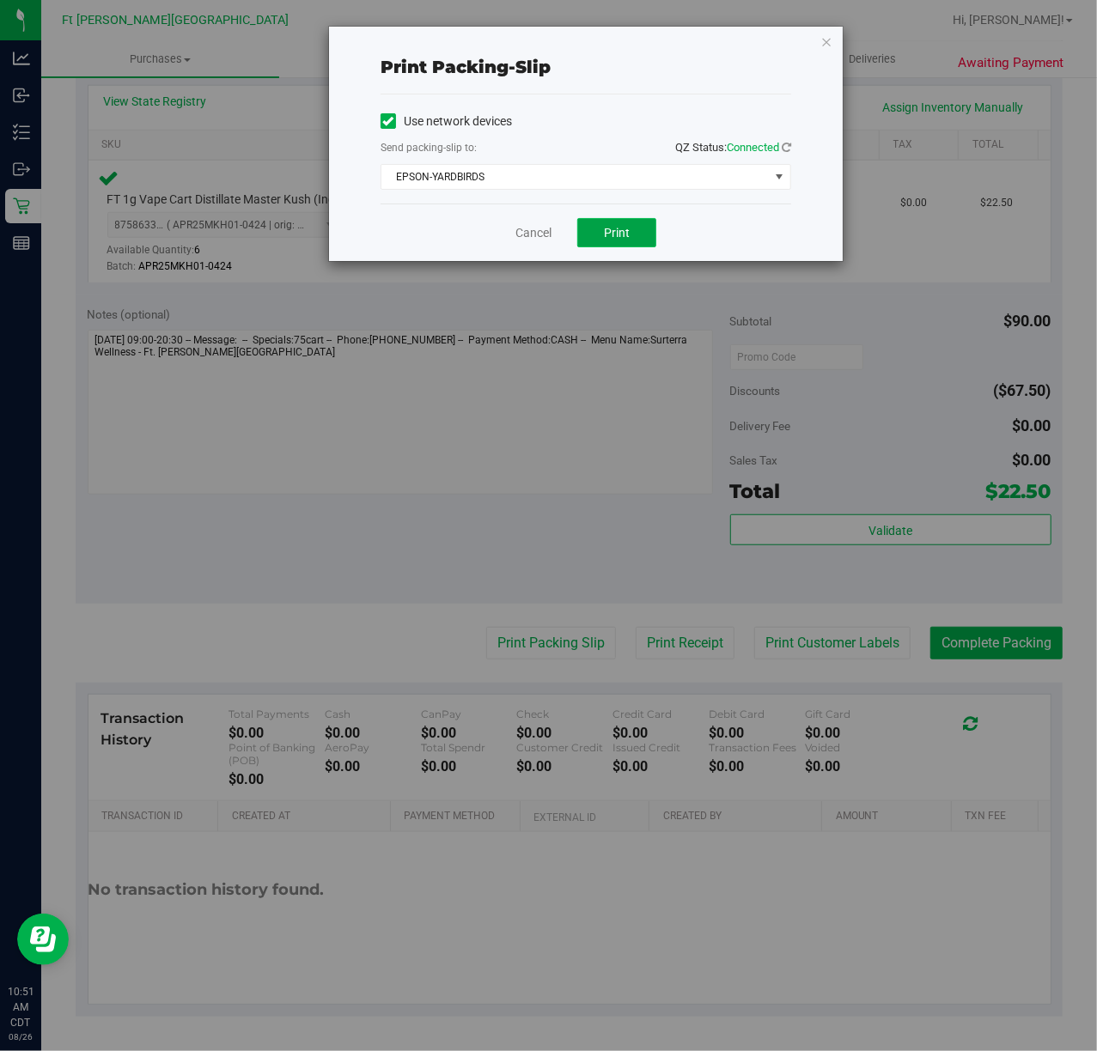
click at [612, 246] on button "Print" at bounding box center [616, 232] width 79 height 29
click at [544, 230] on link "Cancel" at bounding box center [533, 233] width 36 height 18
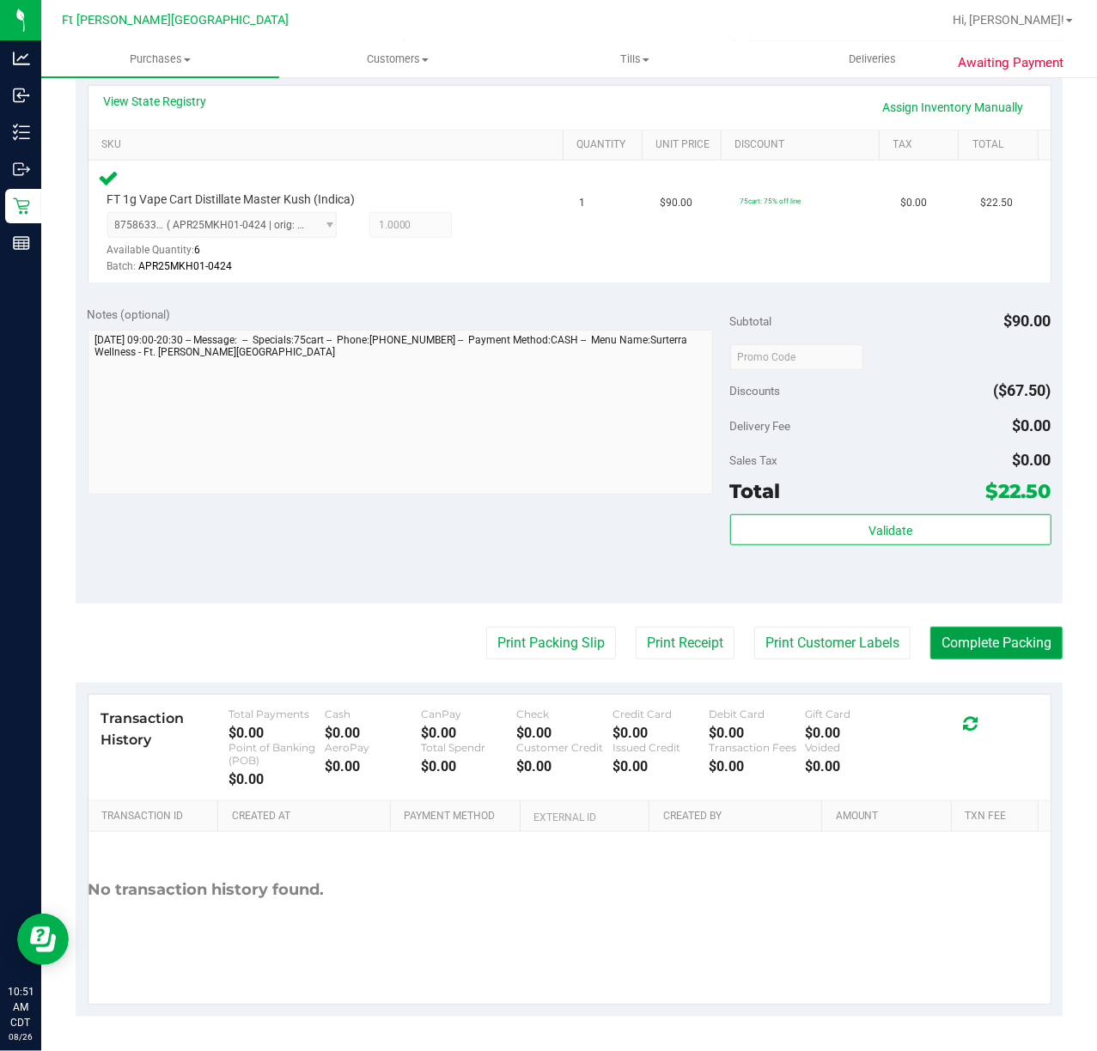
click at [822, 642] on button "Complete Packing" at bounding box center [996, 643] width 132 height 33
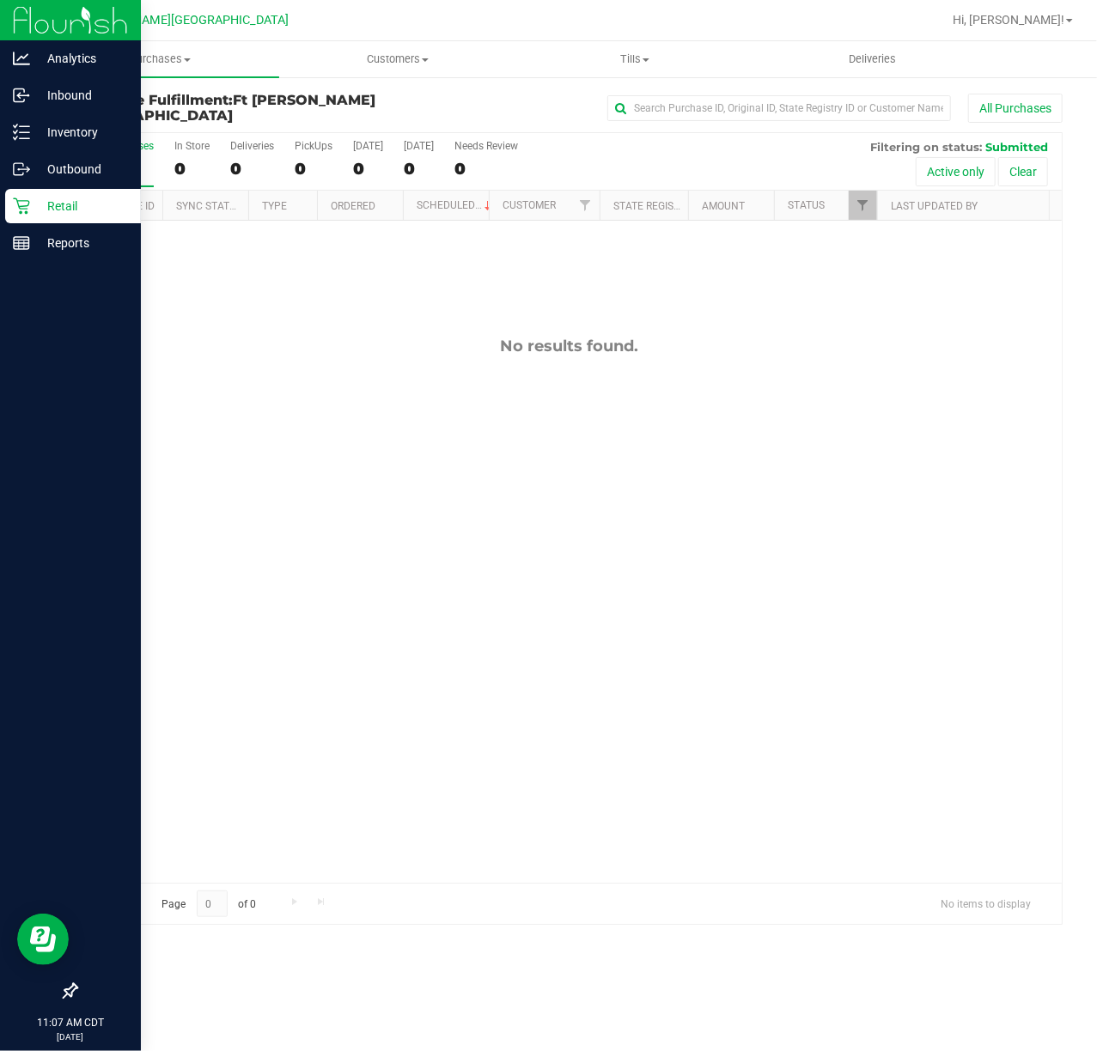
click at [63, 210] on p "Retail" at bounding box center [81, 206] width 103 height 21
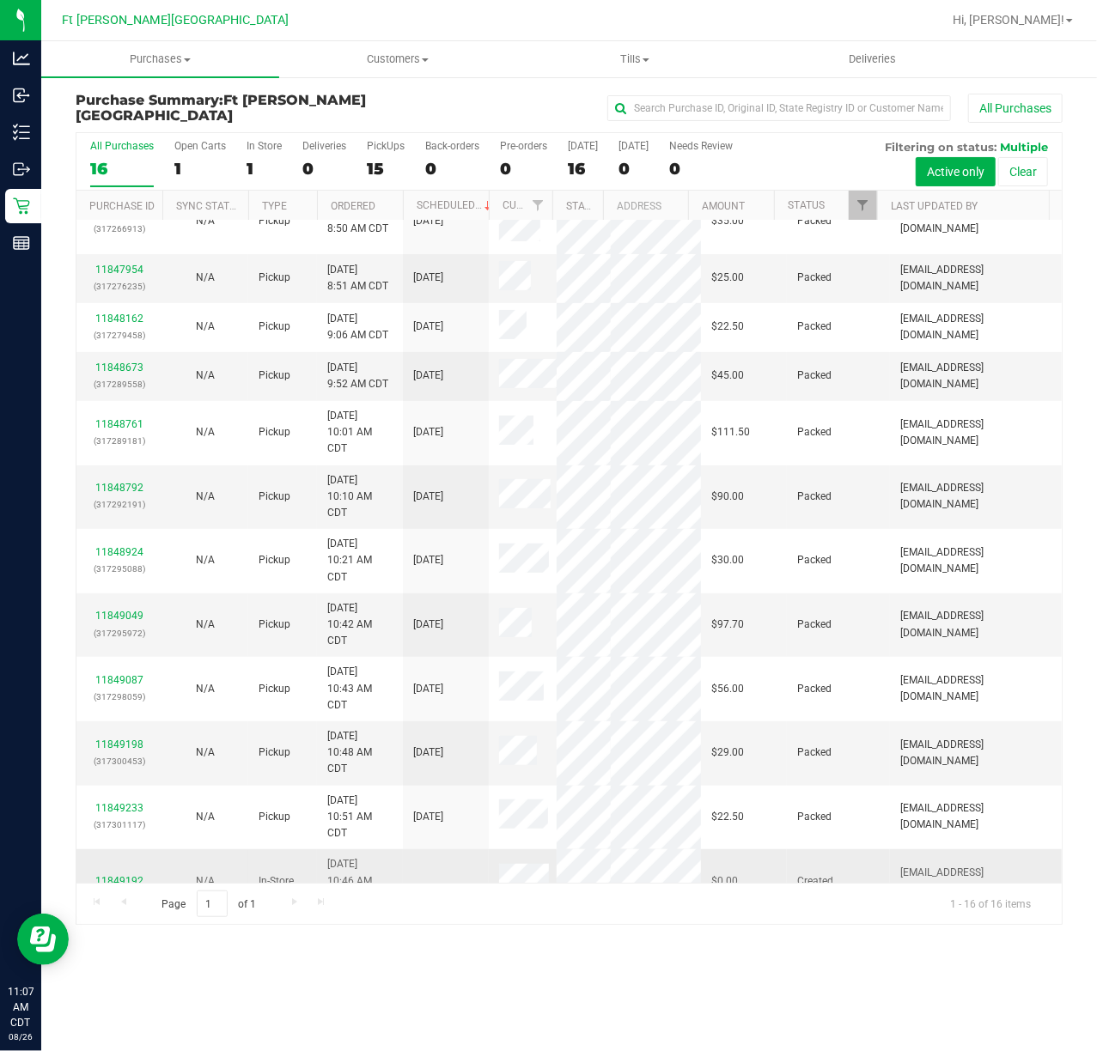
scroll to position [252, 0]
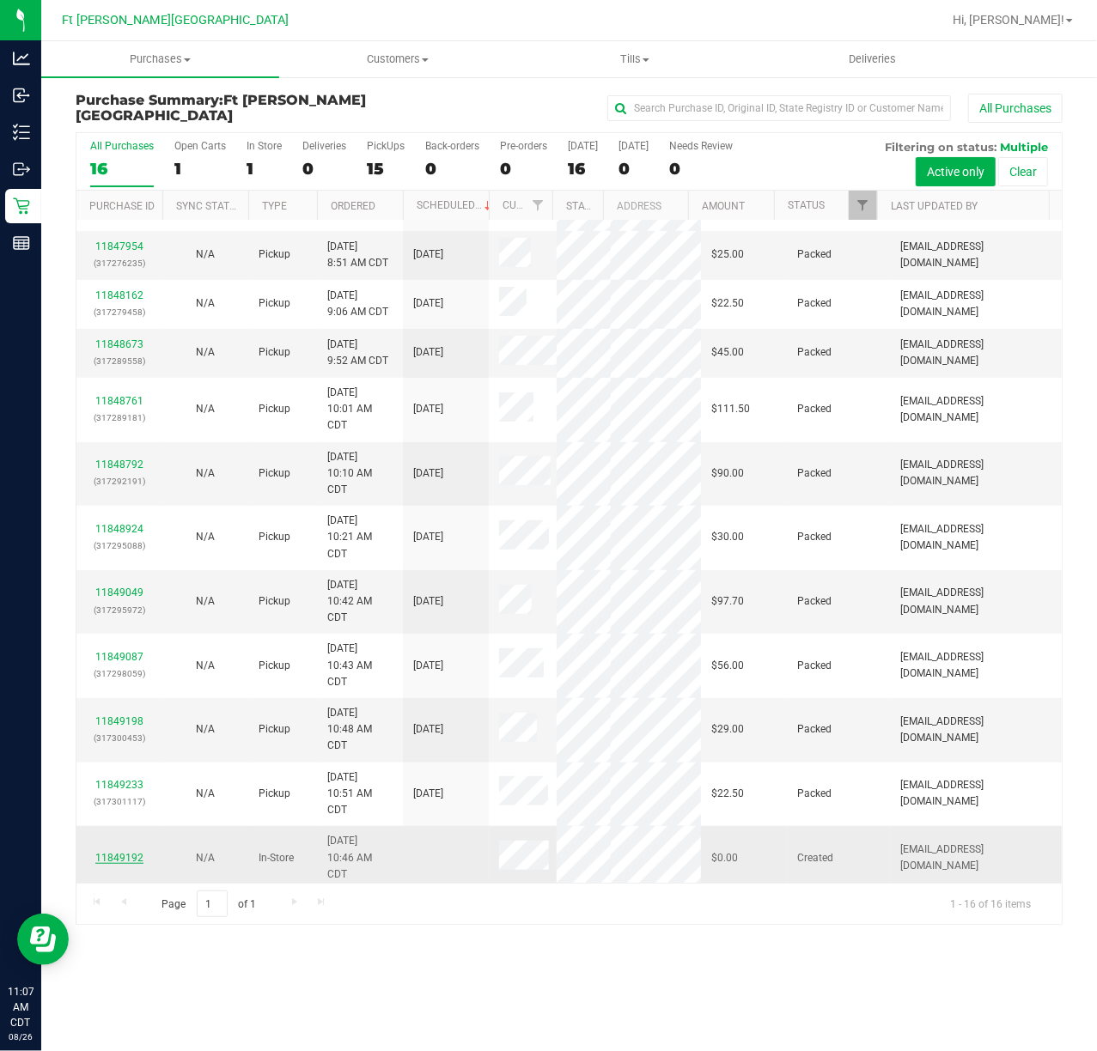
click at [121, 788] on link "11849192" at bounding box center [119, 858] width 48 height 12
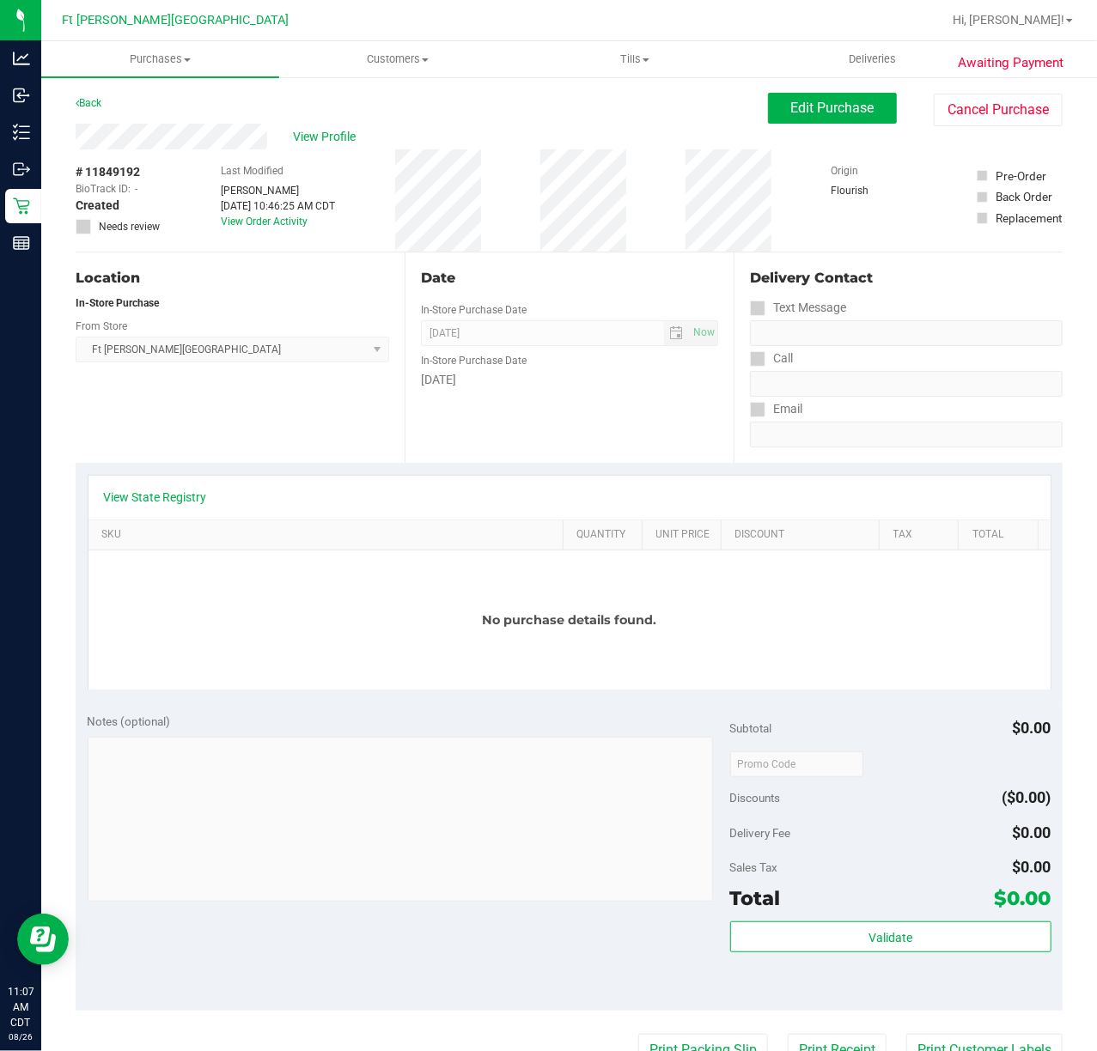
click at [822, 90] on div "Awaiting Payment Back Edit Purchase Cancel Purchase View Profile # 11849192 Bio…" at bounding box center [569, 767] width 1056 height 1383
click at [822, 108] on button "Cancel Purchase" at bounding box center [998, 110] width 129 height 33
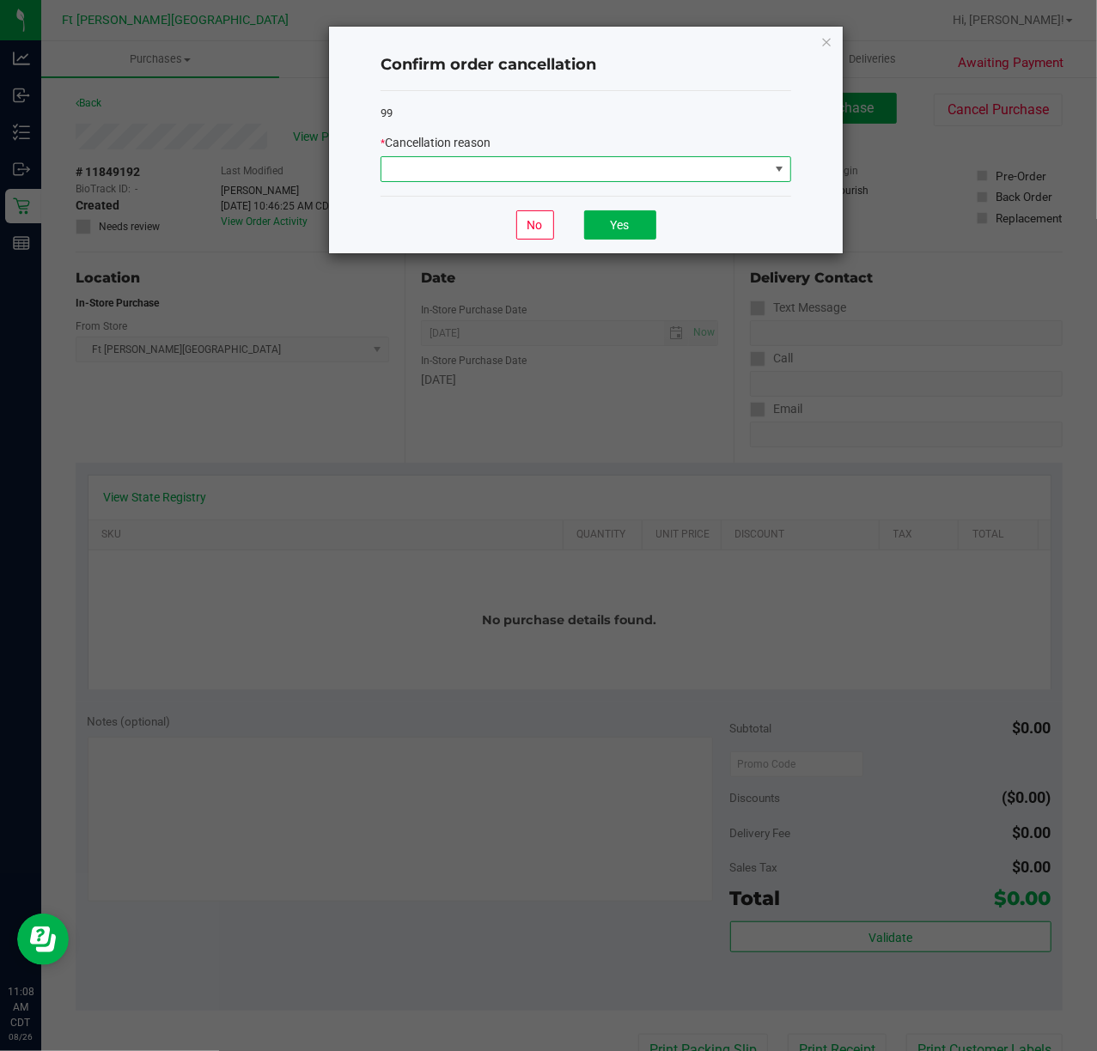
click at [472, 161] on span at bounding box center [574, 169] width 387 height 24
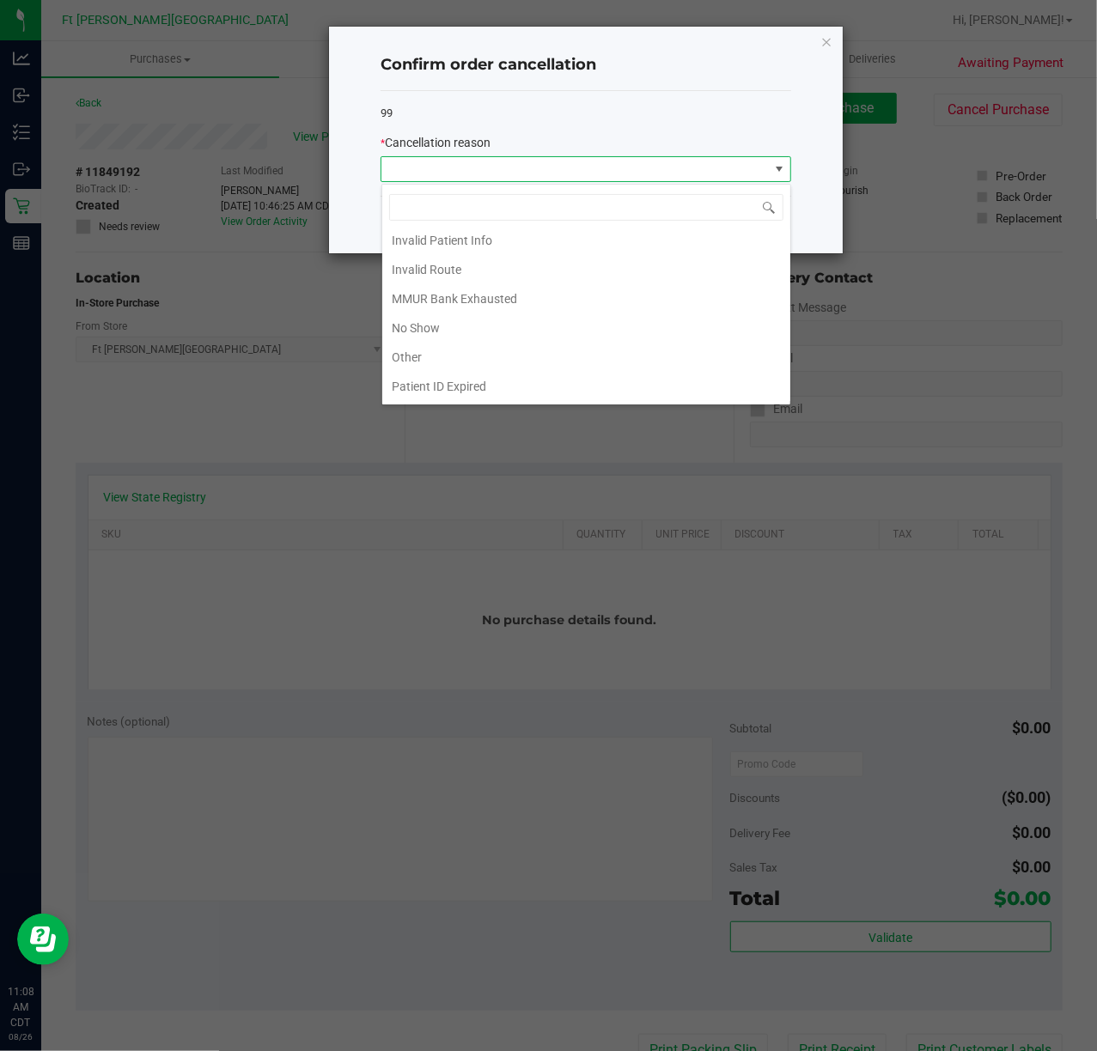
scroll to position [96, 0]
click at [451, 332] on li "Other" at bounding box center [586, 327] width 408 height 29
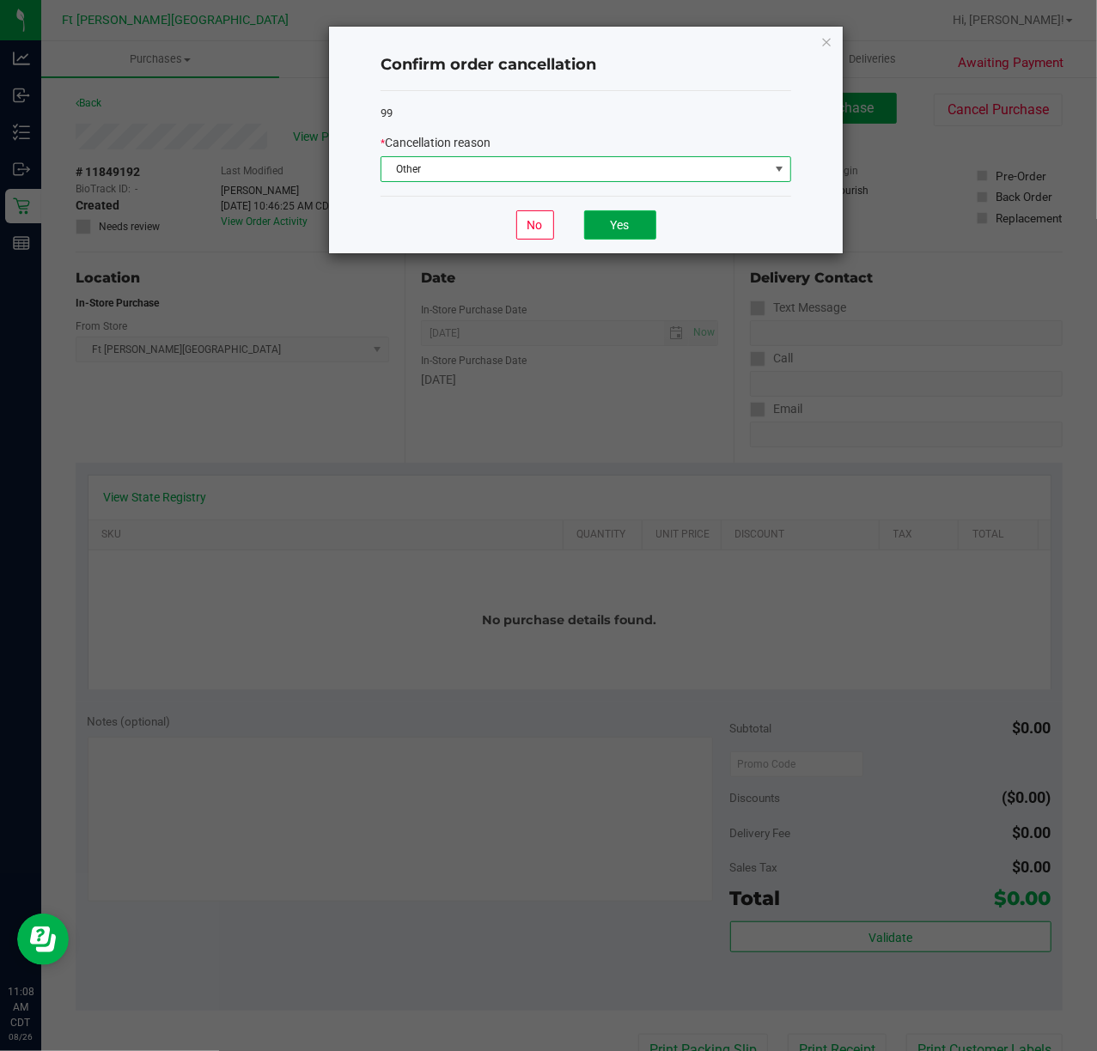
click at [630, 232] on button "Yes" at bounding box center [620, 224] width 72 height 29
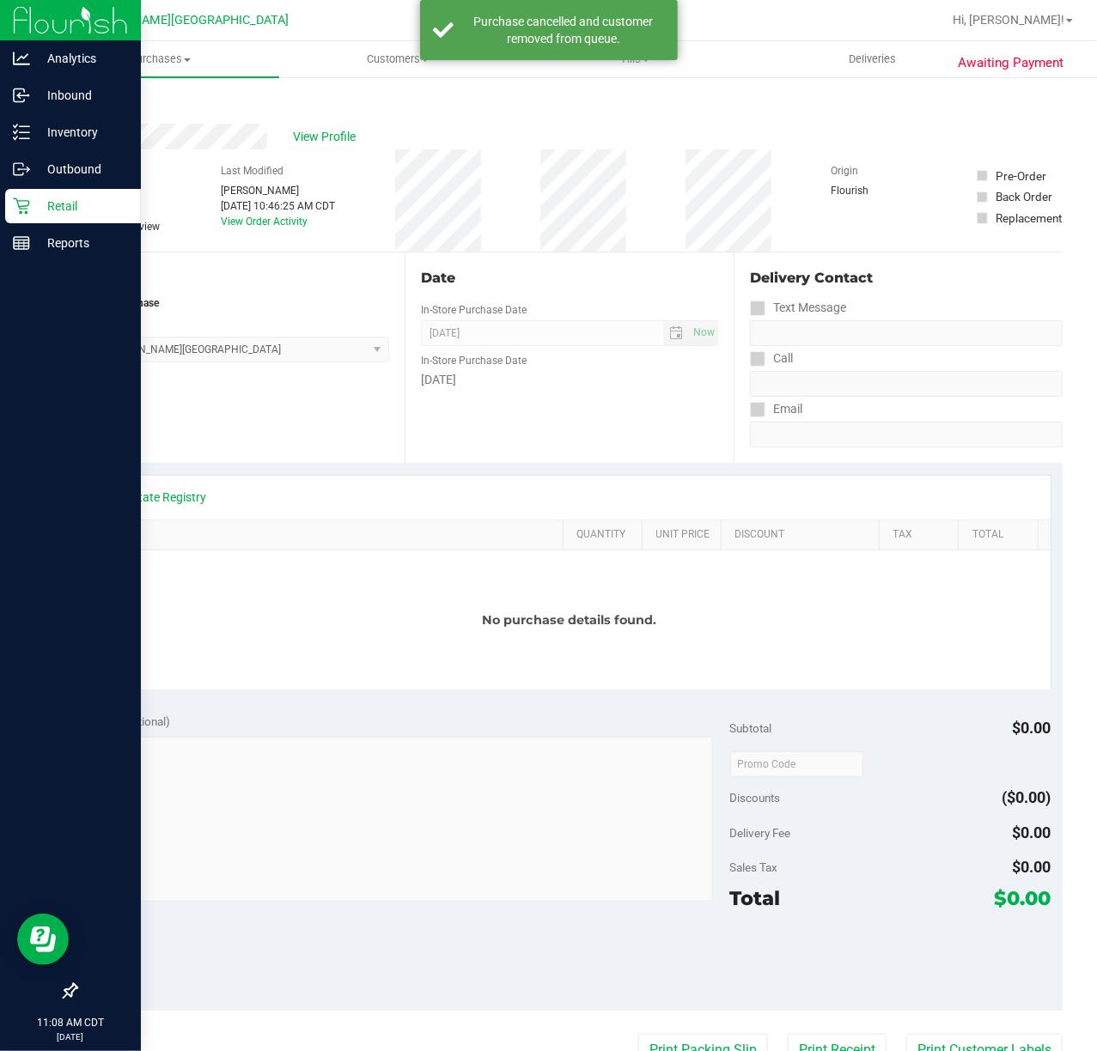
click at [46, 216] on div "Retail" at bounding box center [73, 206] width 136 height 34
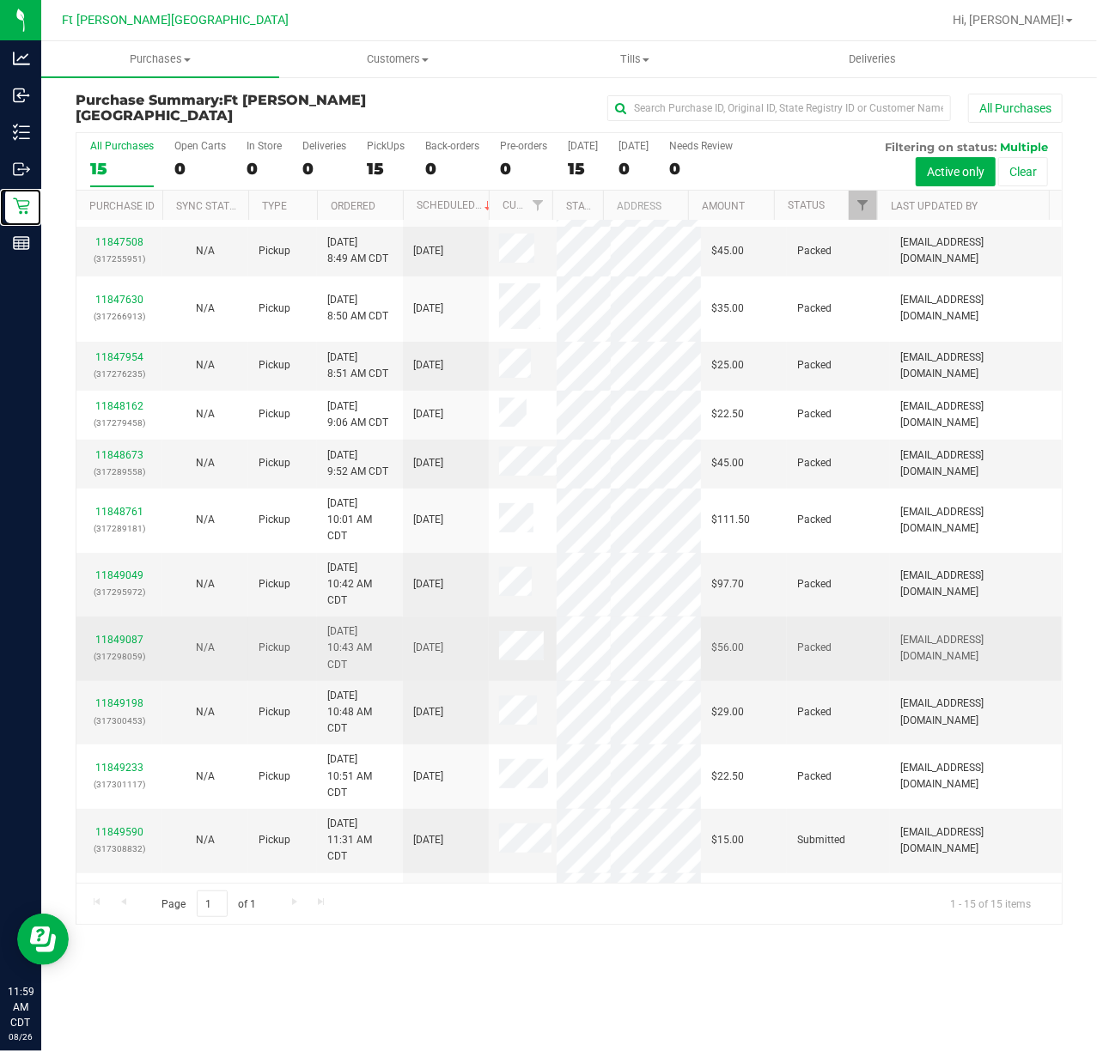
scroll to position [186, 0]
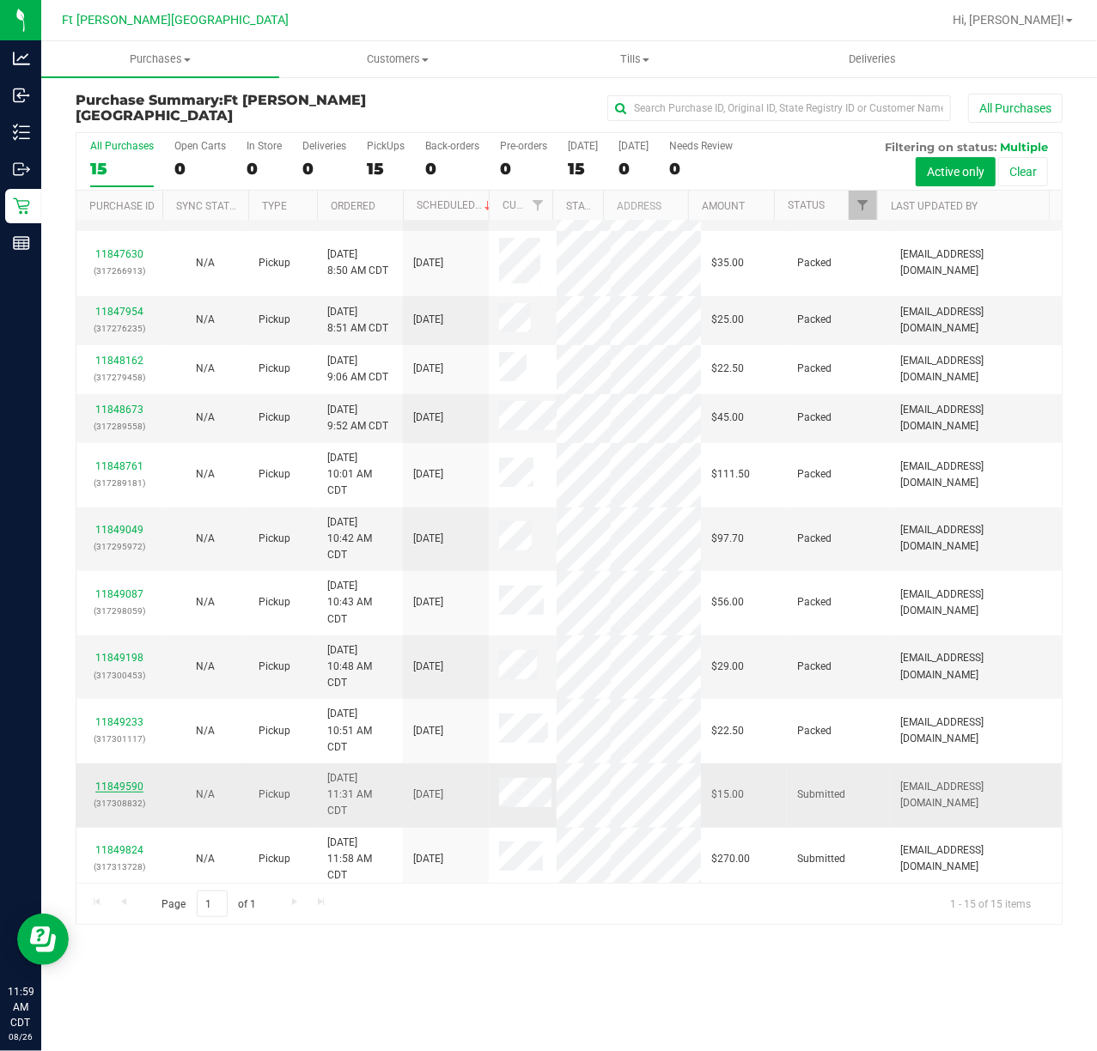
click at [115, 781] on link "11849590" at bounding box center [119, 787] width 48 height 12
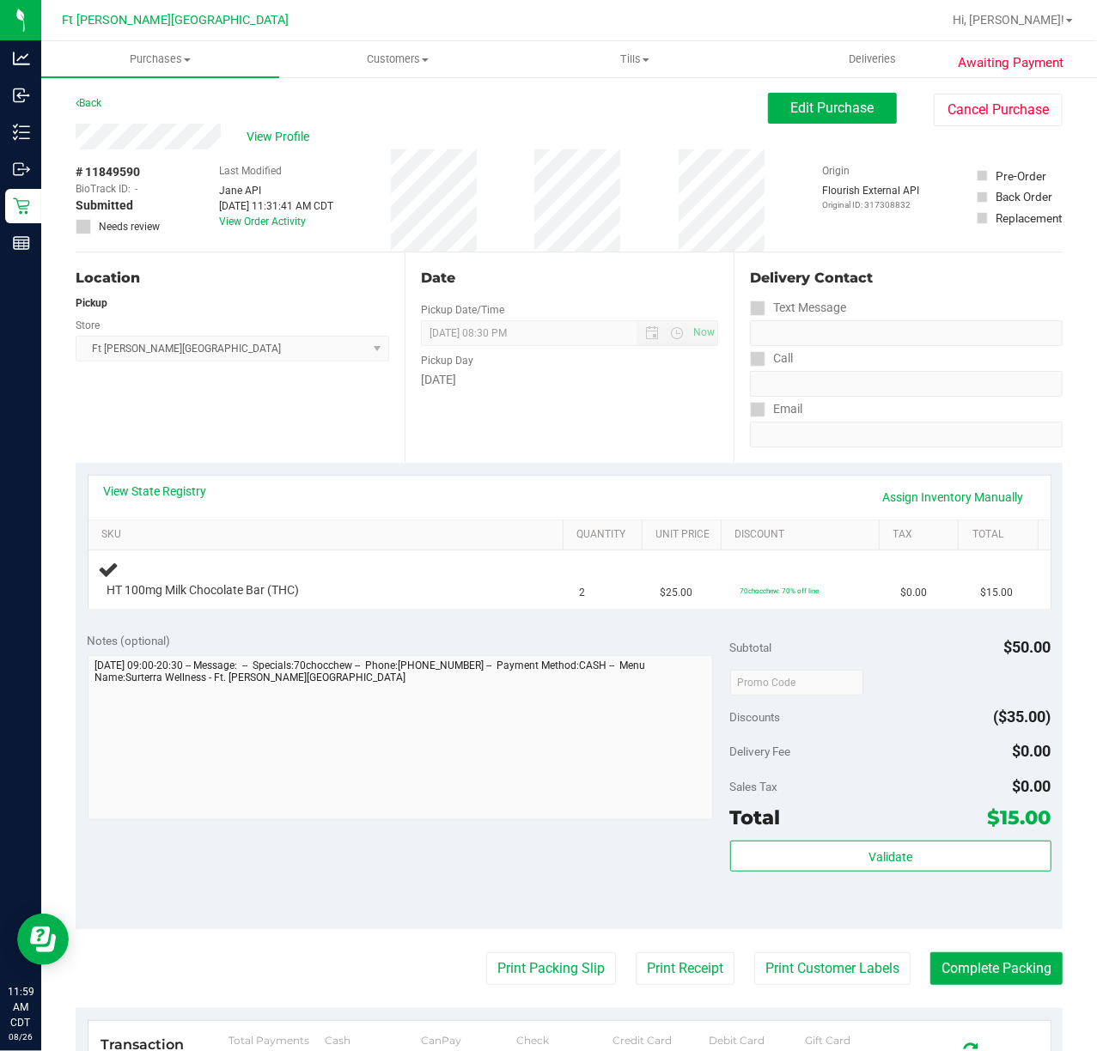
click at [128, 526] on th "SKU" at bounding box center [325, 535] width 475 height 31
click at [128, 498] on link "View State Registry" at bounding box center [155, 491] width 103 height 17
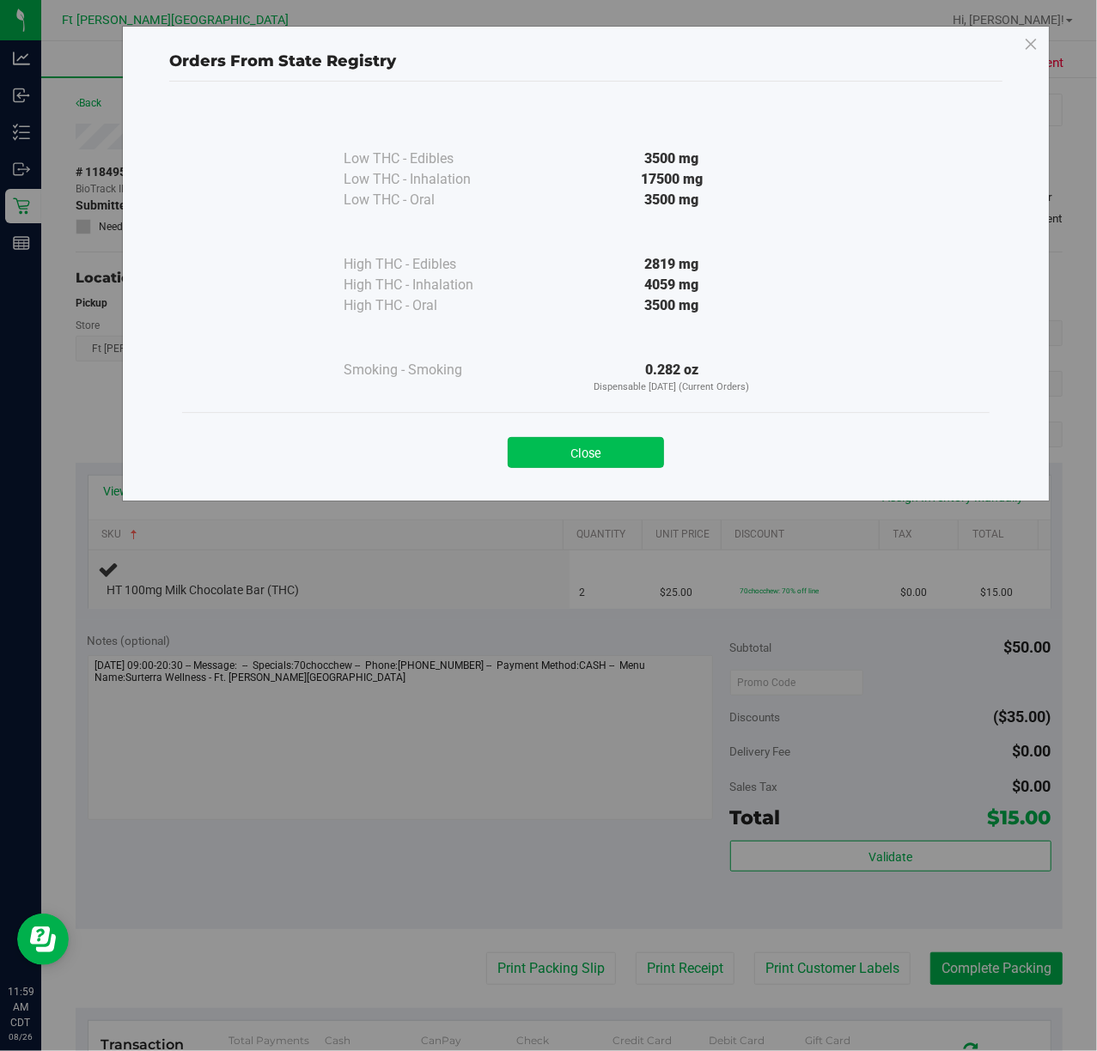
click at [609, 447] on button "Close" at bounding box center [586, 452] width 156 height 31
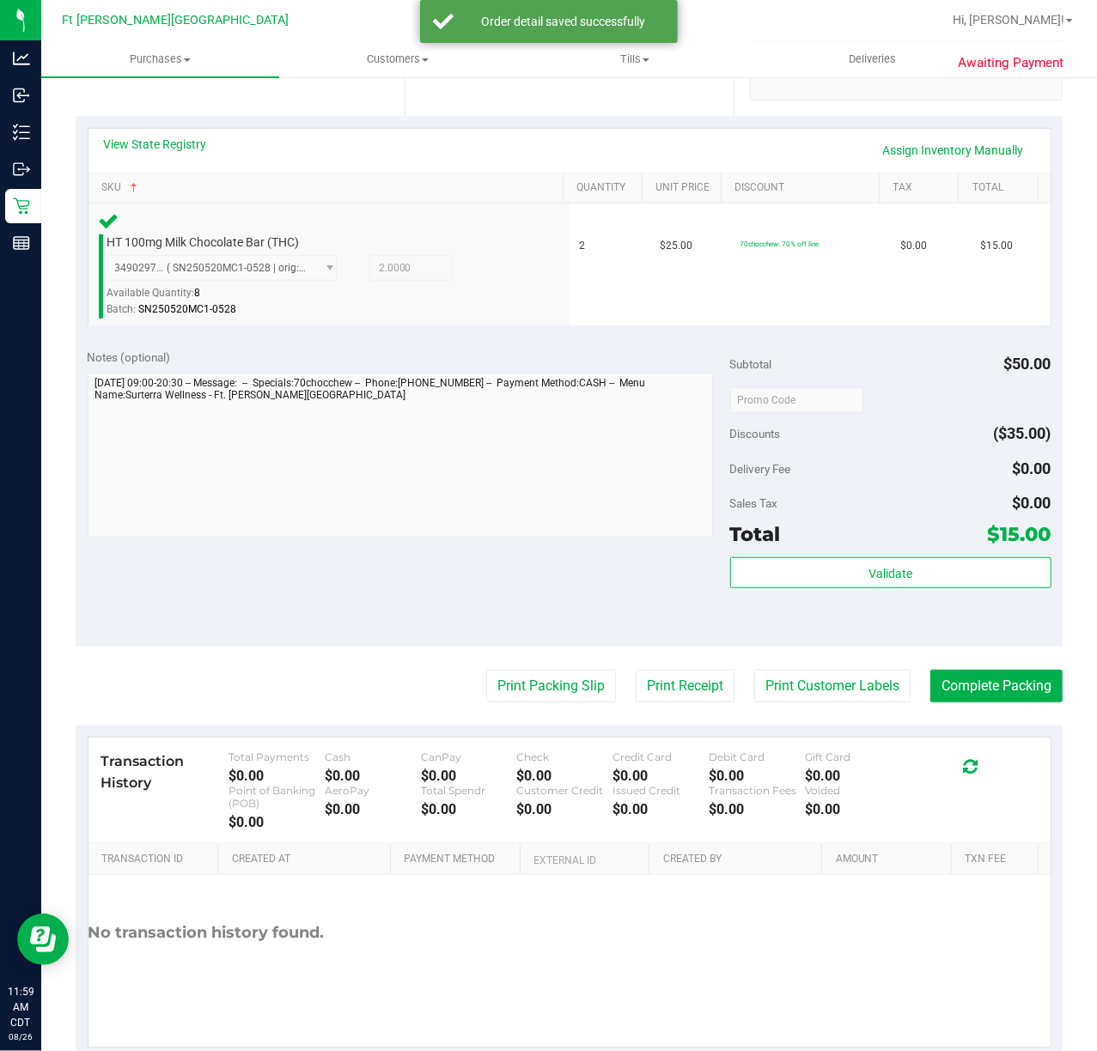
scroll to position [390, 0]
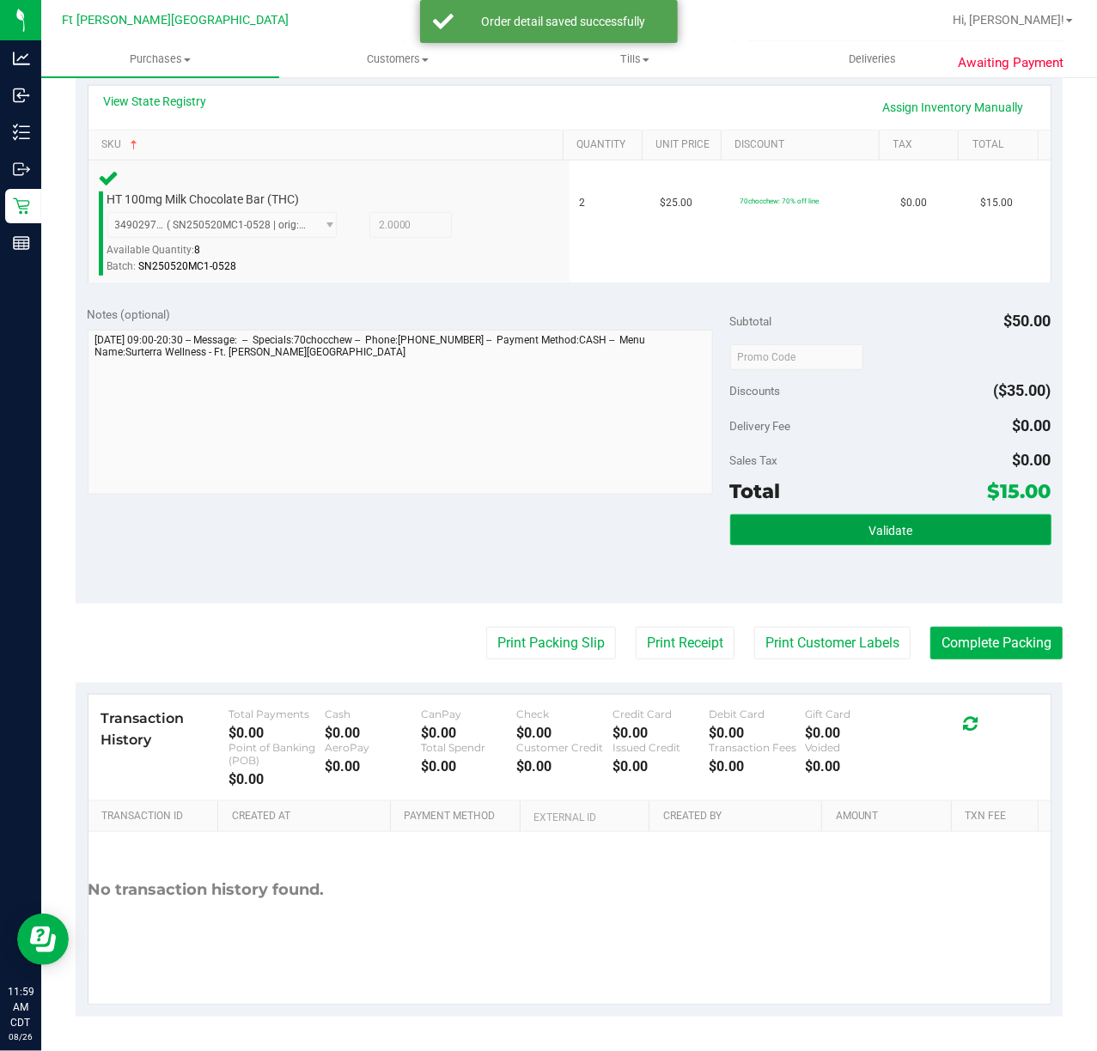
click at [788, 541] on button "Validate" at bounding box center [890, 529] width 321 height 31
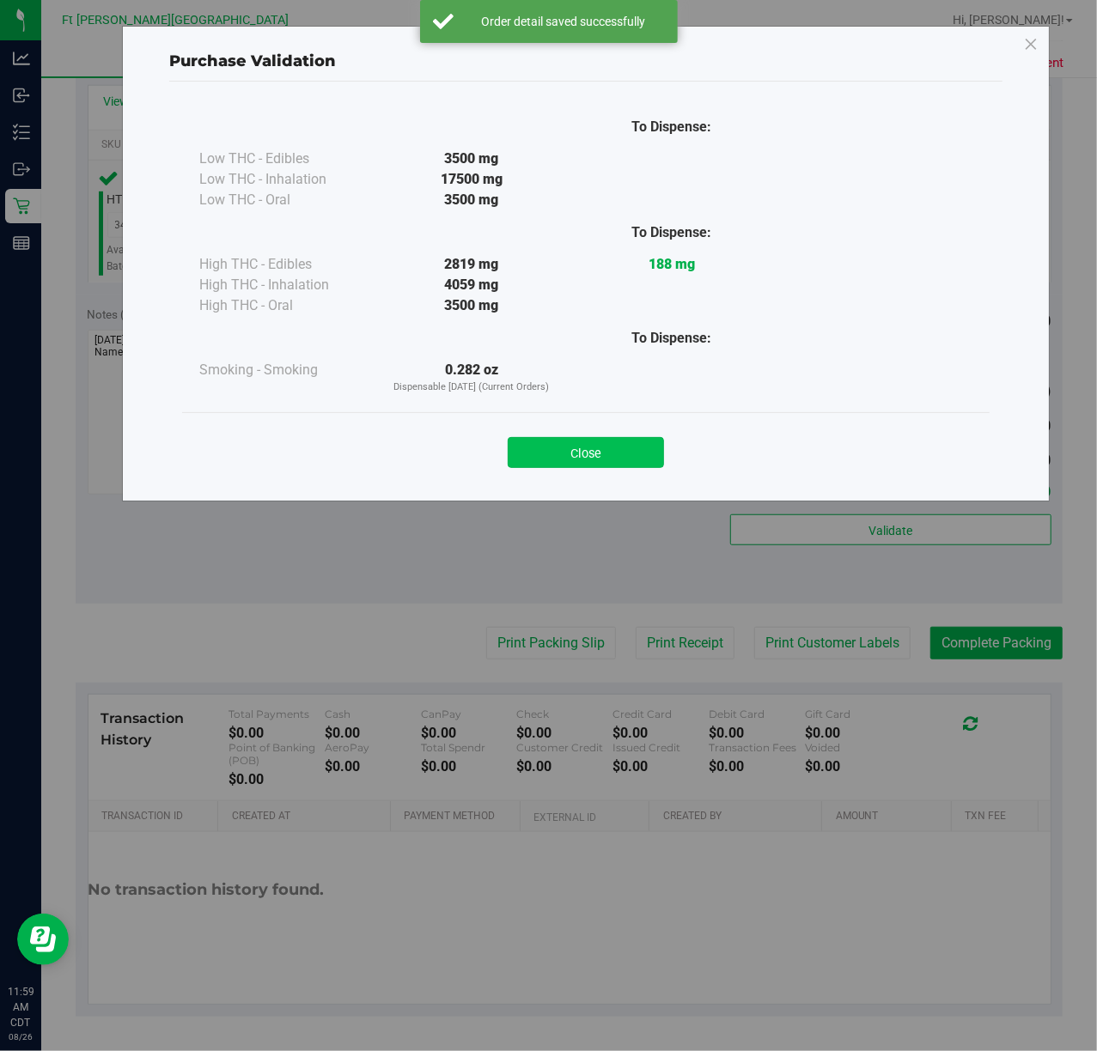
click at [610, 448] on button "Close" at bounding box center [586, 452] width 156 height 31
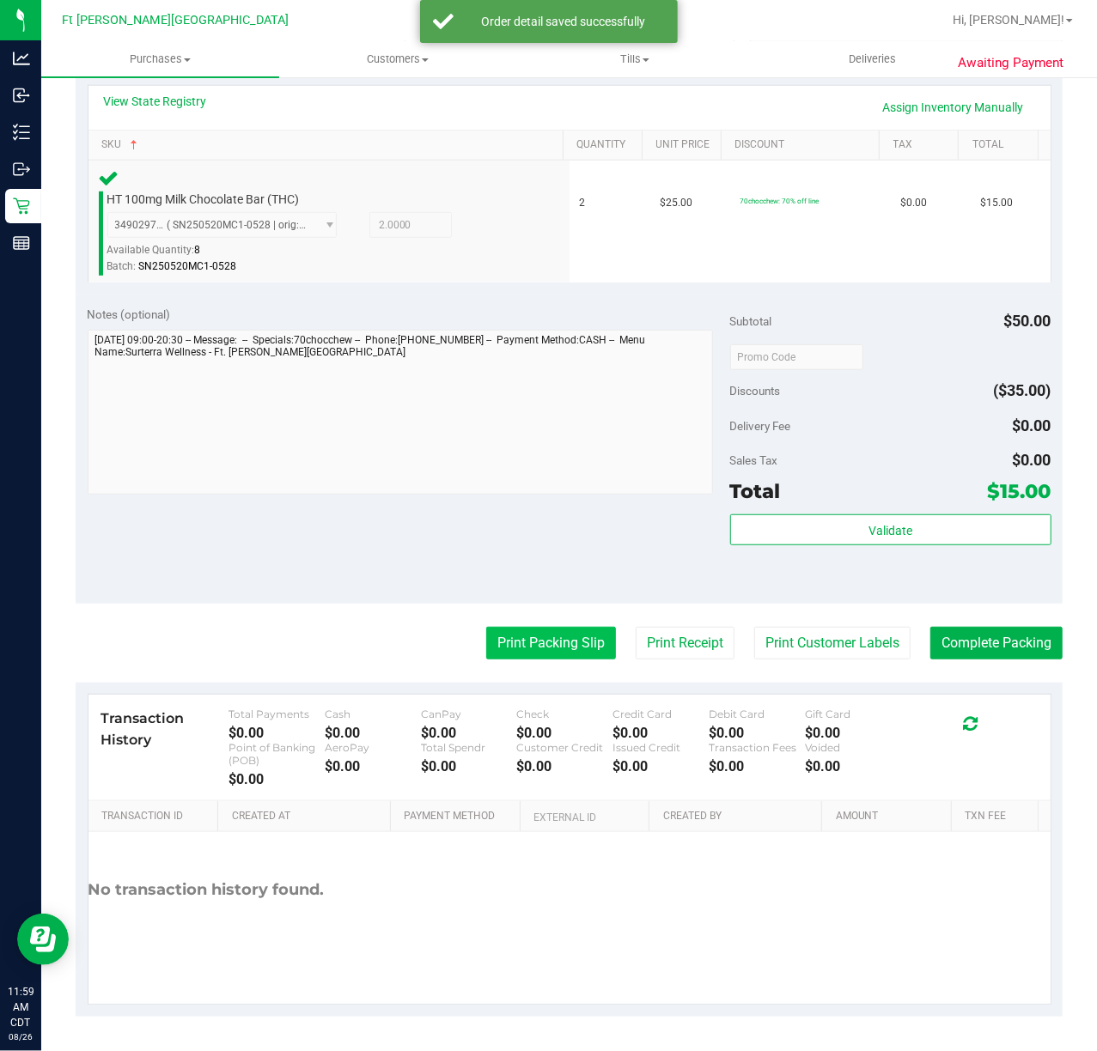
click at [547, 647] on button "Print Packing Slip" at bounding box center [551, 643] width 130 height 33
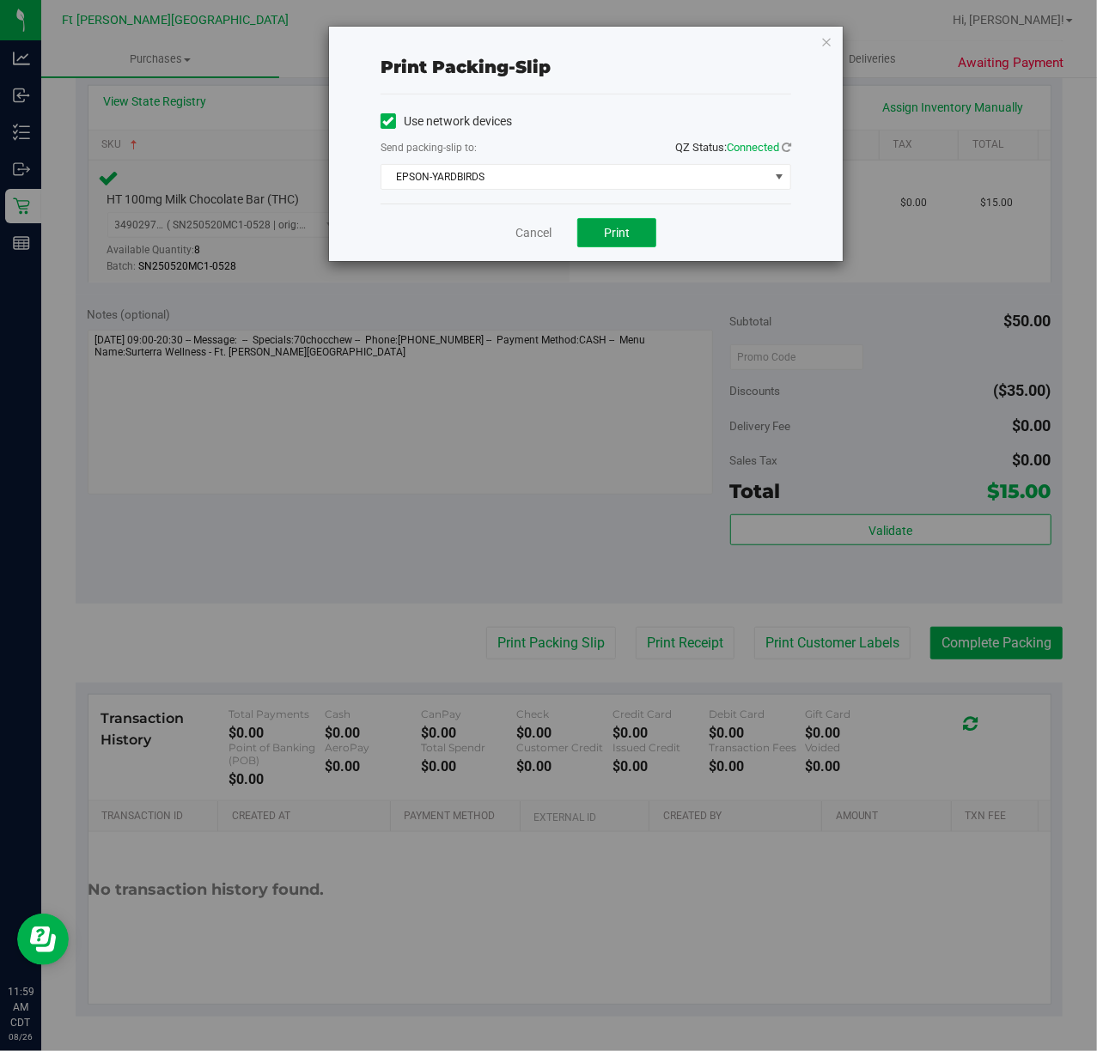
click at [646, 235] on button "Print" at bounding box center [616, 232] width 79 height 29
click at [541, 234] on link "Cancel" at bounding box center [533, 233] width 36 height 18
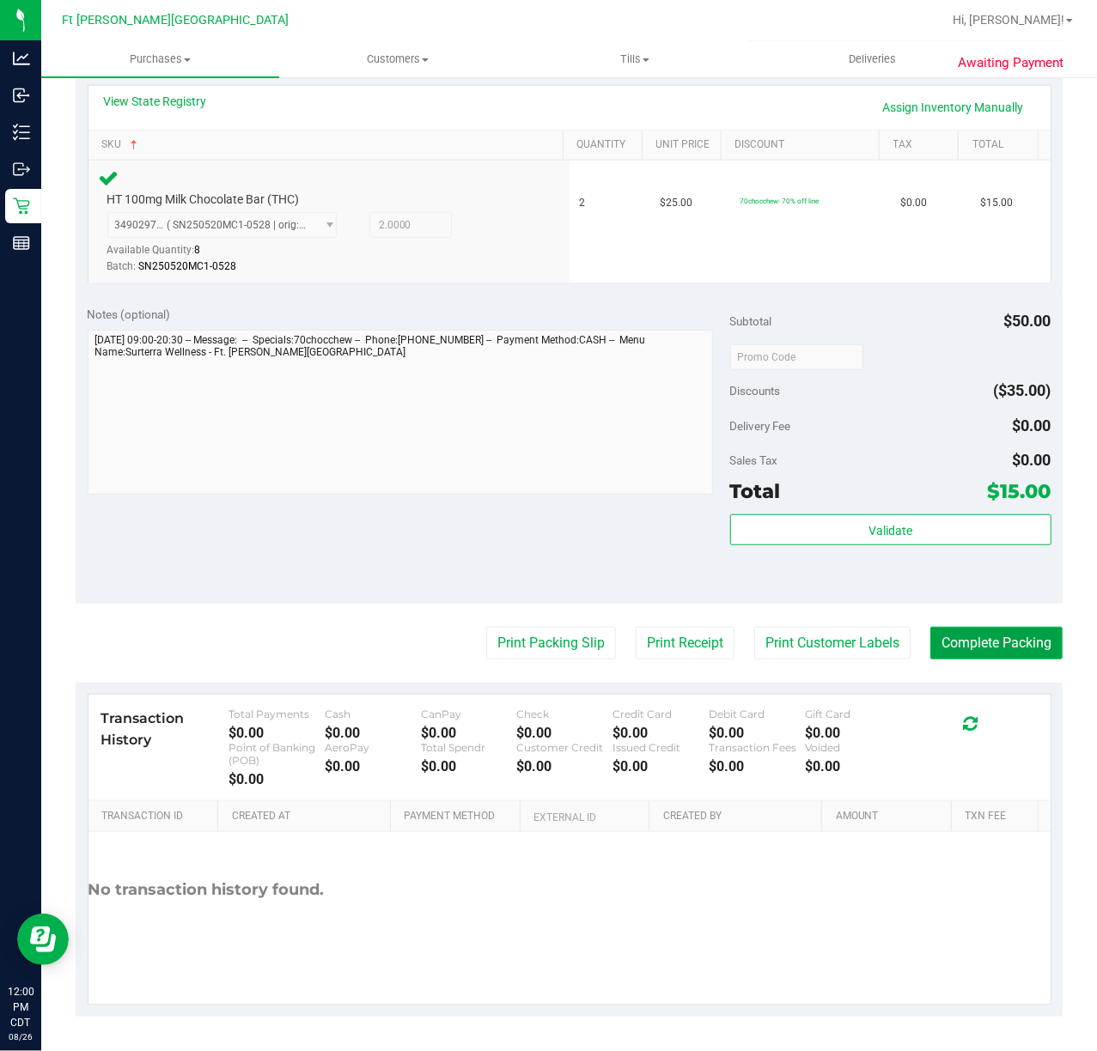
click at [822, 656] on button "Complete Packing" at bounding box center [996, 643] width 132 height 33
click at [822, 656] on button "Complete Packing" at bounding box center [989, 643] width 146 height 33
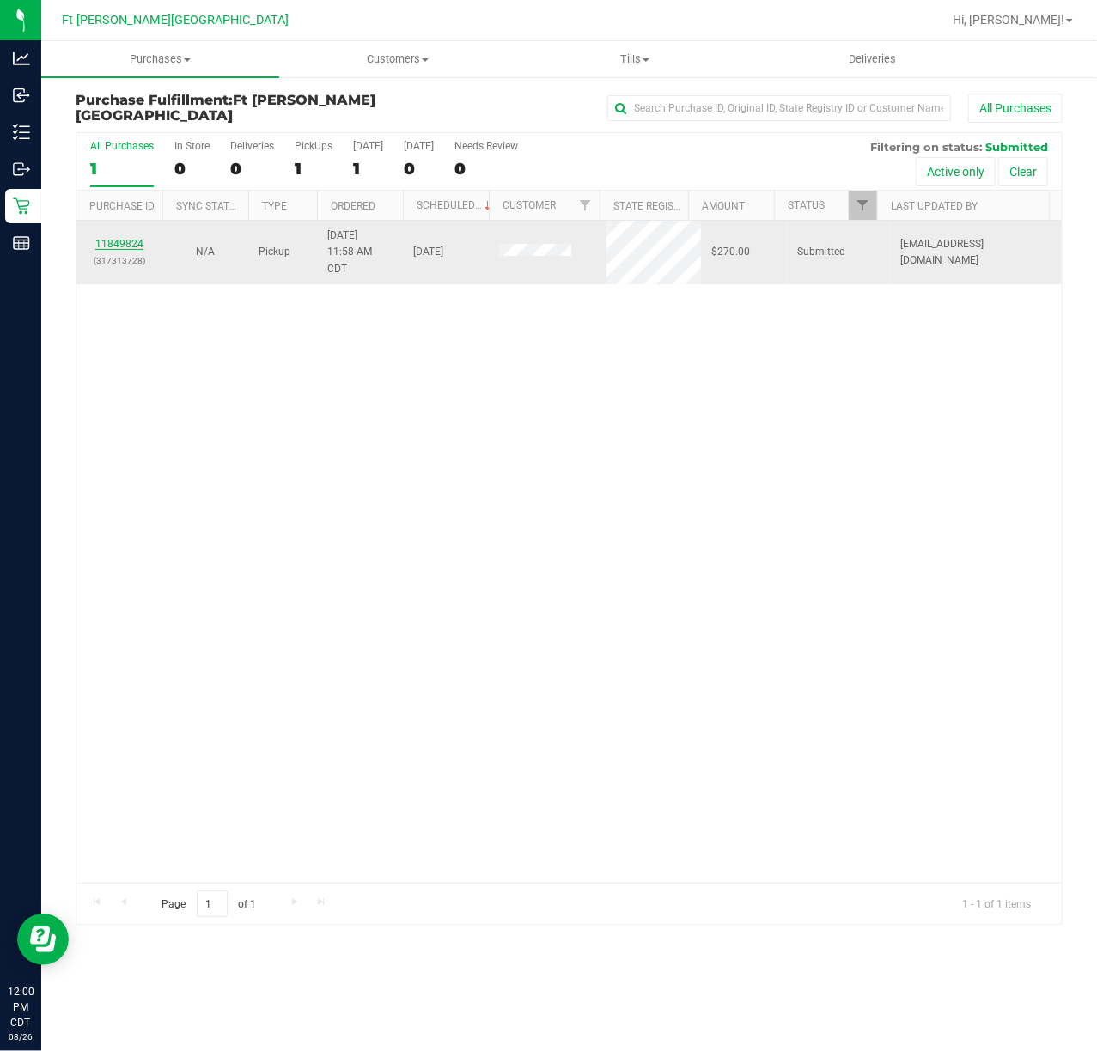
click at [117, 242] on link "11849824" at bounding box center [119, 244] width 48 height 12
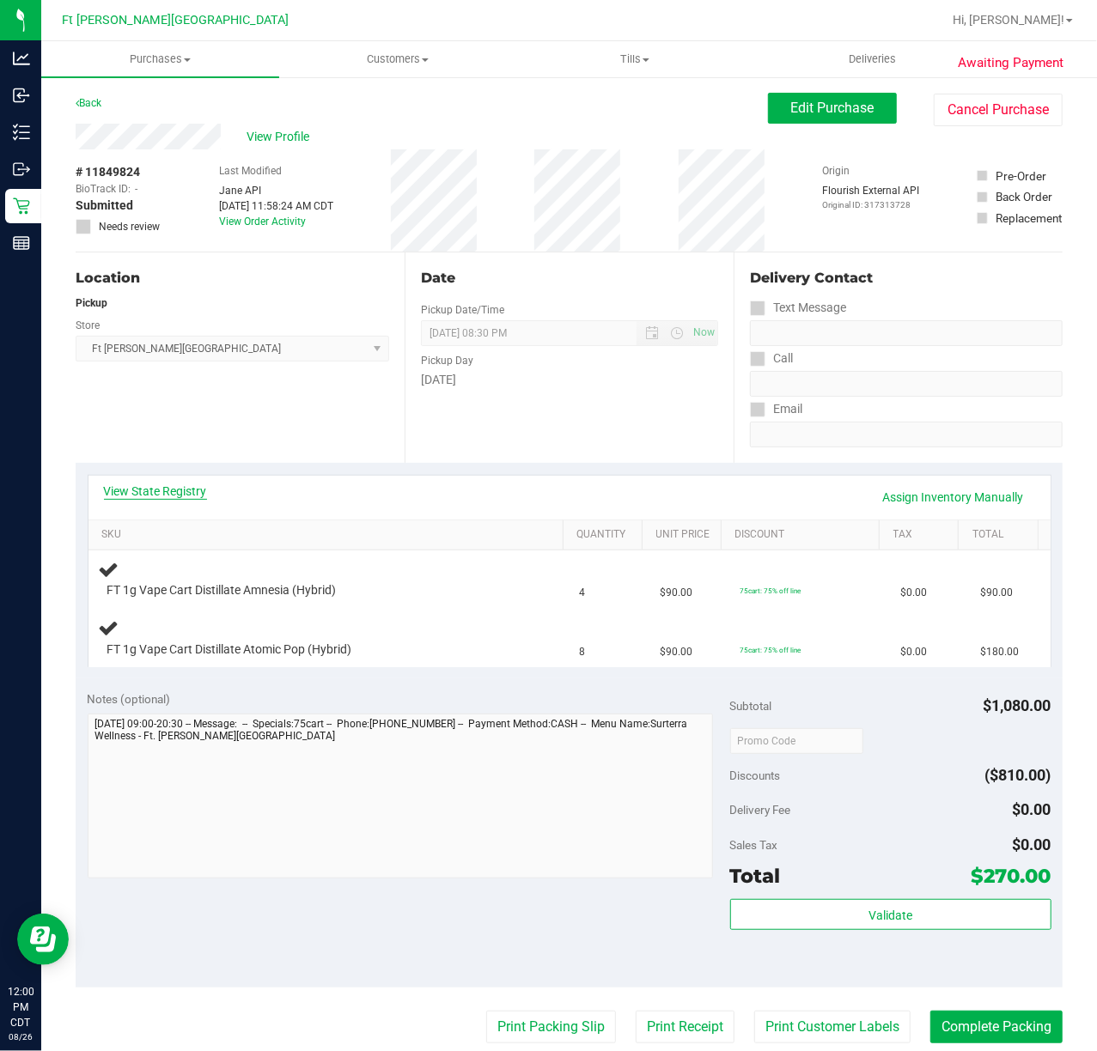
click at [173, 499] on link "View State Registry" at bounding box center [155, 491] width 103 height 17
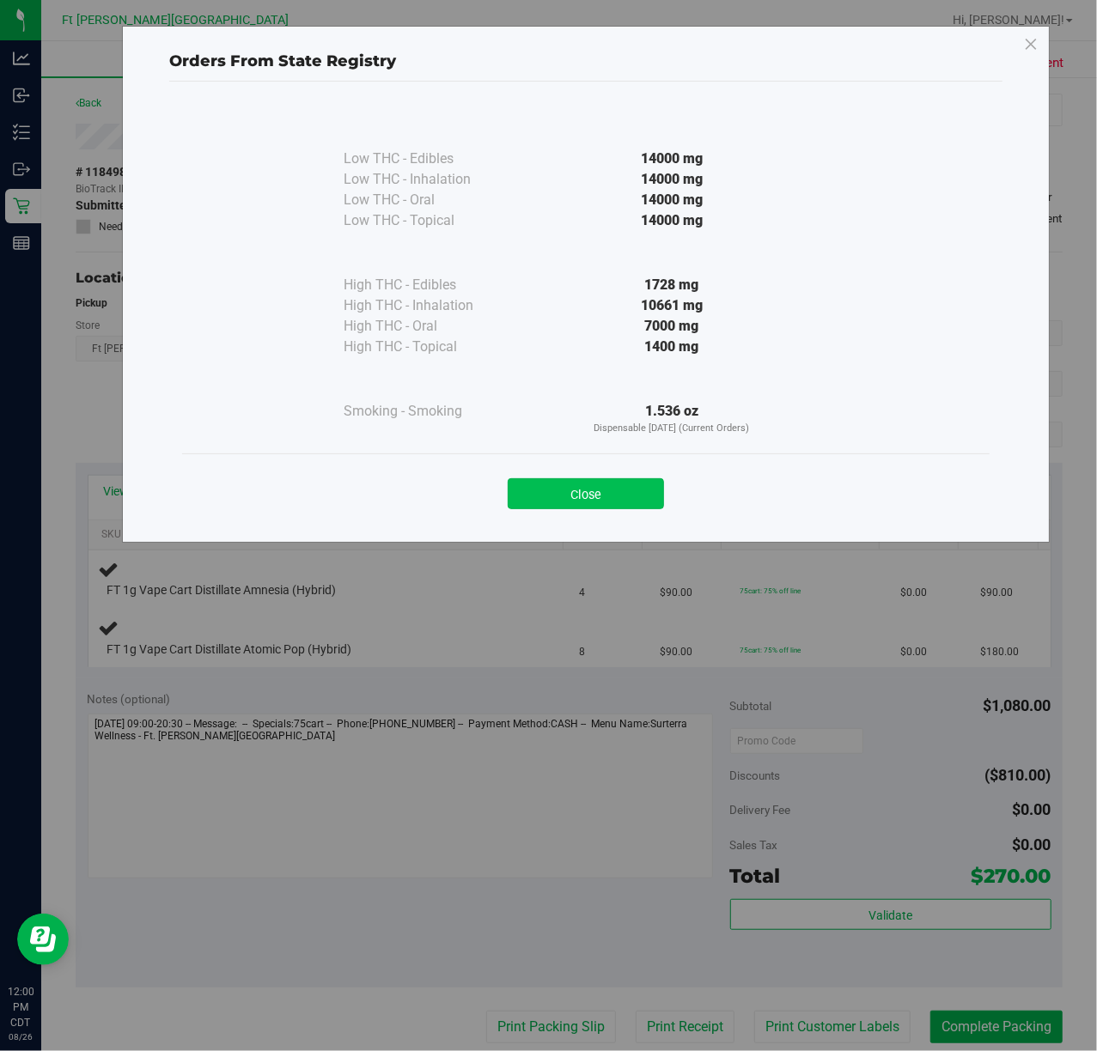
click at [634, 492] on button "Close" at bounding box center [586, 493] width 156 height 31
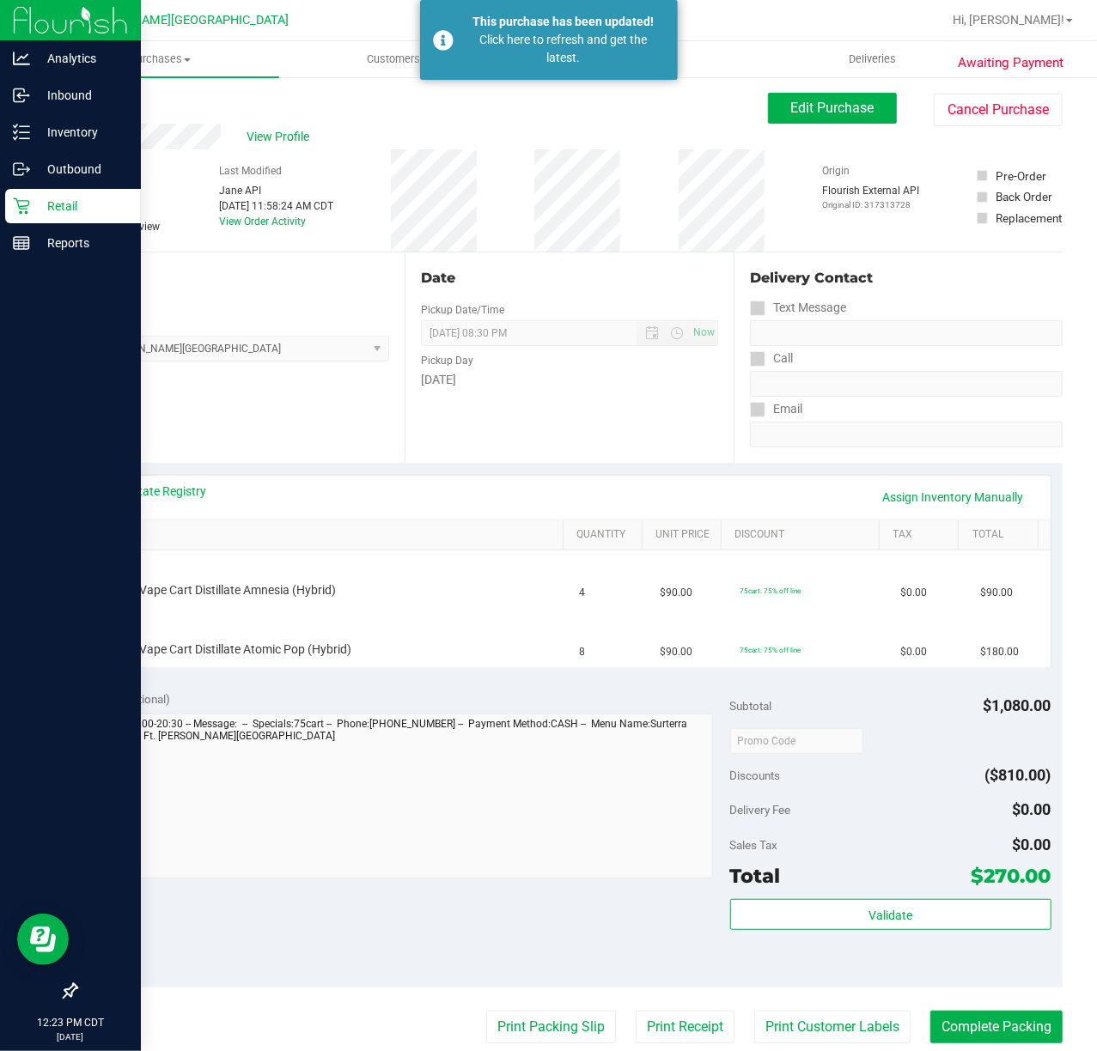
click at [41, 201] on p "Retail" at bounding box center [81, 206] width 103 height 21
click at [42, 201] on p "Retail" at bounding box center [81, 206] width 103 height 21
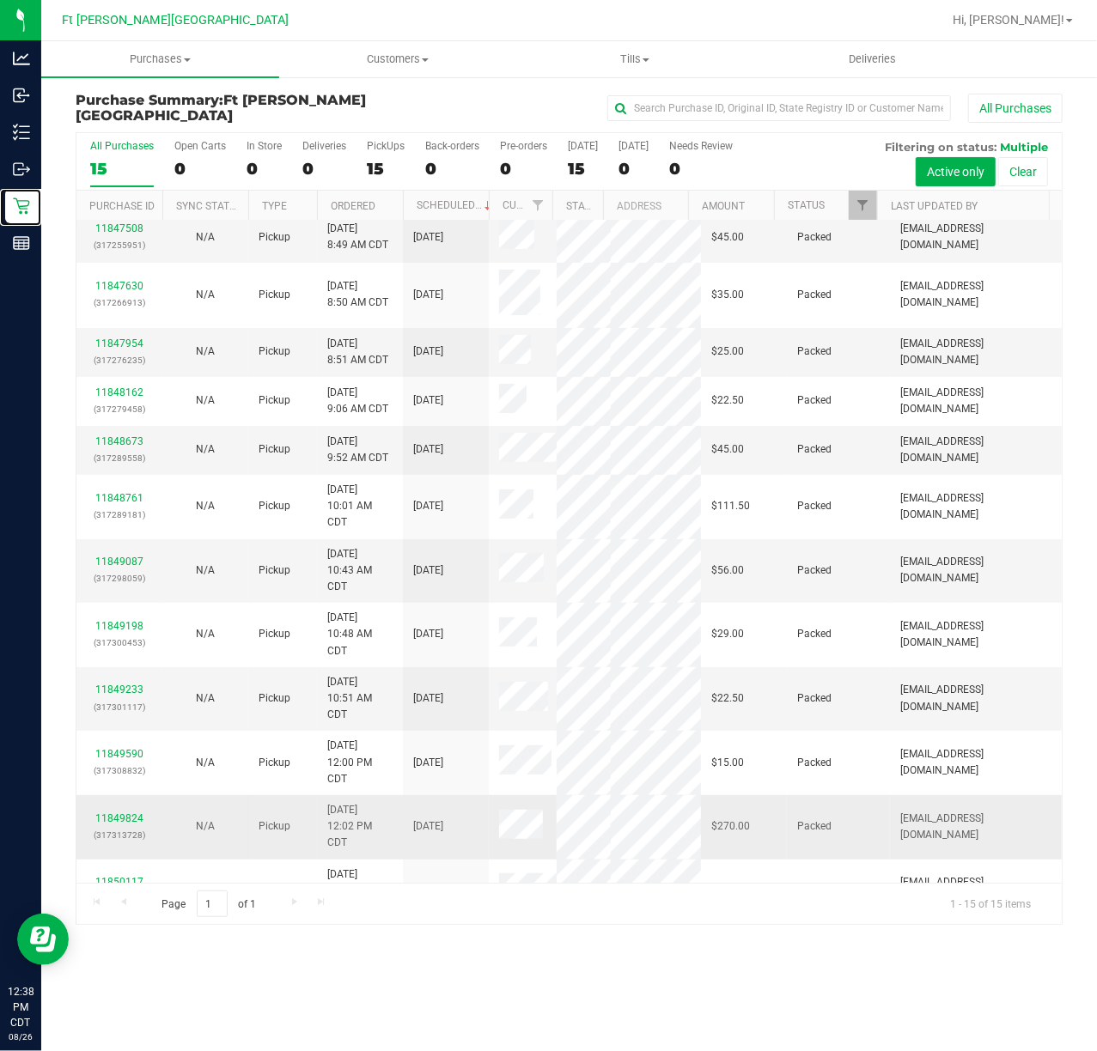
scroll to position [186, 0]
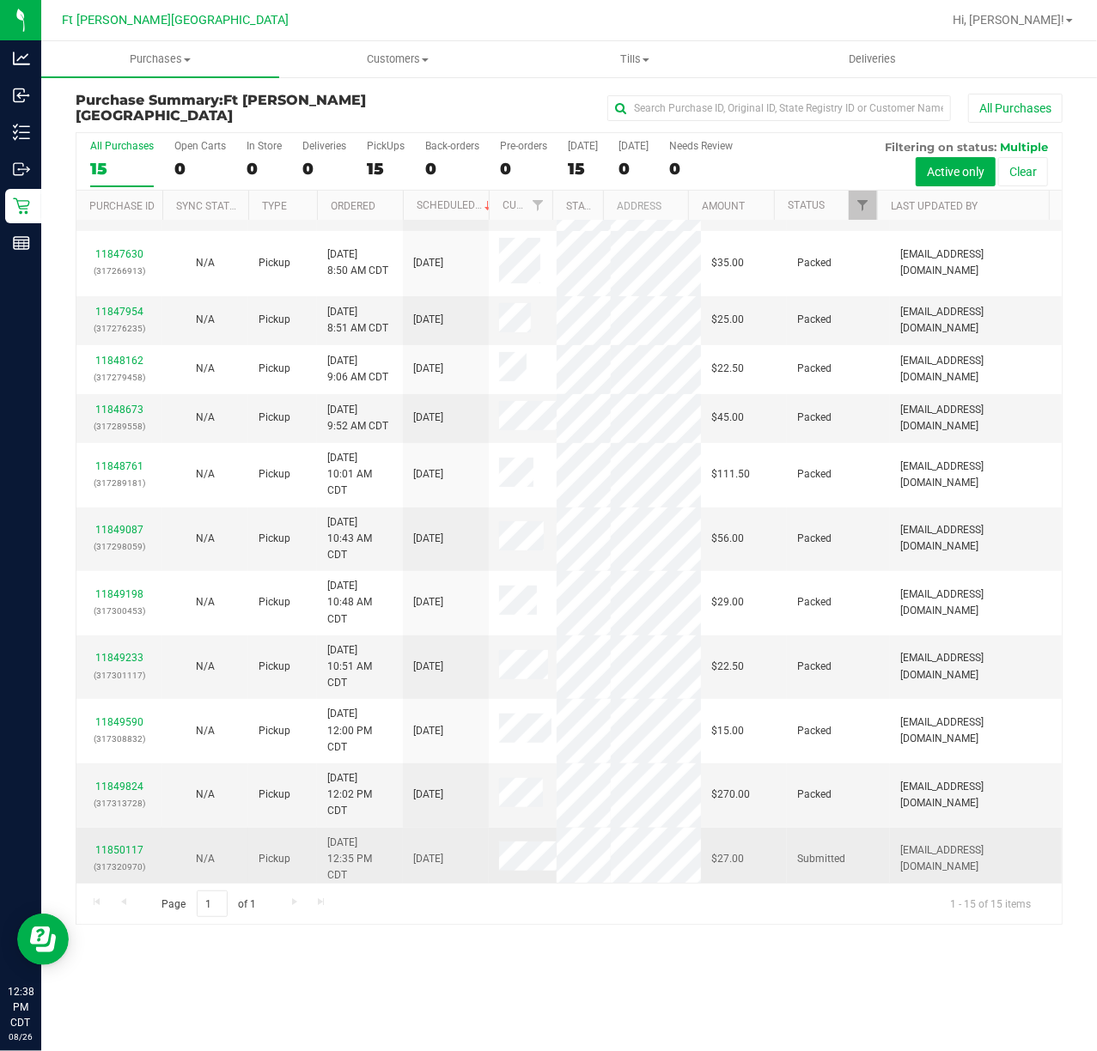
click at [128, 788] on div "11850117 (317320970)" at bounding box center [119, 859] width 65 height 33
click at [124, 788] on link "11850117" at bounding box center [119, 850] width 48 height 12
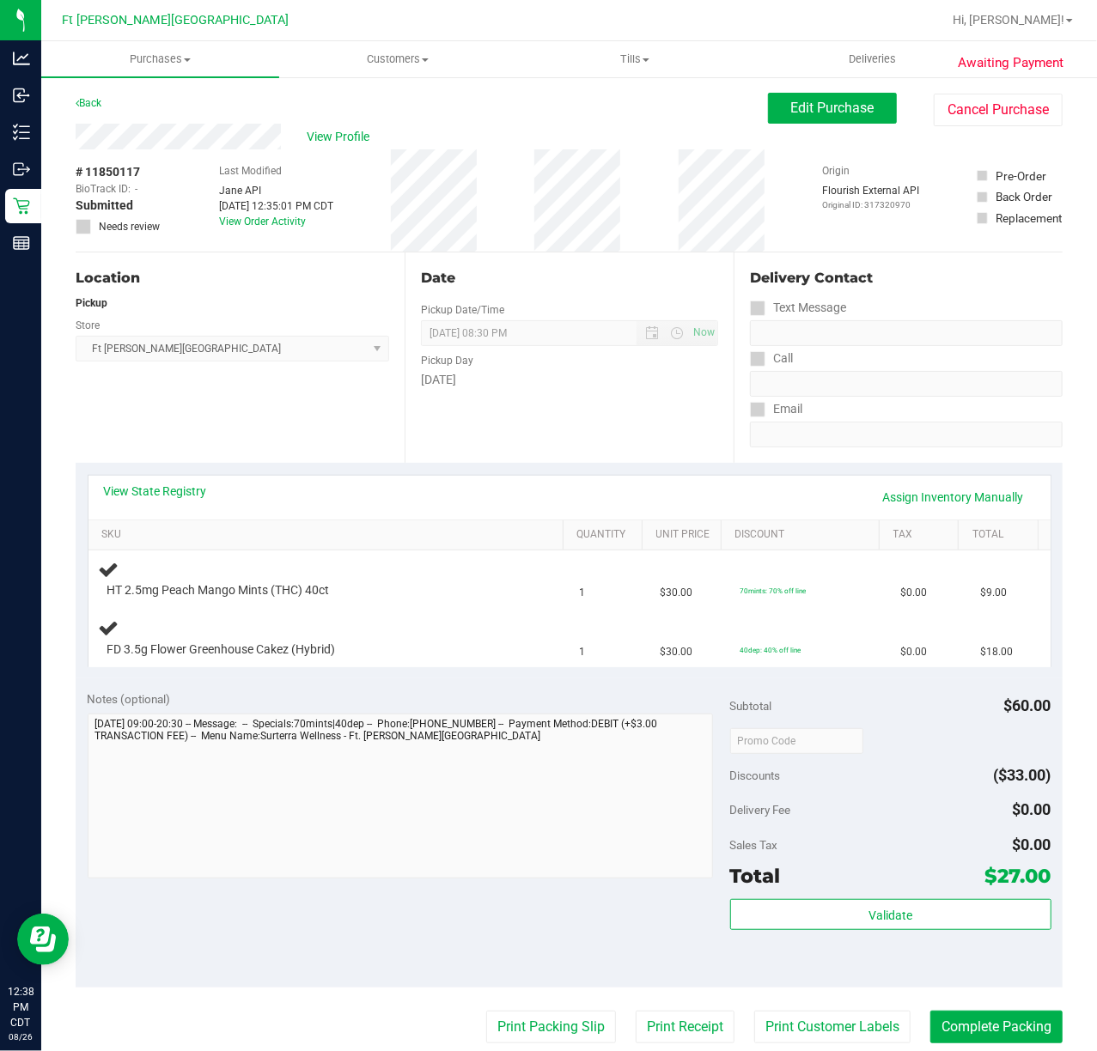
click at [131, 502] on div "View State Registry Assign Inventory Manually" at bounding box center [569, 497] width 931 height 29
click at [127, 492] on link "View State Registry" at bounding box center [155, 491] width 103 height 17
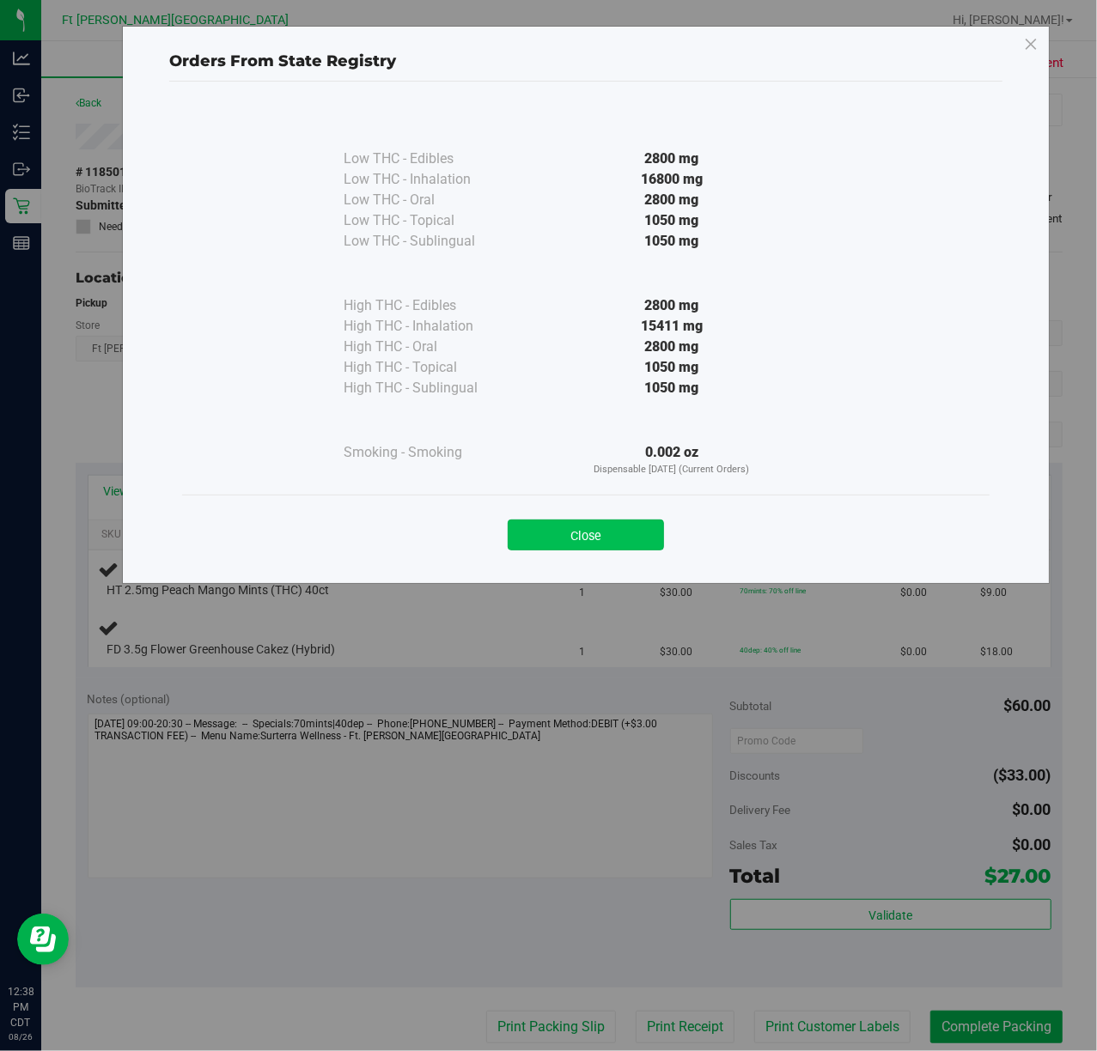
click at [589, 531] on button "Close" at bounding box center [586, 535] width 156 height 31
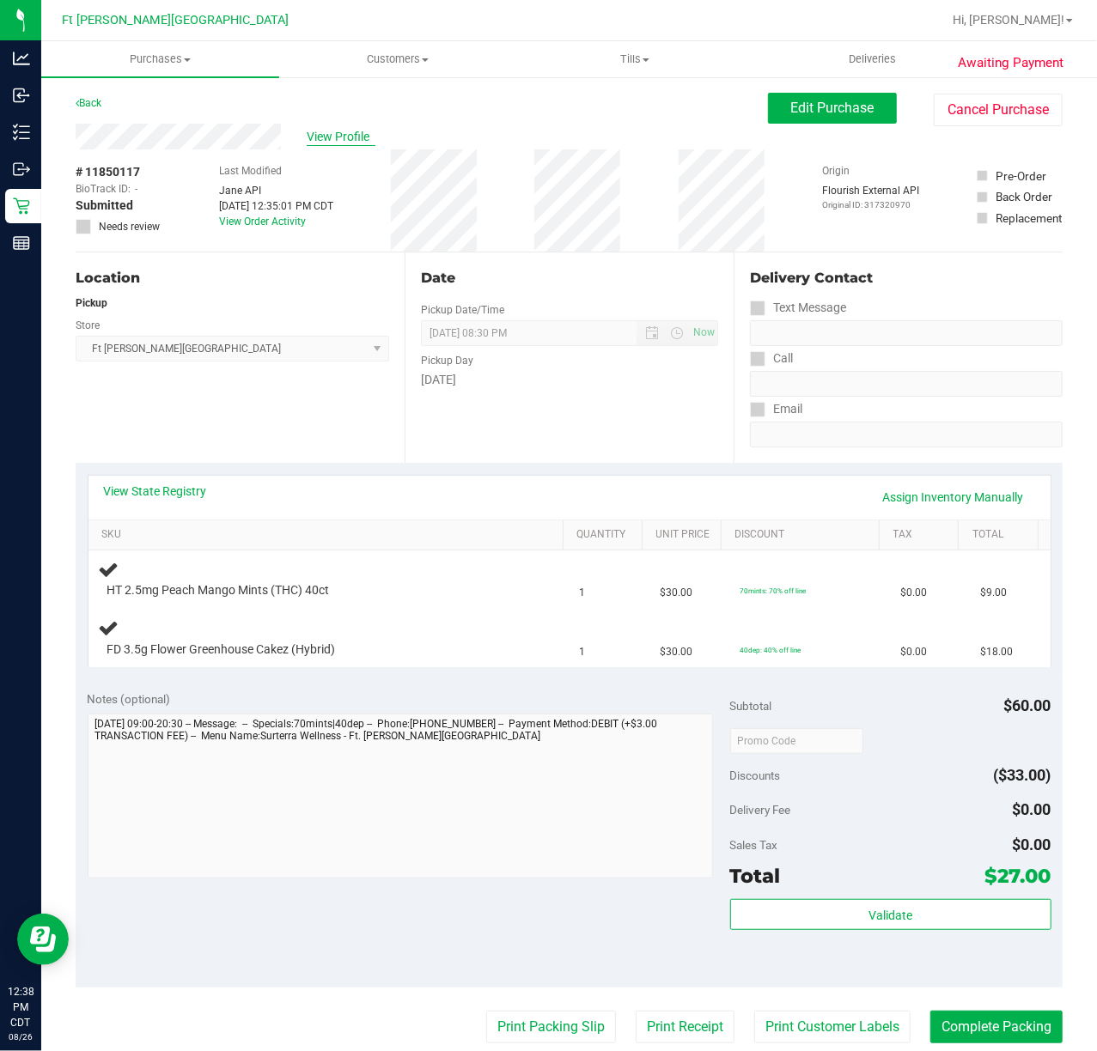
click at [352, 134] on span "View Profile" at bounding box center [341, 137] width 69 height 18
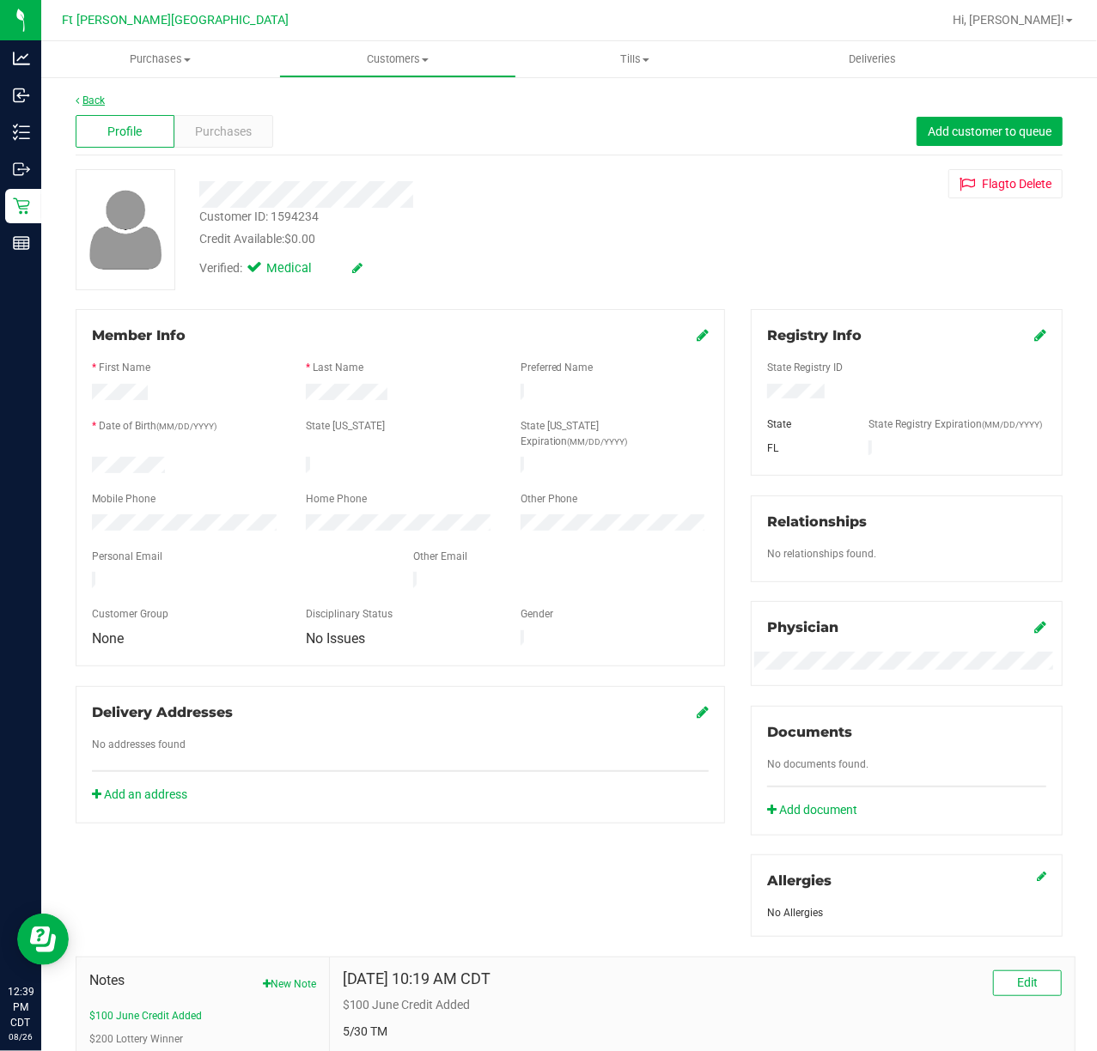
click at [93, 96] on link "Back" at bounding box center [90, 100] width 29 height 12
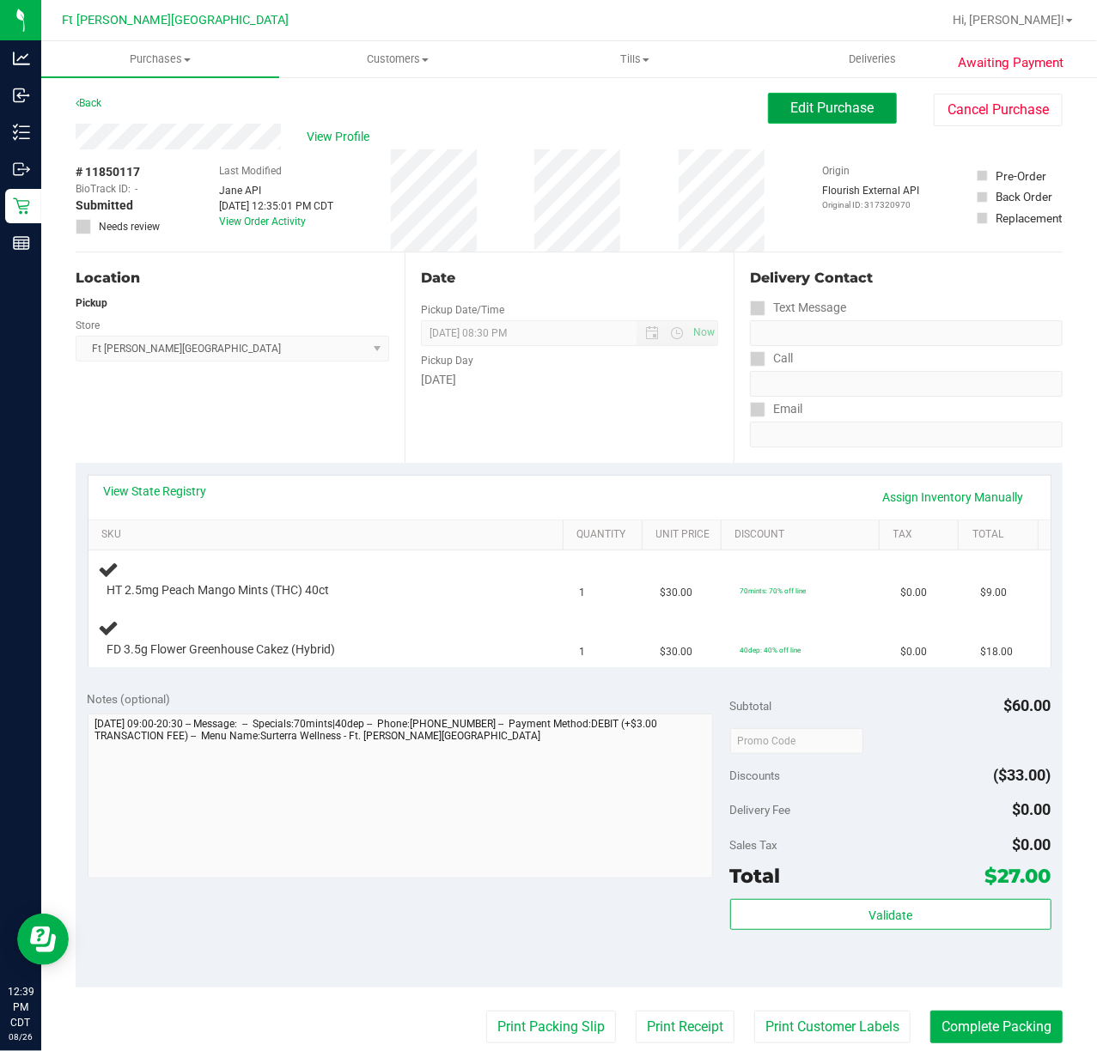
click at [806, 108] on span "Edit Purchase" at bounding box center [832, 108] width 83 height 16
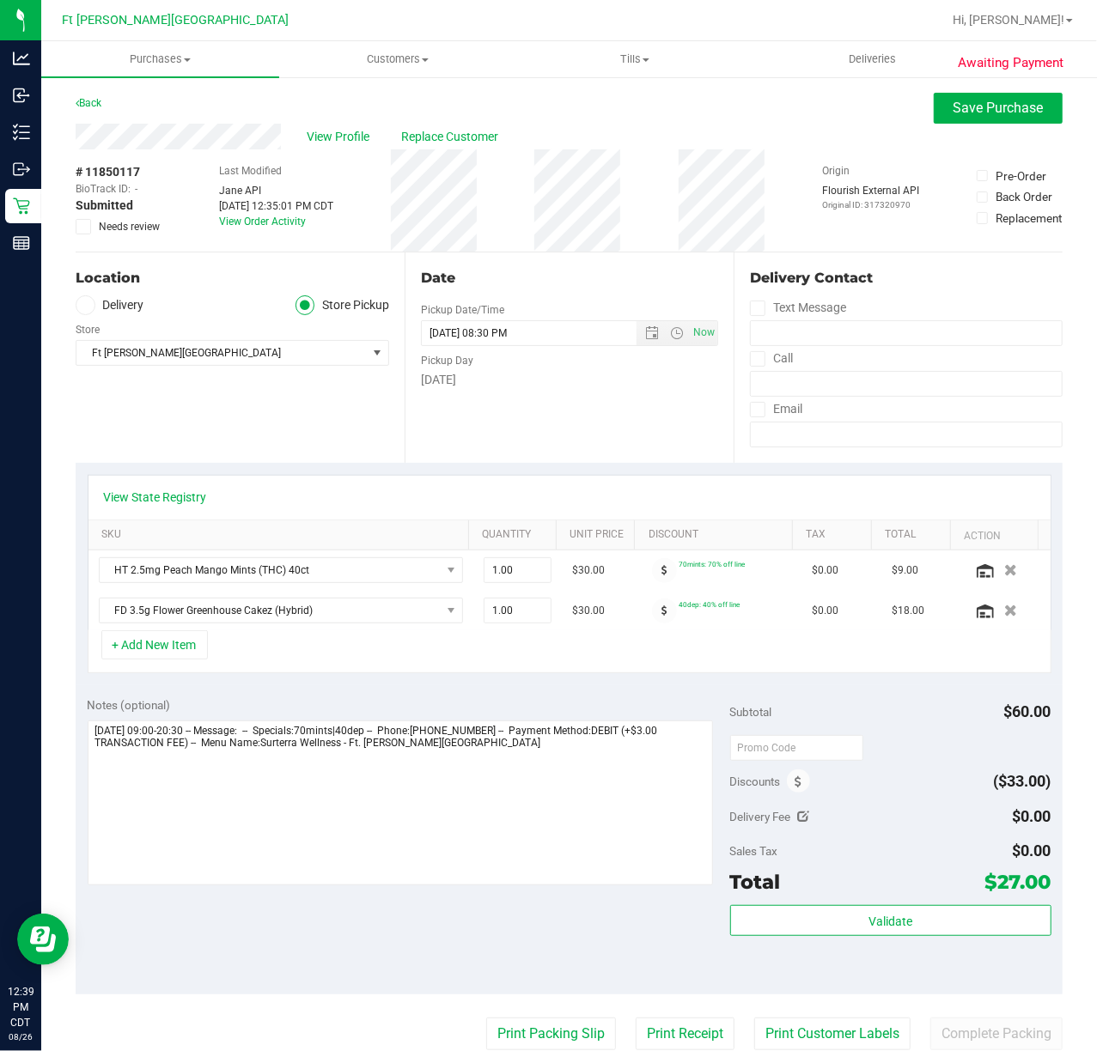
click at [82, 227] on icon at bounding box center [83, 227] width 11 height 0
click at [0, 0] on input "Needs review" at bounding box center [0, 0] width 0 height 0
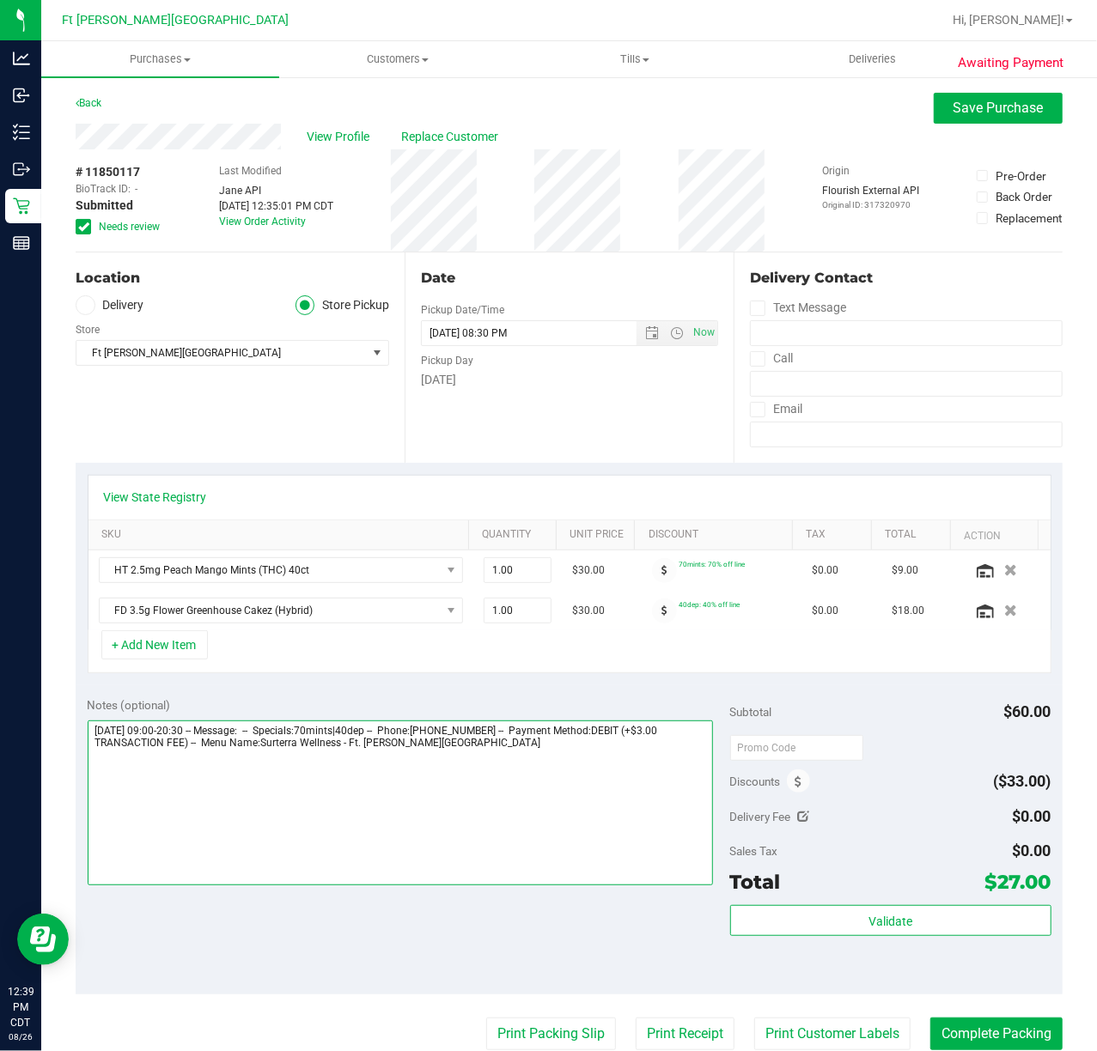
click at [532, 787] on textarea at bounding box center [400, 803] width 625 height 165
type textarea "Tuesday 08/26/2025 09:00-20:30 -- Message: -- Specials:70mints|40dep -- Phone:8…"
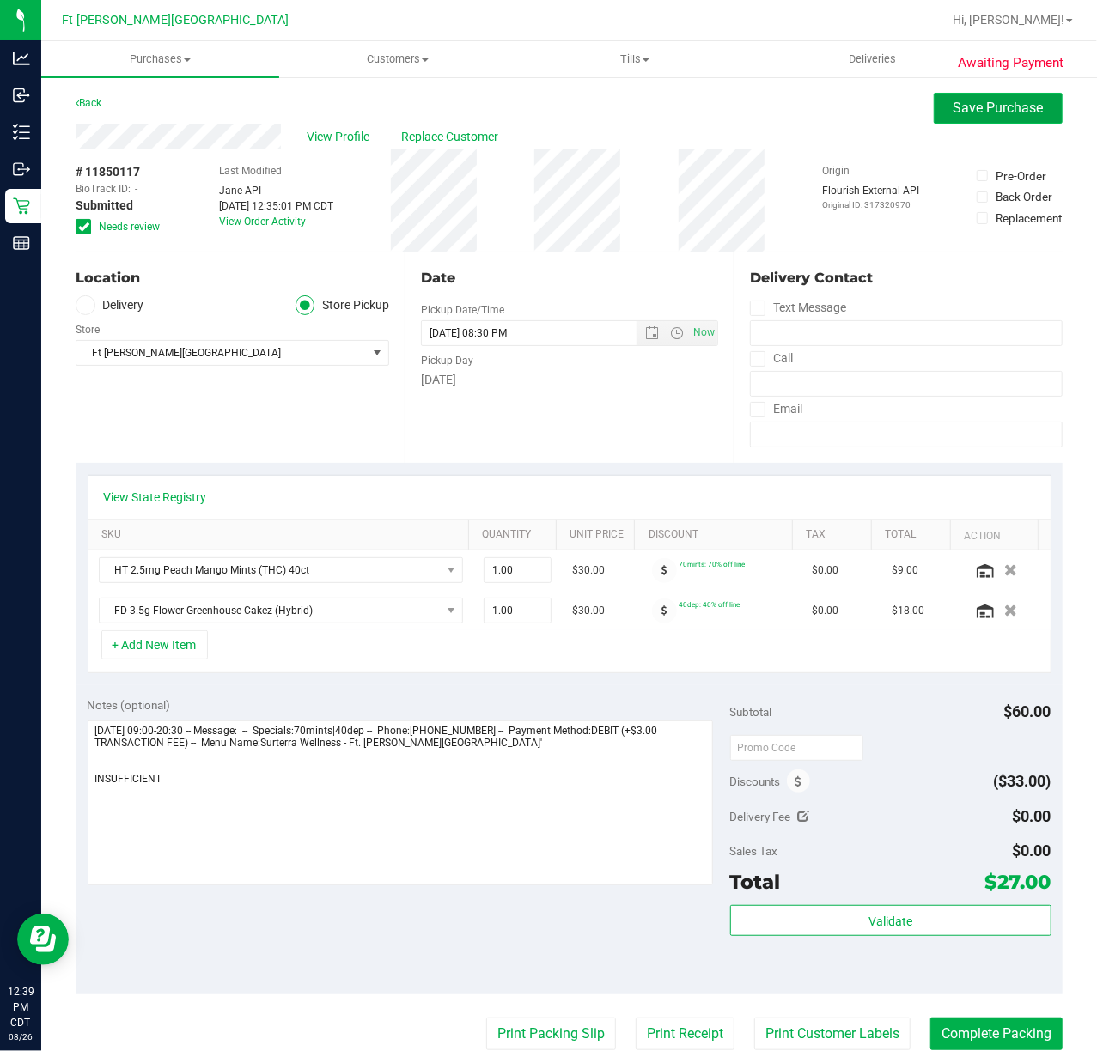
click at [822, 100] on span "Save Purchase" at bounding box center [998, 108] width 90 height 16
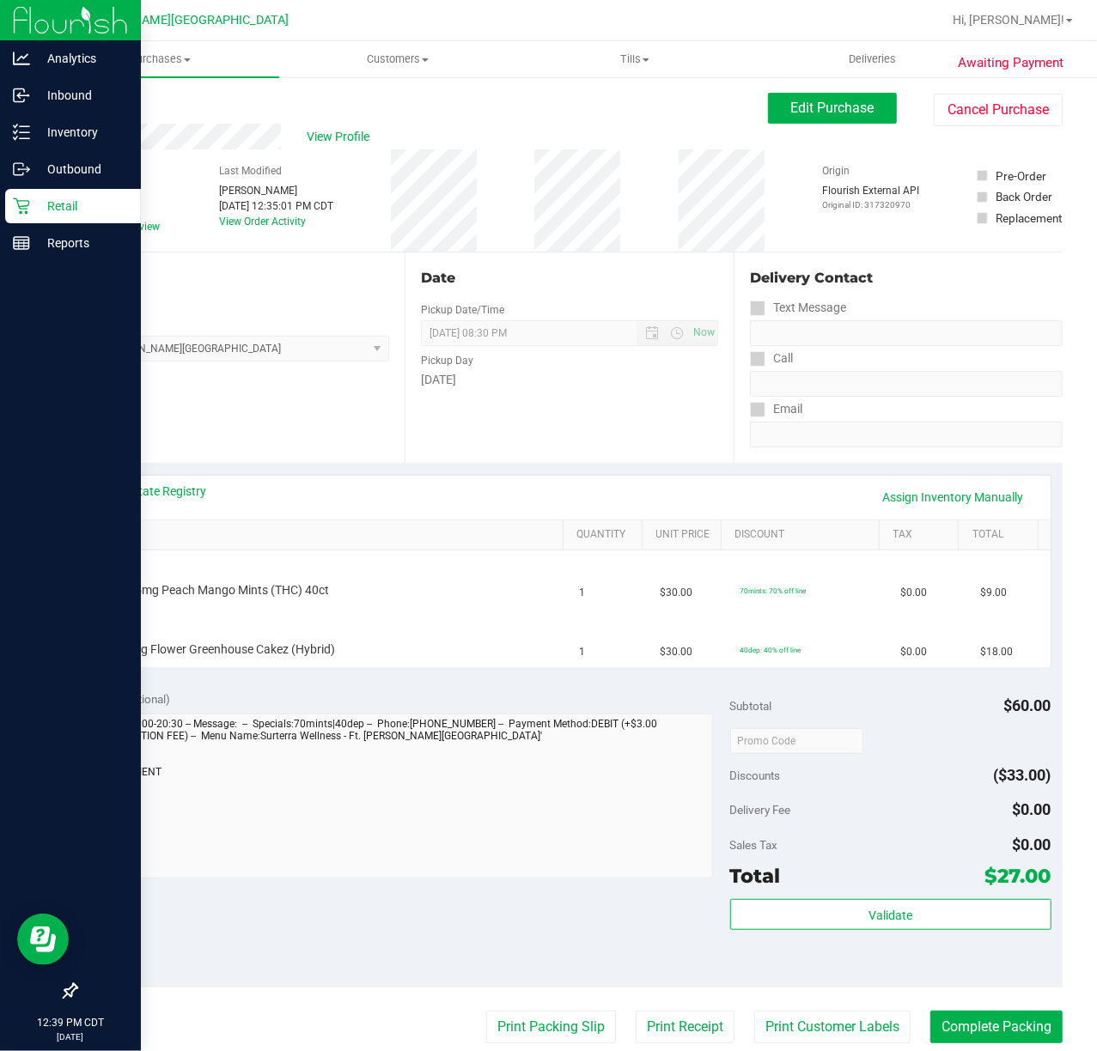
click at [9, 193] on div "Retail" at bounding box center [73, 206] width 136 height 34
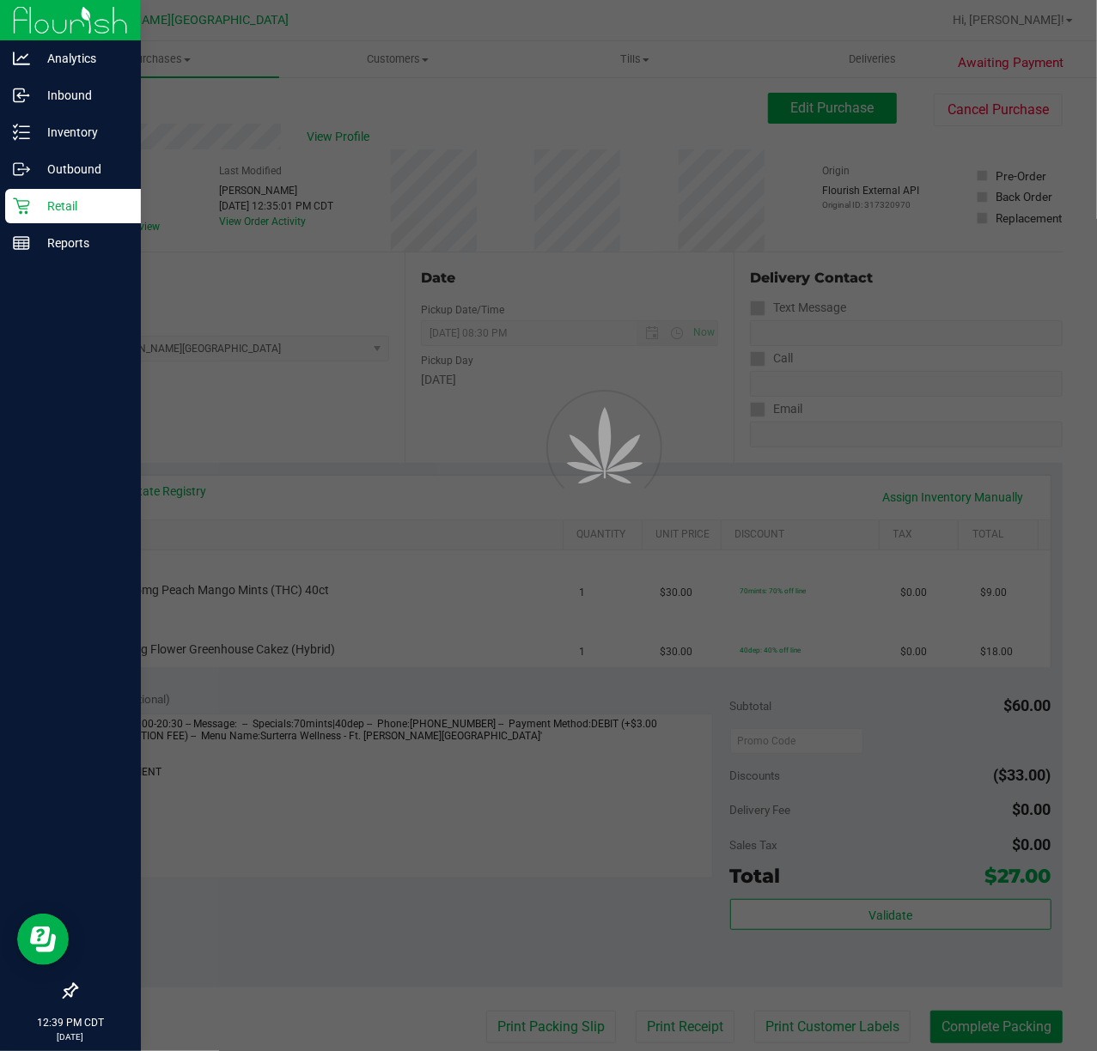
click at [9, 193] on div "Retail" at bounding box center [73, 206] width 136 height 34
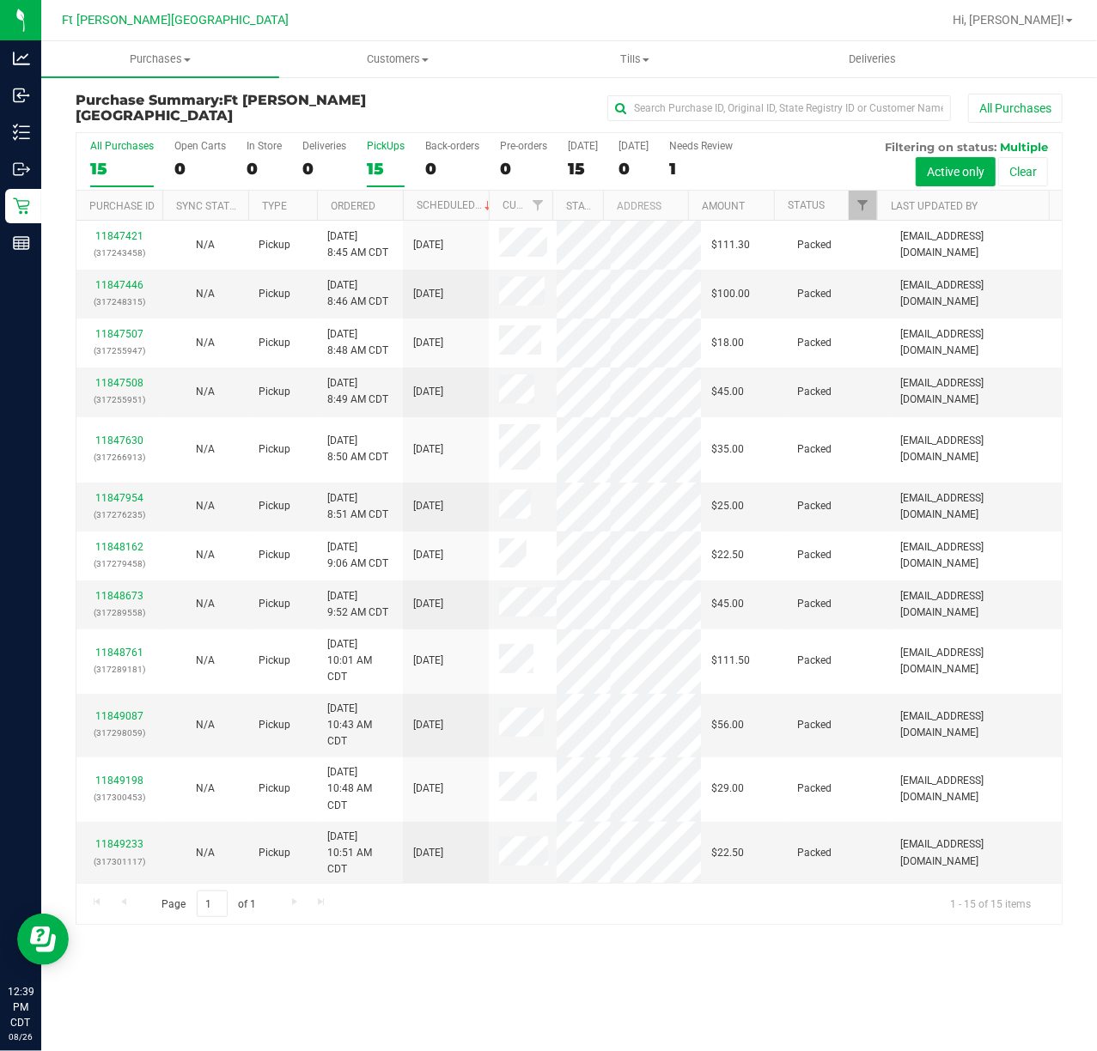
click at [379, 161] on div "15" at bounding box center [386, 169] width 38 height 20
click at [0, 0] on input "PickUps 15" at bounding box center [0, 0] width 0 height 0
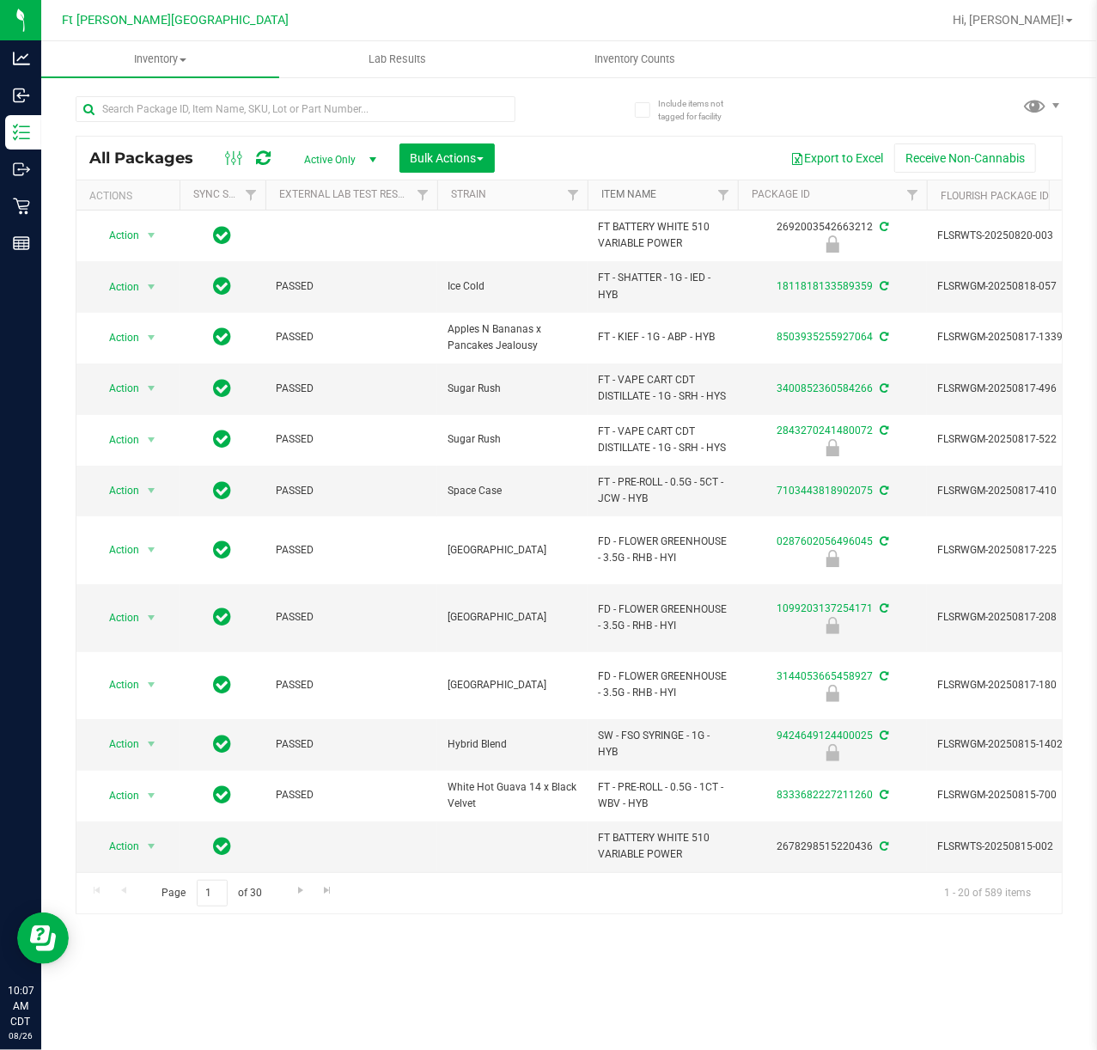
click at [637, 191] on link "Item Name" at bounding box center [628, 194] width 55 height 12
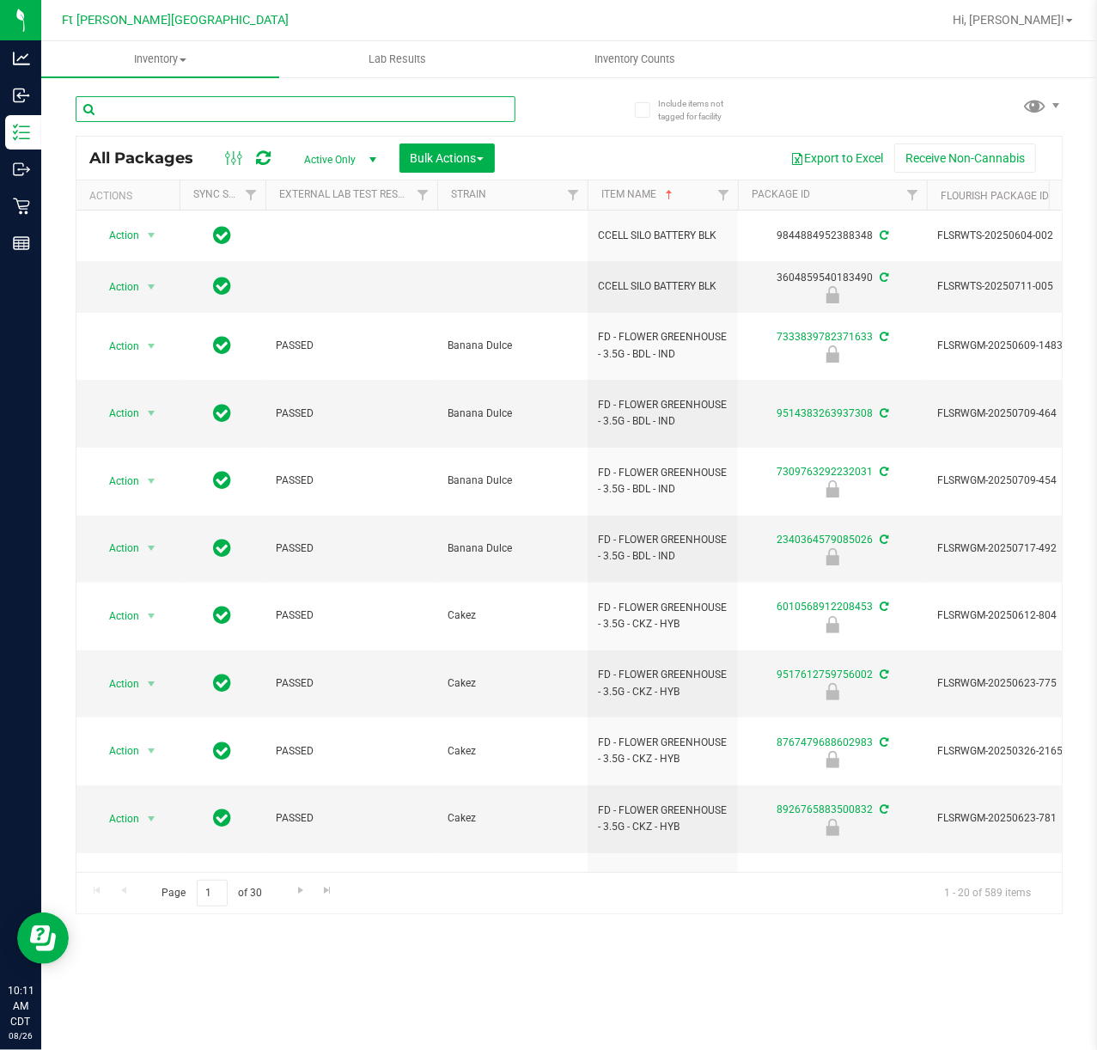
click at [369, 118] on input "text" at bounding box center [296, 109] width 440 height 26
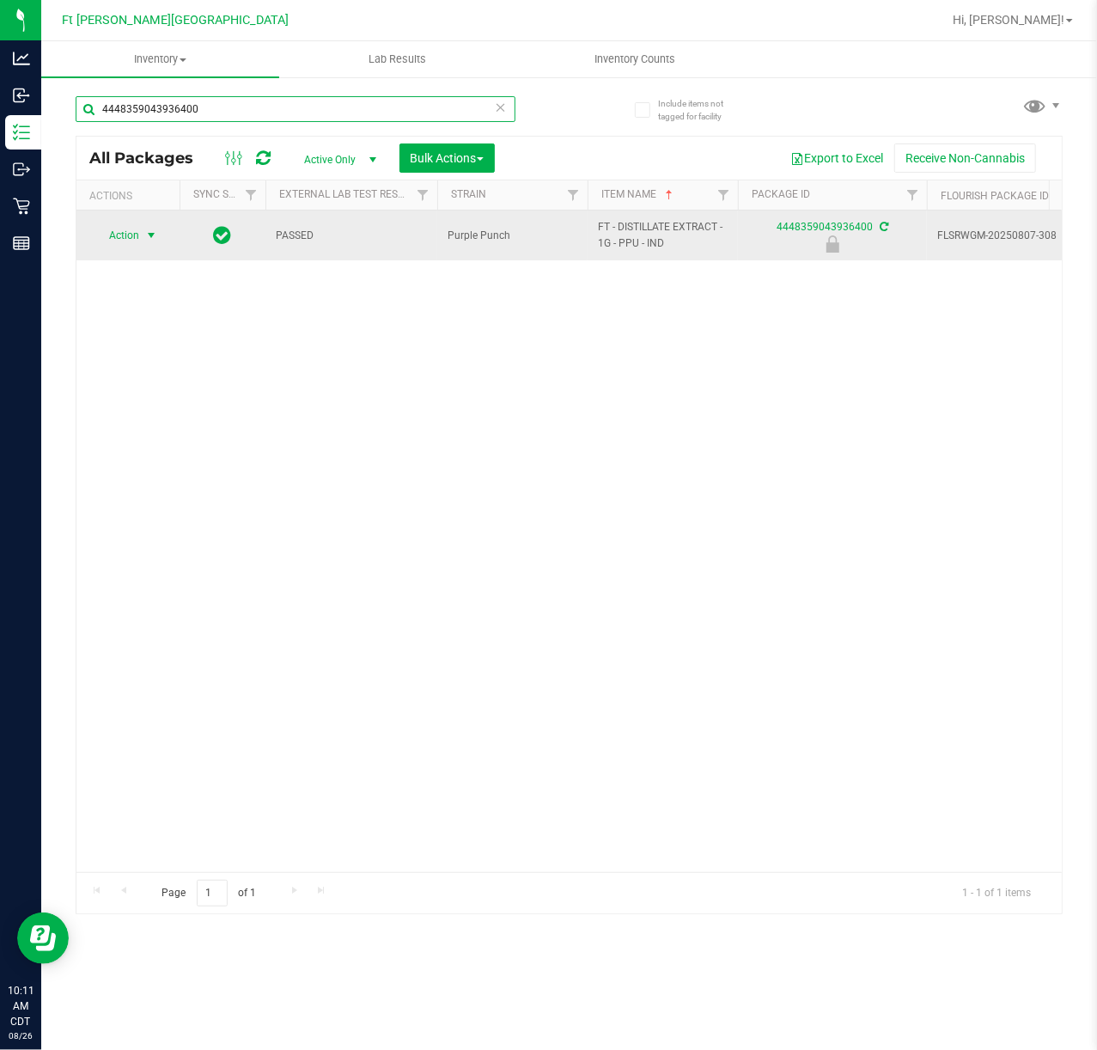
type input "4448359043936400"
click at [125, 238] on span "Action" at bounding box center [117, 235] width 46 height 24
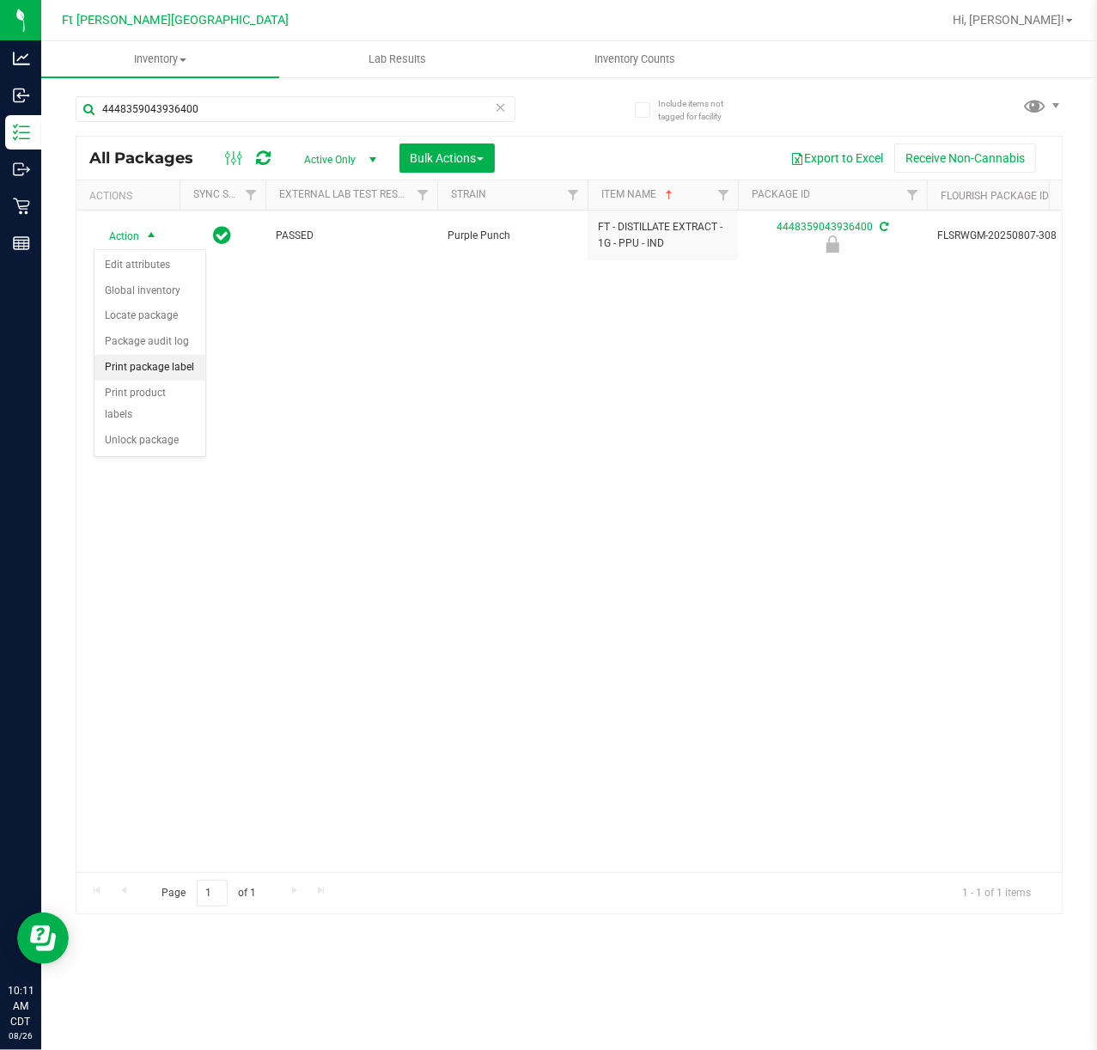
click at [168, 369] on li "Print package label" at bounding box center [149, 368] width 111 height 26
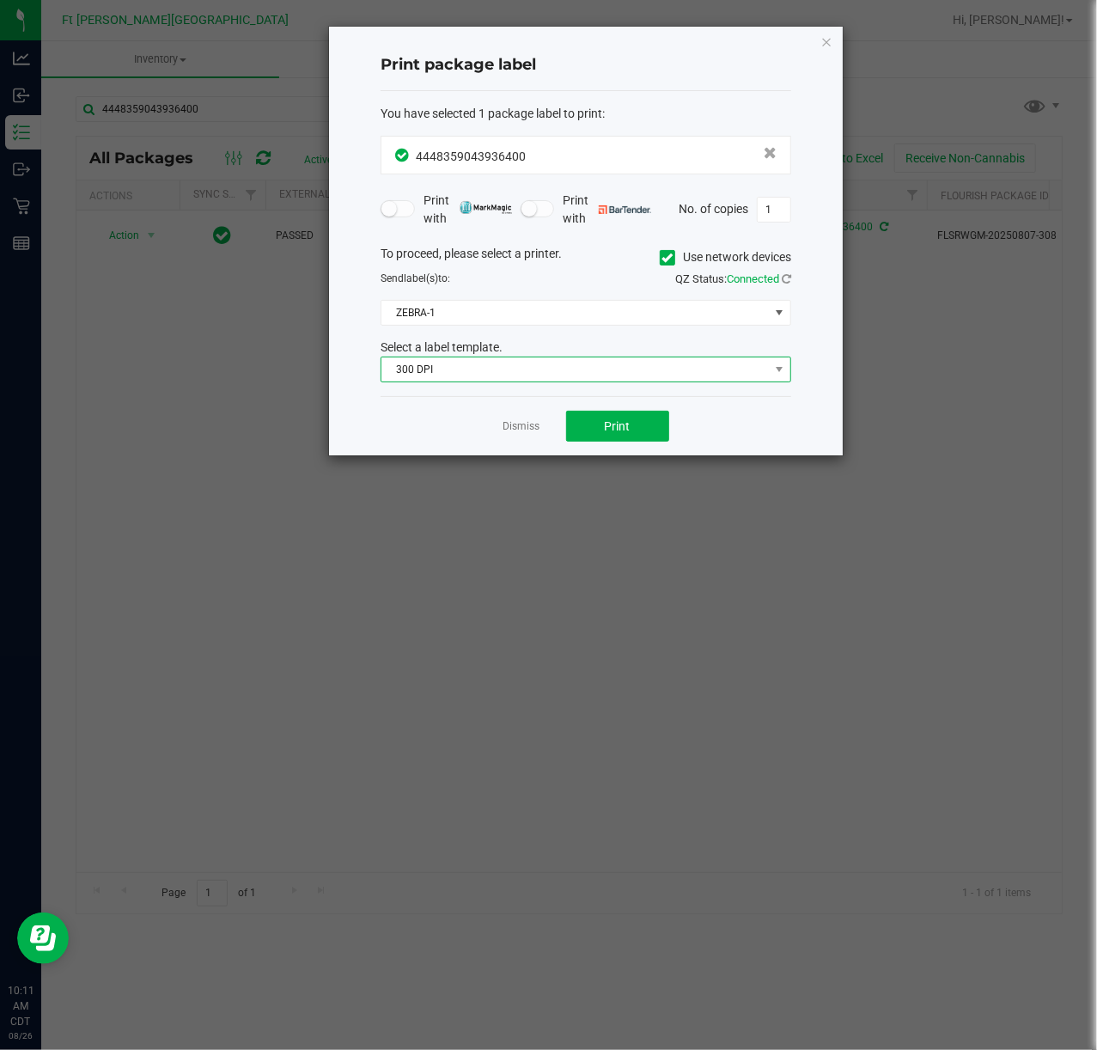
click at [569, 373] on span "300 DPI" at bounding box center [574, 369] width 387 height 24
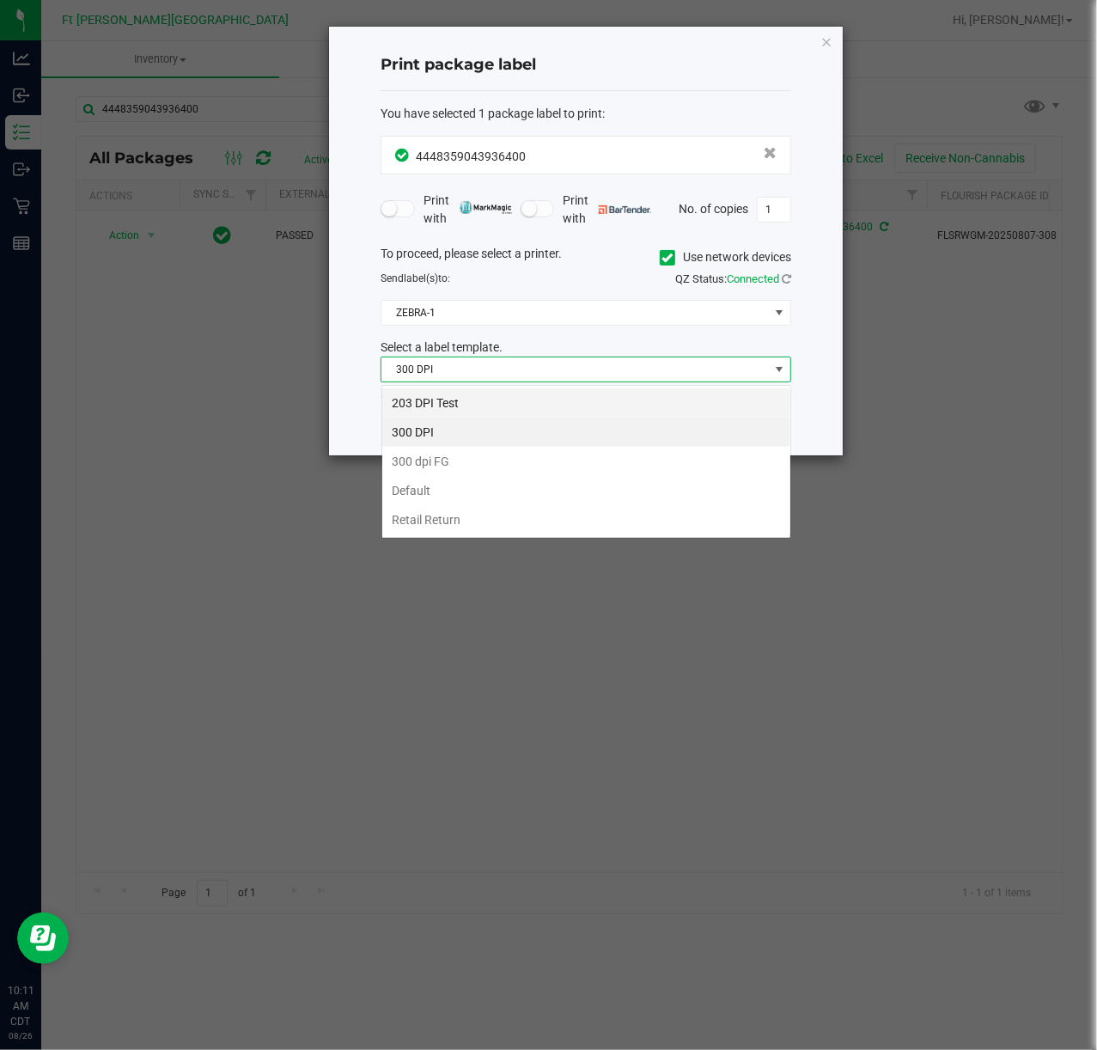
scroll to position [26, 410]
click at [488, 400] on li "203 DPI Test" at bounding box center [586, 402] width 408 height 29
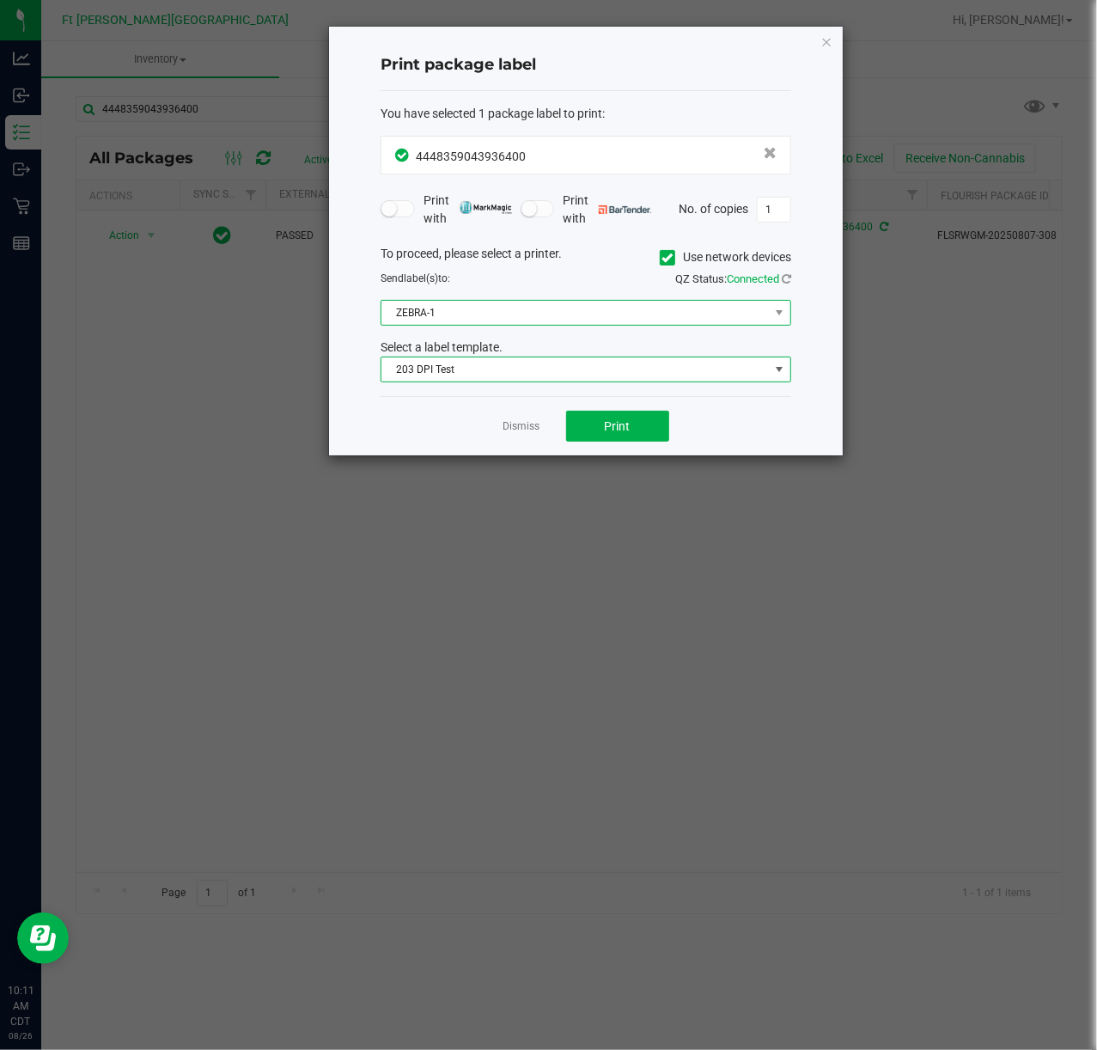
drag, startPoint x: 592, startPoint y: 314, endPoint x: 591, endPoint y: 323, distance: 8.6
click at [593, 314] on span "ZEBRA-1" at bounding box center [574, 313] width 387 height 24
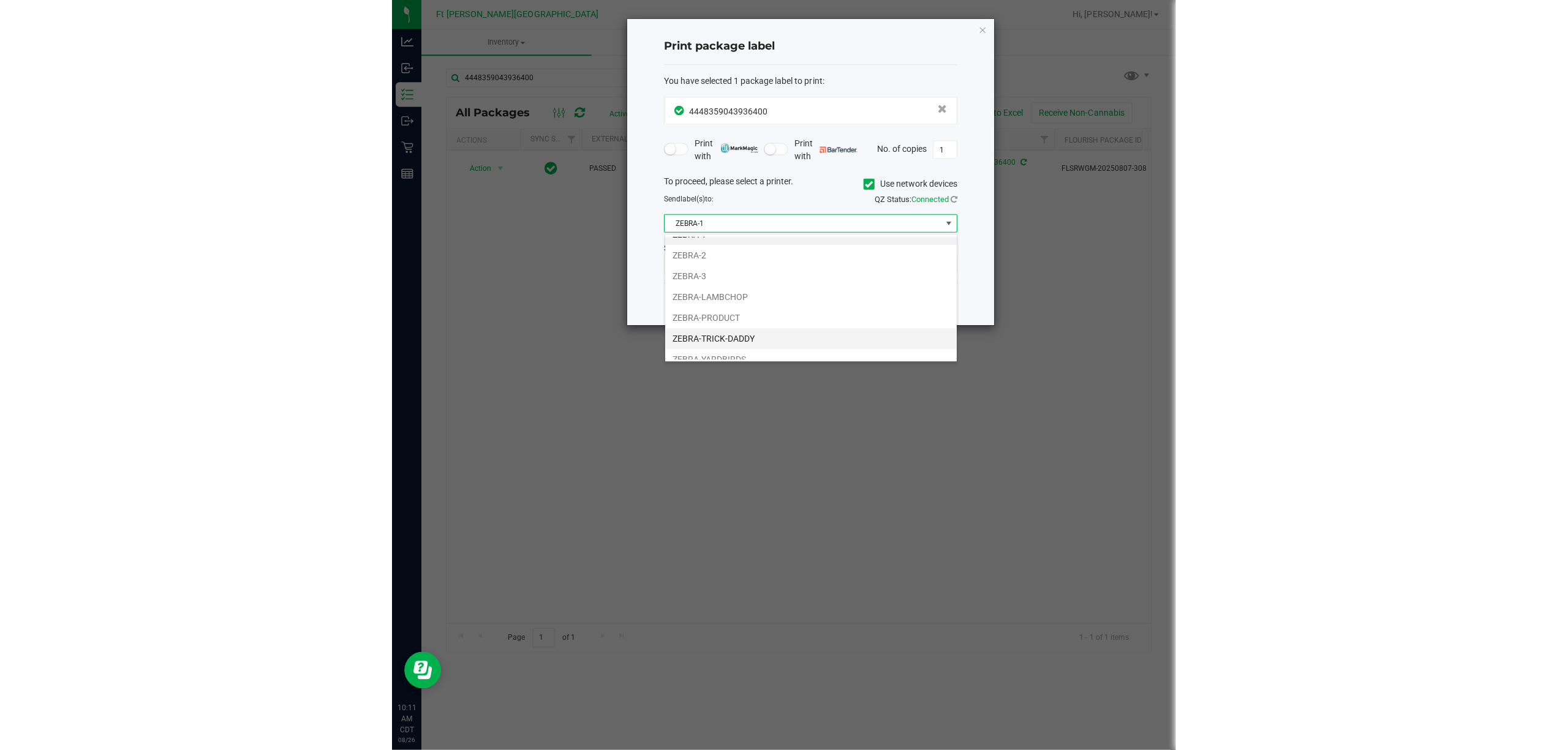
scroll to position [26, 0]
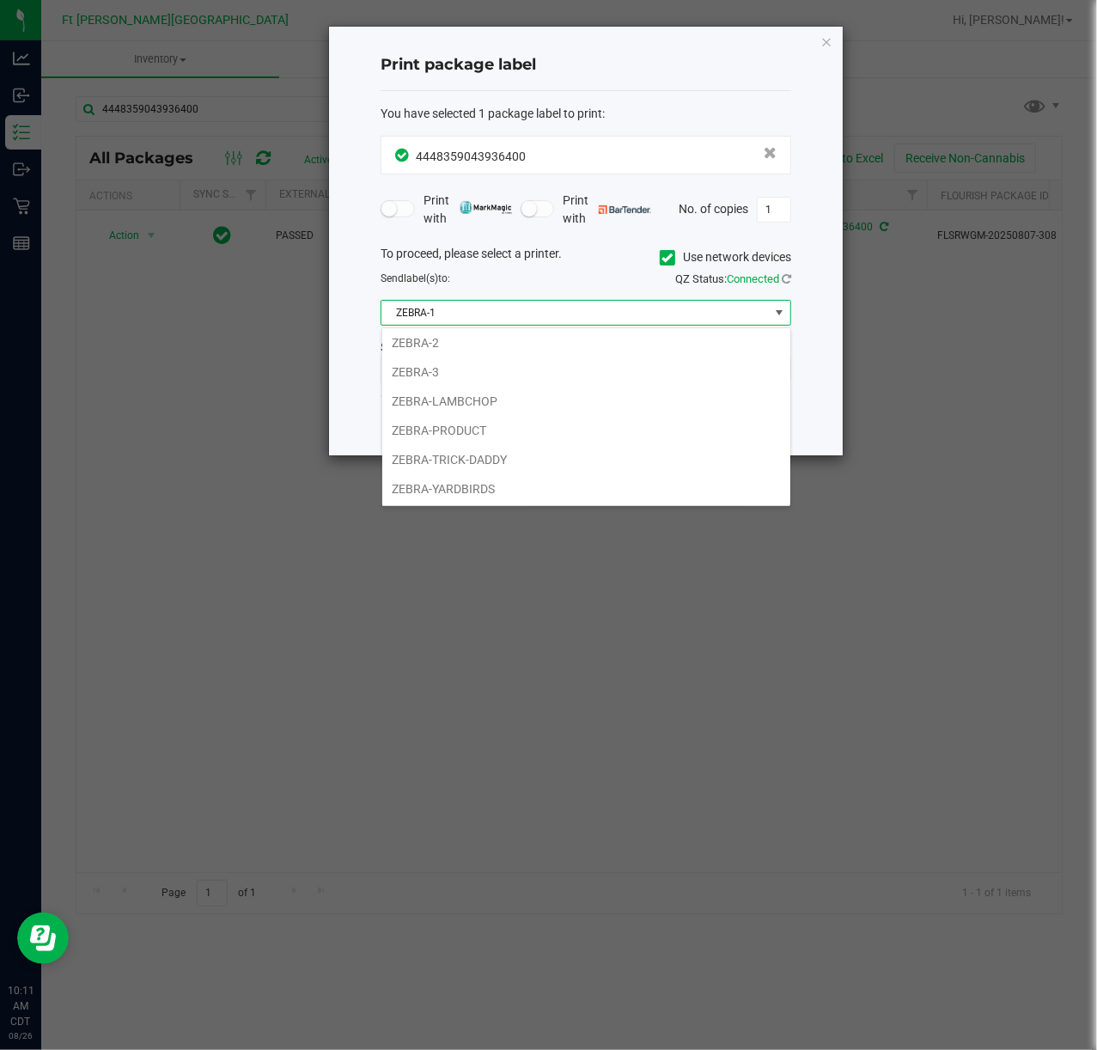
drag, startPoint x: 499, startPoint y: 486, endPoint x: 509, endPoint y: 452, distance: 35.9
click at [500, 486] on li "ZEBRA-YARDBIRDS" at bounding box center [586, 488] width 408 height 29
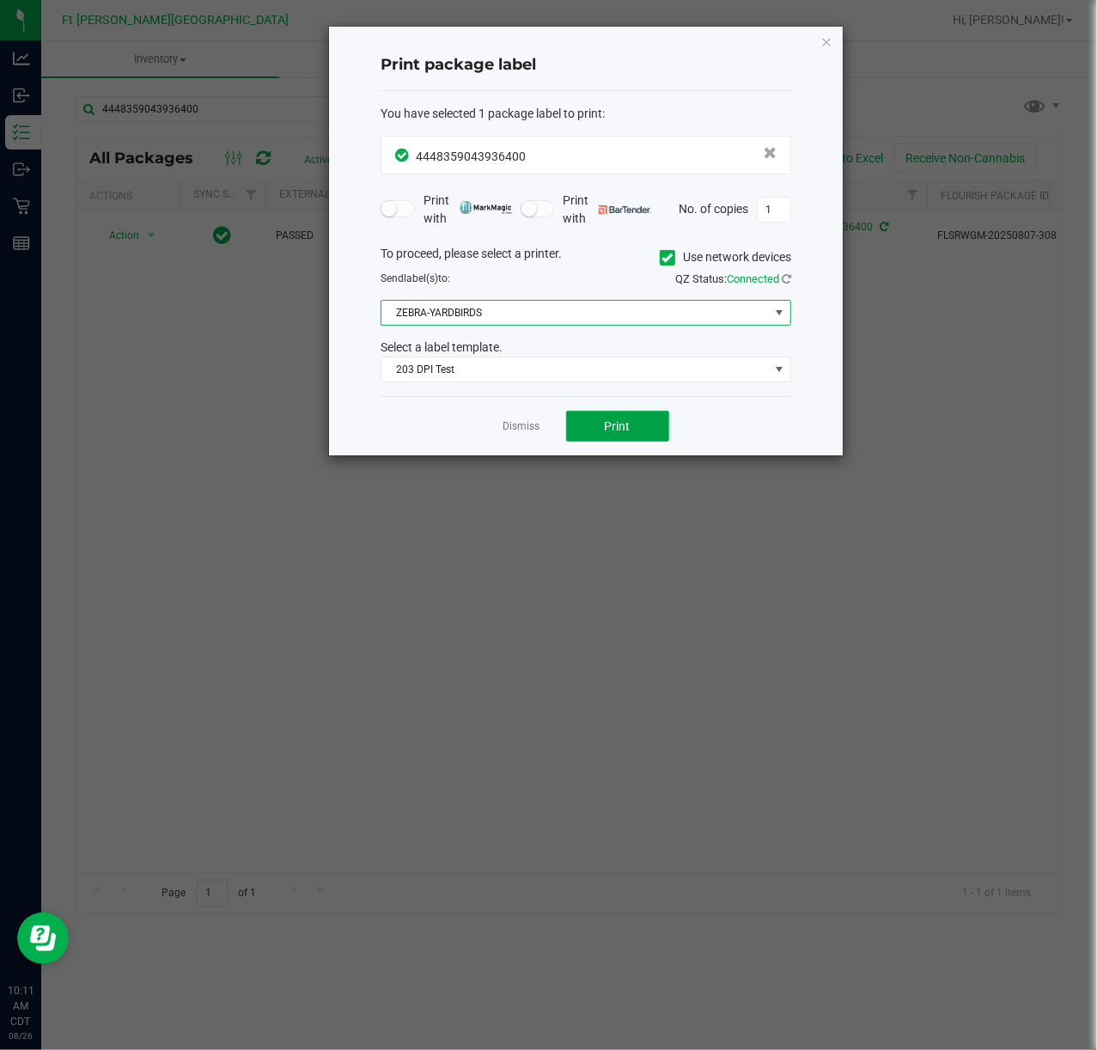
click at [605, 434] on button "Print" at bounding box center [617, 426] width 103 height 31
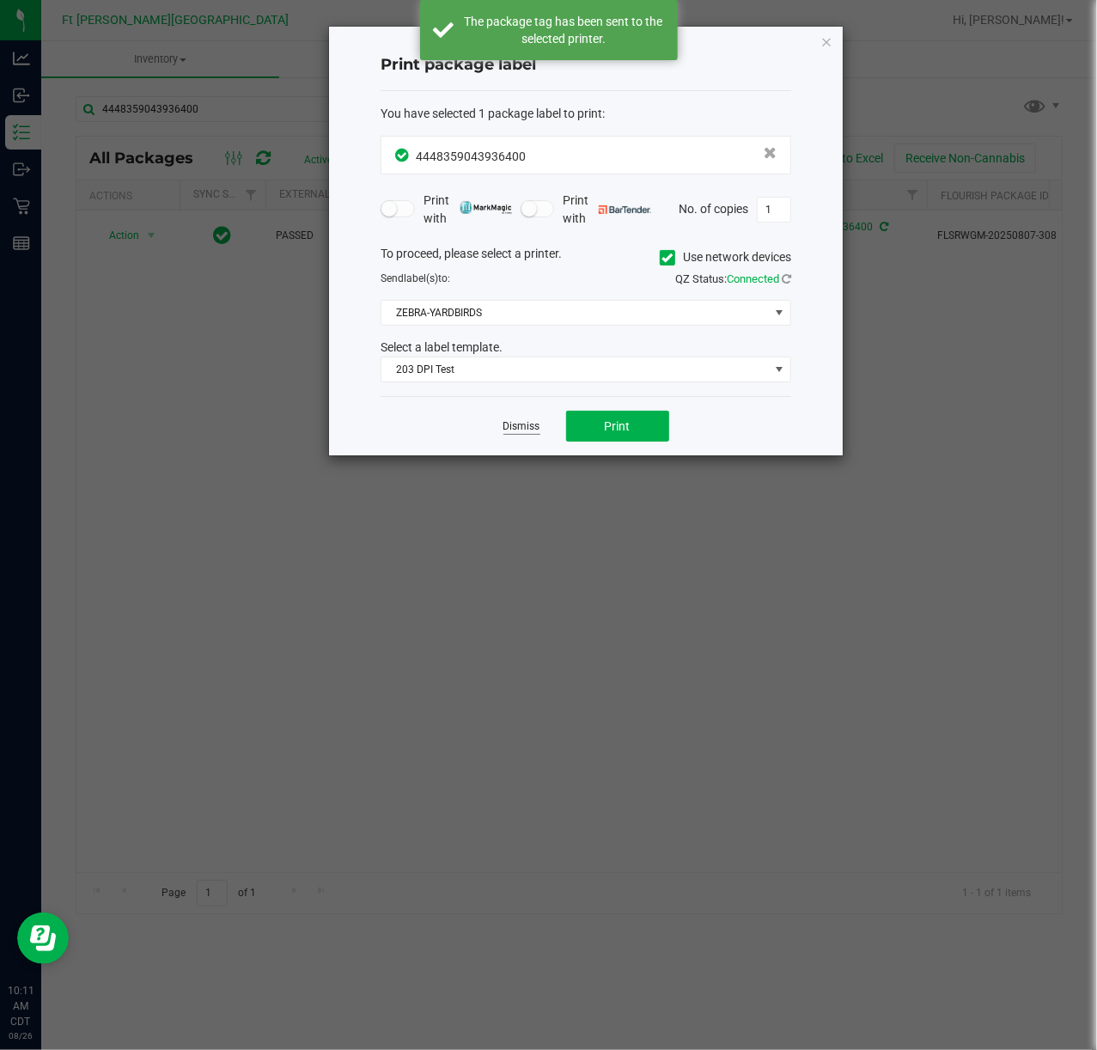
click at [513, 428] on link "Dismiss" at bounding box center [521, 426] width 37 height 15
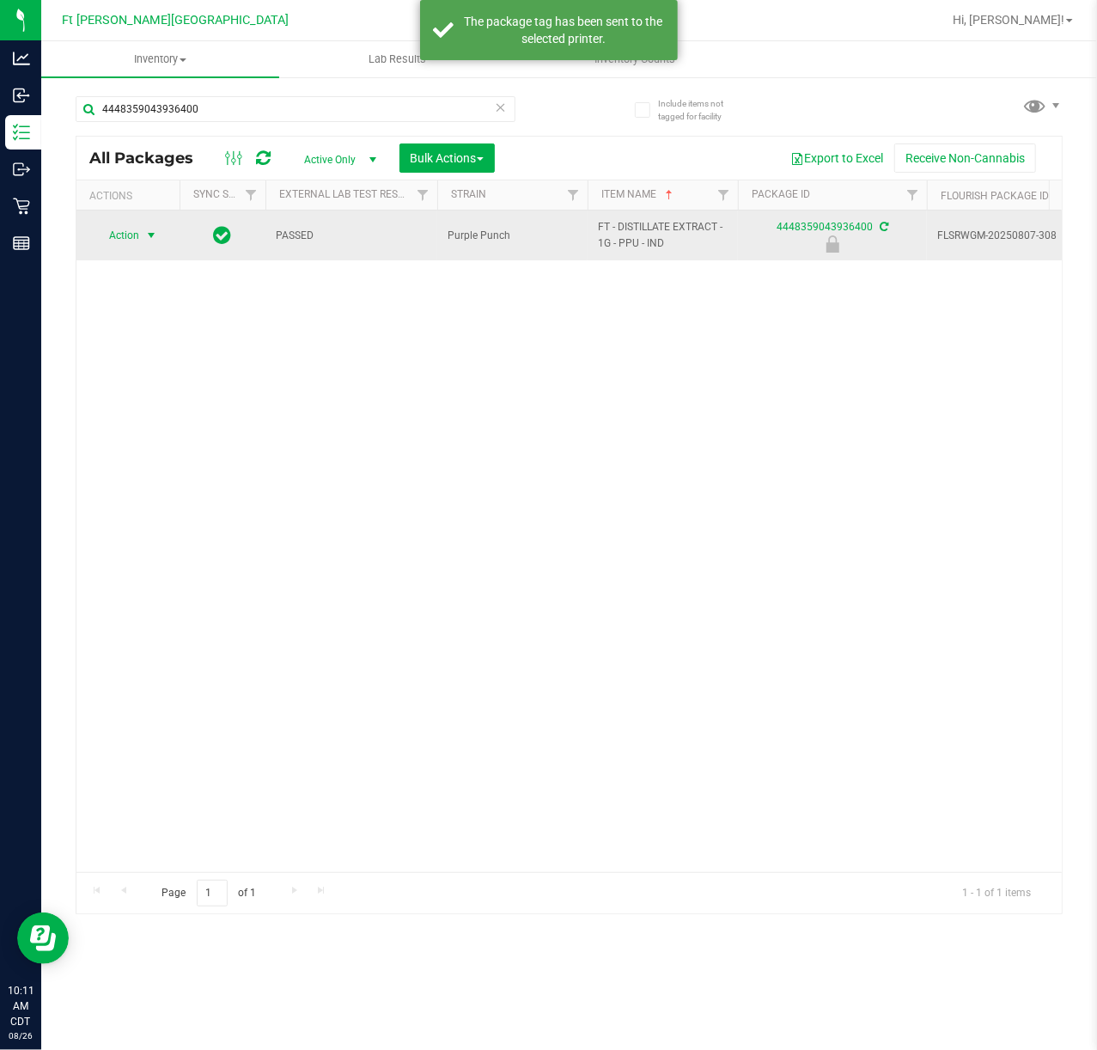
click at [148, 238] on span "select" at bounding box center [151, 235] width 14 height 14
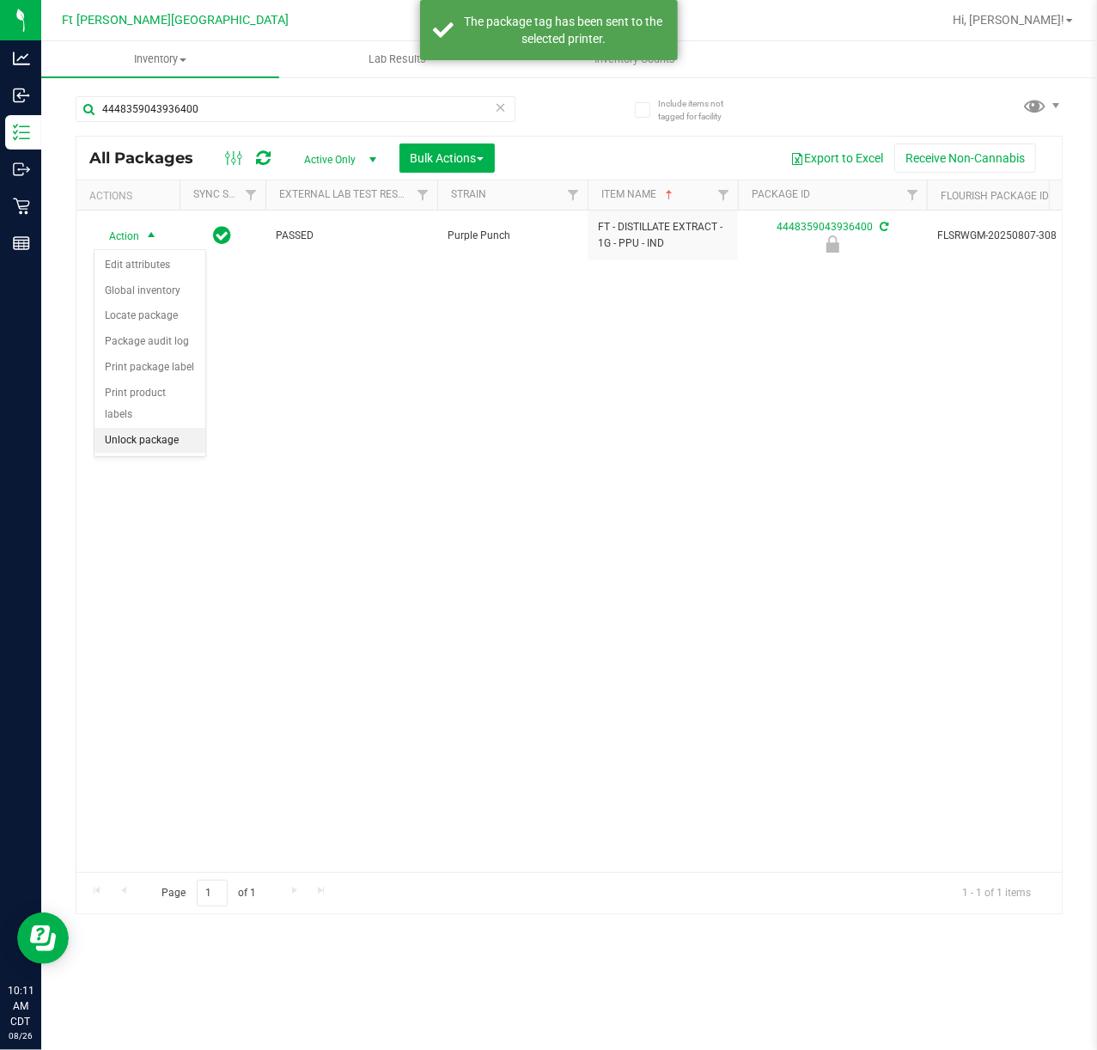
click at [153, 440] on li "Unlock package" at bounding box center [149, 441] width 111 height 26
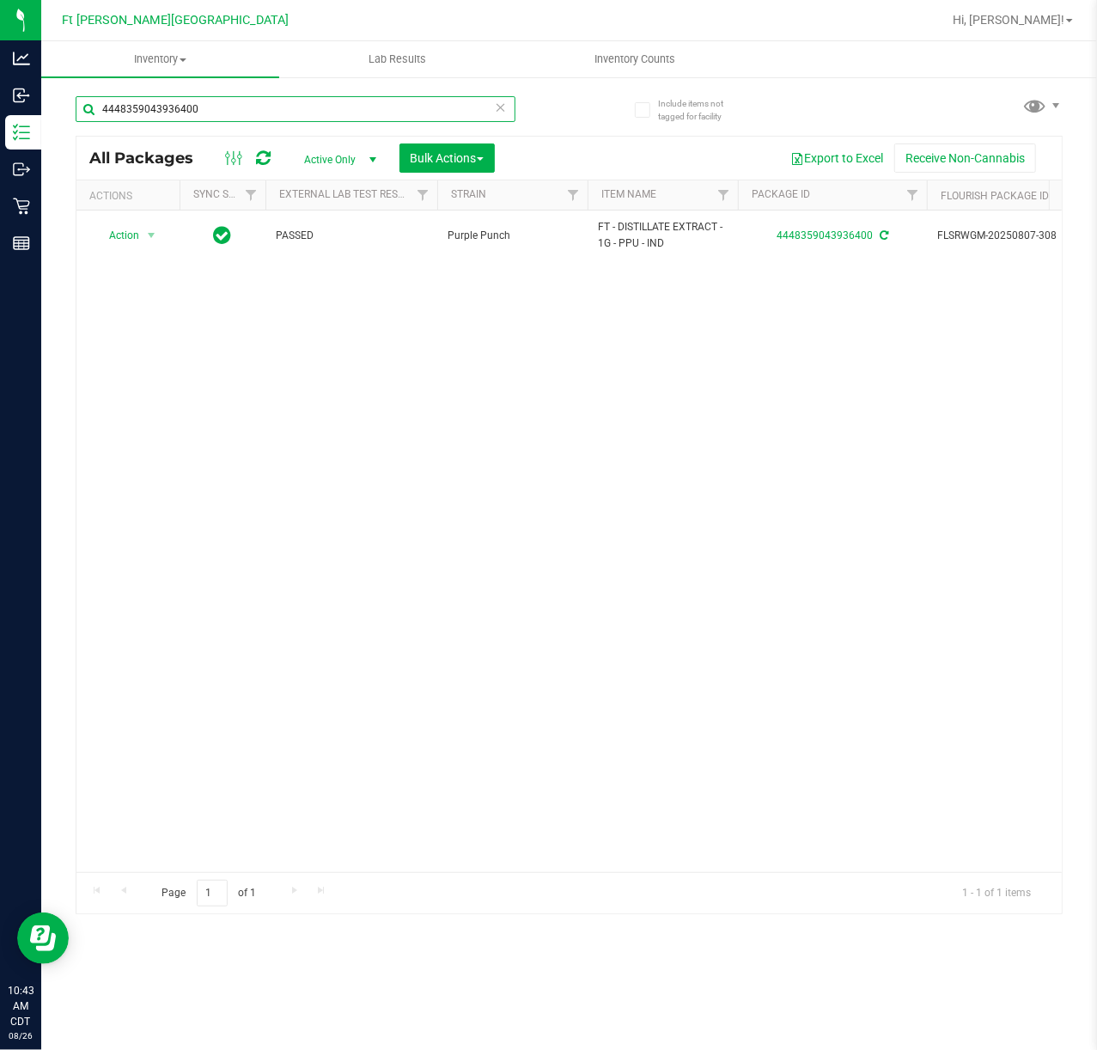
click at [259, 103] on input "4448359043936400" at bounding box center [296, 109] width 440 height 26
click at [263, 104] on input "4448359043936400" at bounding box center [296, 109] width 440 height 26
click at [265, 104] on input "4448359043936400" at bounding box center [296, 109] width 440 height 26
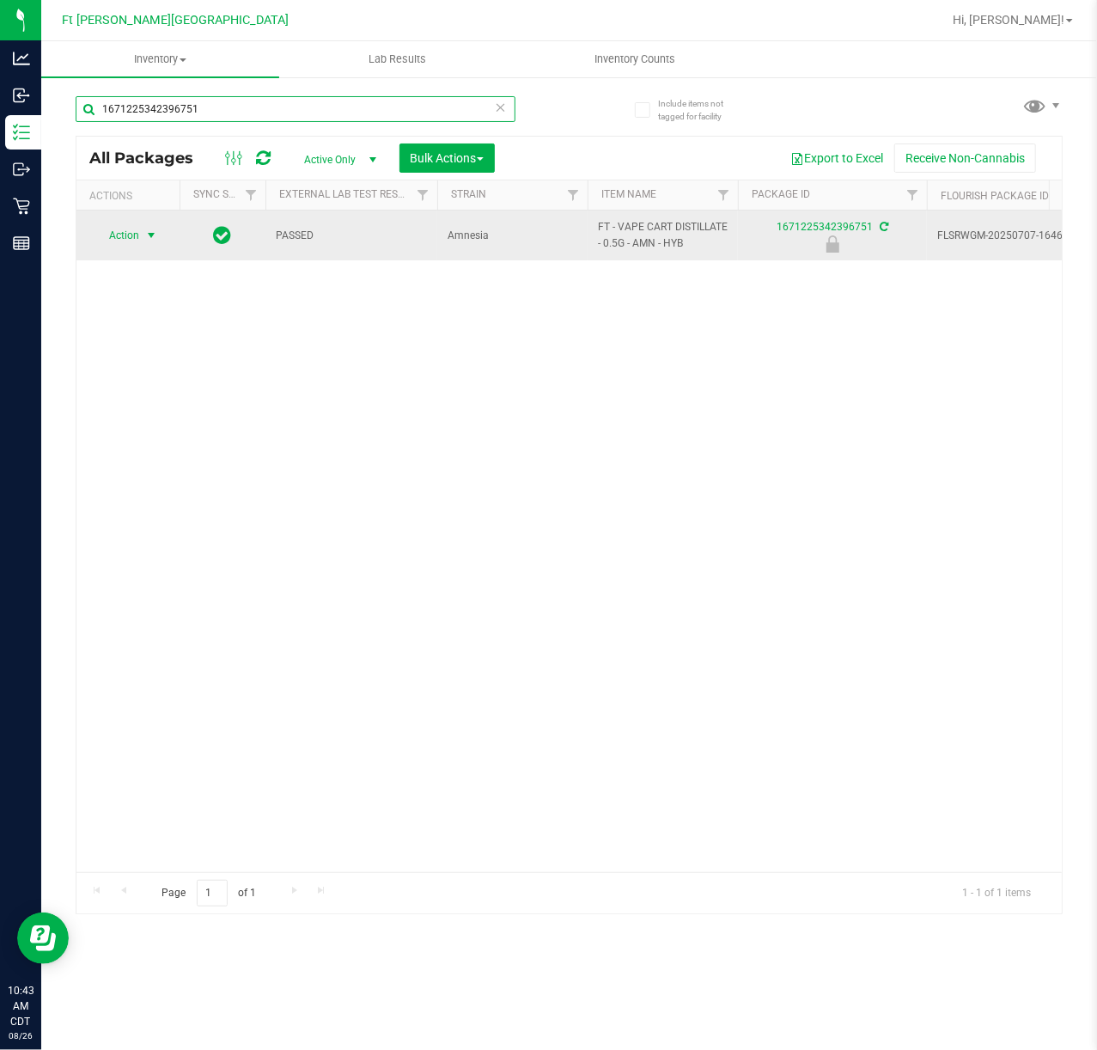
type input "1671225342396751"
click at [138, 244] on span "Action" at bounding box center [117, 235] width 46 height 24
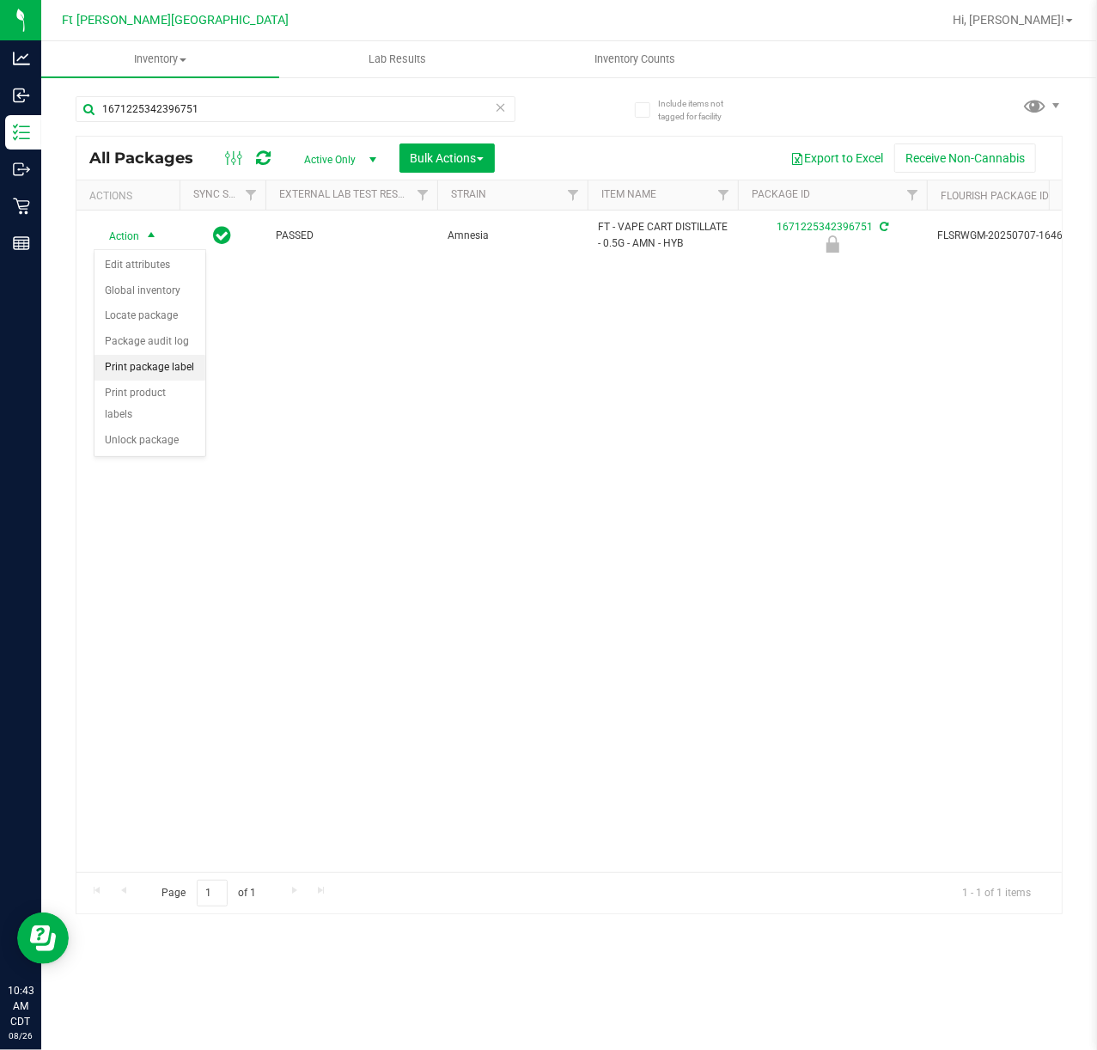
click at [177, 368] on li "Print package label" at bounding box center [149, 368] width 111 height 26
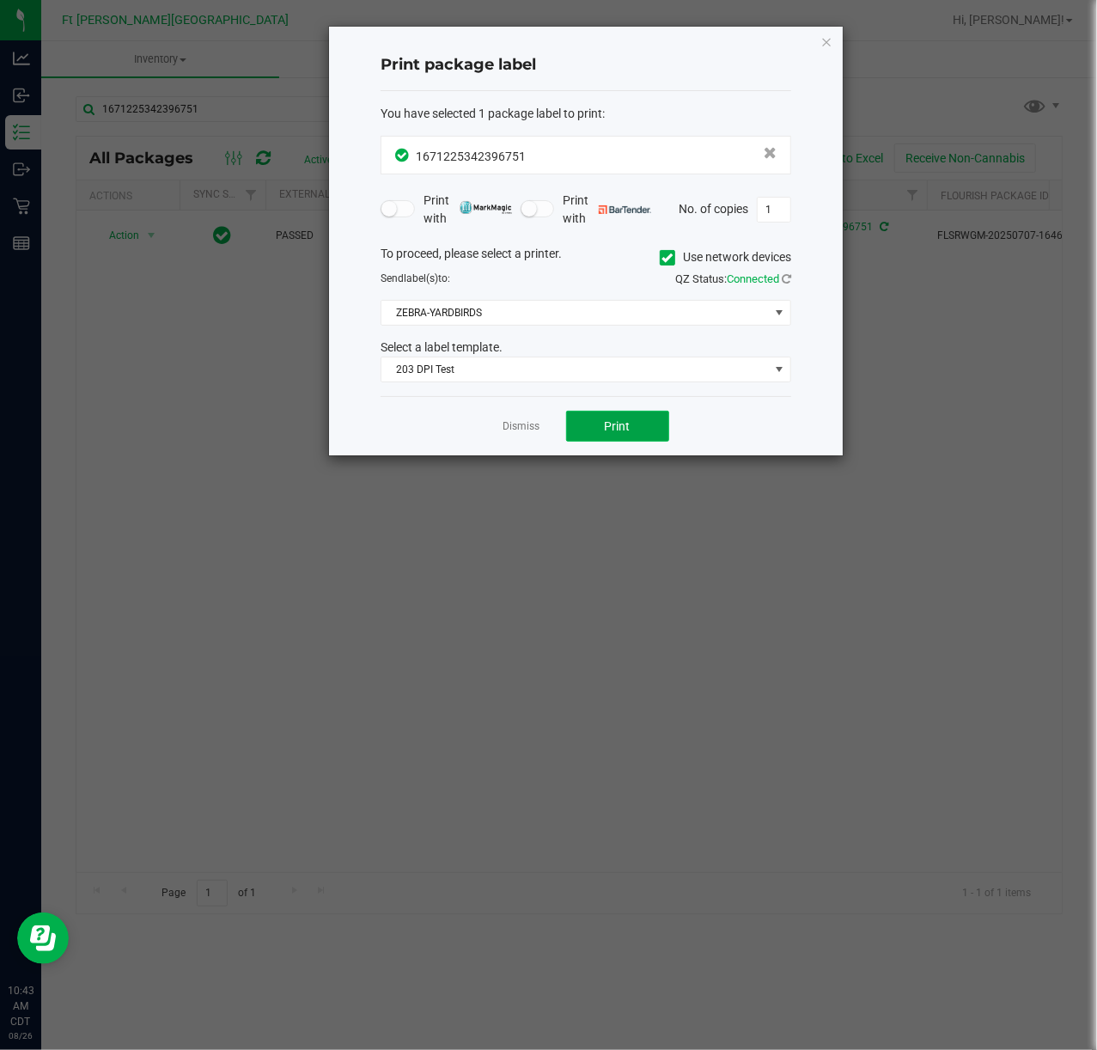
click at [608, 419] on button "Print" at bounding box center [617, 426] width 103 height 31
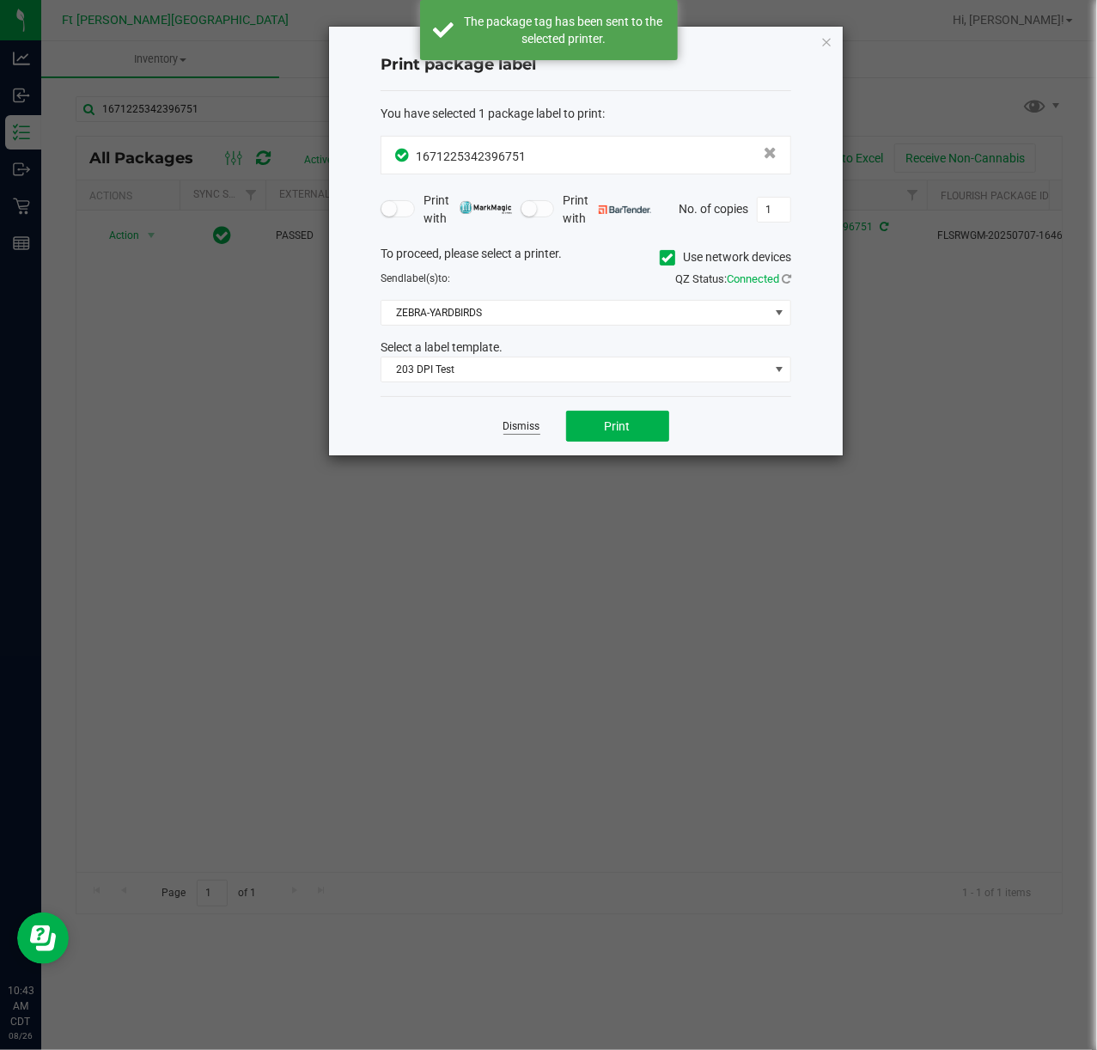
click at [524, 427] on link "Dismiss" at bounding box center [521, 426] width 37 height 15
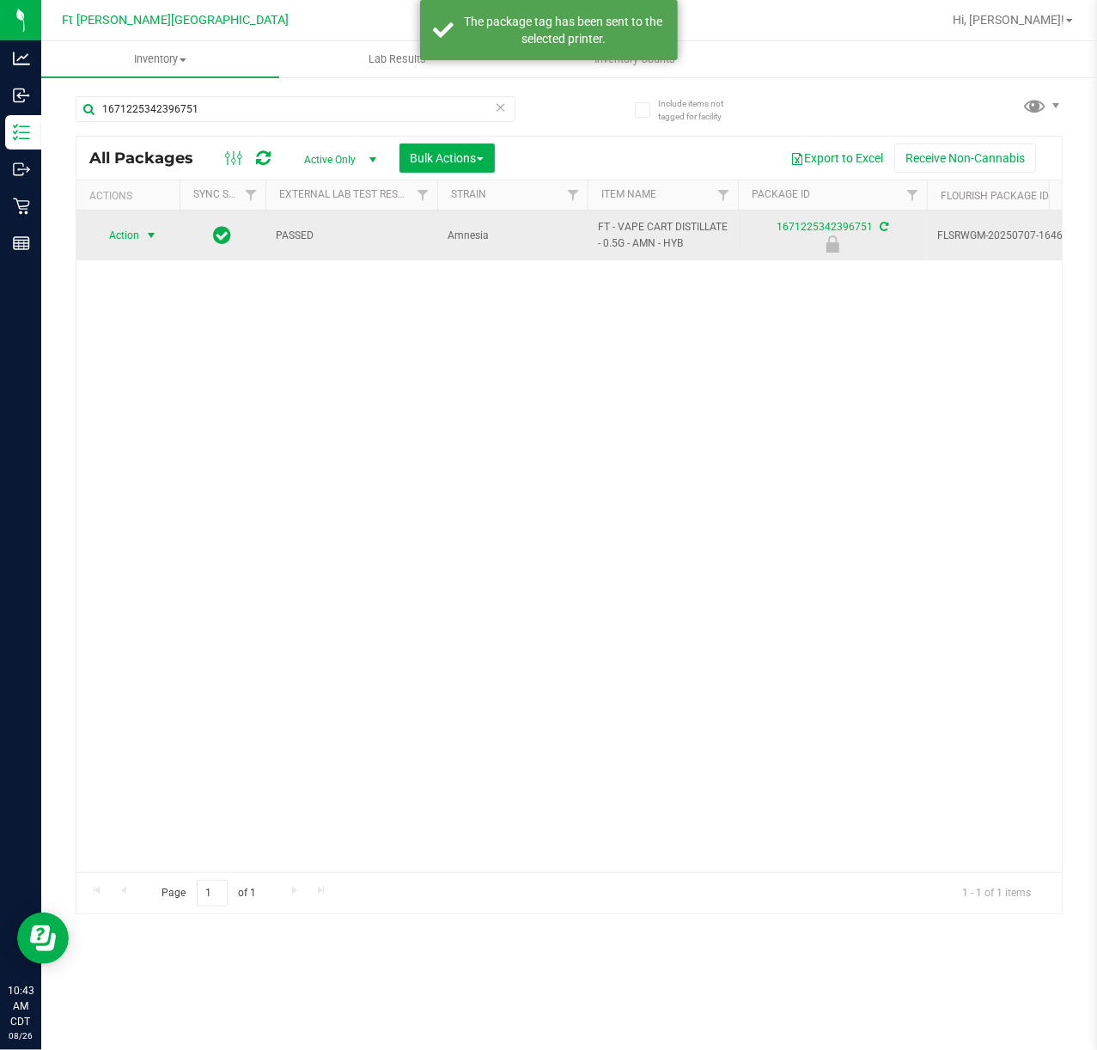
click at [115, 234] on span "Action" at bounding box center [117, 235] width 46 height 24
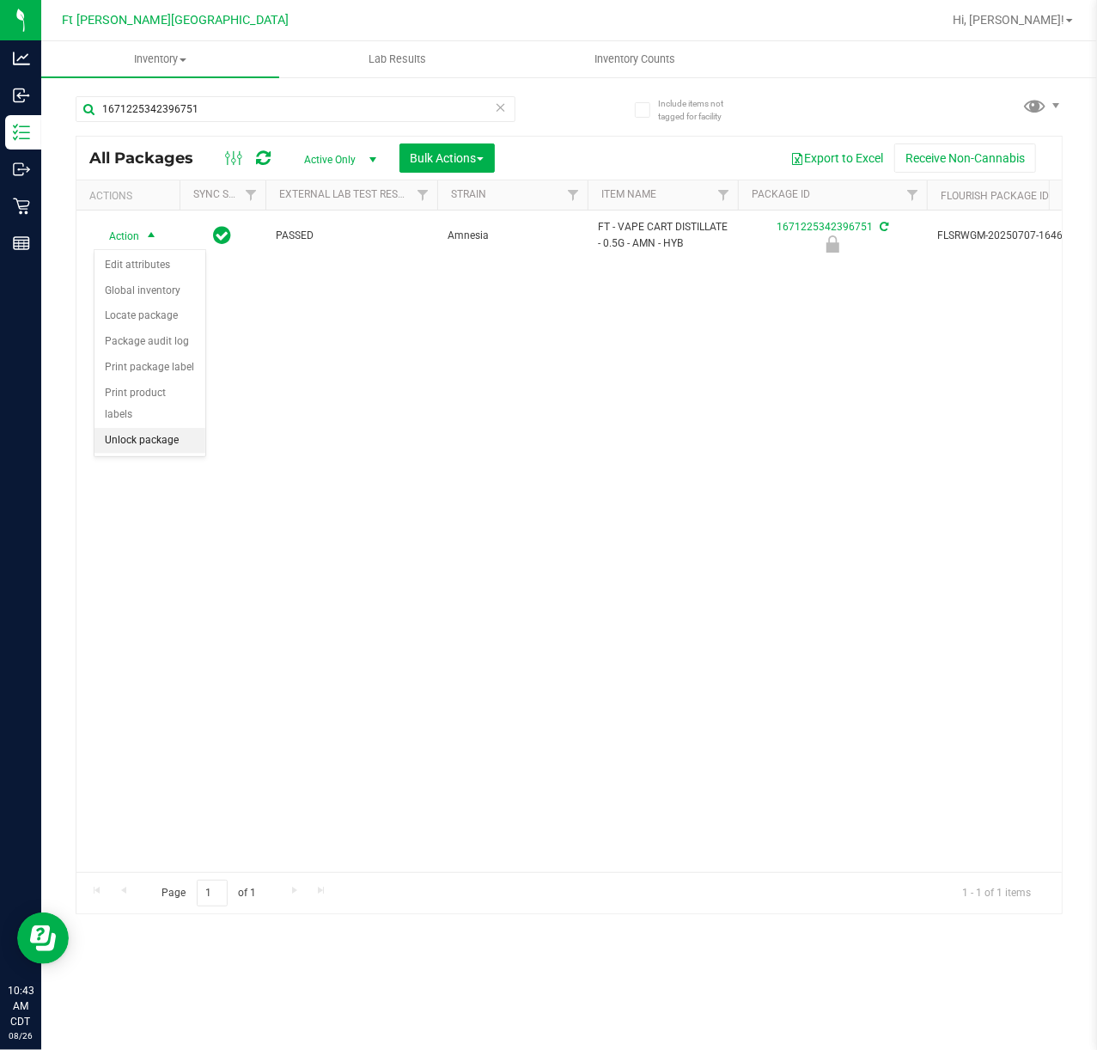
click at [158, 440] on li "Unlock package" at bounding box center [149, 441] width 111 height 26
click at [500, 107] on icon at bounding box center [501, 106] width 12 height 21
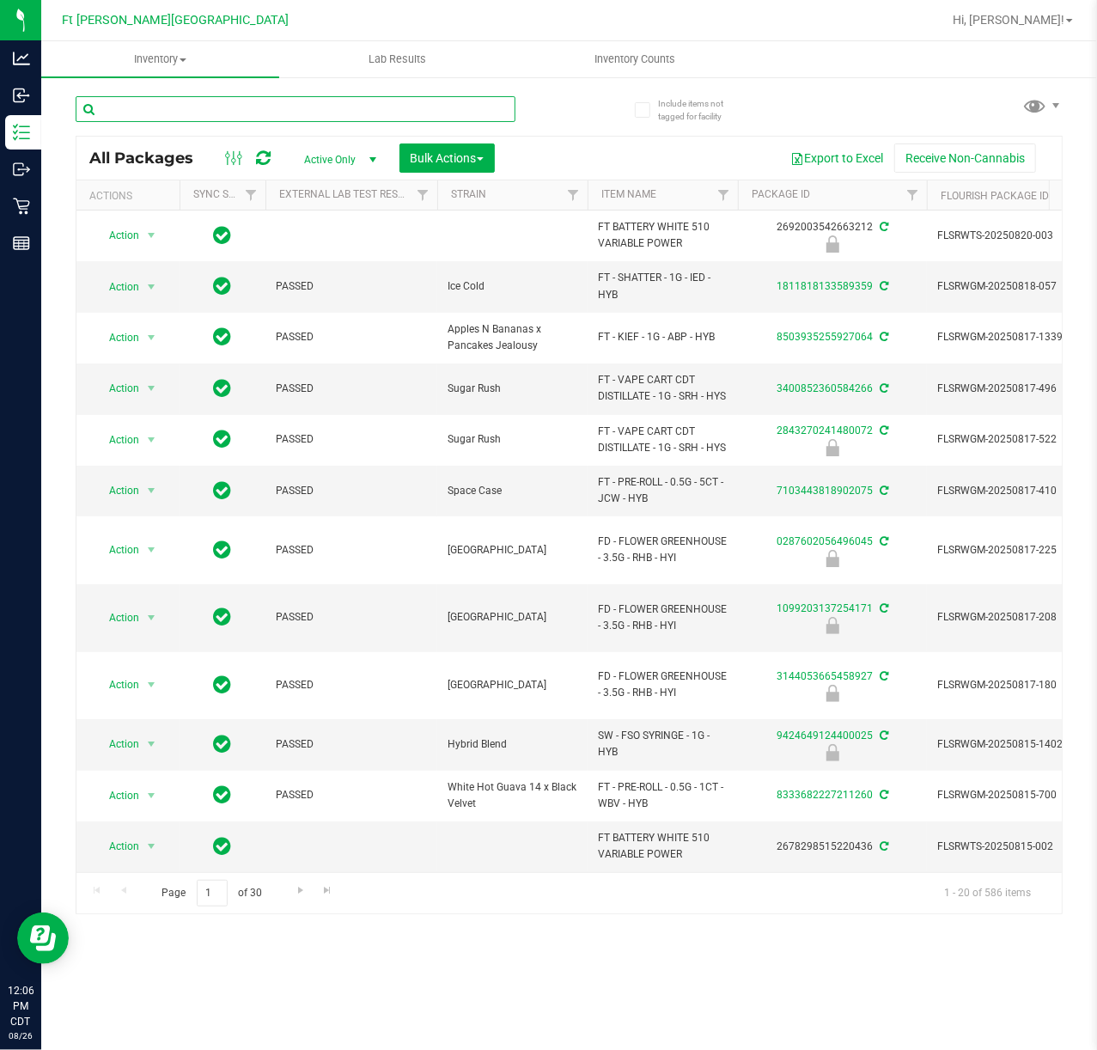
click at [201, 108] on input "text" at bounding box center [296, 109] width 440 height 26
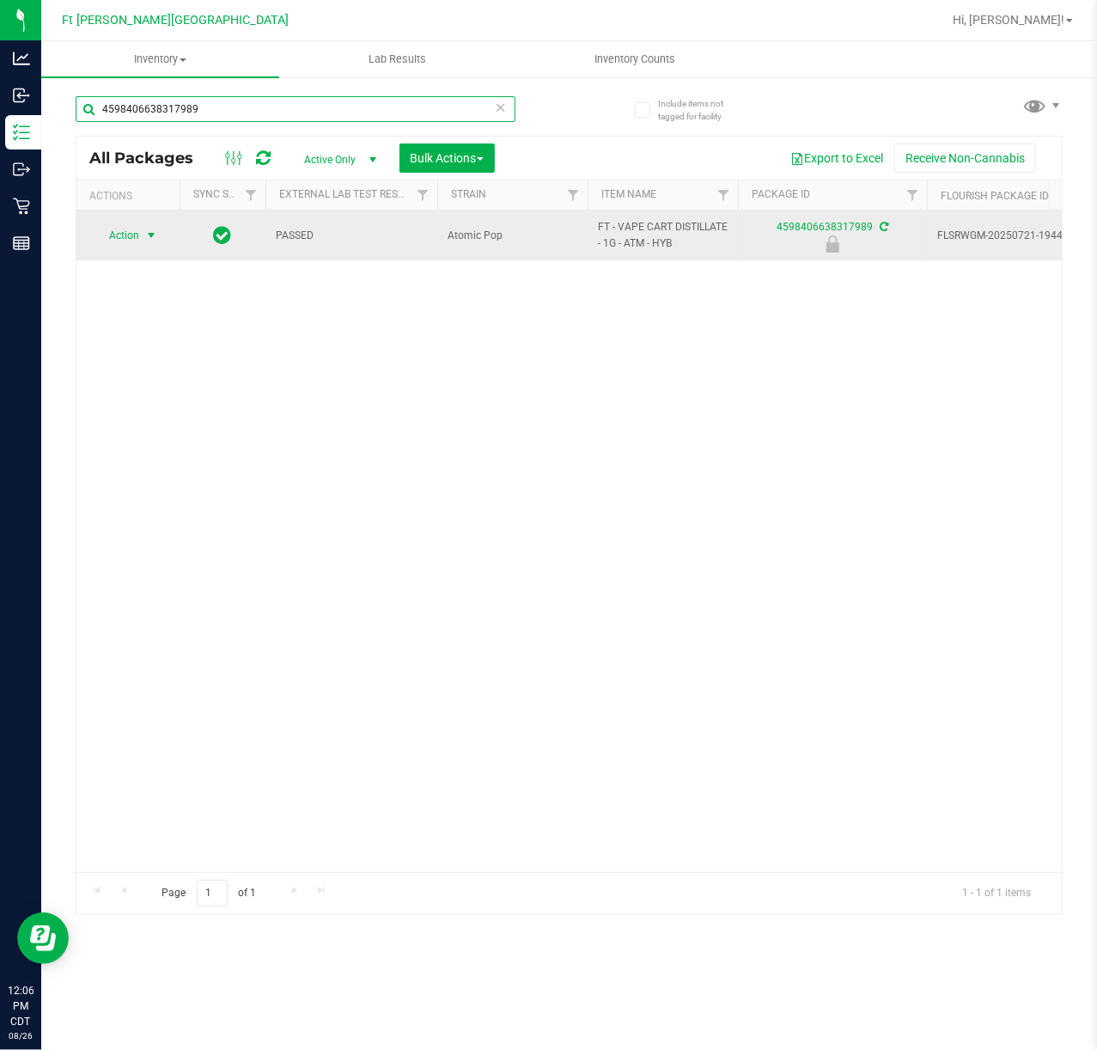
type input "4598406638317989"
click at [146, 244] on span "select" at bounding box center [151, 235] width 21 height 24
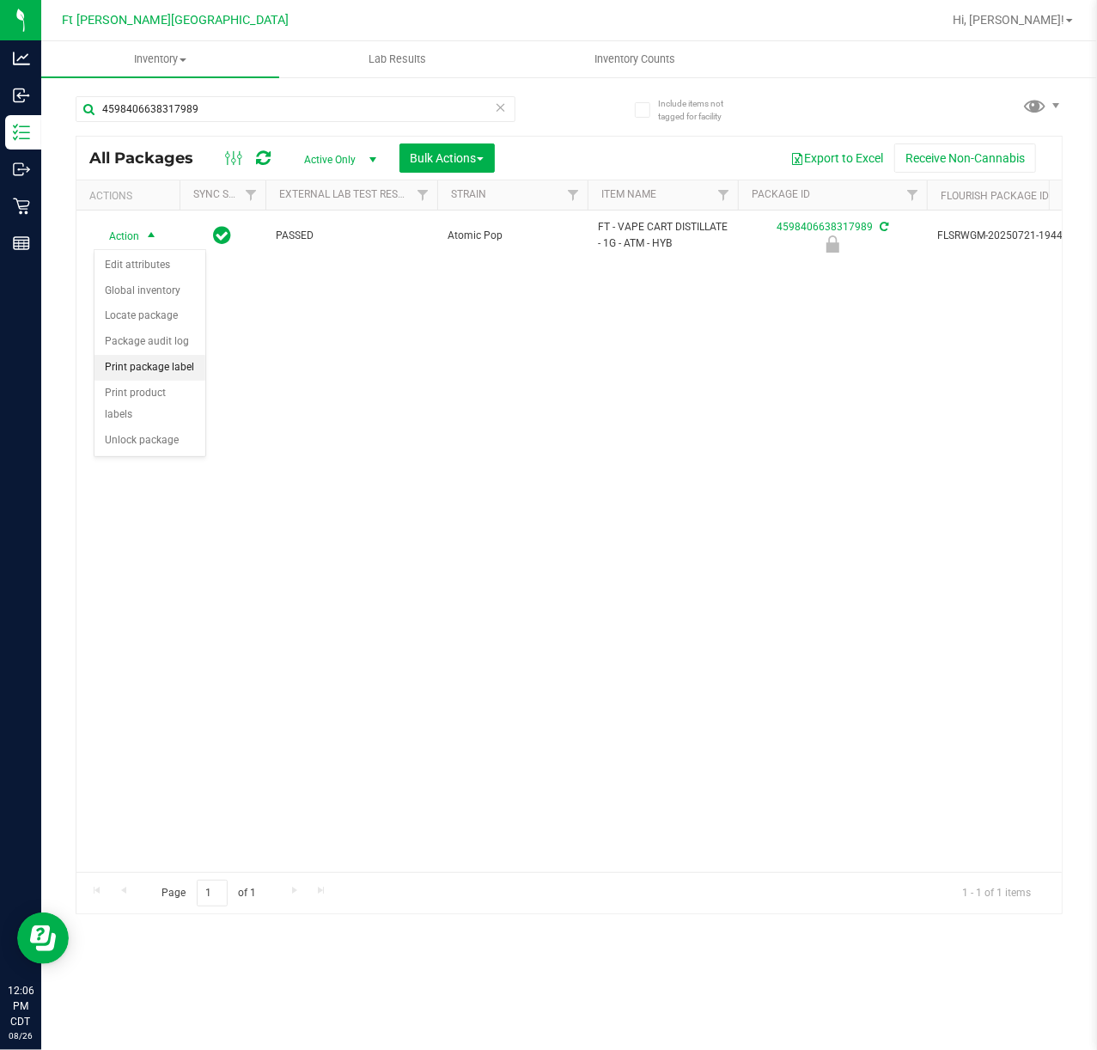
click at [151, 369] on li "Print package label" at bounding box center [149, 368] width 111 height 26
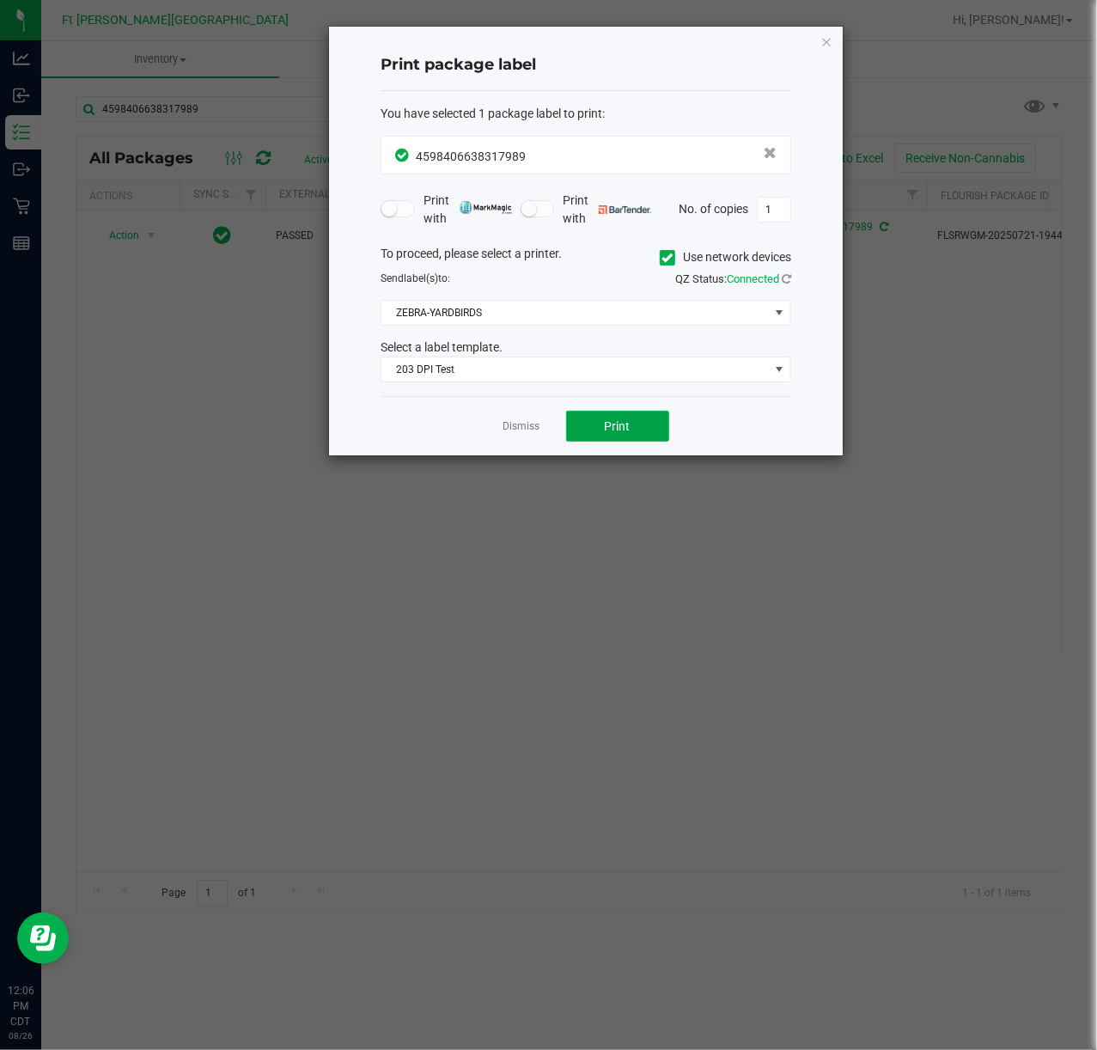
click at [609, 429] on span "Print" at bounding box center [618, 426] width 26 height 14
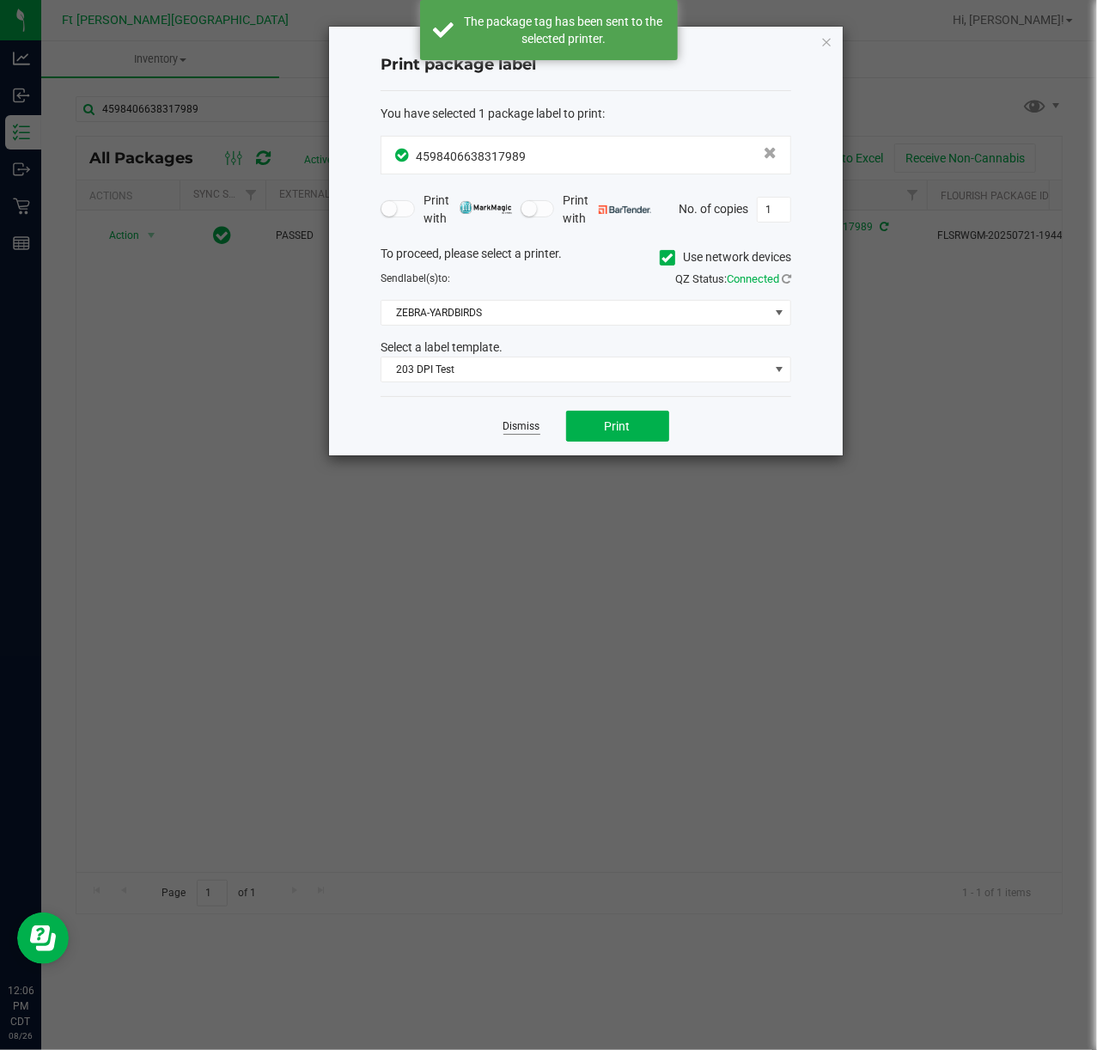
click at [529, 423] on link "Dismiss" at bounding box center [521, 426] width 37 height 15
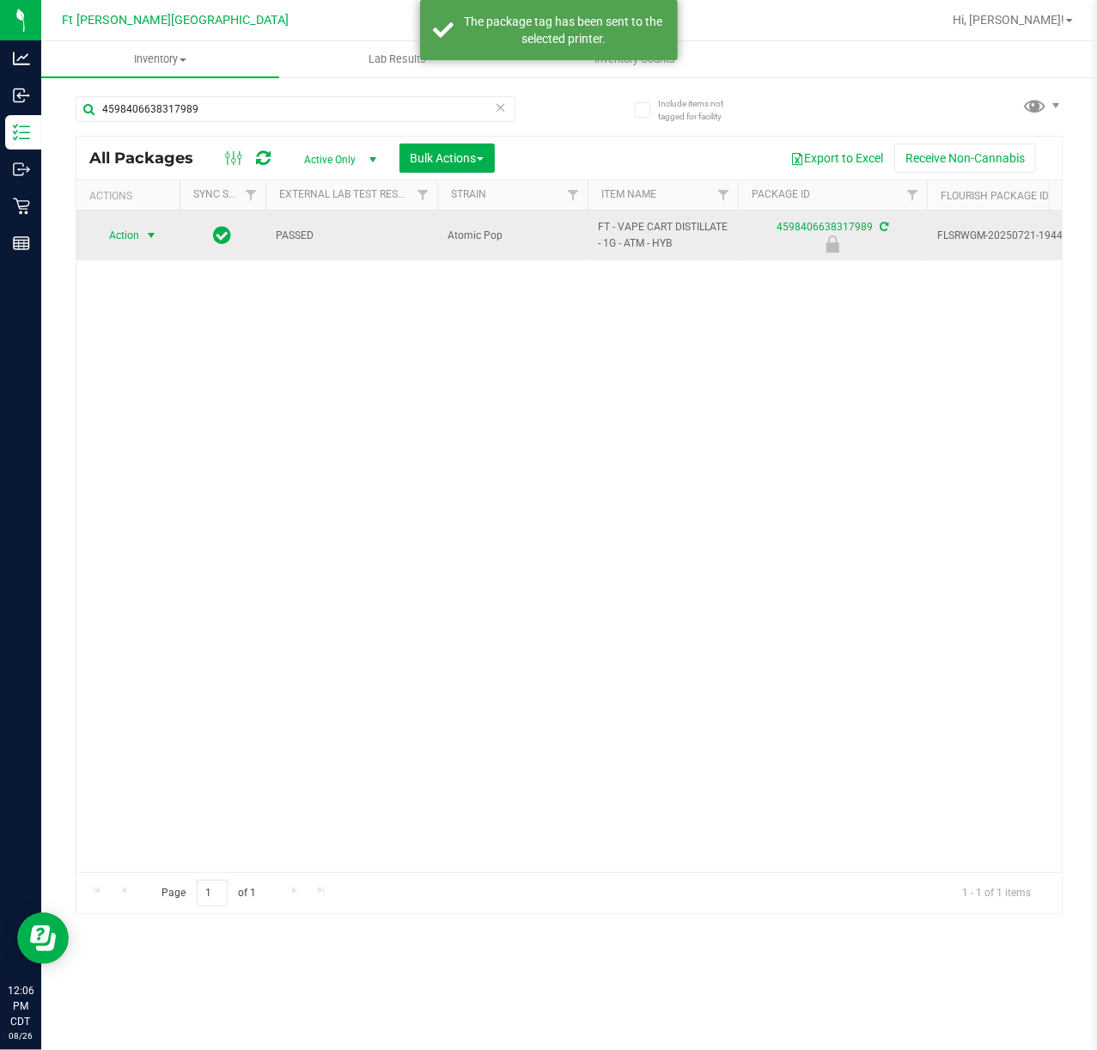
click at [129, 238] on span "Action" at bounding box center [117, 235] width 46 height 24
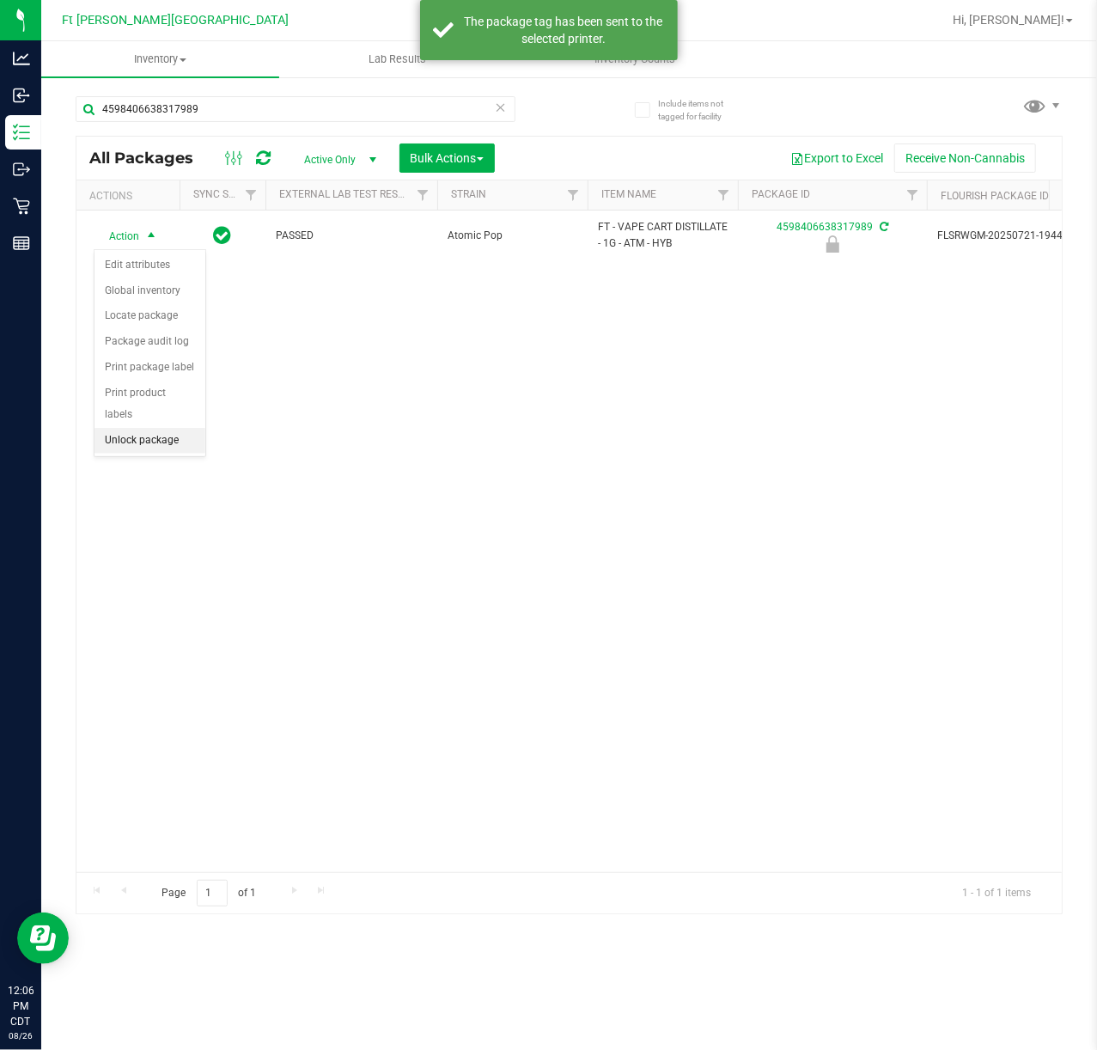
click at [138, 441] on li "Unlock package" at bounding box center [149, 441] width 111 height 26
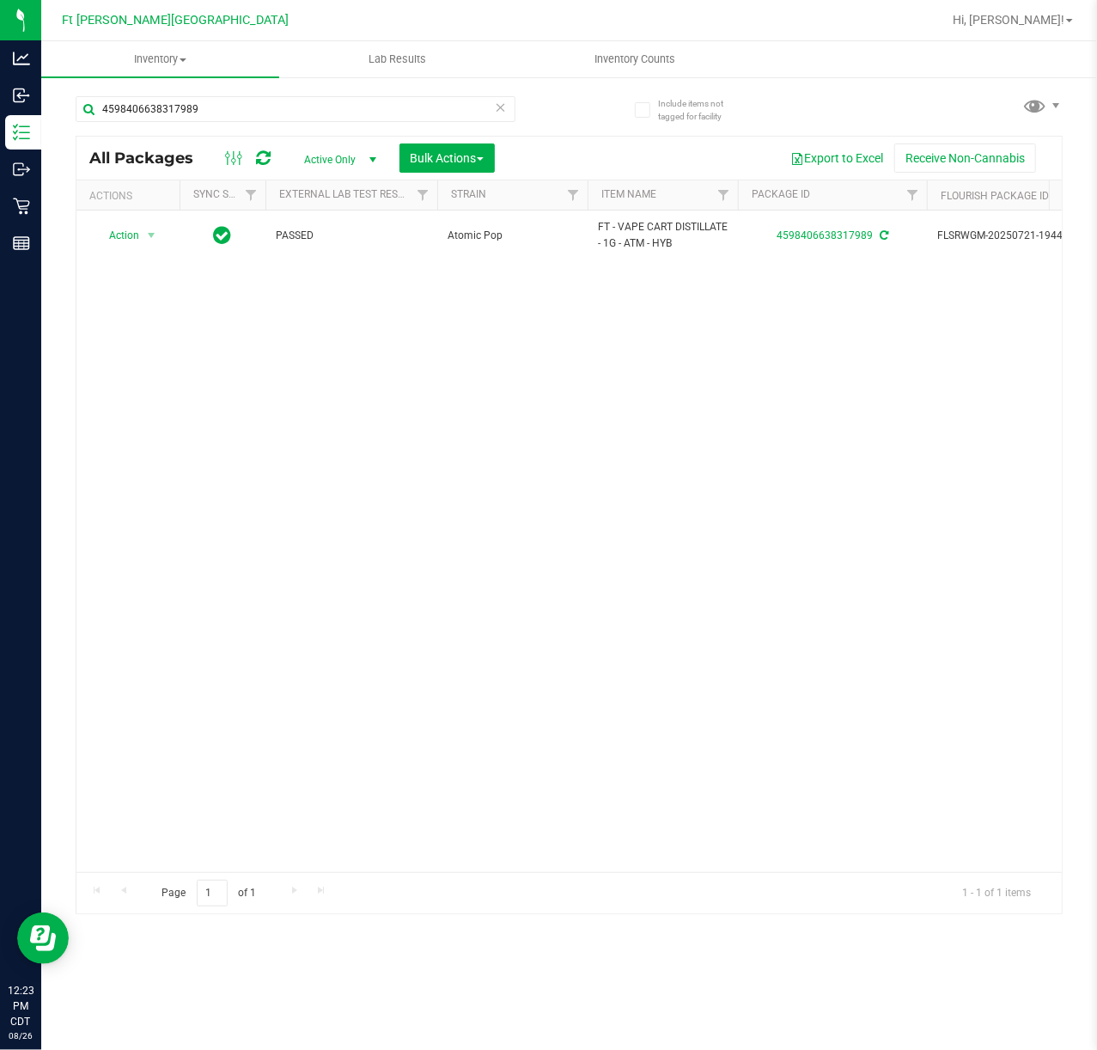
click at [496, 105] on icon at bounding box center [501, 106] width 12 height 21
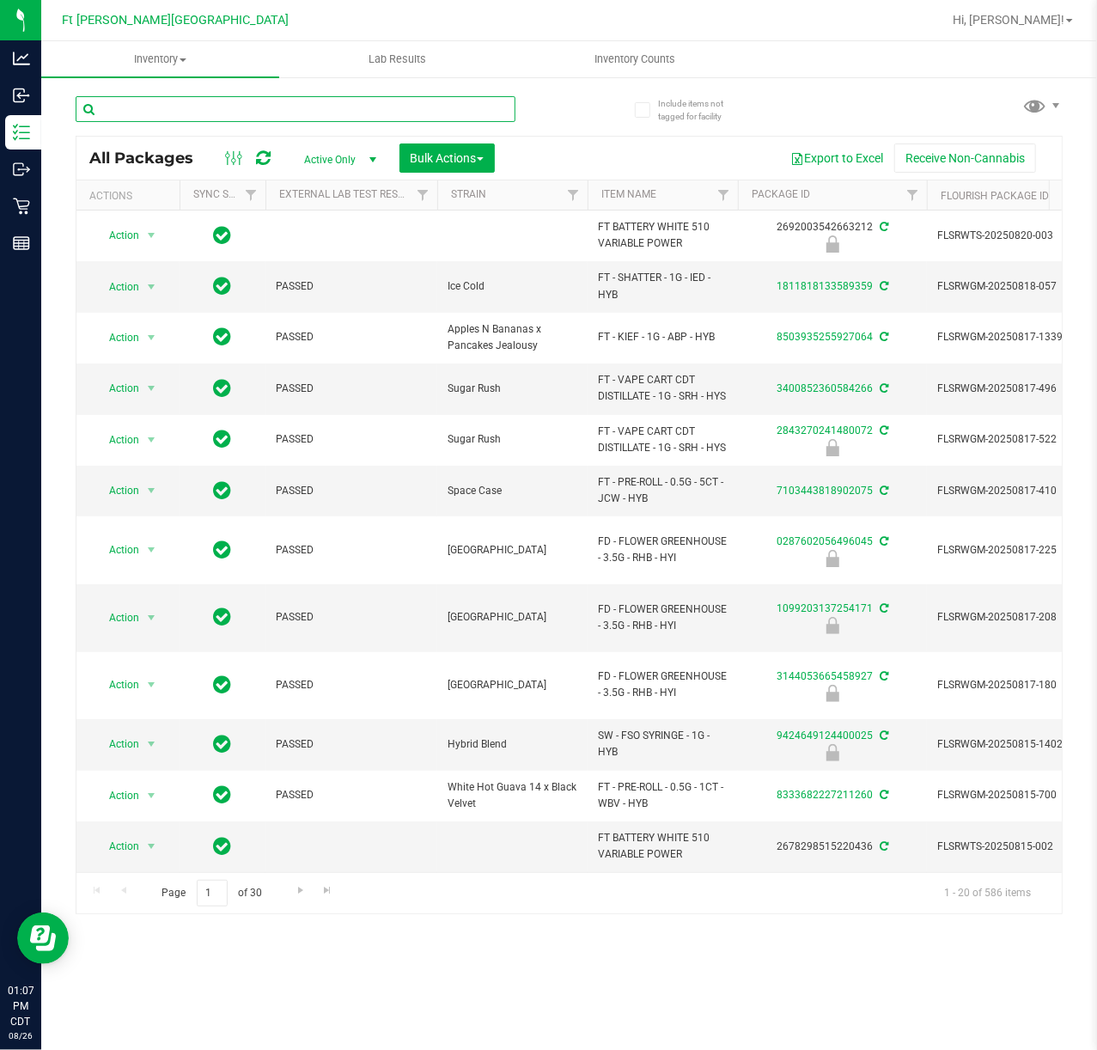
click at [158, 100] on input "text" at bounding box center [296, 109] width 440 height 26
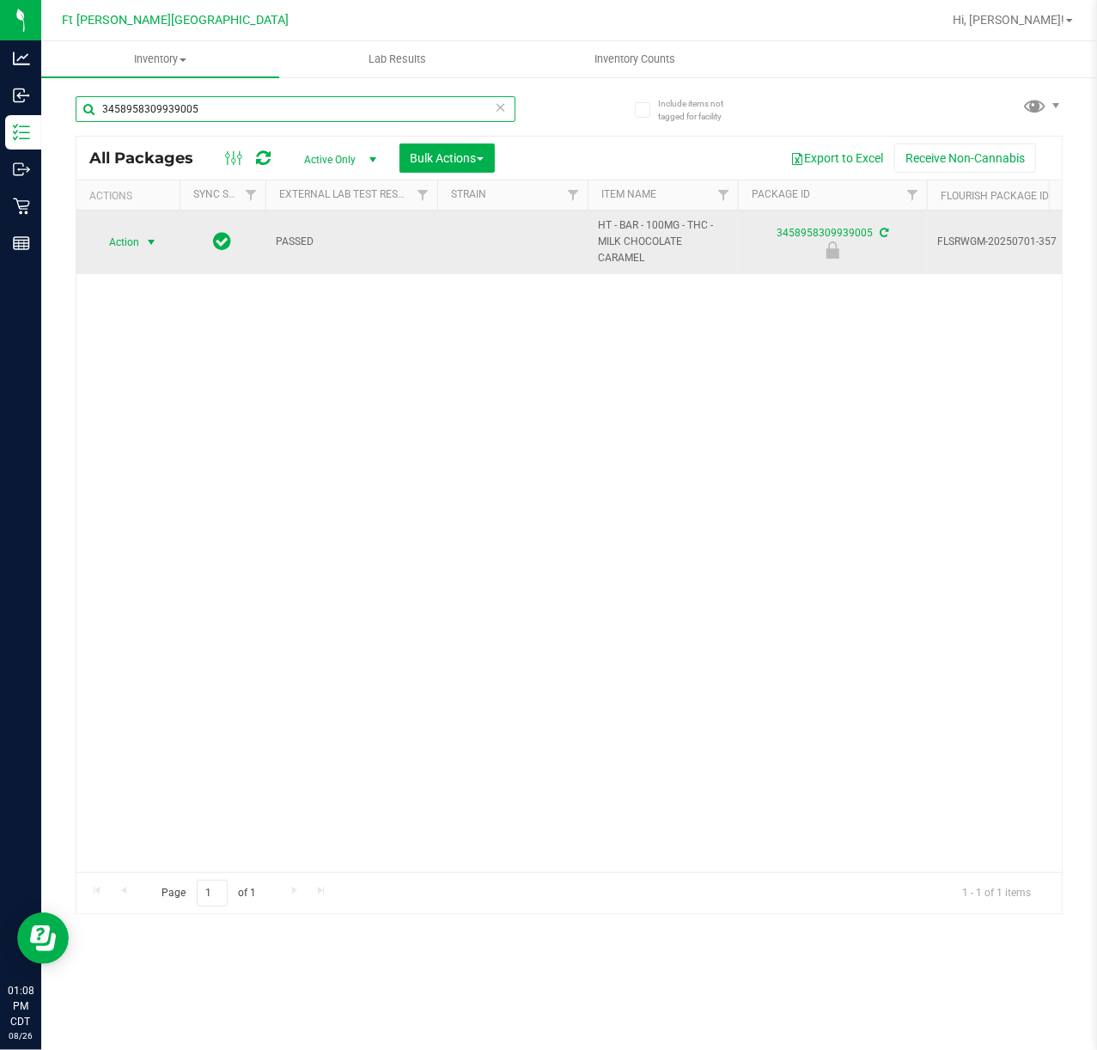
type input "3458958309939005"
click at [149, 251] on span "select" at bounding box center [151, 242] width 21 height 24
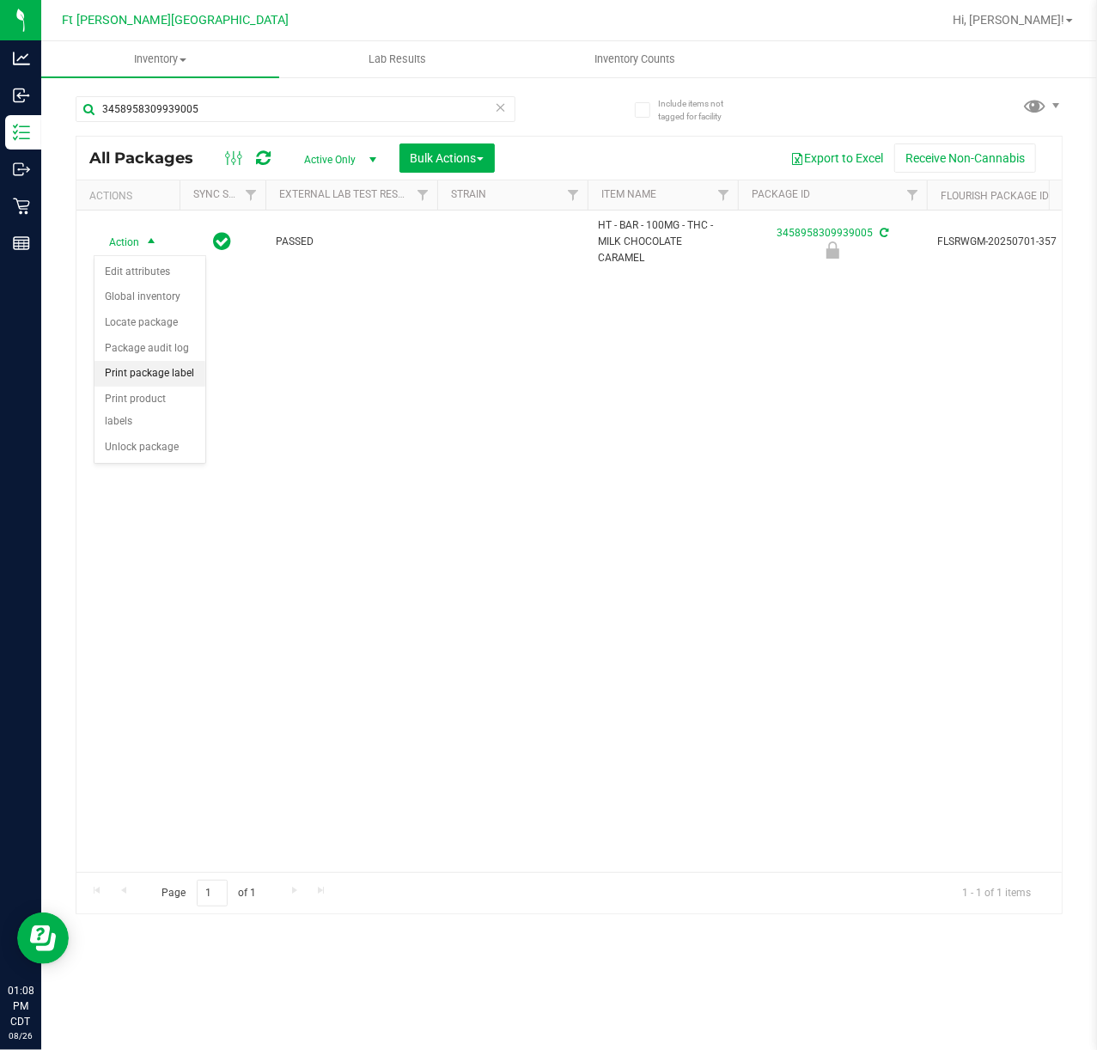
click at [165, 382] on li "Print package label" at bounding box center [149, 374] width 111 height 26
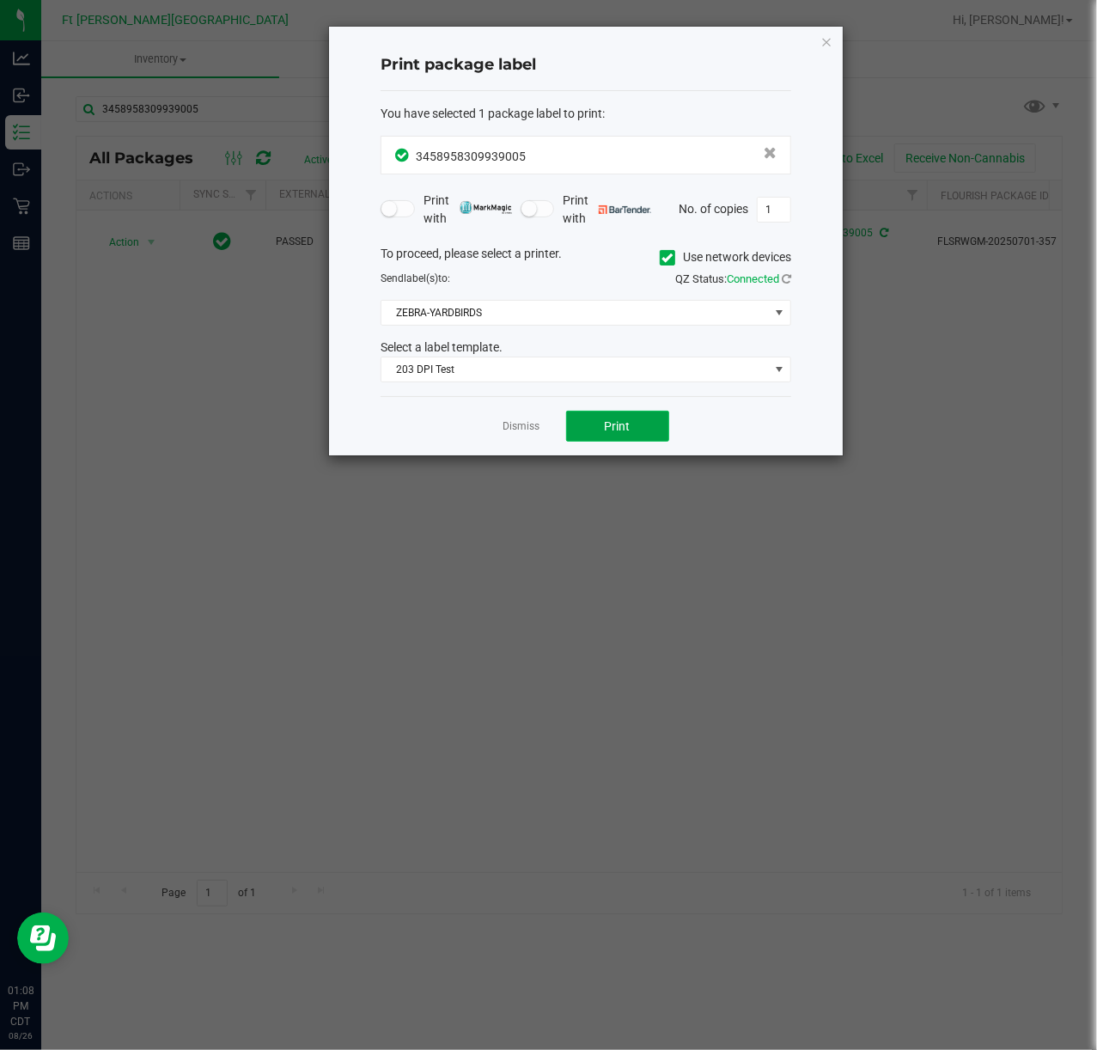
click at [639, 436] on button "Print" at bounding box center [617, 426] width 103 height 31
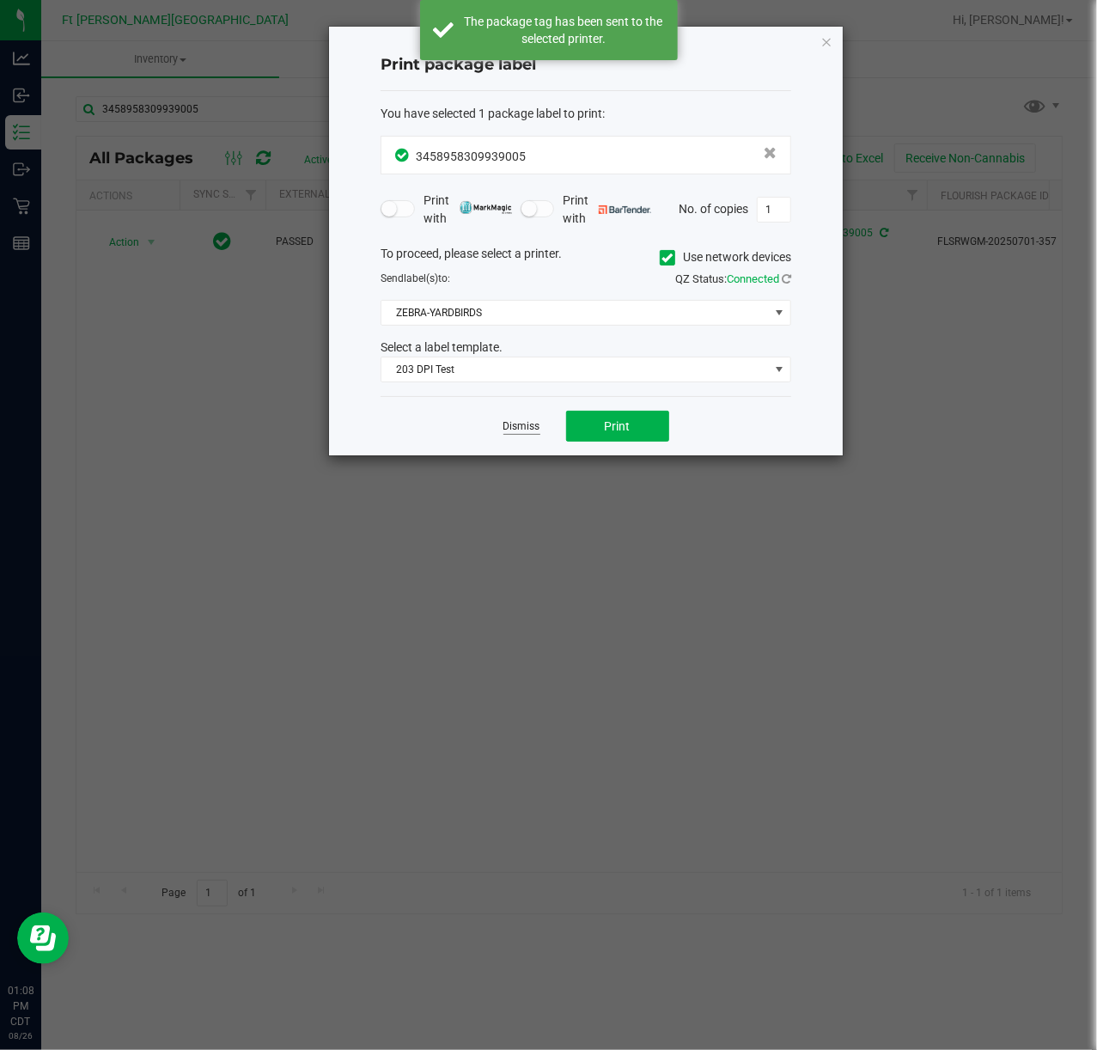
click at [533, 427] on link "Dismiss" at bounding box center [521, 426] width 37 height 15
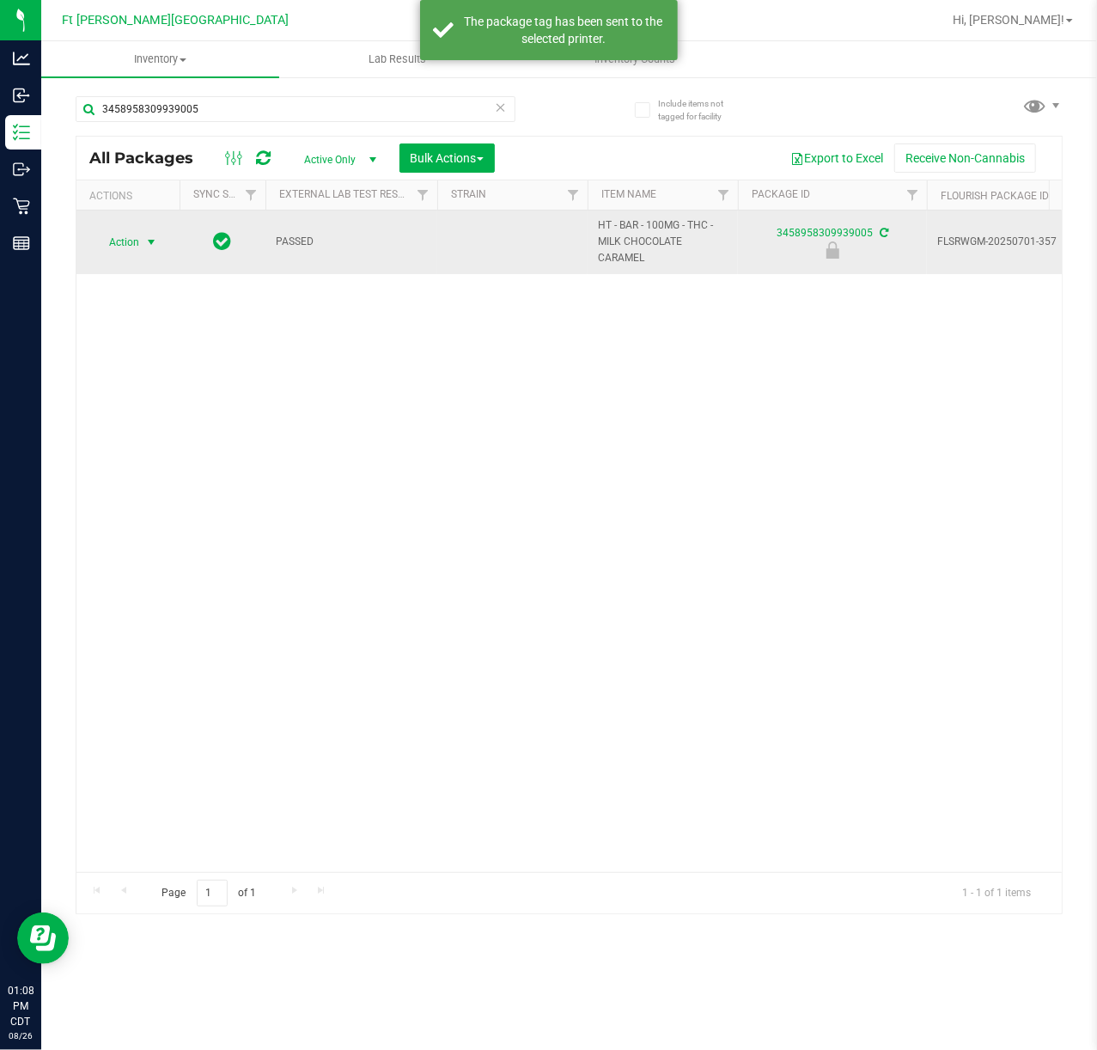
click at [128, 224] on td "Action Action Edit attributes Global inventory Locate package Package audit log…" at bounding box center [127, 242] width 103 height 64
click at [134, 245] on span "Action" at bounding box center [117, 242] width 46 height 24
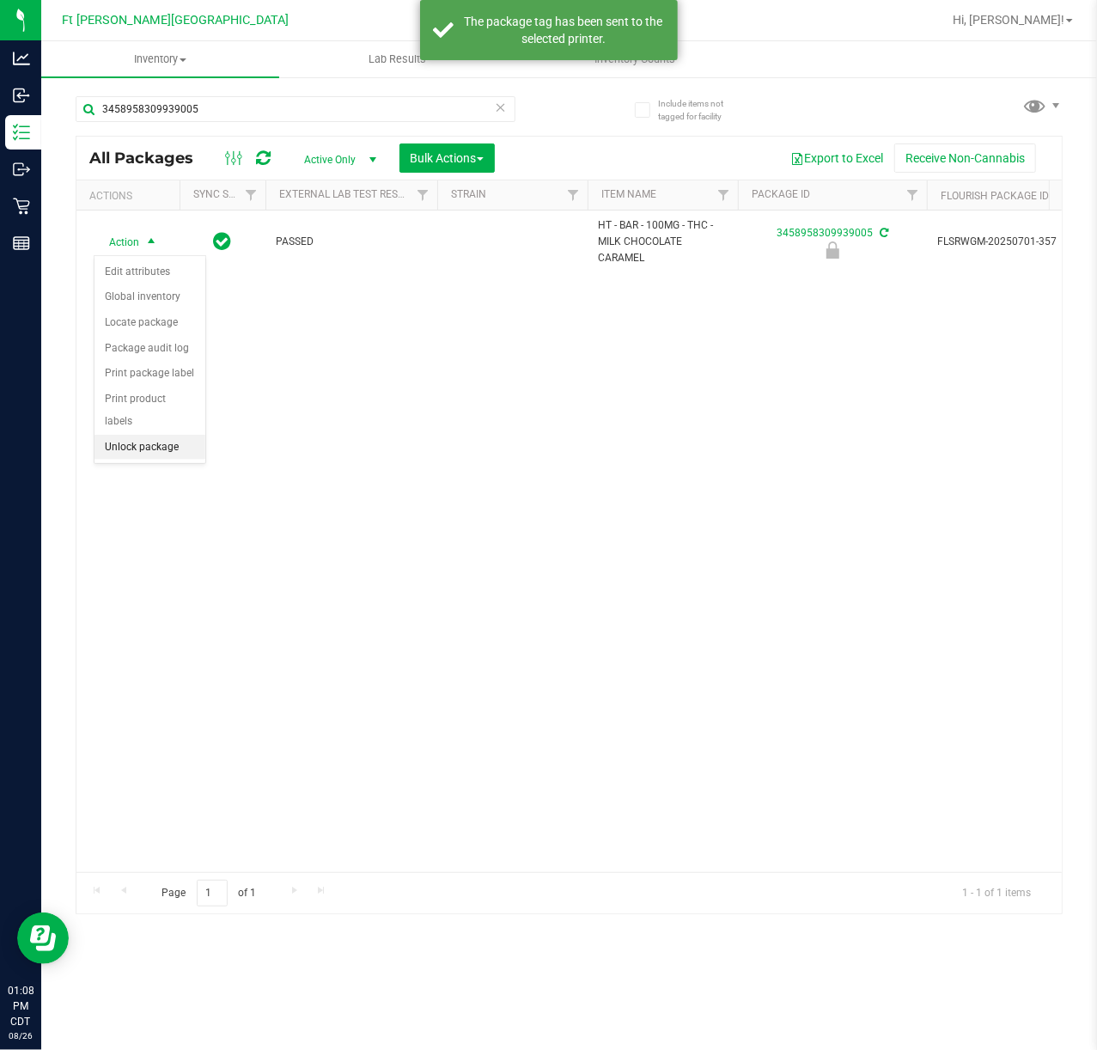
click at [160, 448] on li "Unlock package" at bounding box center [149, 448] width 111 height 26
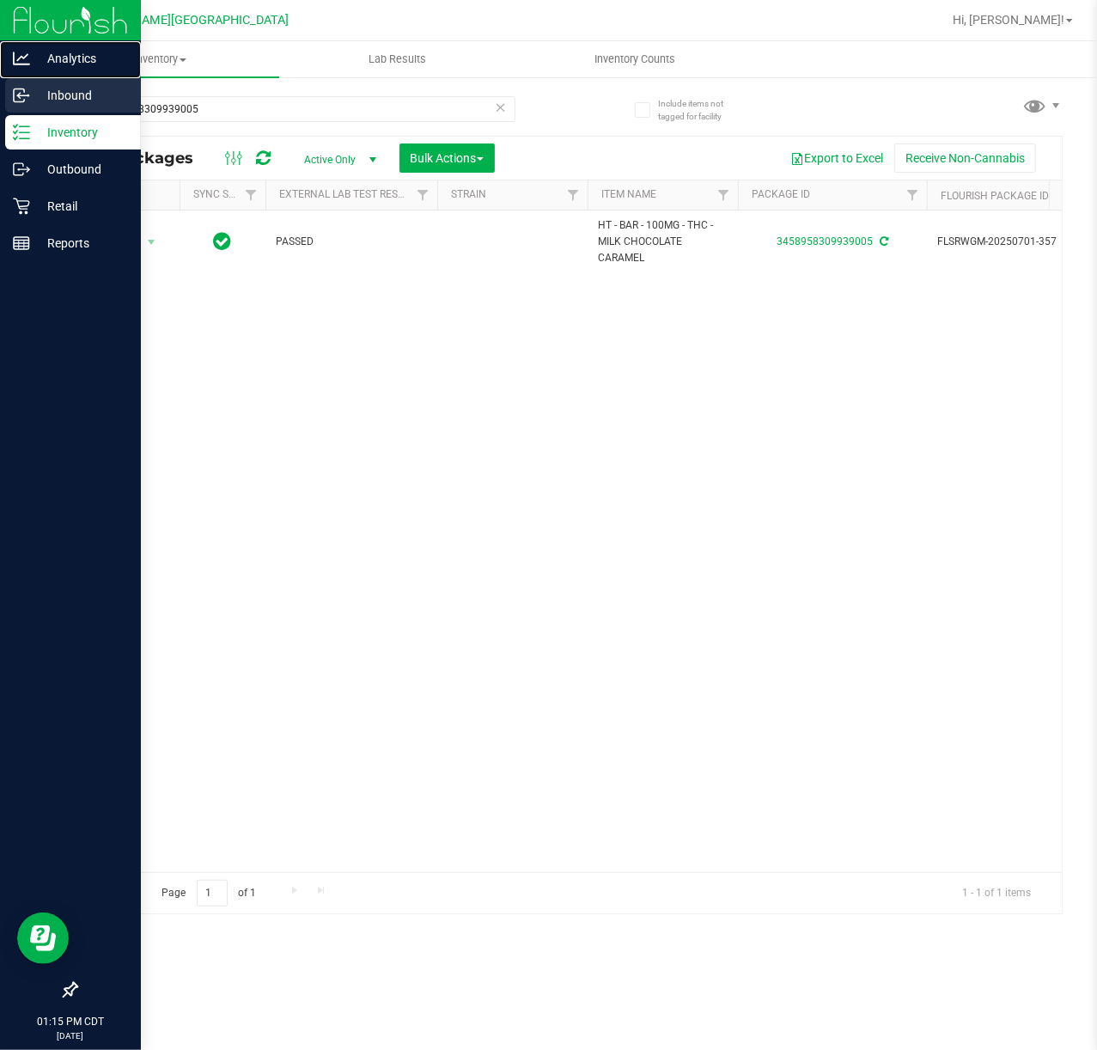
drag, startPoint x: 25, startPoint y: 65, endPoint x: 52, endPoint y: 77, distance: 30.0
click at [27, 66] on icon at bounding box center [21, 58] width 17 height 17
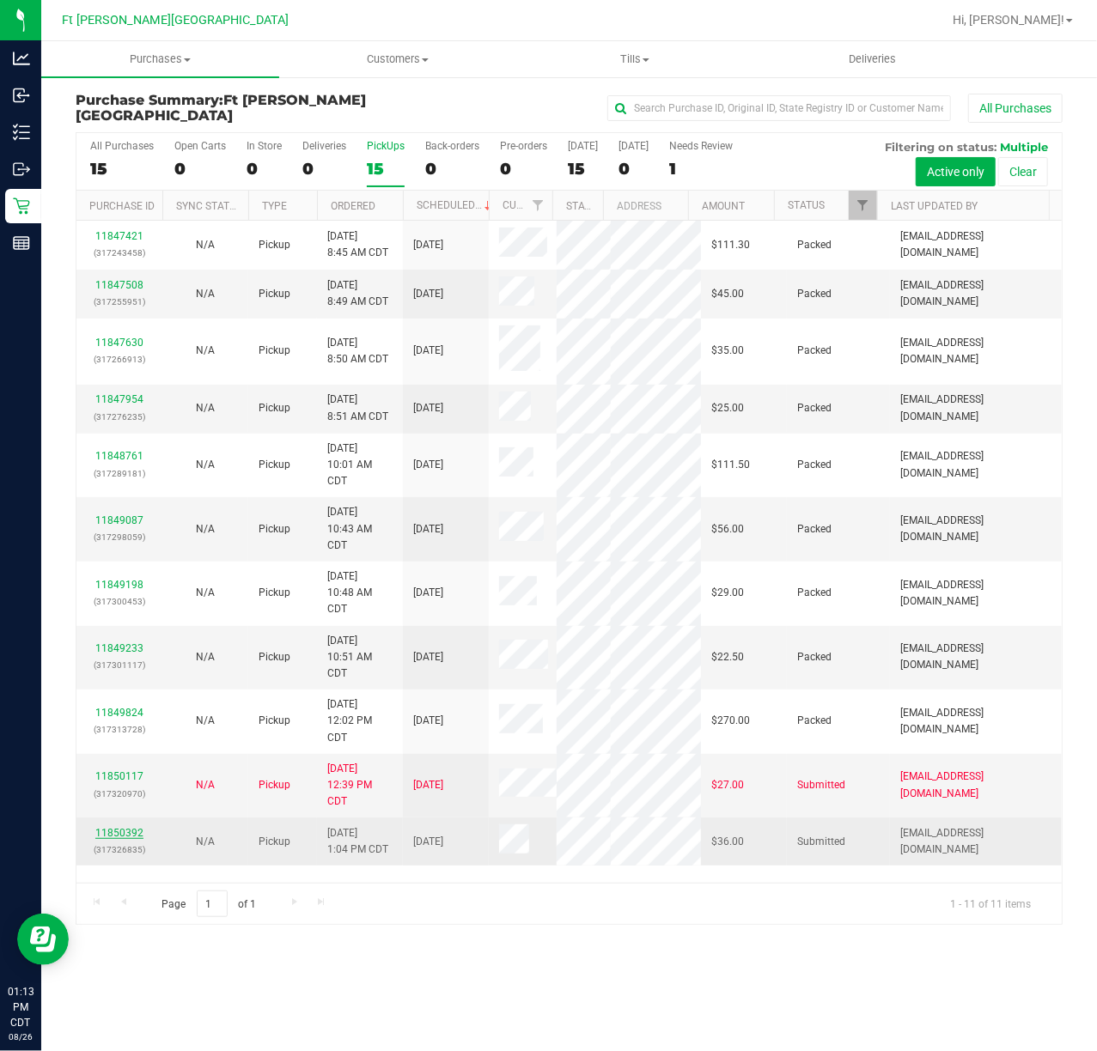
click at [108, 830] on link "11850392" at bounding box center [119, 833] width 48 height 12
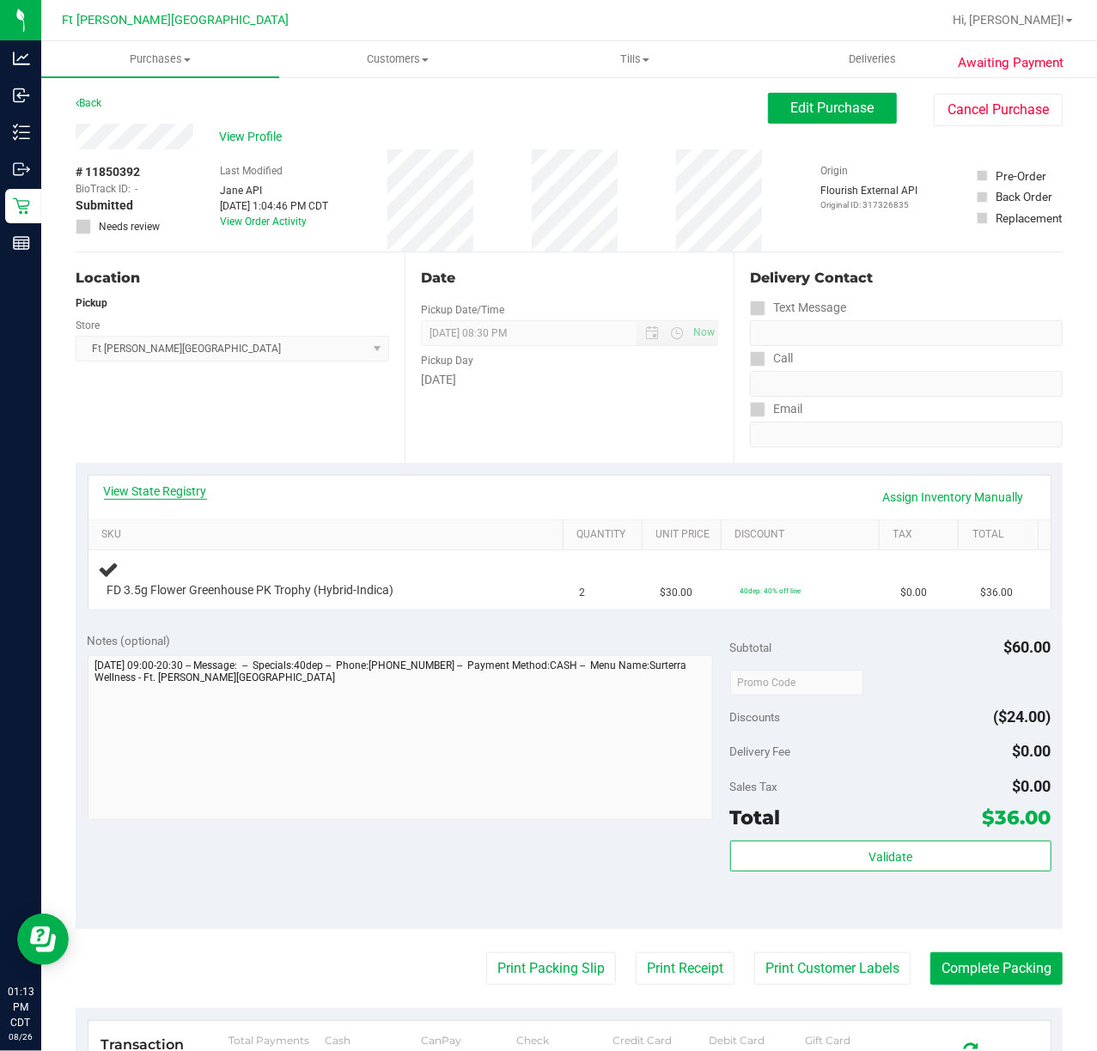
click at [137, 495] on link "View State Registry" at bounding box center [155, 491] width 103 height 17
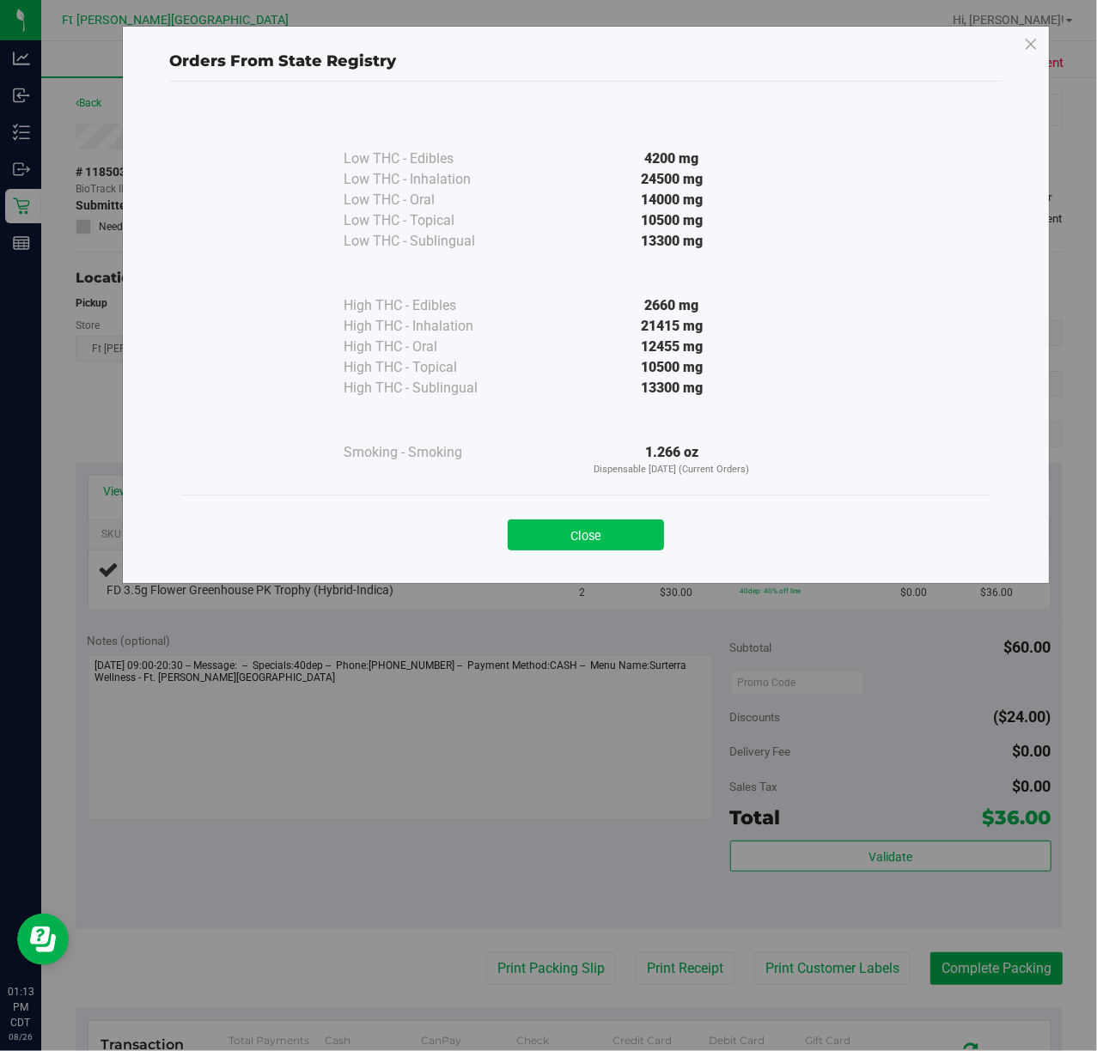
click at [615, 530] on button "Close" at bounding box center [586, 535] width 156 height 31
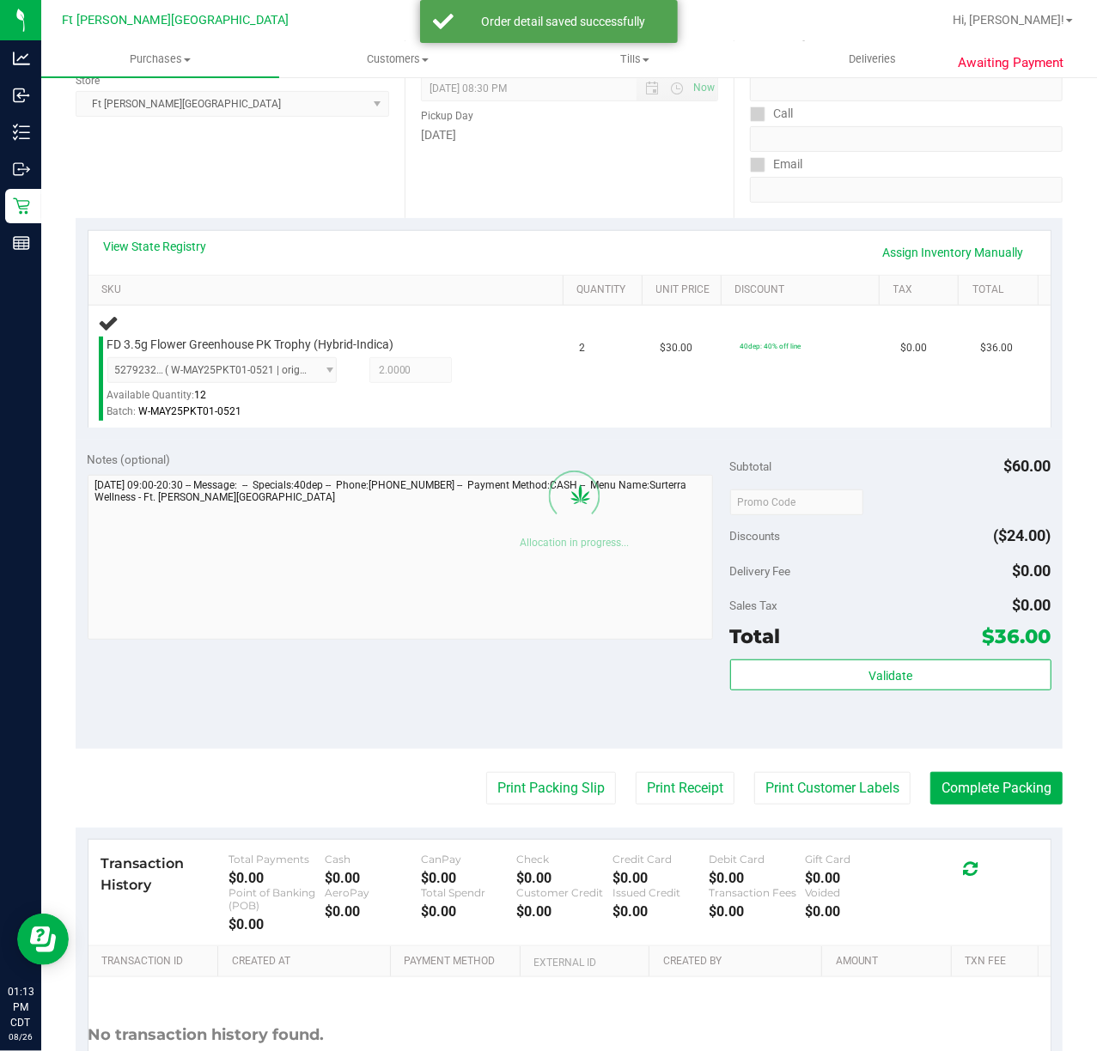
scroll to position [270, 0]
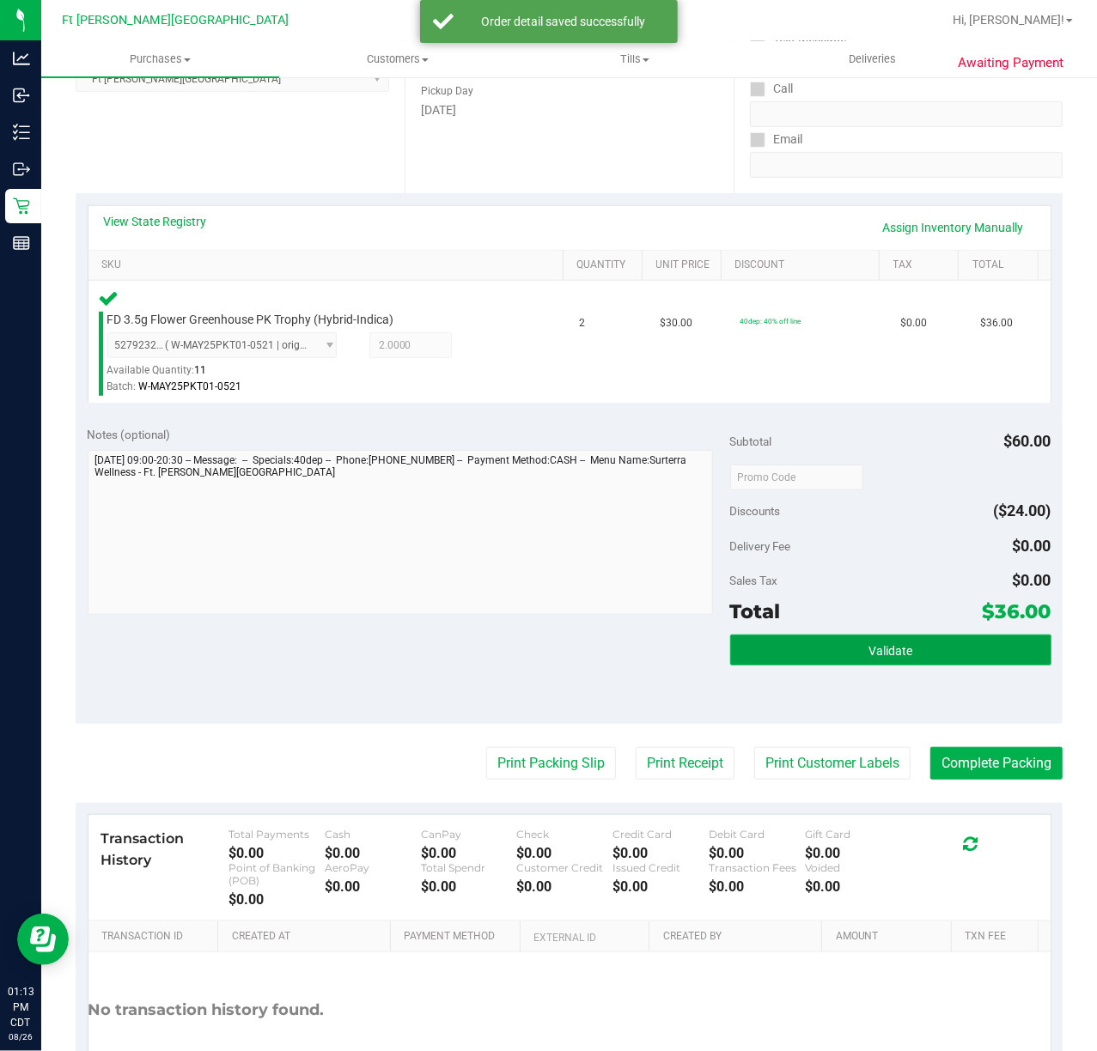
click at [884, 637] on button "Validate" at bounding box center [890, 650] width 321 height 31
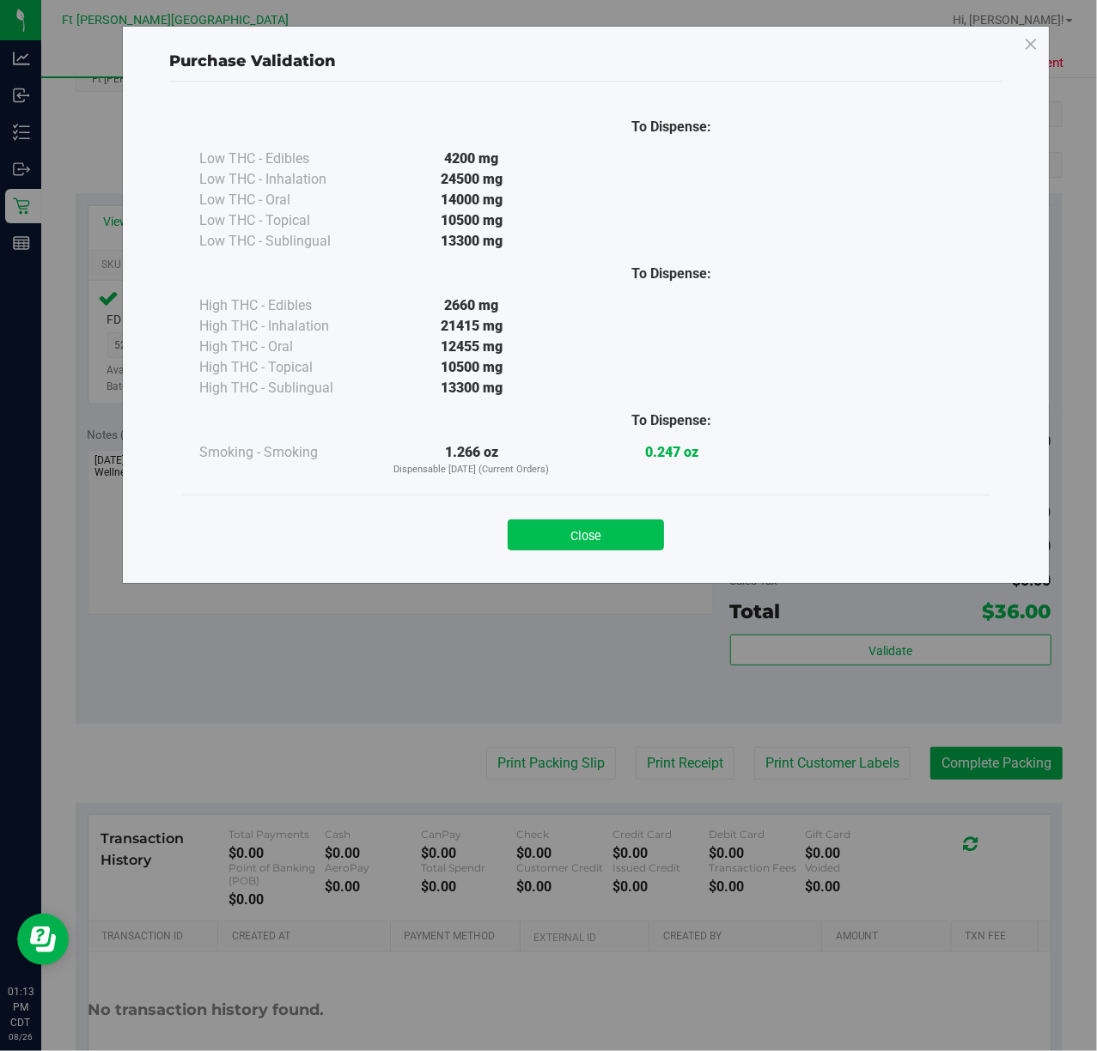
click at [643, 543] on button "Close" at bounding box center [586, 535] width 156 height 31
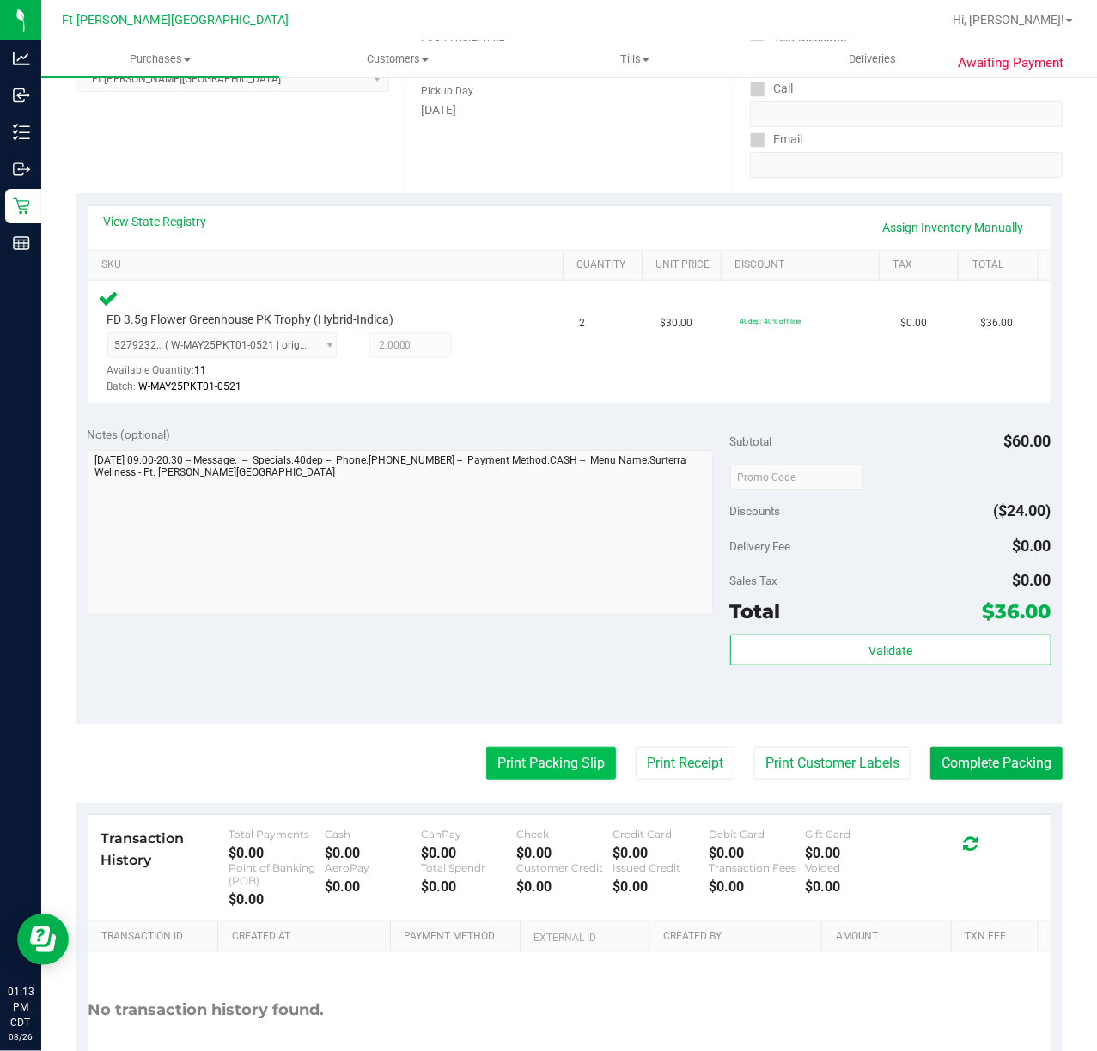
click at [551, 768] on button "Print Packing Slip" at bounding box center [551, 763] width 130 height 33
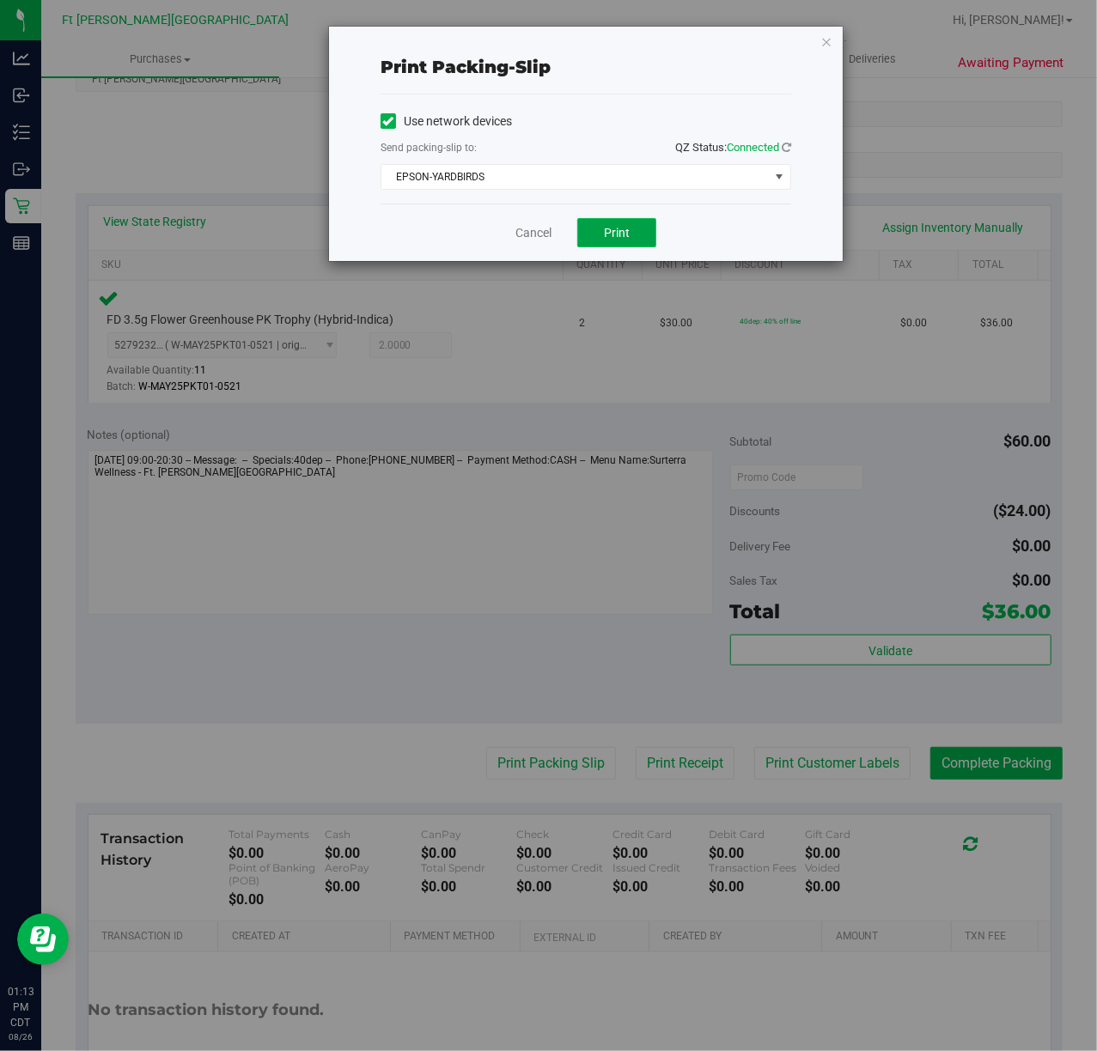
click at [605, 224] on button "Print" at bounding box center [616, 232] width 79 height 29
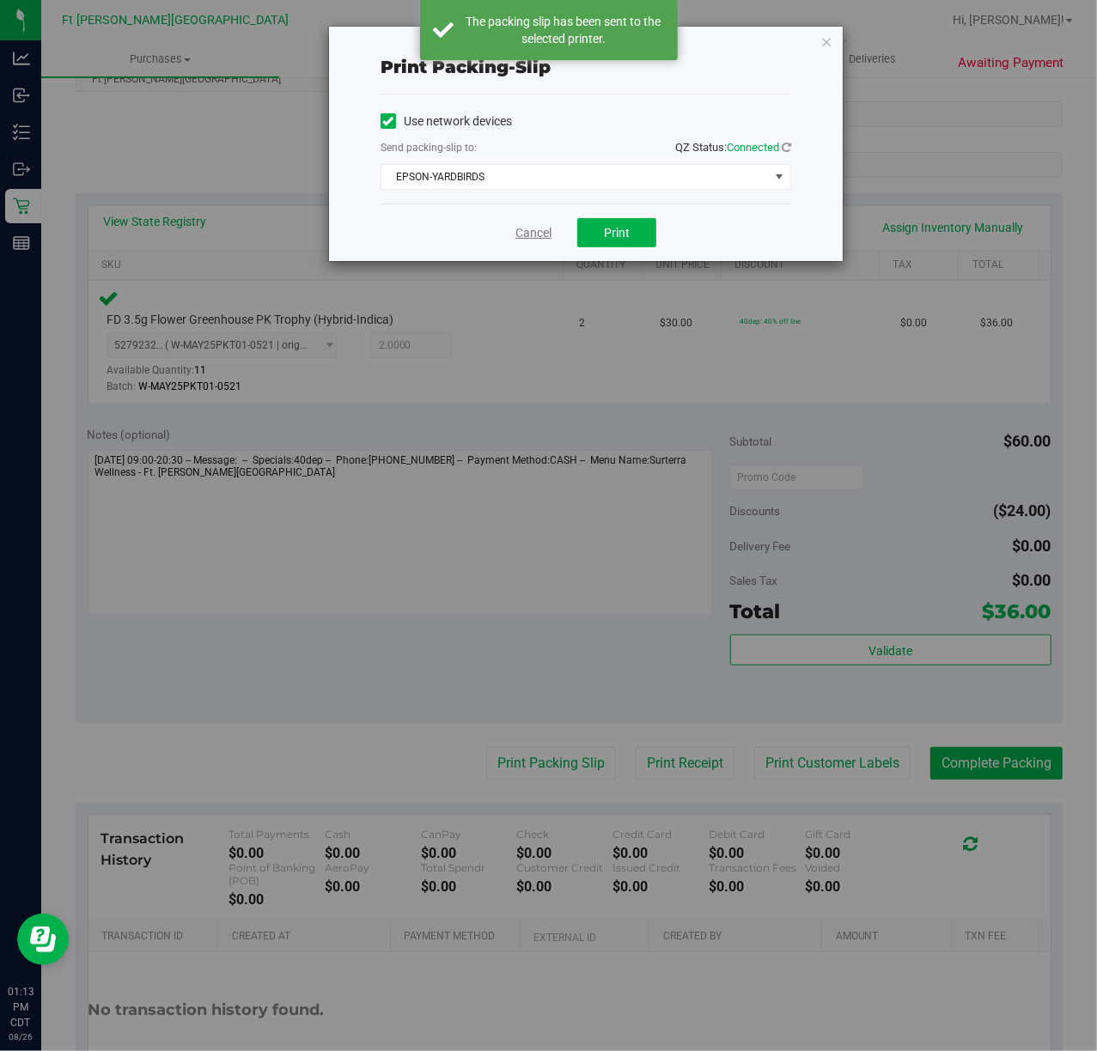
click at [540, 230] on link "Cancel" at bounding box center [533, 233] width 36 height 18
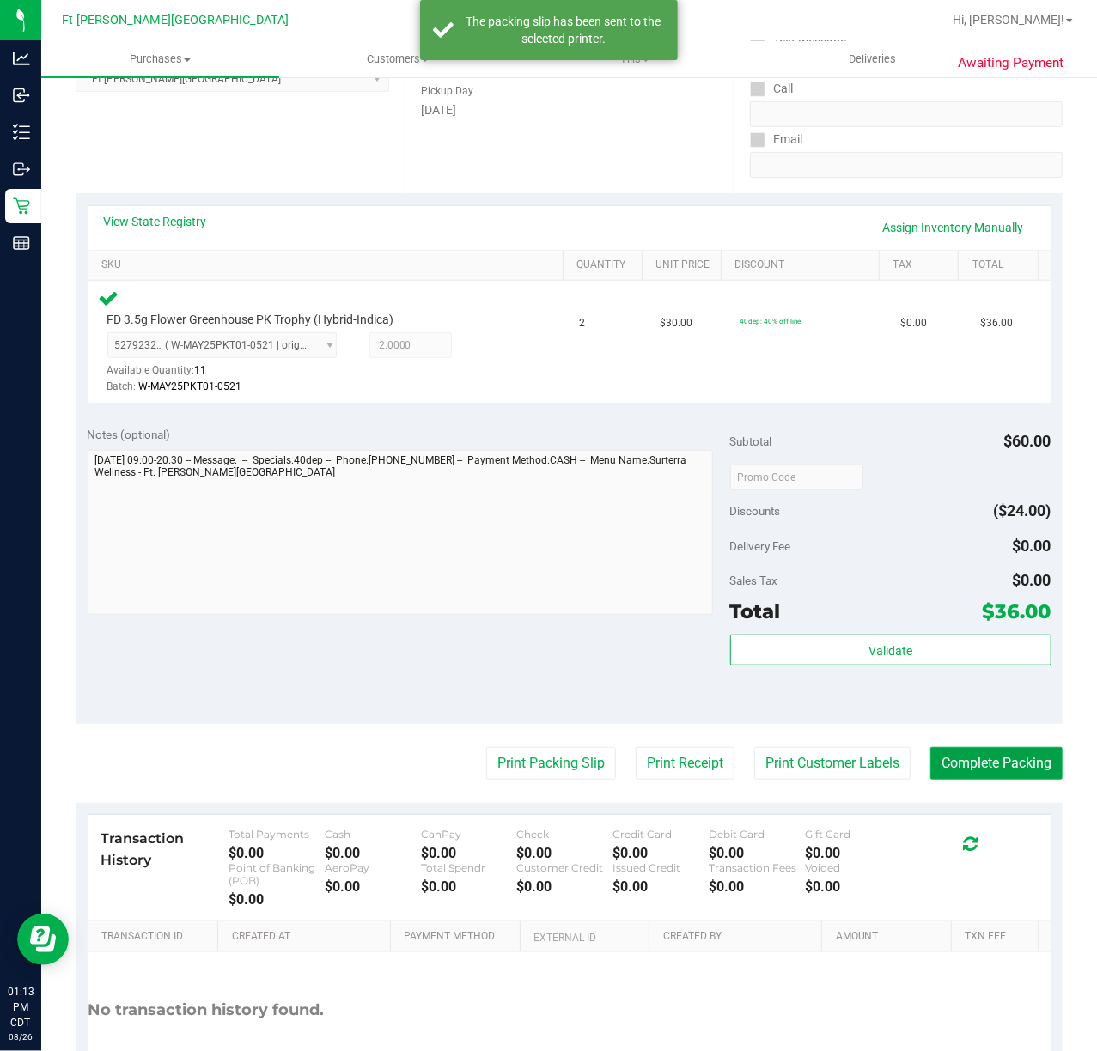
click at [946, 757] on button "Complete Packing" at bounding box center [996, 763] width 132 height 33
